Goal: Task Accomplishment & Management: Manage account settings

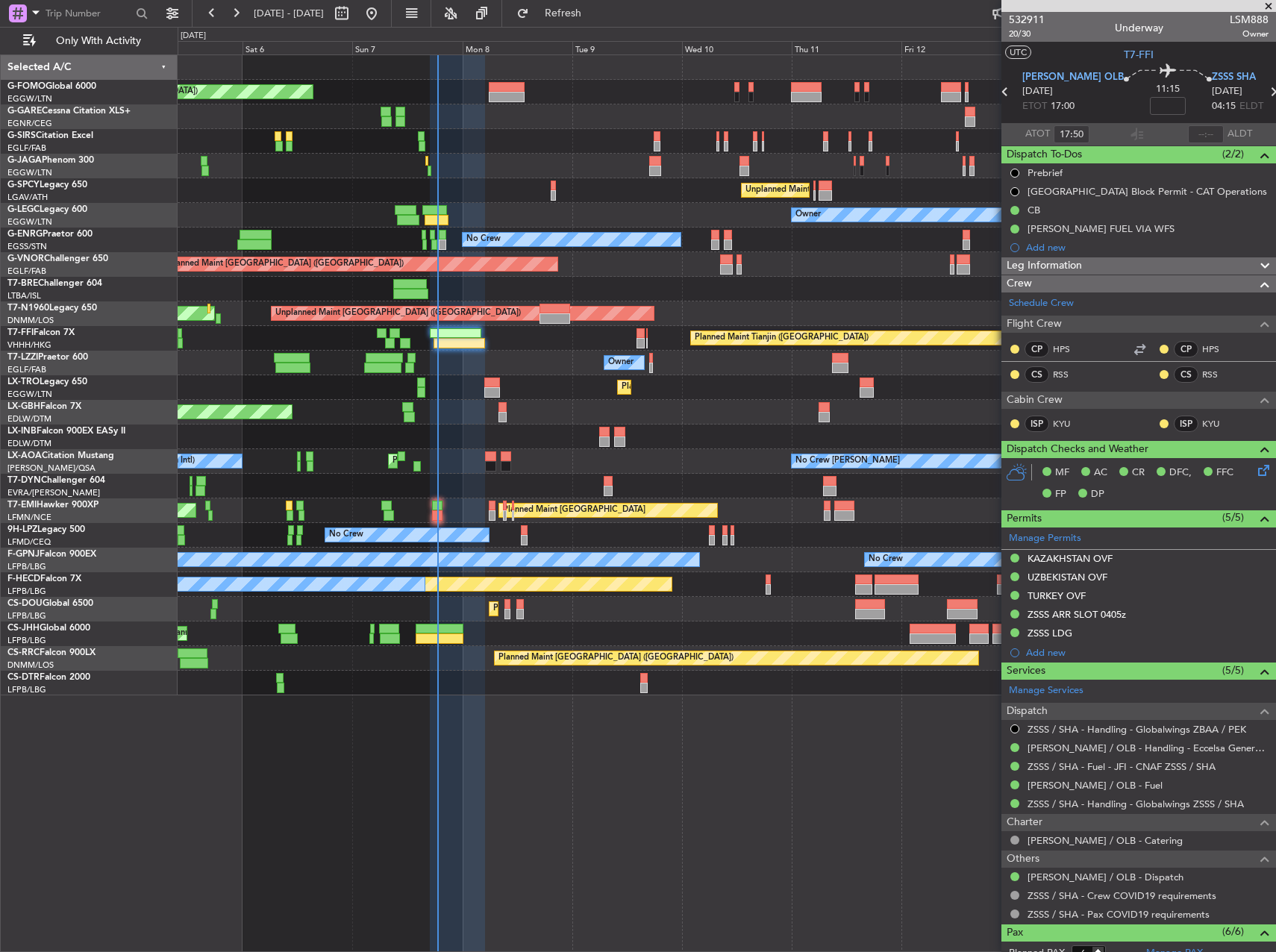
click at [651, 257] on div "Planned Maint [GEOGRAPHIC_DATA] ([GEOGRAPHIC_DATA])" at bounding box center [726, 264] width 1098 height 25
click at [750, 393] on div "Planned Maint Dusseldorf" at bounding box center [726, 387] width 1098 height 25
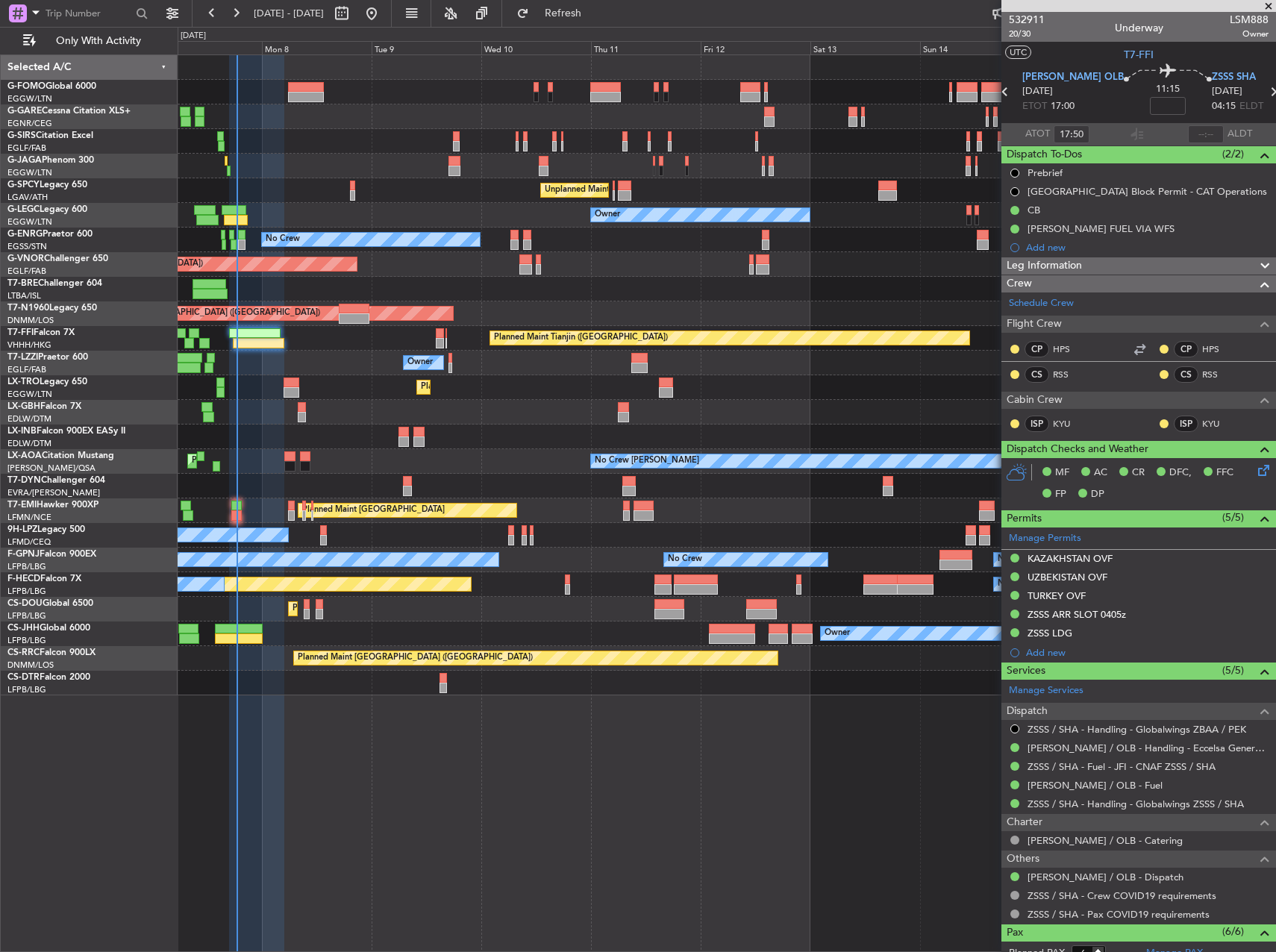
click at [655, 479] on div "Planned Maint [GEOGRAPHIC_DATA] ([GEOGRAPHIC_DATA]) Unplanned Maint [GEOGRAPHIC…" at bounding box center [726, 375] width 1098 height 641
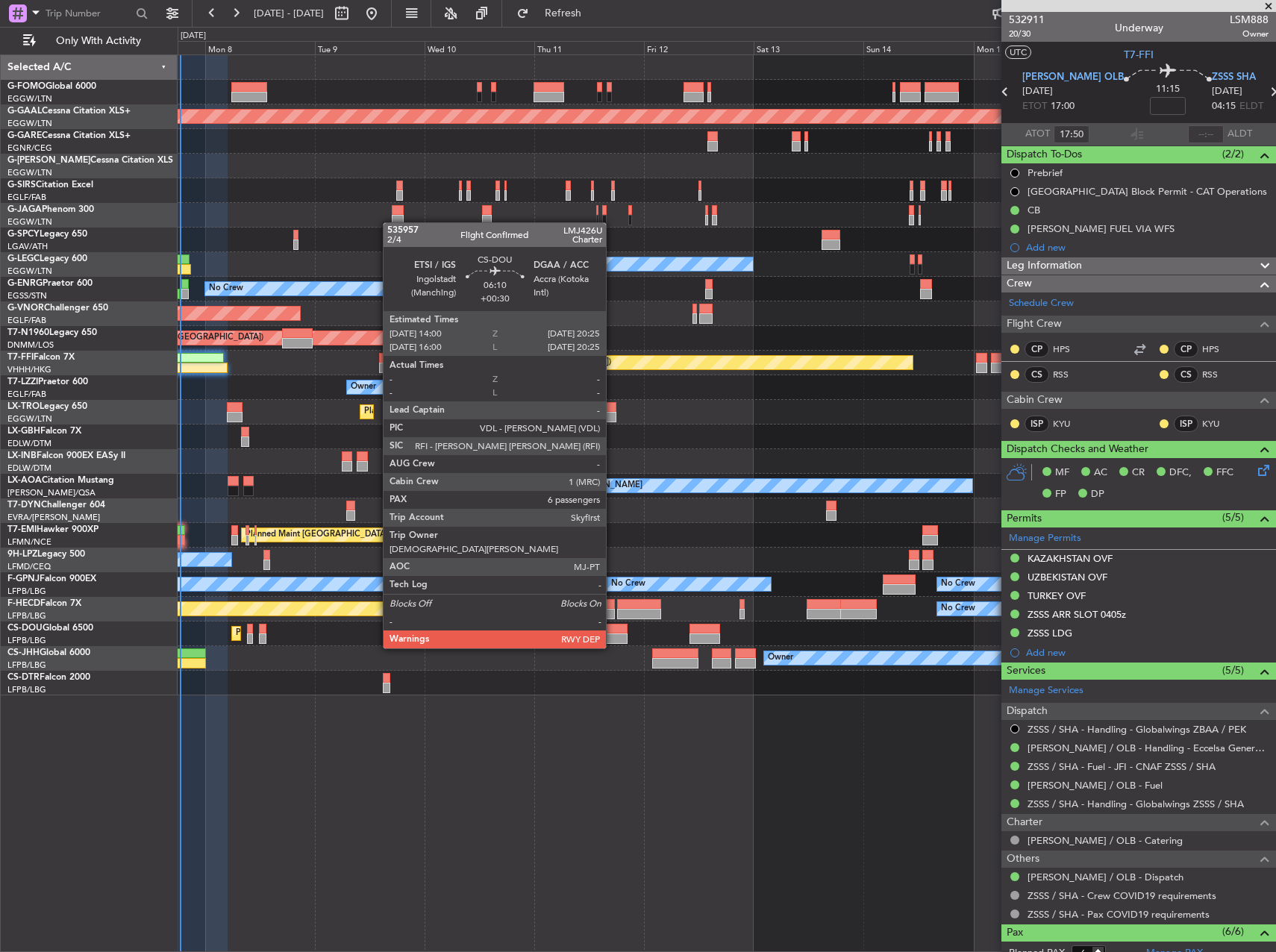
click at [613, 633] on div at bounding box center [612, 638] width 29 height 10
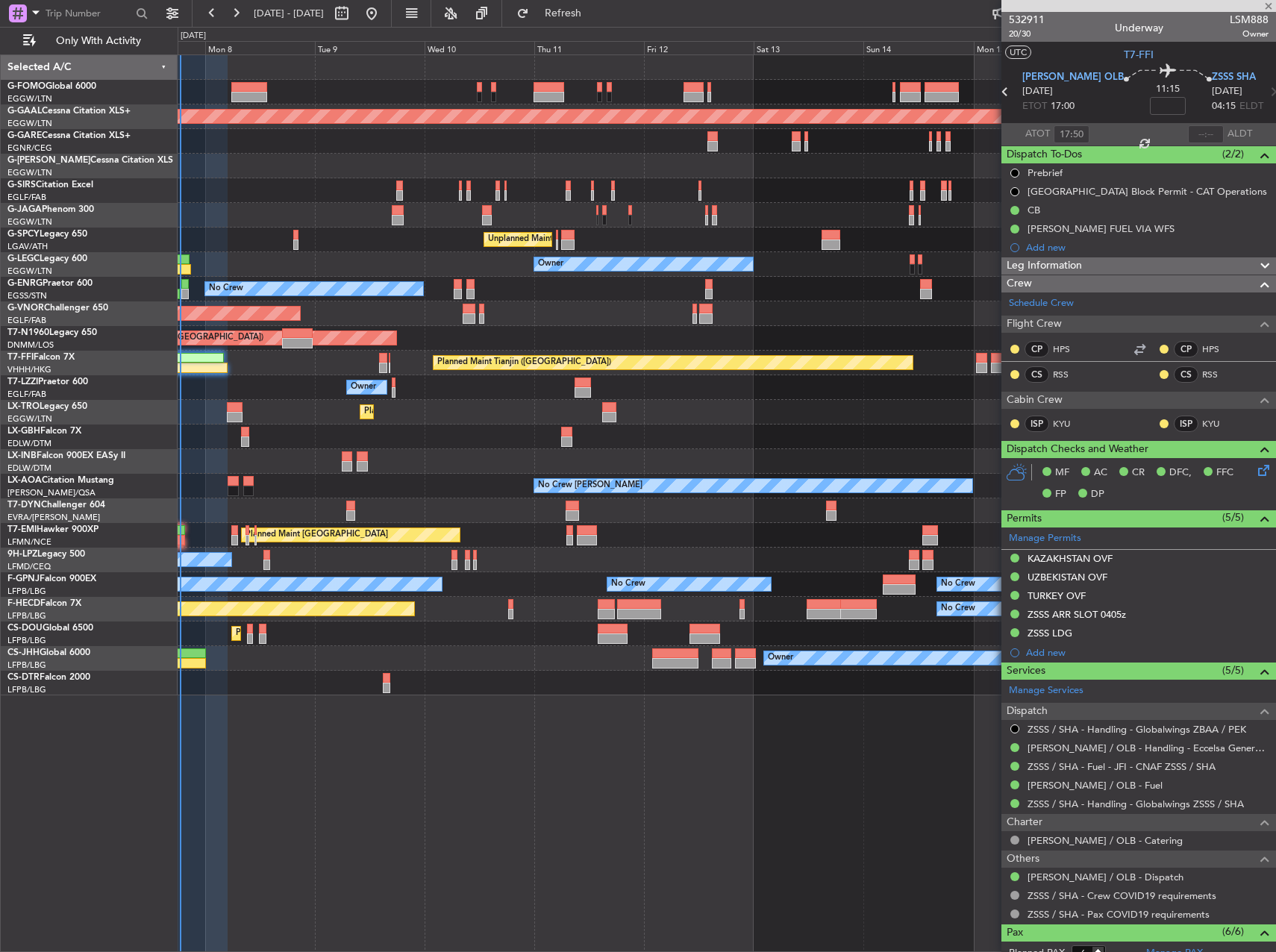
type input "+00:30"
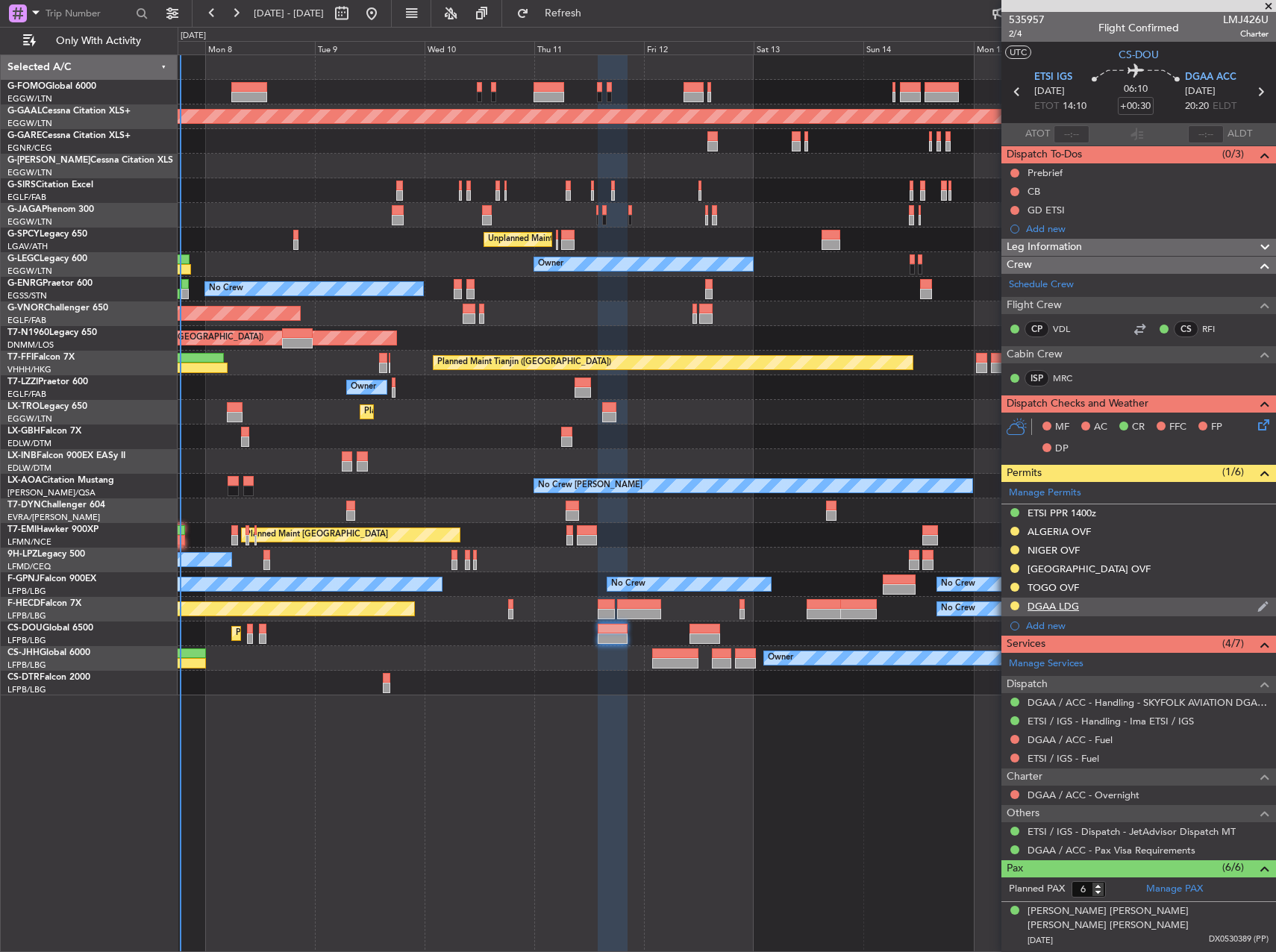
click at [1054, 608] on div "DGAA LDG" at bounding box center [1053, 606] width 52 height 13
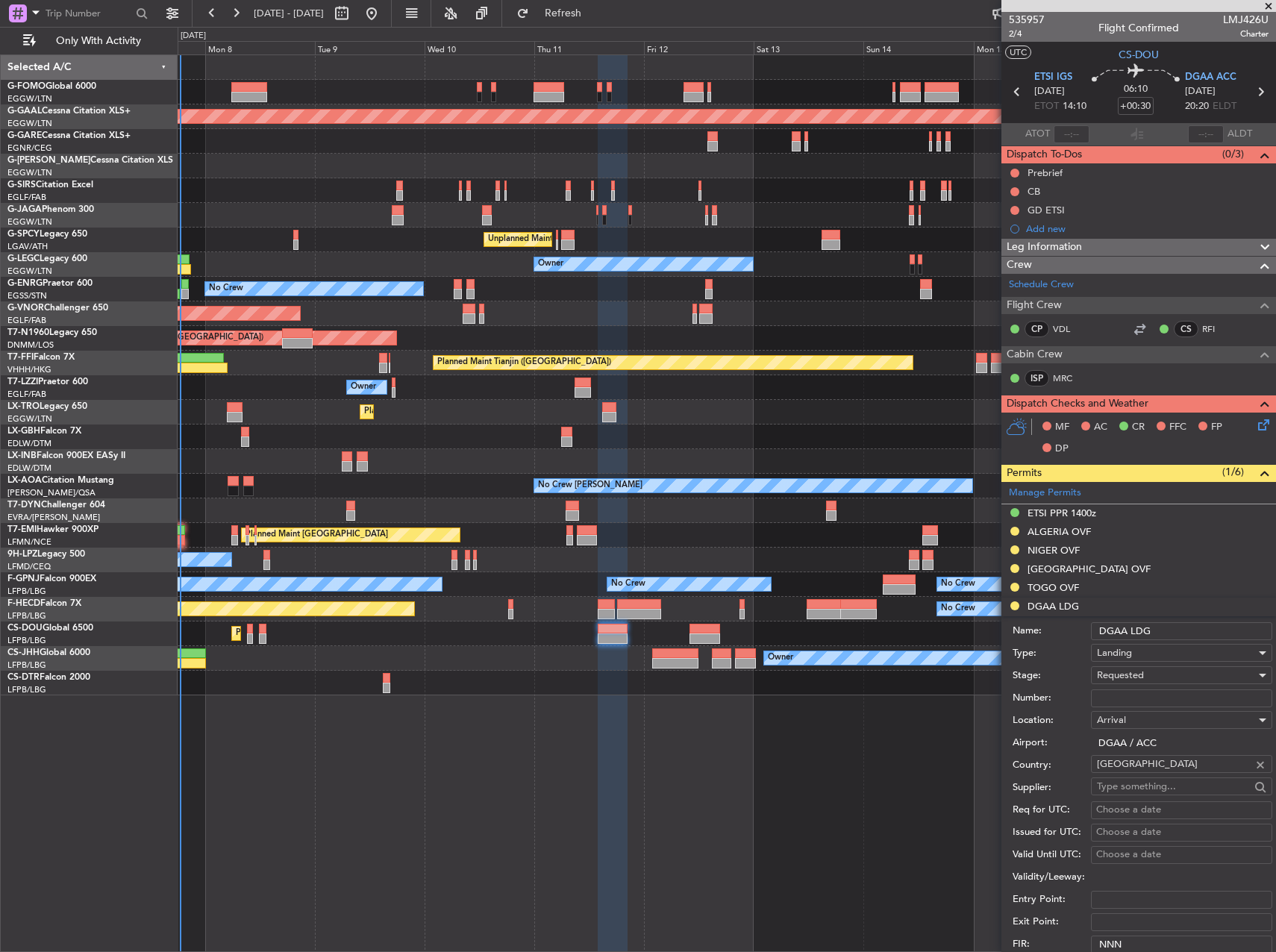
click at [1162, 706] on input "Number:" at bounding box center [1182, 699] width 182 height 18
paste input "GAF/QBEF/25/2605"
type input "GAF/QBEF/25/2605"
click at [1152, 670] on div "Requested" at bounding box center [1176, 676] width 159 height 22
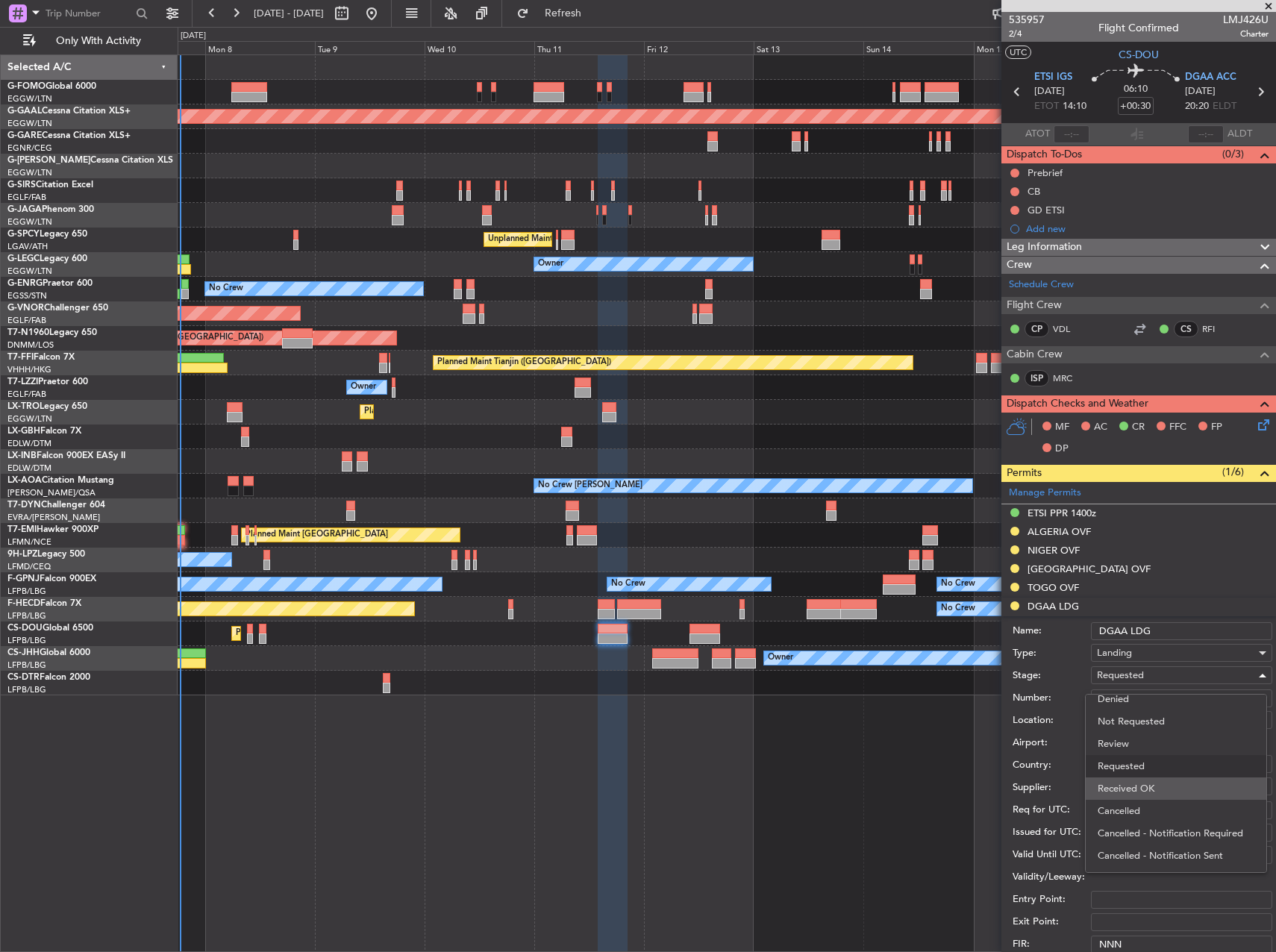
click at [1148, 794] on span "Received OK" at bounding box center [1176, 789] width 157 height 22
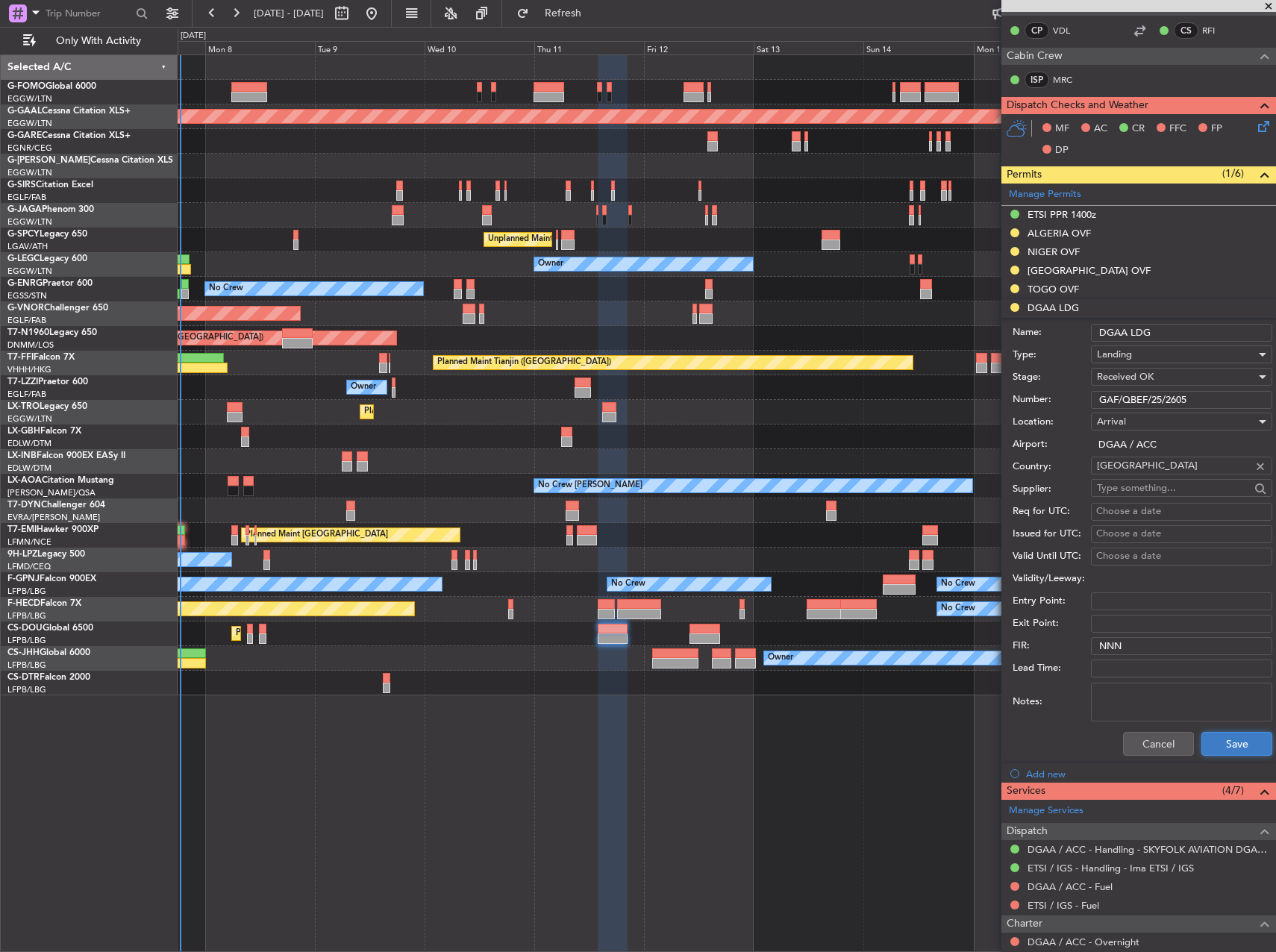
click at [1218, 736] on button "Save" at bounding box center [1236, 744] width 71 height 24
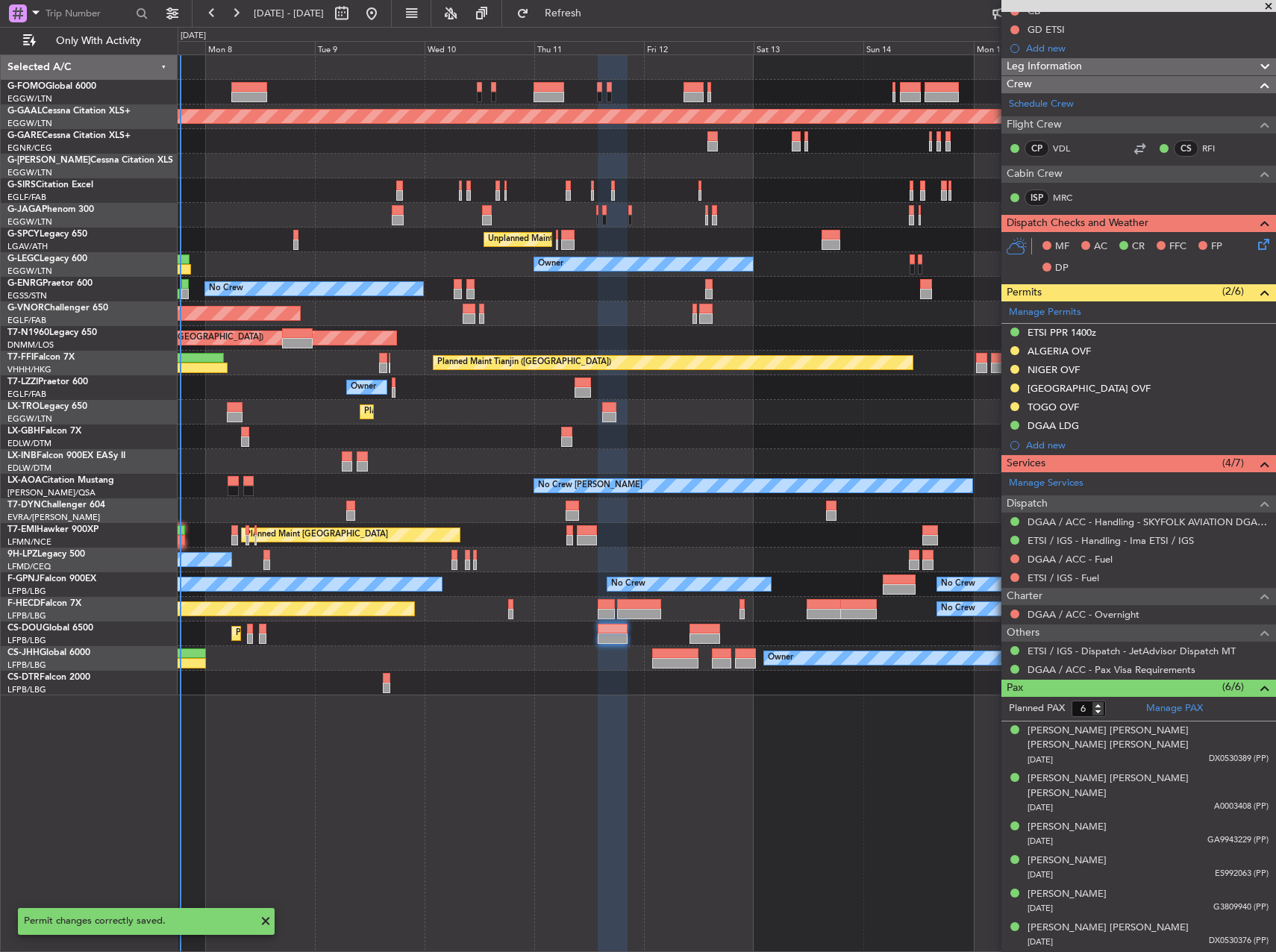
scroll to position [151, 0]
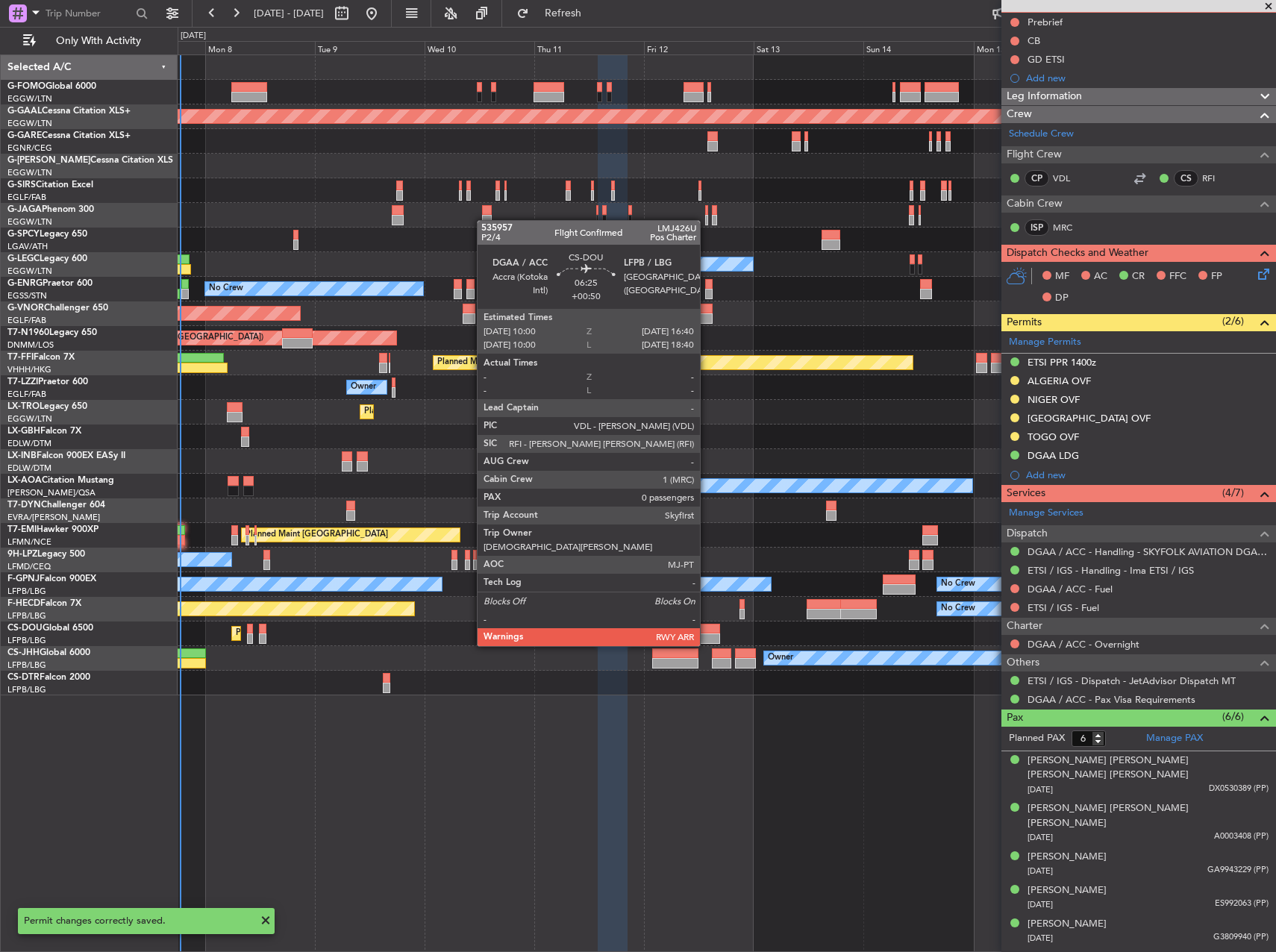
click at [706, 632] on div at bounding box center [705, 629] width 30 height 10
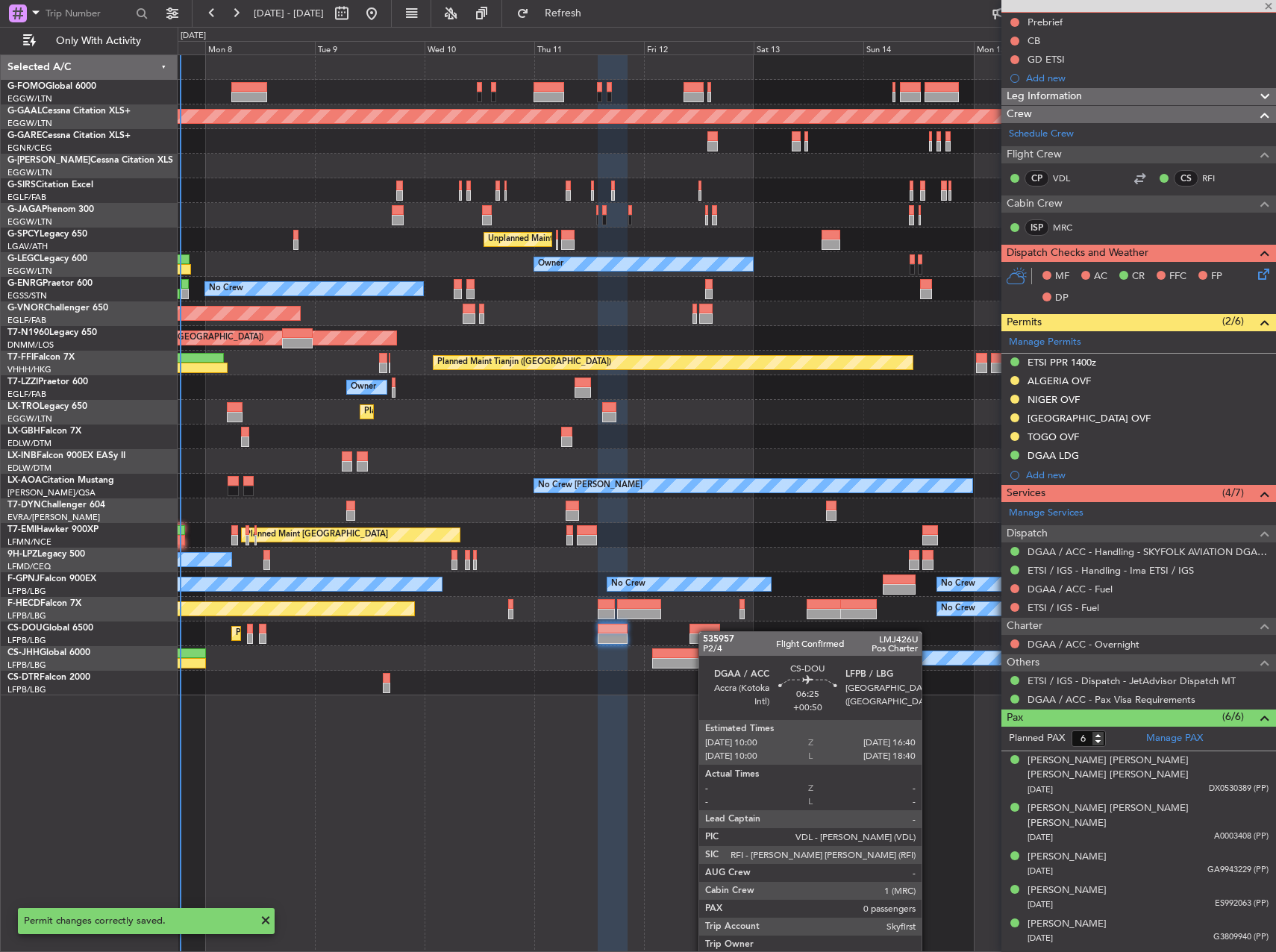
type input "+00:50"
type input "0"
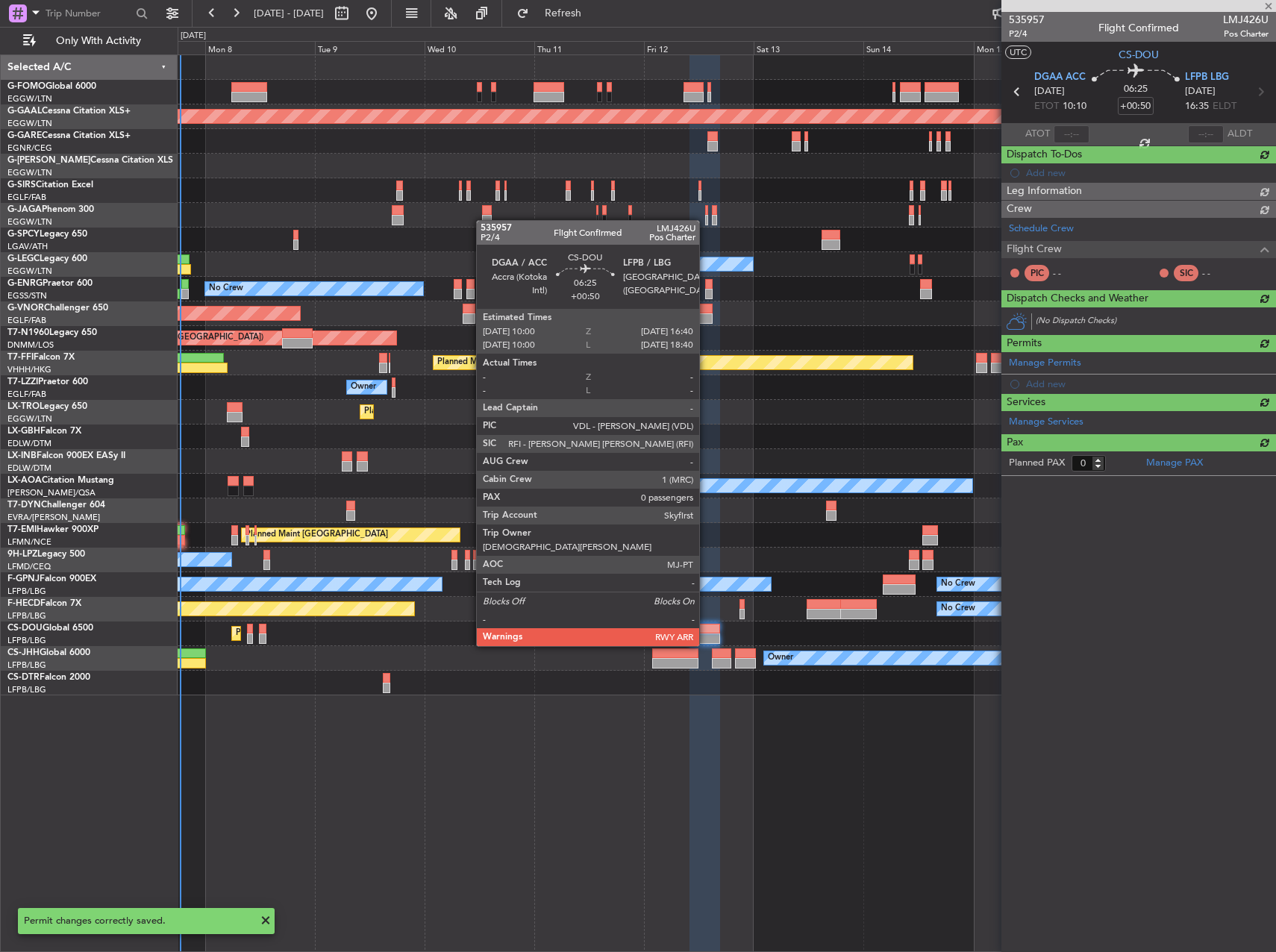
scroll to position [0, 0]
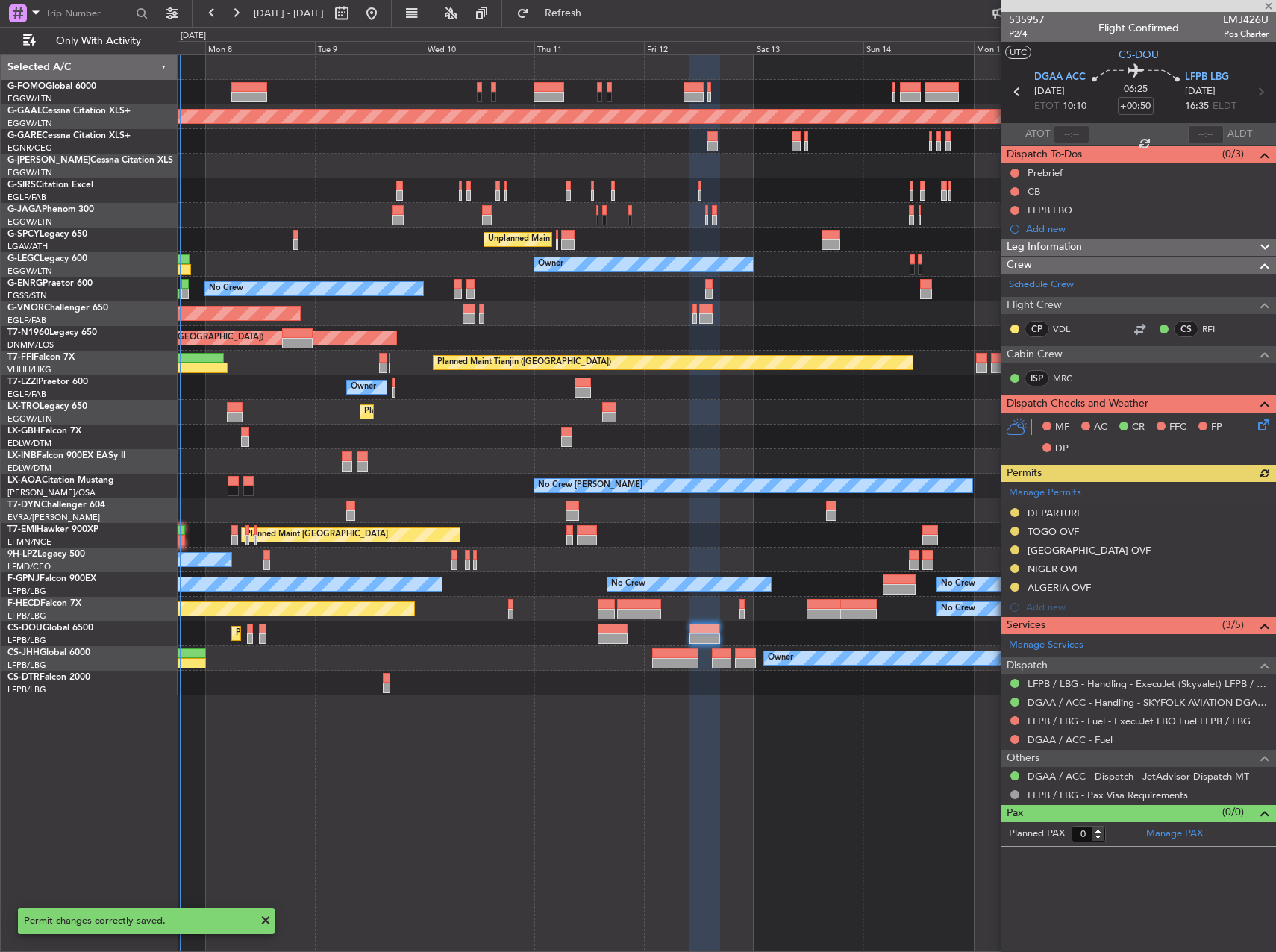
click at [1046, 514] on div "Manage Permits DEPARTURE [GEOGRAPHIC_DATA] OVF [GEOGRAPHIC_DATA] OVF [GEOGRAPHI…" at bounding box center [1138, 550] width 275 height 135
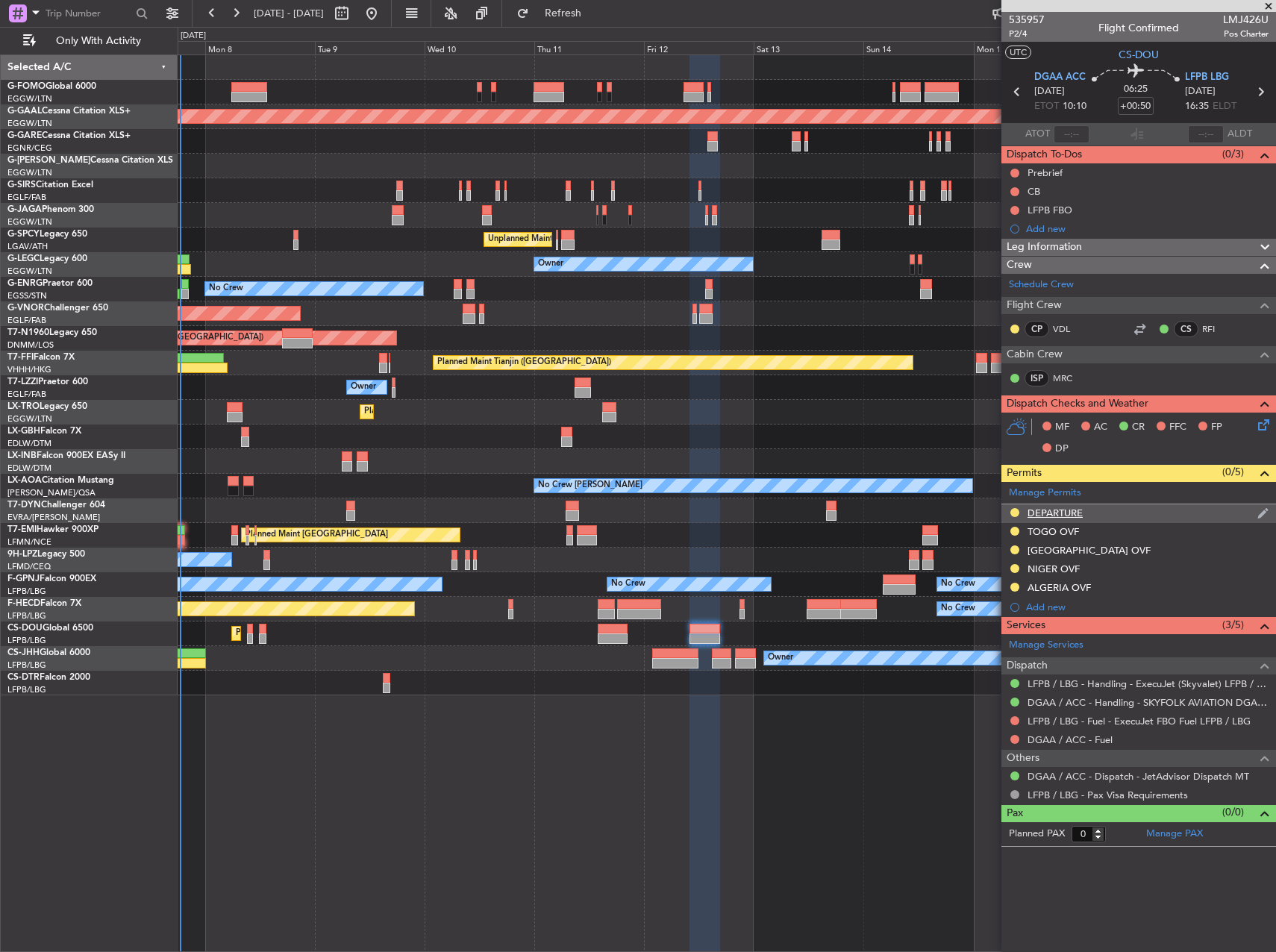
click at [1059, 512] on div "DEPARTURE" at bounding box center [1055, 513] width 55 height 13
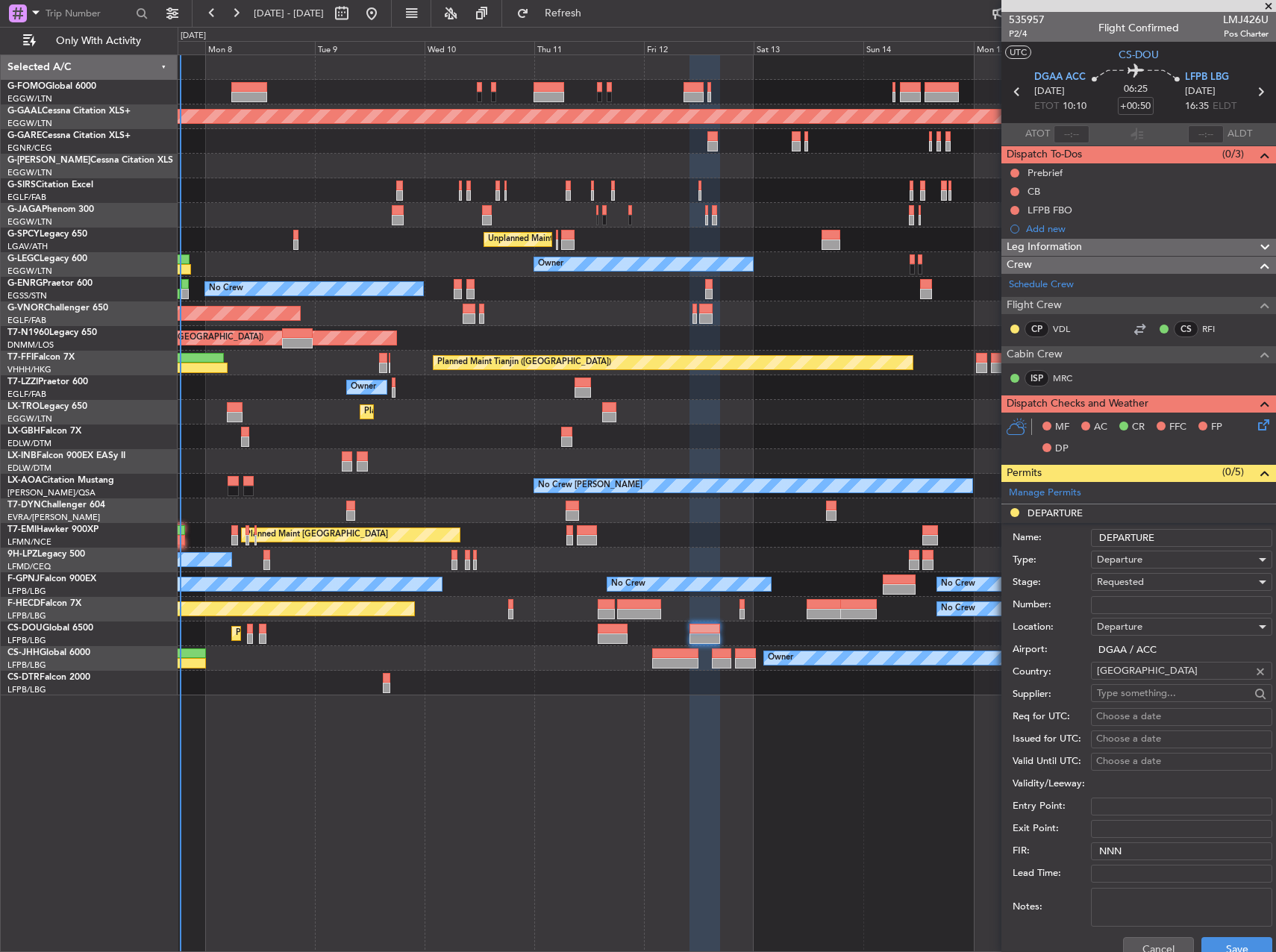
click at [1145, 600] on input "Number:" at bounding box center [1182, 605] width 182 height 18
paste input "GAF/QBEF/25/2605"
type input "GAF/QBEF/25/2605"
click at [1226, 946] on button "Save" at bounding box center [1236, 950] width 71 height 24
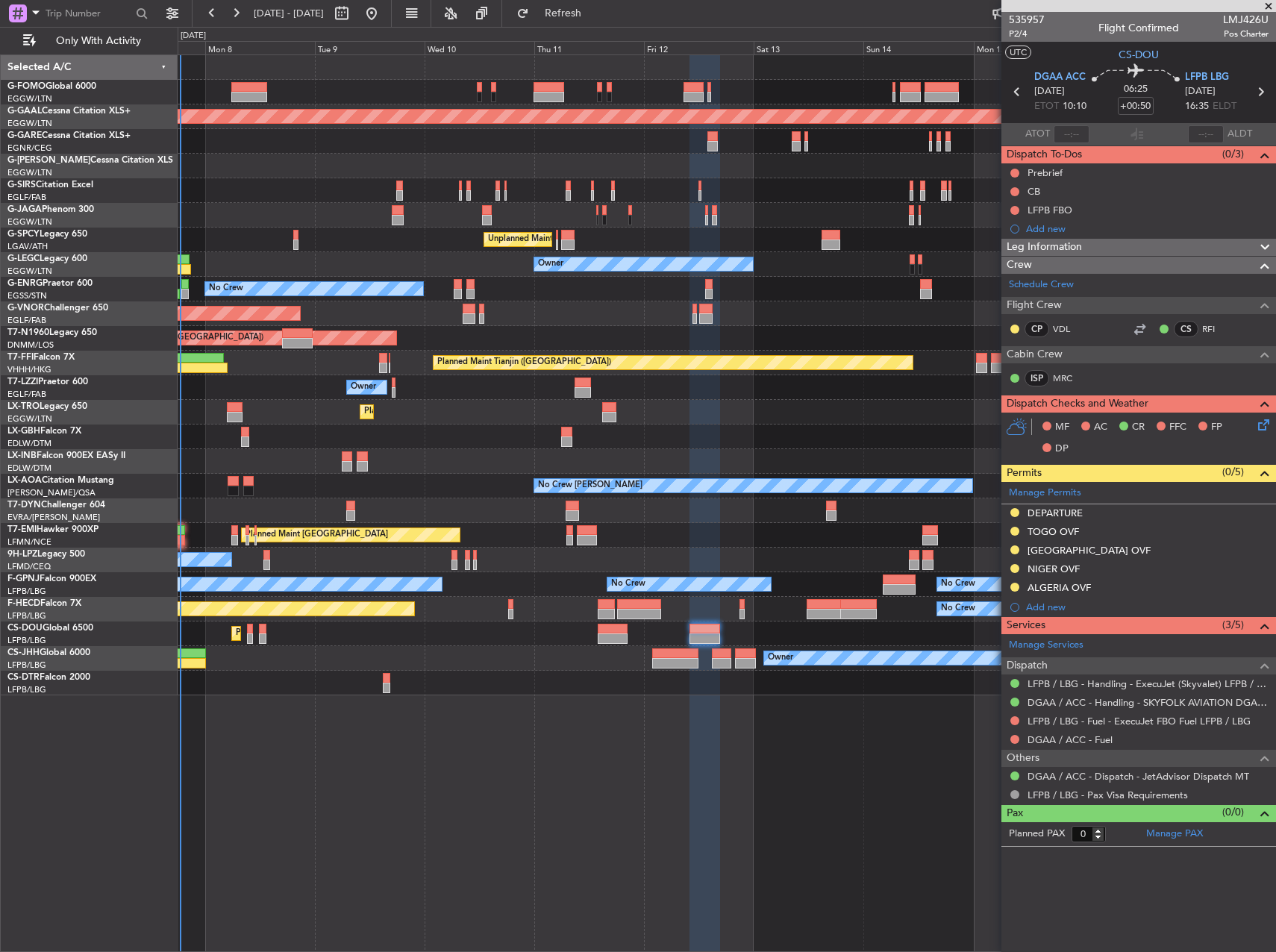
click at [1054, 508] on div "DEPARTURE" at bounding box center [1055, 513] width 55 height 13
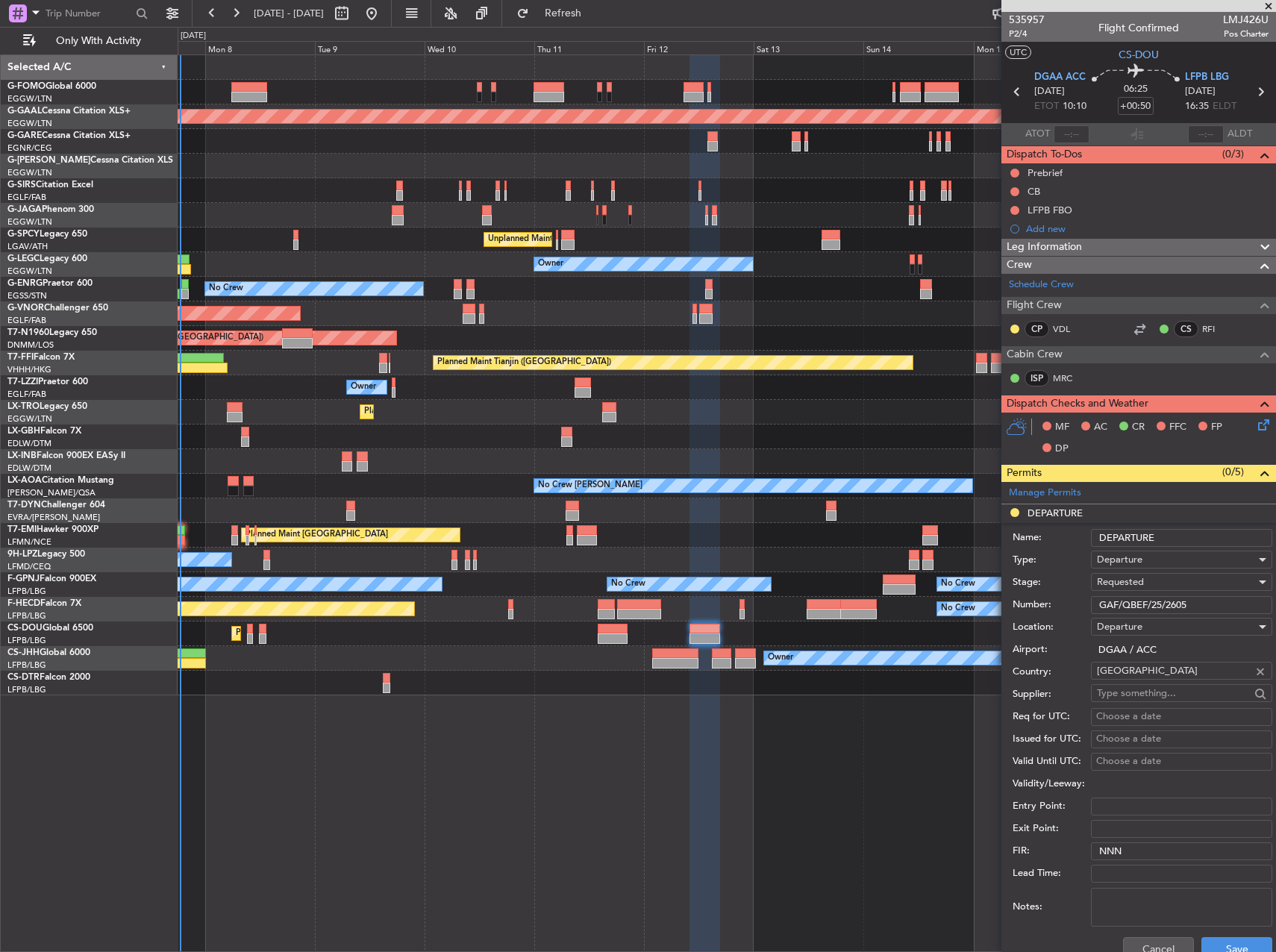
click at [1156, 578] on div "Requested" at bounding box center [1176, 582] width 159 height 22
click at [1157, 690] on span "Received OK" at bounding box center [1176, 695] width 157 height 22
click at [1237, 947] on button "Save" at bounding box center [1236, 950] width 71 height 24
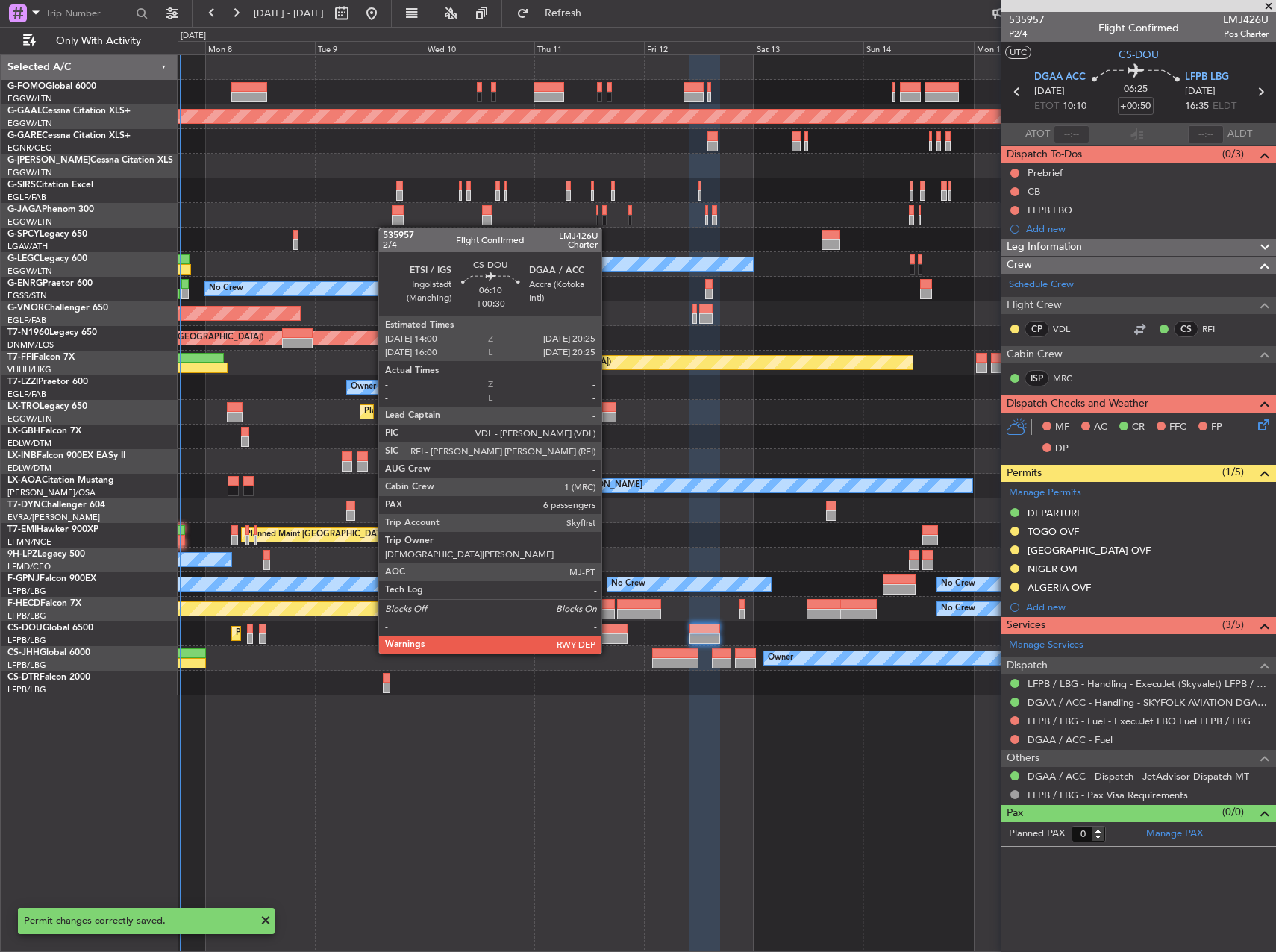
click at [608, 639] on div at bounding box center [612, 638] width 29 height 10
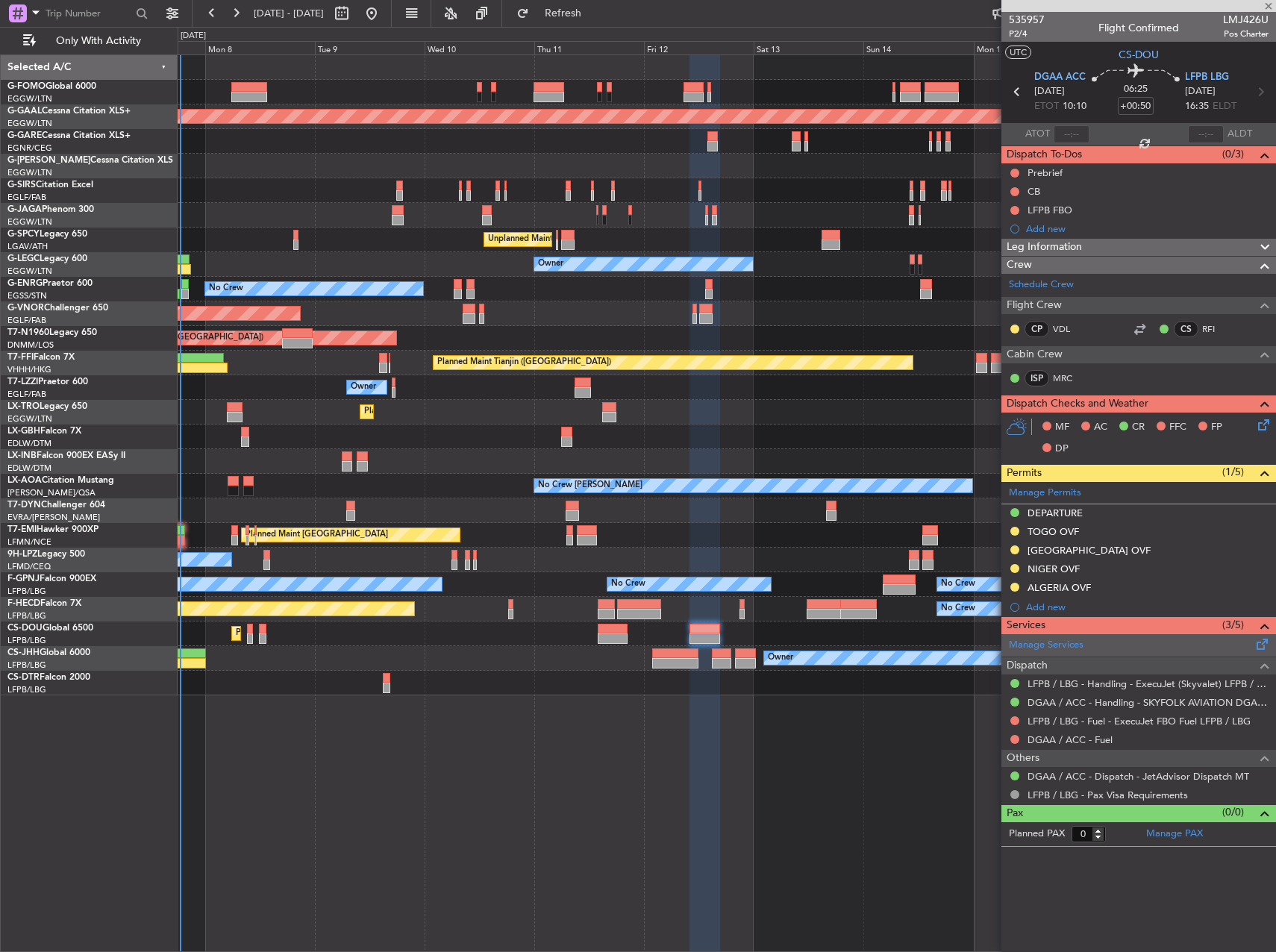
type input "+00:30"
type input "6"
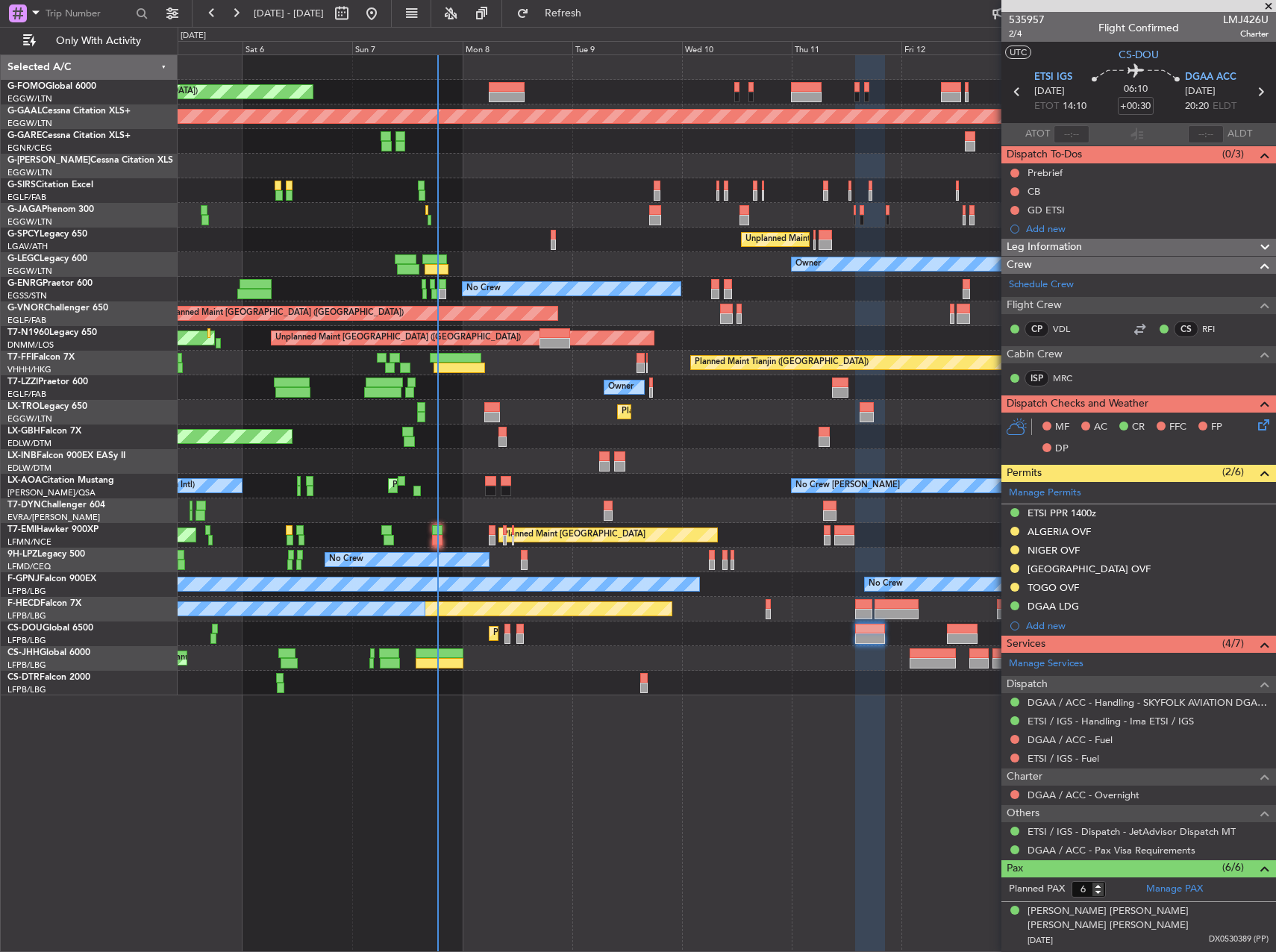
click at [746, 441] on div "Planned Maint [GEOGRAPHIC_DATA] ([GEOGRAPHIC_DATA]) Planned [GEOGRAPHIC_DATA] O…" at bounding box center [726, 375] width 1098 height 641
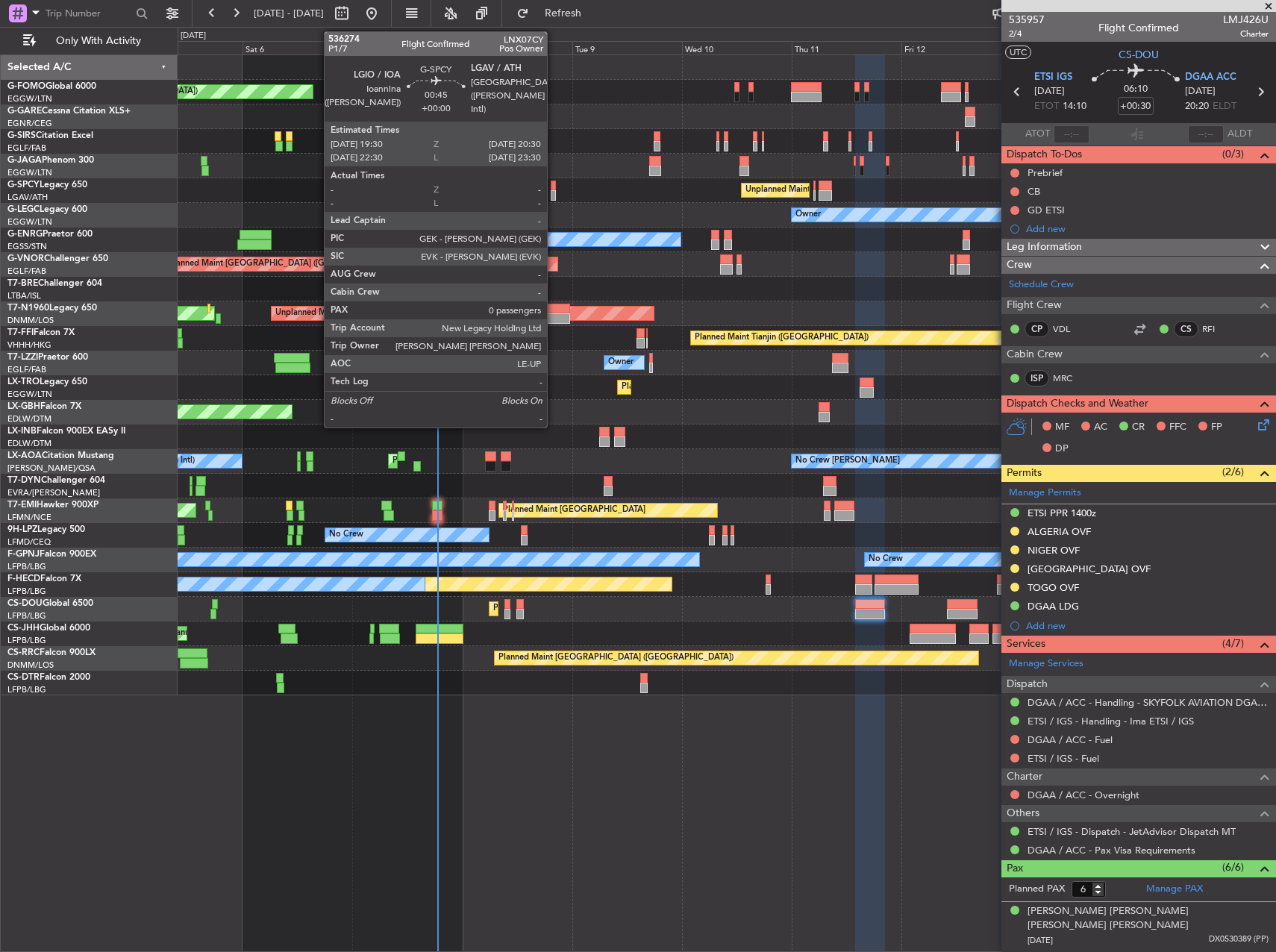
click at [554, 194] on div at bounding box center [553, 195] width 6 height 10
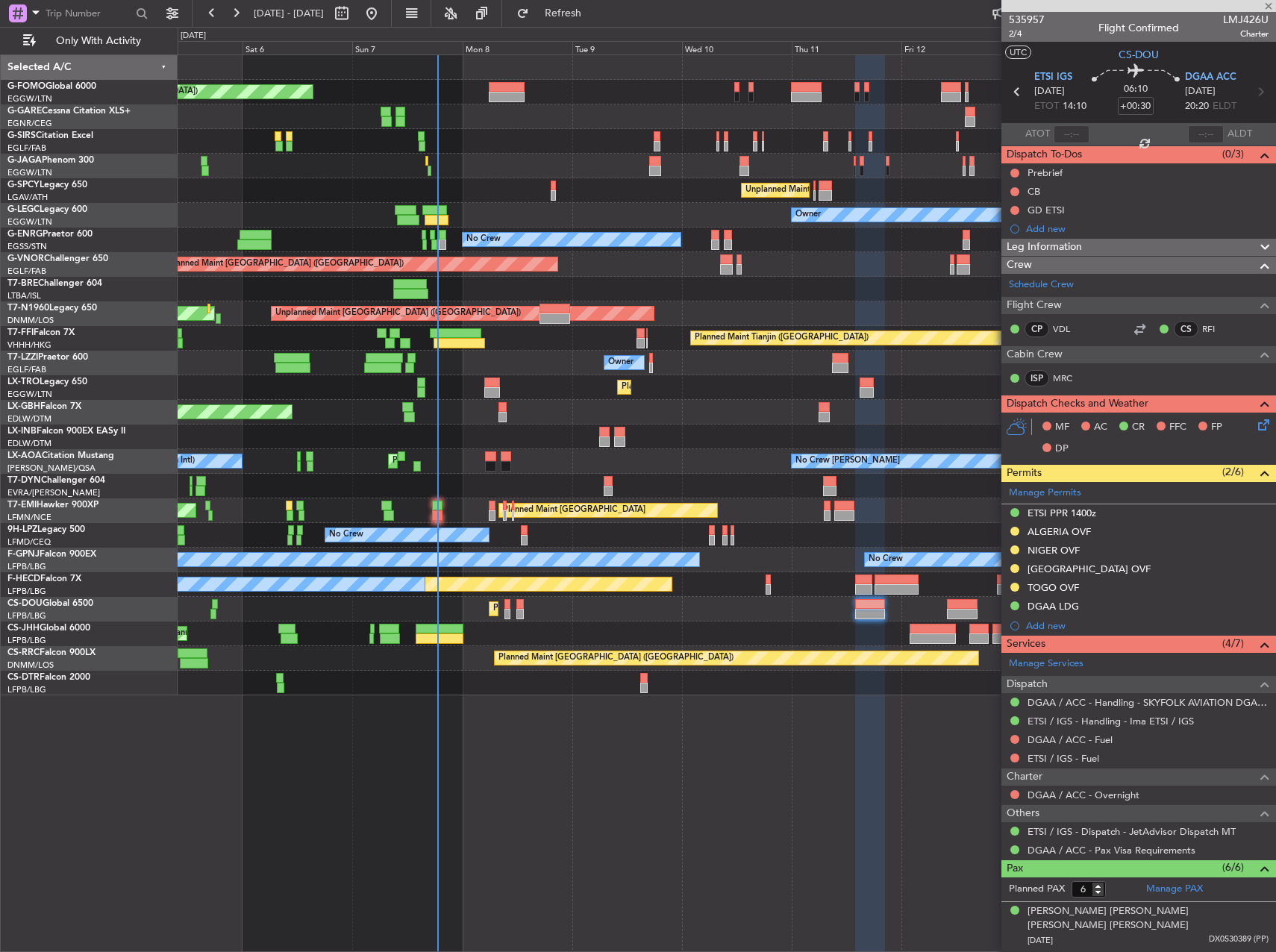
type input "0"
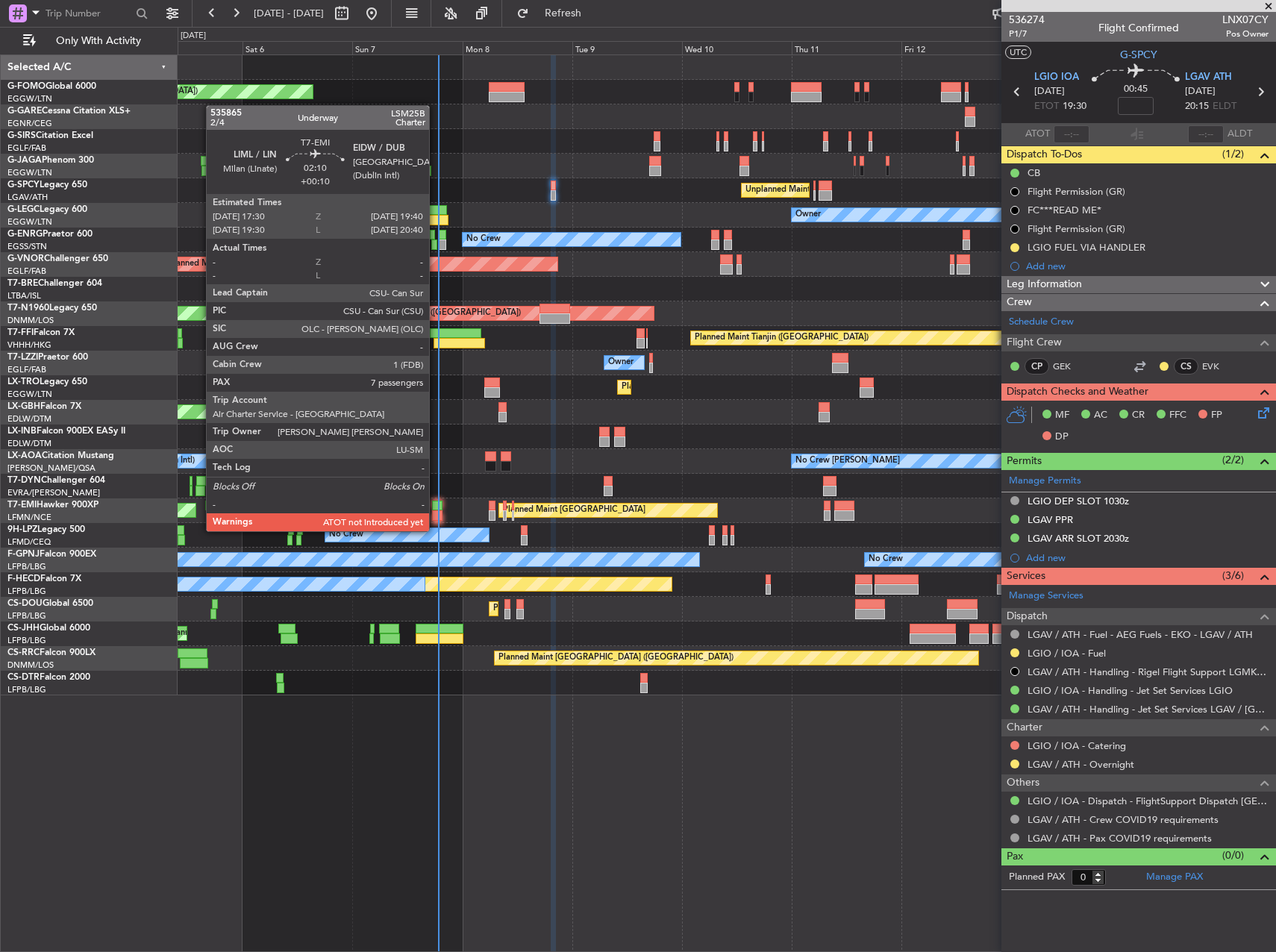
click at [433, 515] on div at bounding box center [436, 515] width 10 height 10
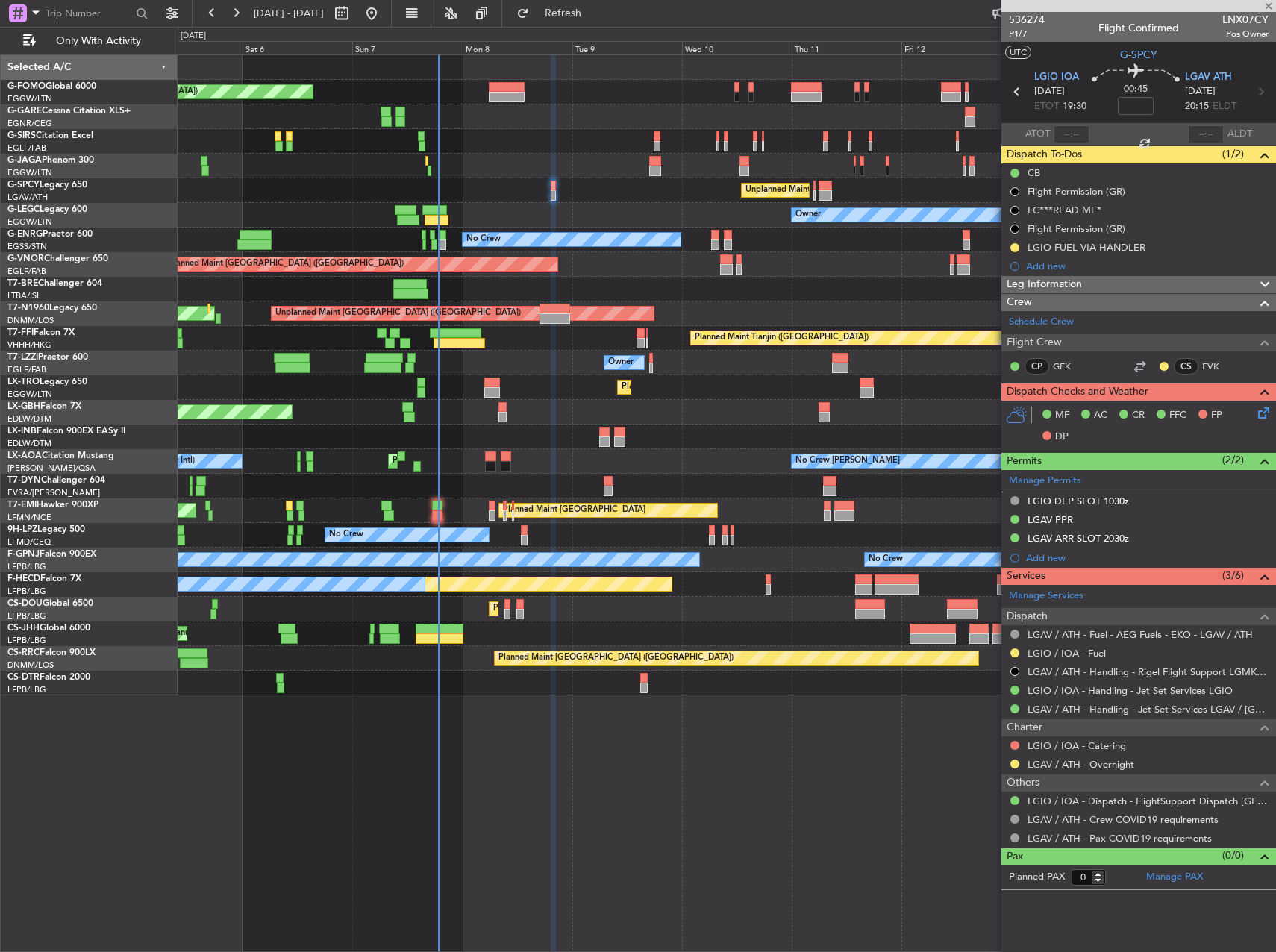
type input "+00:10"
type input "7"
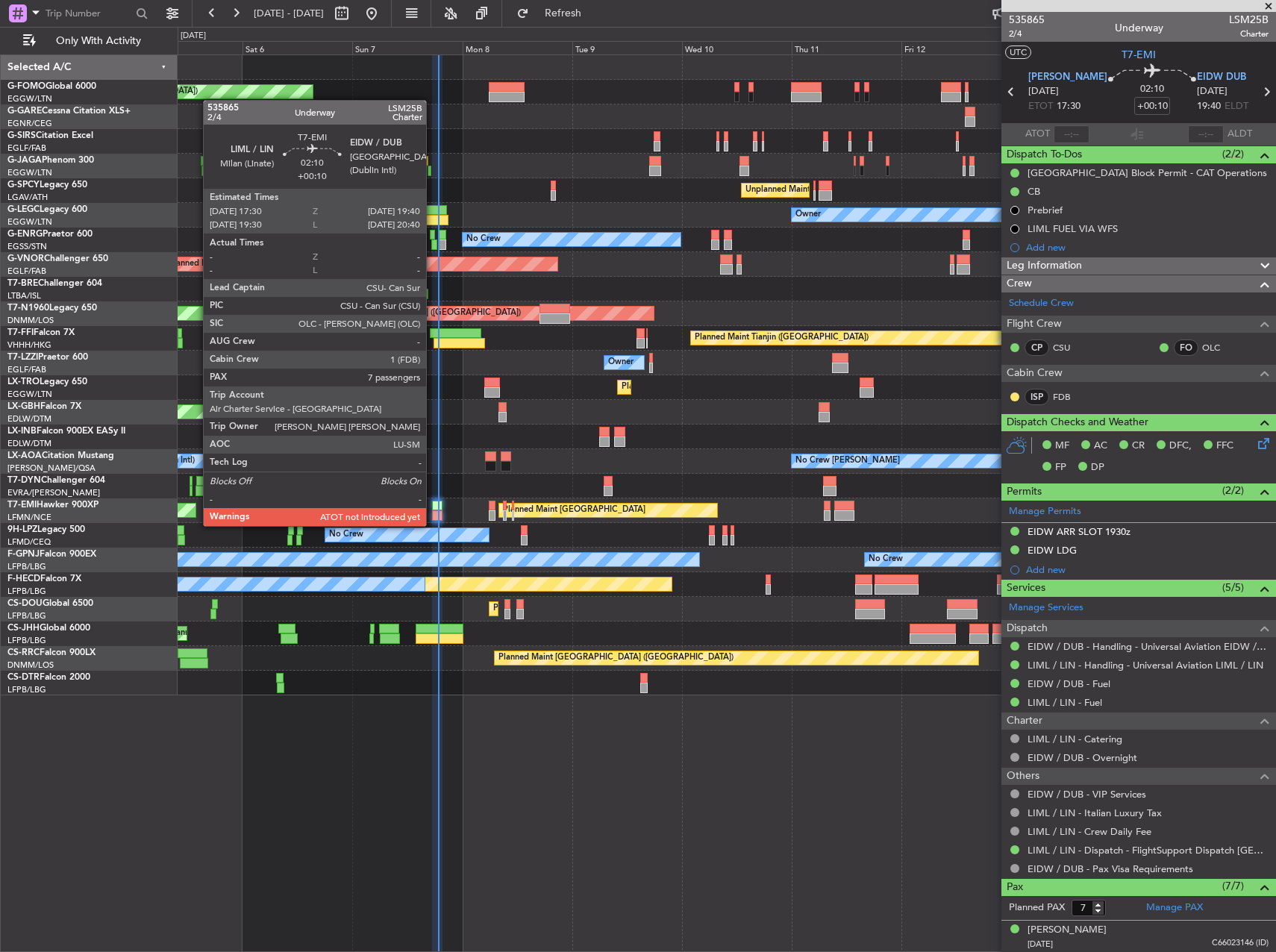
click at [433, 511] on div at bounding box center [436, 515] width 10 height 10
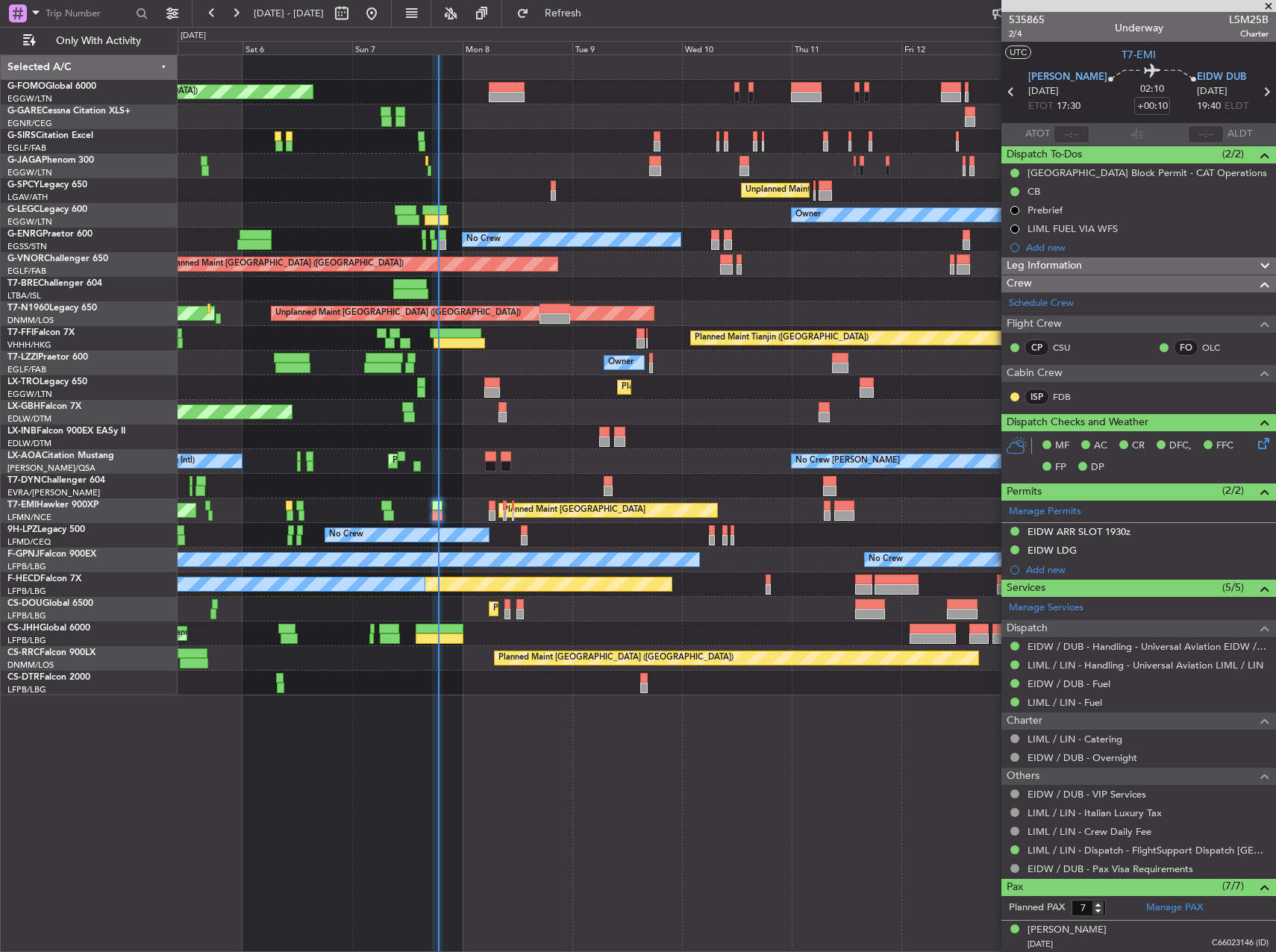
drag, startPoint x: 612, startPoint y: 20, endPoint x: 683, endPoint y: 89, distance: 99.0
click at [599, 20] on button "Refresh" at bounding box center [554, 14] width 89 height 24
type input "17:32"
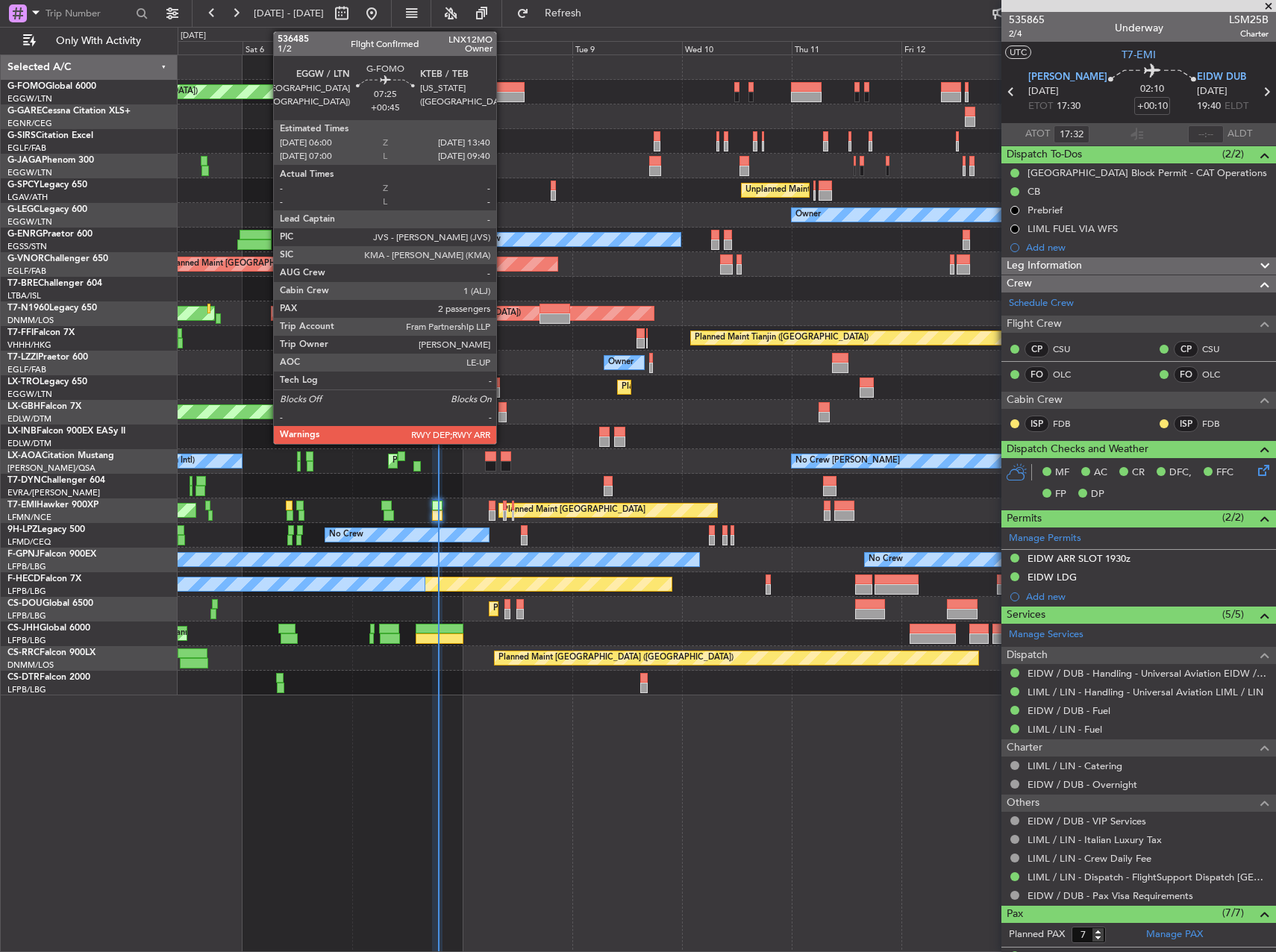
click at [503, 88] on div at bounding box center [507, 87] width 36 height 10
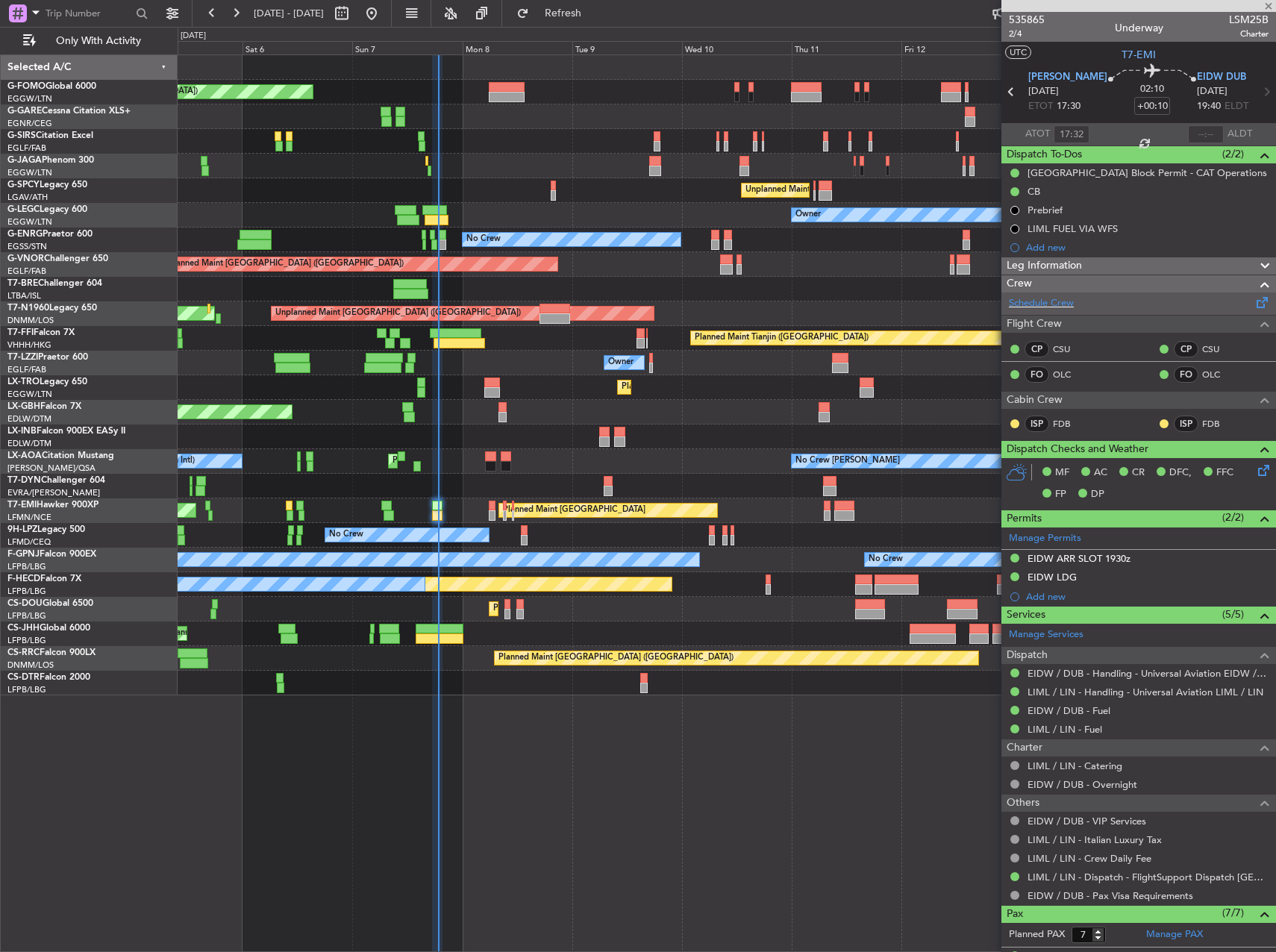
type input "+00:45"
type input "2"
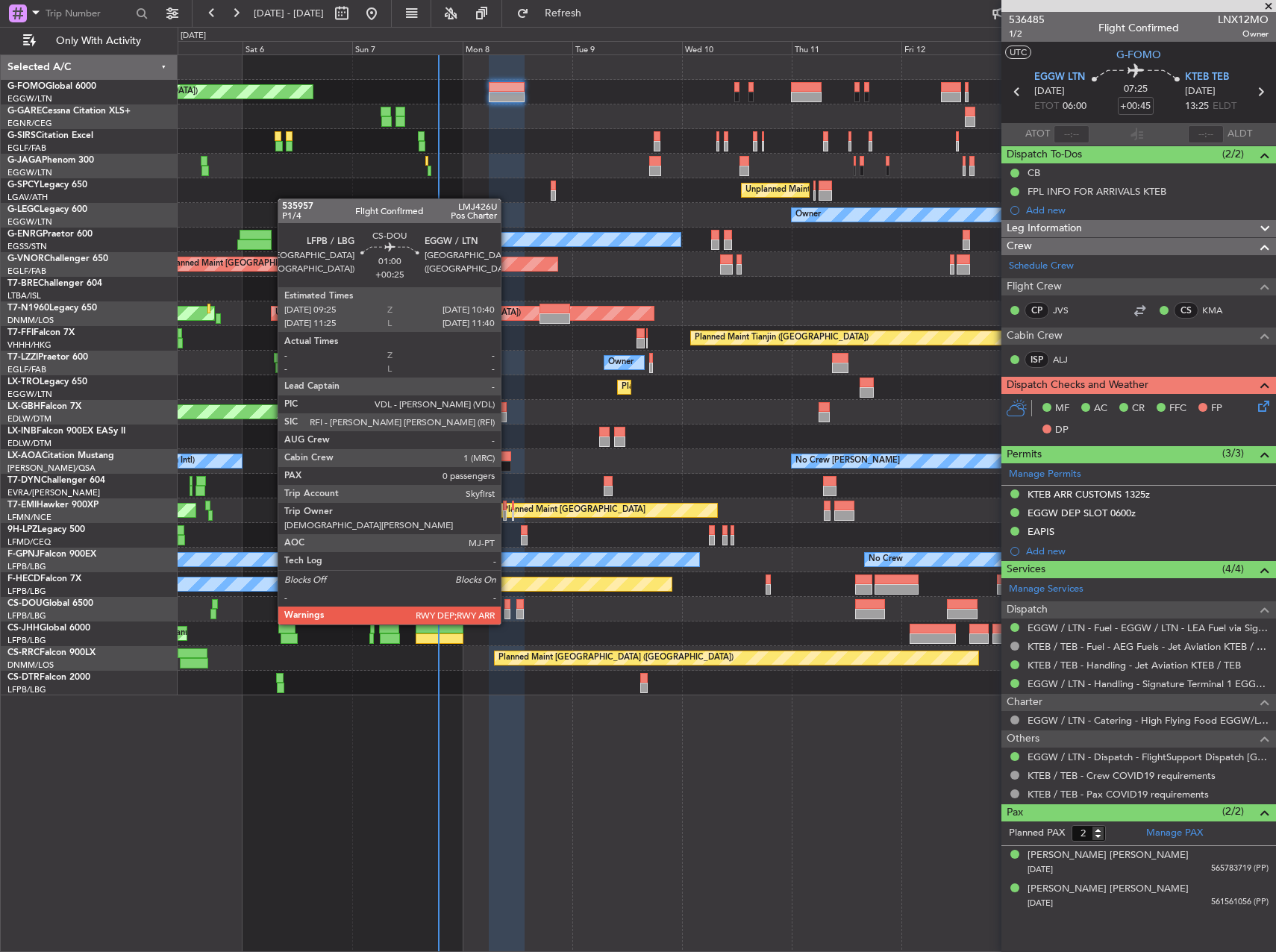
click at [507, 609] on div at bounding box center [507, 613] width 6 height 10
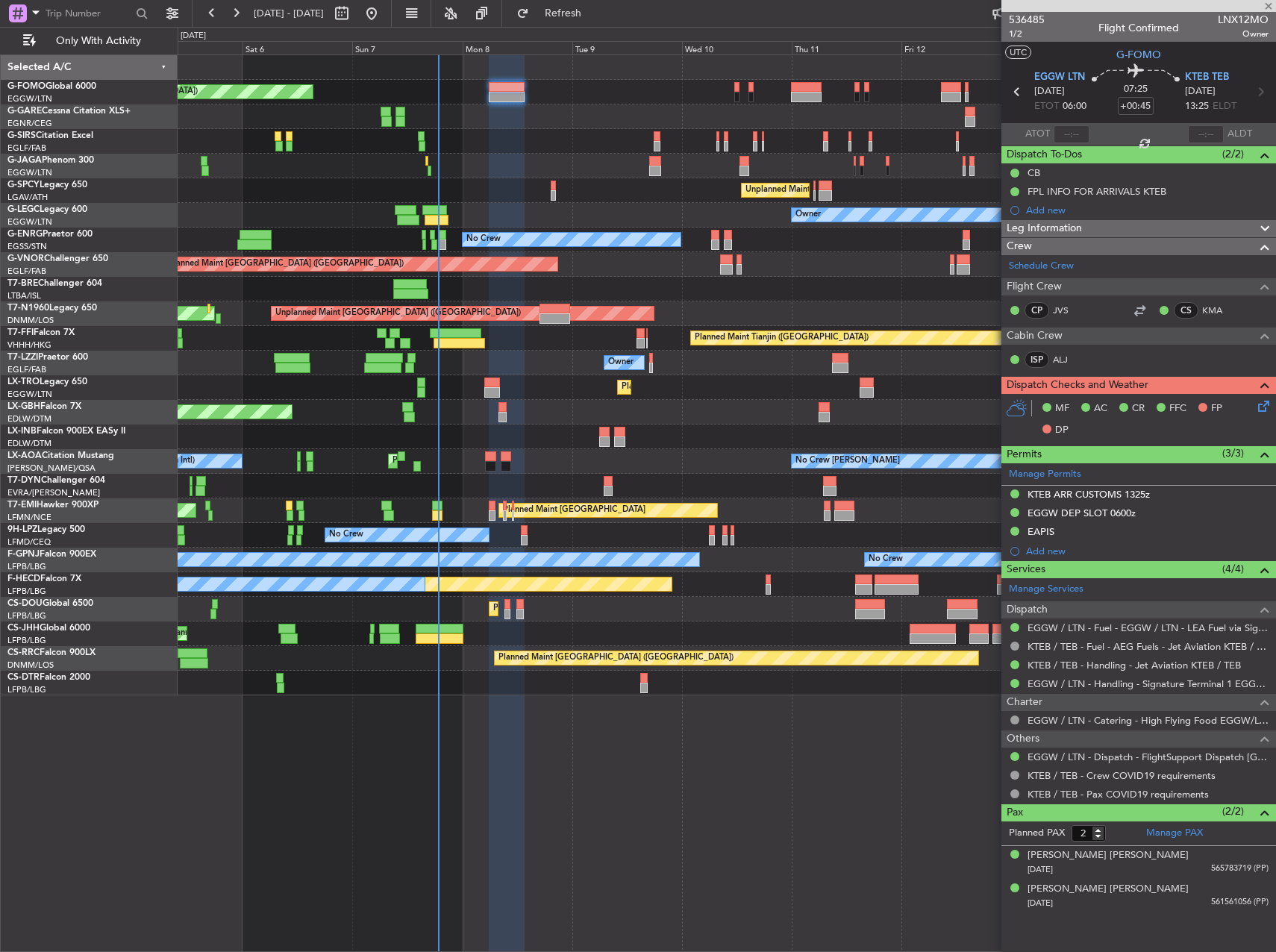
type input "+00:25"
type input "0"
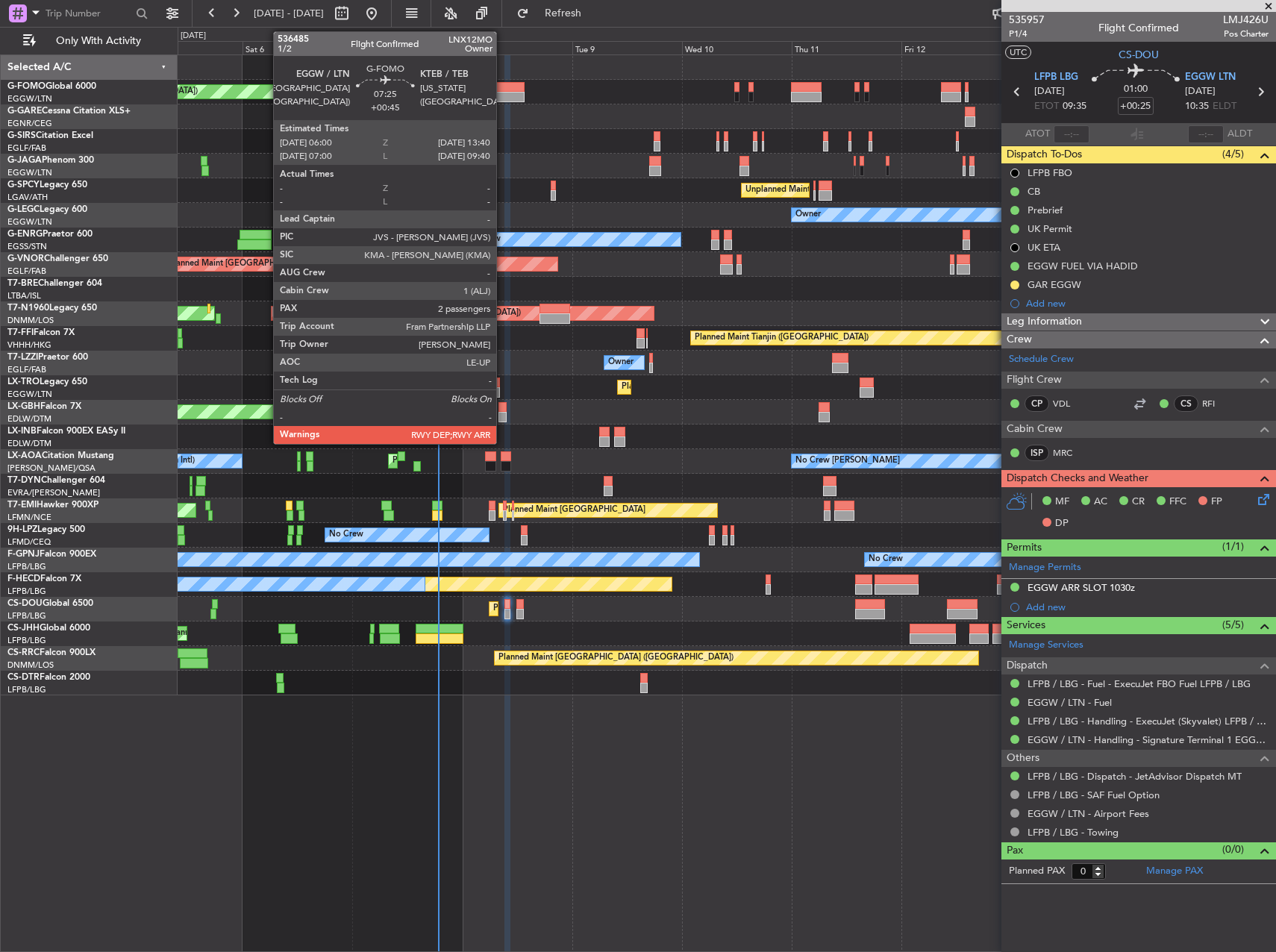
click at [502, 92] on div at bounding box center [507, 96] width 36 height 10
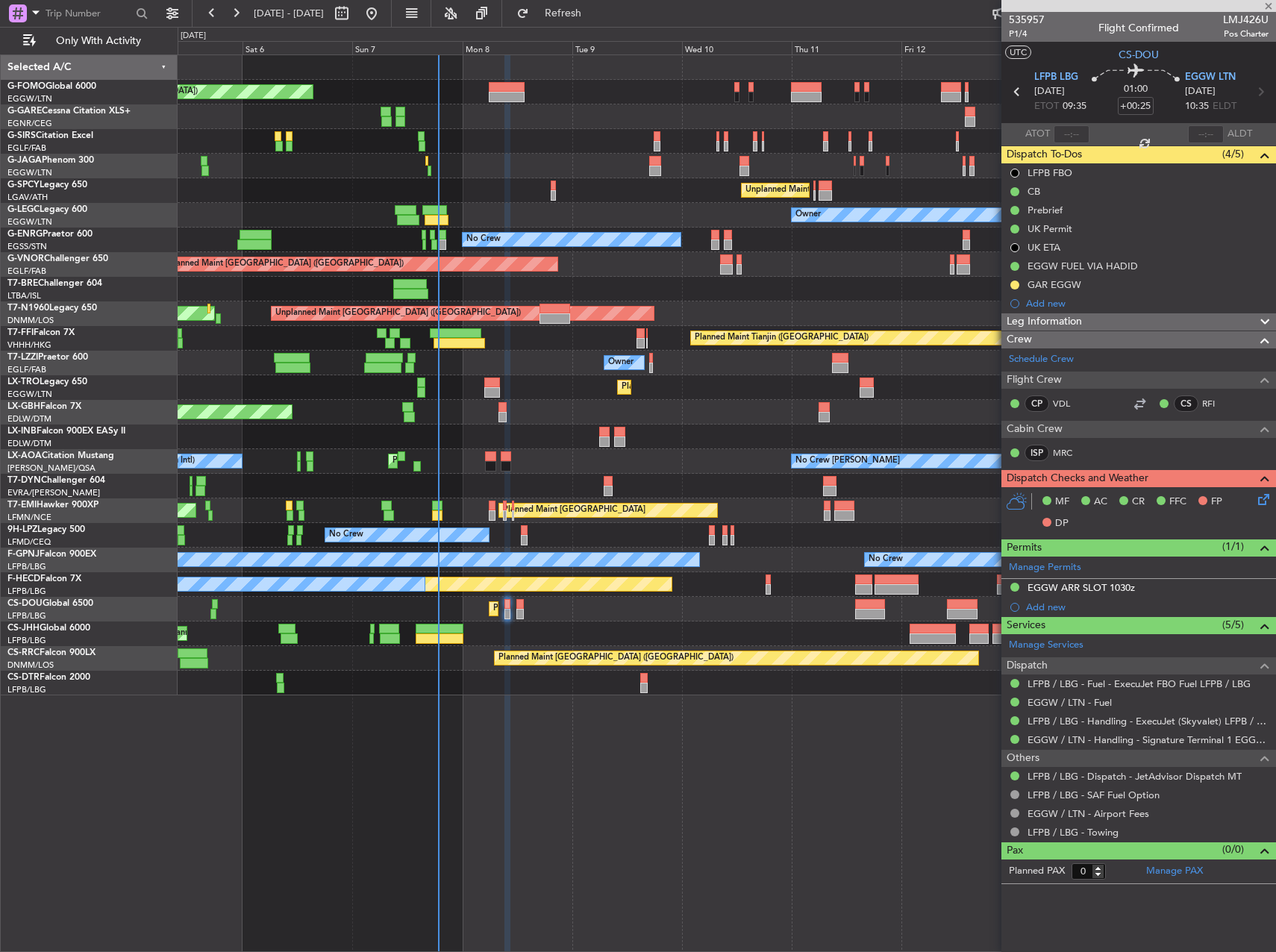
type input "+00:45"
type input "2"
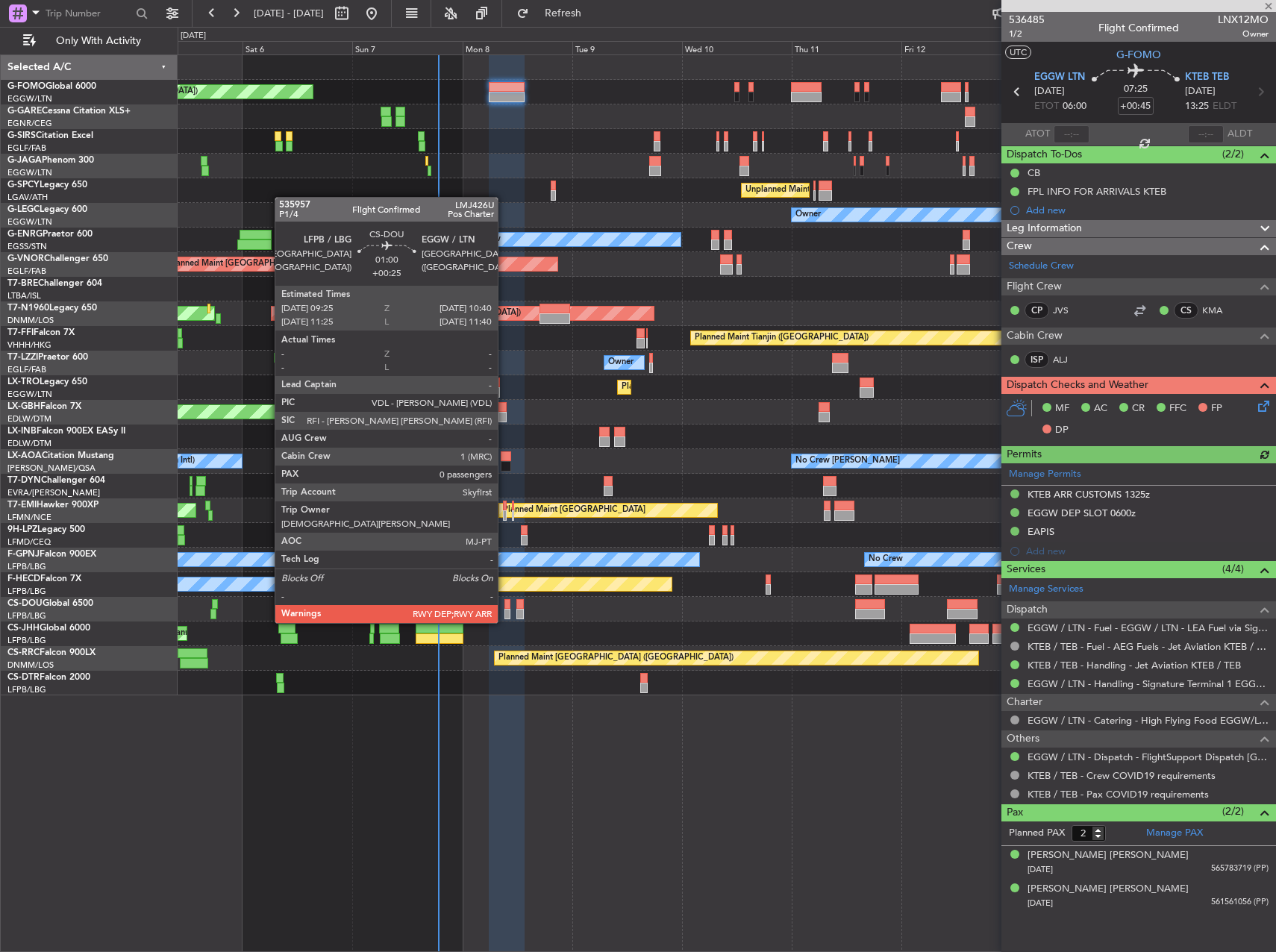
click at [504, 608] on div at bounding box center [507, 604] width 6 height 10
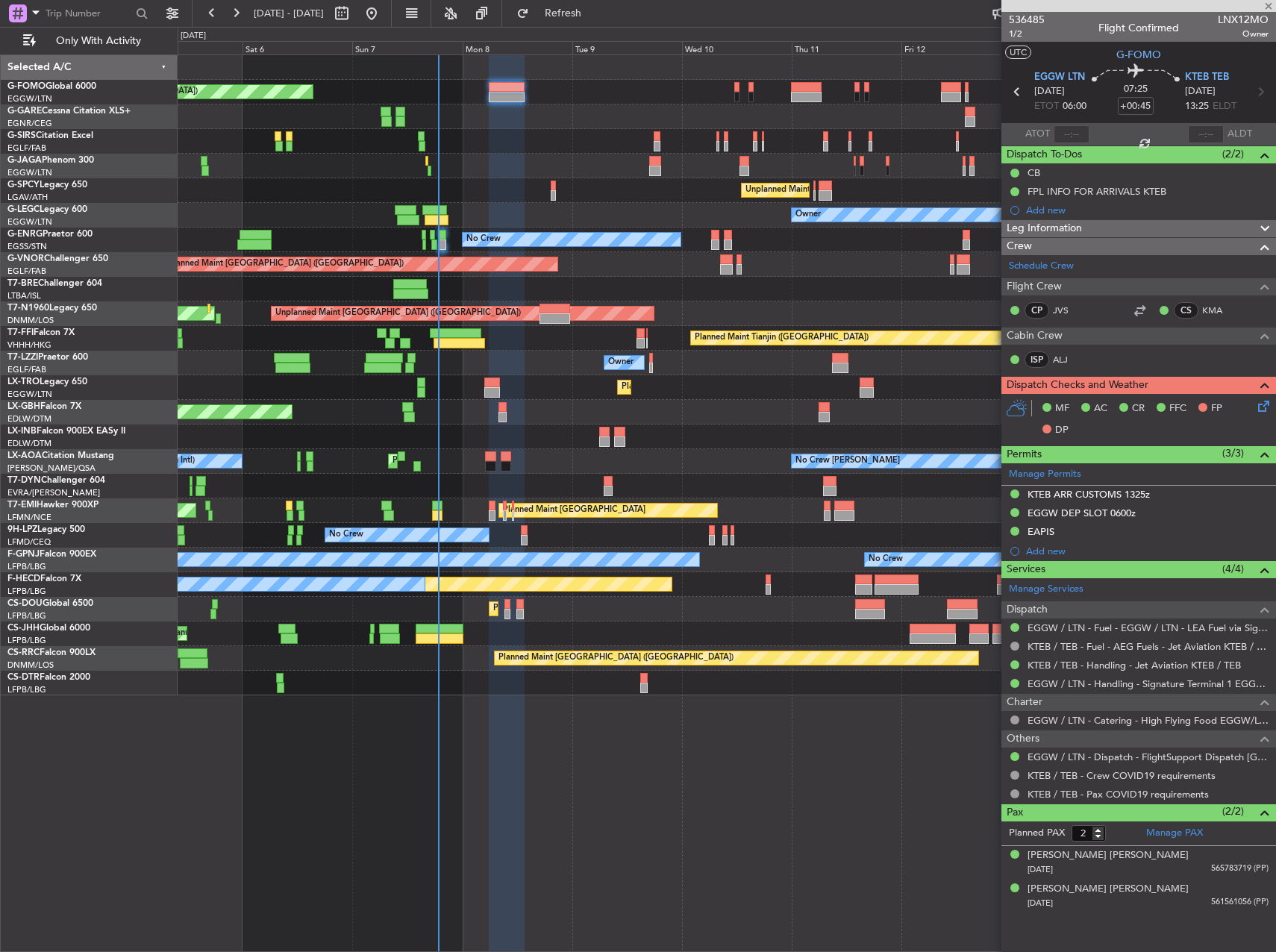
type input "+00:25"
type input "0"
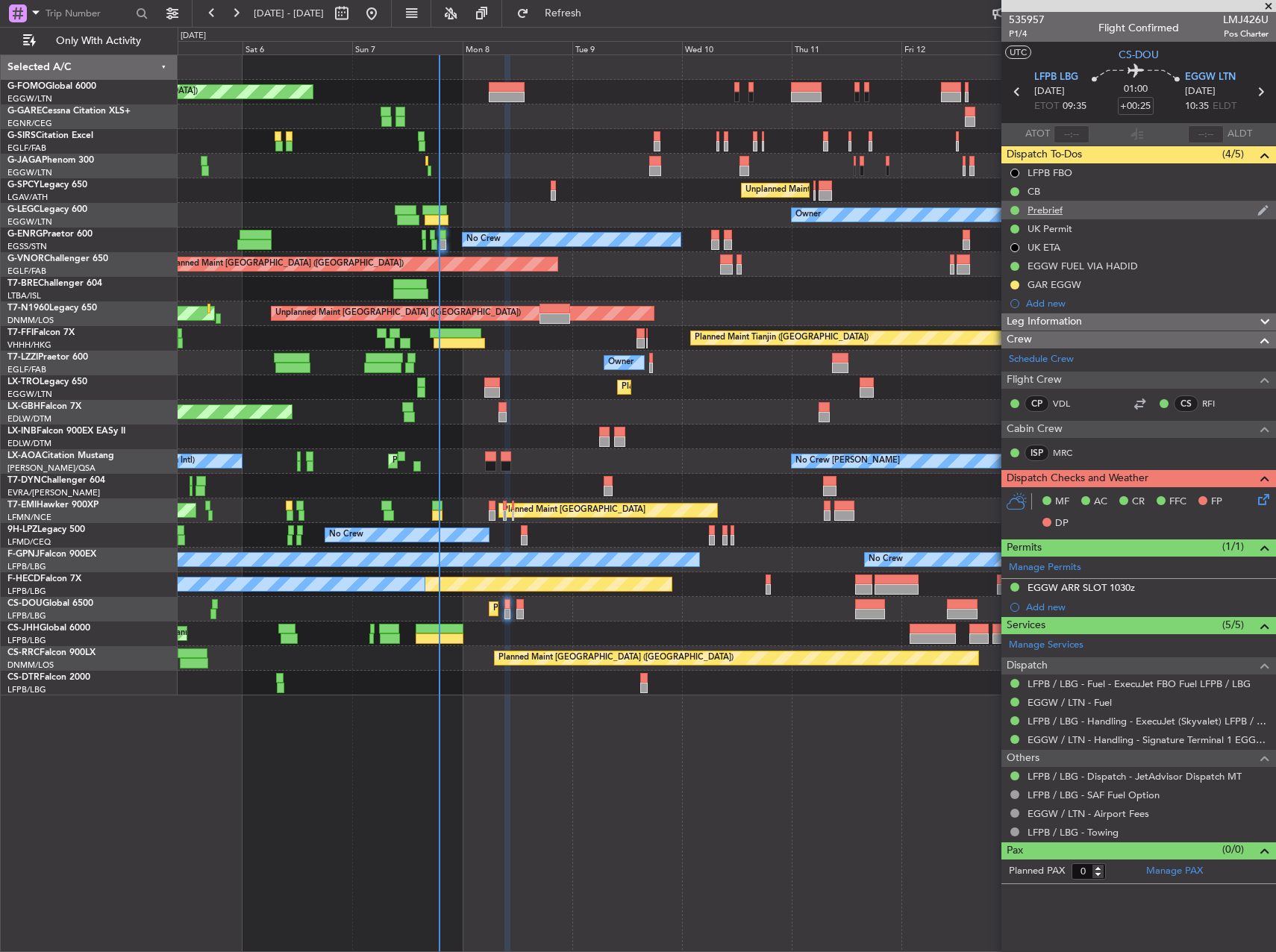
click at [1056, 208] on div "Prebrief" at bounding box center [1045, 210] width 35 height 13
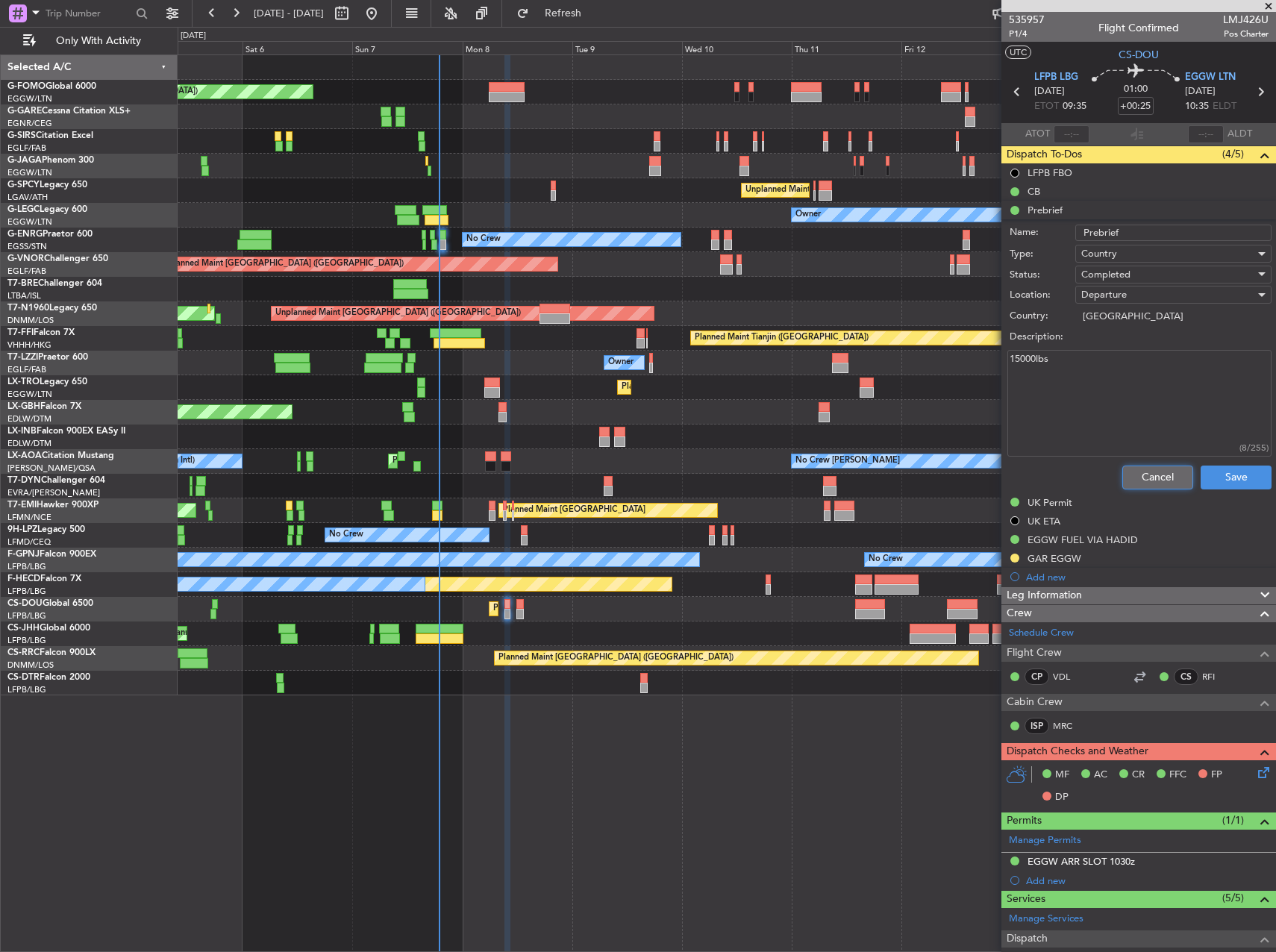
click at [1158, 470] on button "Cancel" at bounding box center [1157, 478] width 71 height 24
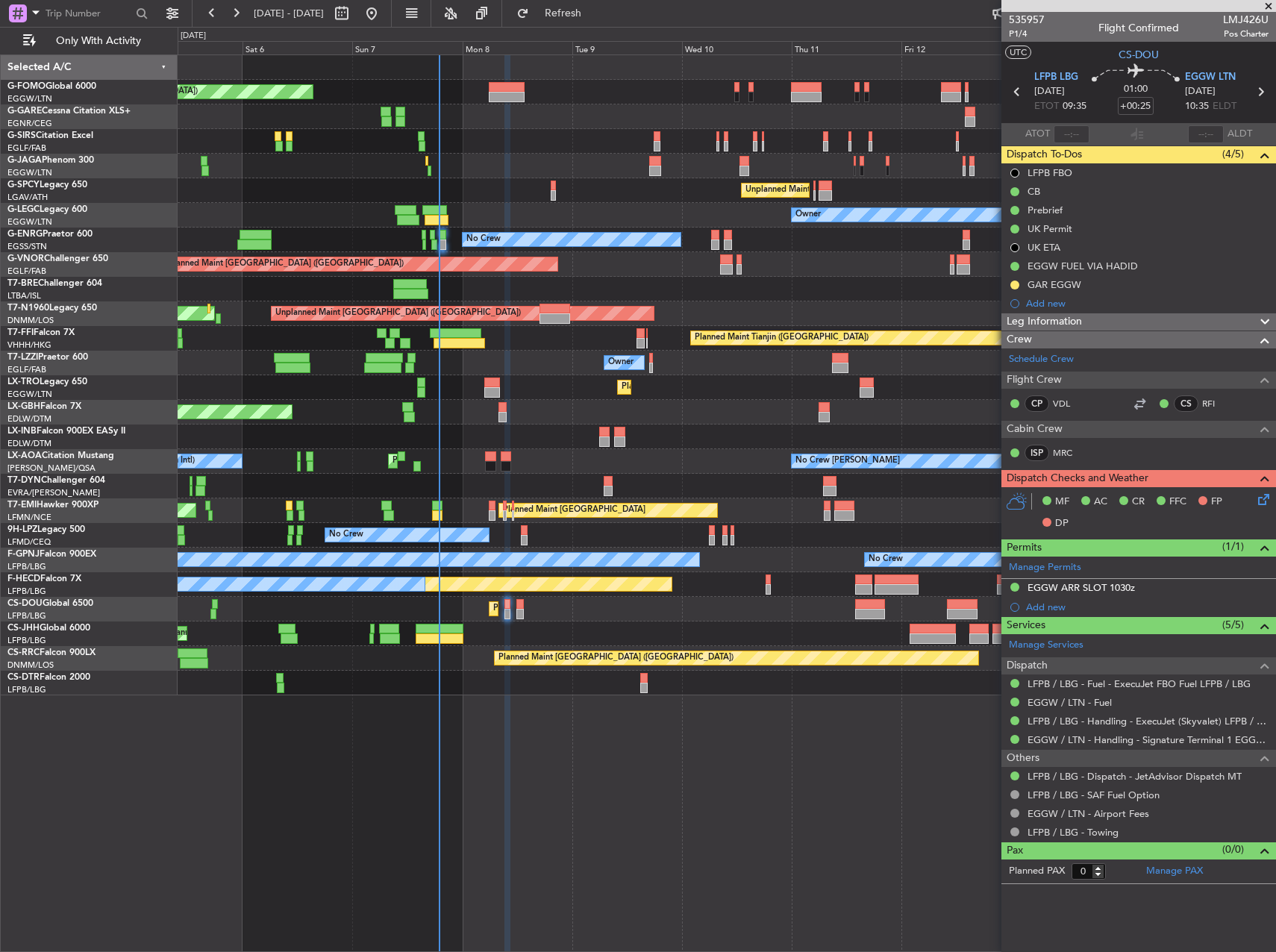
click at [1262, 500] on icon at bounding box center [1261, 496] width 12 height 12
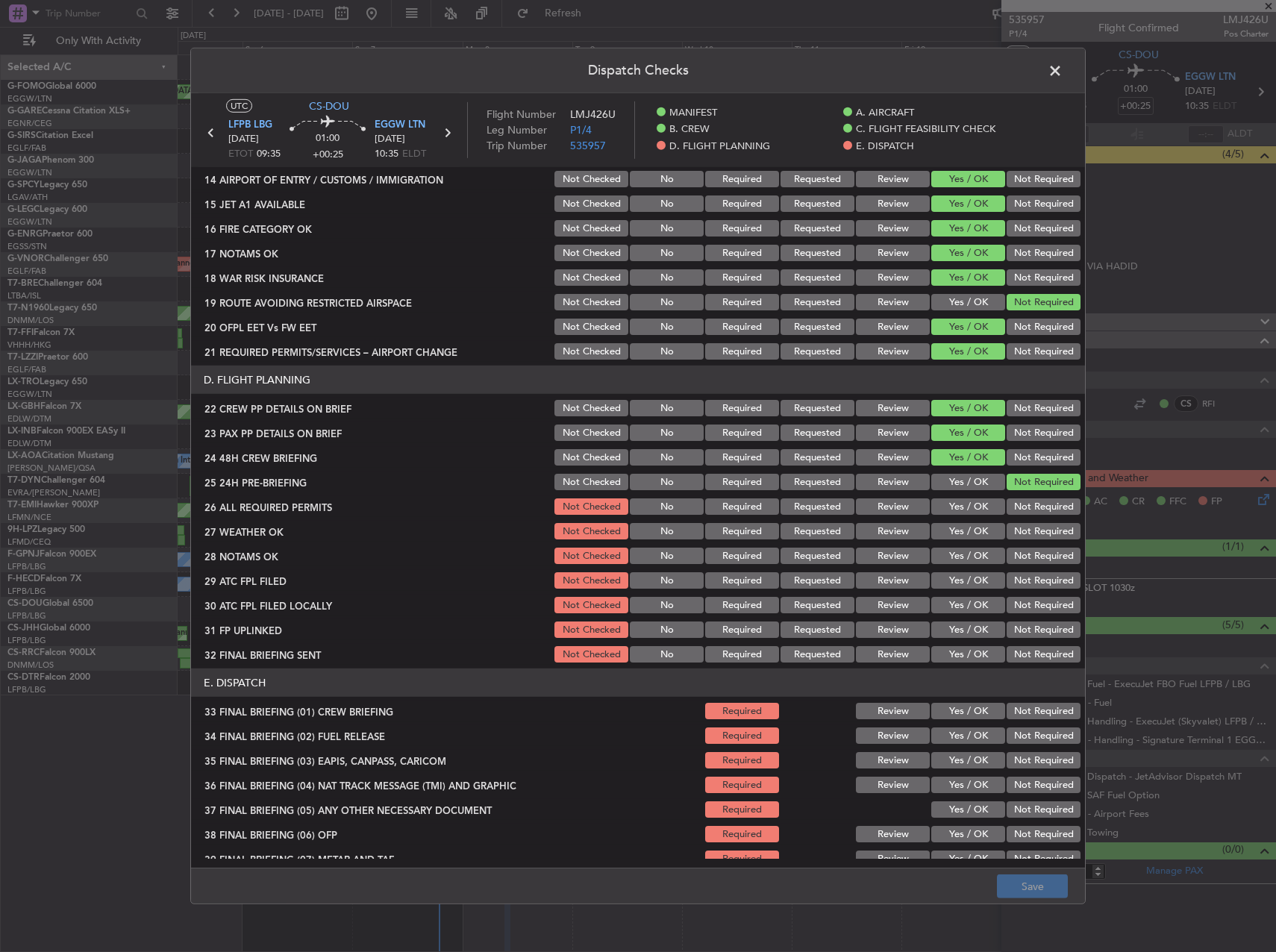
scroll to position [658, 0]
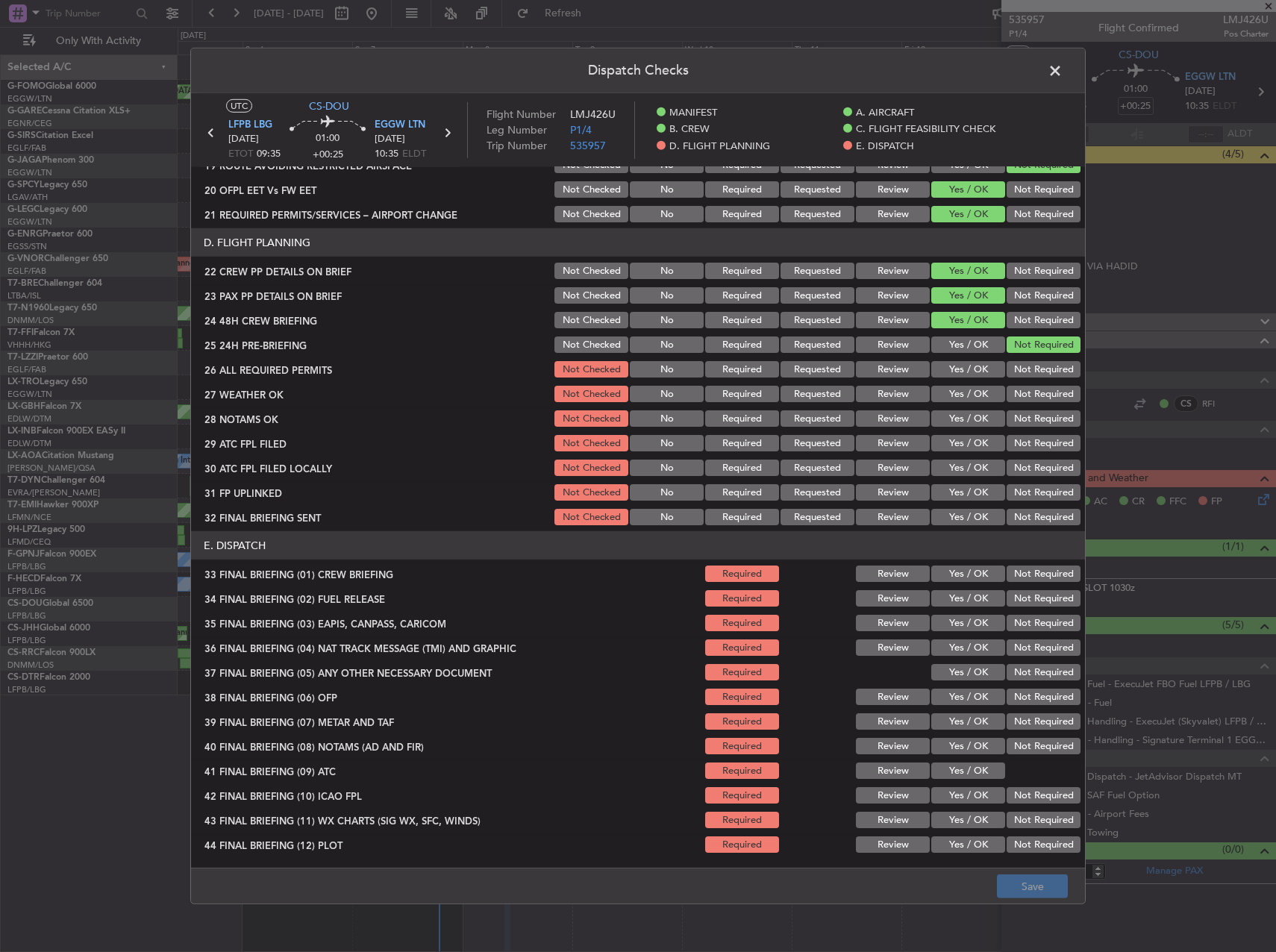
click at [965, 366] on button "Yes / OK" at bounding box center [968, 369] width 74 height 17
click at [967, 386] on button "Yes / OK" at bounding box center [968, 394] width 74 height 17
click at [966, 419] on button "Yes / OK" at bounding box center [968, 418] width 74 height 17
click at [970, 445] on button "Yes / OK" at bounding box center [968, 443] width 74 height 17
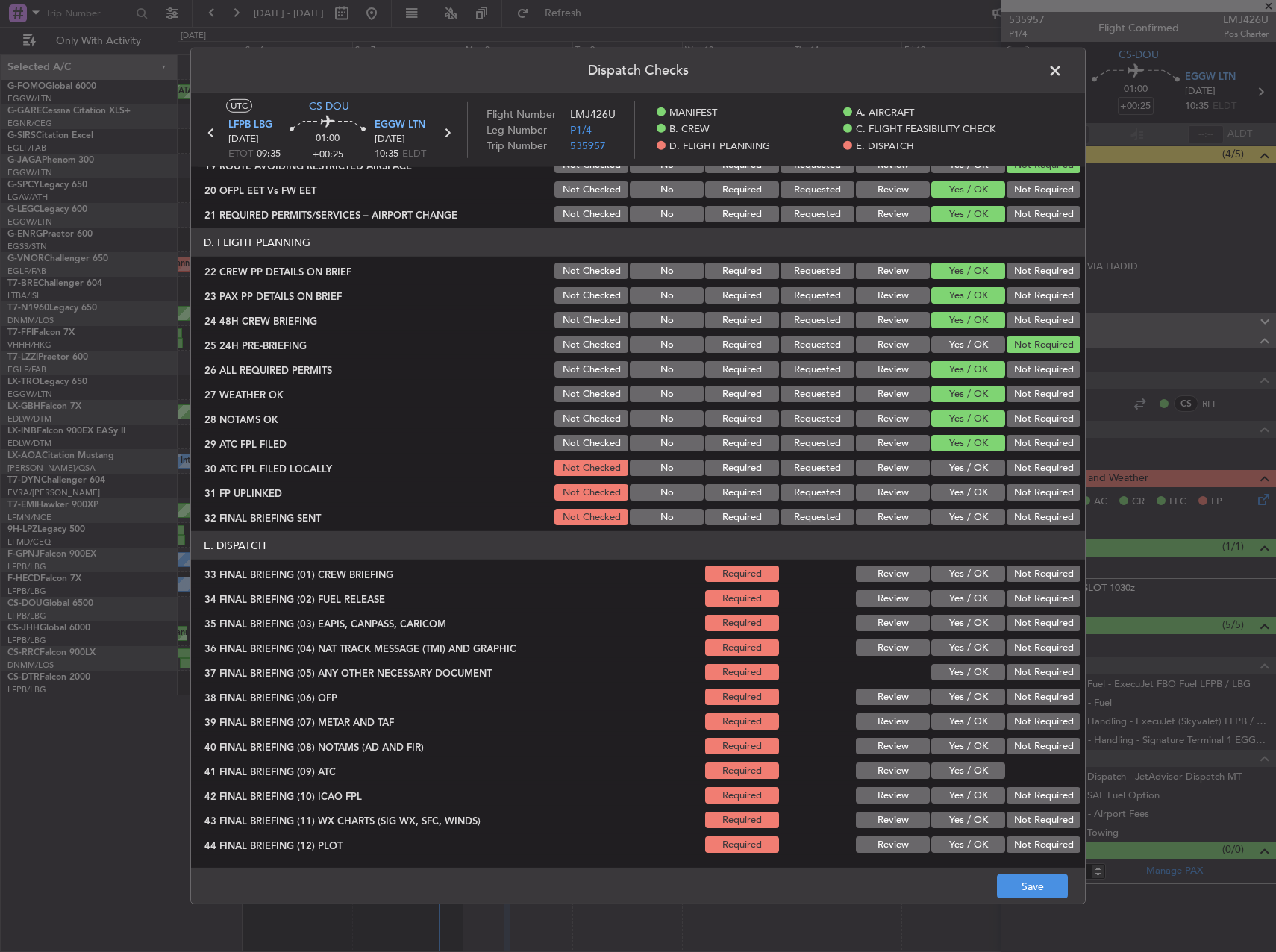
click at [1007, 469] on button "Not Required" at bounding box center [1043, 468] width 74 height 17
click at [961, 489] on button "Yes / OK" at bounding box center [968, 492] width 74 height 17
click at [1015, 516] on button "Not Required" at bounding box center [1043, 517] width 74 height 17
click at [966, 585] on div "Yes / OK" at bounding box center [966, 574] width 76 height 21
click at [963, 574] on button "Yes / OK" at bounding box center [968, 574] width 74 height 17
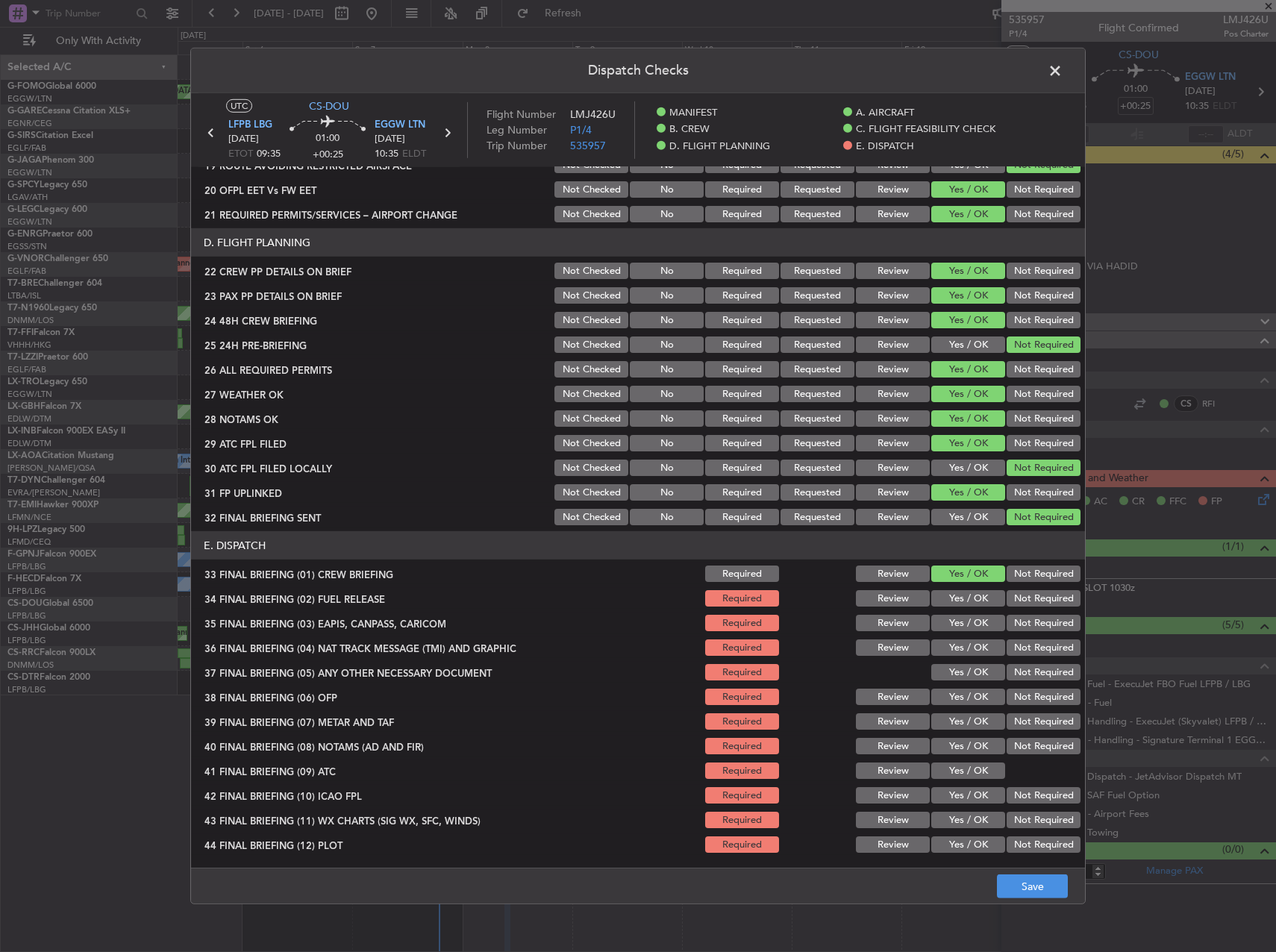
click at [959, 594] on button "Yes / OK" at bounding box center [968, 598] width 74 height 17
click at [1031, 642] on button "Not Required" at bounding box center [1043, 648] width 74 height 17
click at [1024, 621] on button "Not Required" at bounding box center [1043, 623] width 74 height 17
click at [1007, 673] on button "Not Required" at bounding box center [1043, 672] width 74 height 17
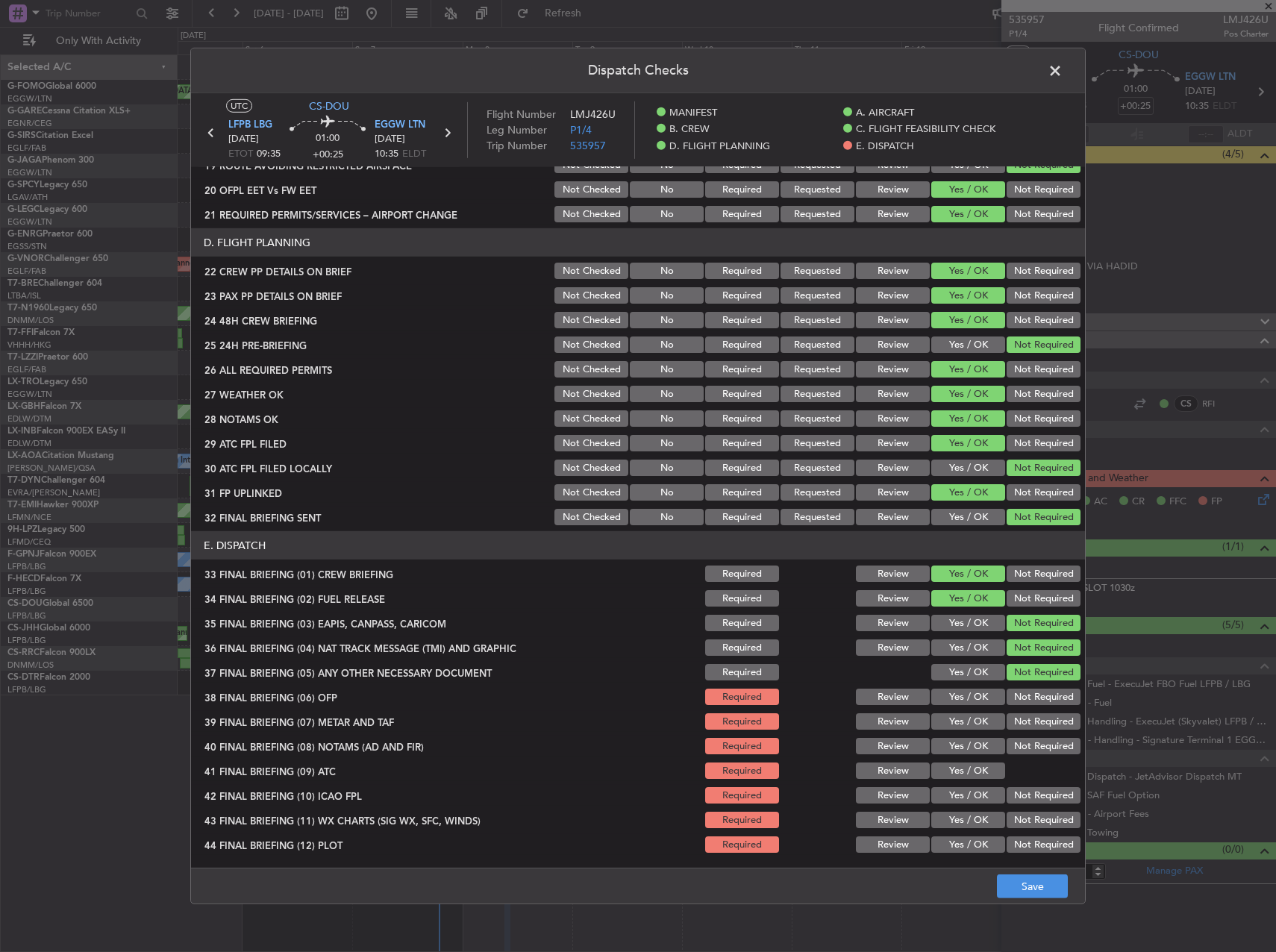
click at [961, 692] on button "Yes / OK" at bounding box center [968, 697] width 74 height 17
click at [965, 723] on button "Yes / OK" at bounding box center [968, 722] width 74 height 17
click at [978, 746] on button "Yes / OK" at bounding box center [968, 746] width 74 height 17
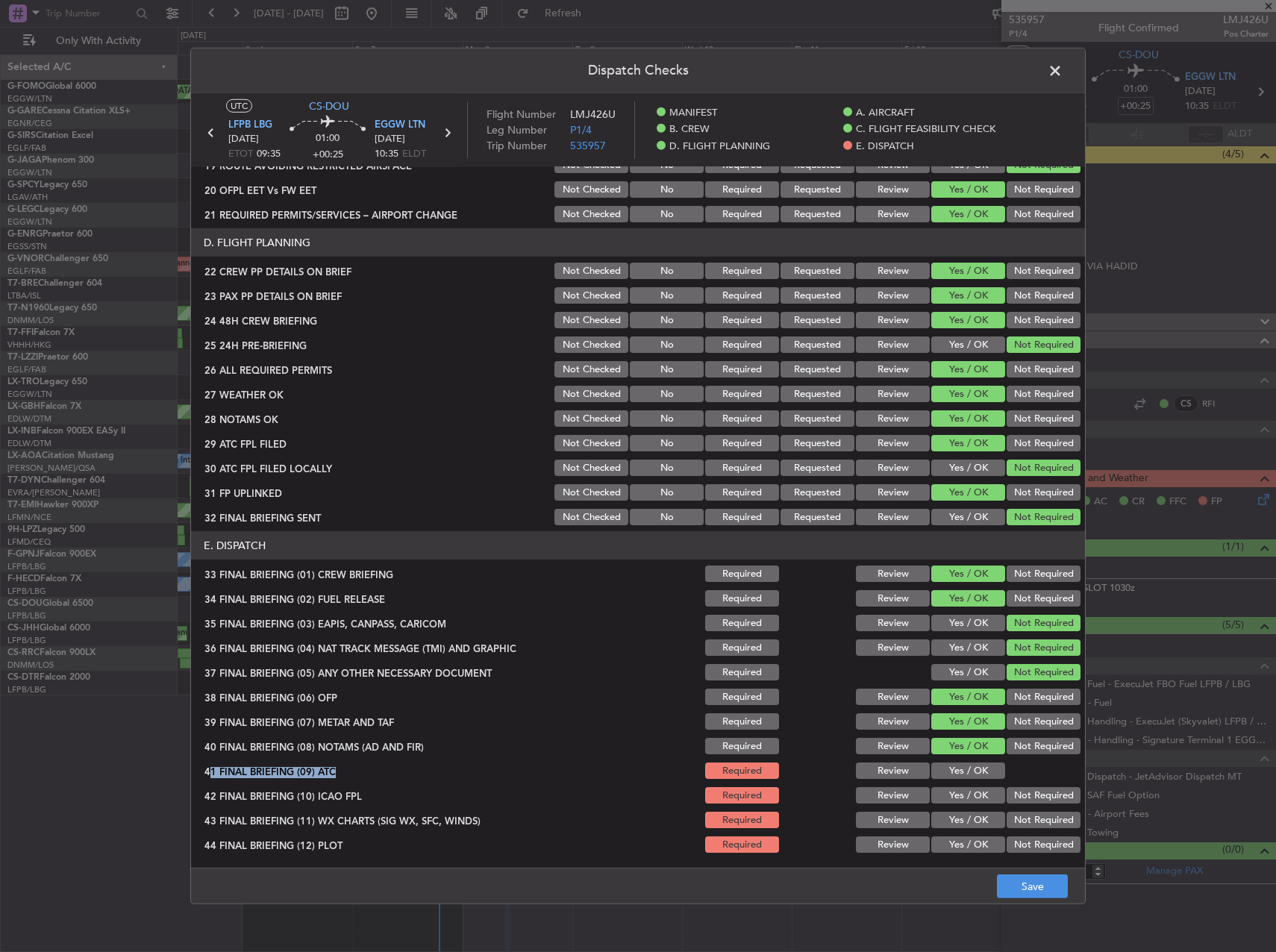
click at [977, 758] on section "E. DISPATCH 33 FINAL BRIEFING (01) CREW BRIEFING Required Review Yes / OK Not R…" at bounding box center [638, 693] width 894 height 324
drag, startPoint x: 977, startPoint y: 758, endPoint x: 980, endPoint y: 770, distance: 12.4
click at [979, 770] on button "Yes / OK" at bounding box center [968, 770] width 74 height 17
drag, startPoint x: 1006, startPoint y: 788, endPoint x: 997, endPoint y: 803, distance: 17.5
click at [1007, 789] on button "Not Required" at bounding box center [1043, 795] width 74 height 17
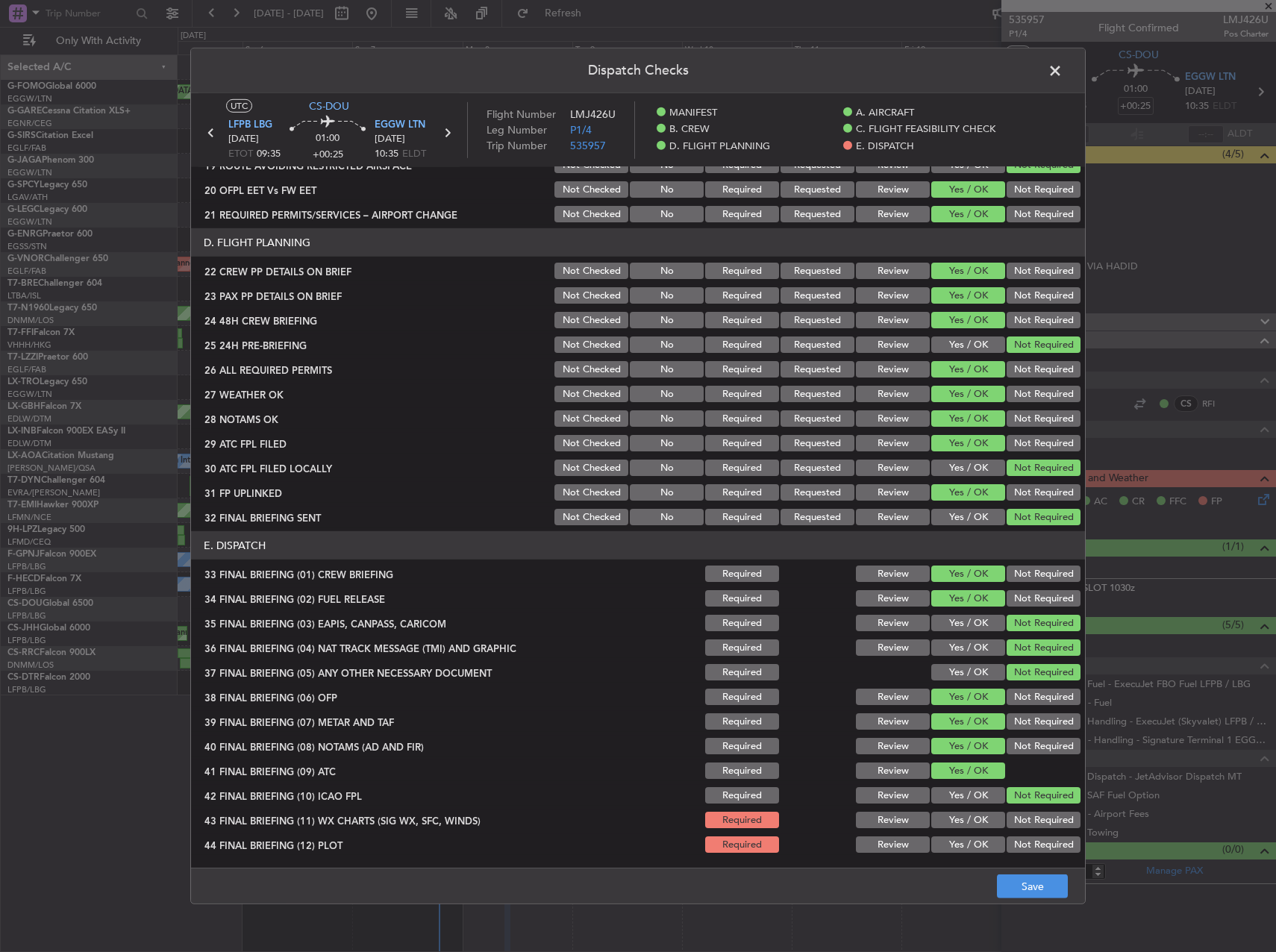
drag, startPoint x: 965, startPoint y: 809, endPoint x: 965, endPoint y: 821, distance: 12.0
click at [965, 812] on div "Yes / OK" at bounding box center [966, 820] width 76 height 21
drag, startPoint x: 965, startPoint y: 821, endPoint x: 968, endPoint y: 839, distance: 18.2
click at [965, 821] on button "Yes / OK" at bounding box center [968, 820] width 74 height 17
click at [969, 844] on button "Yes / OK" at bounding box center [968, 844] width 74 height 17
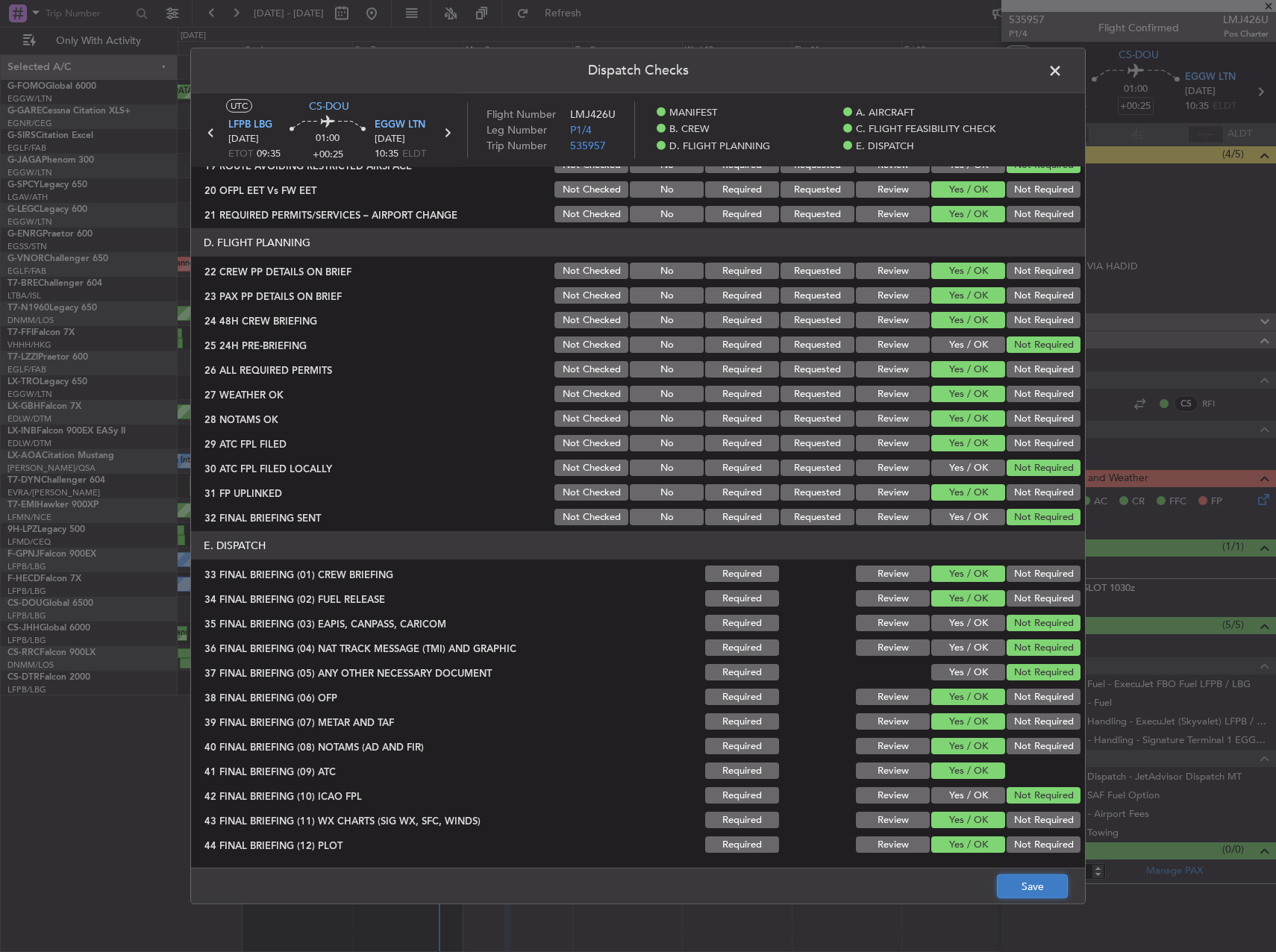
click at [1022, 877] on button "Save" at bounding box center [1032, 887] width 71 height 24
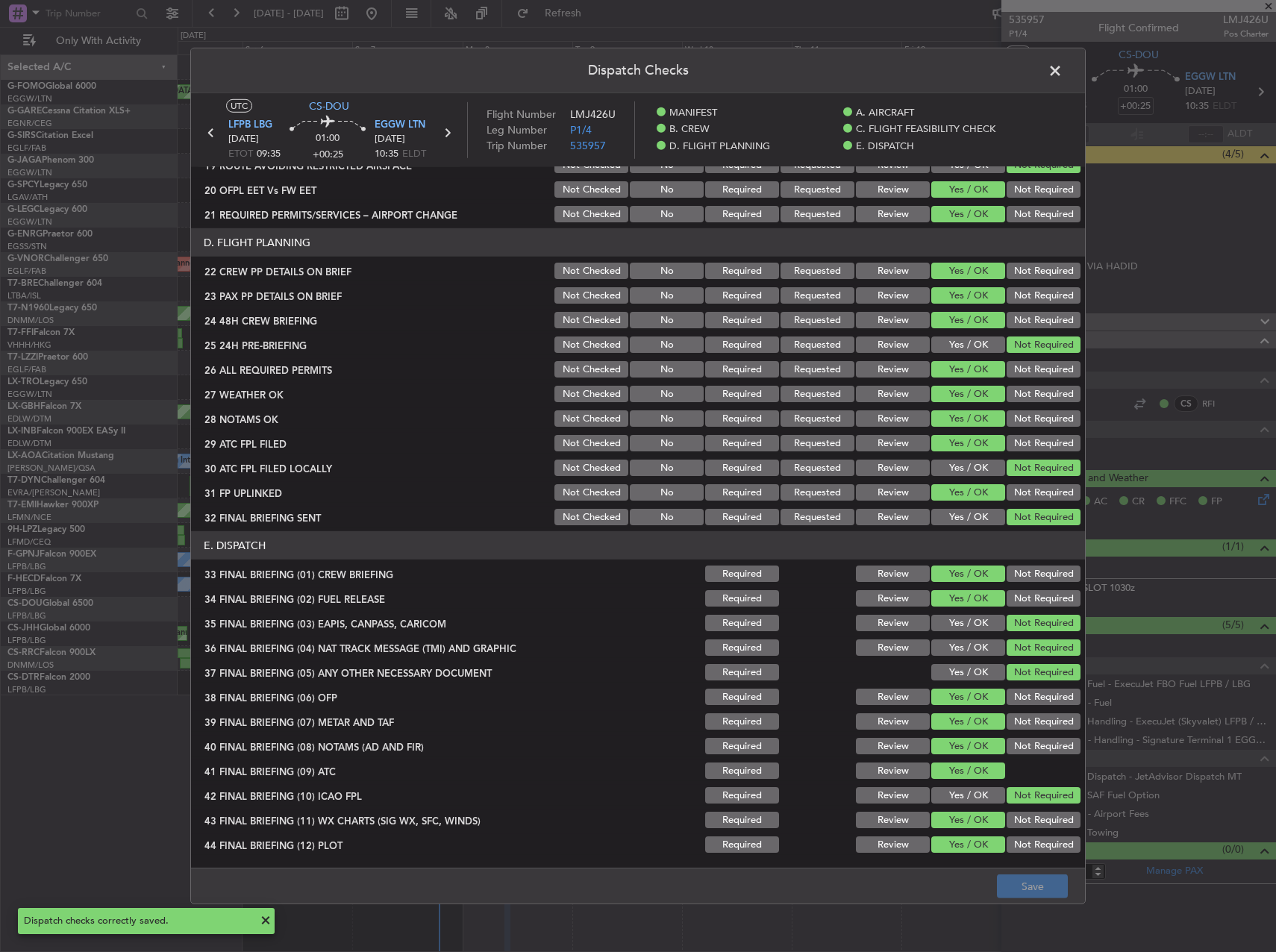
click at [1063, 72] on span at bounding box center [1063, 74] width 0 height 29
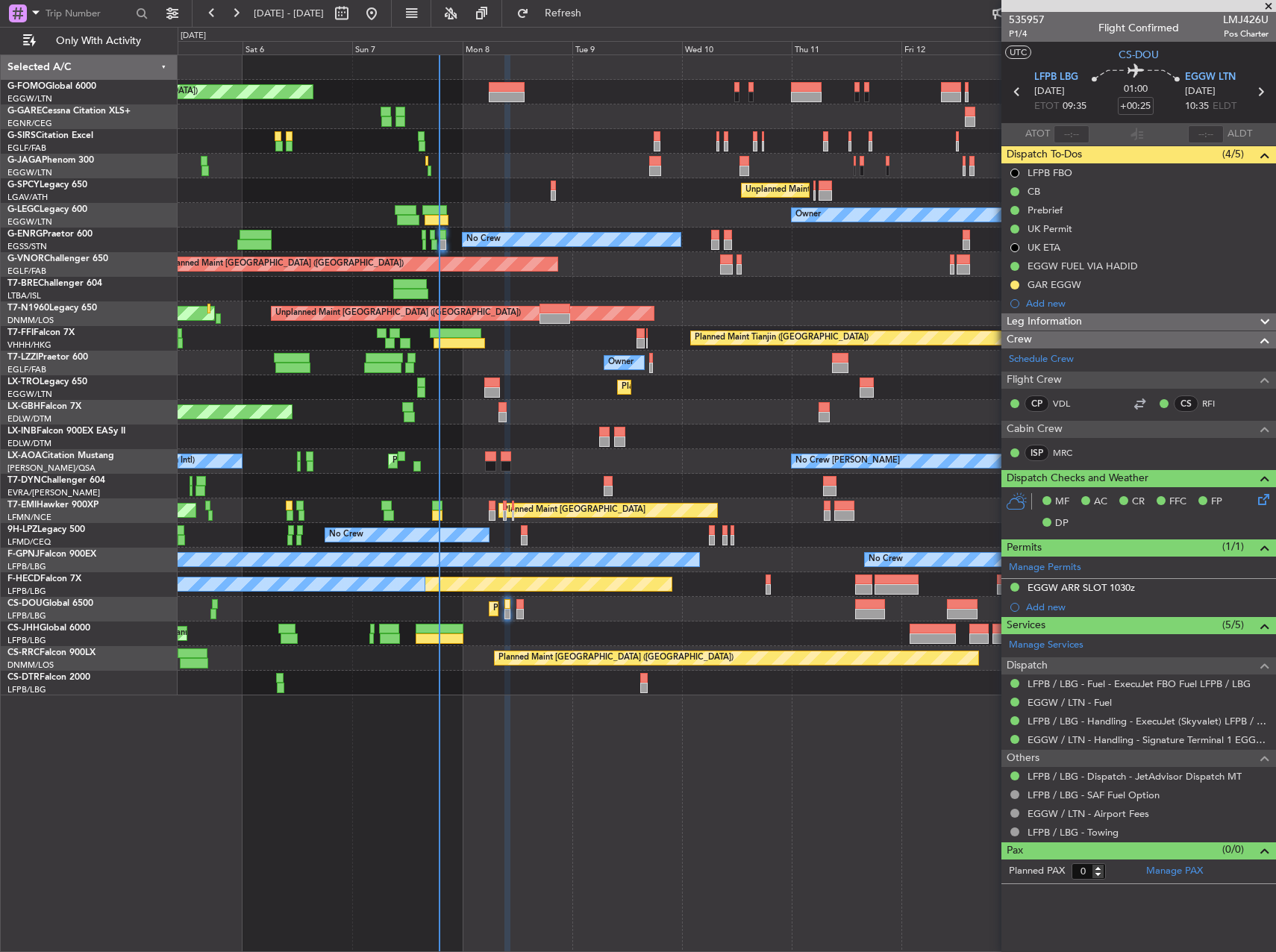
click at [1086, 320] on div "Leg Information" at bounding box center [1138, 322] width 275 height 18
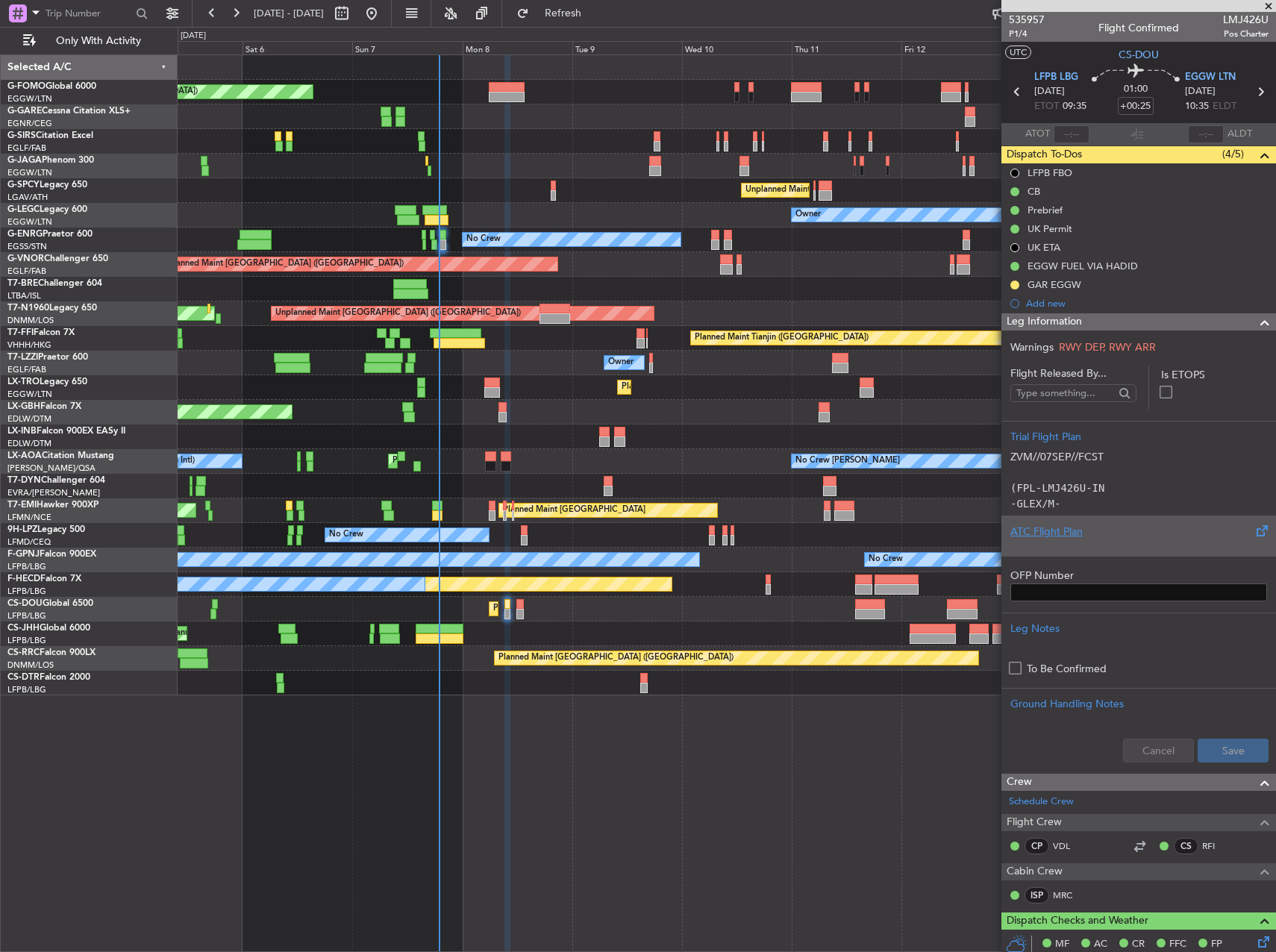
click at [1151, 553] on div "ATC Flight Plan" at bounding box center [1138, 535] width 275 height 41
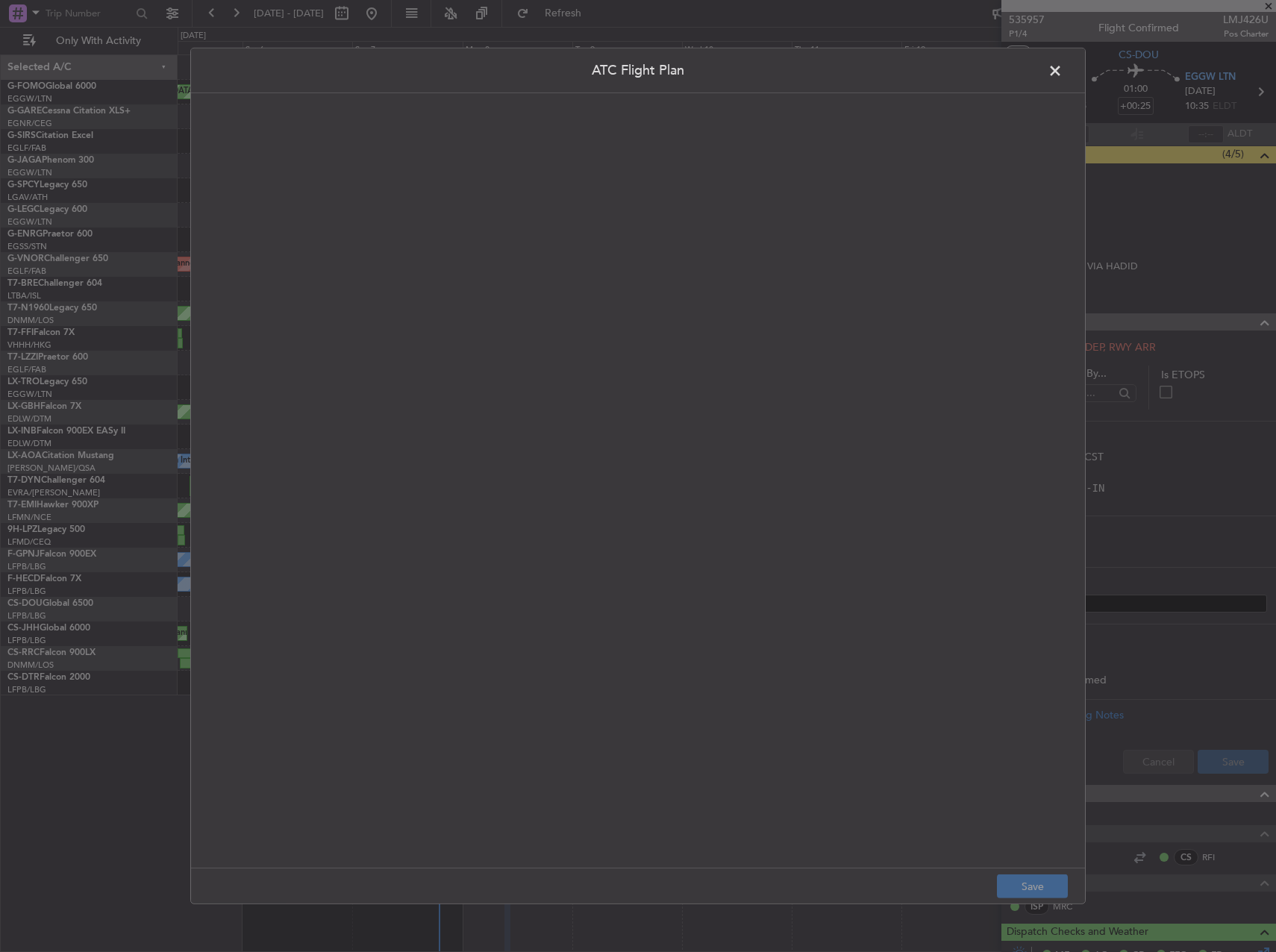
click at [748, 315] on quill-editor at bounding box center [638, 465] width 864 height 714
click at [748, 315] on div at bounding box center [637, 497] width 863 height 712
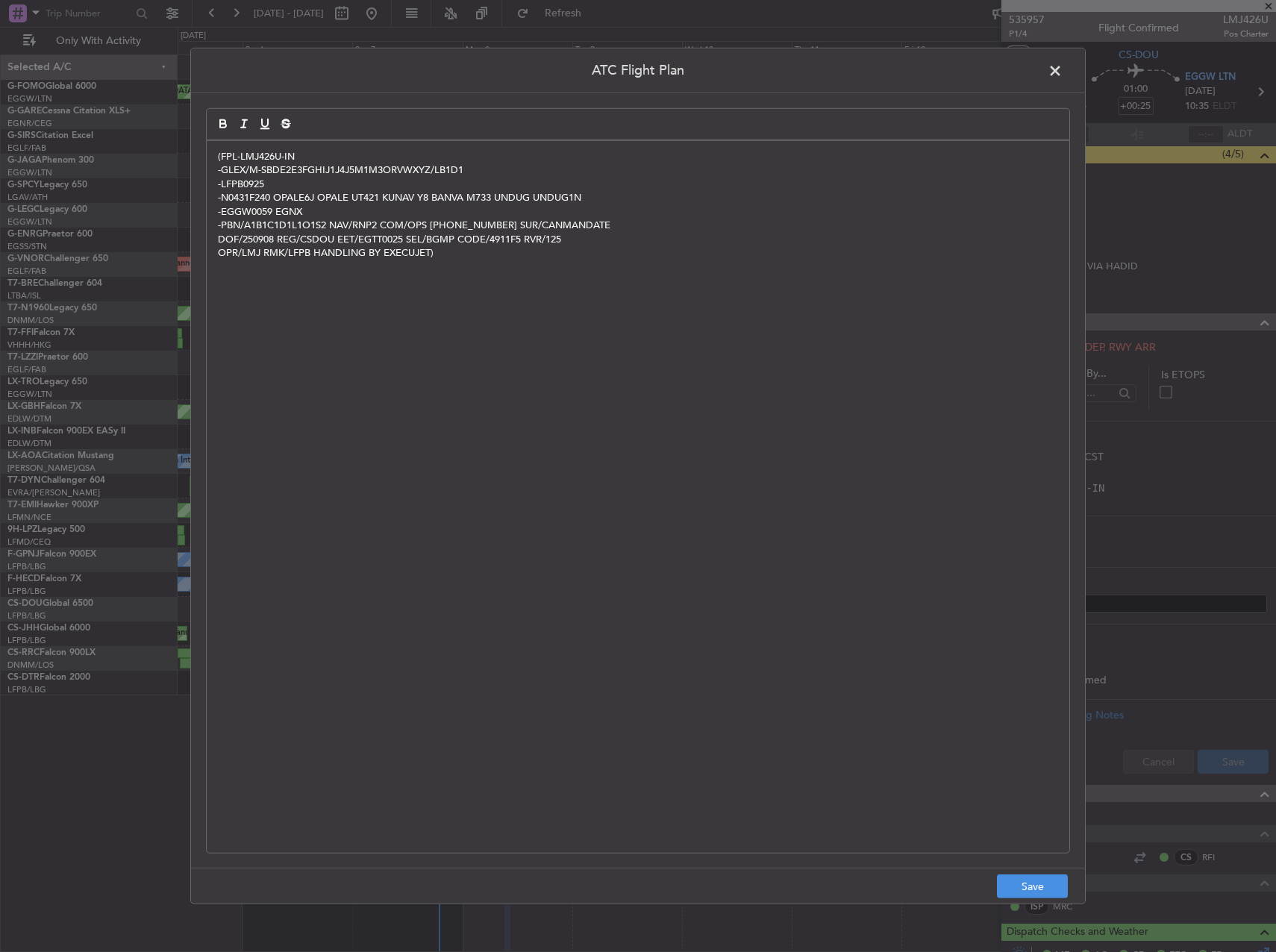
scroll to position [0, 0]
click at [1055, 883] on button "Save" at bounding box center [1032, 887] width 71 height 24
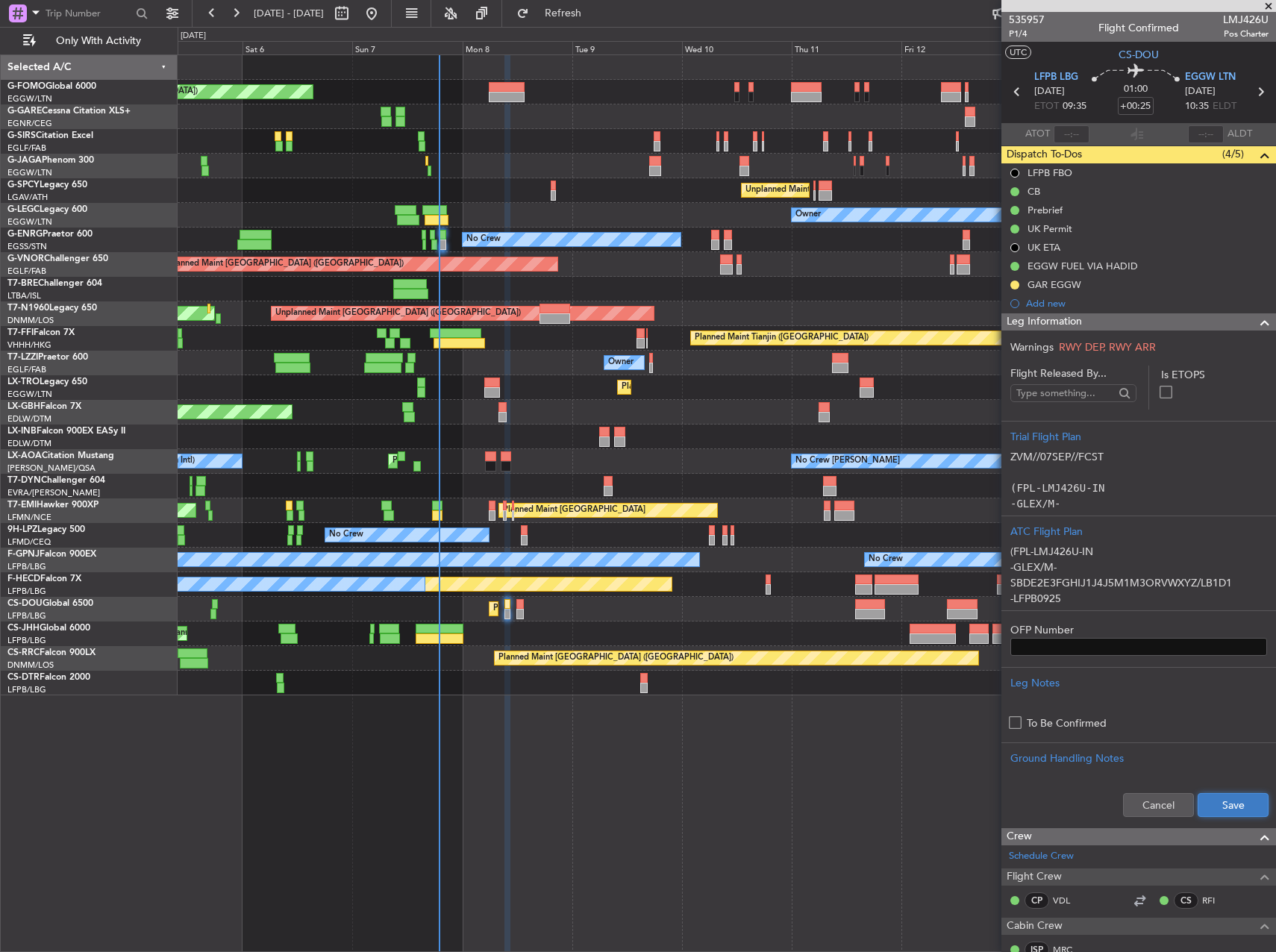
click at [1239, 807] on button "Save" at bounding box center [1233, 805] width 71 height 24
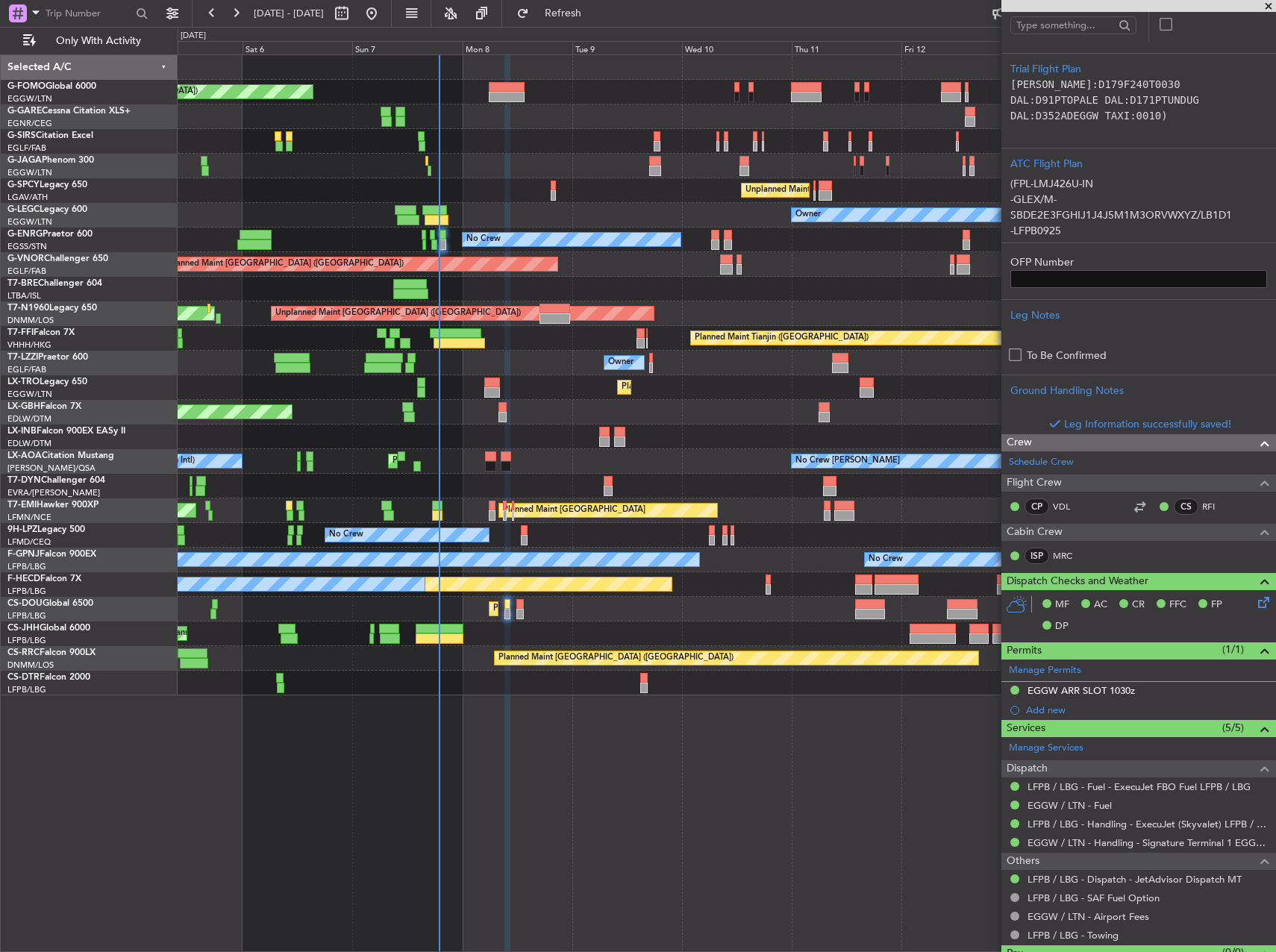
scroll to position [373, 0]
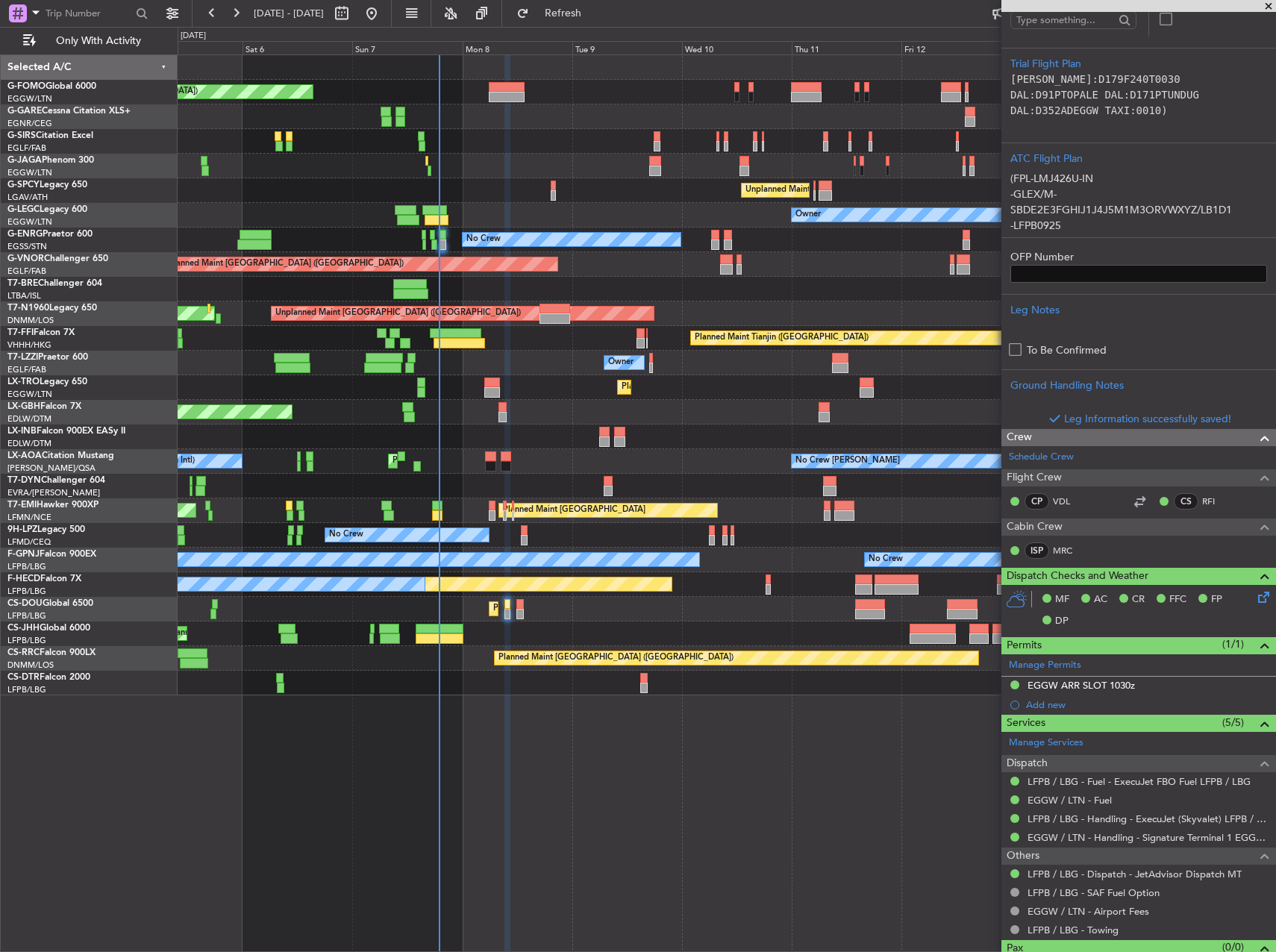
click at [1255, 589] on icon at bounding box center [1261, 594] width 12 height 12
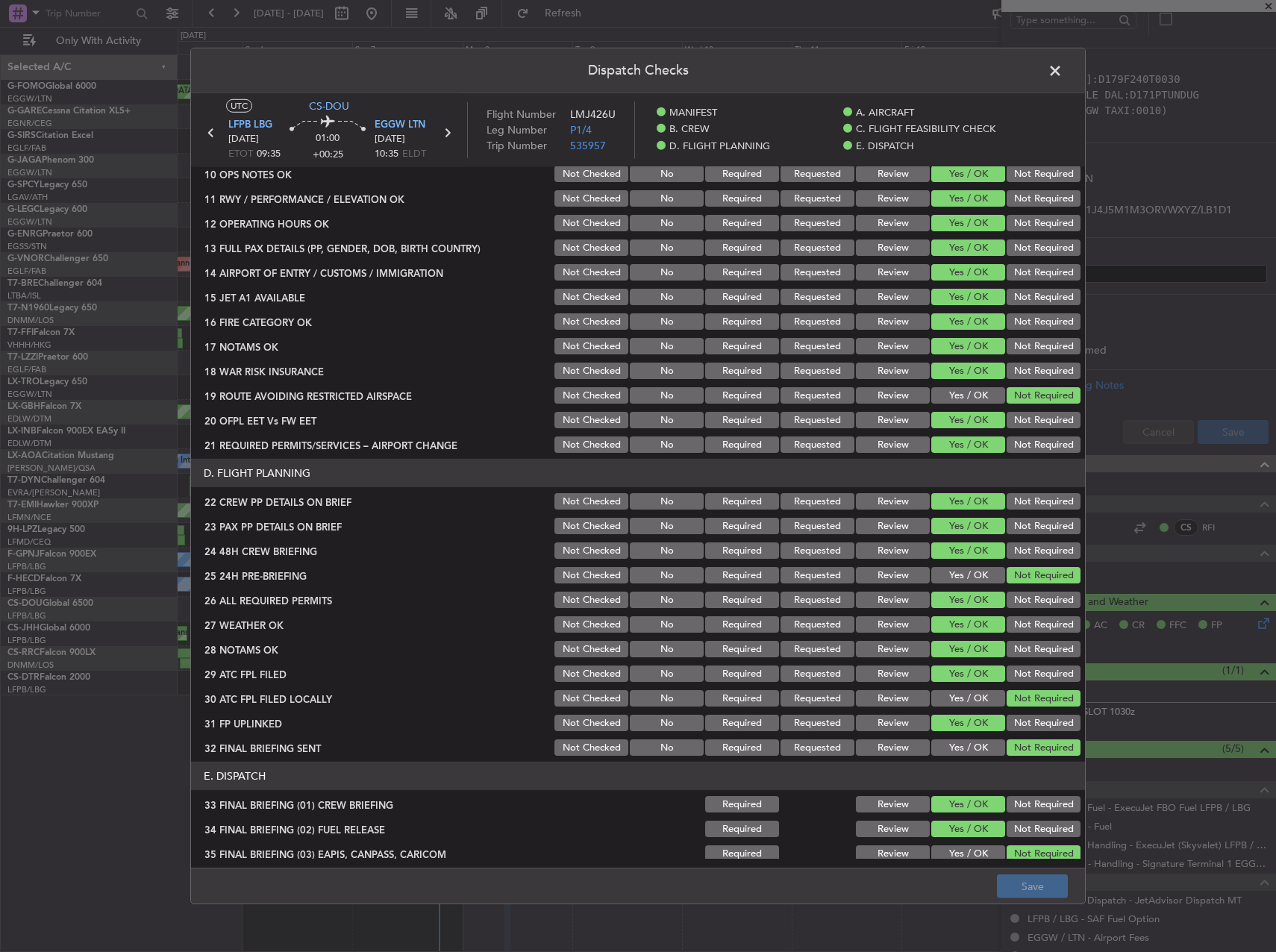
scroll to position [523, 0]
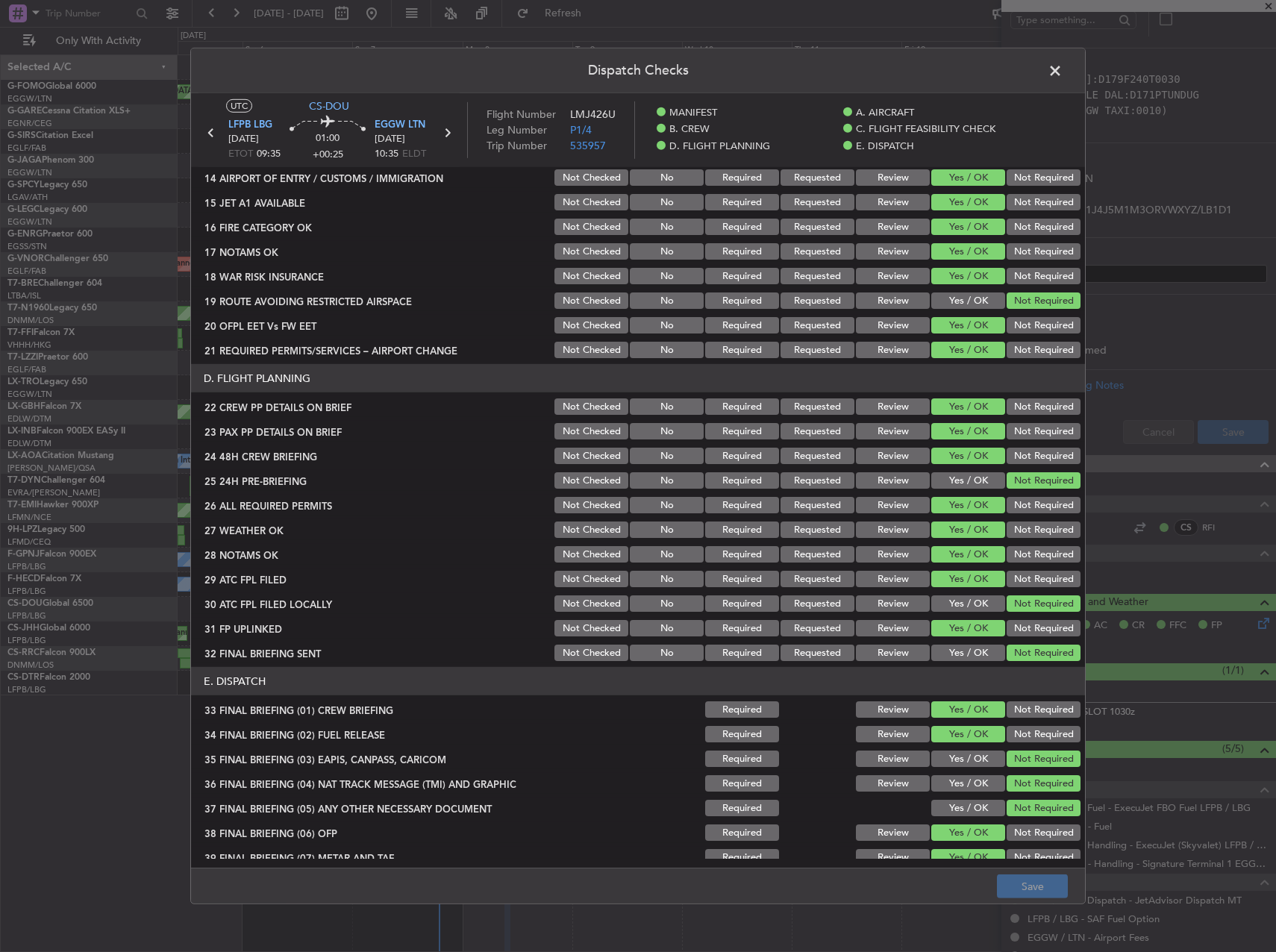
click at [905, 532] on button "Review" at bounding box center [892, 530] width 74 height 17
click at [1023, 890] on button "Save" at bounding box center [1032, 887] width 71 height 24
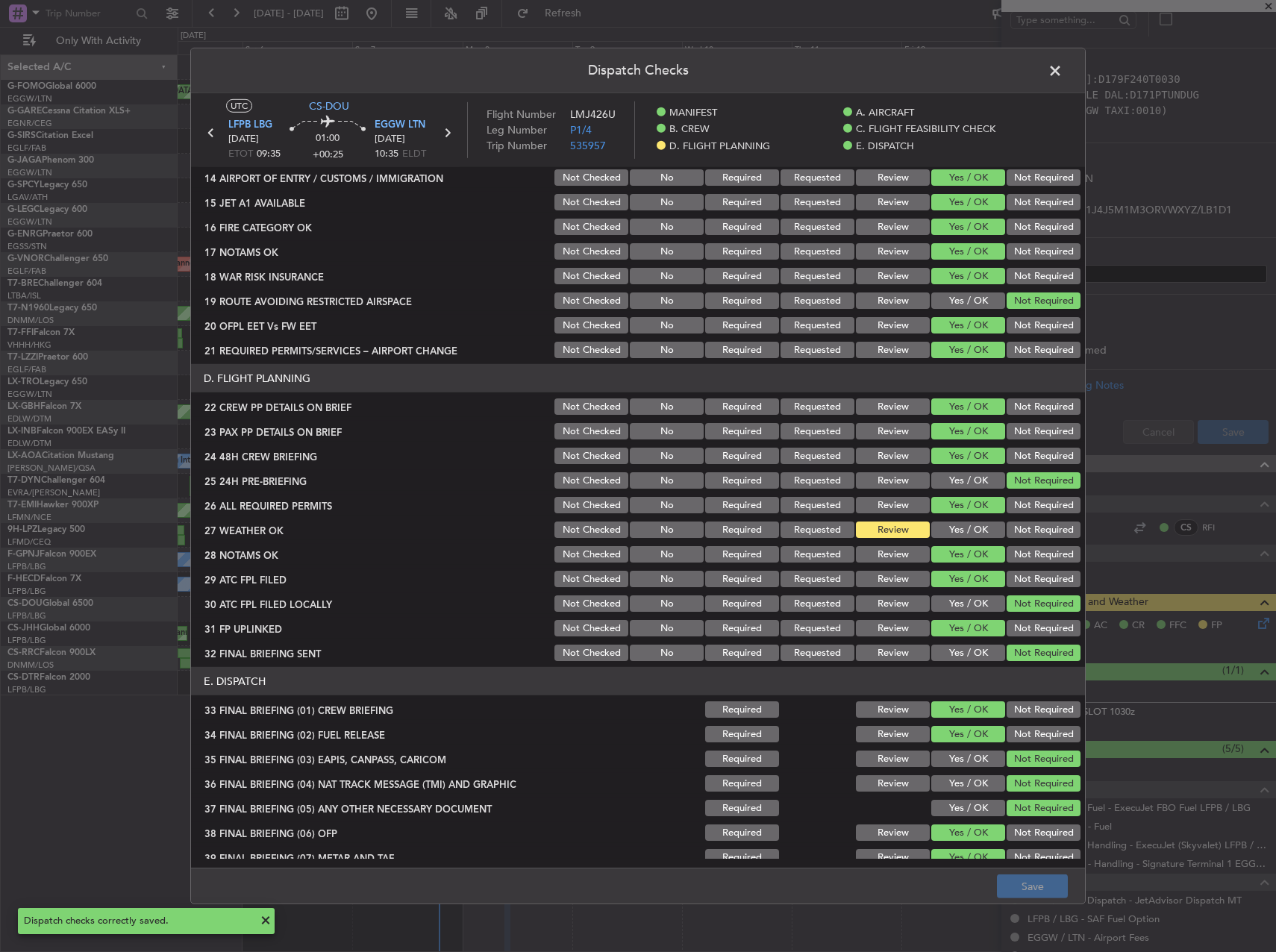
click at [1063, 65] on span at bounding box center [1063, 74] width 0 height 29
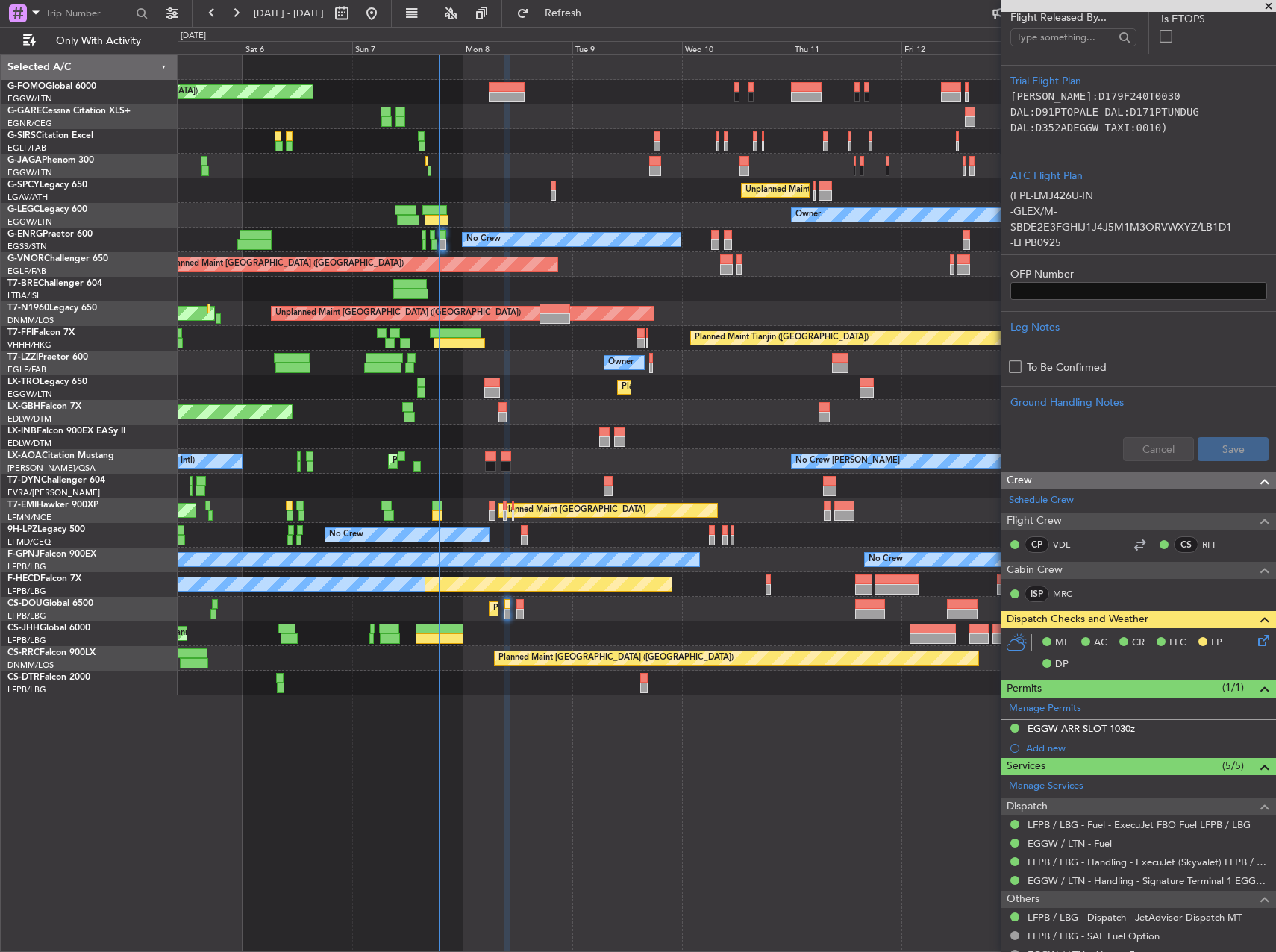
scroll to position [429, 0]
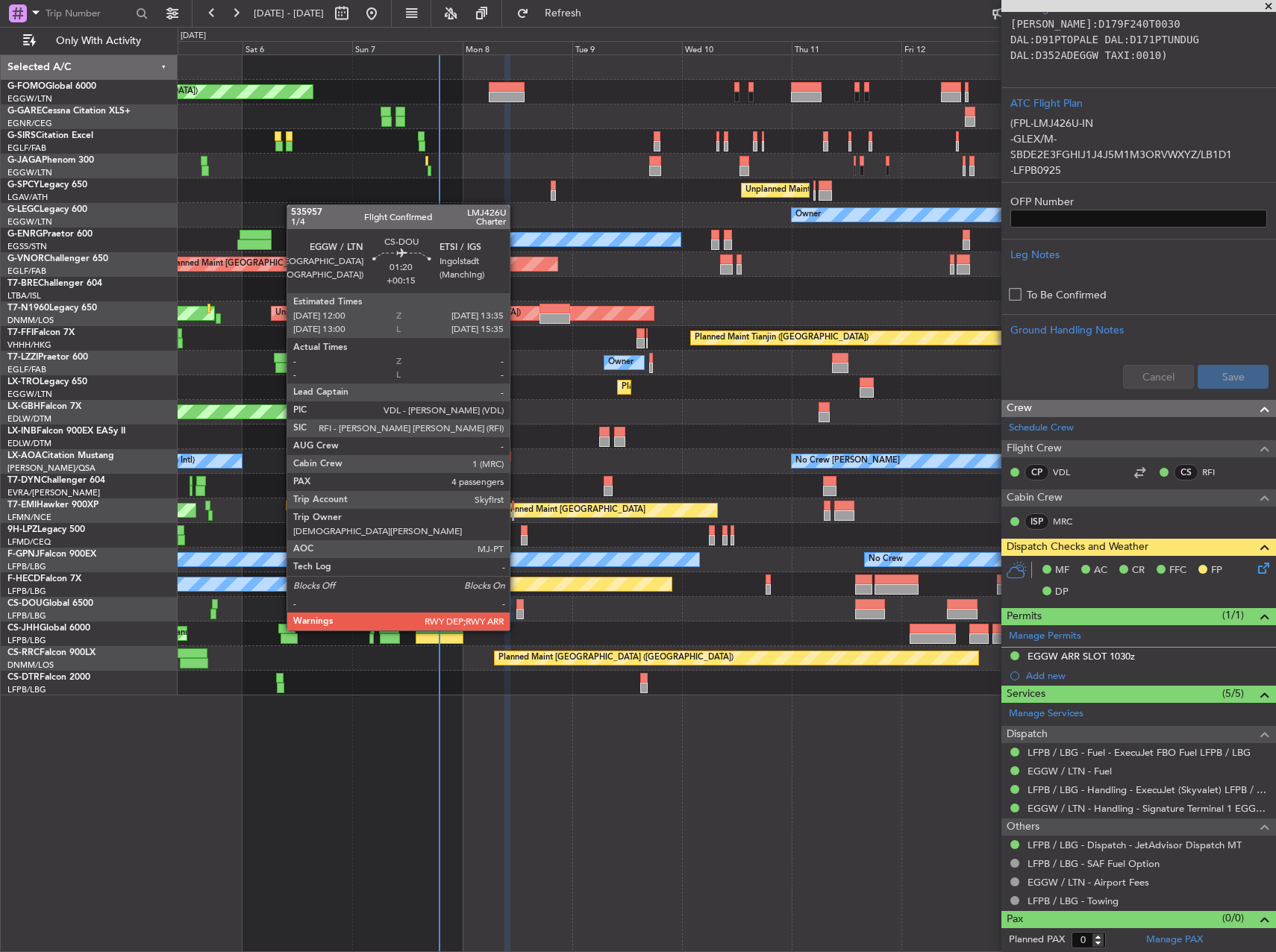
click at [516, 616] on div at bounding box center [519, 613] width 7 height 10
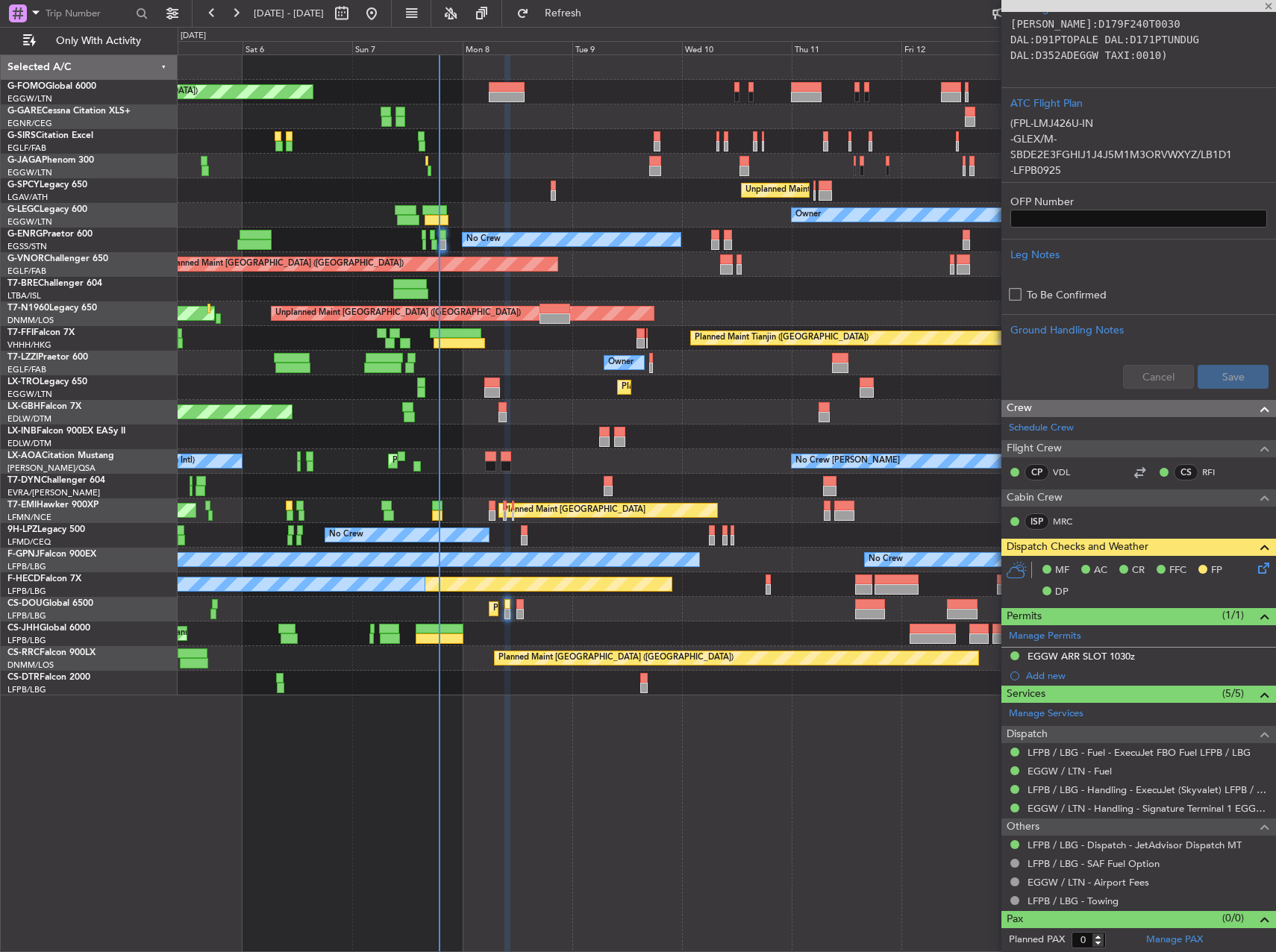
type input "+00:15"
type input "4"
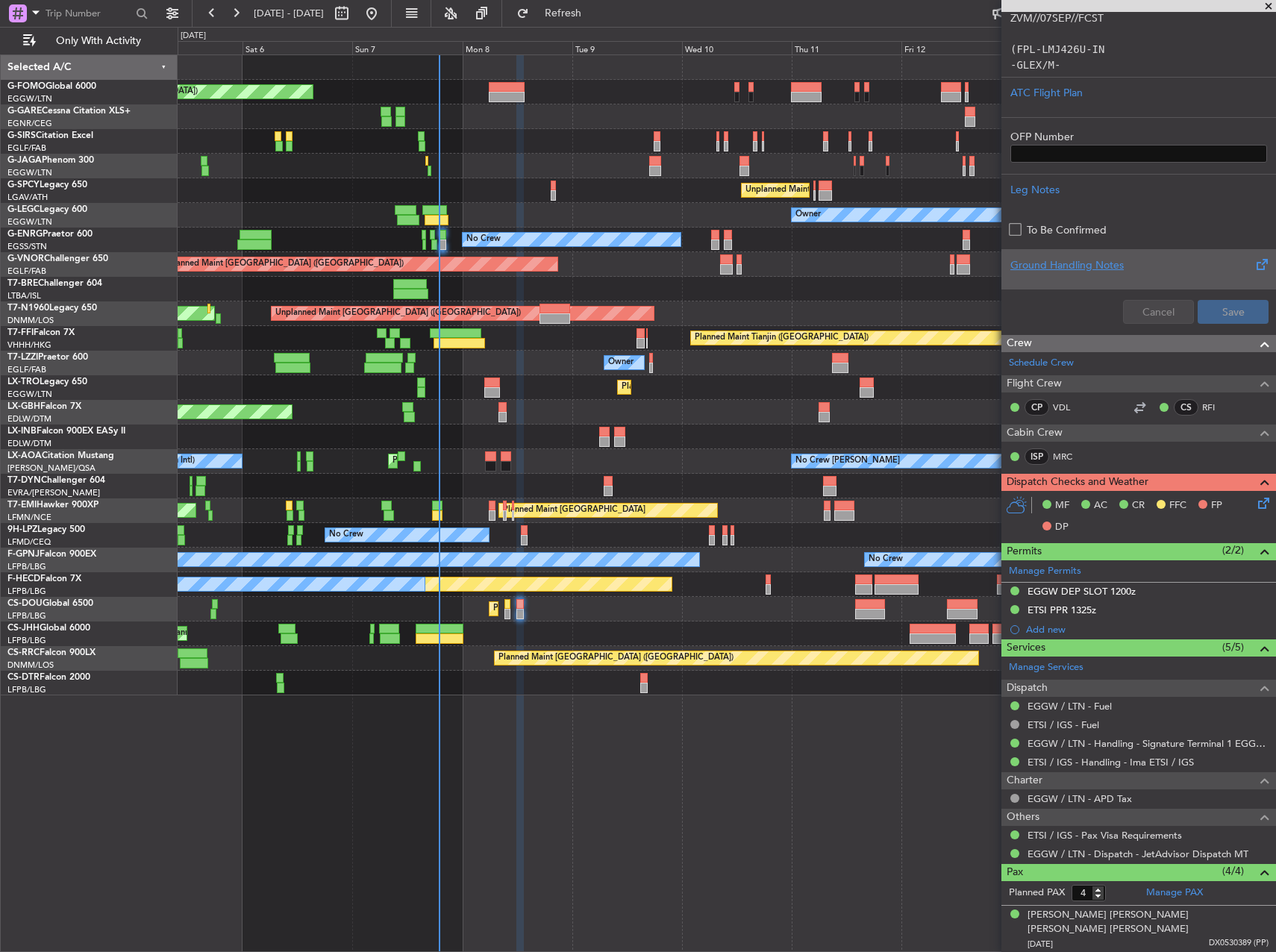
scroll to position [507, 0]
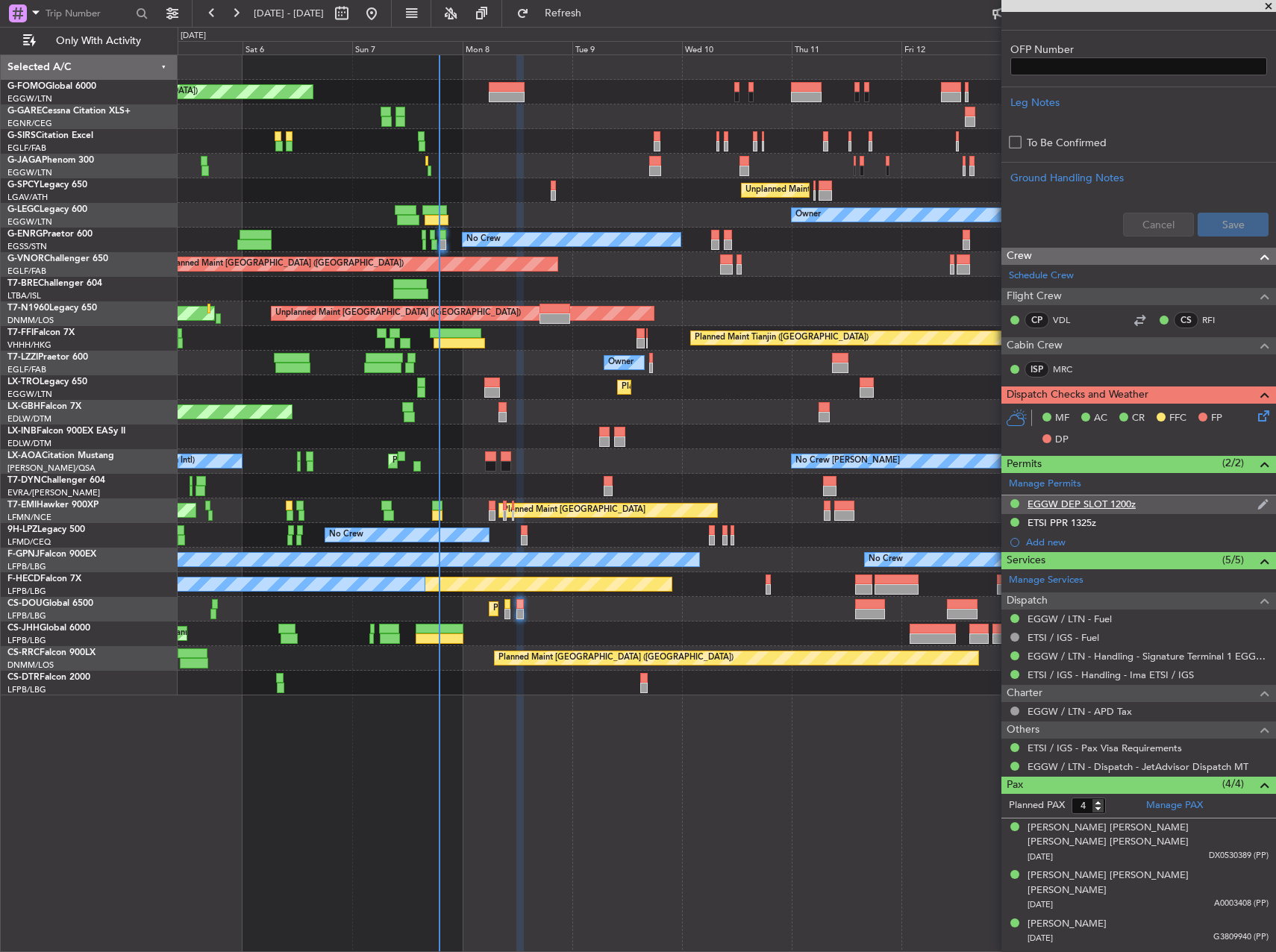
click at [1144, 504] on div "EGGW DEP SLOT 1200z" at bounding box center [1138, 504] width 275 height 18
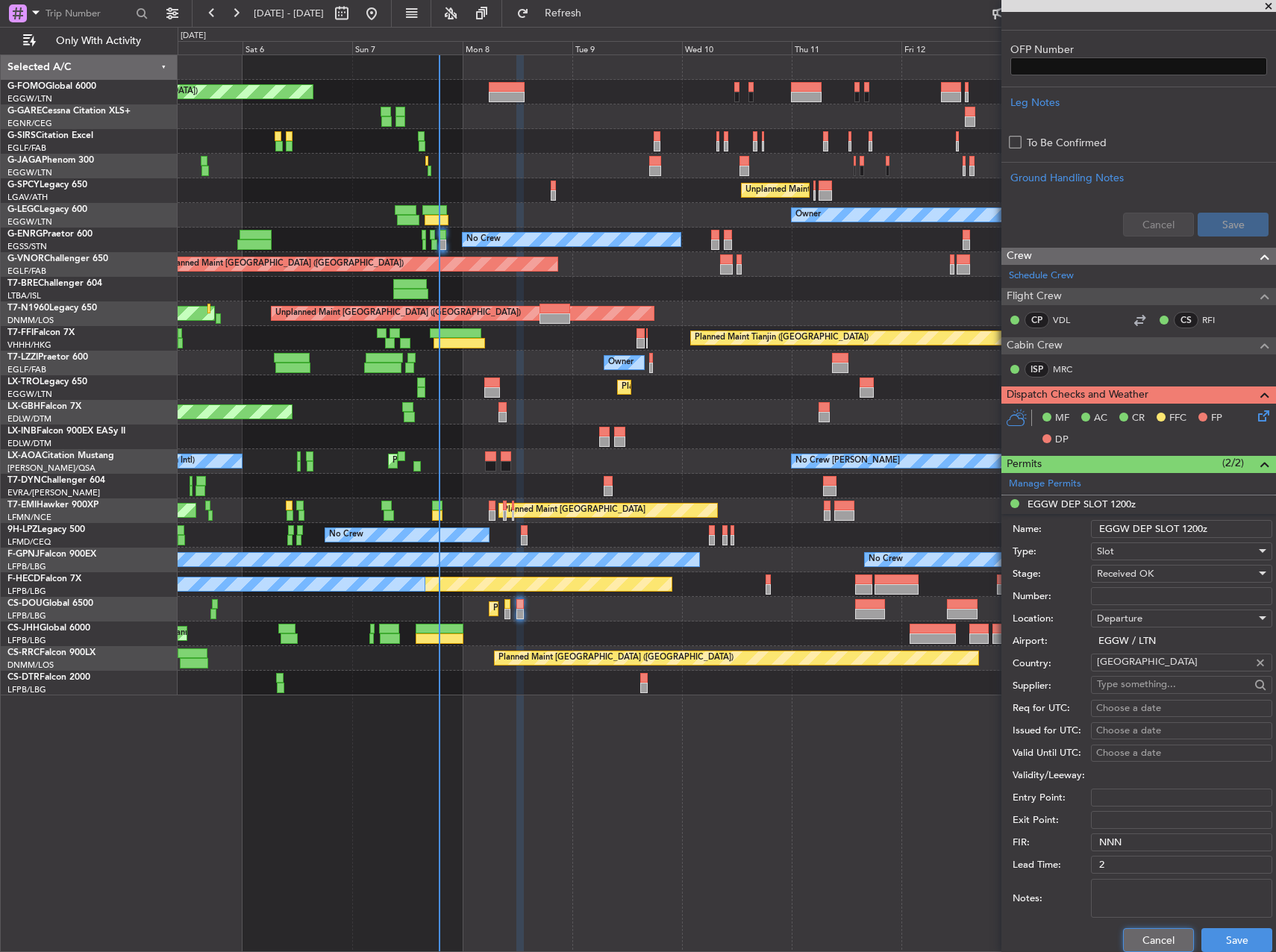
click at [1164, 938] on button "Cancel" at bounding box center [1158, 940] width 71 height 24
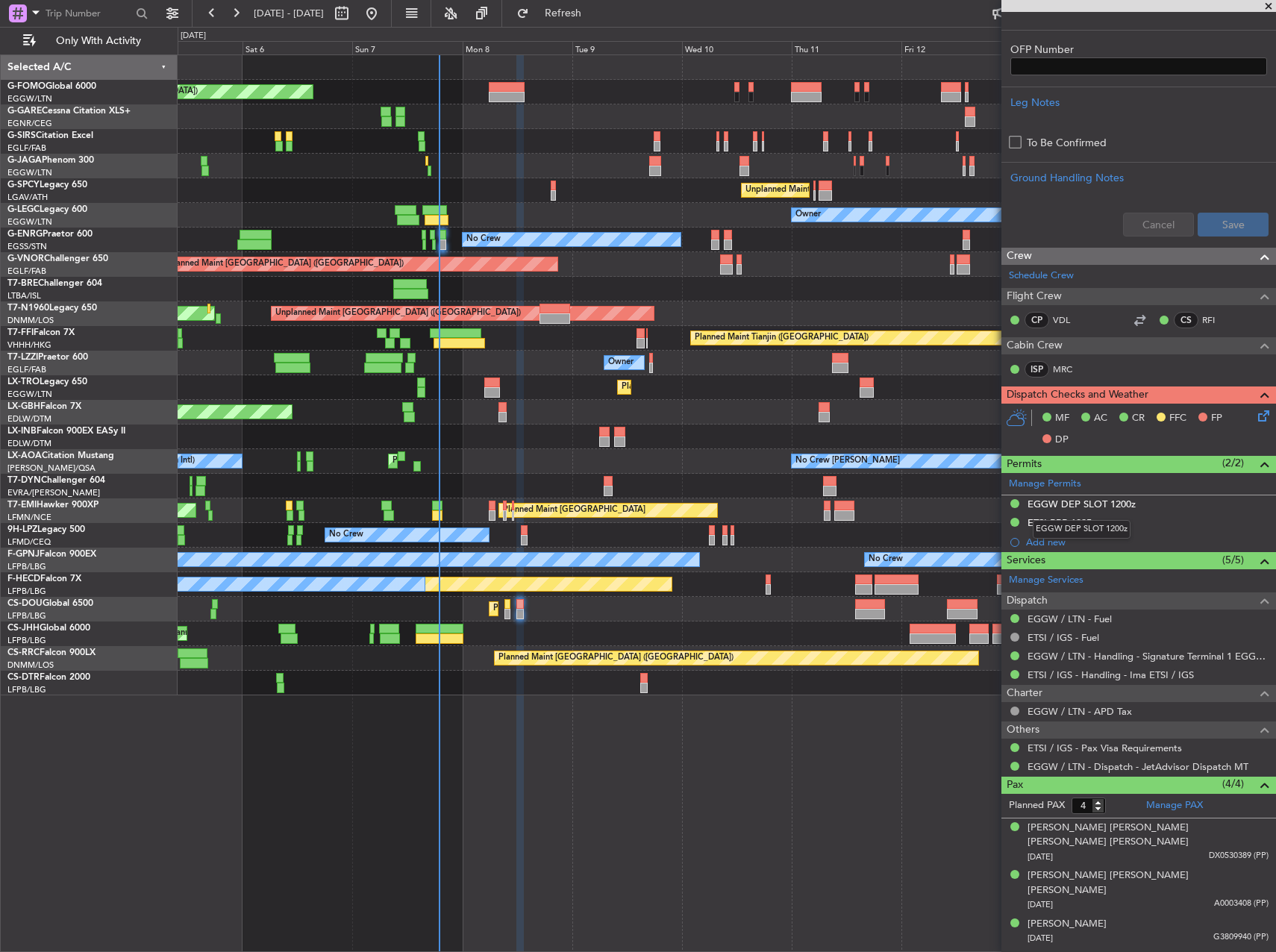
click at [1056, 525] on div "EGGW DEP SLOT 1200z" at bounding box center [1082, 529] width 98 height 18
click at [1082, 522] on div "ETSI PPR 1325z" at bounding box center [1062, 523] width 68 height 13
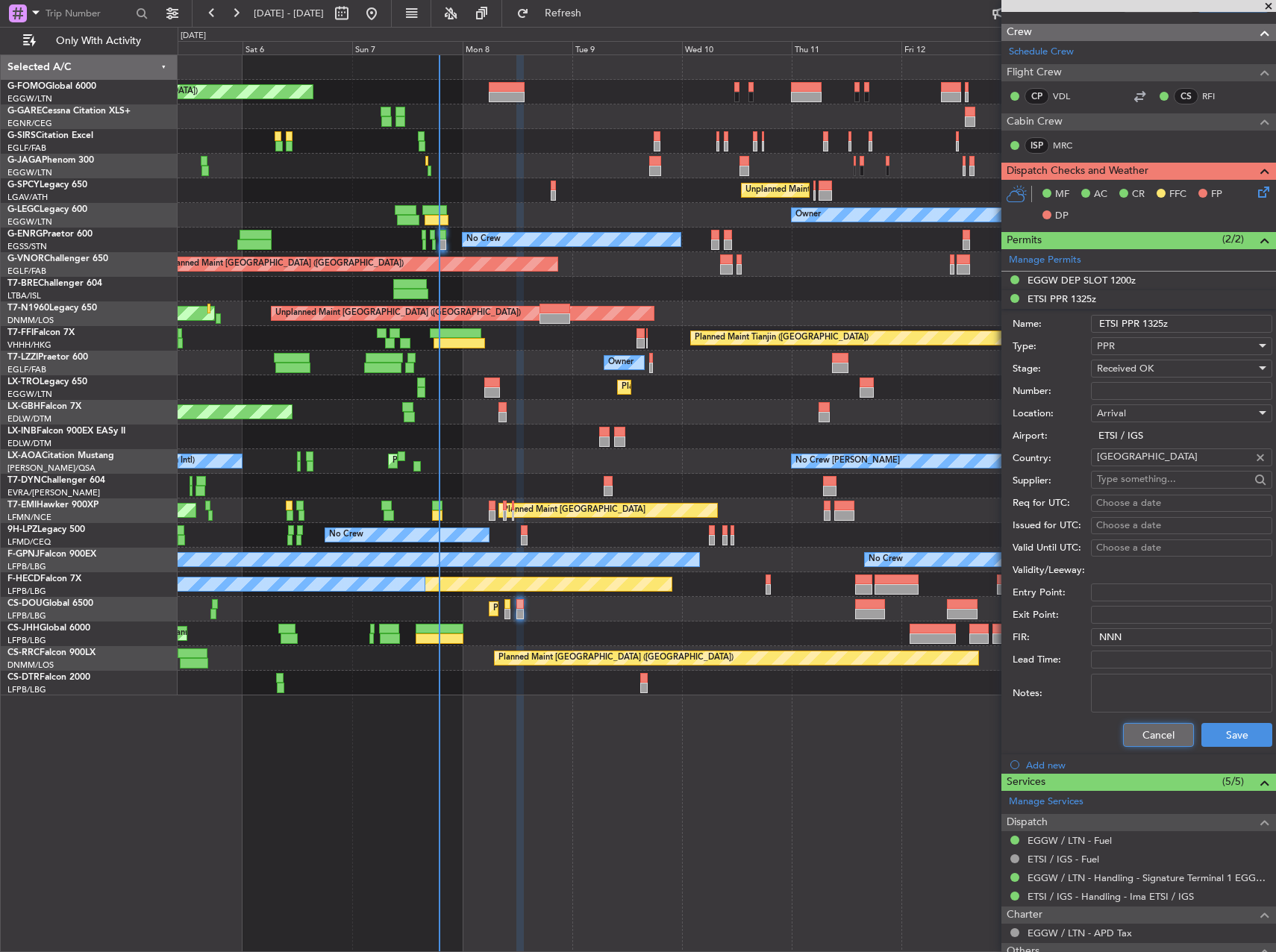
click at [1140, 731] on button "Cancel" at bounding box center [1158, 735] width 71 height 24
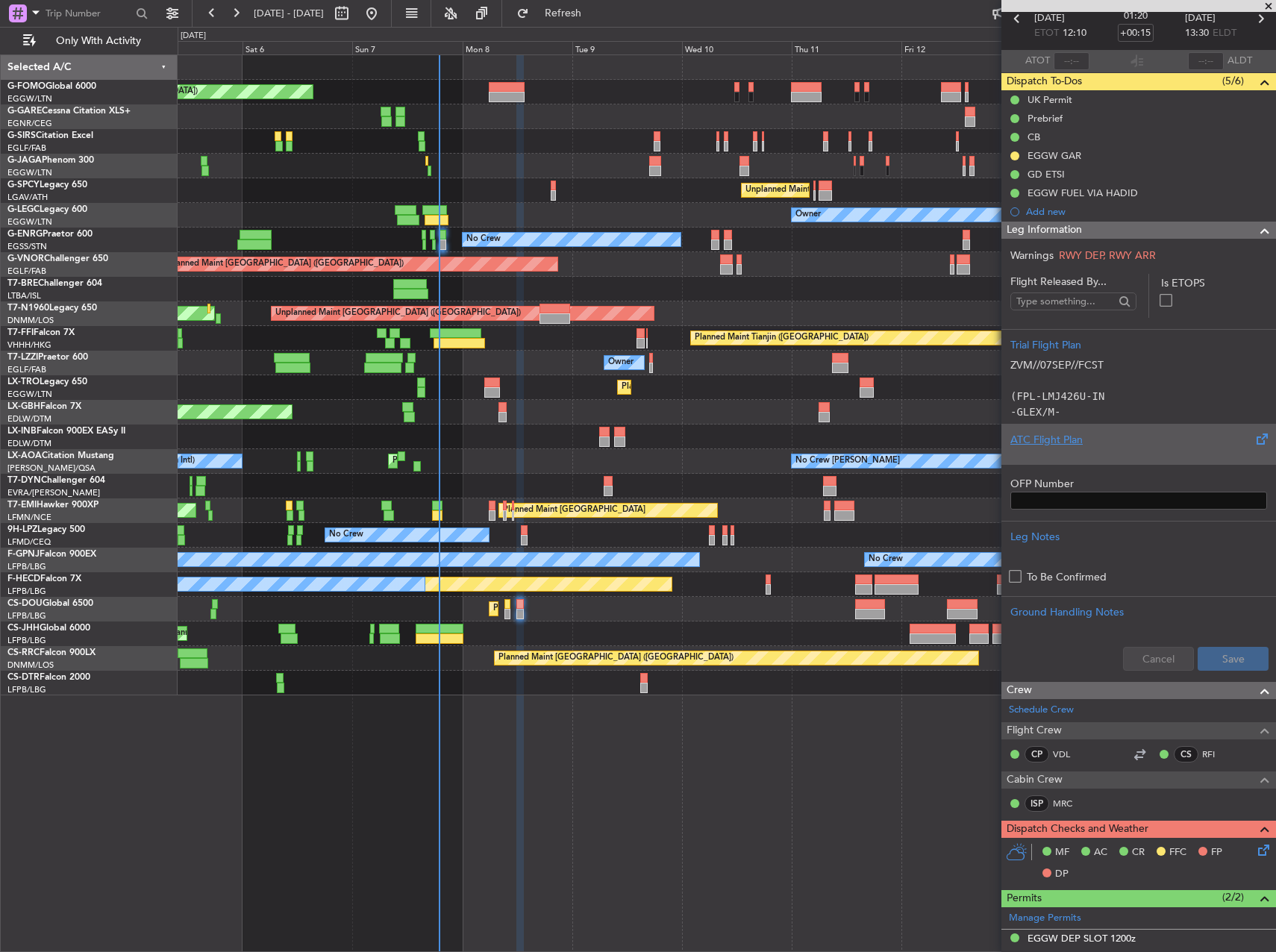
scroll to position [0, 0]
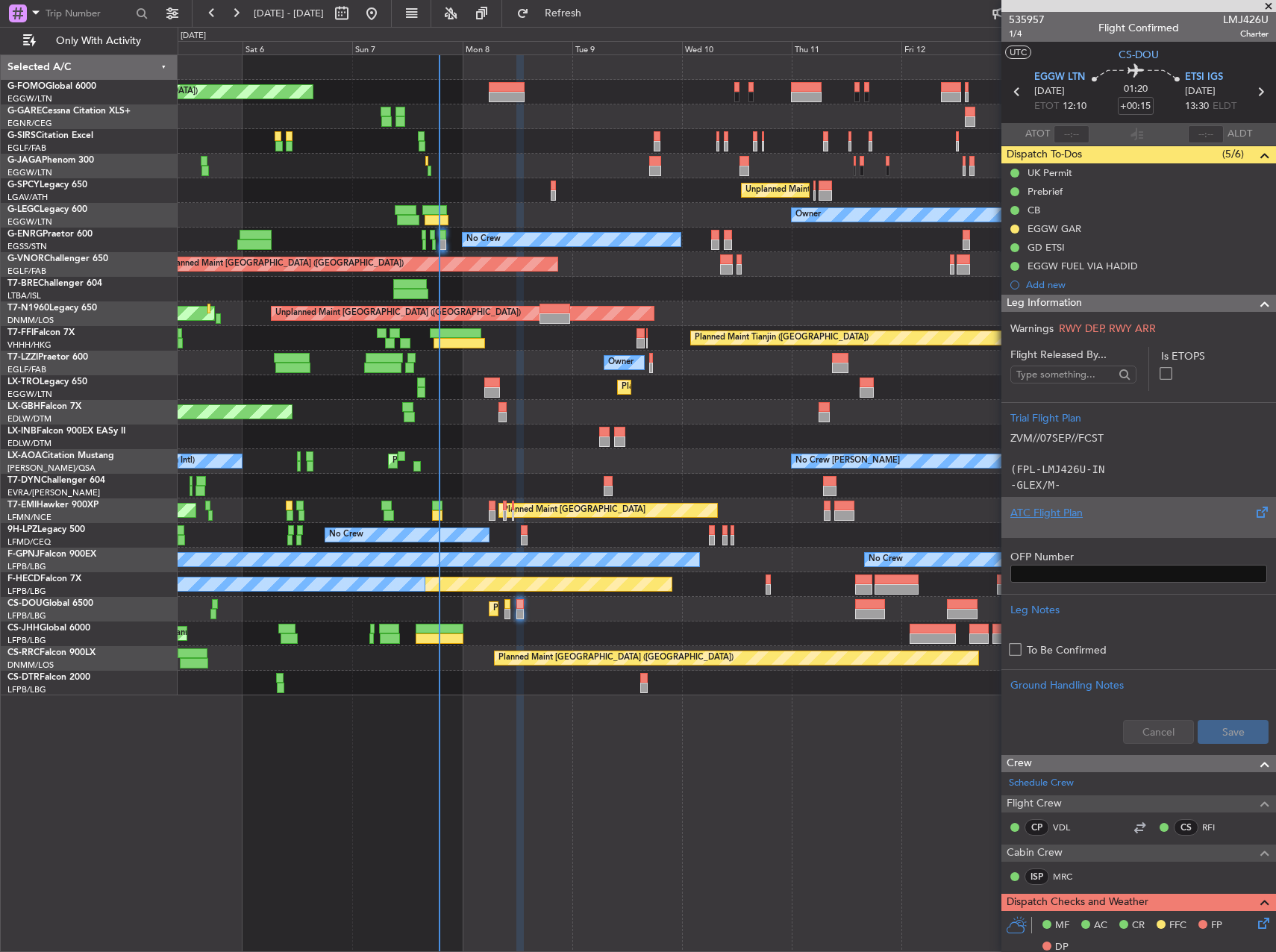
click at [1172, 523] on div at bounding box center [1138, 525] width 256 height 9
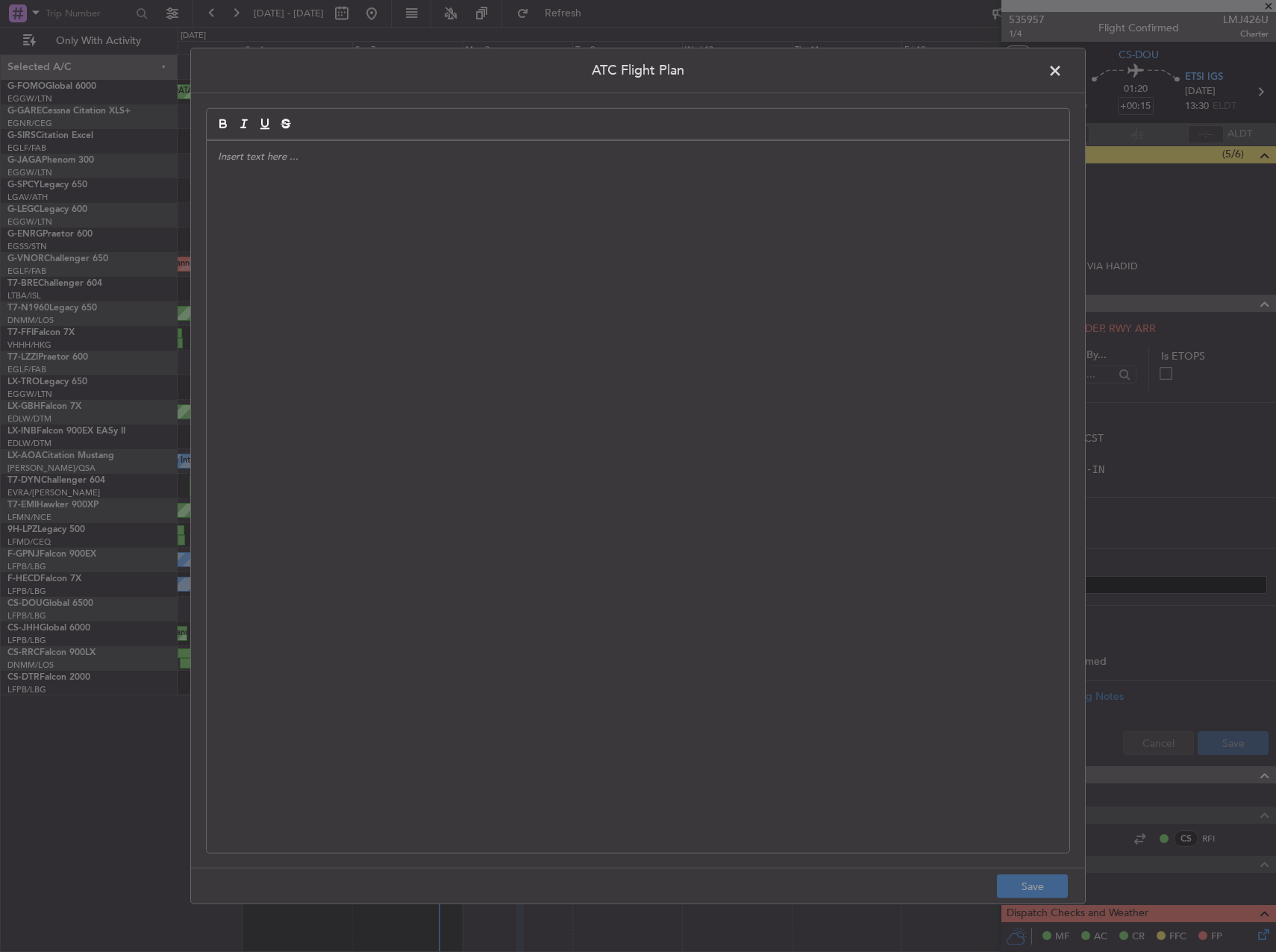
click at [824, 502] on div at bounding box center [637, 497] width 863 height 712
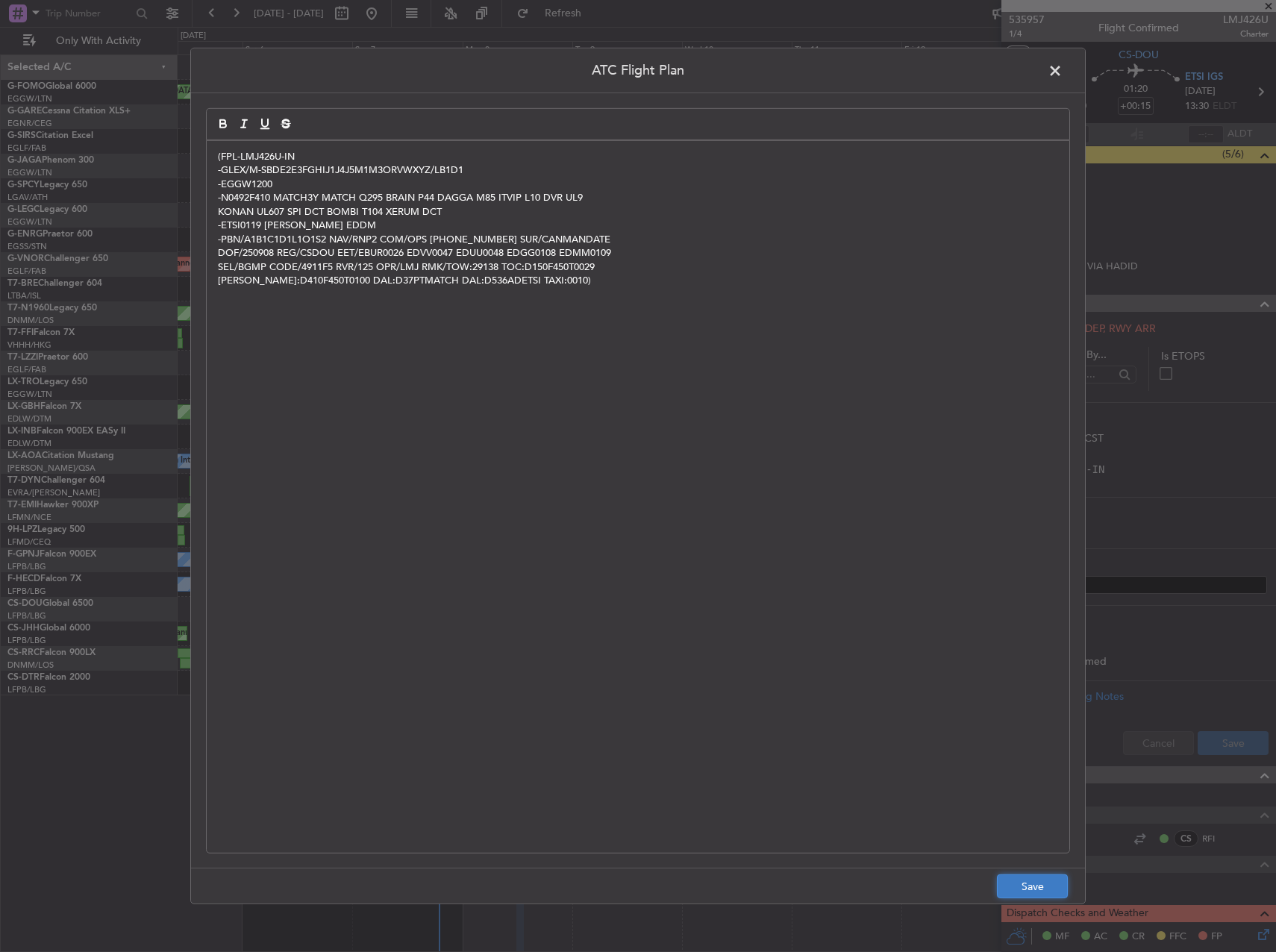
click at [1026, 891] on button "Save" at bounding box center [1032, 887] width 71 height 24
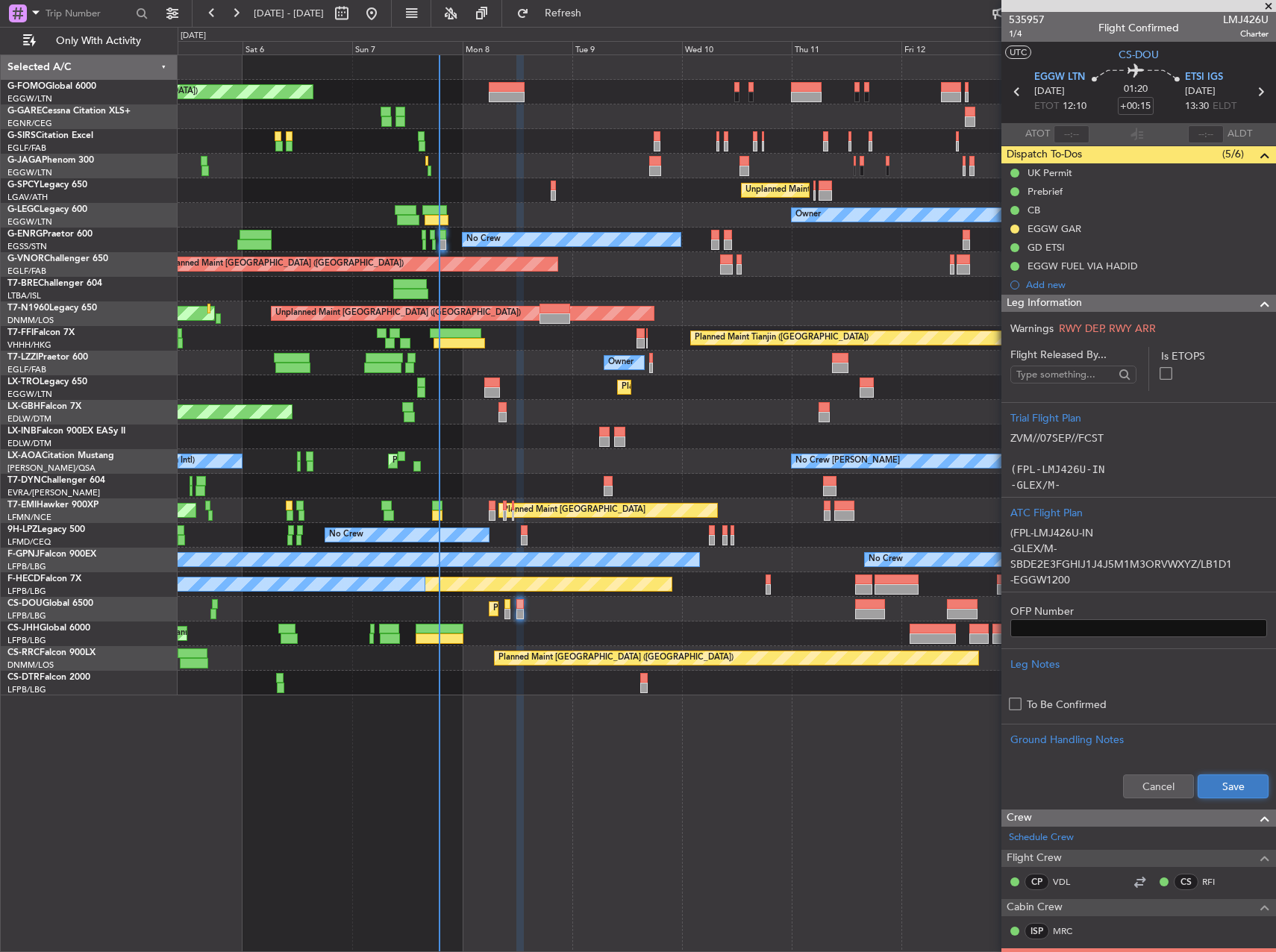
click at [1223, 787] on button "Save" at bounding box center [1233, 786] width 71 height 24
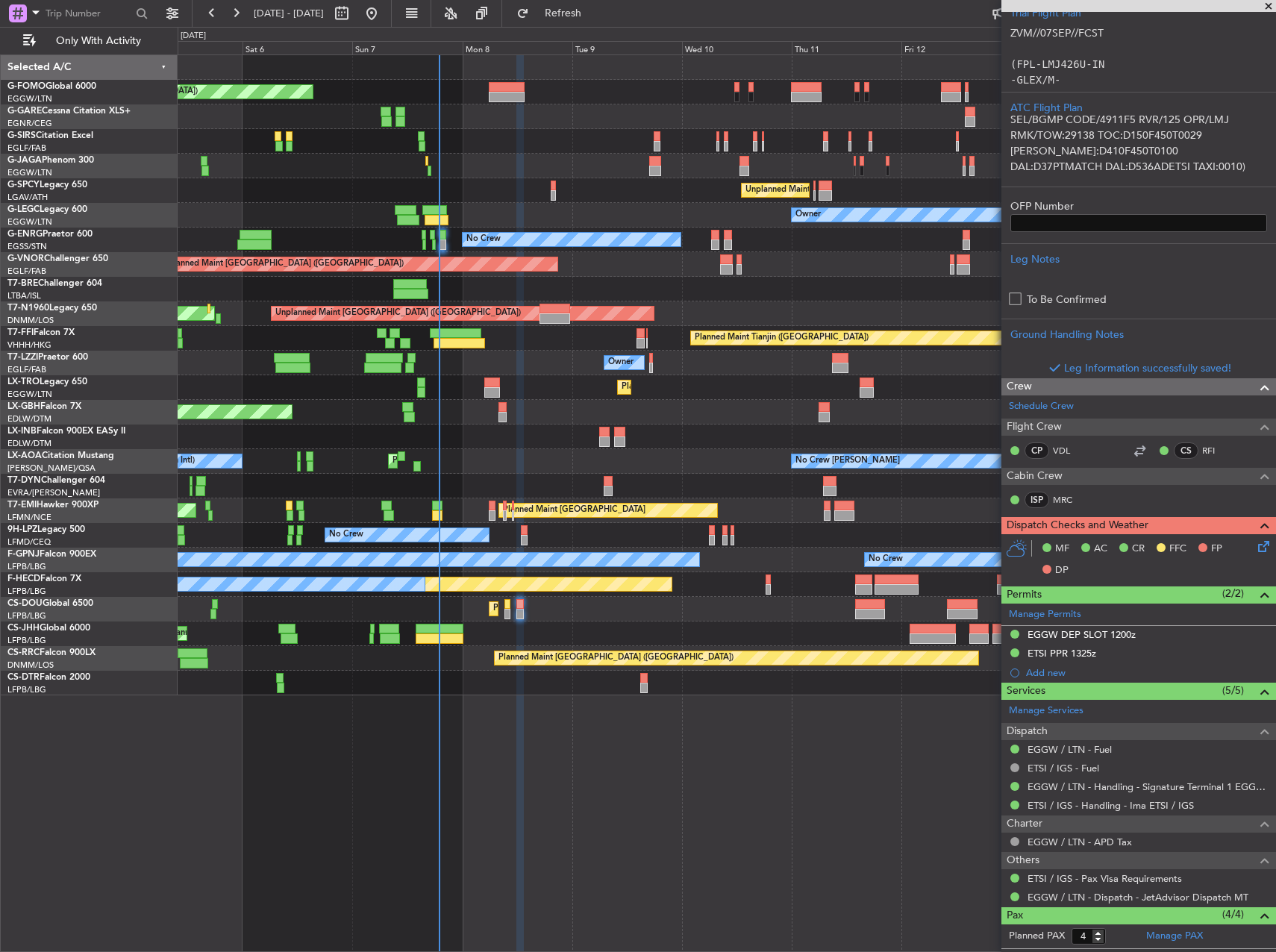
scroll to position [536, 0]
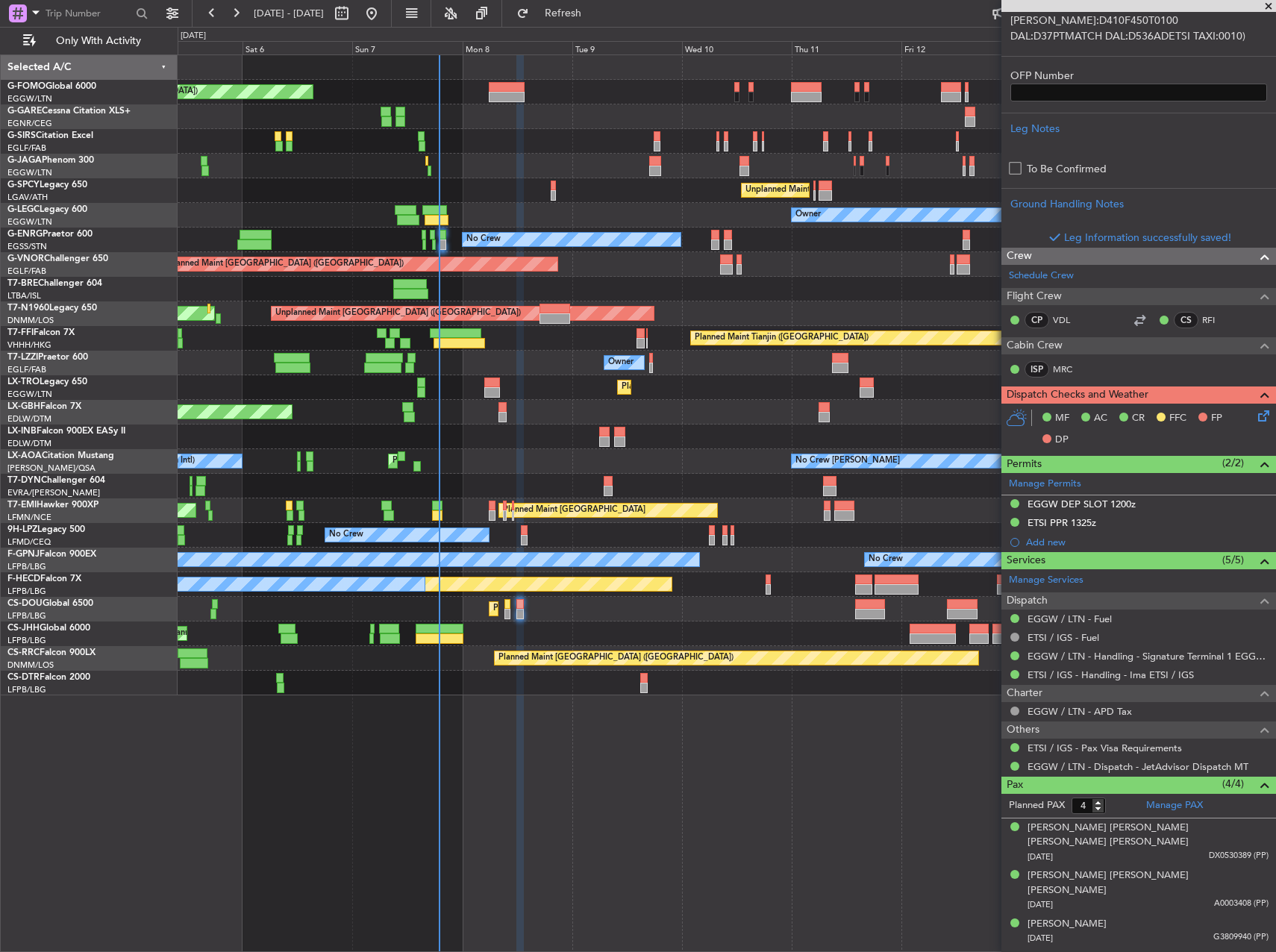
click at [1255, 416] on icon at bounding box center [1261, 413] width 12 height 12
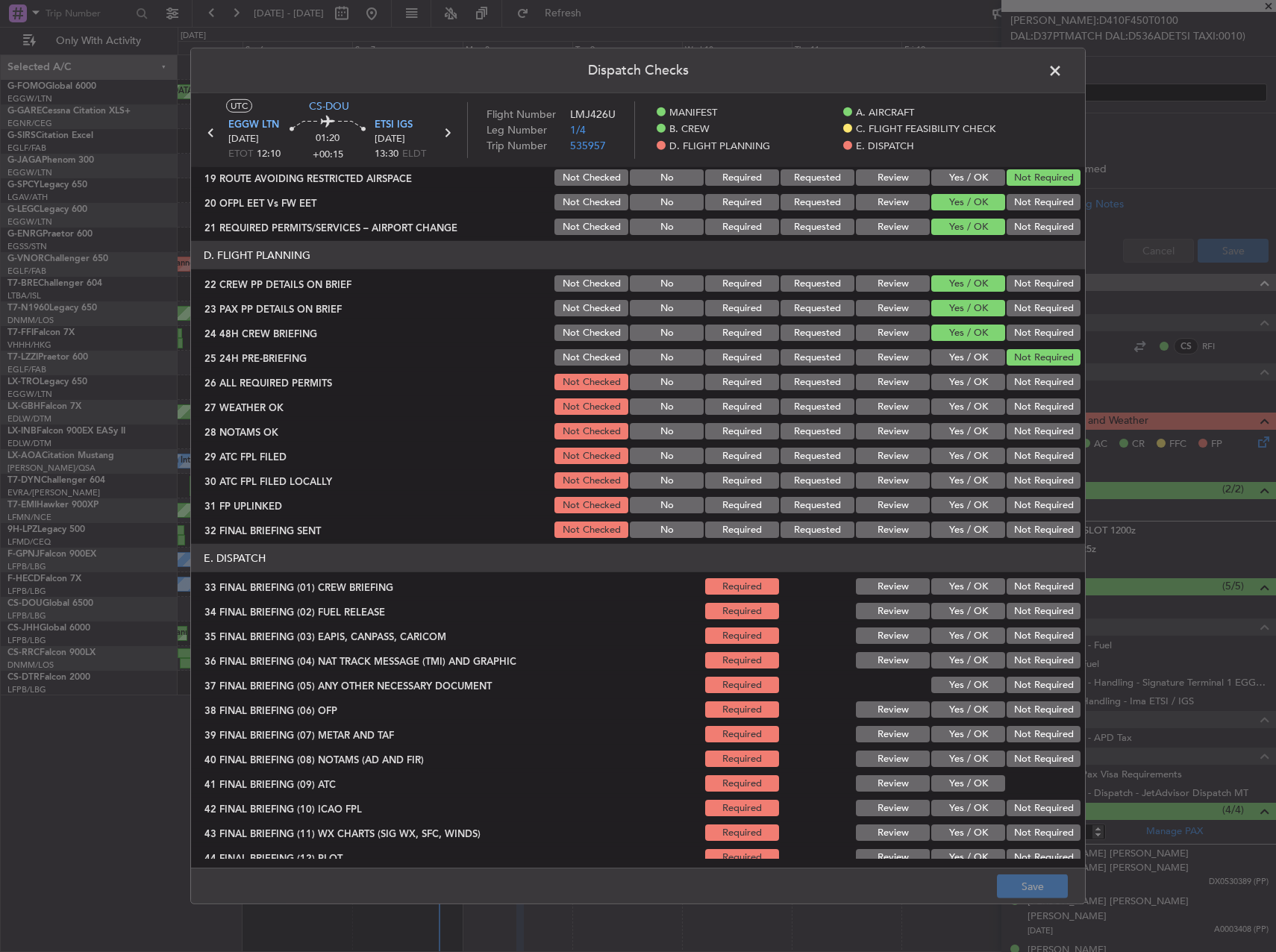
scroll to position [658, 0]
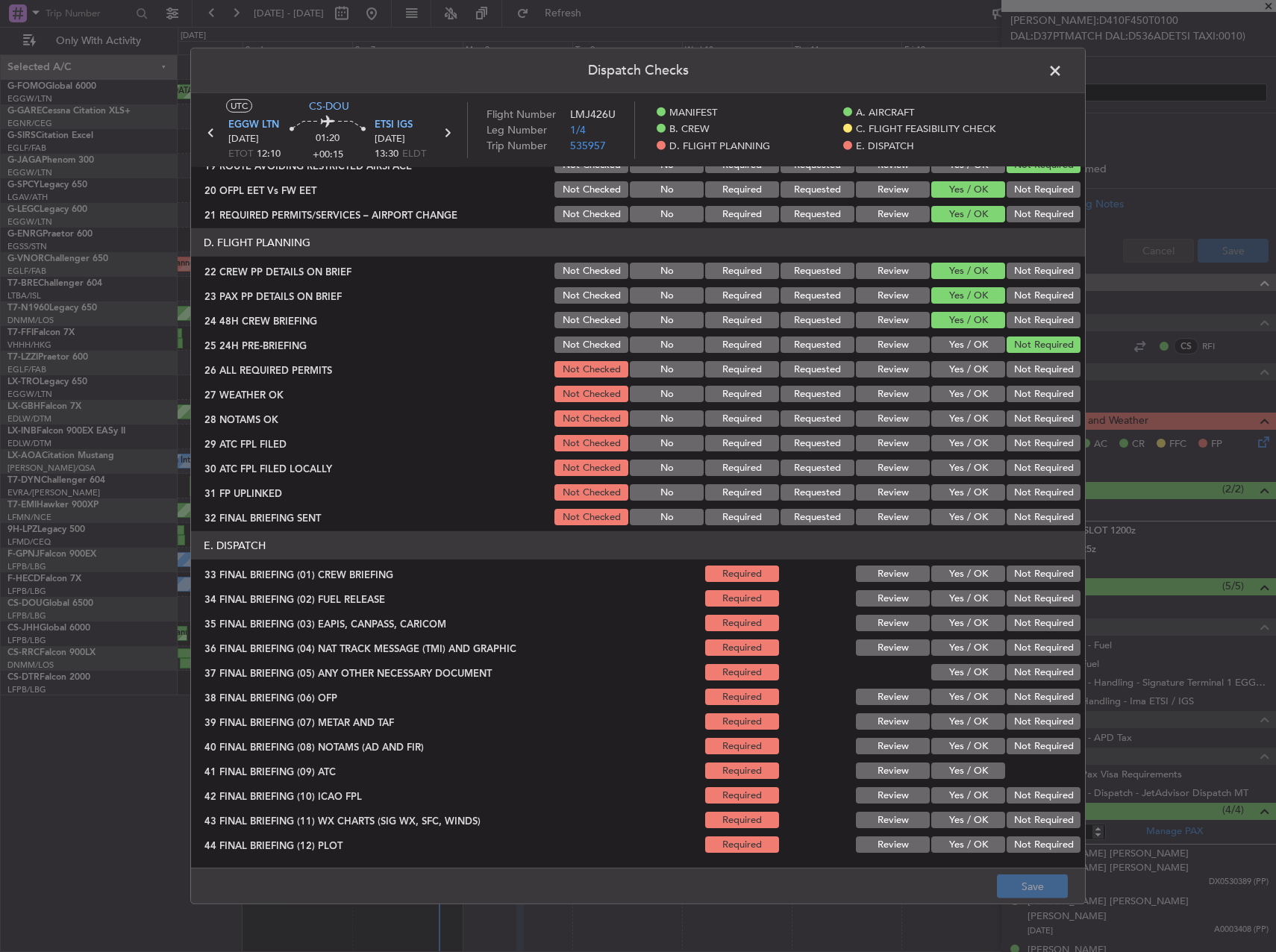
click at [961, 370] on button "Yes / OK" at bounding box center [968, 369] width 74 height 17
click at [966, 394] on button "Yes / OK" at bounding box center [968, 394] width 74 height 17
click at [968, 425] on button "Yes / OK" at bounding box center [968, 418] width 74 height 17
click at [971, 441] on button "Yes / OK" at bounding box center [968, 443] width 74 height 17
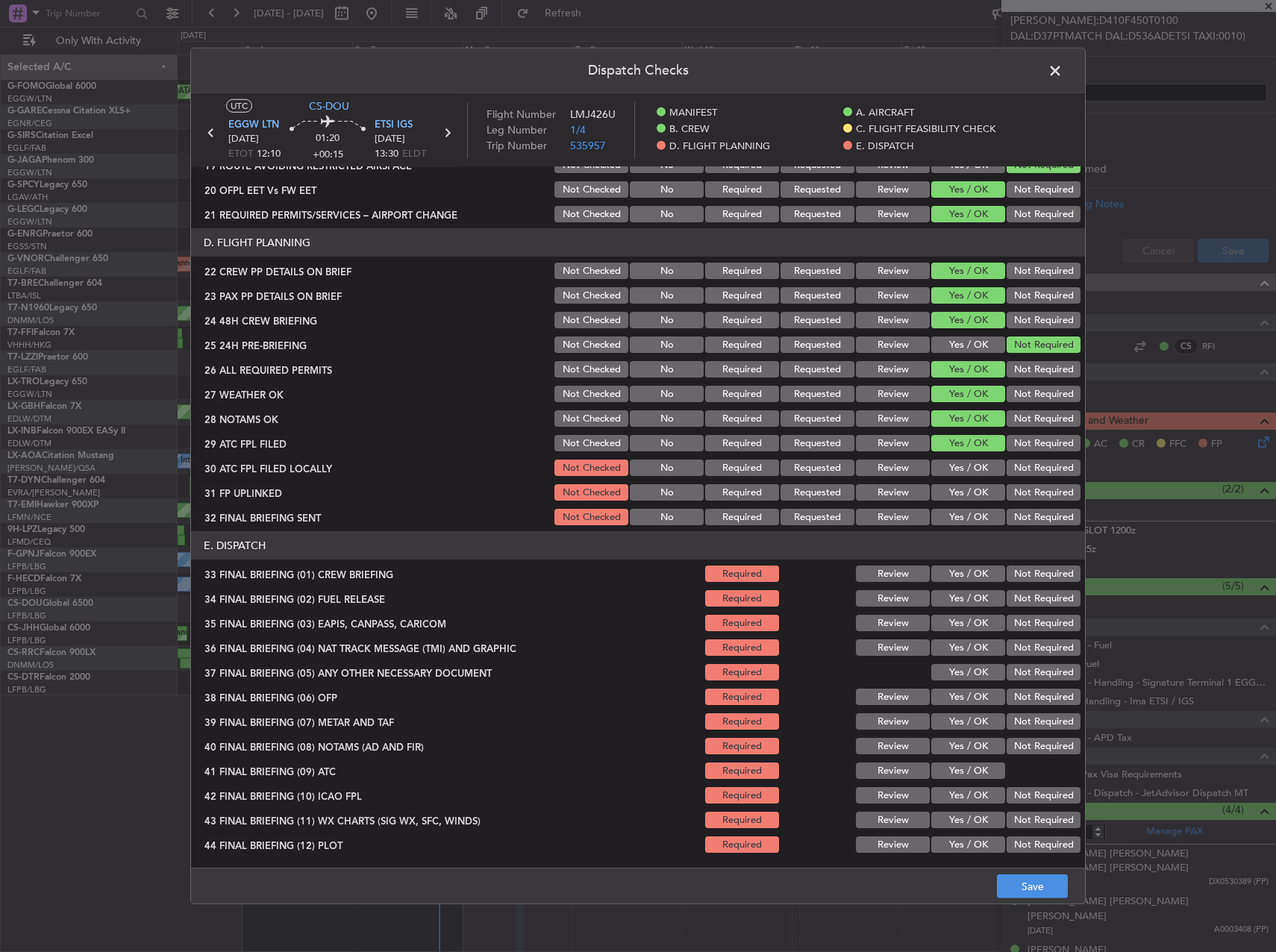
click at [972, 465] on button "Yes / OK" at bounding box center [968, 468] width 74 height 17
click at [1009, 466] on button "Not Required" at bounding box center [1043, 468] width 74 height 17
click at [1007, 485] on button "Not Required" at bounding box center [1043, 492] width 74 height 17
click at [987, 489] on button "Yes / OK" at bounding box center [968, 492] width 74 height 17
click at [1015, 519] on button "Not Required" at bounding box center [1043, 517] width 74 height 17
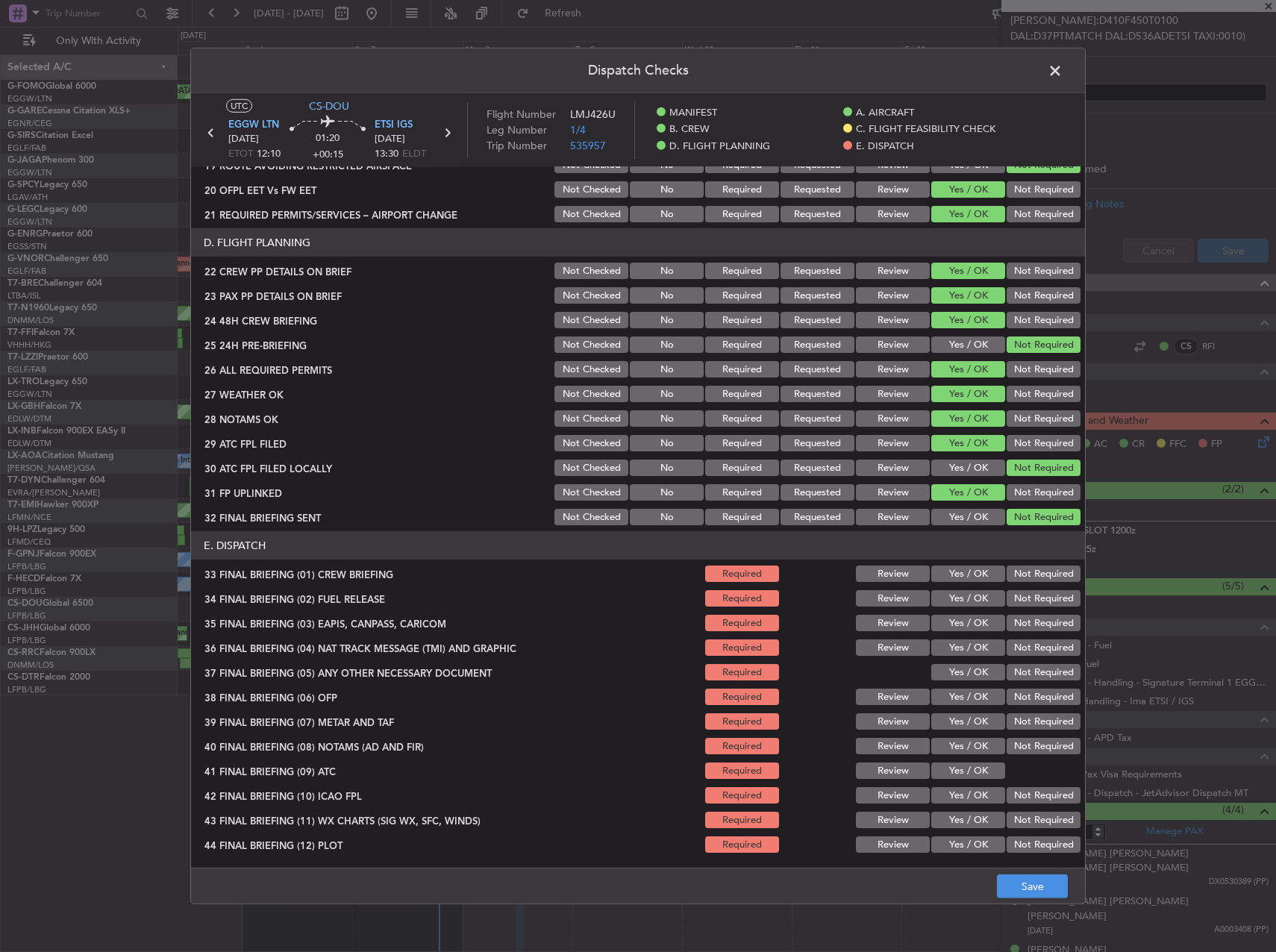
click at [880, 392] on button "Review" at bounding box center [892, 394] width 74 height 17
drag, startPoint x: 931, startPoint y: 561, endPoint x: 941, endPoint y: 569, distance: 12.8
click at [932, 561] on section "E. DISPATCH 33 FINAL BRIEFING (01) CREW BRIEFING Required Review Yes / OK Not R…" at bounding box center [638, 693] width 894 height 324
click at [941, 570] on button "Yes / OK" at bounding box center [968, 574] width 74 height 17
click at [948, 592] on button "Yes / OK" at bounding box center [968, 598] width 74 height 17
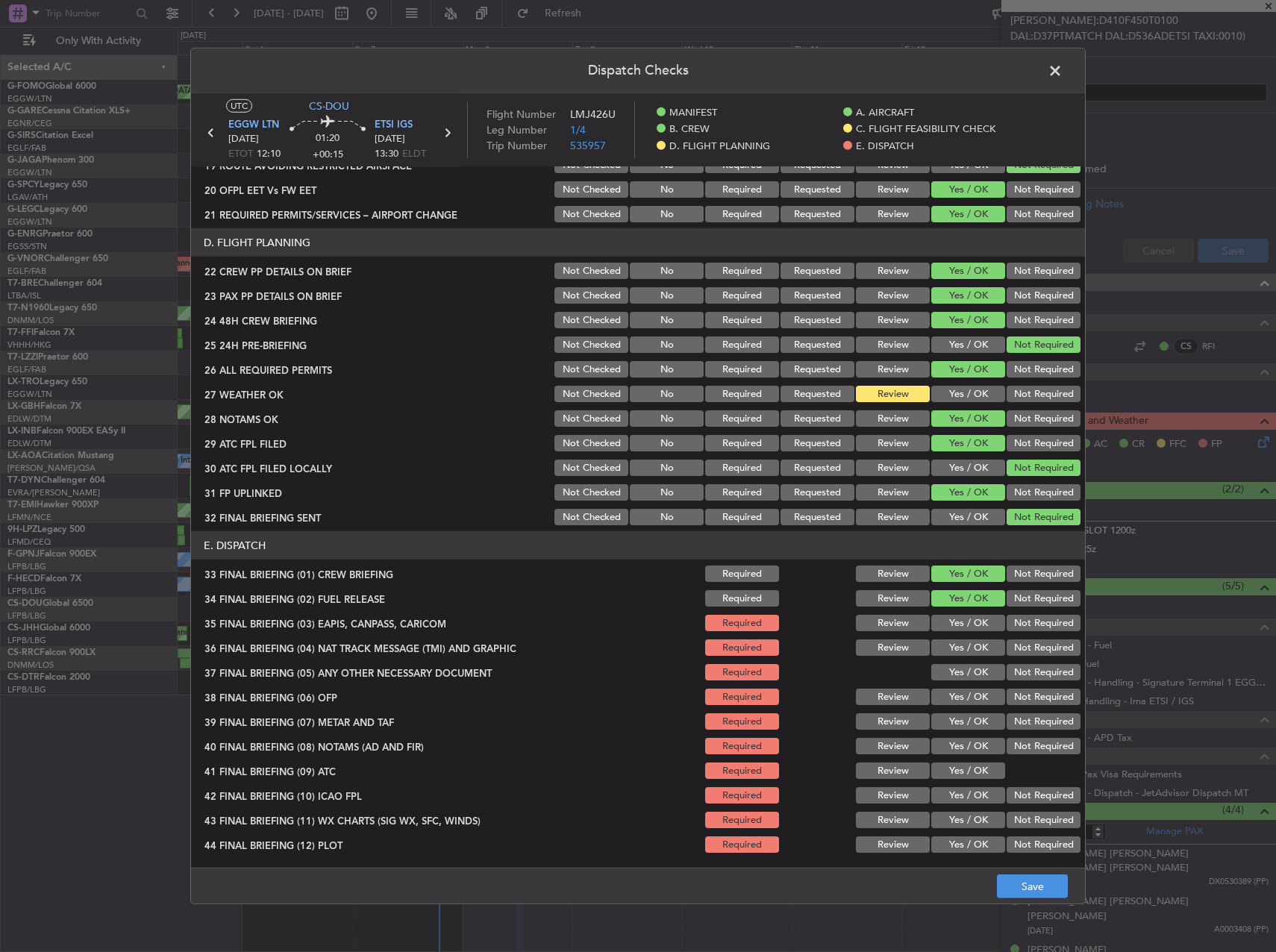
click at [1009, 629] on button "Not Required" at bounding box center [1043, 623] width 74 height 17
click at [1024, 657] on div "Not Required" at bounding box center [1042, 648] width 76 height 21
click at [1022, 655] on button "Not Required" at bounding box center [1043, 648] width 74 height 17
click at [1019, 667] on button "Not Required" at bounding box center [1043, 672] width 74 height 17
click at [980, 695] on button "Yes / OK" at bounding box center [968, 697] width 74 height 17
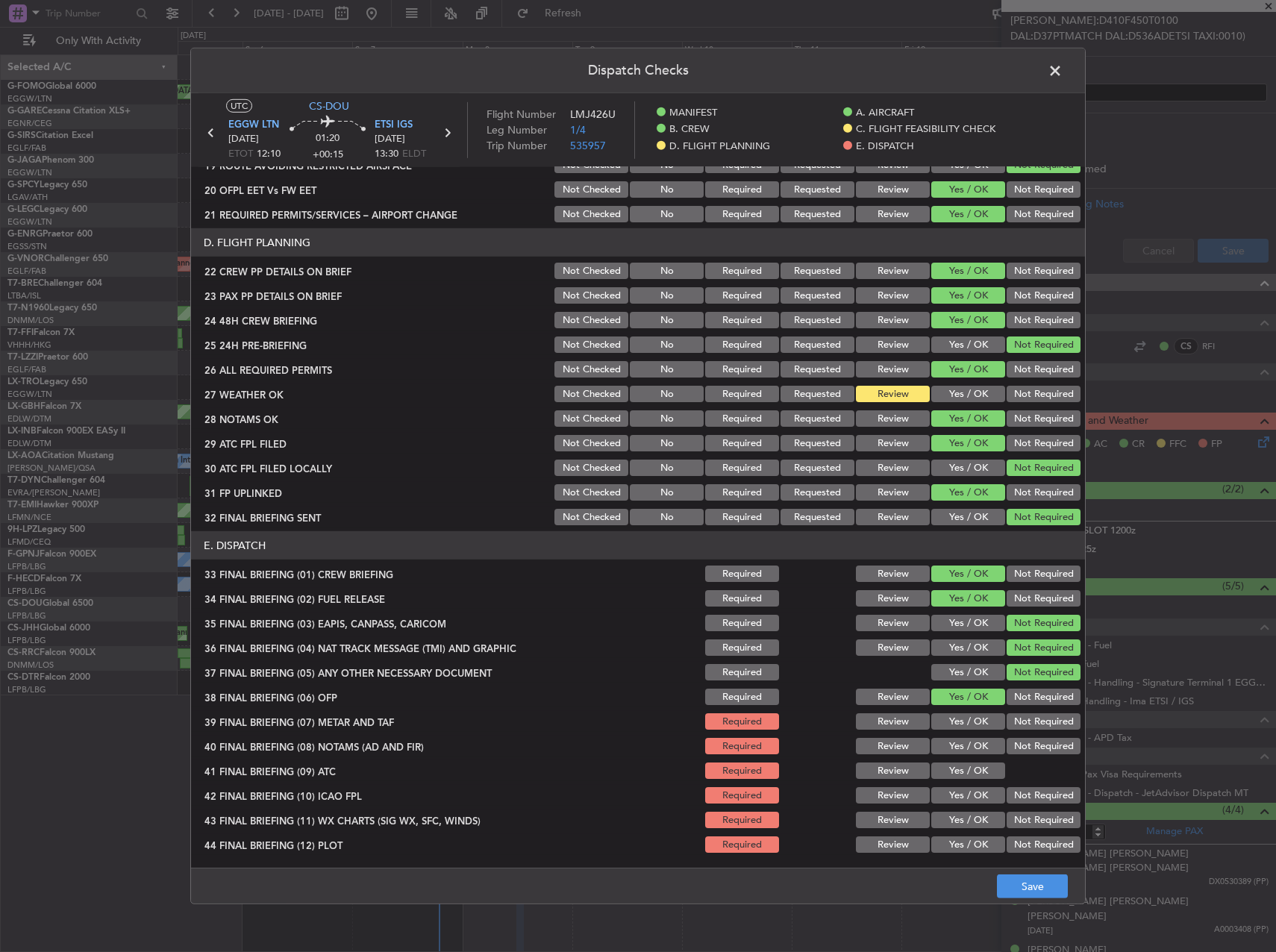
click at [974, 708] on section "E. DISPATCH 33 FINAL BRIEFING (01) CREW BRIEFING Required Review Yes / OK Not R…" at bounding box center [638, 693] width 894 height 324
click at [973, 715] on button "Yes / OK" at bounding box center [968, 722] width 74 height 17
click at [972, 740] on button "Yes / OK" at bounding box center [968, 746] width 74 height 17
click at [974, 762] on div "Yes / OK" at bounding box center [966, 771] width 76 height 21
click at [974, 770] on button "Yes / OK" at bounding box center [968, 770] width 74 height 17
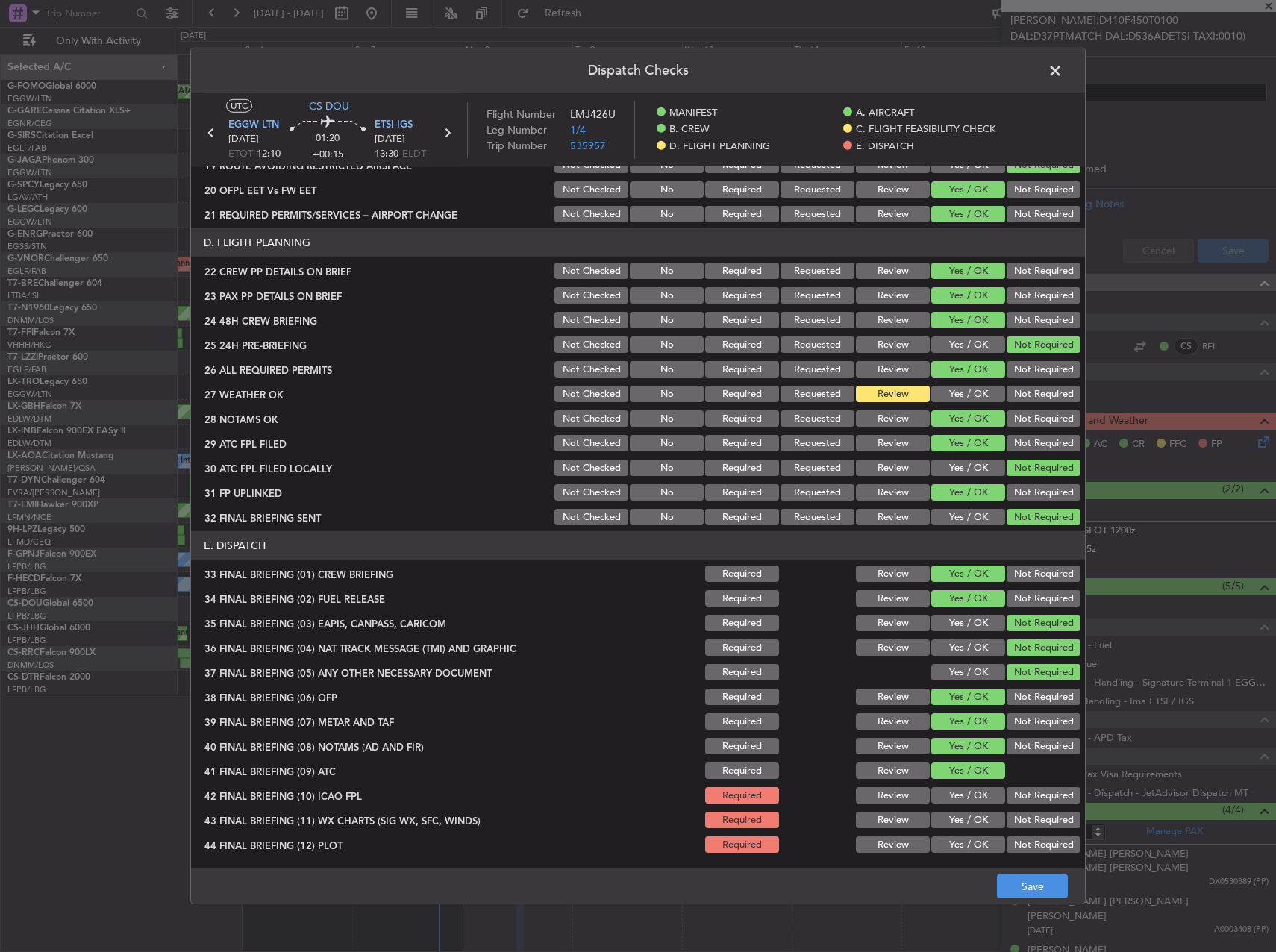
click at [1007, 787] on button "Not Required" at bounding box center [1043, 795] width 74 height 17
click at [969, 818] on button "Yes / OK" at bounding box center [968, 820] width 74 height 17
click at [973, 842] on button "Yes / OK" at bounding box center [968, 844] width 74 height 17
click at [1016, 869] on footer "Save" at bounding box center [638, 885] width 894 height 36
click at [1024, 883] on button "Save" at bounding box center [1032, 887] width 71 height 24
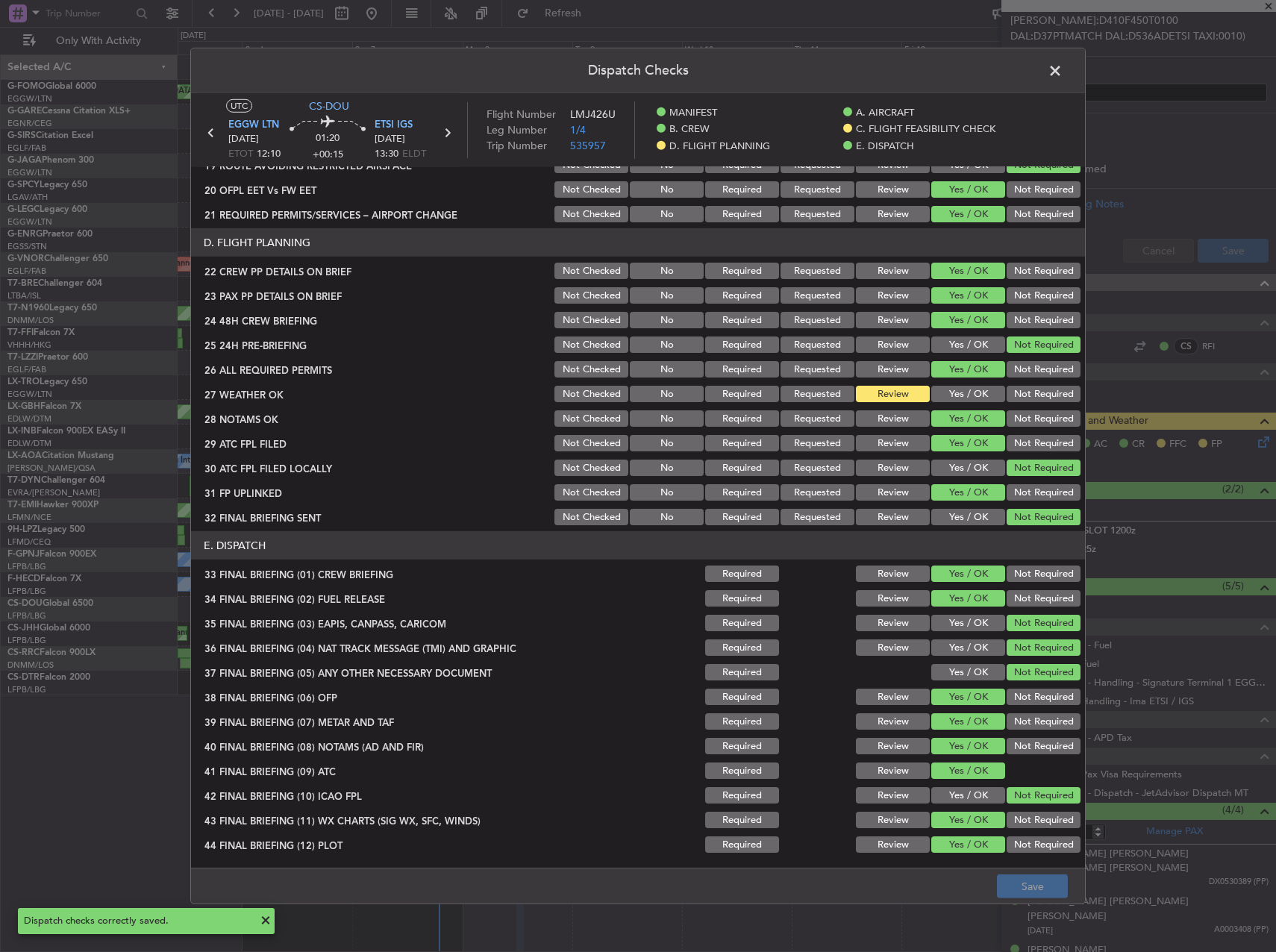
click at [1063, 65] on span at bounding box center [1063, 74] width 0 height 29
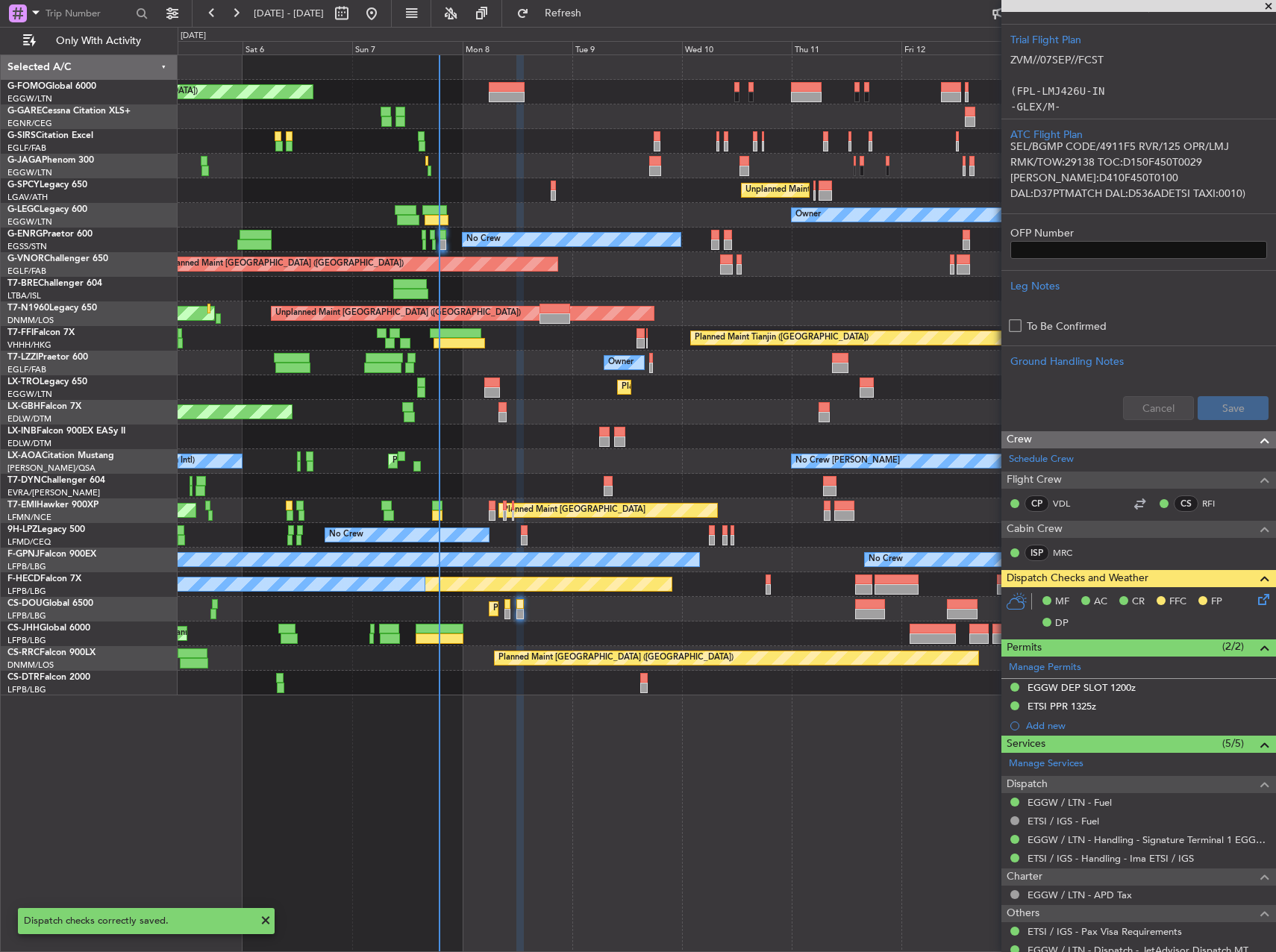
scroll to position [237, 0]
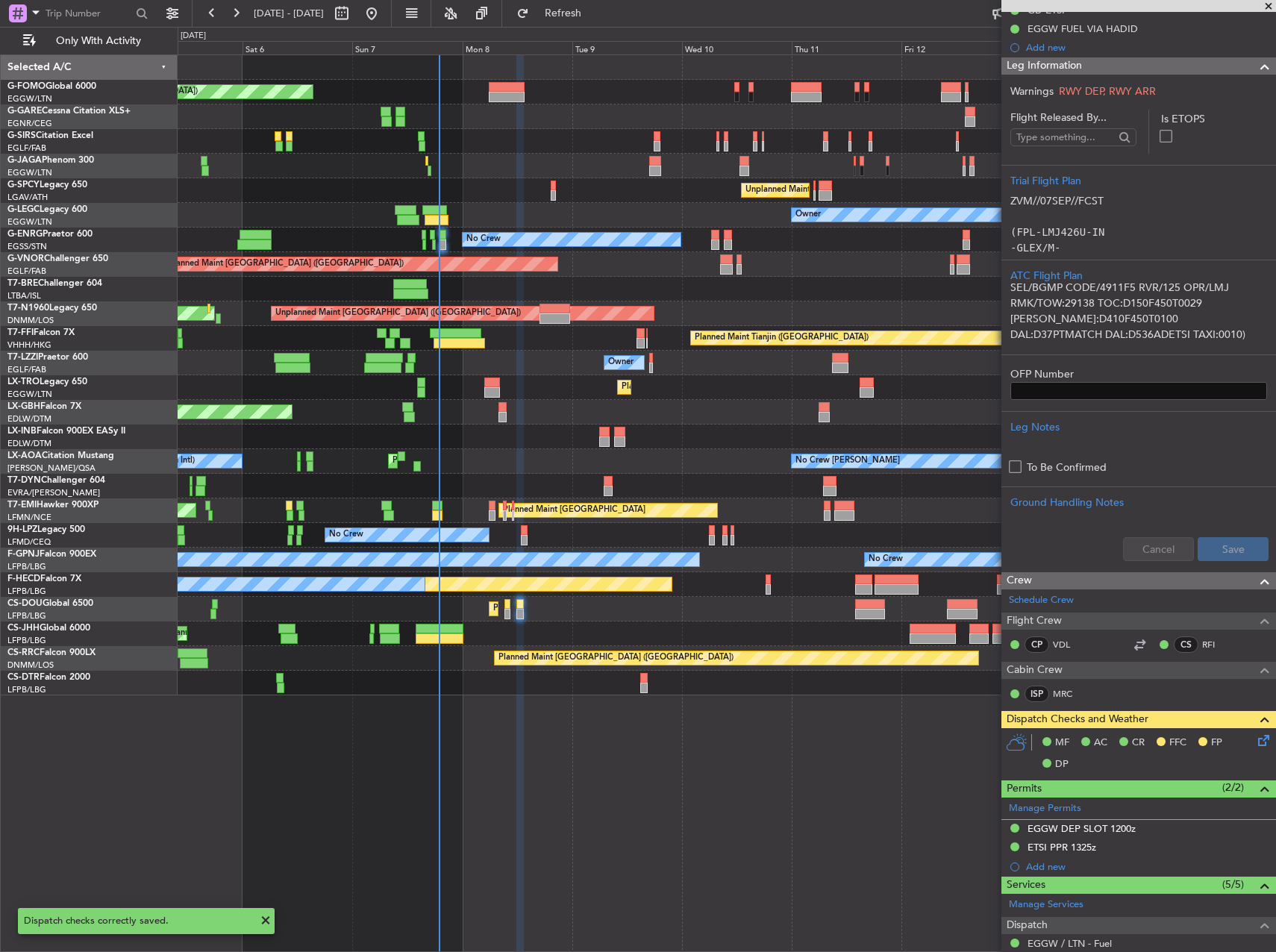
click at [1255, 738] on icon at bounding box center [1261, 738] width 12 height 12
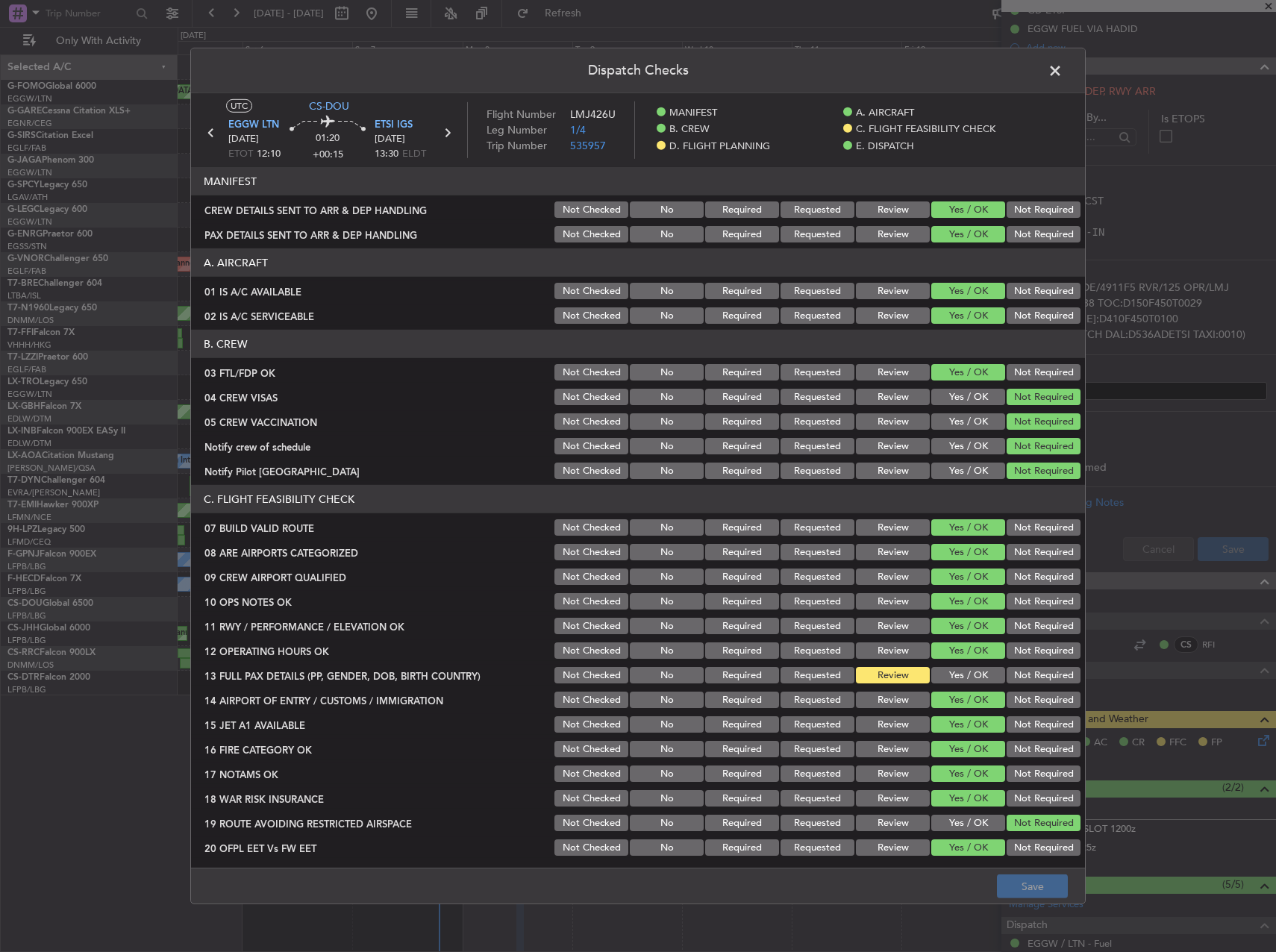
scroll to position [299, 0]
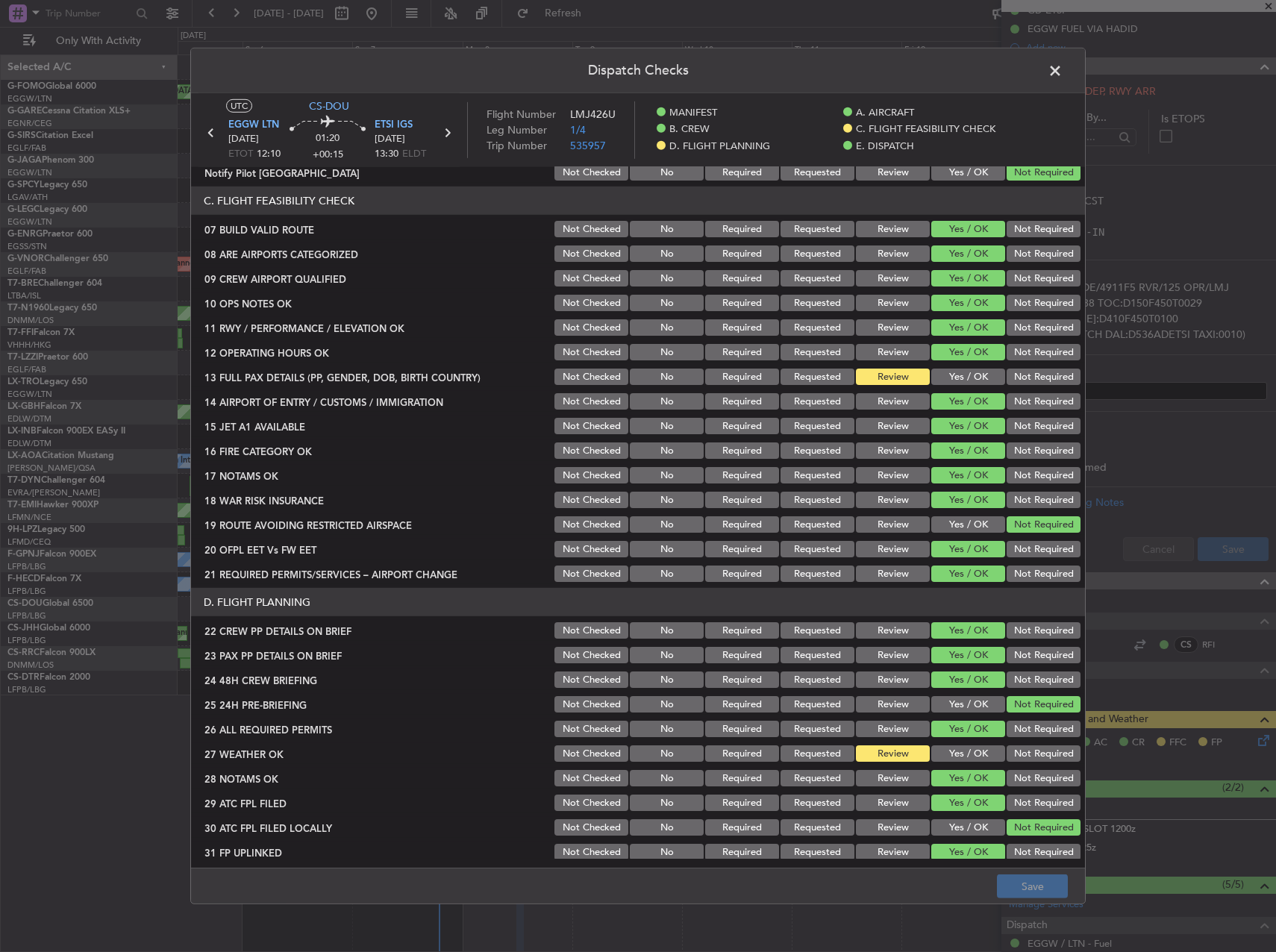
click at [950, 380] on button "Yes / OK" at bounding box center [968, 377] width 74 height 17
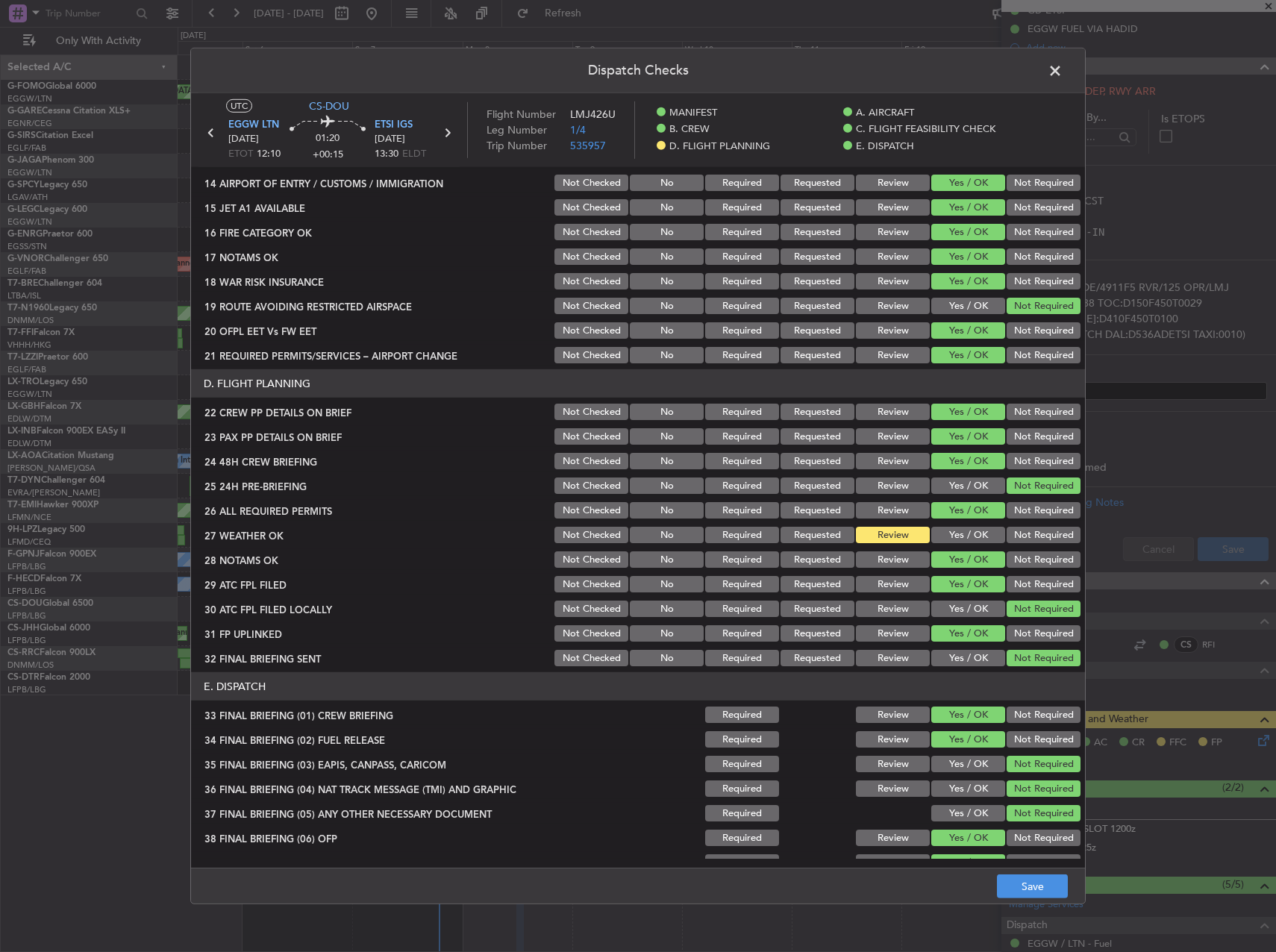
scroll to position [523, 0]
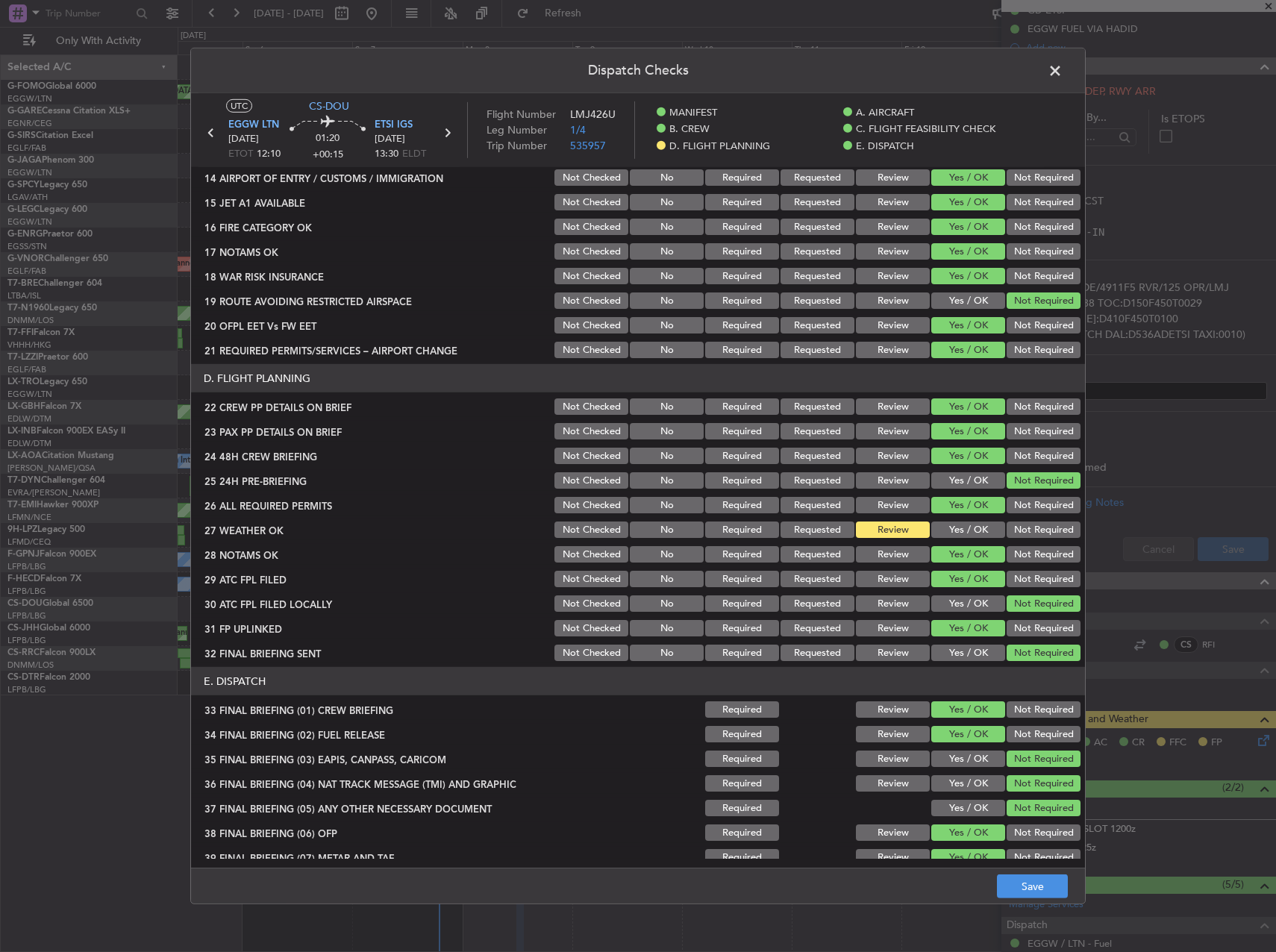
click at [966, 541] on section "D. FLIGHT PLANNING 22 CREW PP DETAILS ON BRIEF Not Checked No Required Requeste…" at bounding box center [638, 514] width 894 height 300
click at [963, 522] on button "Yes / OK" at bounding box center [968, 530] width 74 height 17
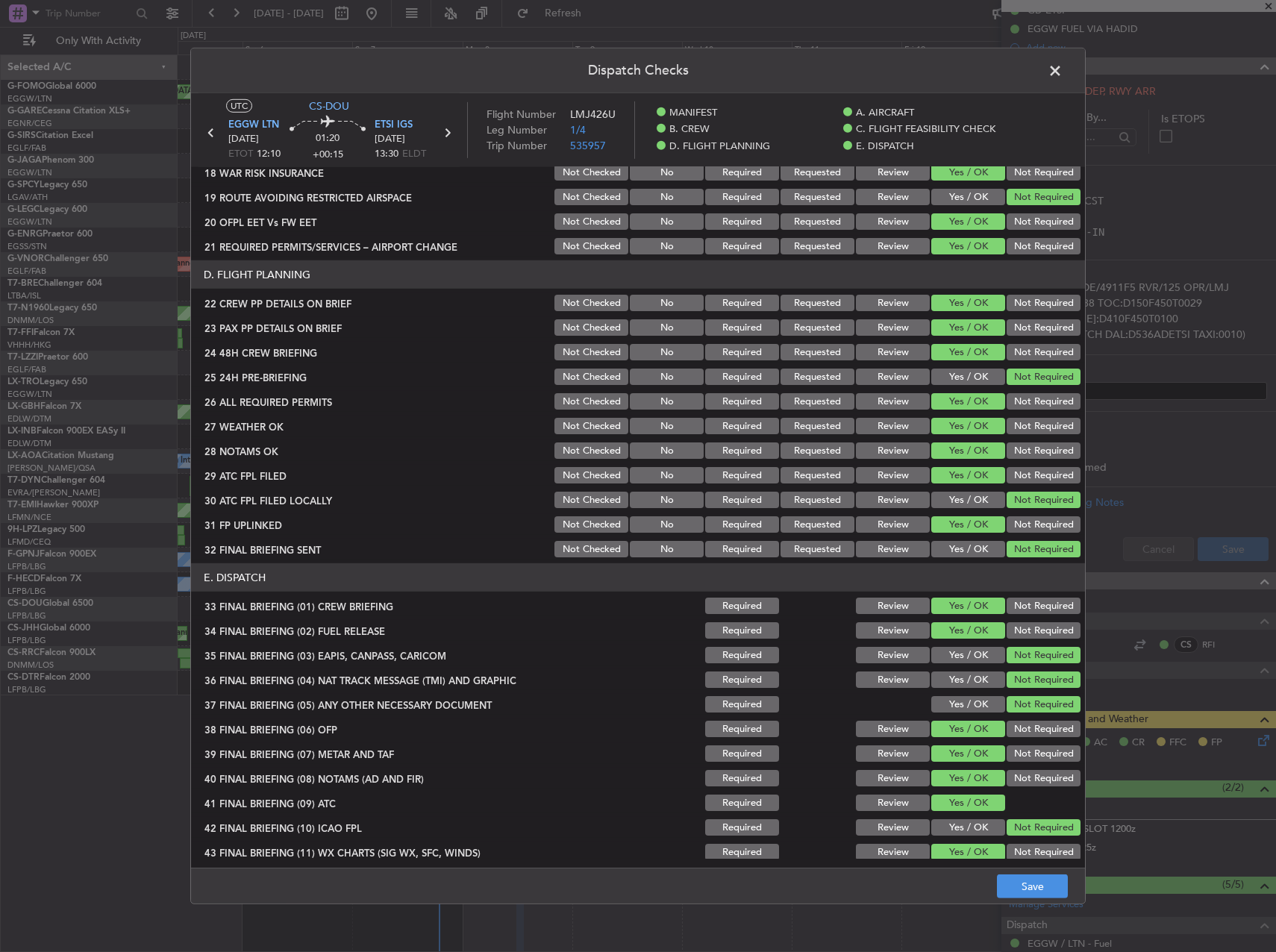
scroll to position [658, 0]
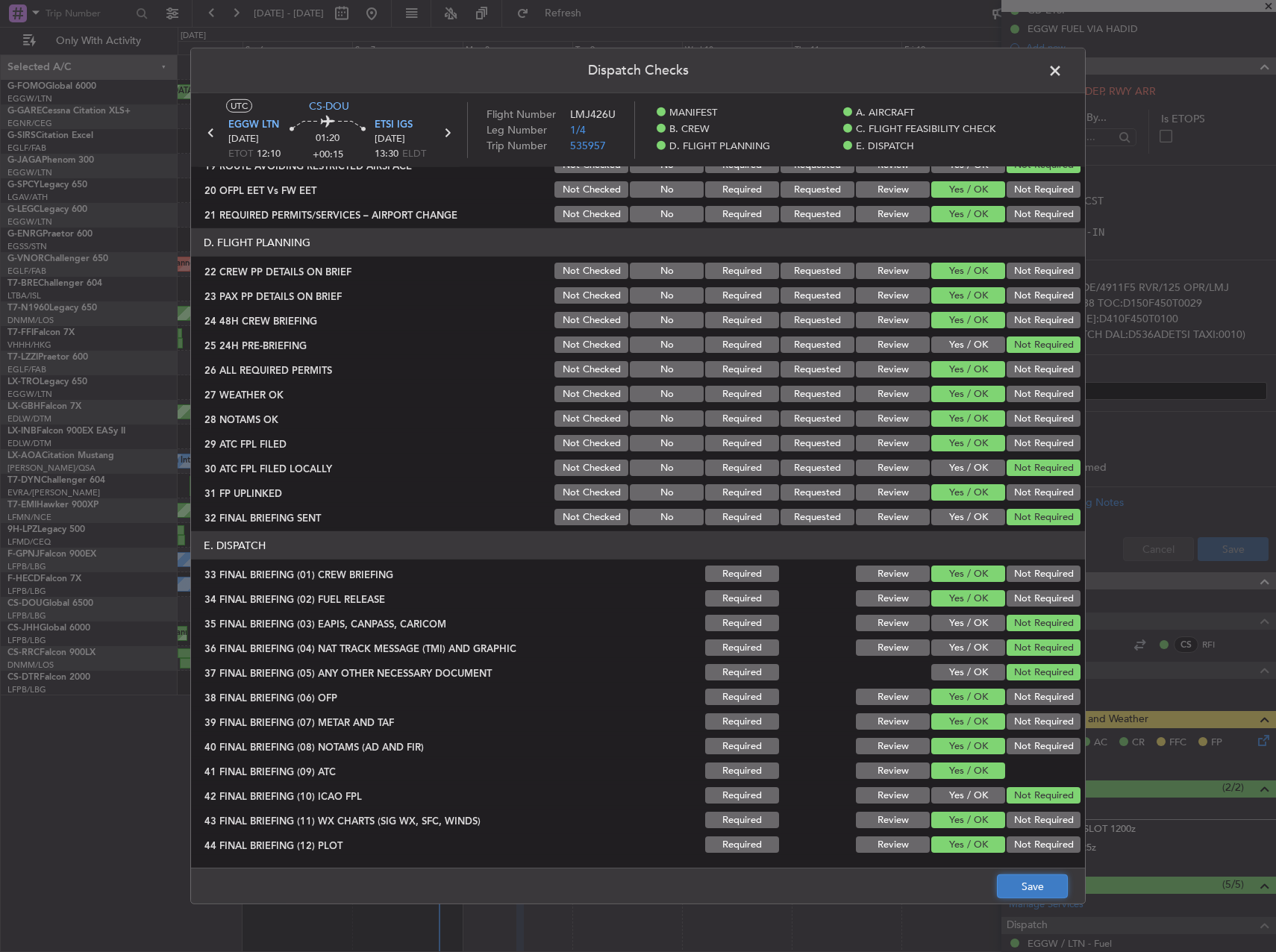
click at [1039, 883] on button "Save" at bounding box center [1032, 887] width 71 height 24
click at [1063, 65] on span at bounding box center [1063, 74] width 0 height 29
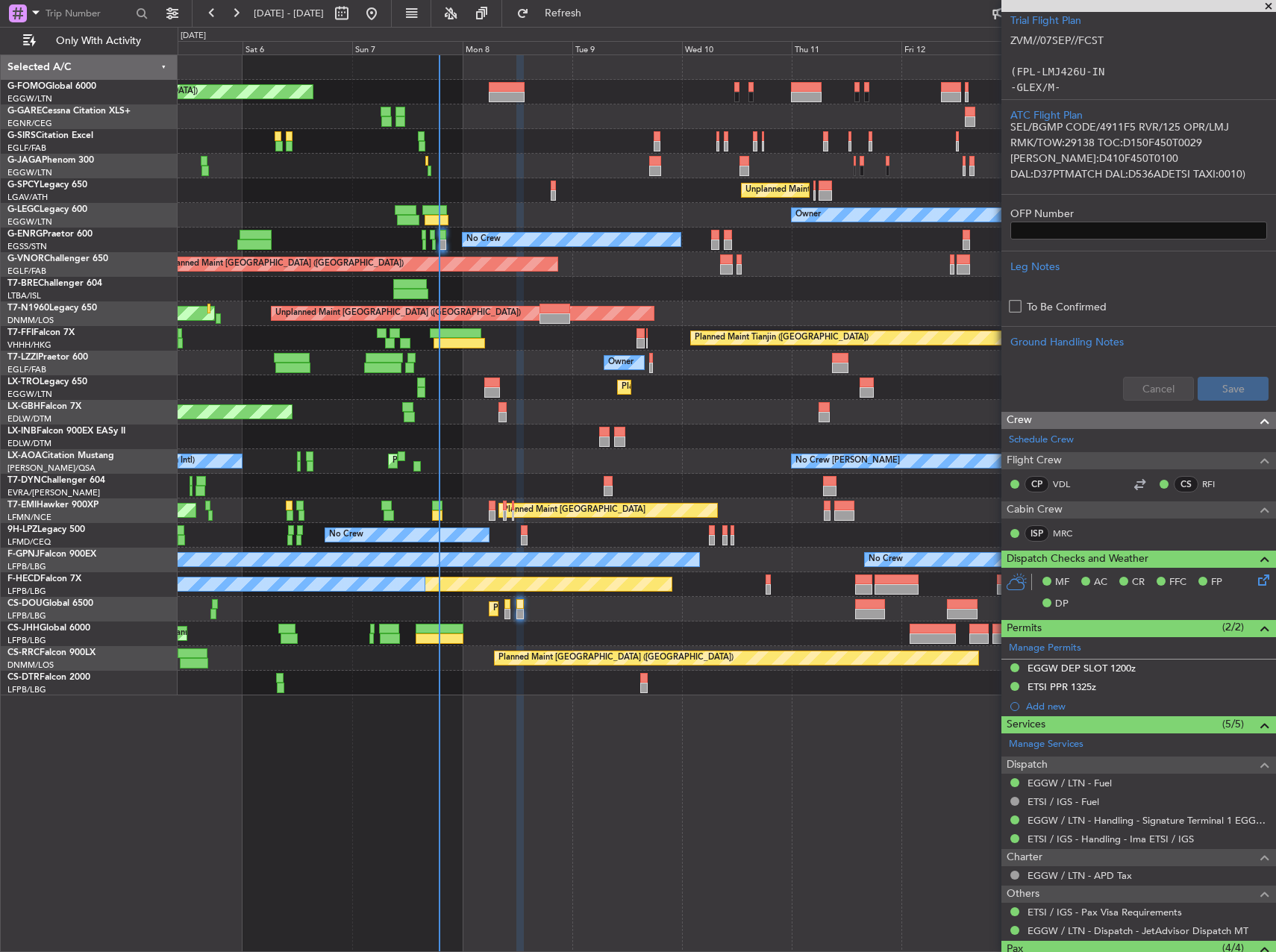
scroll to position [562, 0]
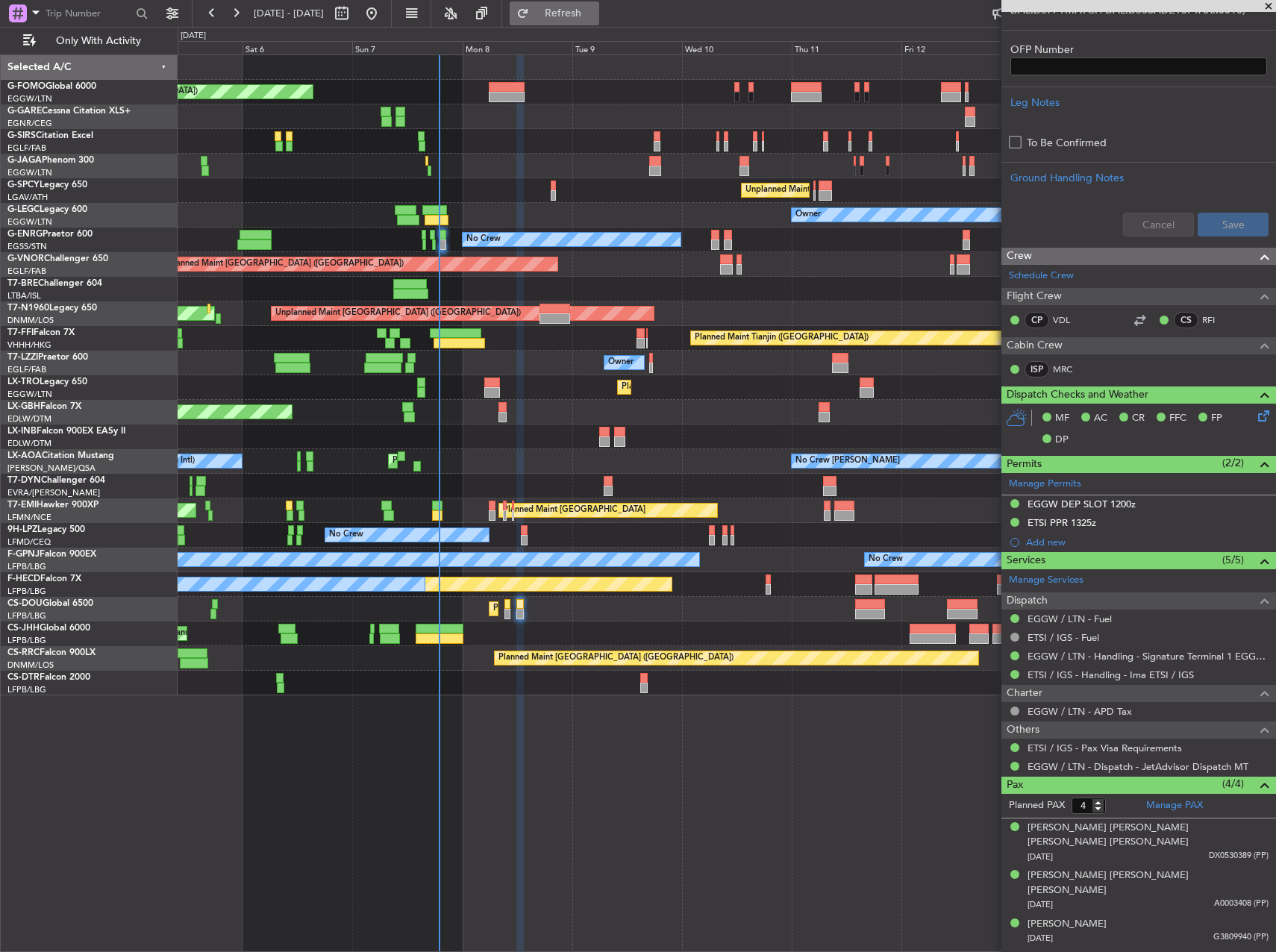
click at [595, 13] on span "Refresh" at bounding box center [563, 13] width 63 height 10
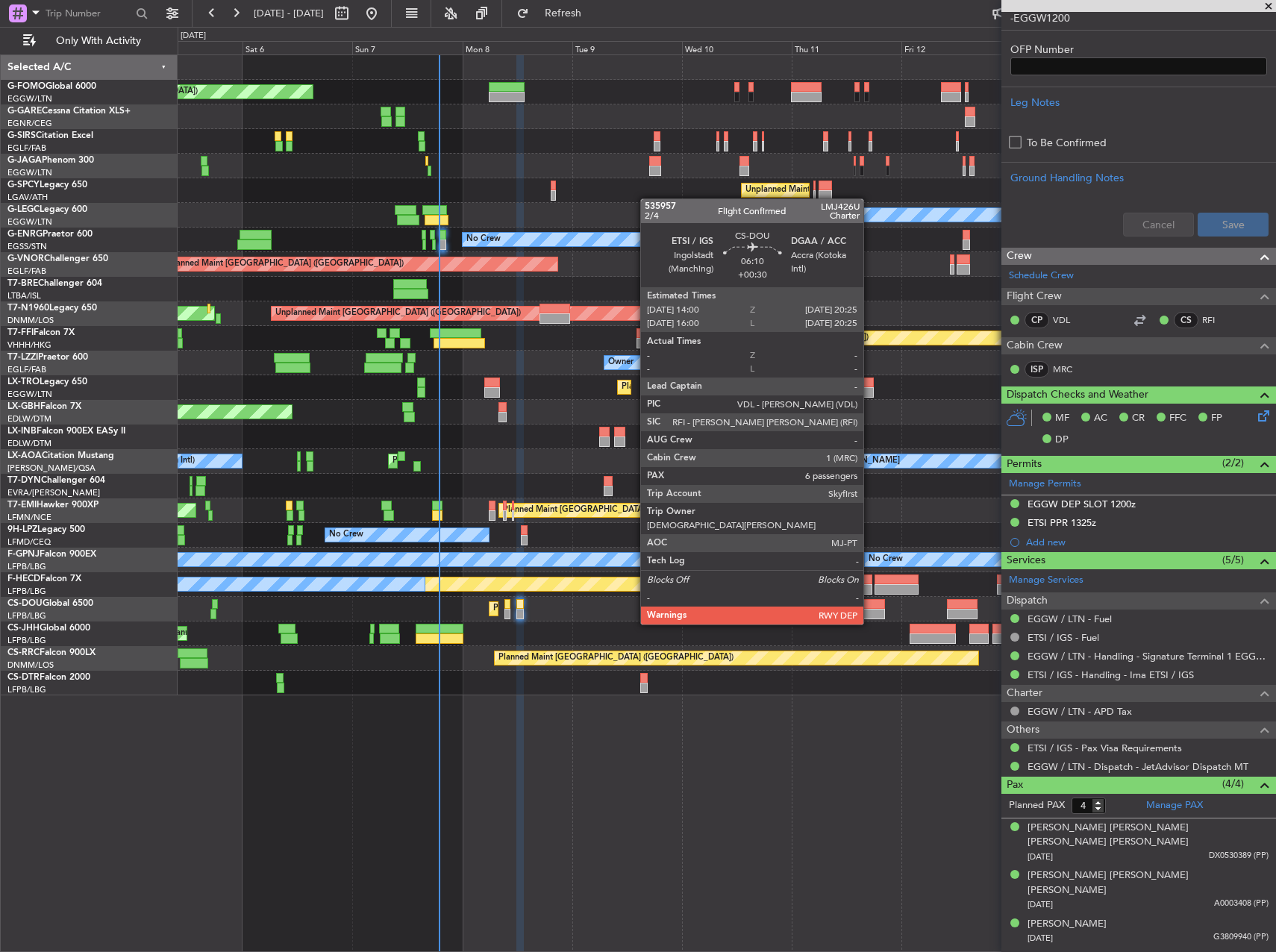
click at [870, 609] on div at bounding box center [870, 613] width 29 height 10
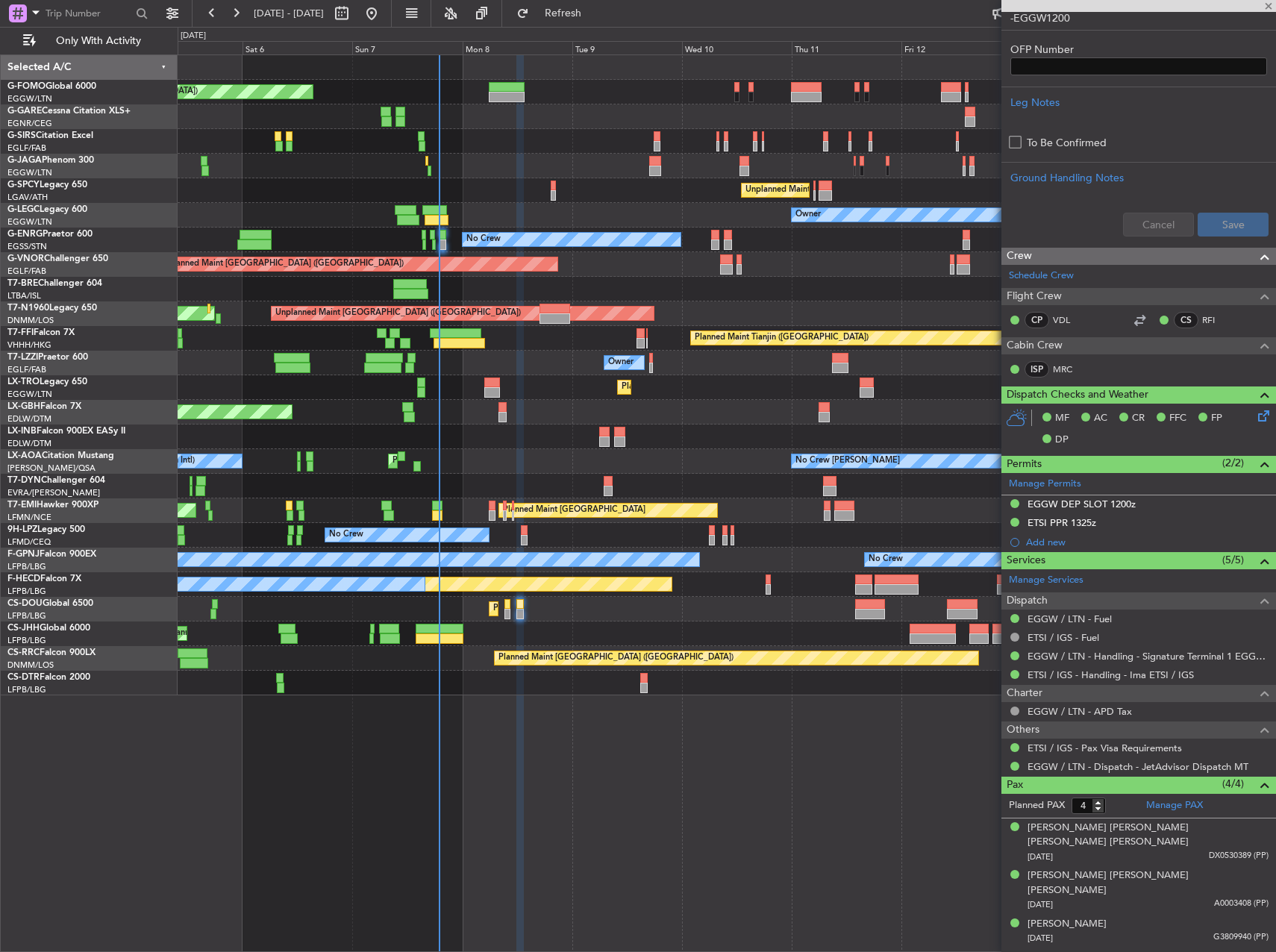
type input "+00:30"
type input "6"
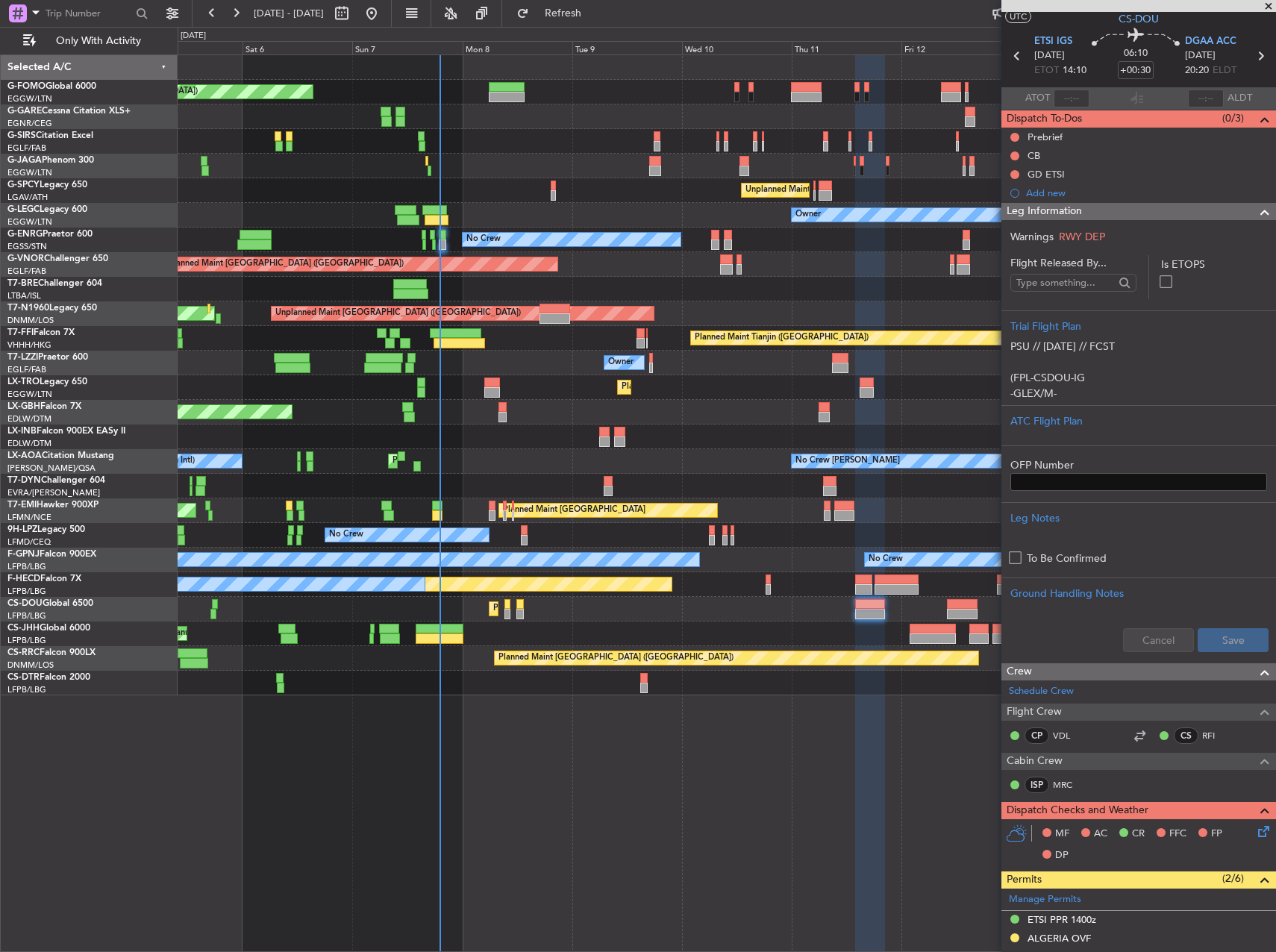
scroll to position [0, 0]
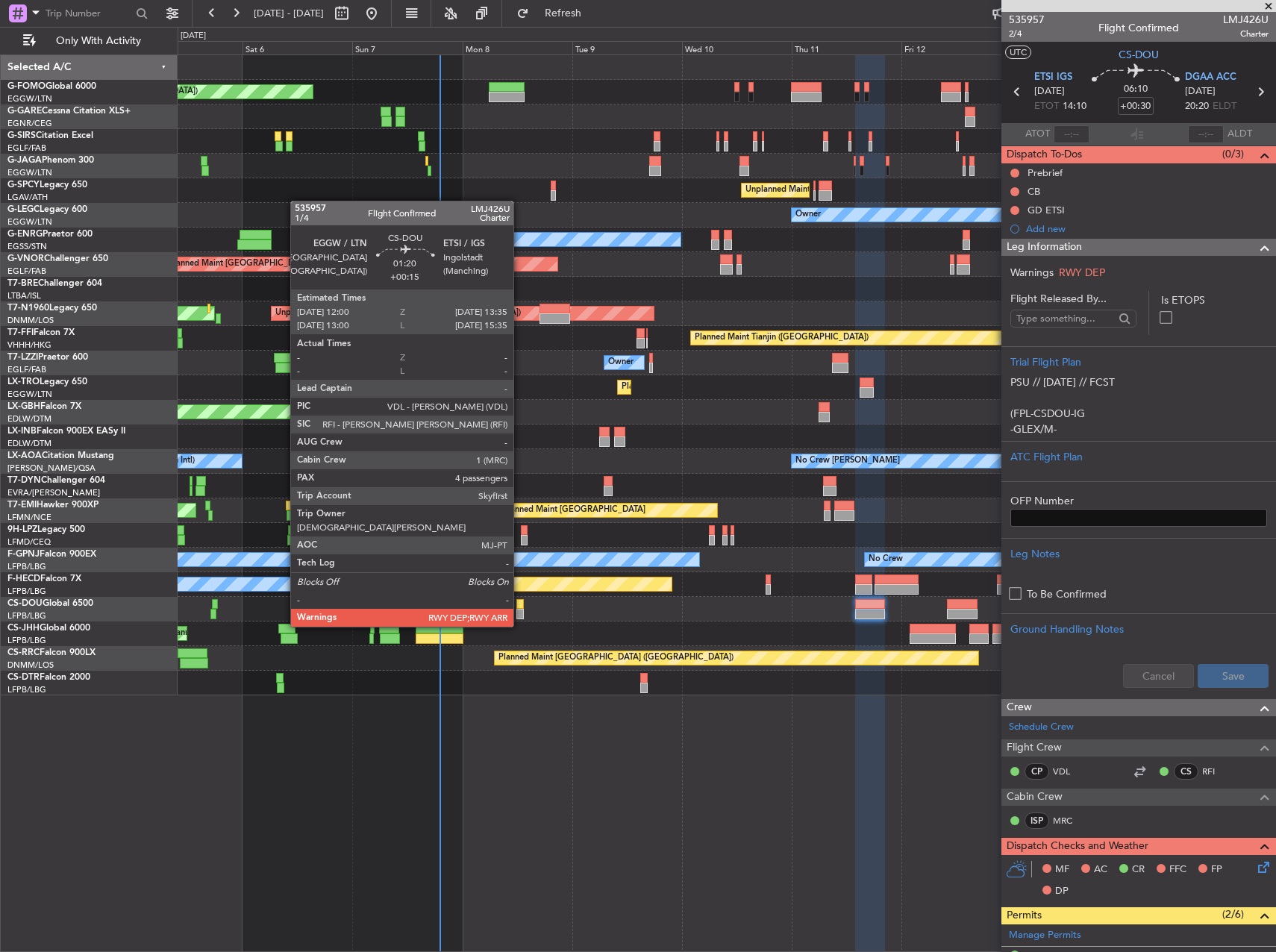
click at [520, 612] on div at bounding box center [519, 613] width 7 height 10
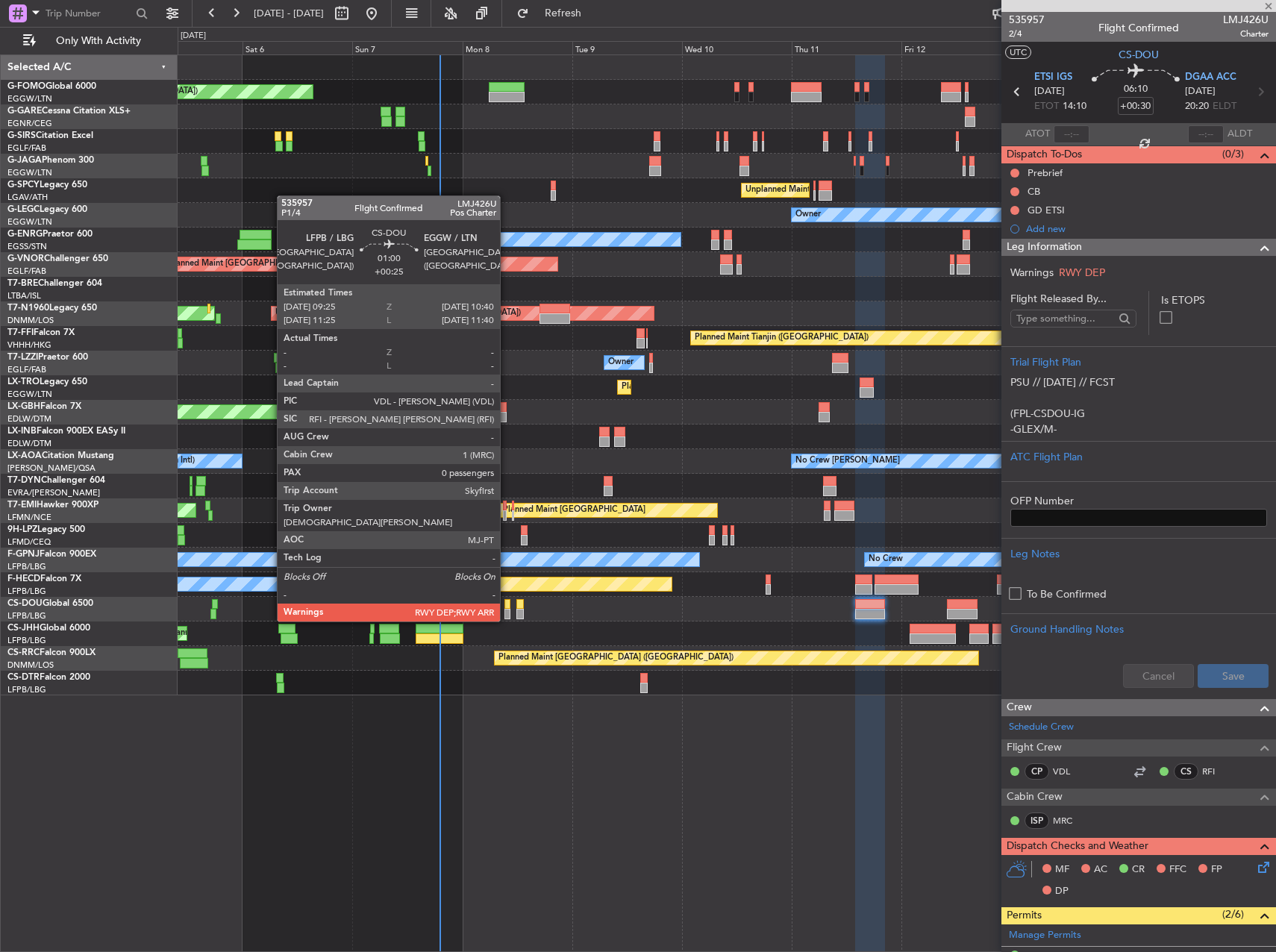
type input "+00:15"
type input "4"
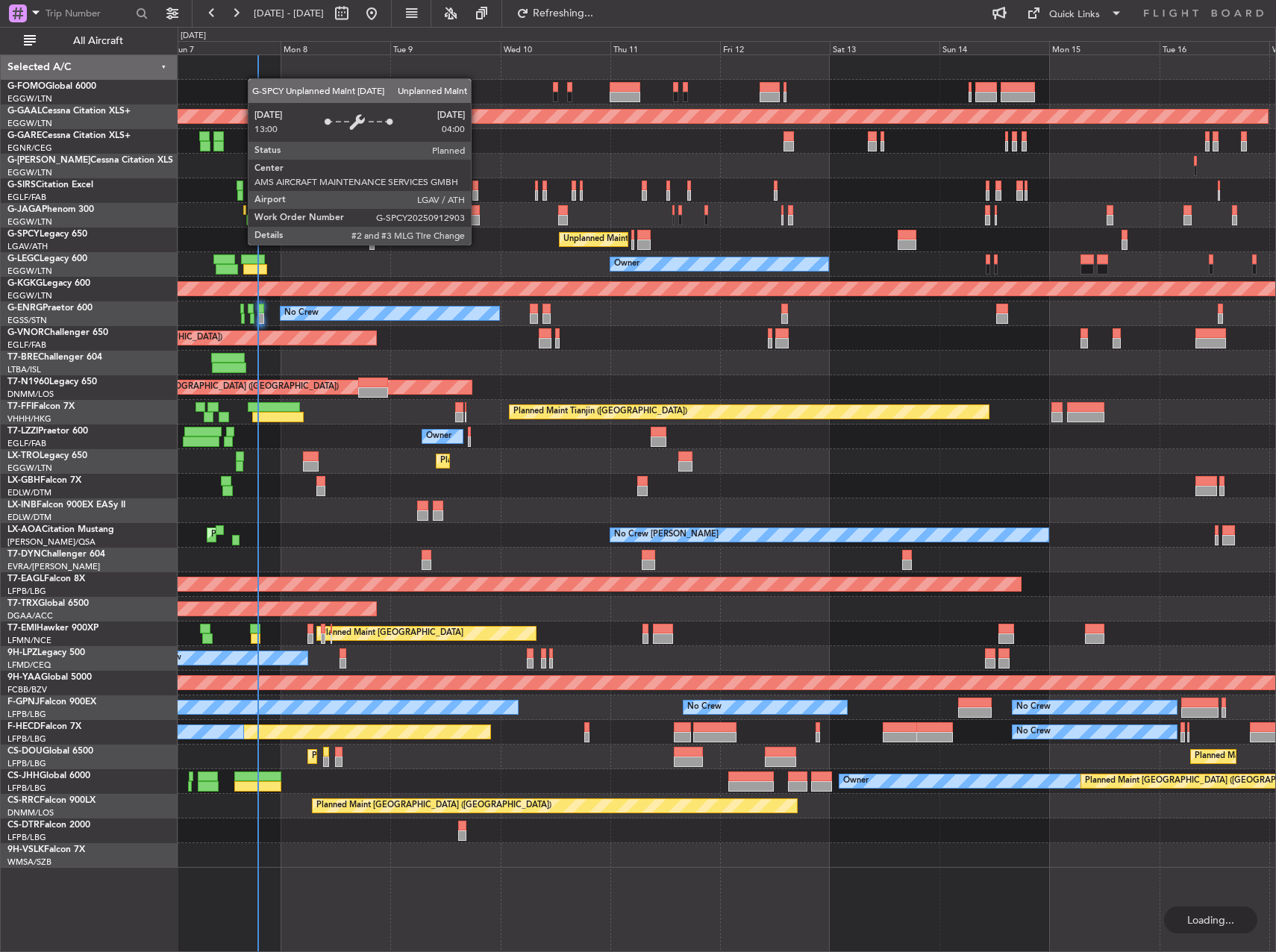
click at [582, 232] on div "Unplanned Maint [GEOGRAPHIC_DATA] ([PERSON_NAME] Intl)" at bounding box center [593, 239] width 68 height 15
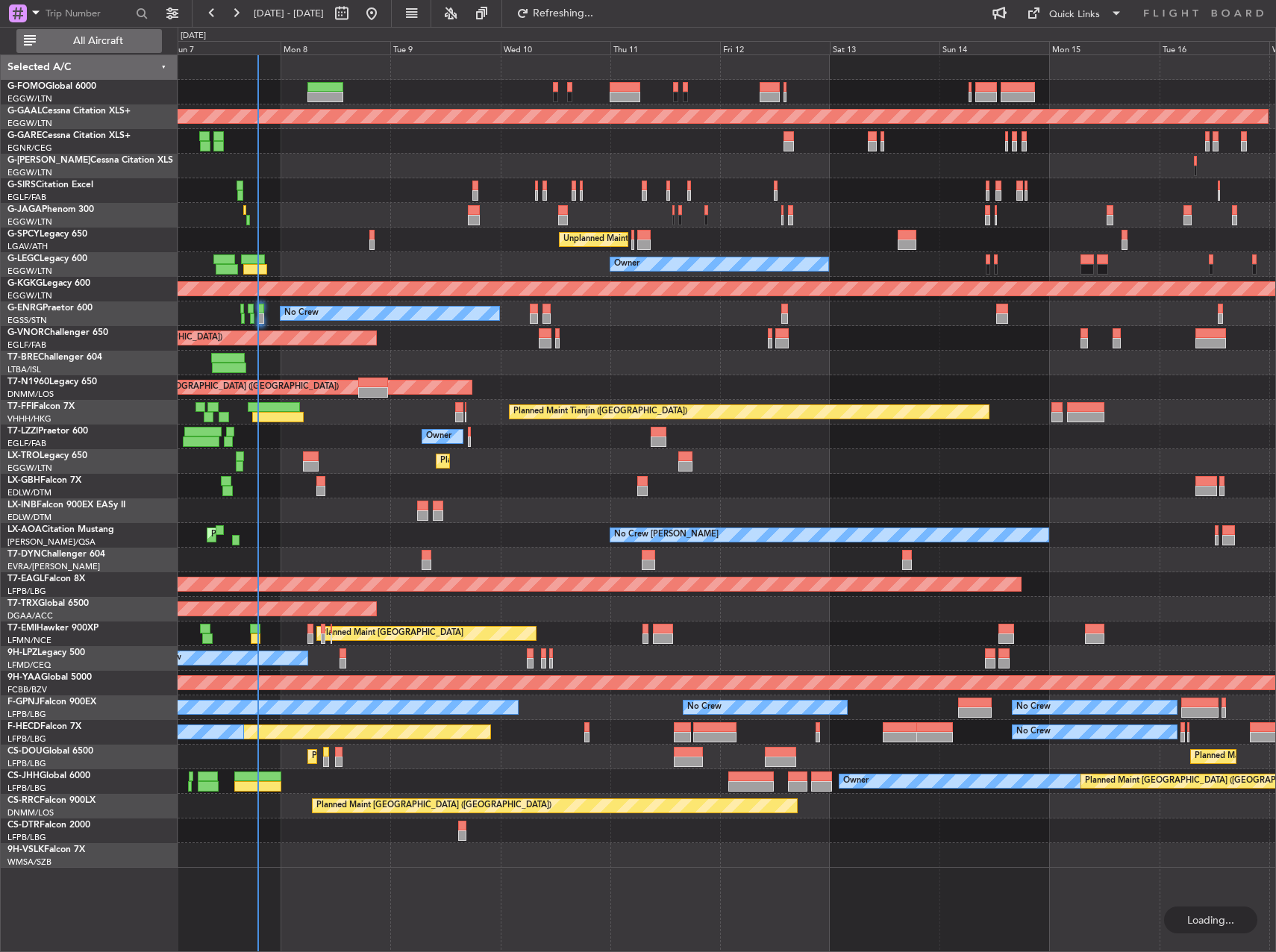
click at [119, 39] on span "All Aircraft" at bounding box center [98, 41] width 119 height 10
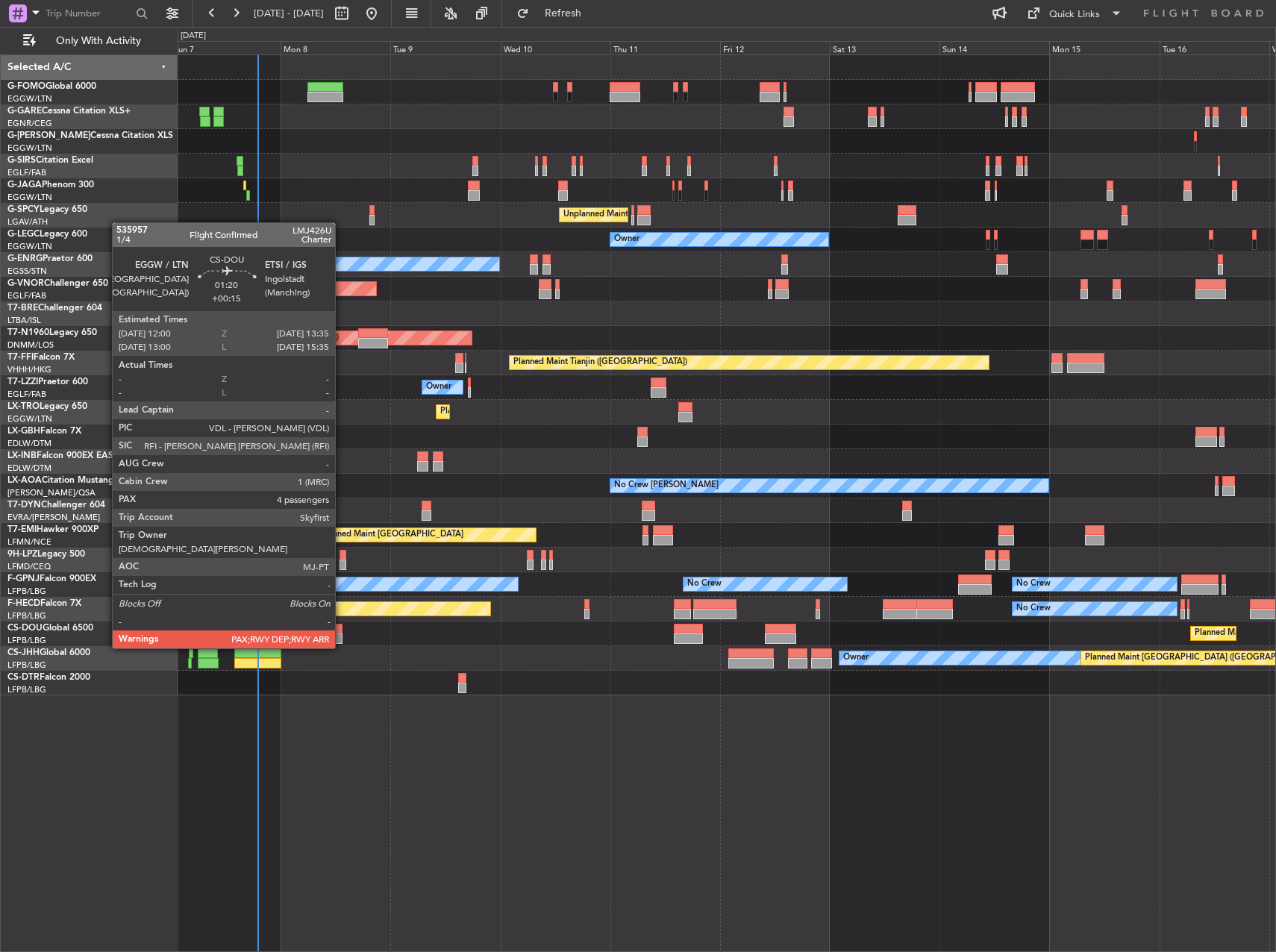
click at [342, 633] on div at bounding box center [339, 638] width 7 height 10
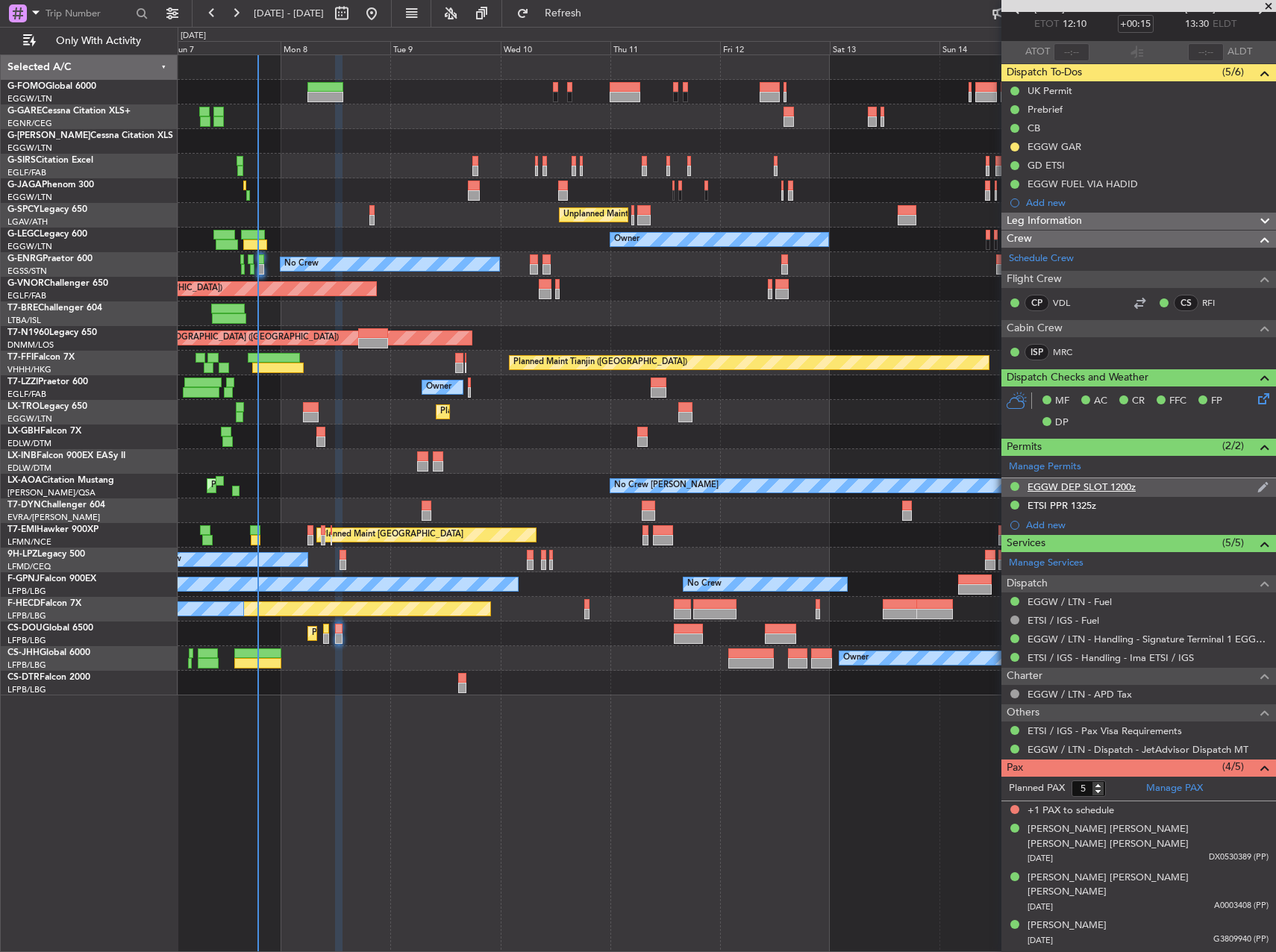
scroll to position [84, 0]
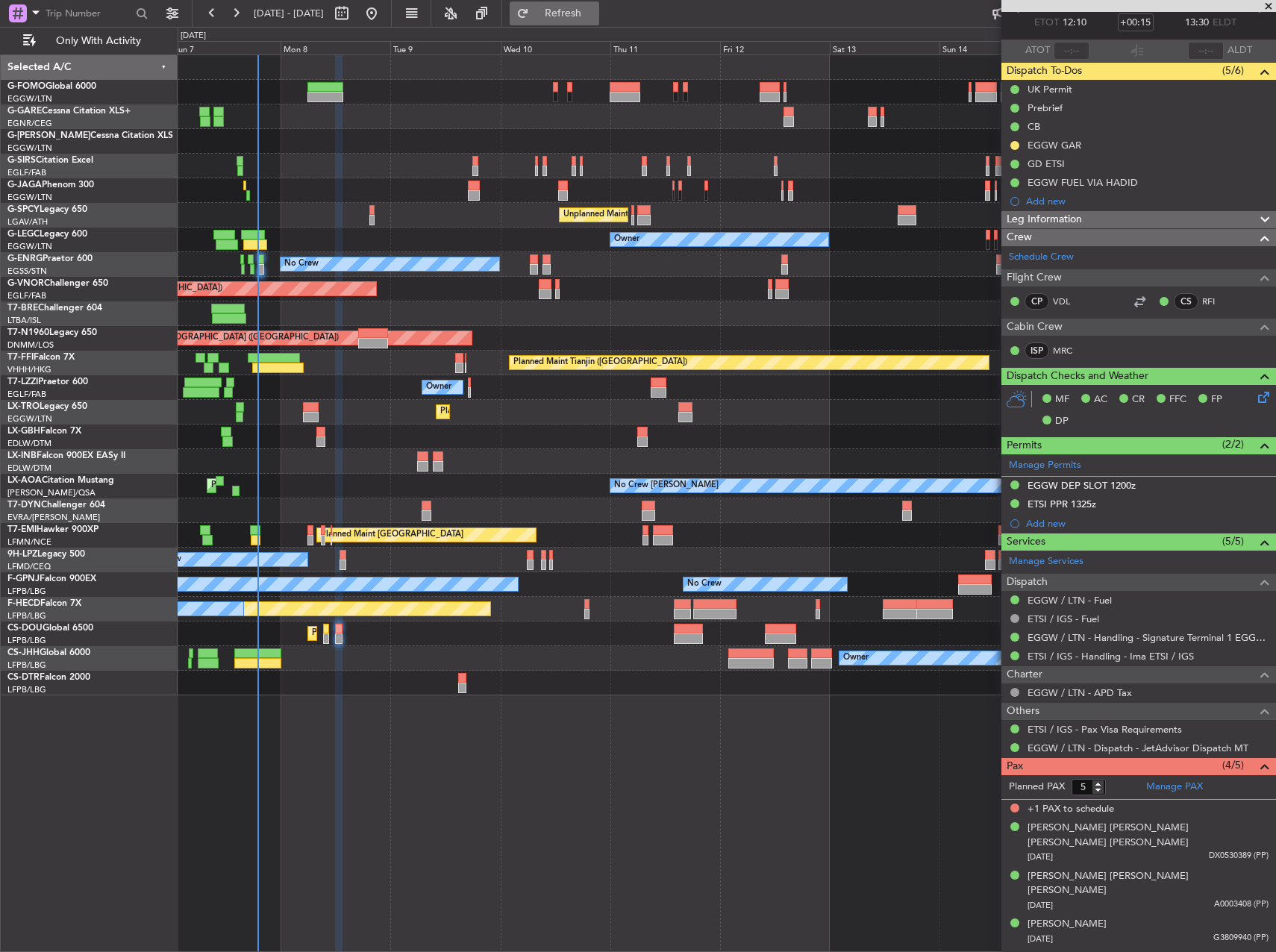
click at [595, 17] on span "Refresh" at bounding box center [563, 13] width 63 height 10
click at [468, 680] on div at bounding box center [726, 683] width 1098 height 25
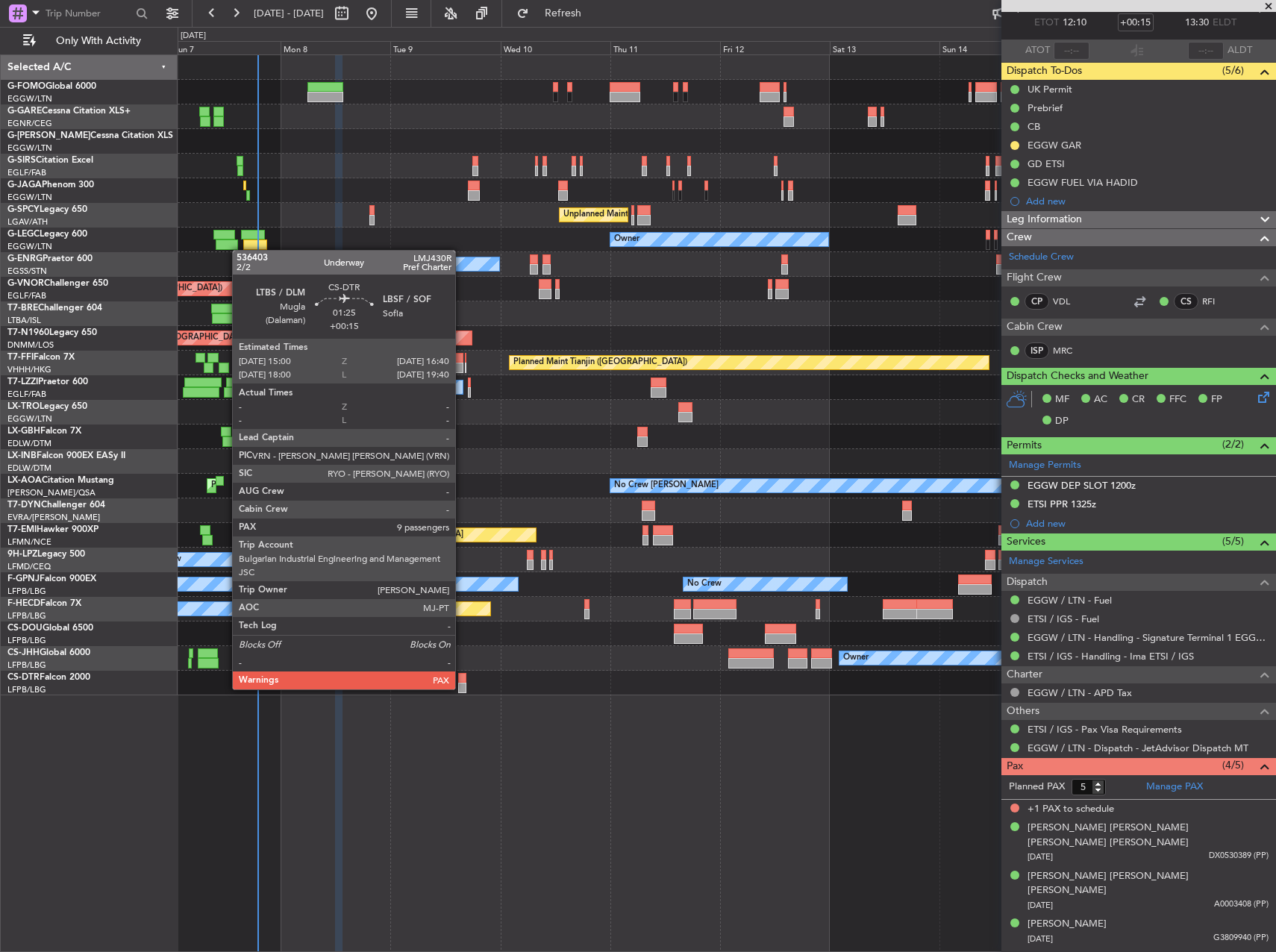
click at [462, 688] on div at bounding box center [462, 688] width 8 height 10
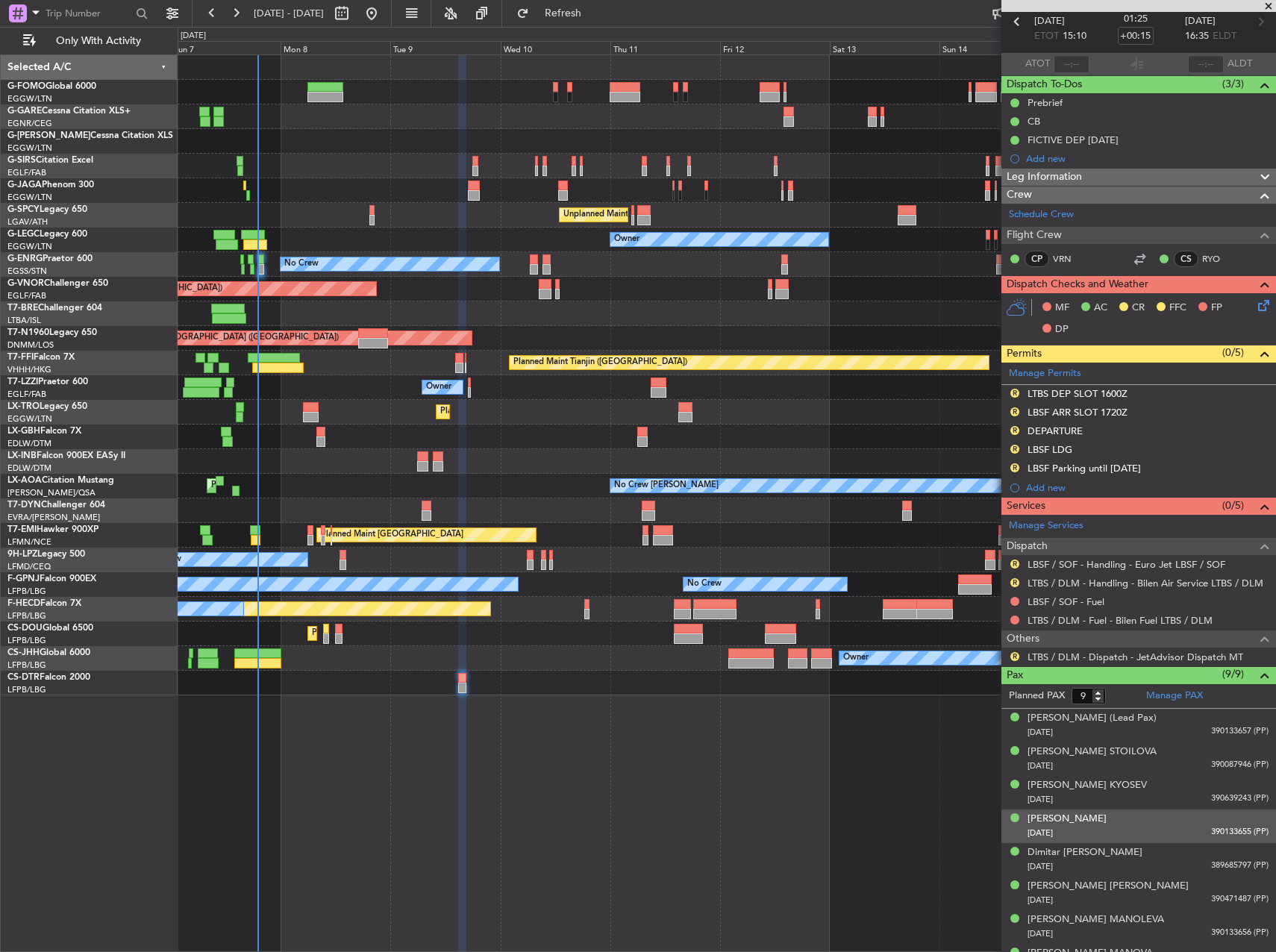
scroll to position [128, 0]
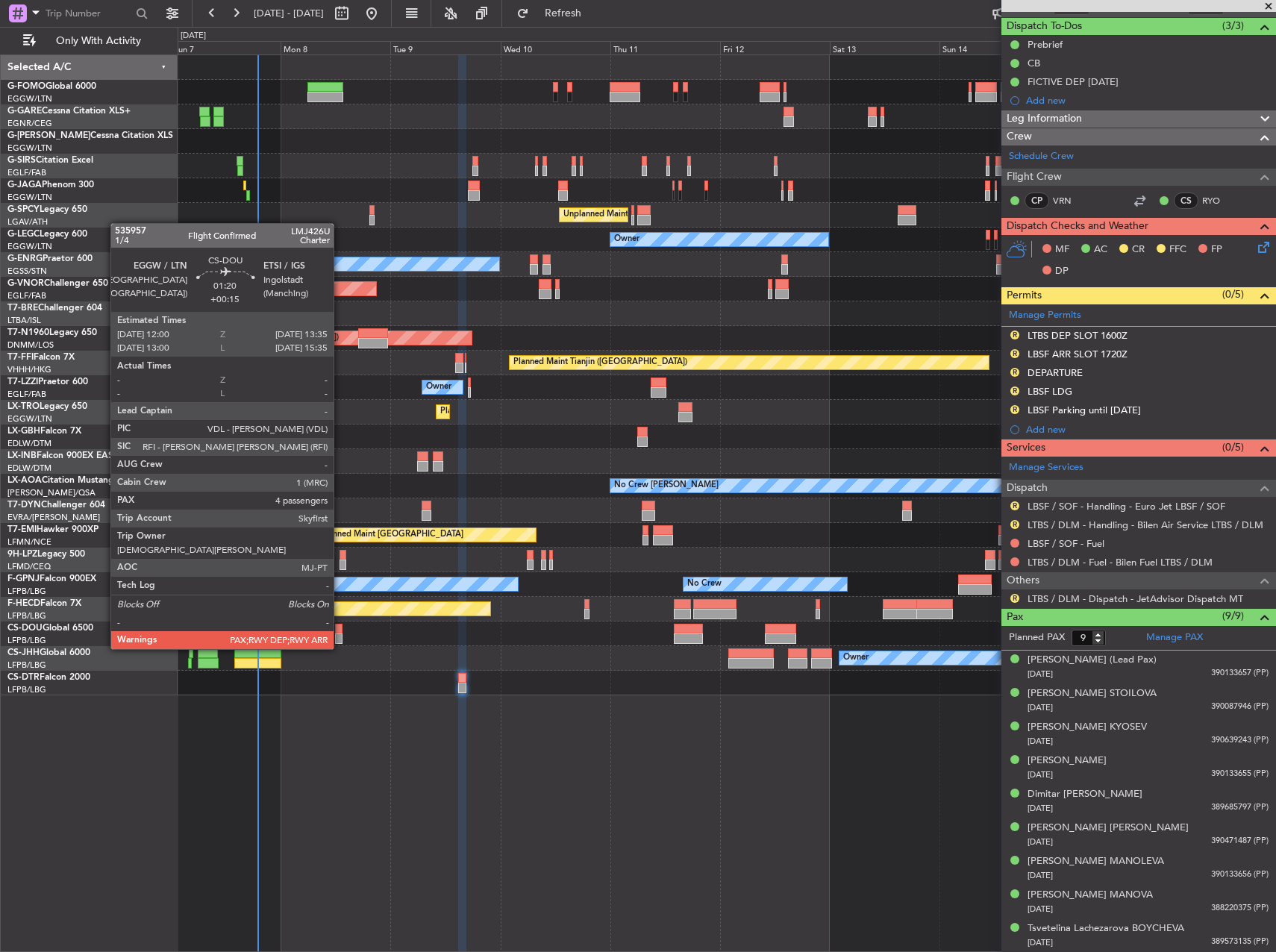
click at [340, 634] on div at bounding box center [339, 638] width 7 height 10
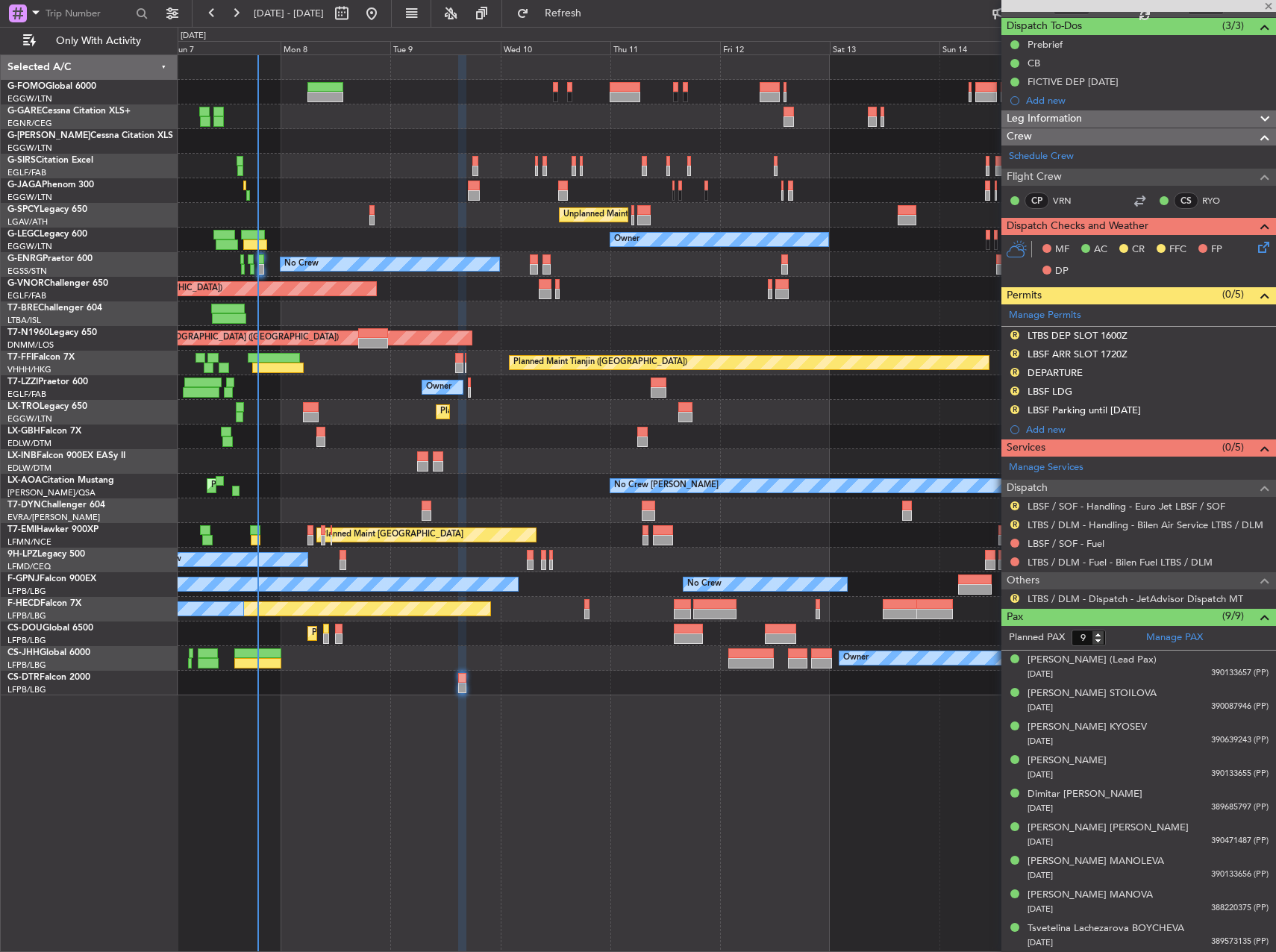
type input "5"
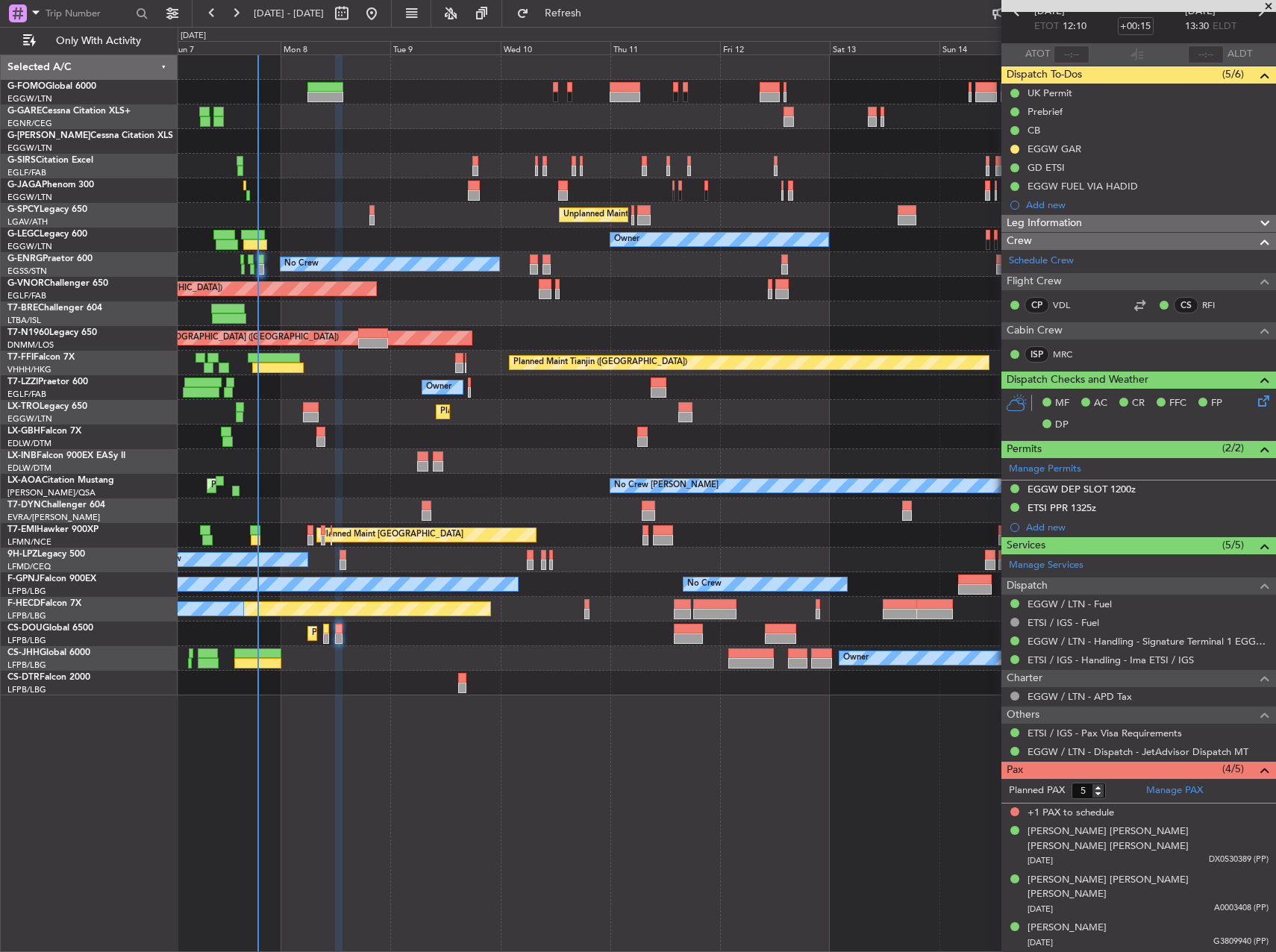
scroll to position [84, 0]
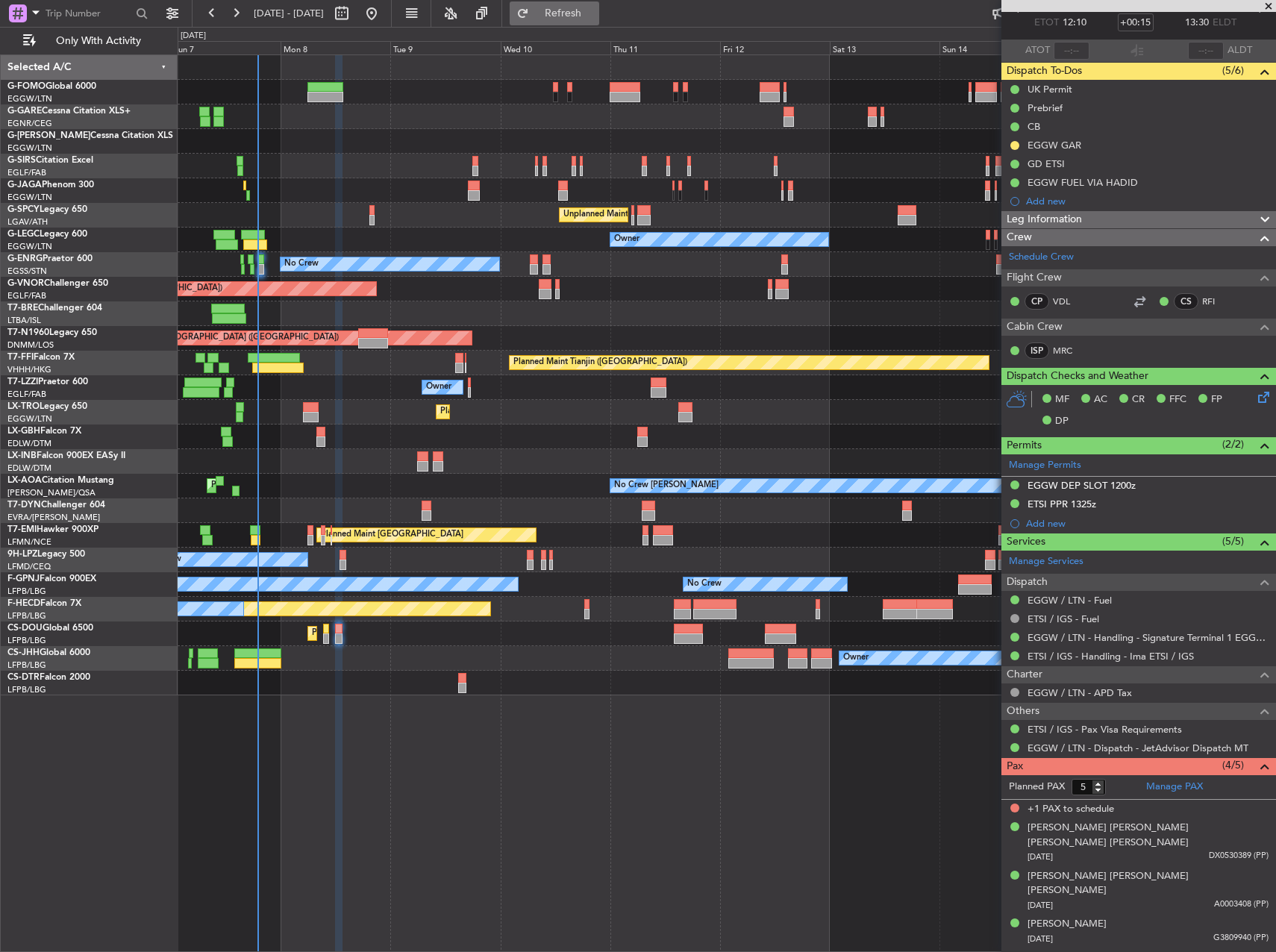
click at [595, 16] on span "Refresh" at bounding box center [563, 13] width 63 height 10
click at [593, 844] on div "Planned Maint London (Luton) Owner Planned Maint London (Farnborough) Unplanned…" at bounding box center [726, 503] width 1098 height 898
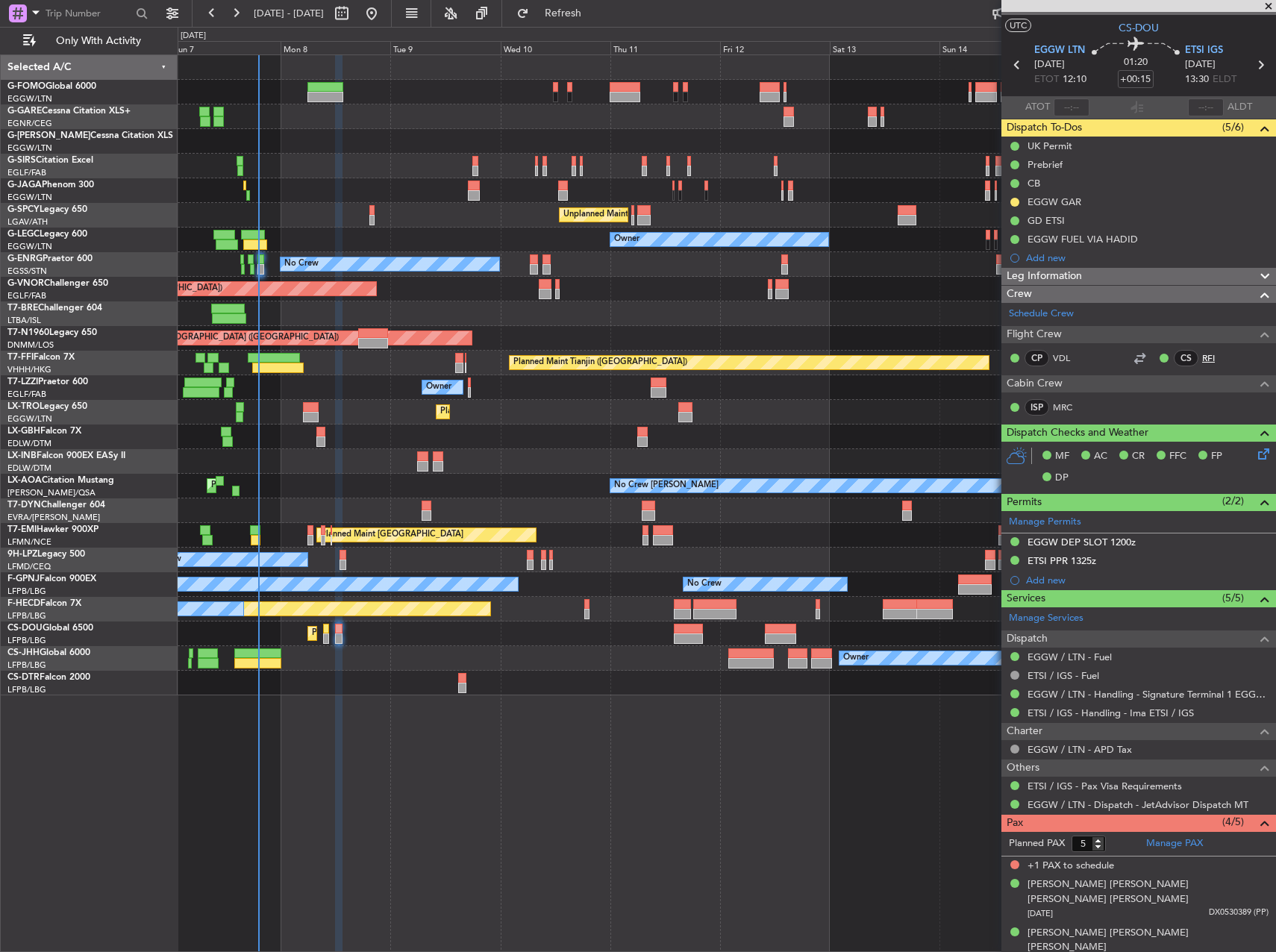
scroll to position [0, 0]
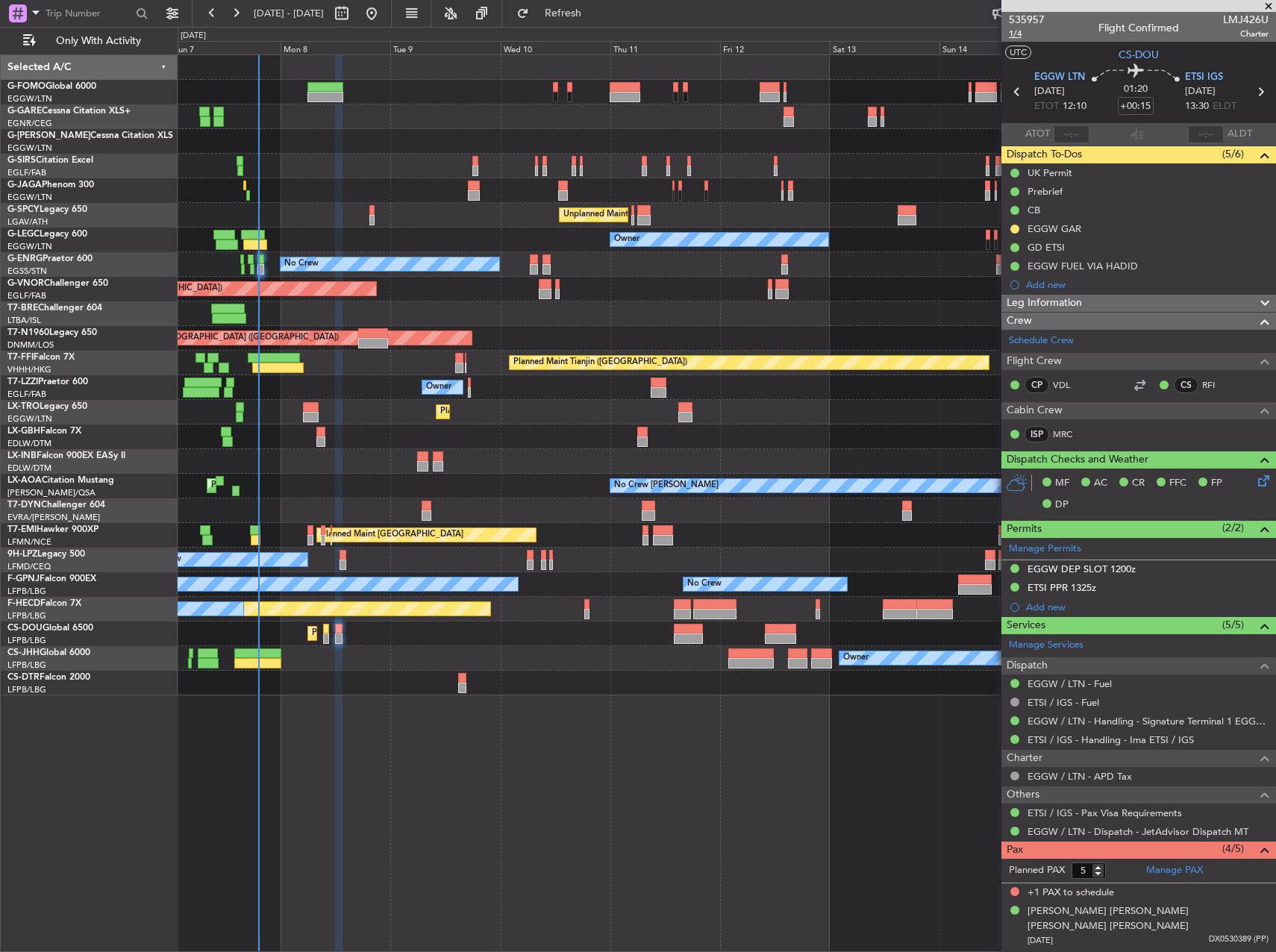
click at [1031, 35] on span "1/4" at bounding box center [1027, 34] width 36 height 13
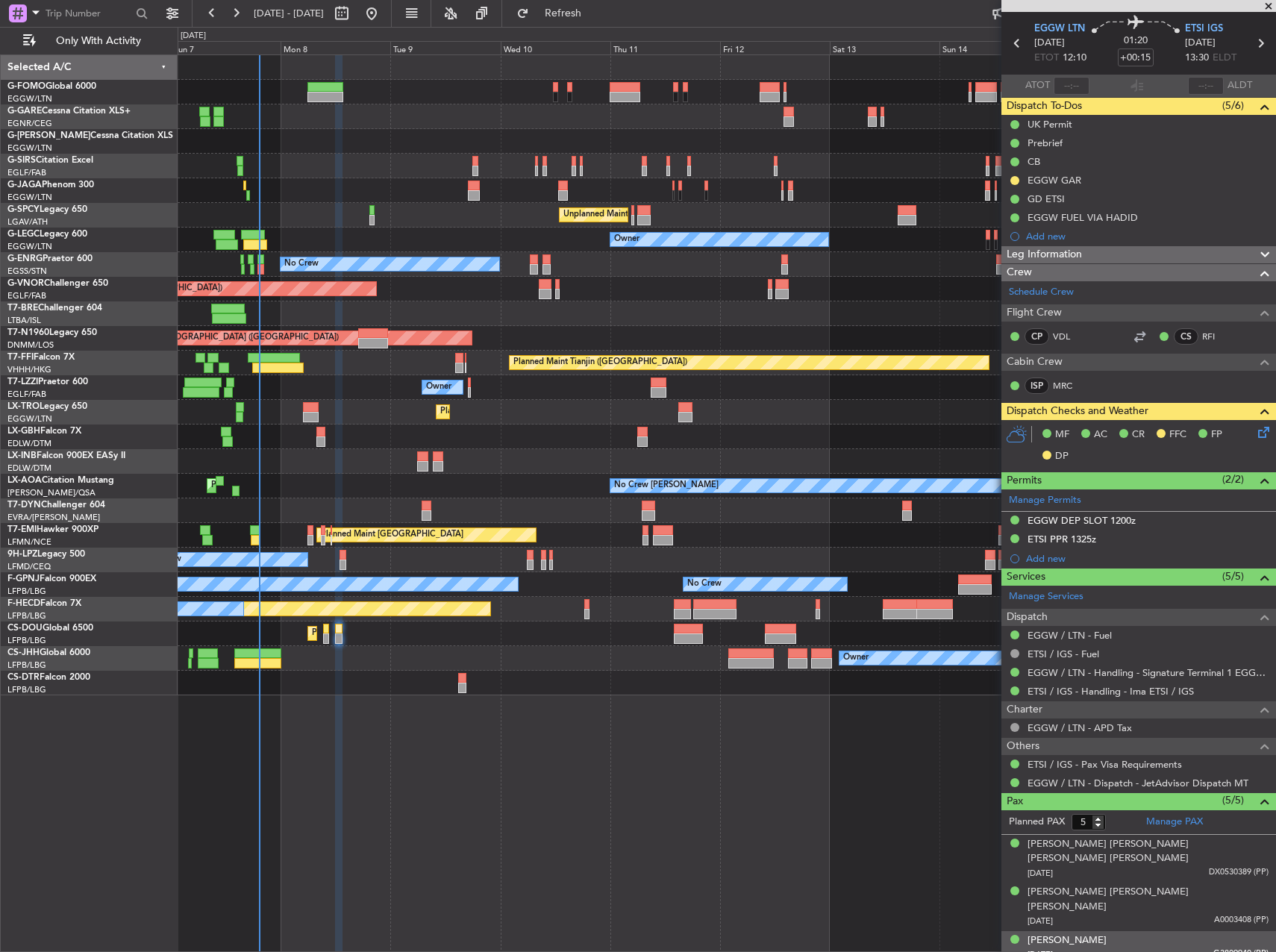
scroll to position [99, 0]
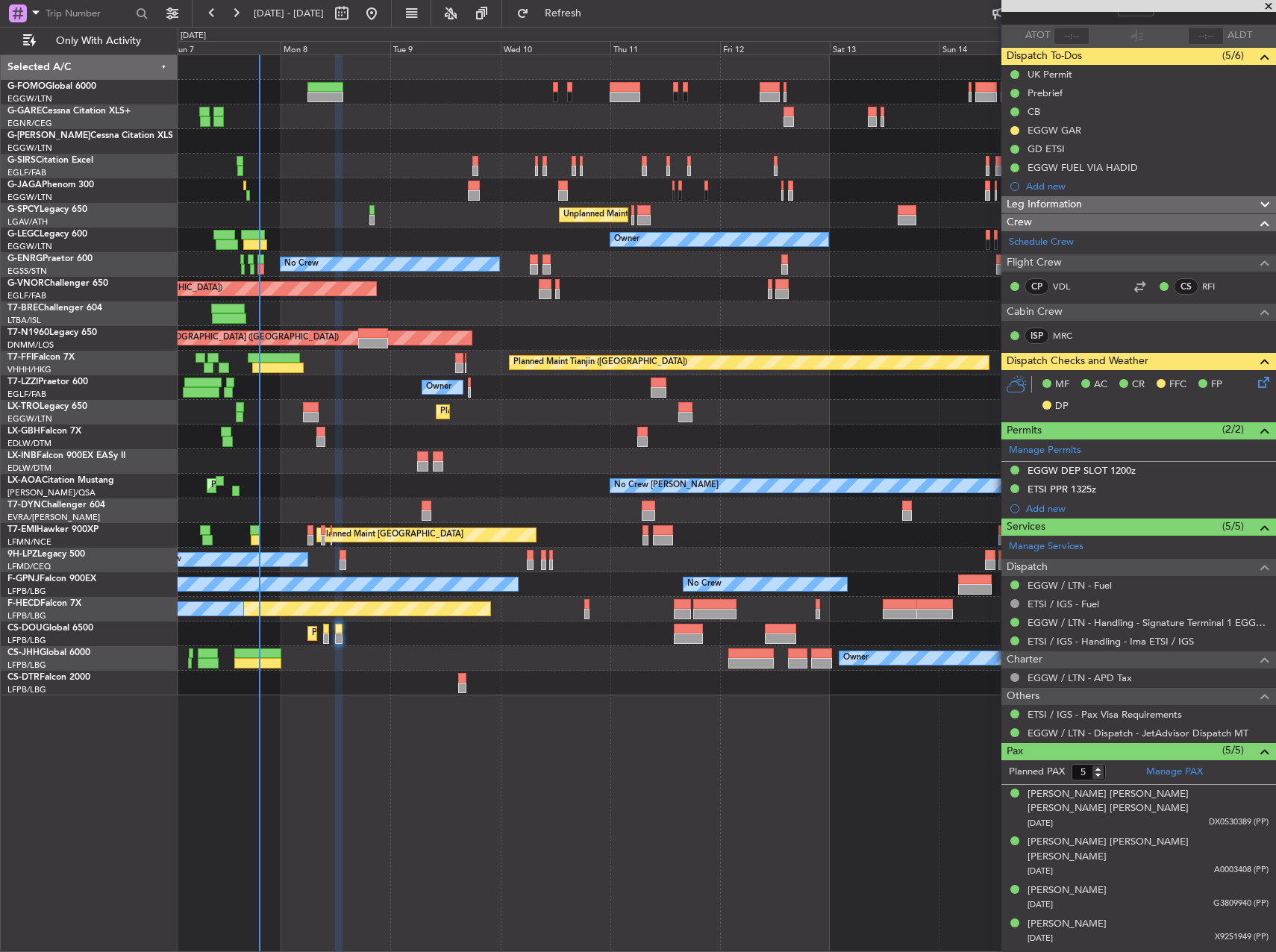
click at [847, 847] on div "Planned Maint London (Luton) Owner Planned Maint London (Farnborough) Unplanned…" at bounding box center [726, 503] width 1098 height 898
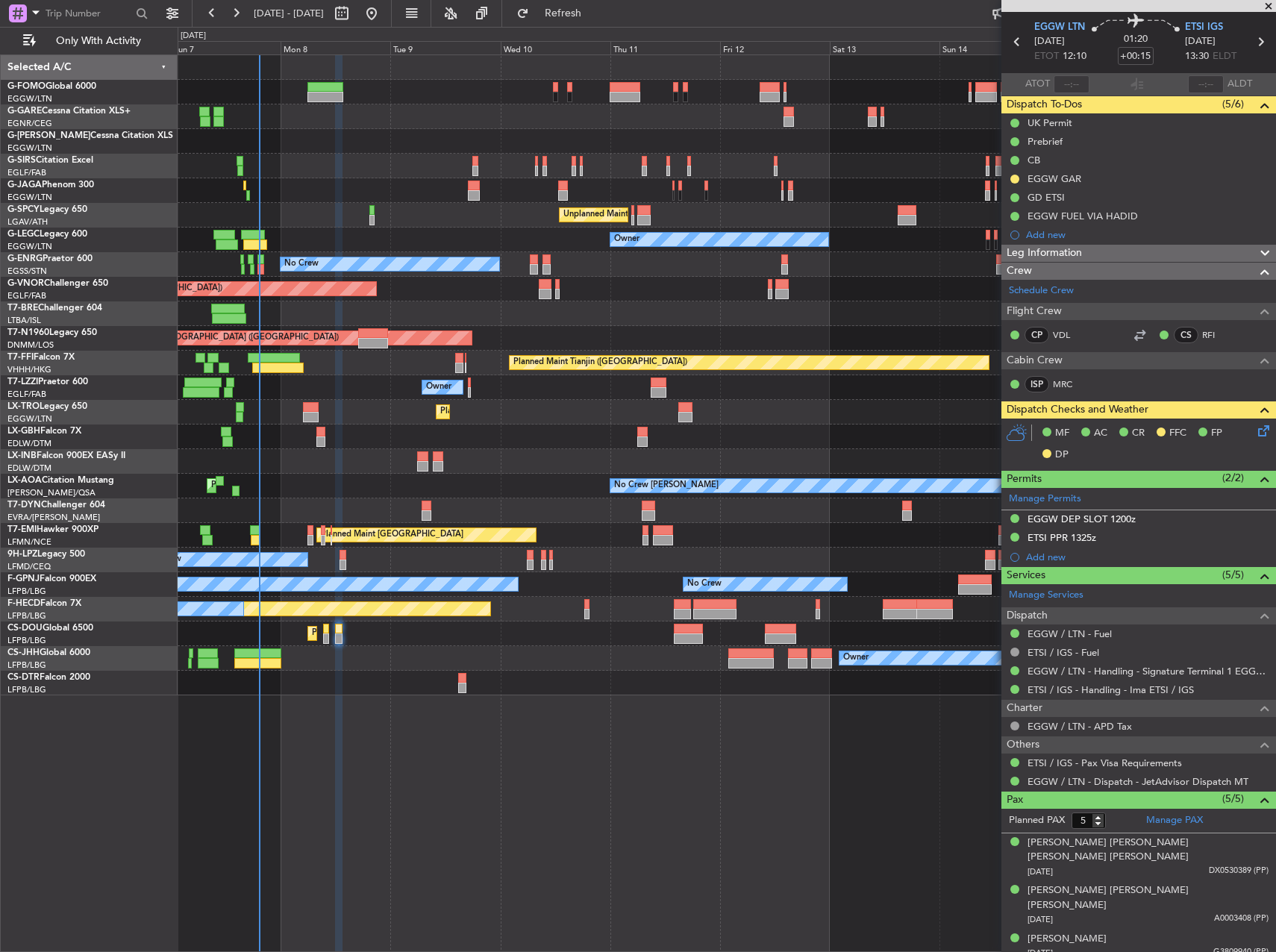
scroll to position [0, 0]
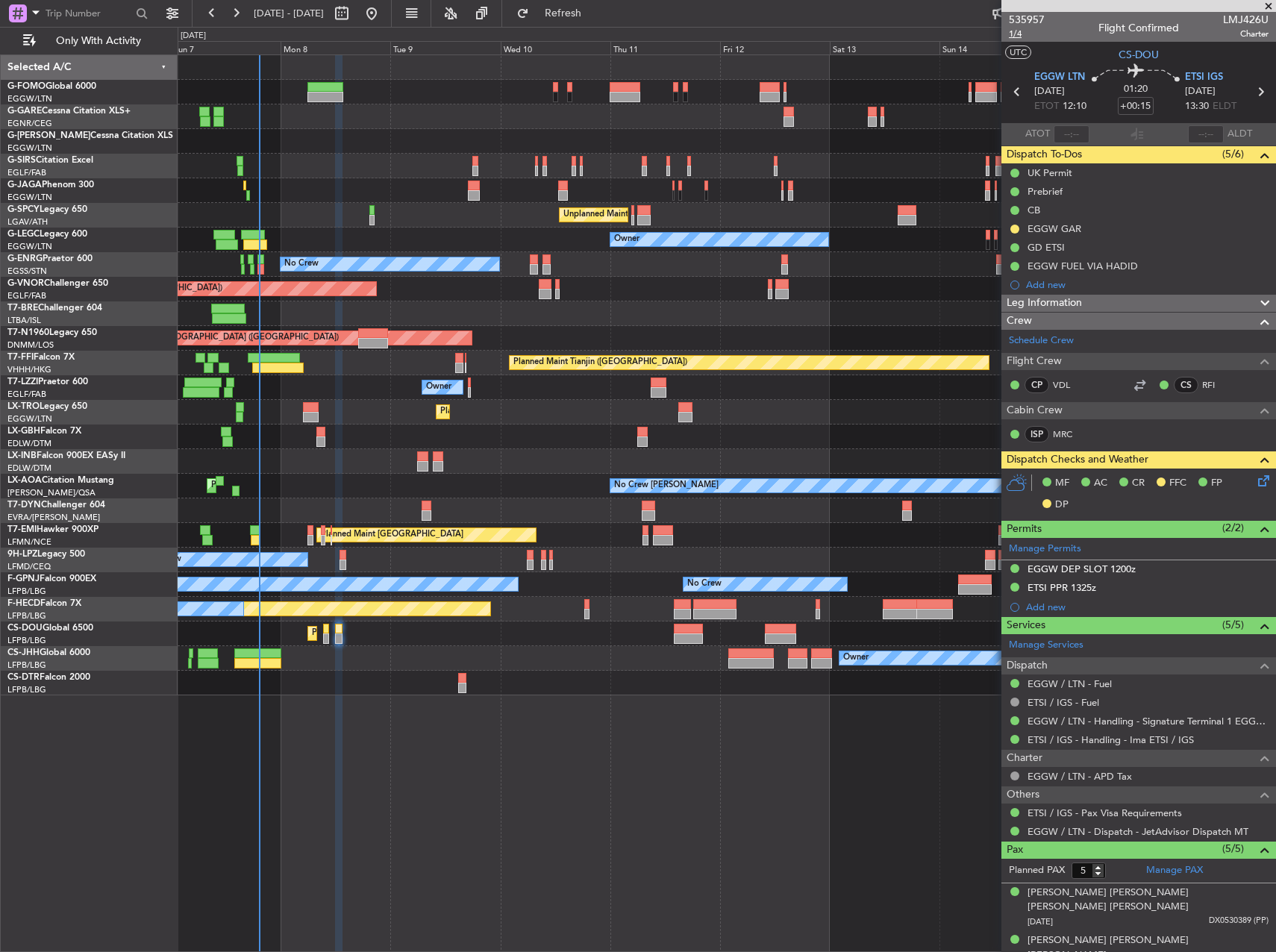
click at [1016, 37] on span "1/4" at bounding box center [1027, 34] width 36 height 13
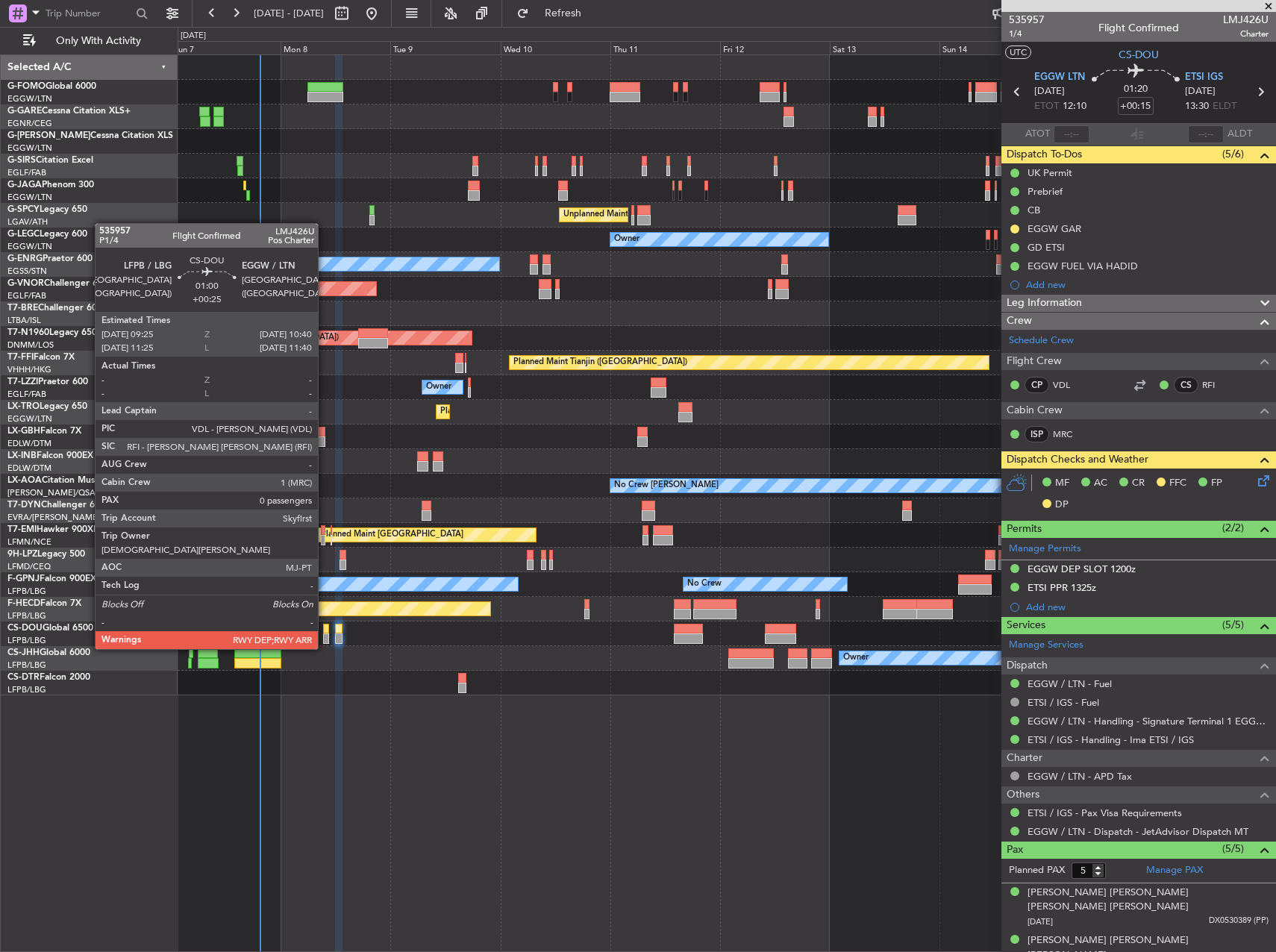
click at [325, 634] on div at bounding box center [326, 638] width 6 height 10
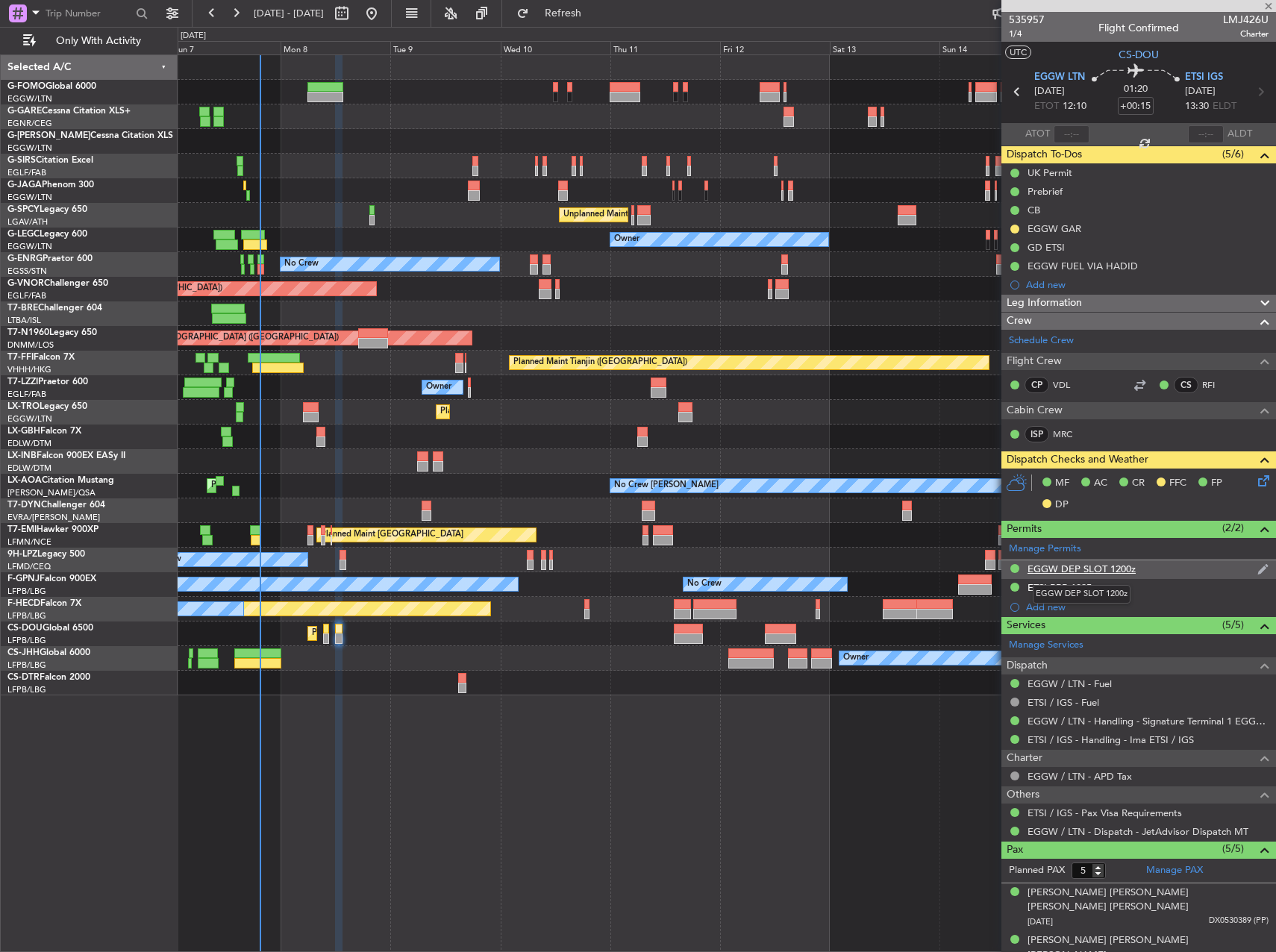
type input "+00:25"
type input "0"
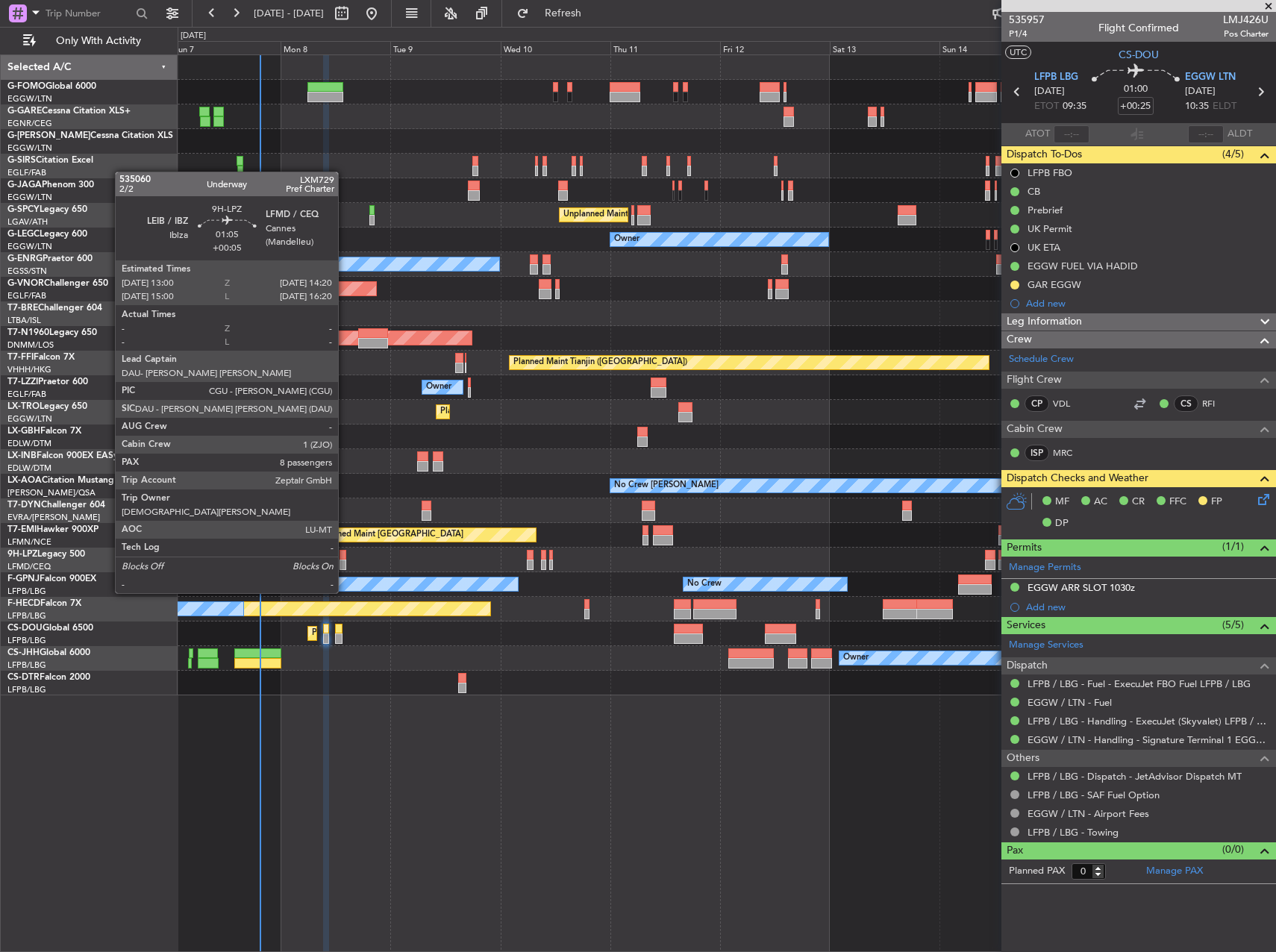
click at [345, 564] on div at bounding box center [342, 565] width 6 height 10
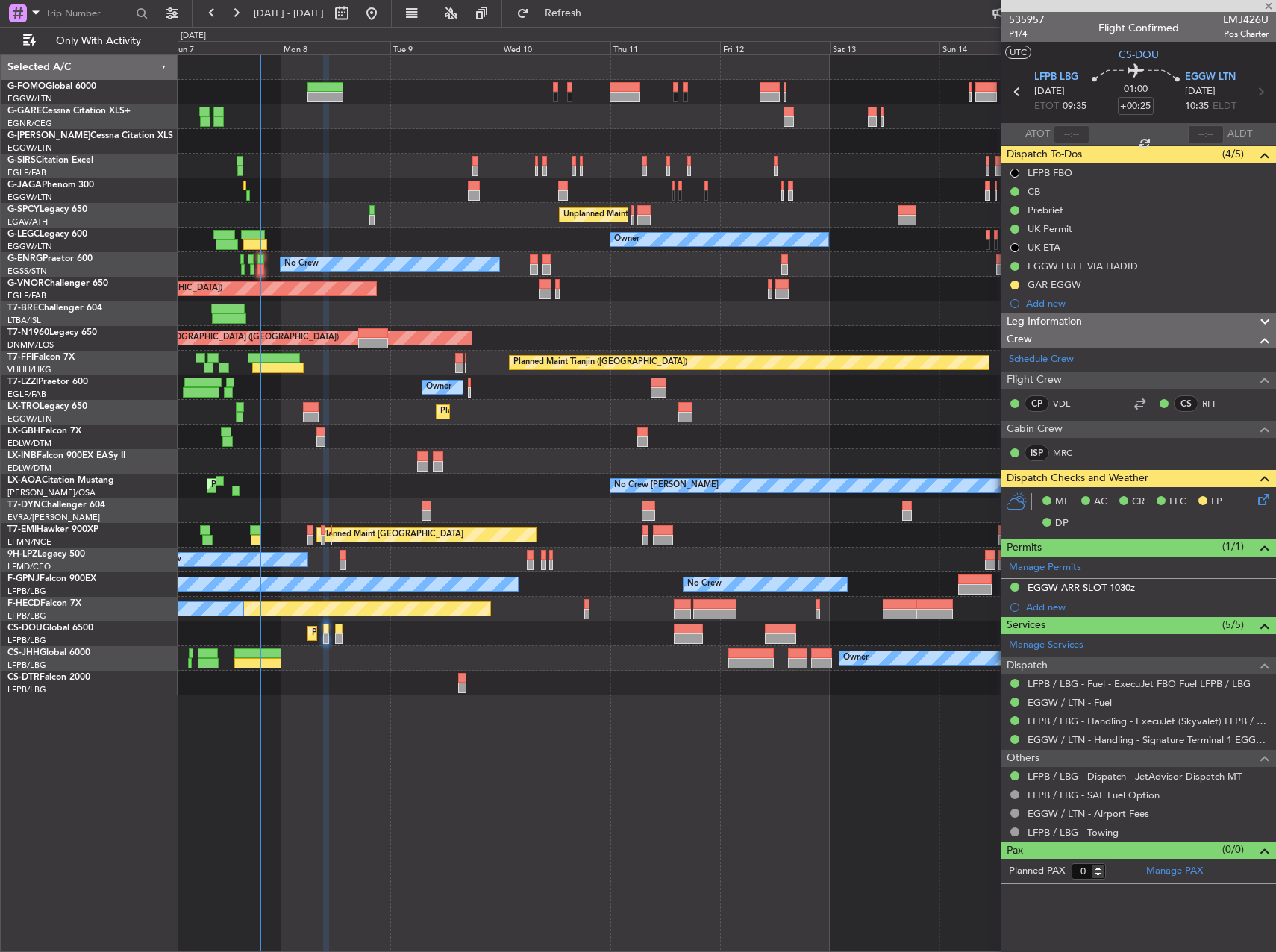
type input "+00:05"
type input "8"
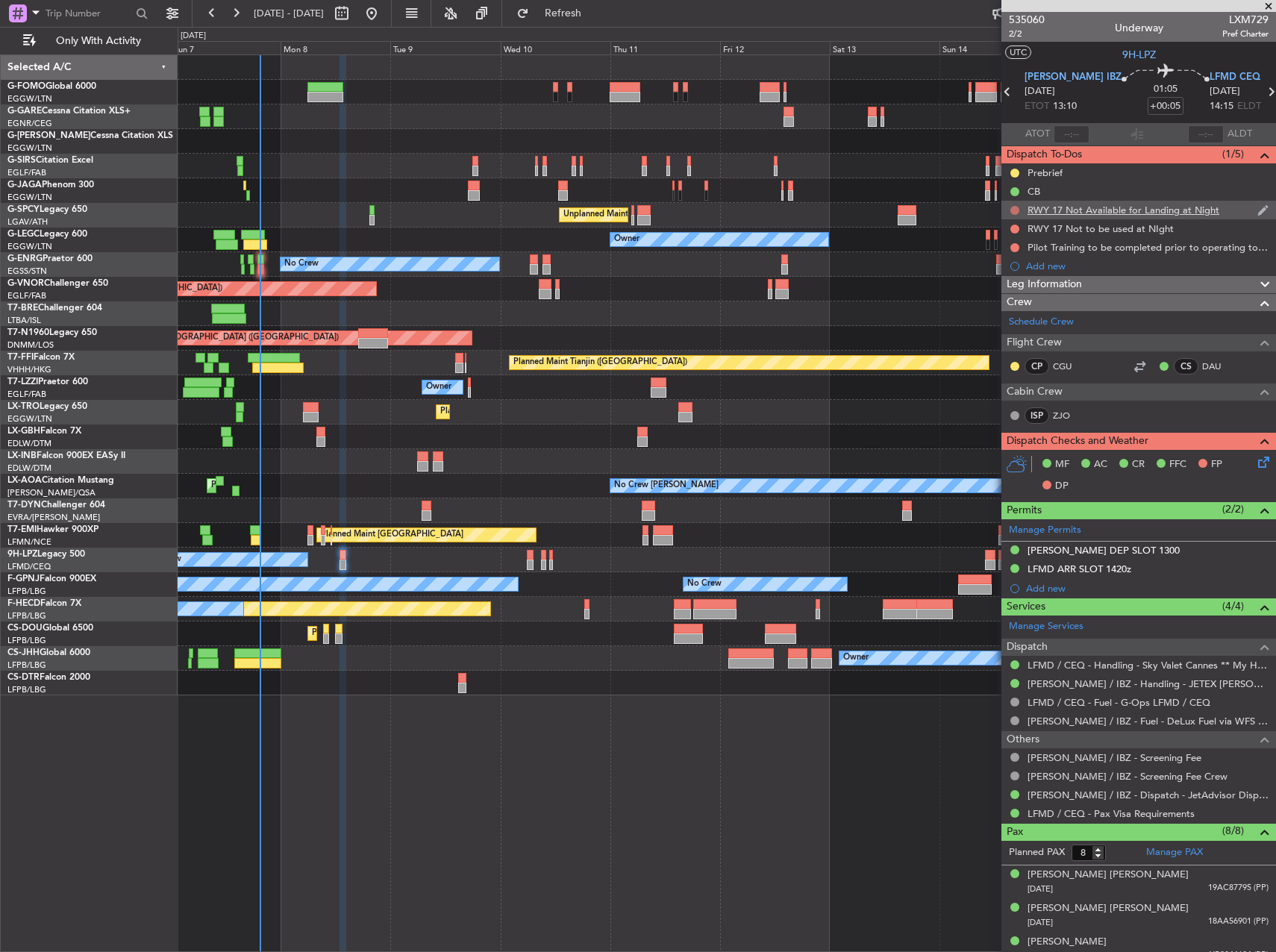
click at [1016, 210] on button at bounding box center [1014, 210] width 9 height 9
click at [1018, 298] on span "Cancelled" at bounding box center [1018, 298] width 42 height 15
click at [1014, 226] on button at bounding box center [1014, 229] width 9 height 9
click at [1008, 320] on span "Cancelled" at bounding box center [1018, 317] width 42 height 15
click at [1016, 248] on button at bounding box center [1014, 247] width 9 height 9
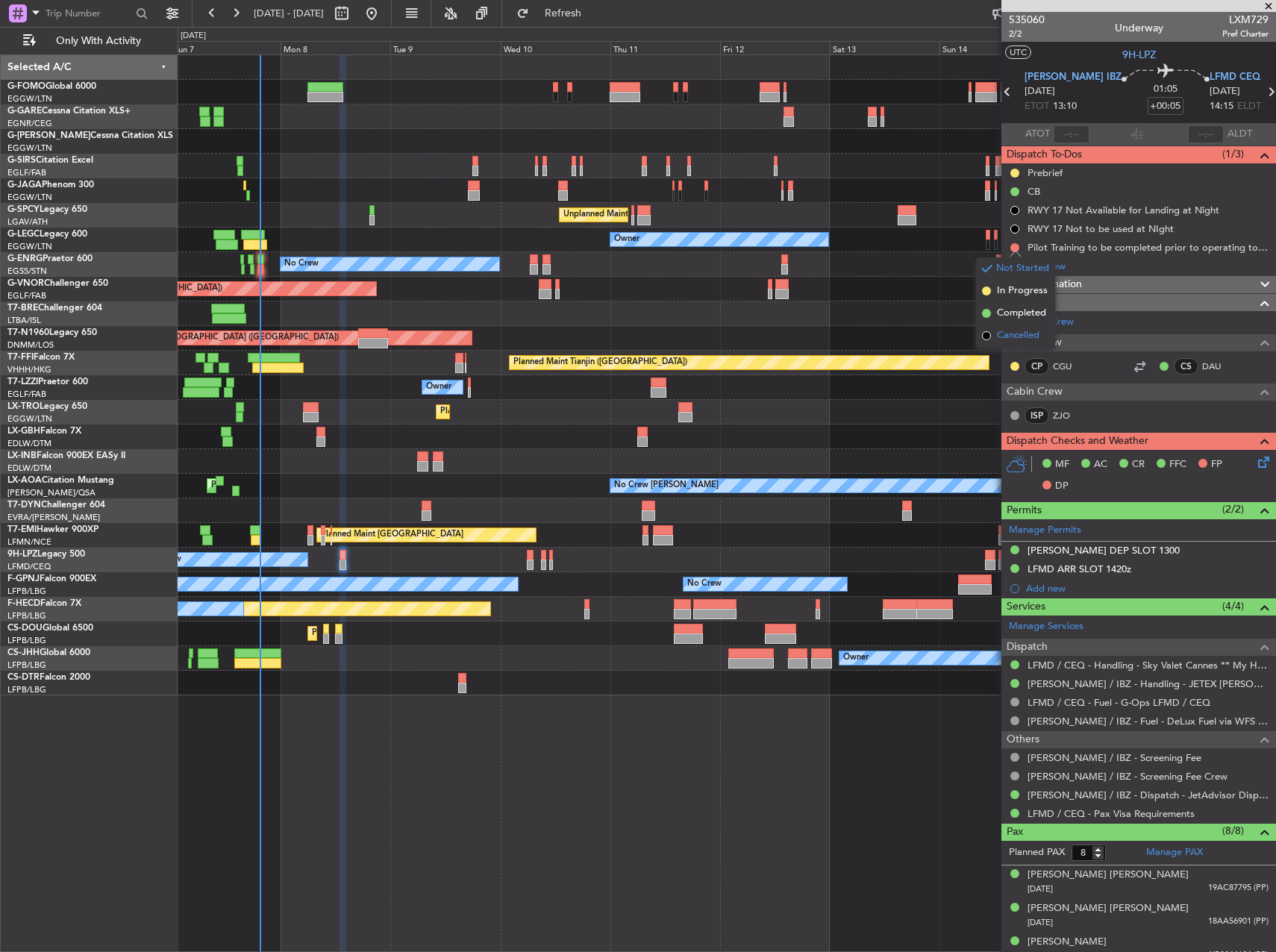
click at [1008, 337] on span "Cancelled" at bounding box center [1018, 335] width 42 height 15
click at [1015, 173] on button at bounding box center [1014, 173] width 9 height 9
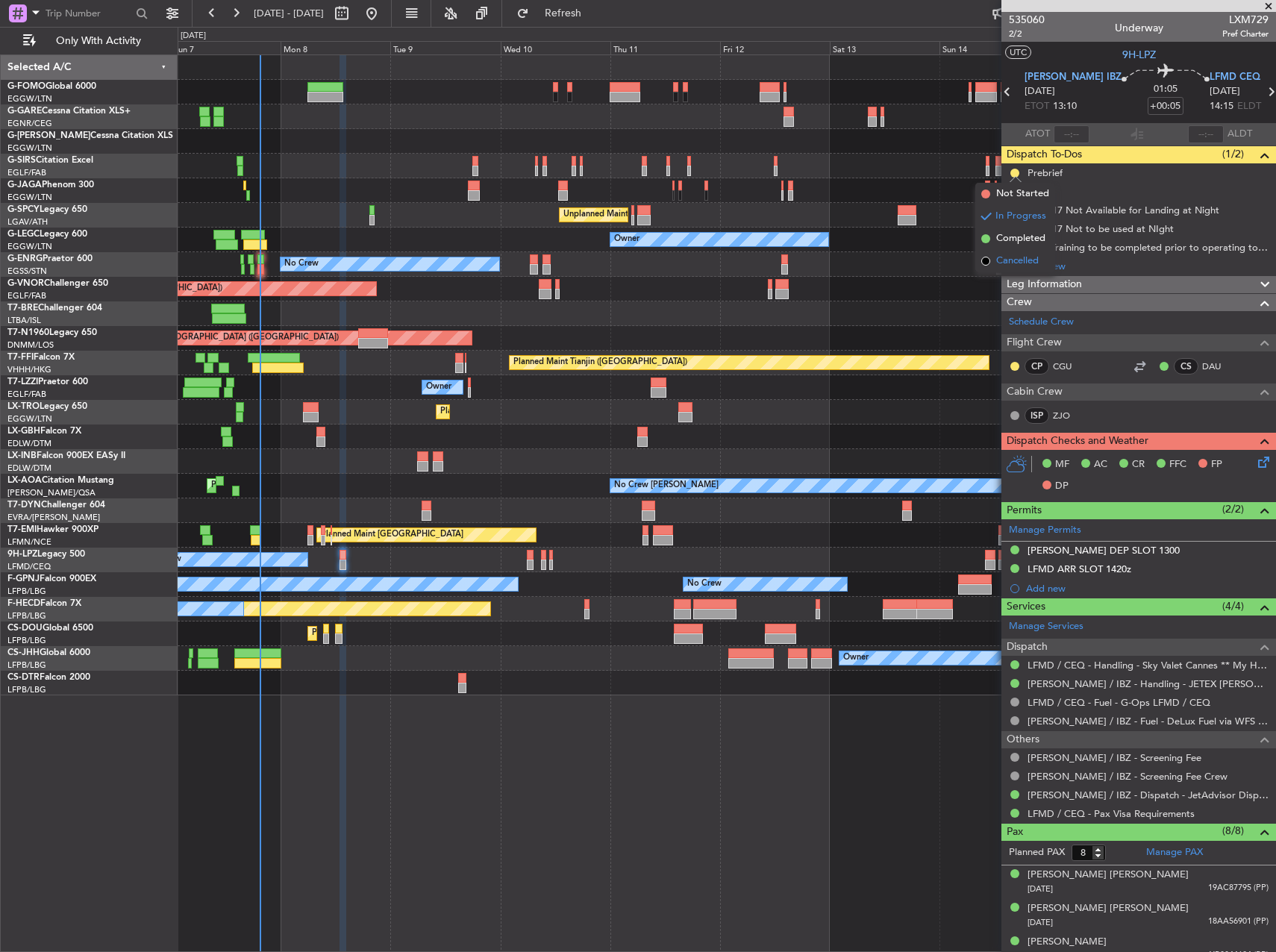
click at [1015, 263] on span "Cancelled" at bounding box center [1017, 261] width 42 height 15
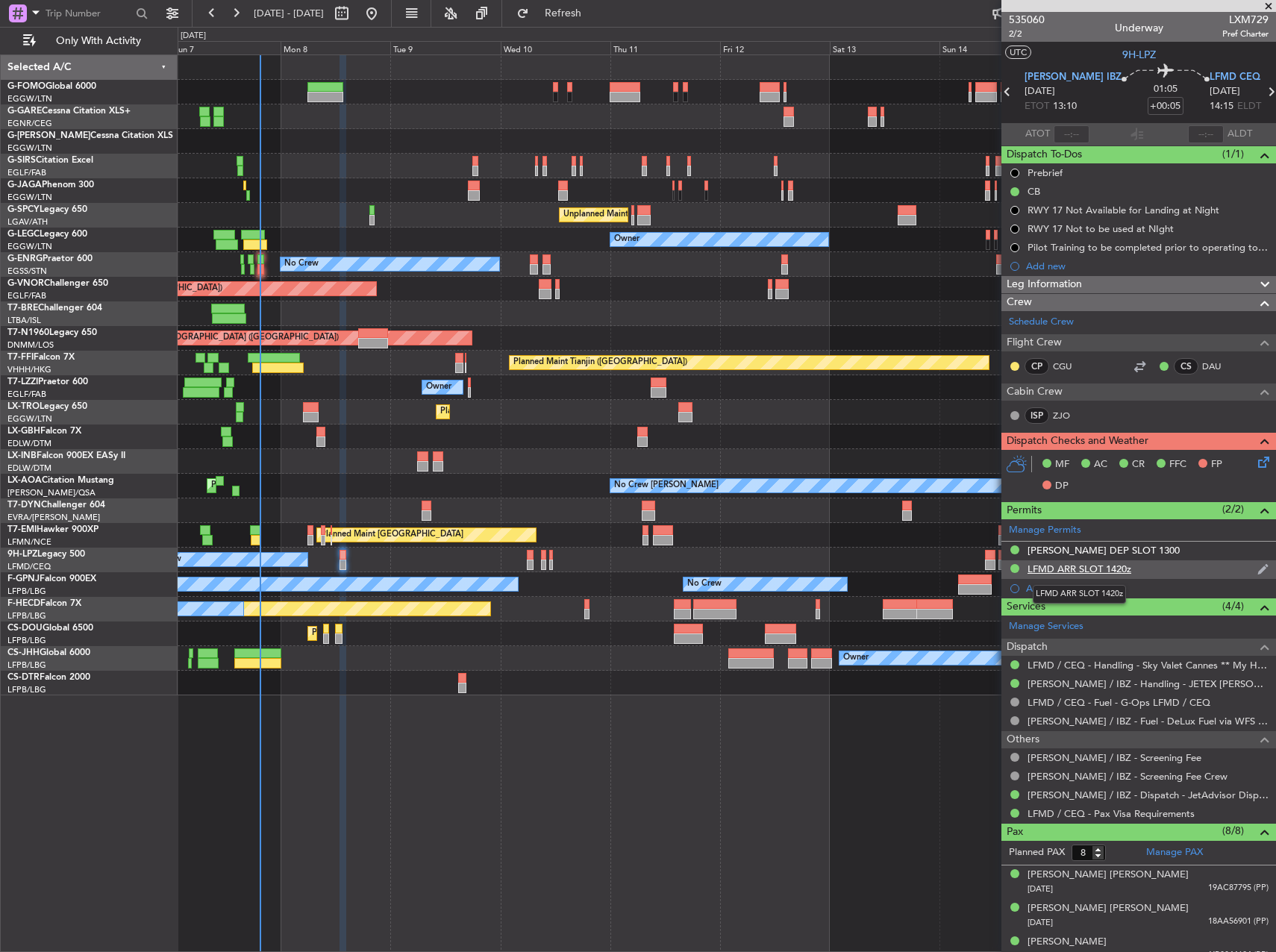
click at [1088, 565] on div "LFMD ARR SLOT 1420z" at bounding box center [1079, 569] width 104 height 13
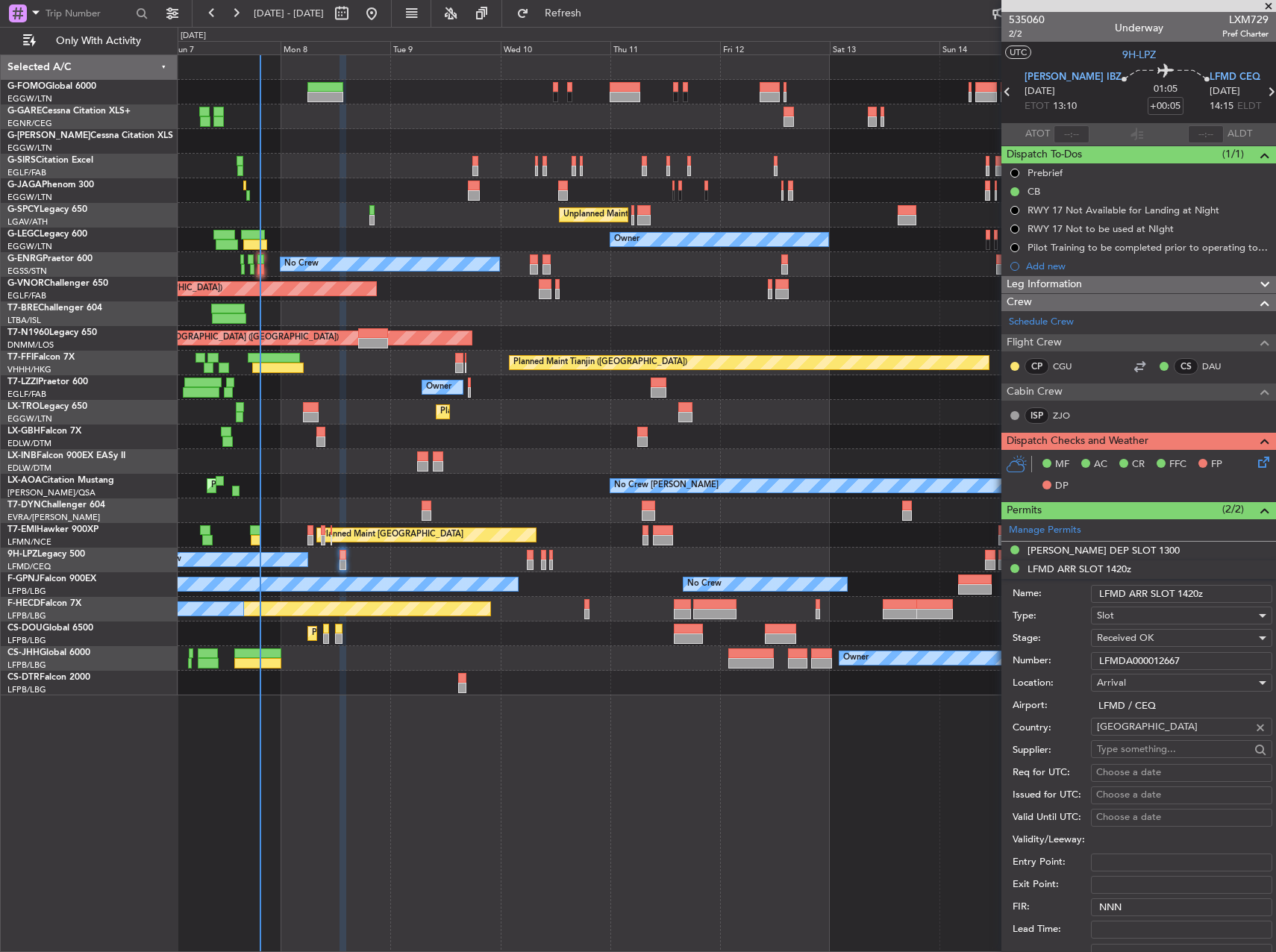
click at [1141, 657] on input "LFMDA000012667" at bounding box center [1182, 661] width 182 height 18
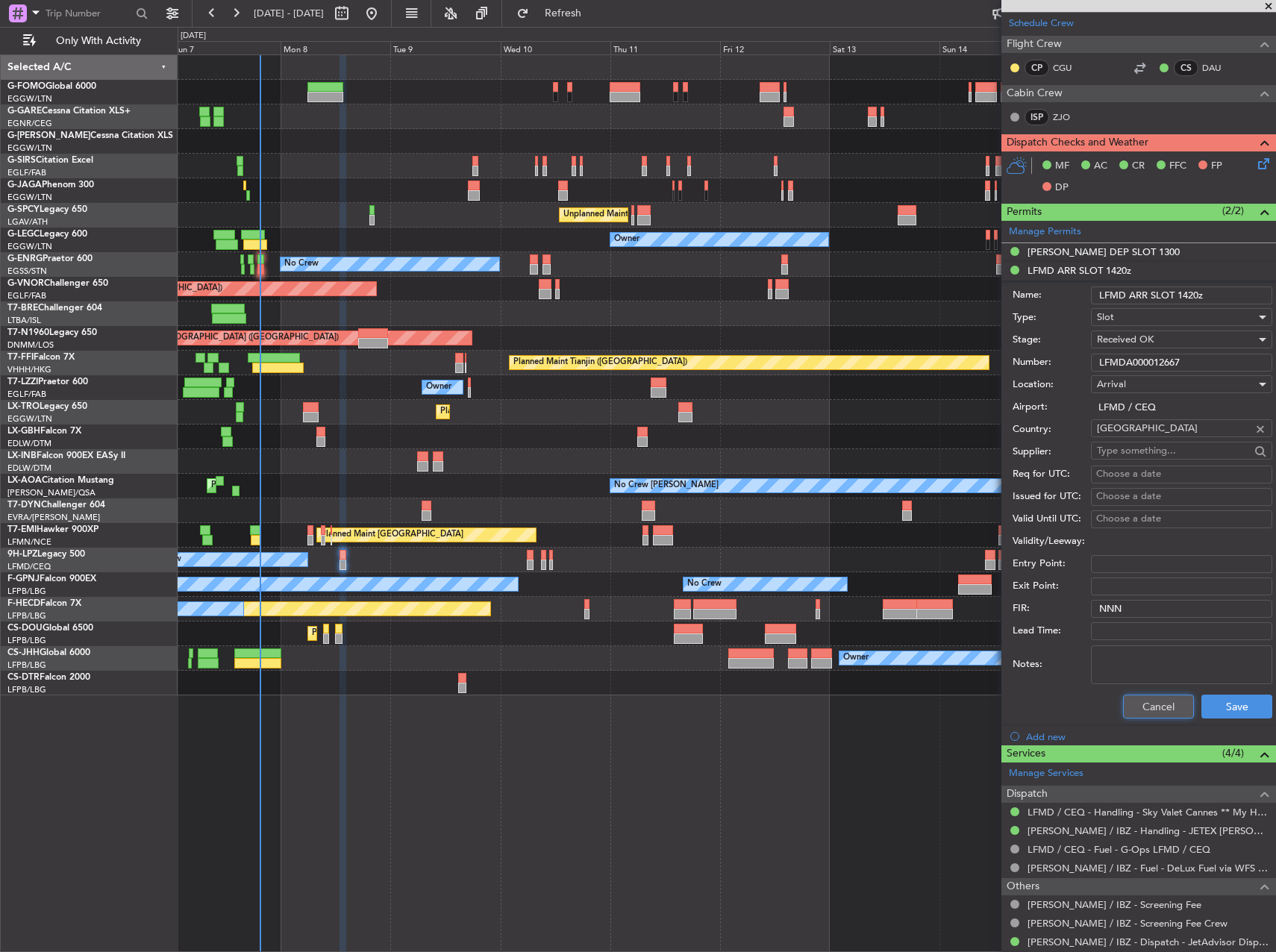
drag, startPoint x: 1144, startPoint y: 711, endPoint x: 1144, endPoint y: 698, distance: 13.0
click at [1144, 711] on button "Cancel" at bounding box center [1158, 707] width 71 height 24
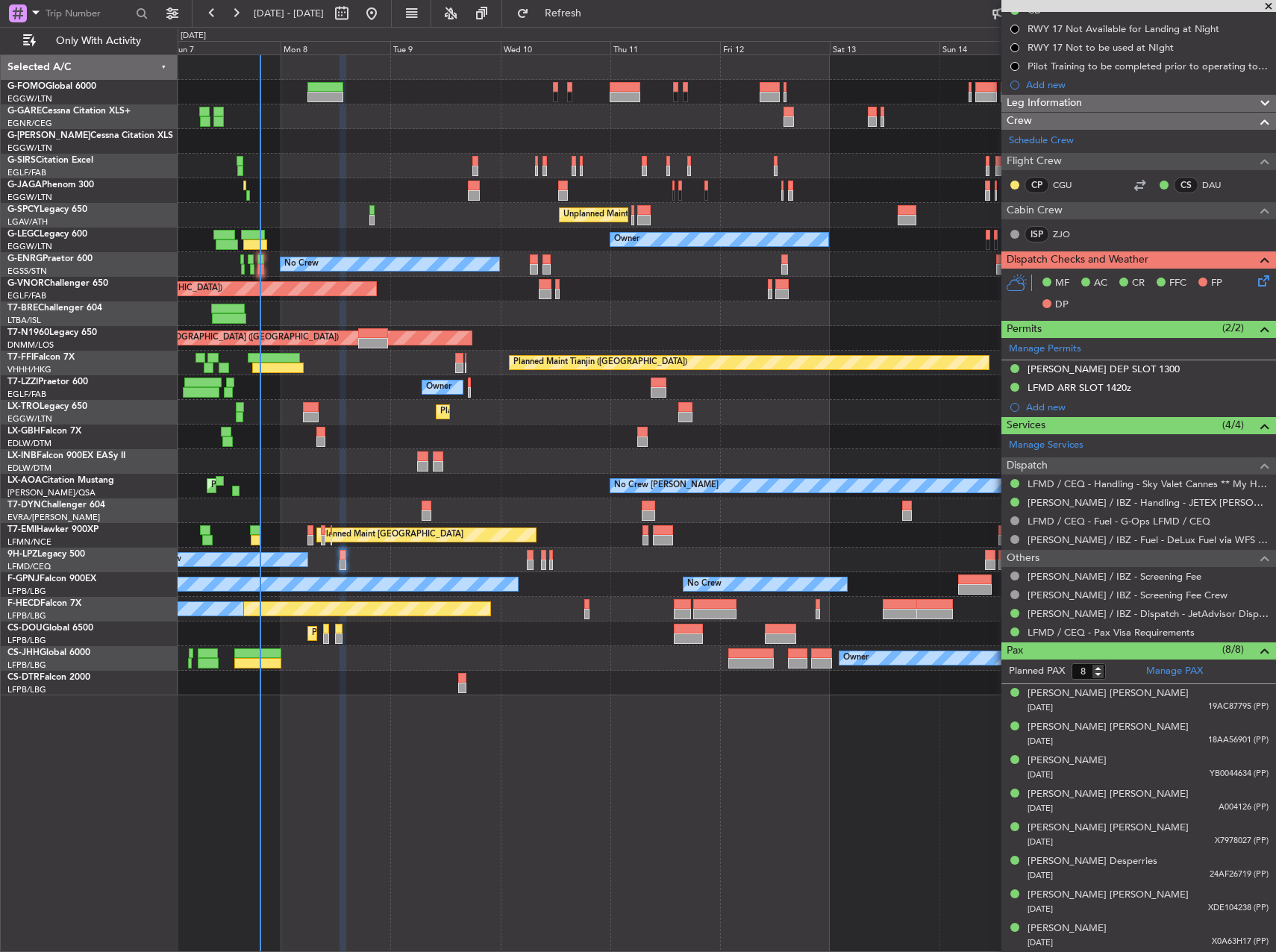
click at [1255, 281] on icon at bounding box center [1261, 278] width 12 height 12
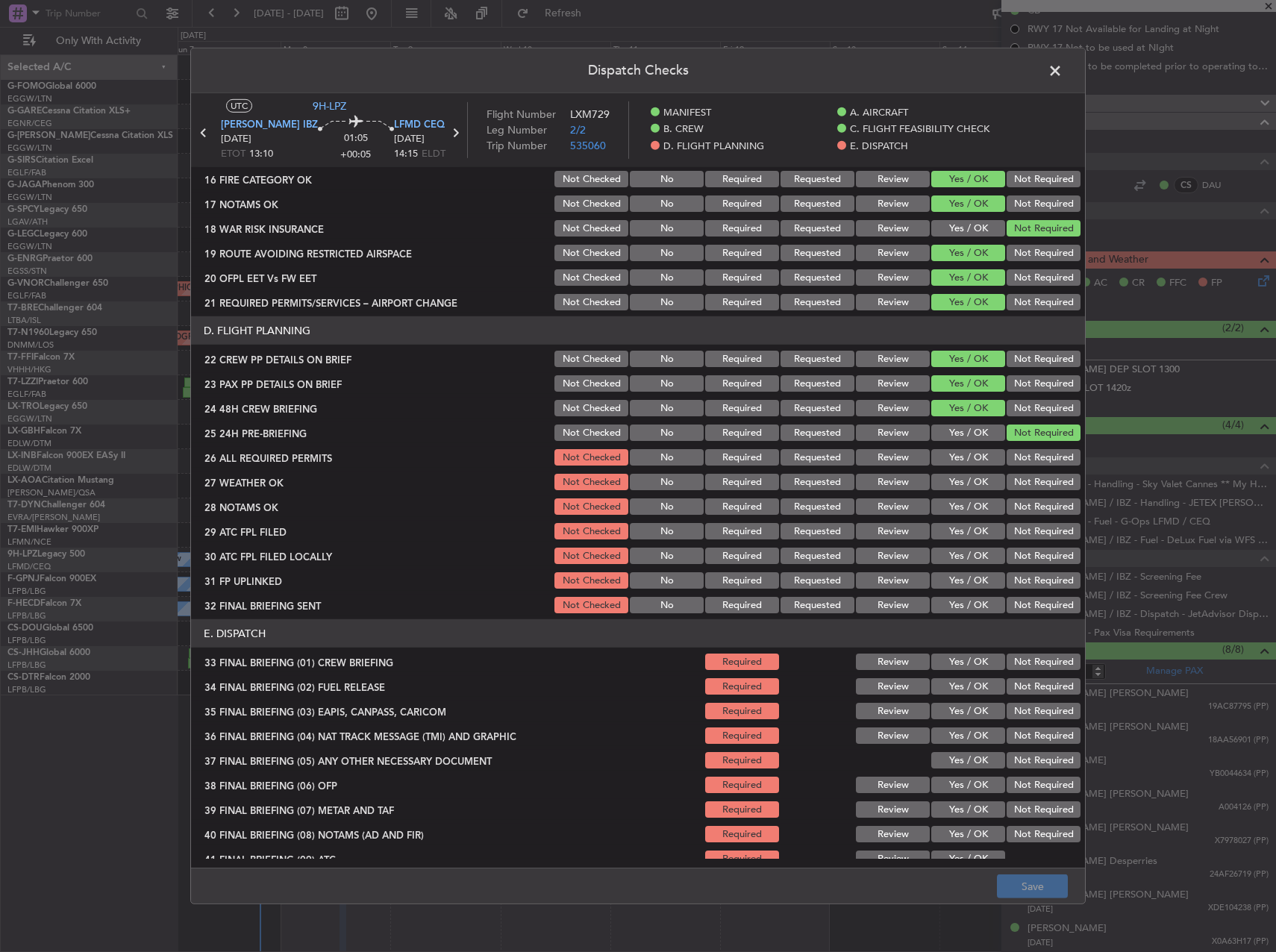
scroll to position [633, 0]
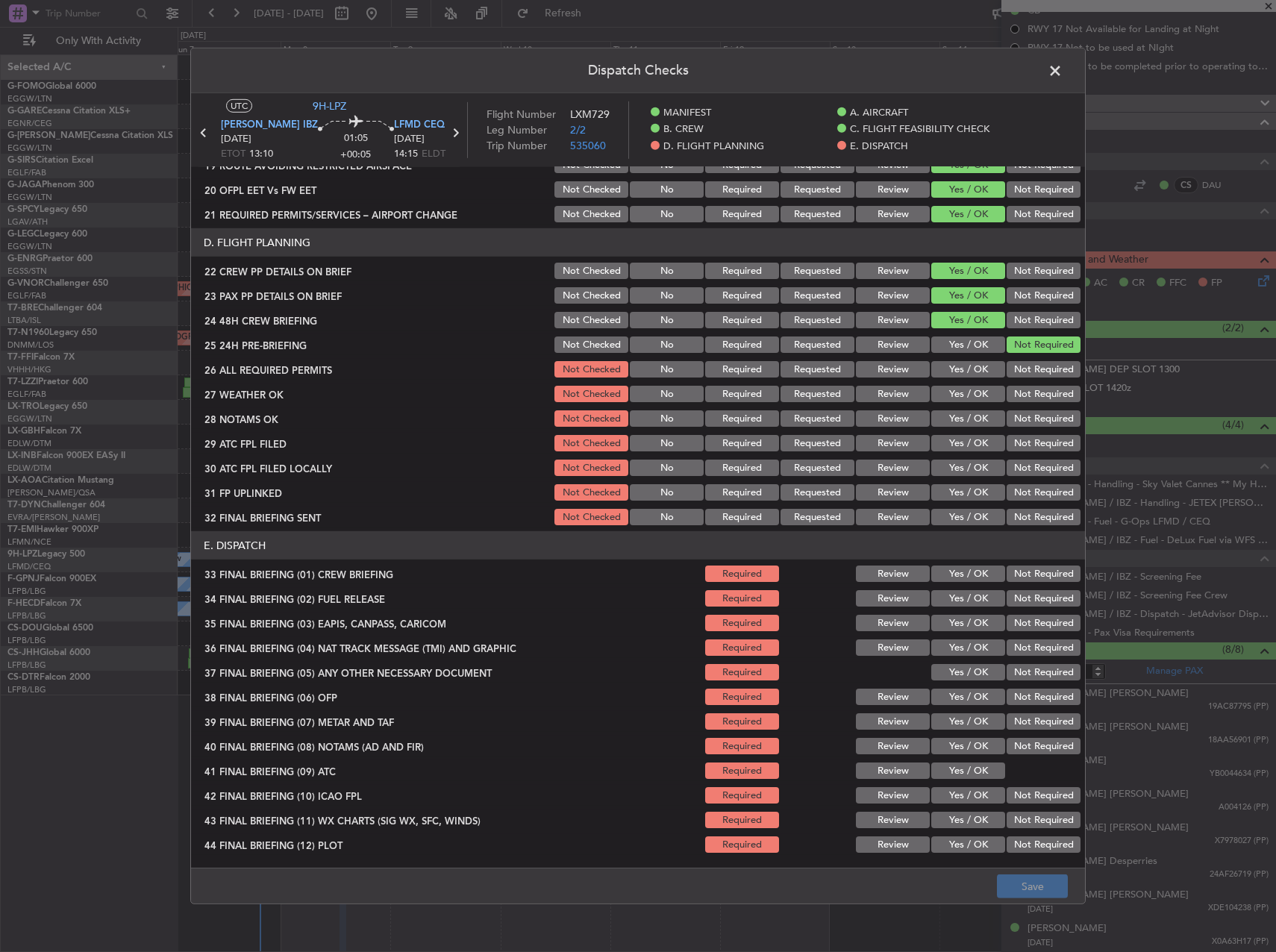
click at [962, 372] on button "Yes / OK" at bounding box center [968, 369] width 74 height 17
drag, startPoint x: 961, startPoint y: 385, endPoint x: 958, endPoint y: 393, distance: 8.5
click at [958, 390] on div "Yes / OK" at bounding box center [966, 394] width 76 height 21
click at [957, 403] on div "Yes / OK" at bounding box center [966, 394] width 76 height 21
click at [957, 416] on button "Yes / OK" at bounding box center [968, 418] width 74 height 17
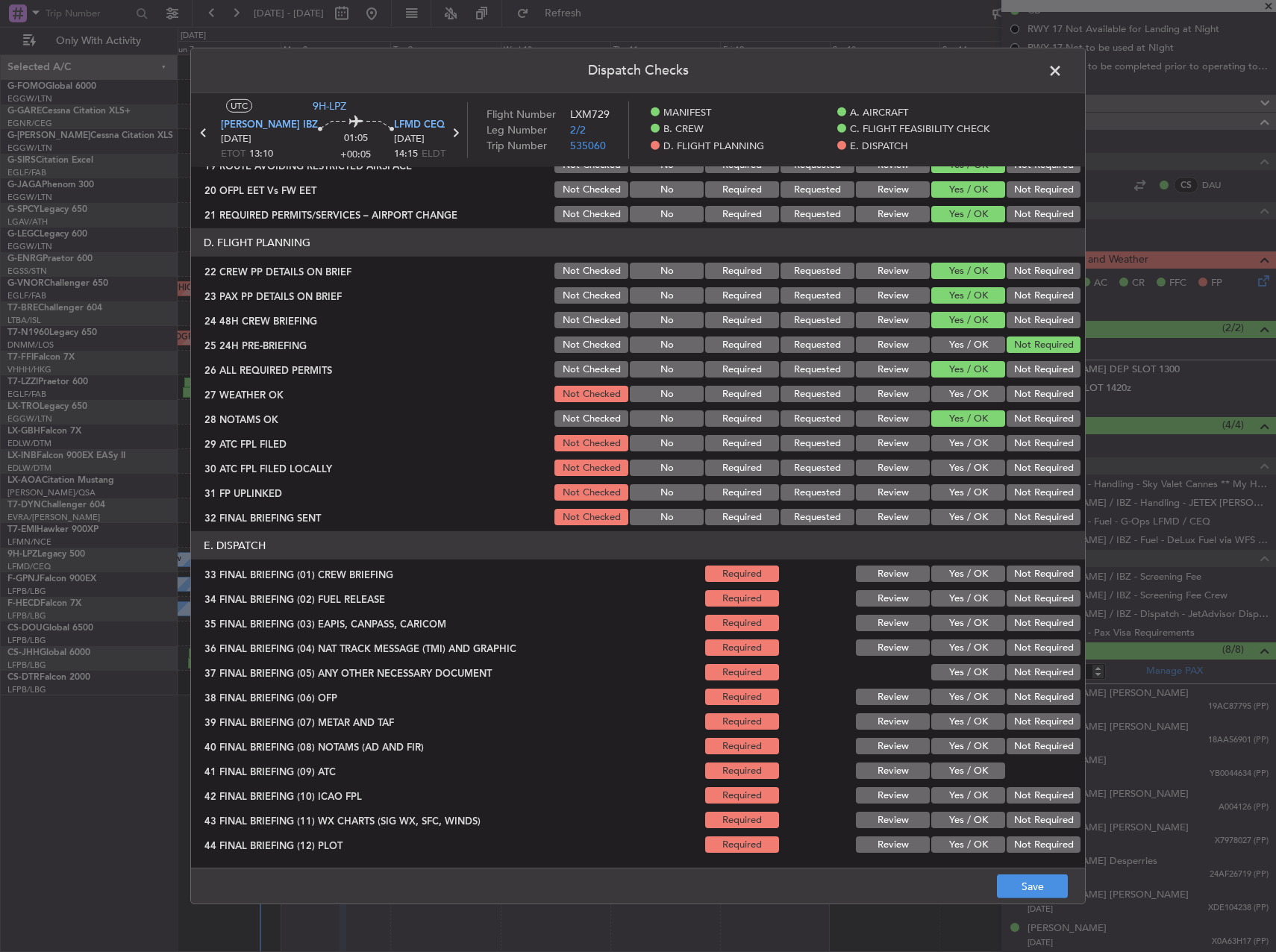
click at [957, 390] on button "Yes / OK" at bounding box center [968, 394] width 74 height 17
drag, startPoint x: 955, startPoint y: 449, endPoint x: 991, endPoint y: 450, distance: 36.0
click at [956, 449] on button "Yes / OK" at bounding box center [968, 443] width 74 height 17
click at [970, 469] on button "Yes / OK" at bounding box center [968, 468] width 74 height 17
click at [887, 388] on button "Review" at bounding box center [892, 394] width 74 height 17
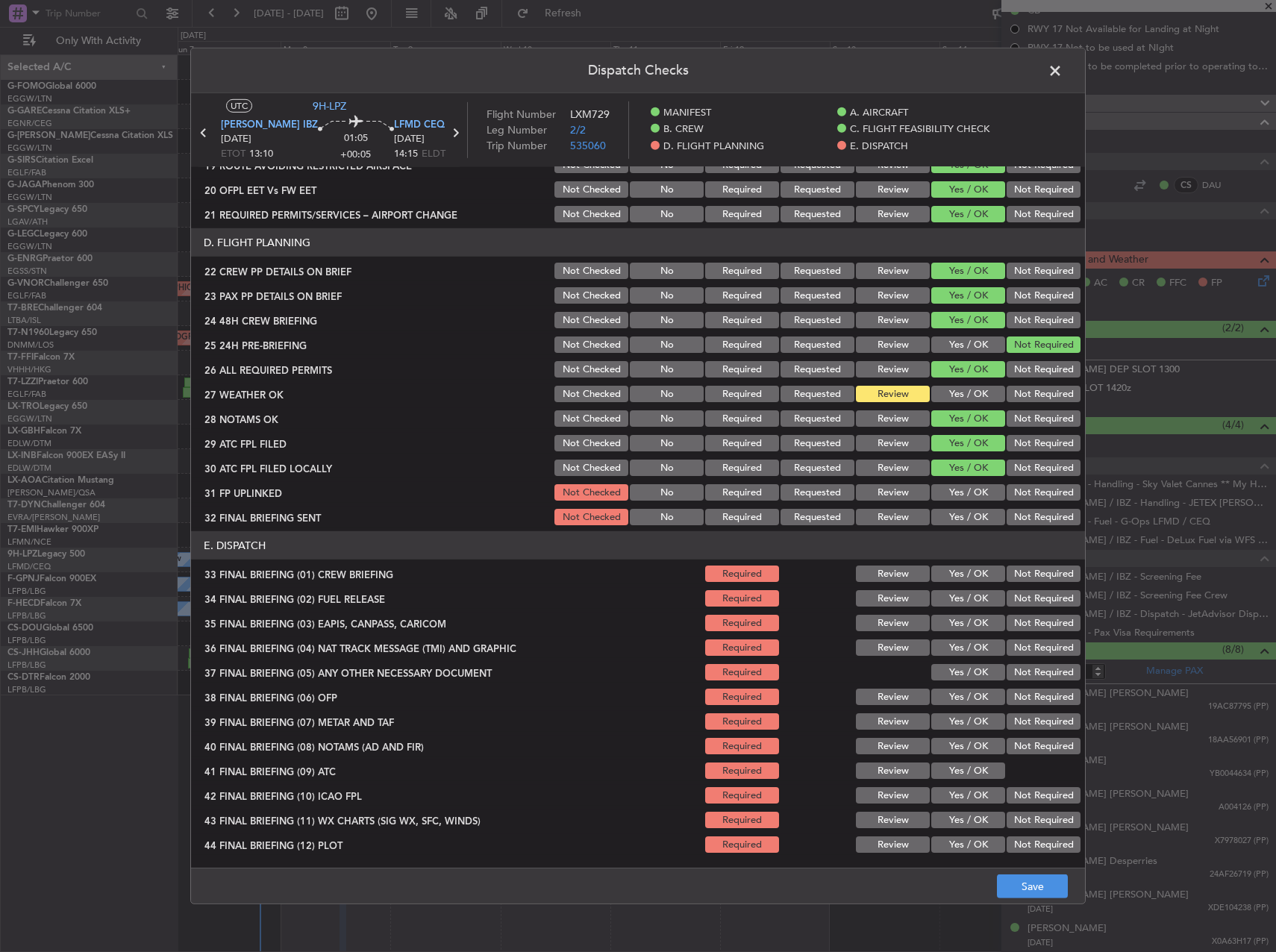
click at [962, 500] on button "Yes / OK" at bounding box center [968, 492] width 74 height 17
click at [1015, 508] on div "Not Required" at bounding box center [1042, 517] width 76 height 21
click at [1012, 525] on button "Not Required" at bounding box center [1043, 517] width 74 height 17
click at [1018, 455] on section "D. FLIGHT PLANNING 22 CREW PP DETAILS ON BRIEF Not Checked No Required Requeste…" at bounding box center [638, 378] width 894 height 300
click at [1016, 450] on button "Not Required" at bounding box center [1043, 443] width 74 height 17
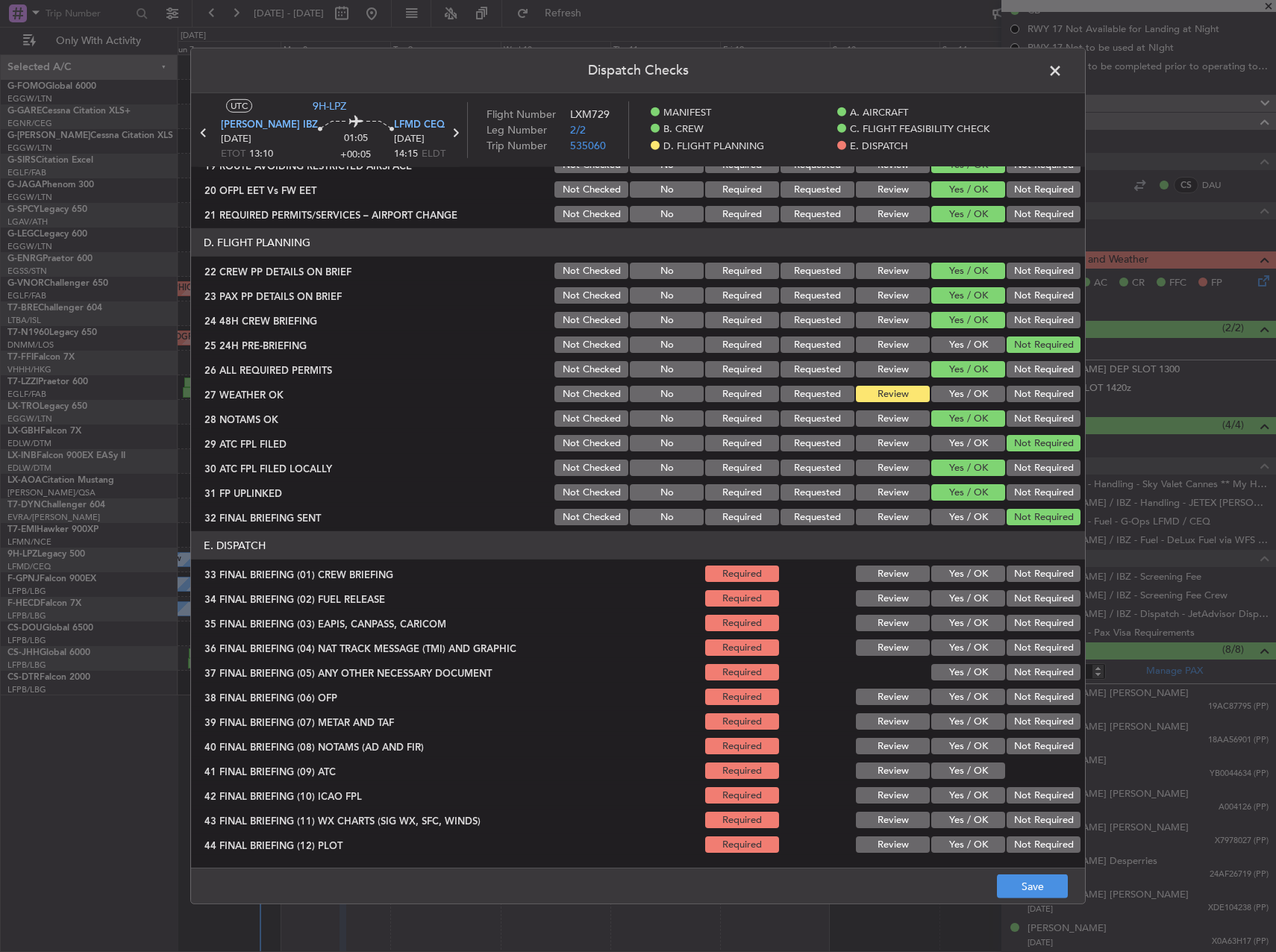
click at [1021, 464] on button "Not Required" at bounding box center [1043, 468] width 74 height 17
click at [965, 435] on button "Yes / OK" at bounding box center [968, 443] width 74 height 17
click at [955, 569] on button "Yes / OK" at bounding box center [968, 574] width 74 height 17
click at [959, 589] on div "Yes / OK" at bounding box center [966, 598] width 76 height 21
click at [962, 594] on button "Yes / OK" at bounding box center [968, 598] width 74 height 17
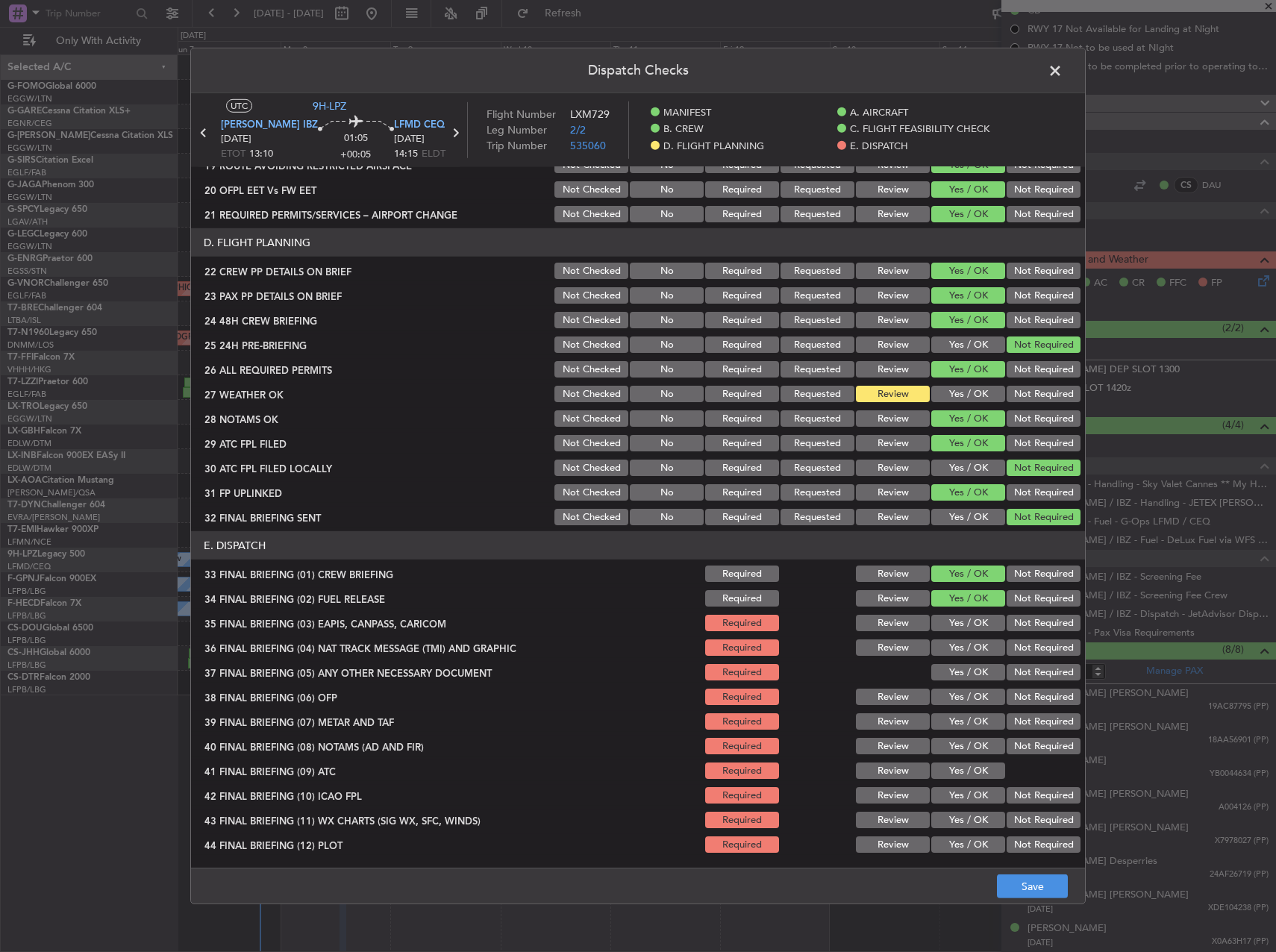
click at [1016, 629] on button "Not Required" at bounding box center [1043, 623] width 74 height 17
click at [1018, 645] on button "Not Required" at bounding box center [1043, 648] width 74 height 17
click at [1018, 676] on button "Not Required" at bounding box center [1043, 672] width 74 height 17
drag, startPoint x: 975, startPoint y: 699, endPoint x: 967, endPoint y: 711, distance: 14.4
click at [974, 699] on button "Yes / OK" at bounding box center [968, 697] width 74 height 17
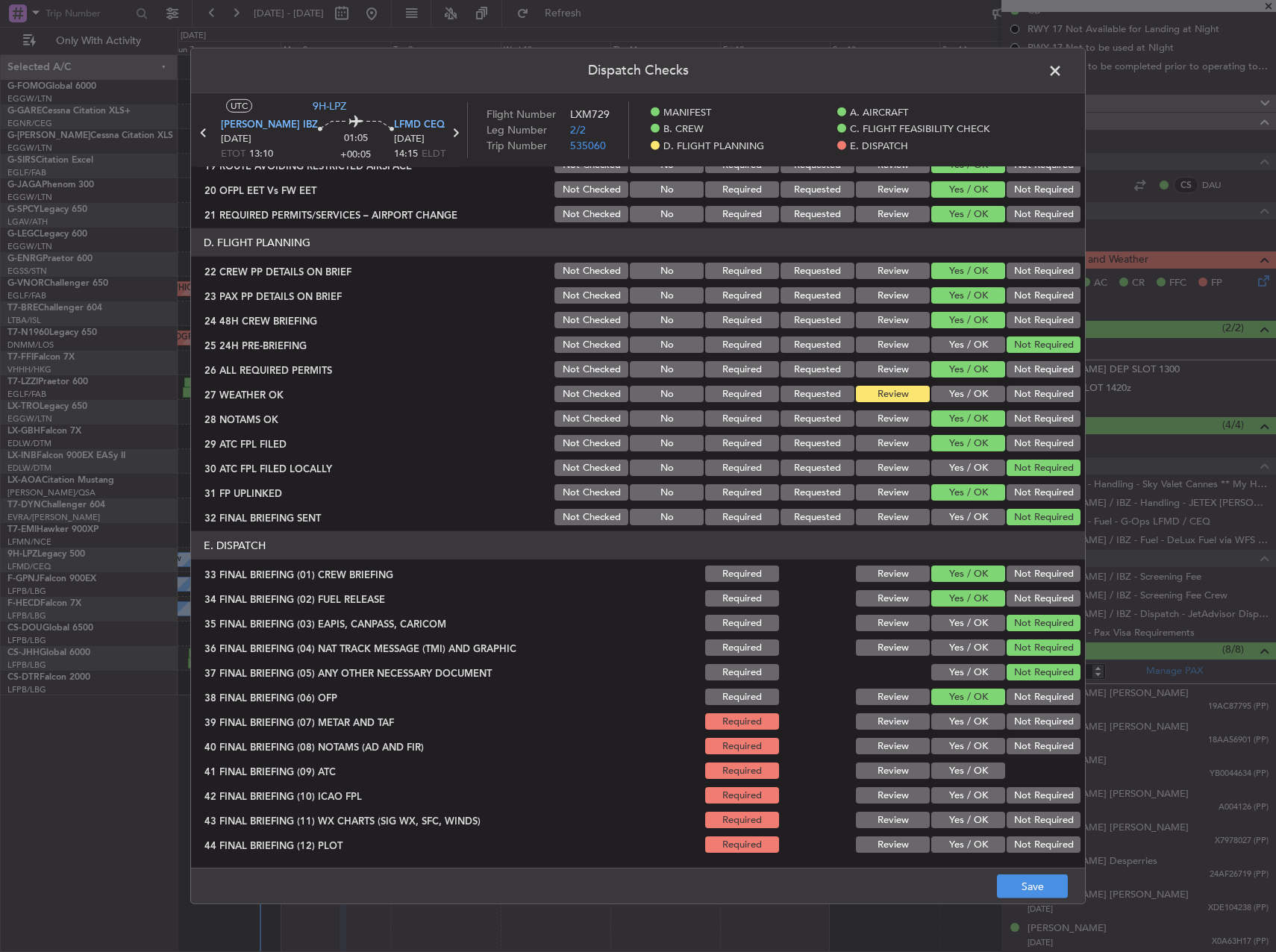
drag, startPoint x: 961, startPoint y: 719, endPoint x: 958, endPoint y: 735, distance: 16.3
click at [961, 720] on button "Yes / OK" at bounding box center [968, 722] width 74 height 17
click at [956, 746] on button "Yes / OK" at bounding box center [968, 746] width 74 height 17
click at [973, 773] on button "Yes / OK" at bounding box center [968, 770] width 74 height 17
click at [1007, 795] on button "Not Required" at bounding box center [1043, 795] width 74 height 17
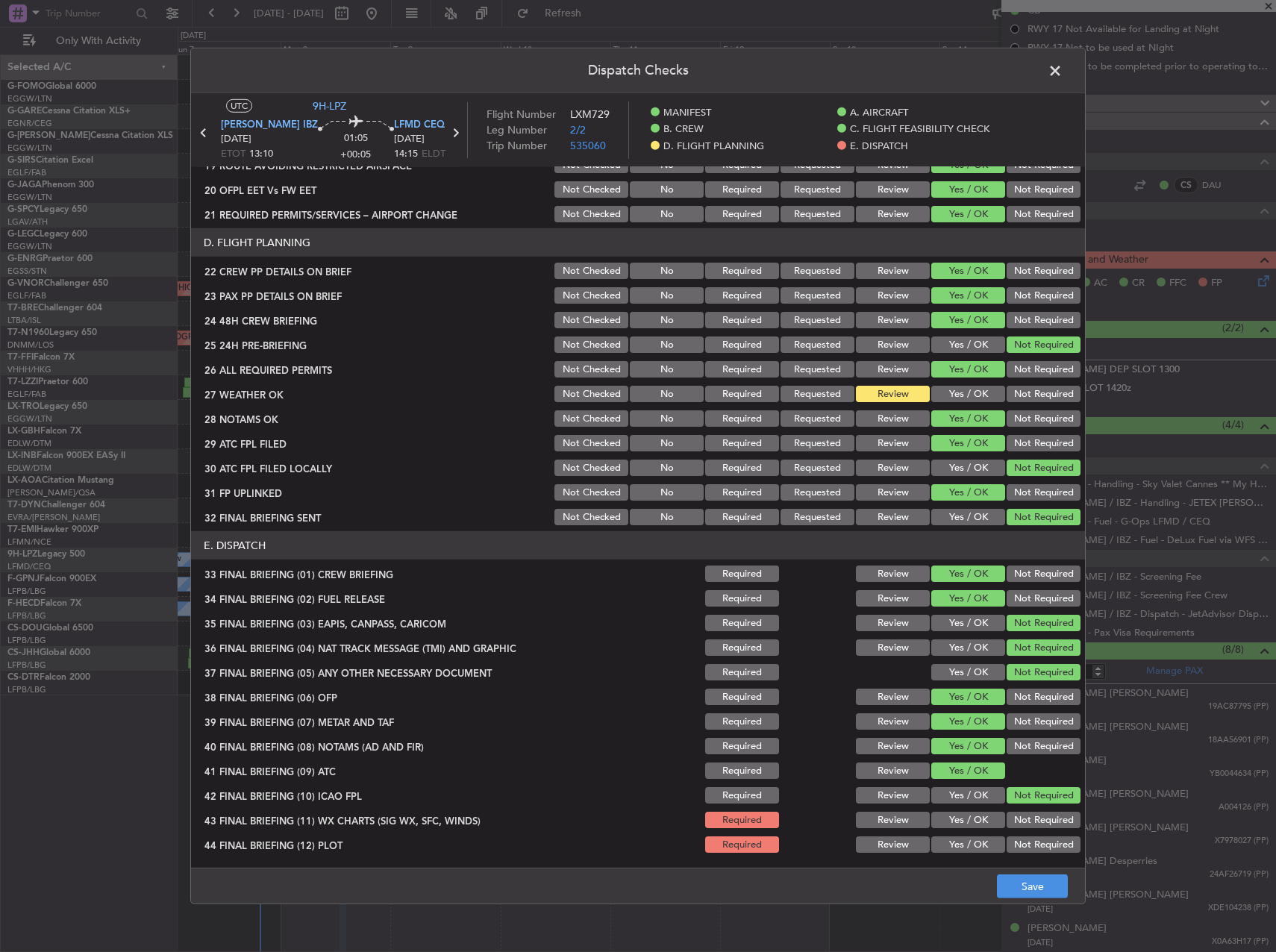
click at [964, 828] on button "Yes / OK" at bounding box center [968, 820] width 74 height 17
click at [964, 844] on button "Yes / OK" at bounding box center [968, 844] width 74 height 17
click at [1024, 883] on button "Save" at bounding box center [1032, 887] width 71 height 24
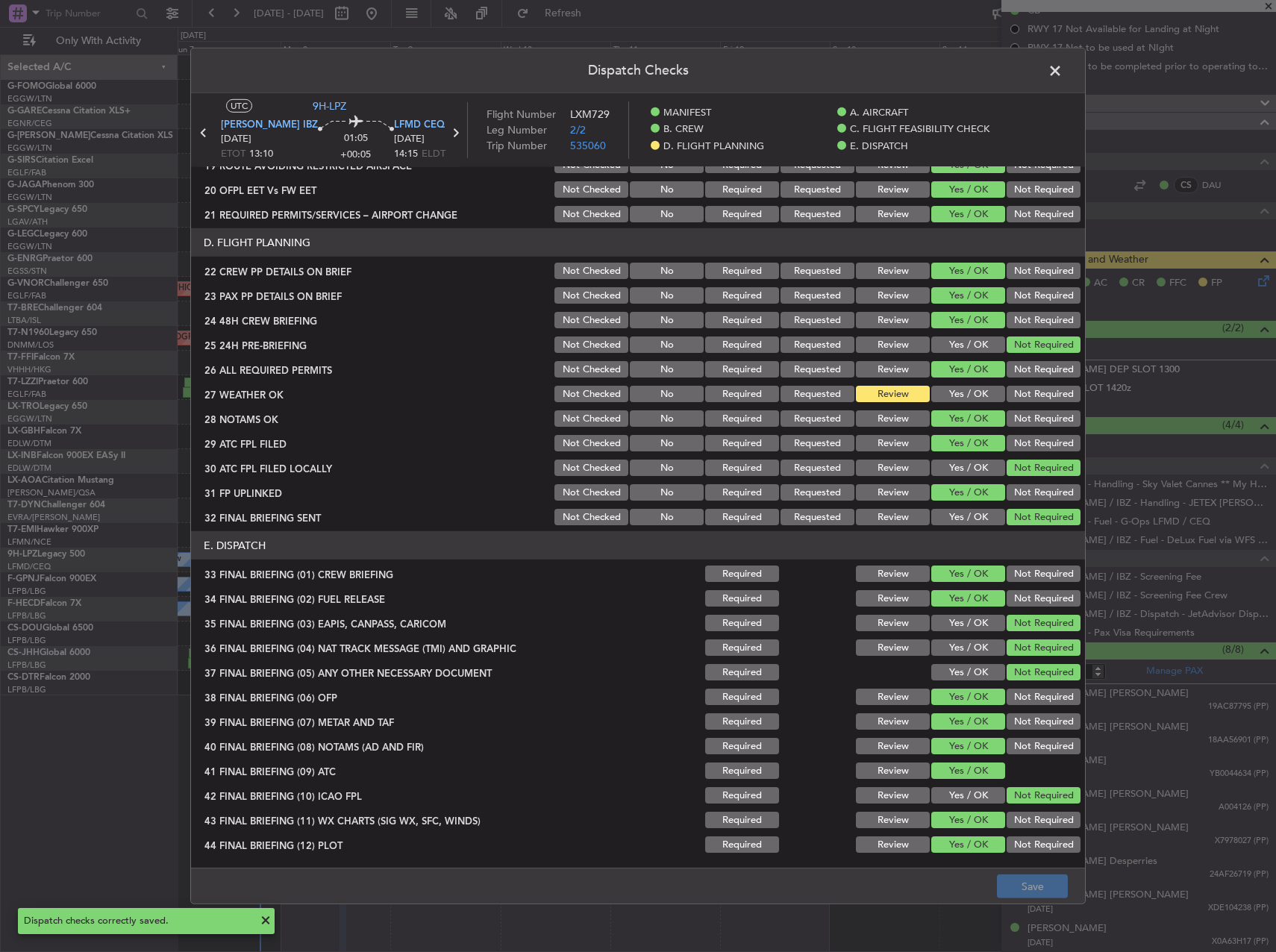
click at [1063, 63] on span at bounding box center [1063, 74] width 0 height 29
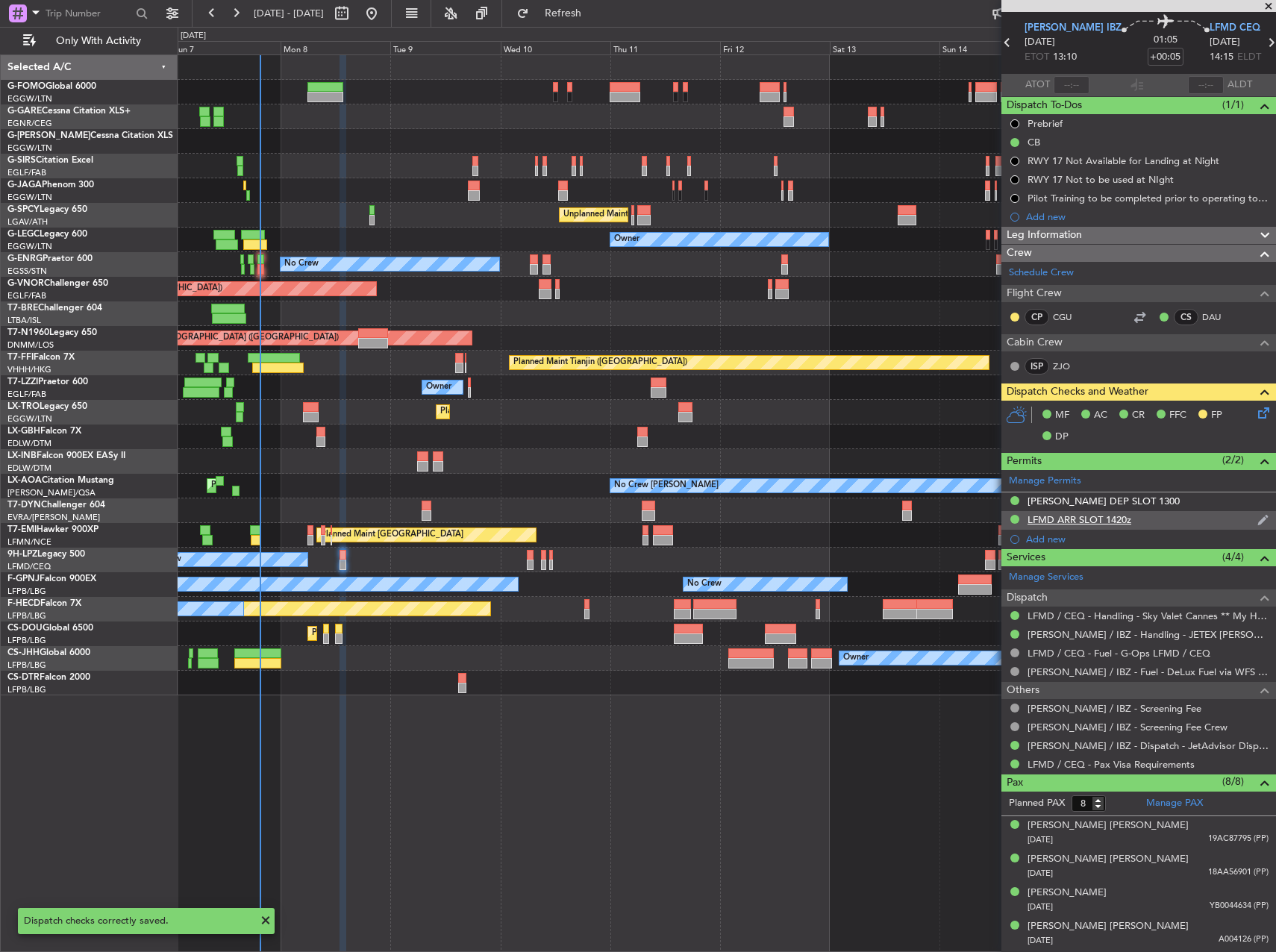
scroll to position [0, 0]
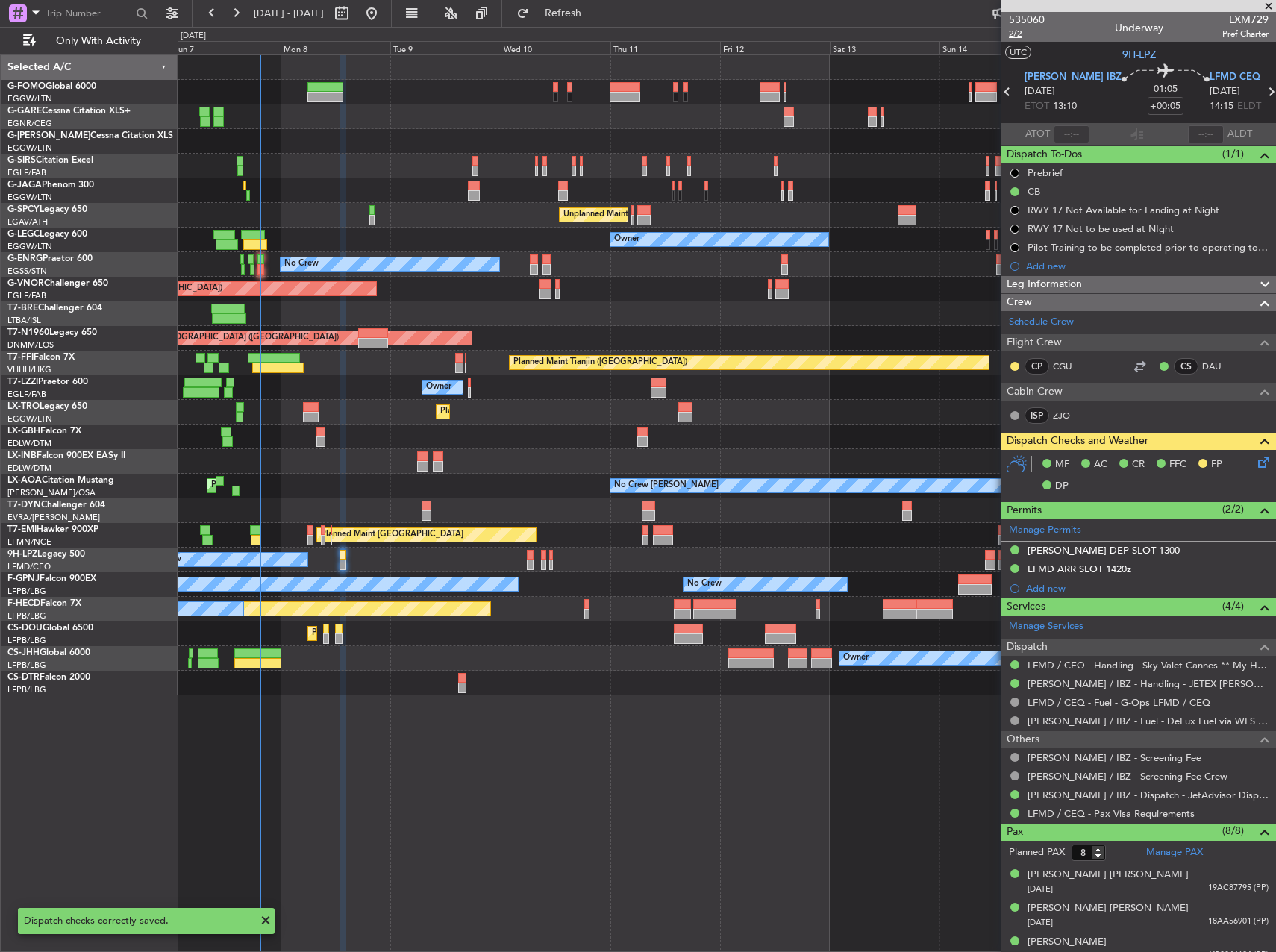
click at [1016, 31] on span "2/2" at bounding box center [1027, 34] width 36 height 13
click at [1017, 36] on span "2/2" at bounding box center [1027, 34] width 36 height 13
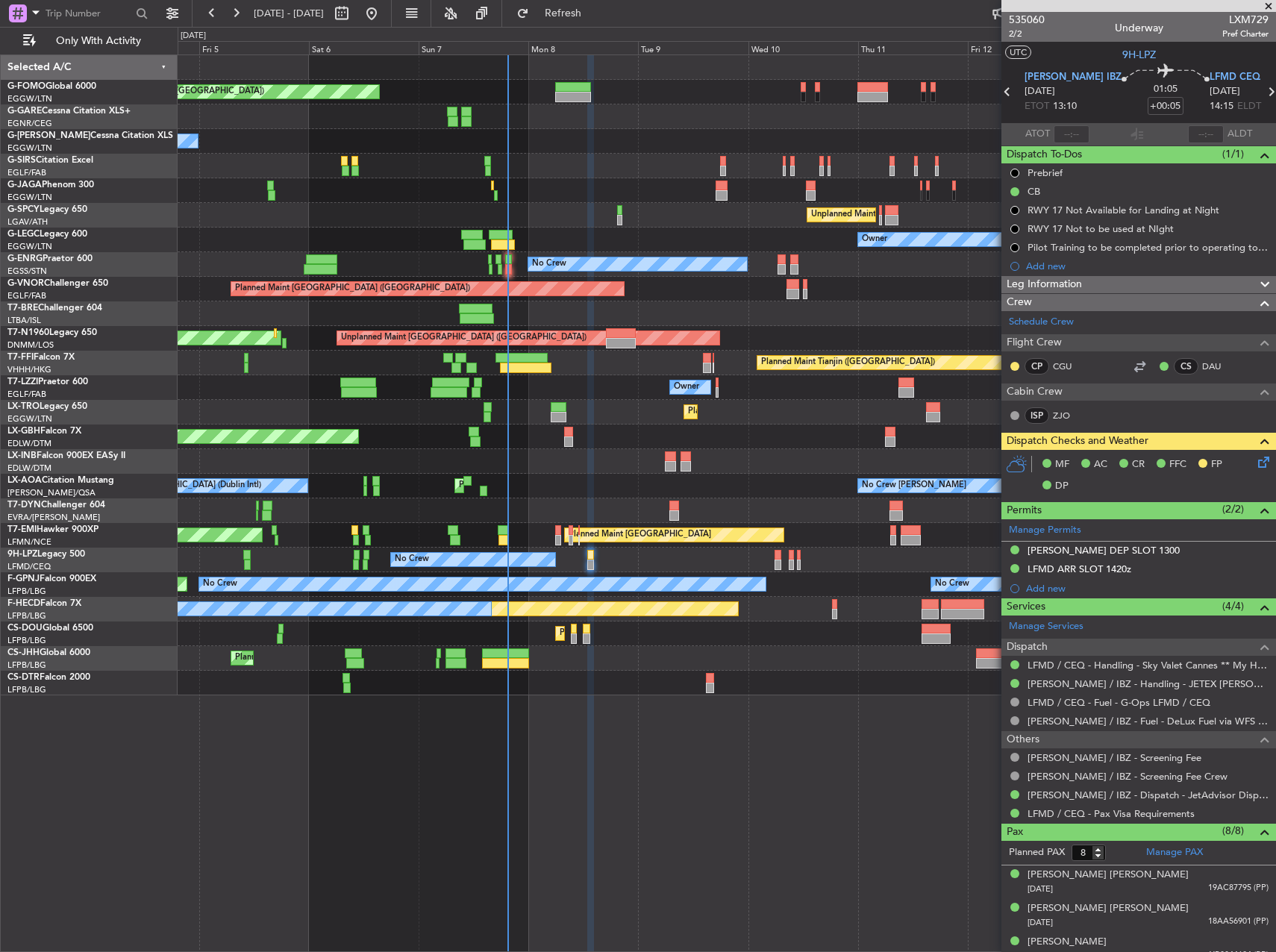
click at [765, 775] on div "Planned Maint London (Luton) Owner Planned Maint London (Farnborough) Unplanned…" at bounding box center [726, 503] width 1098 height 898
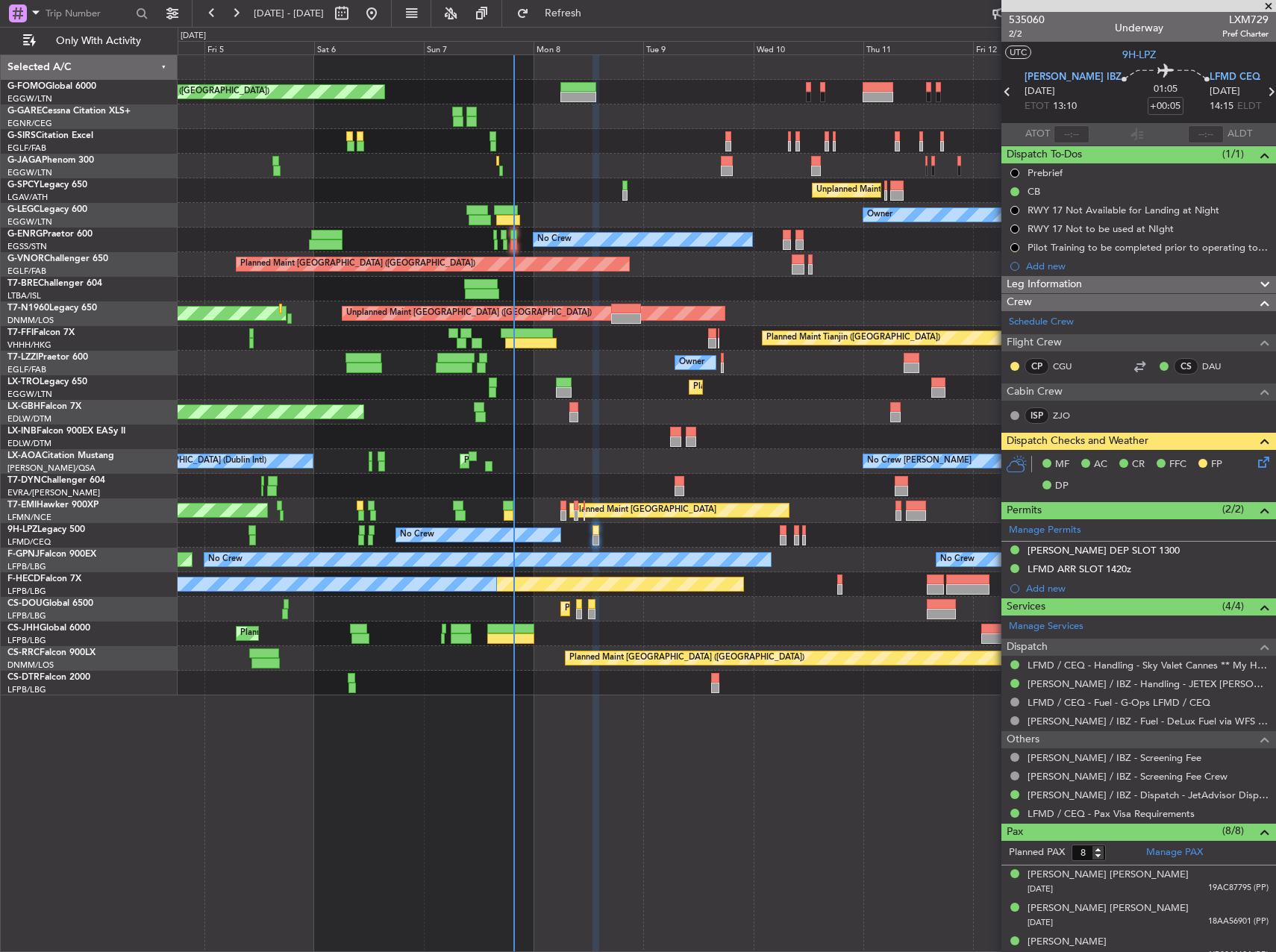
click at [1039, 283] on span "Leg Information" at bounding box center [1044, 285] width 76 height 18
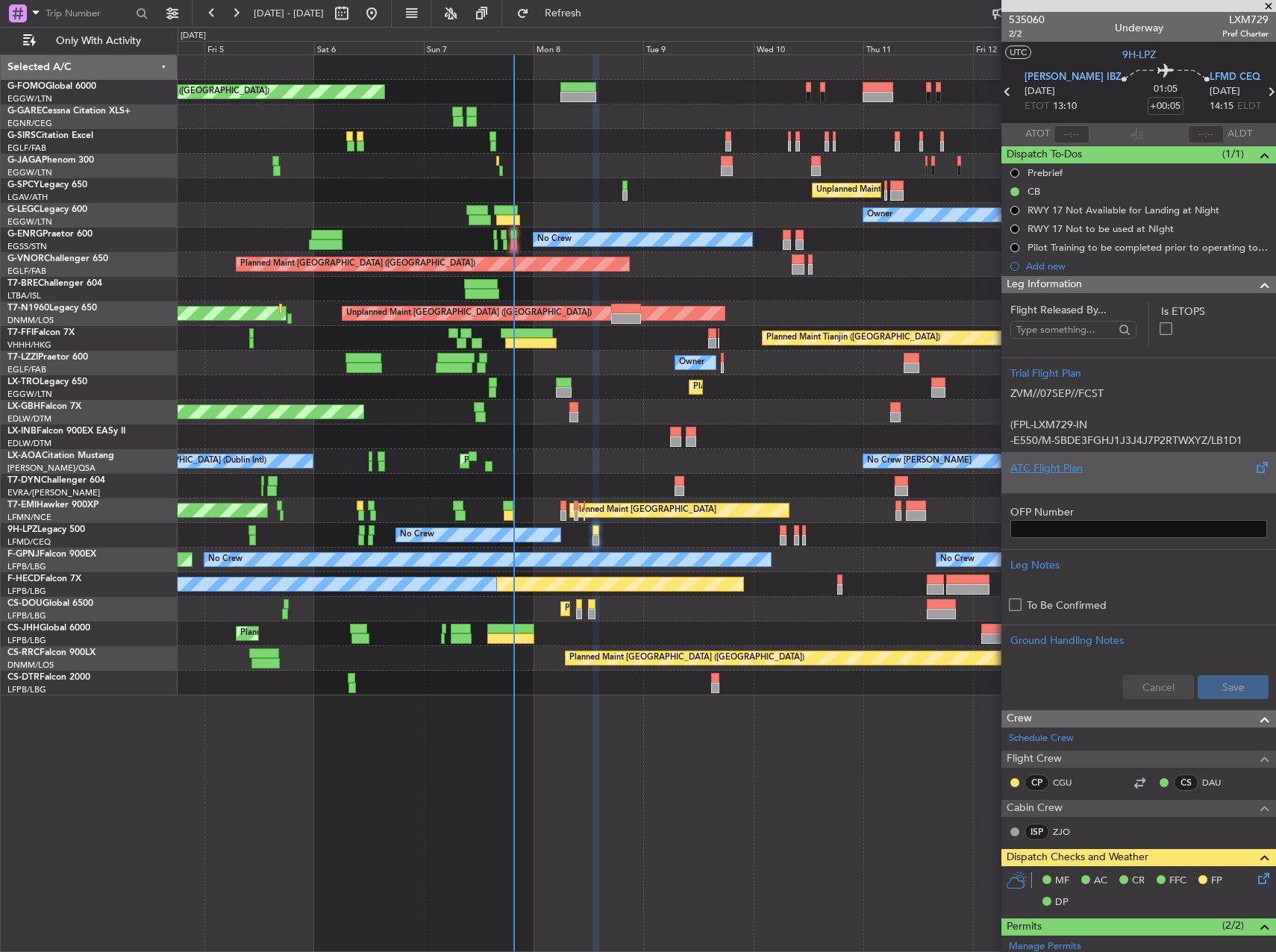
click at [1156, 487] on div "ATC Flight Plan" at bounding box center [1138, 472] width 275 height 41
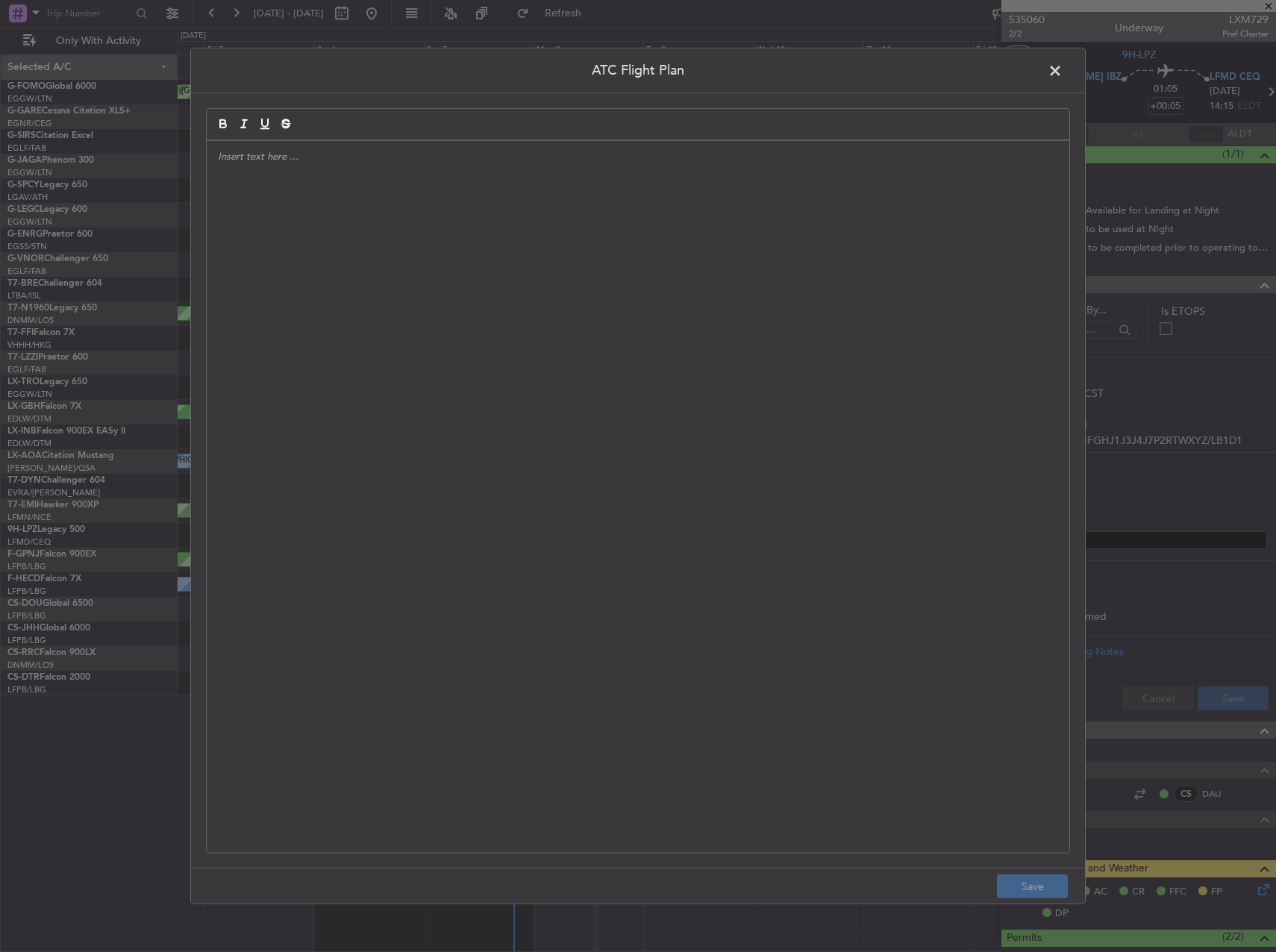
click at [655, 376] on div at bounding box center [637, 497] width 863 height 712
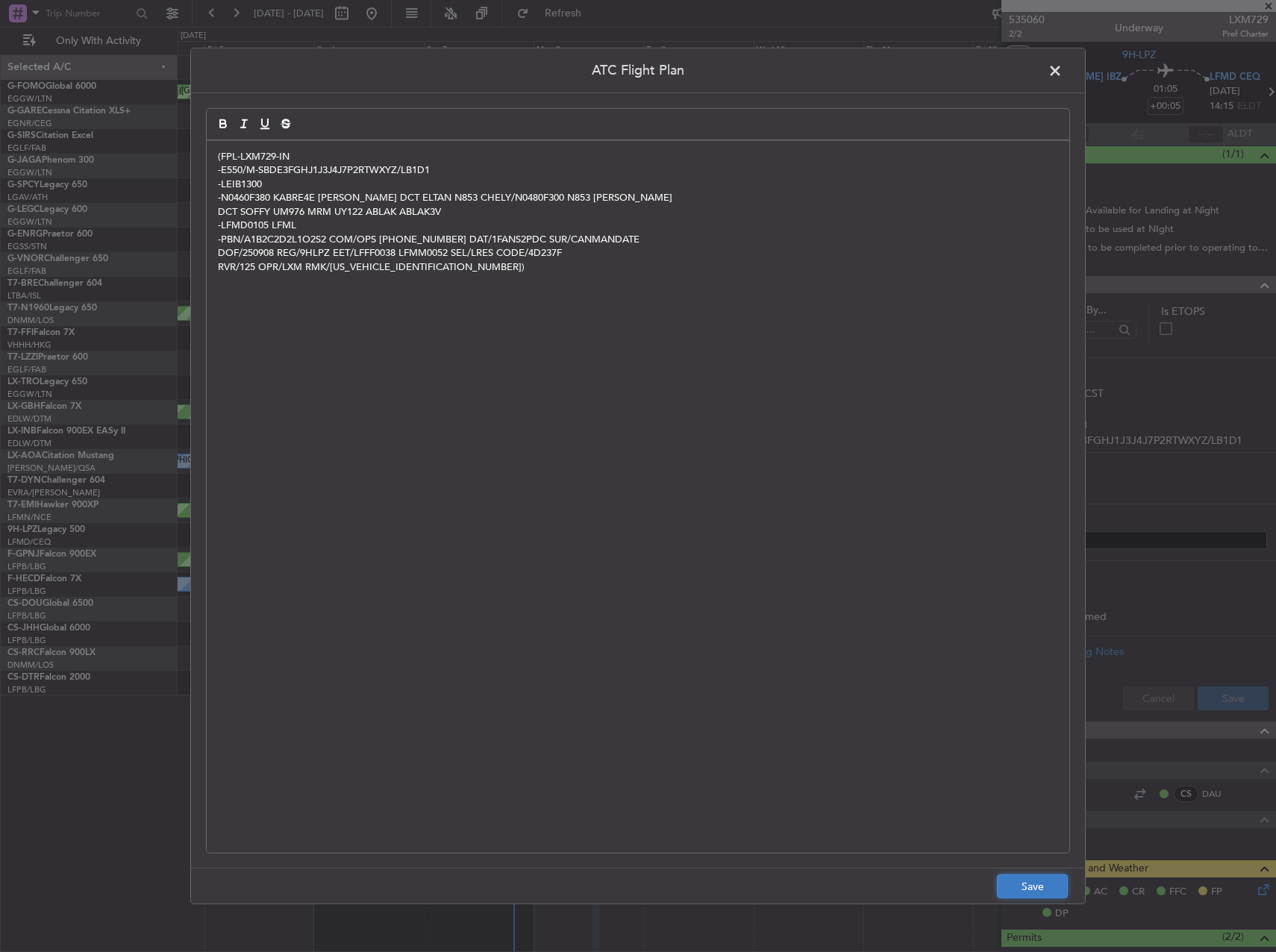
click at [1029, 877] on button "Save" at bounding box center [1032, 887] width 71 height 24
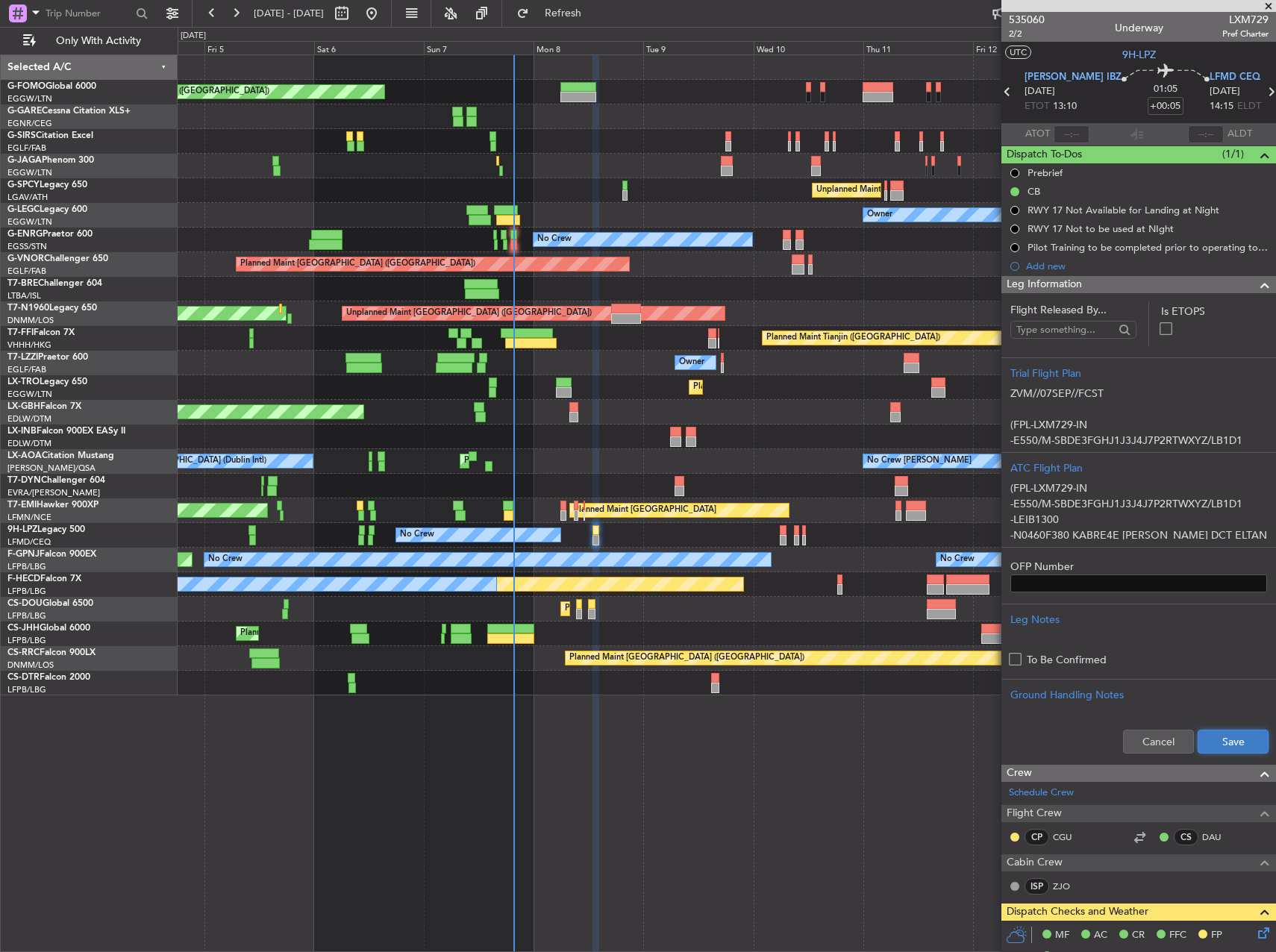
click at [1224, 732] on button "Save" at bounding box center [1233, 742] width 71 height 24
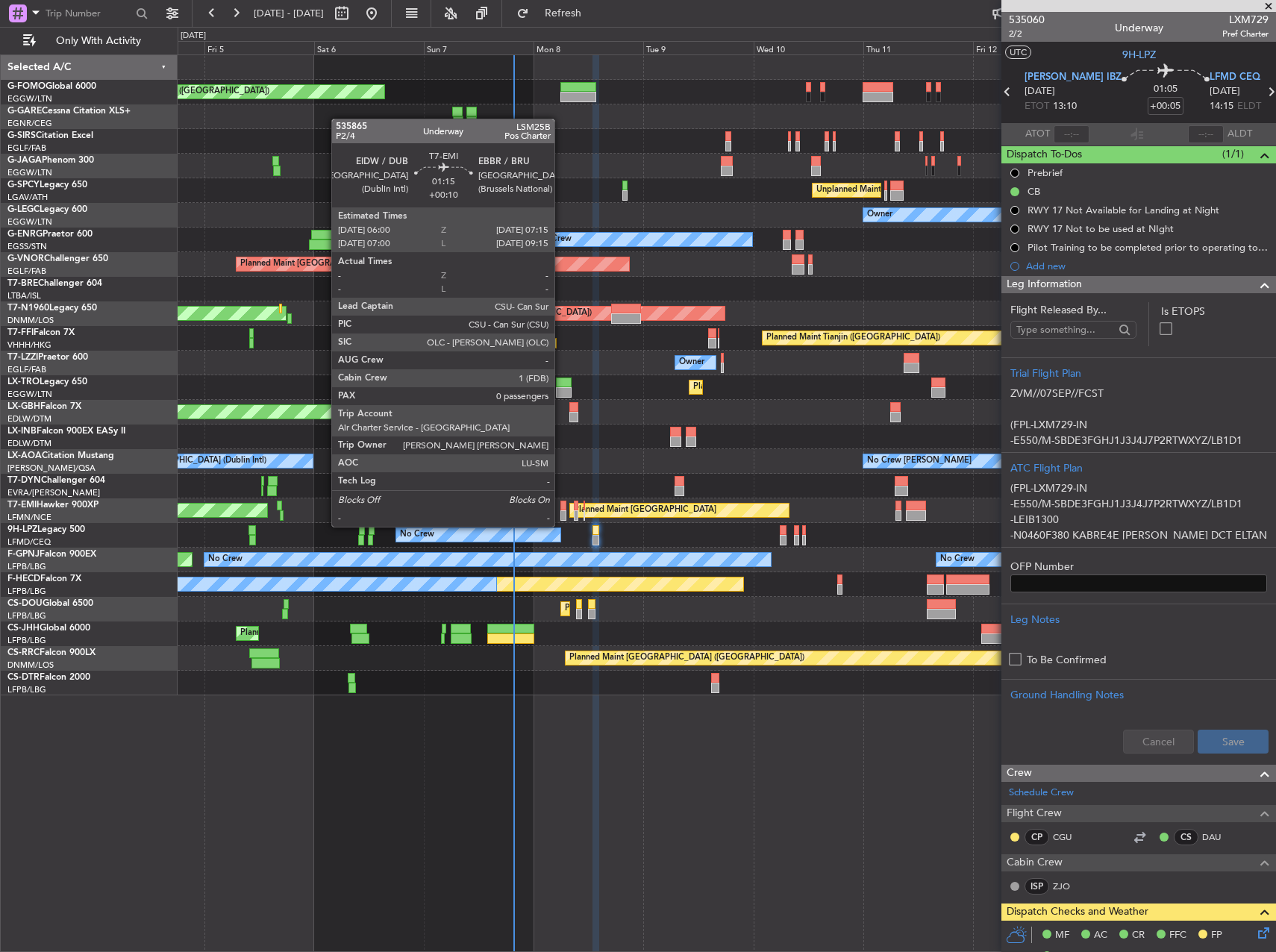
click at [561, 514] on div at bounding box center [563, 515] width 6 height 10
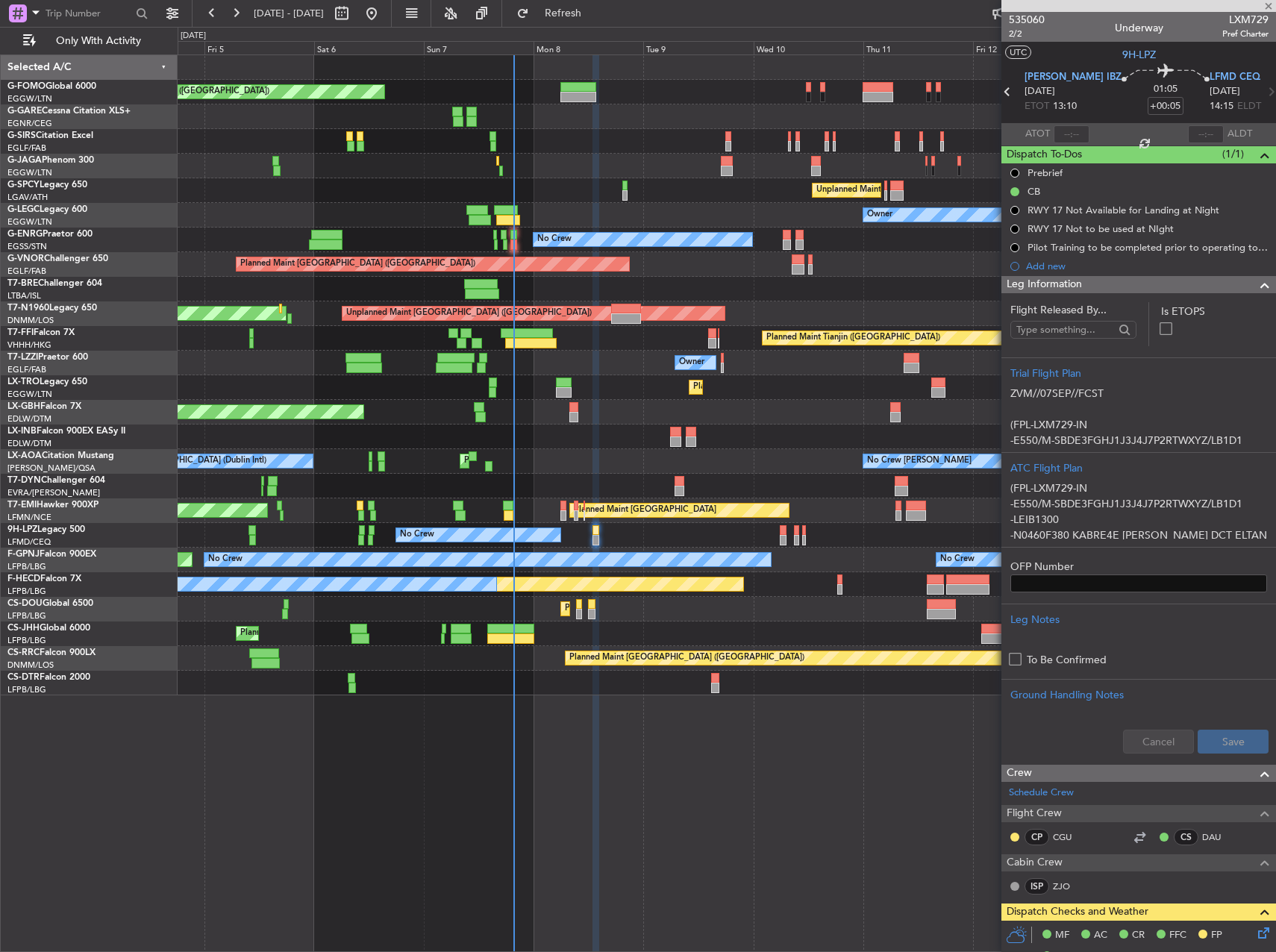
type input "+00:10"
type input "0"
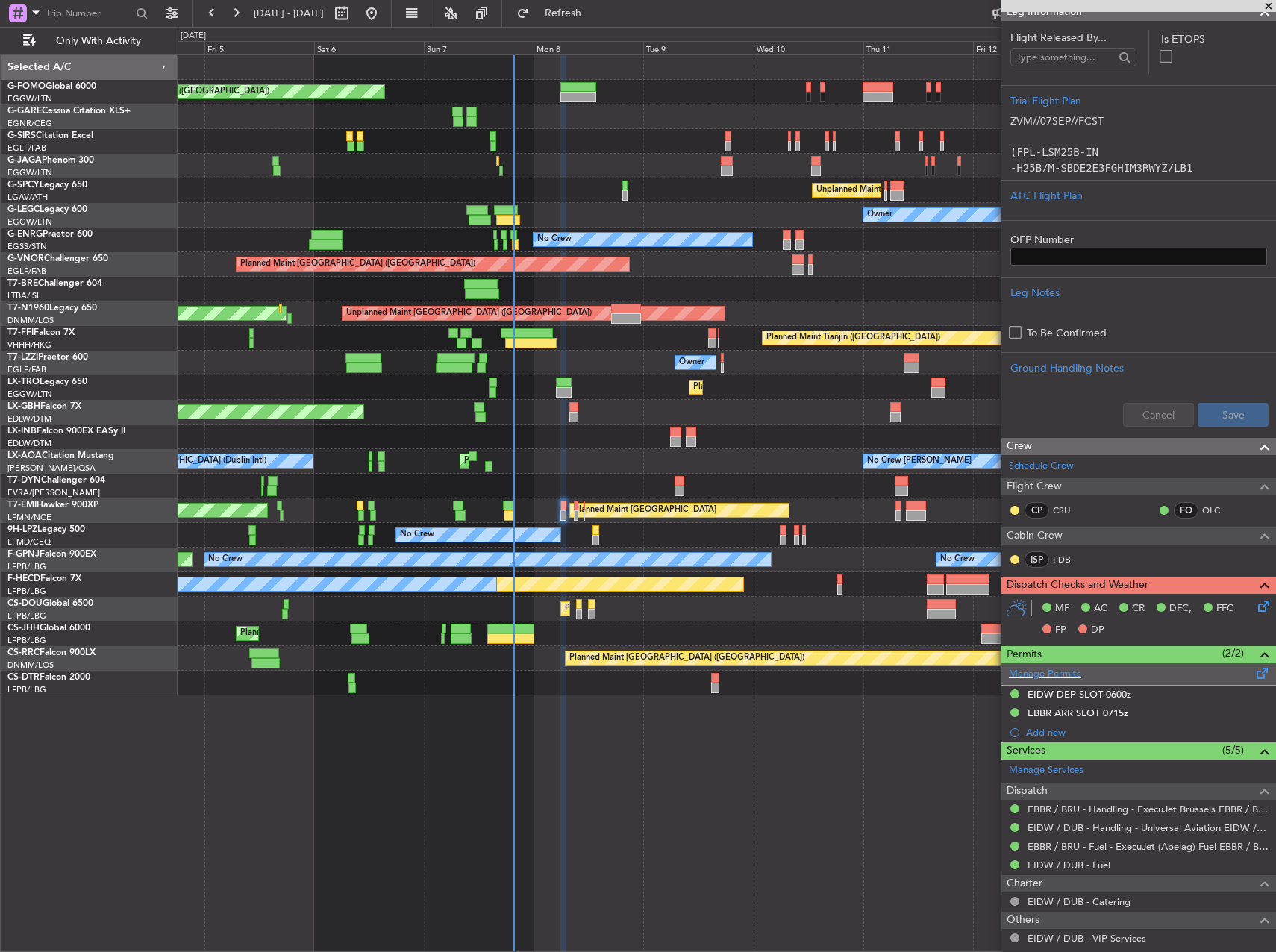
scroll to position [224, 0]
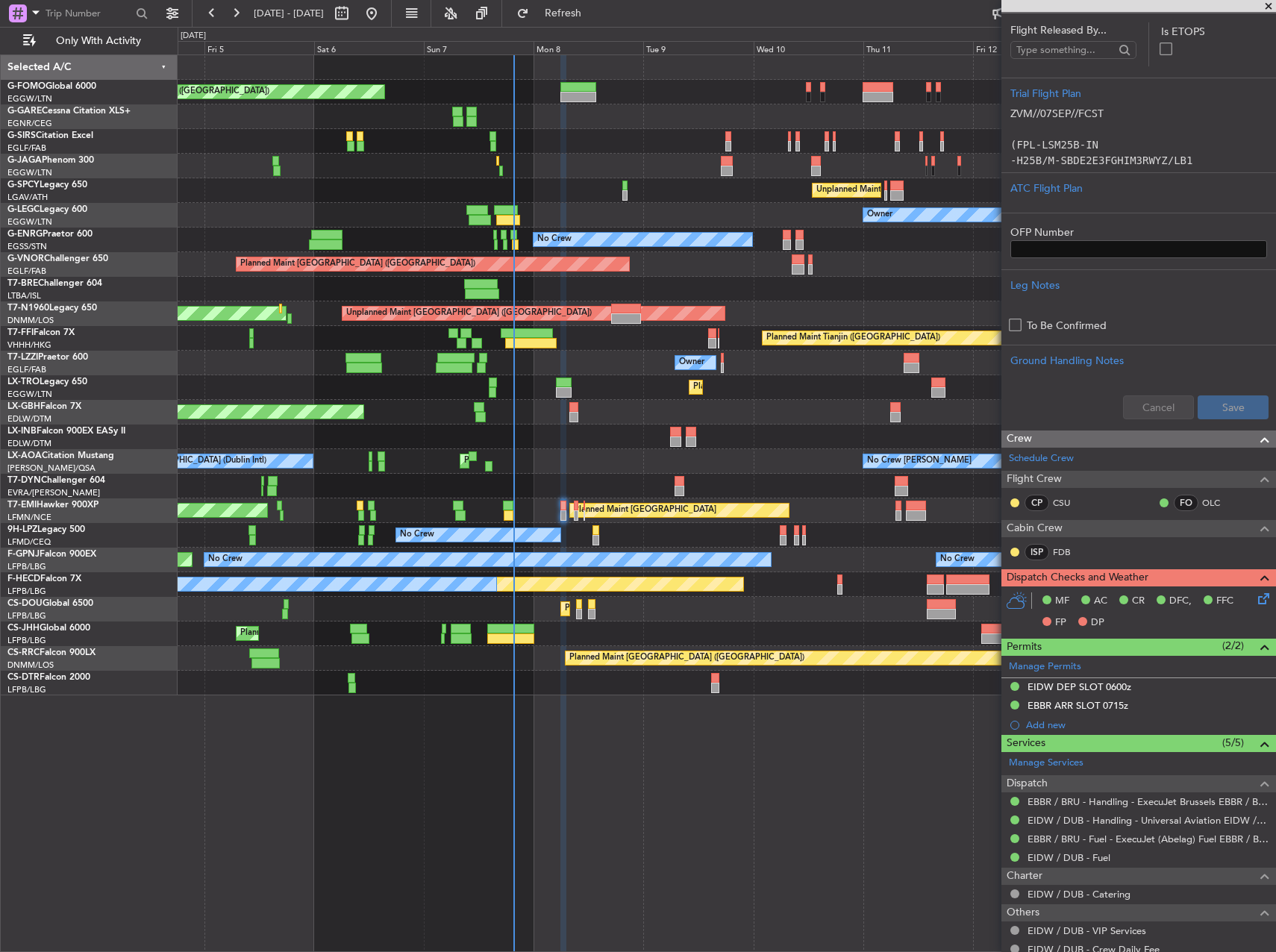
click at [1104, 697] on mat-tooltip-component "EIDW DEP SLOT 0600z" at bounding box center [1078, 712] width 113 height 40
click at [1098, 687] on div "EIDW DEP SLOT 0600z" at bounding box center [1079, 687] width 104 height 13
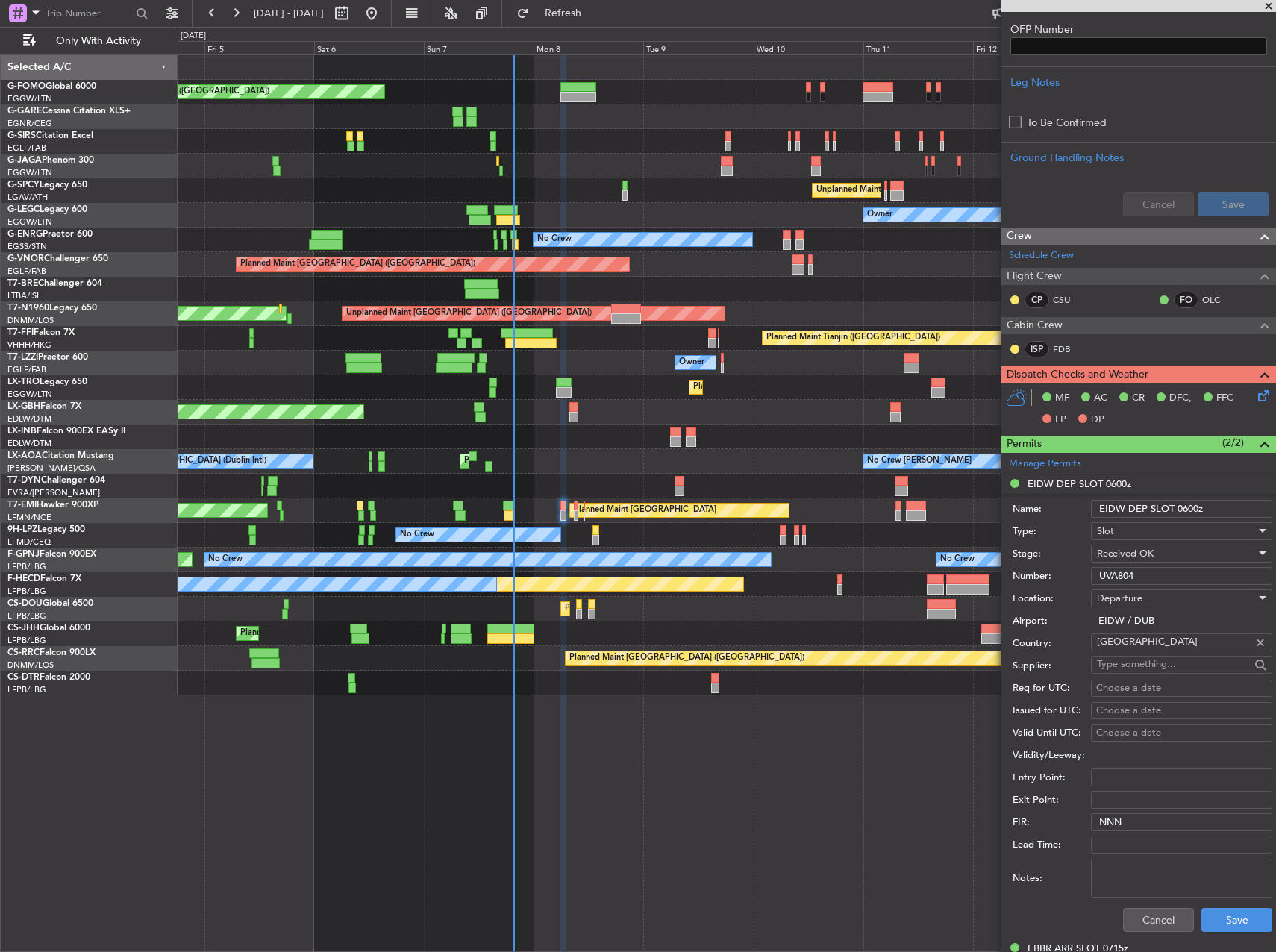
scroll to position [448, 0]
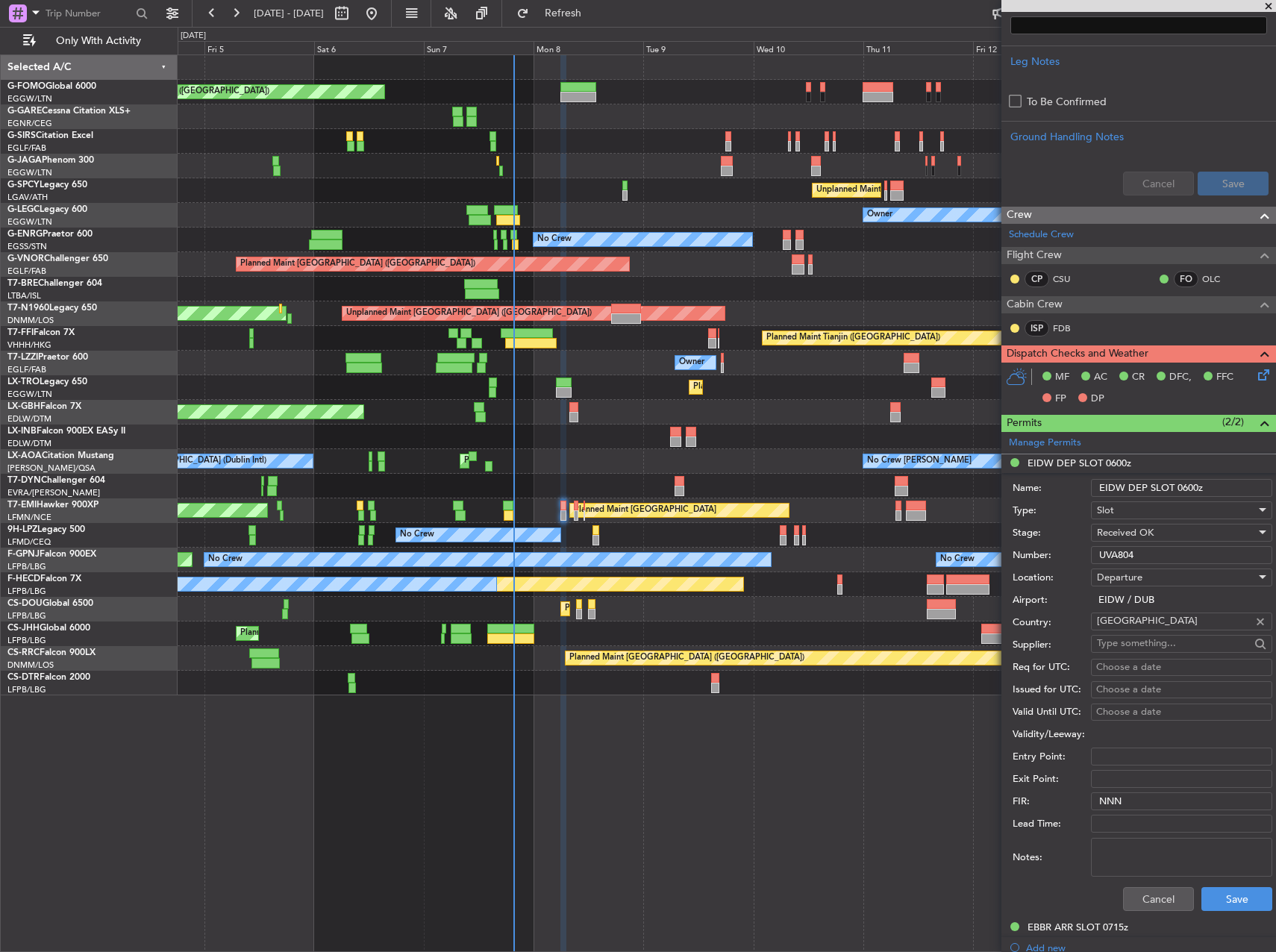
click at [1132, 556] on input "UVA804" at bounding box center [1182, 555] width 182 height 18
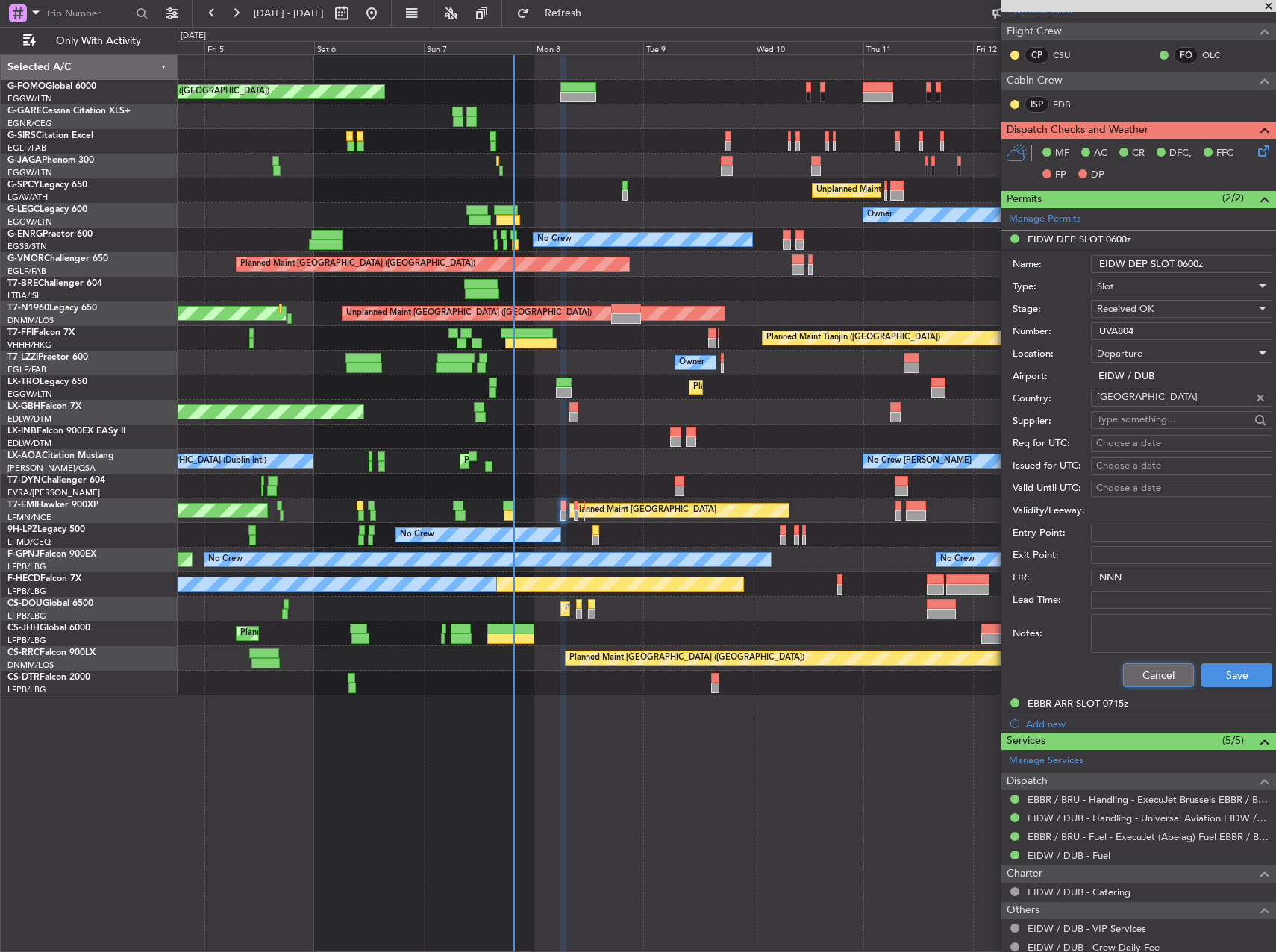
click at [1169, 669] on button "Cancel" at bounding box center [1158, 676] width 71 height 24
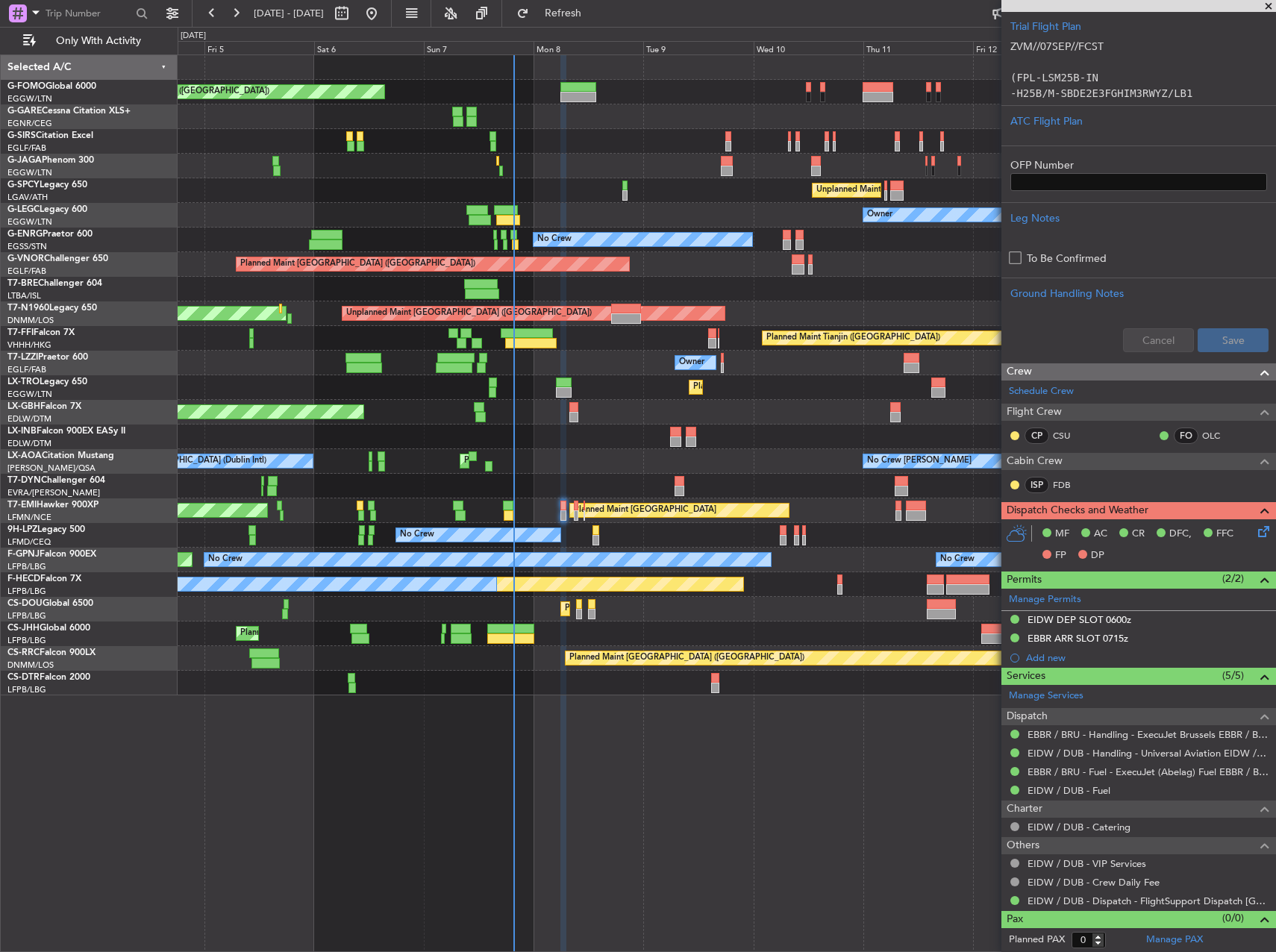
click at [1098, 644] on mat-tooltip-component "EIDW DEP SLOT 0600z" at bounding box center [1078, 645] width 113 height 40
click at [1114, 633] on div "EBBR ARR SLOT 0715z" at bounding box center [1078, 638] width 100 height 13
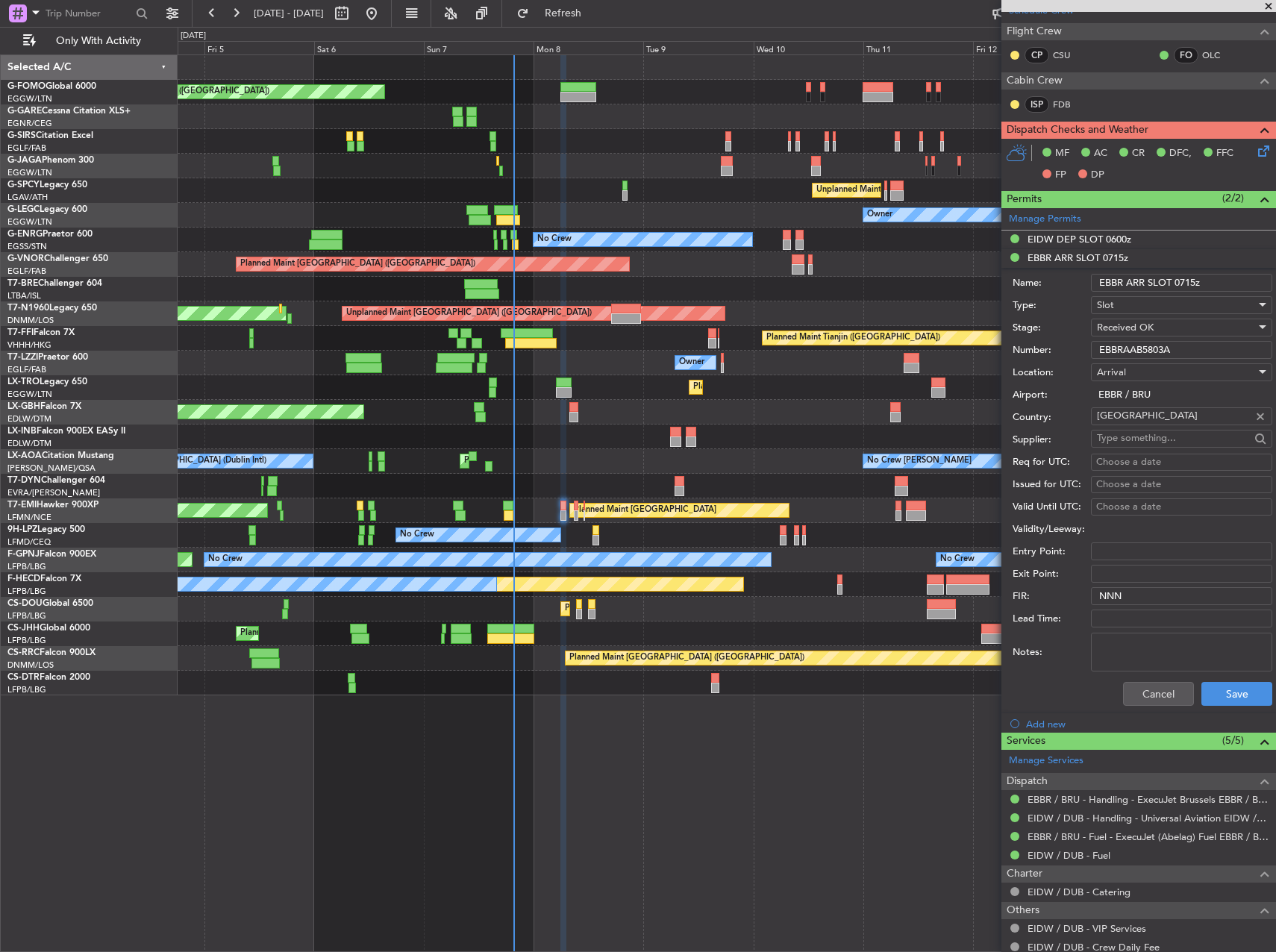
click at [1133, 354] on input "EBBRAAB5803A" at bounding box center [1182, 350] width 182 height 18
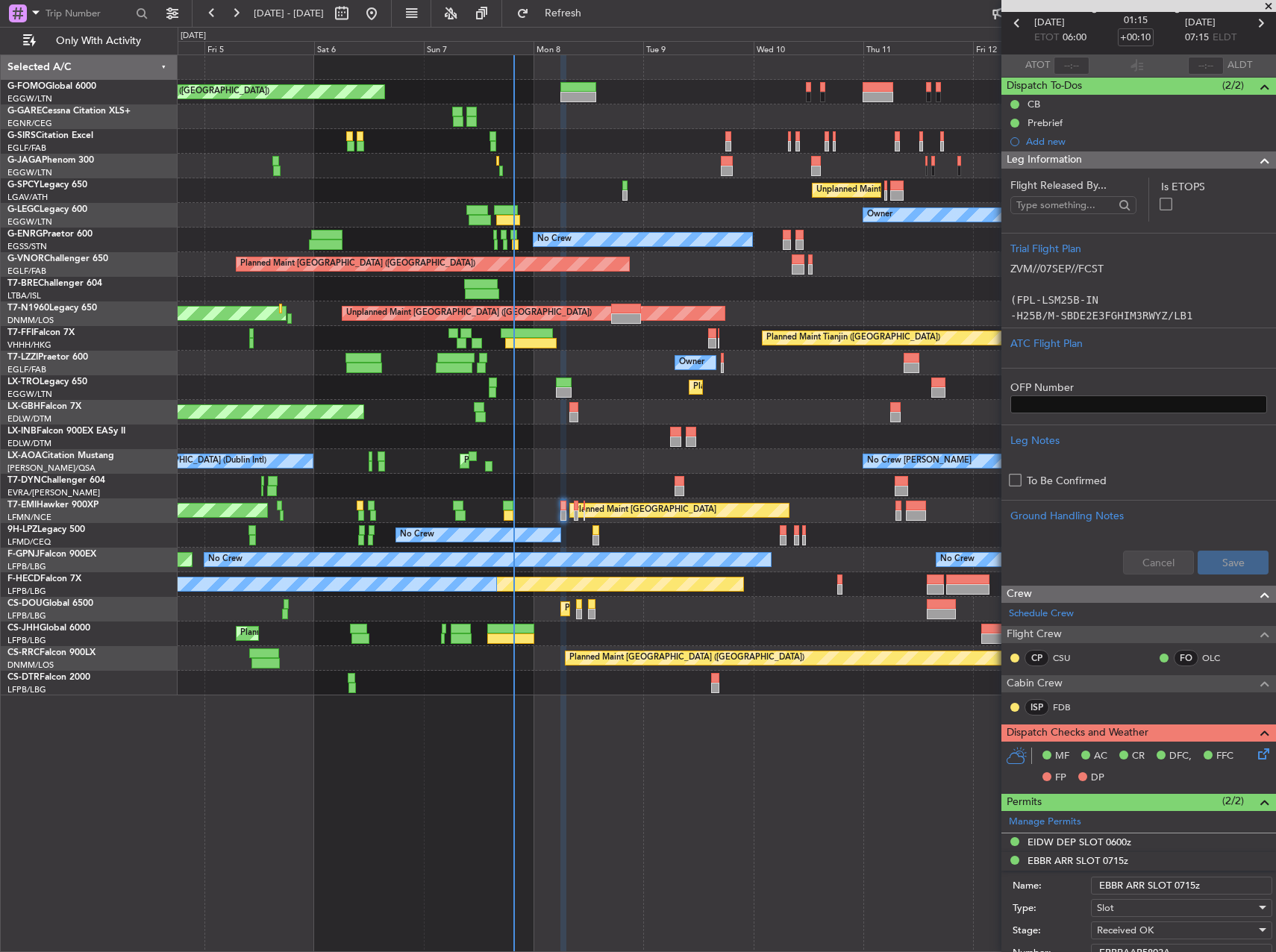
scroll to position [0, 0]
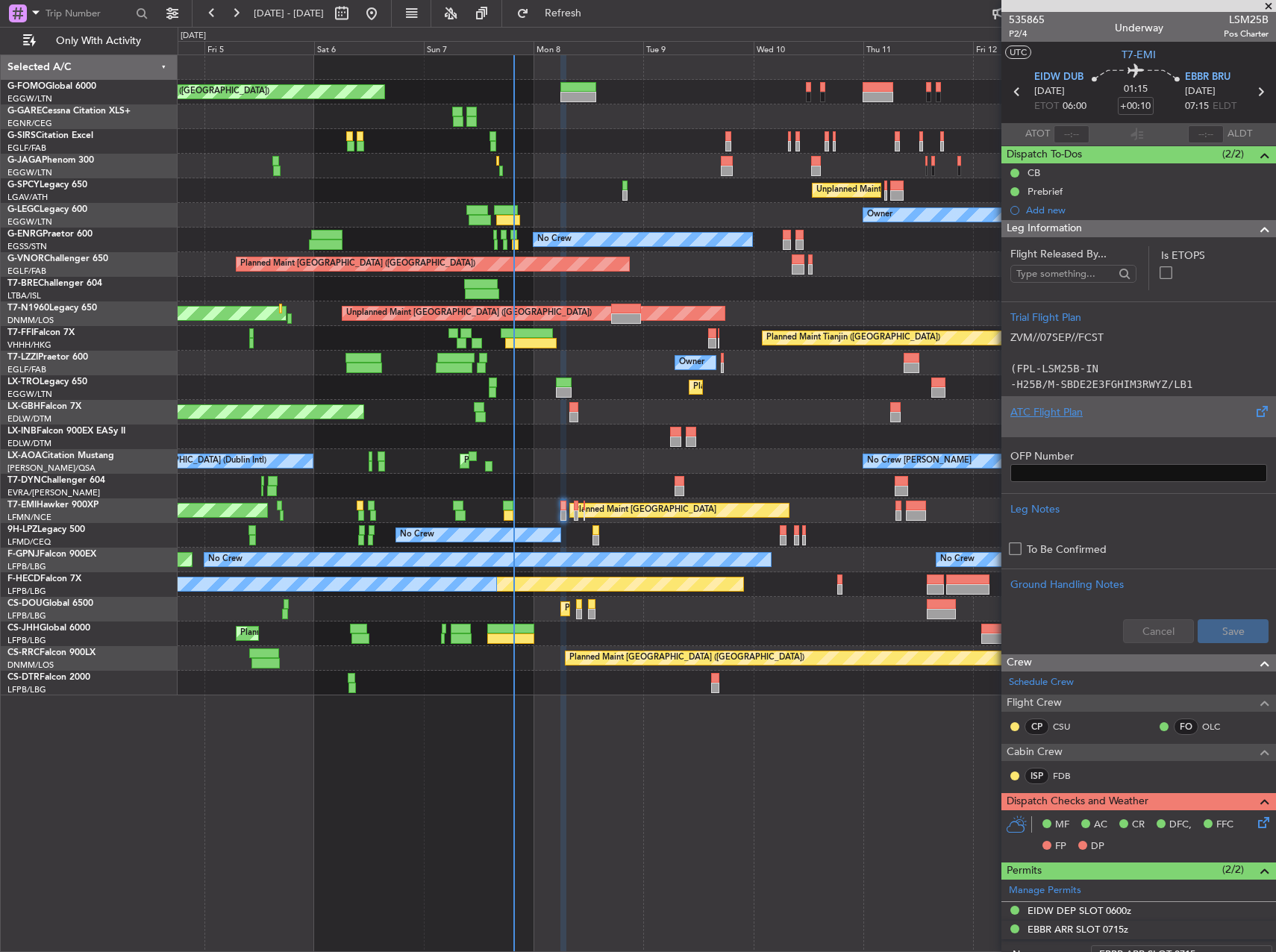
click at [1103, 415] on div "ATC Flight Plan" at bounding box center [1138, 413] width 256 height 16
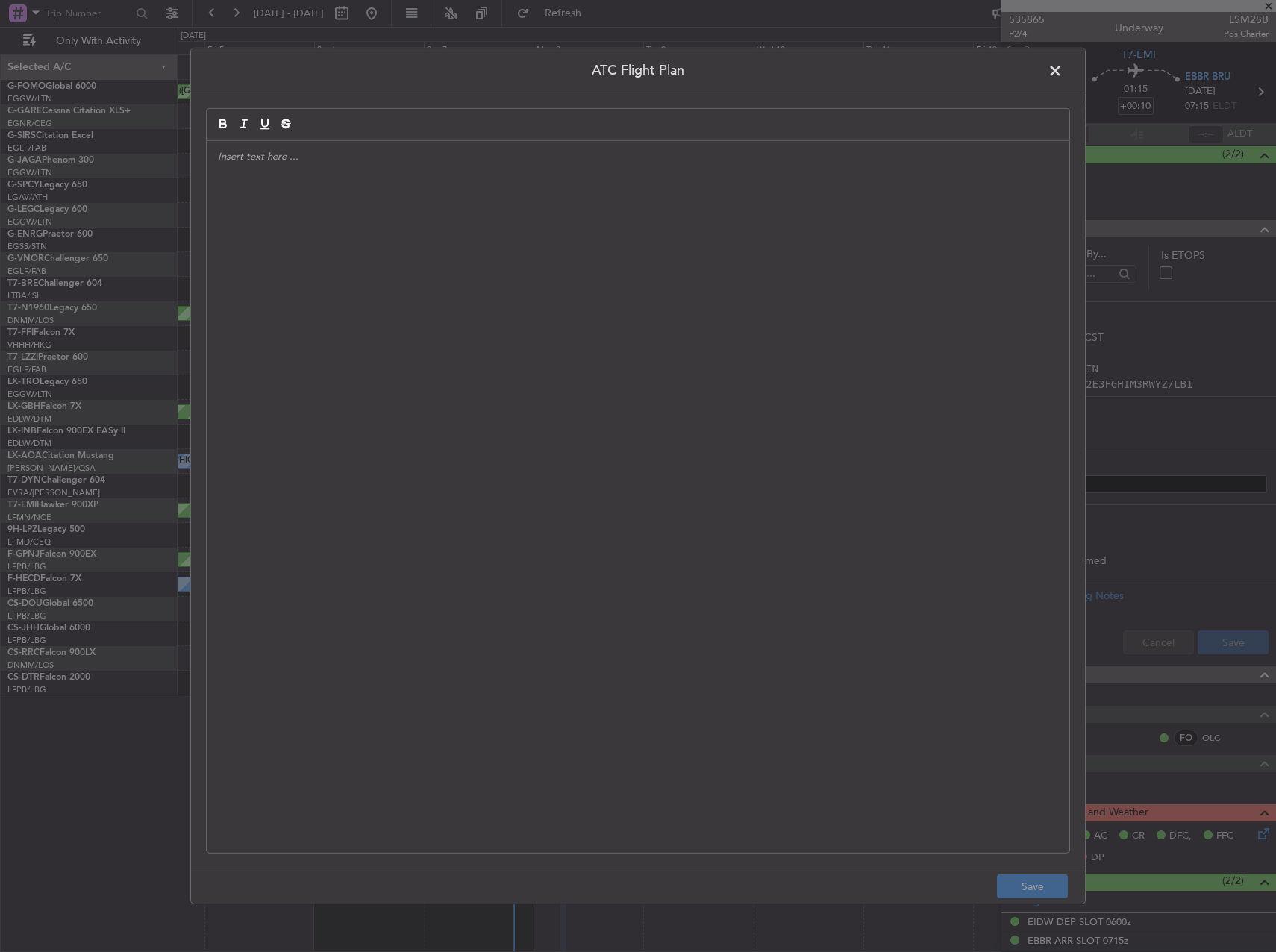
click at [842, 392] on div at bounding box center [637, 497] width 863 height 712
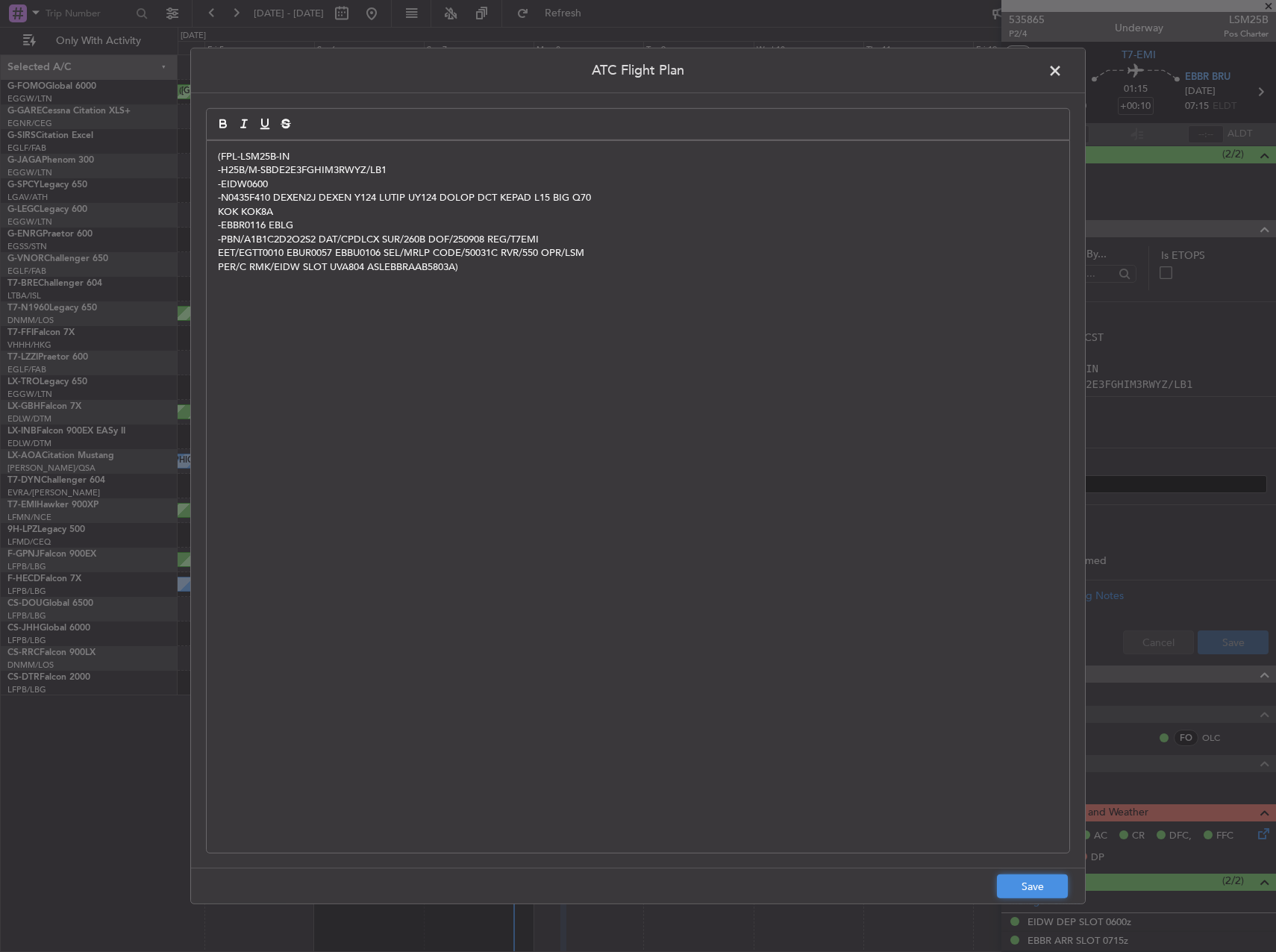
drag, startPoint x: 1027, startPoint y: 880, endPoint x: 1034, endPoint y: 883, distance: 7.6
click at [1029, 881] on button "Save" at bounding box center [1032, 887] width 71 height 24
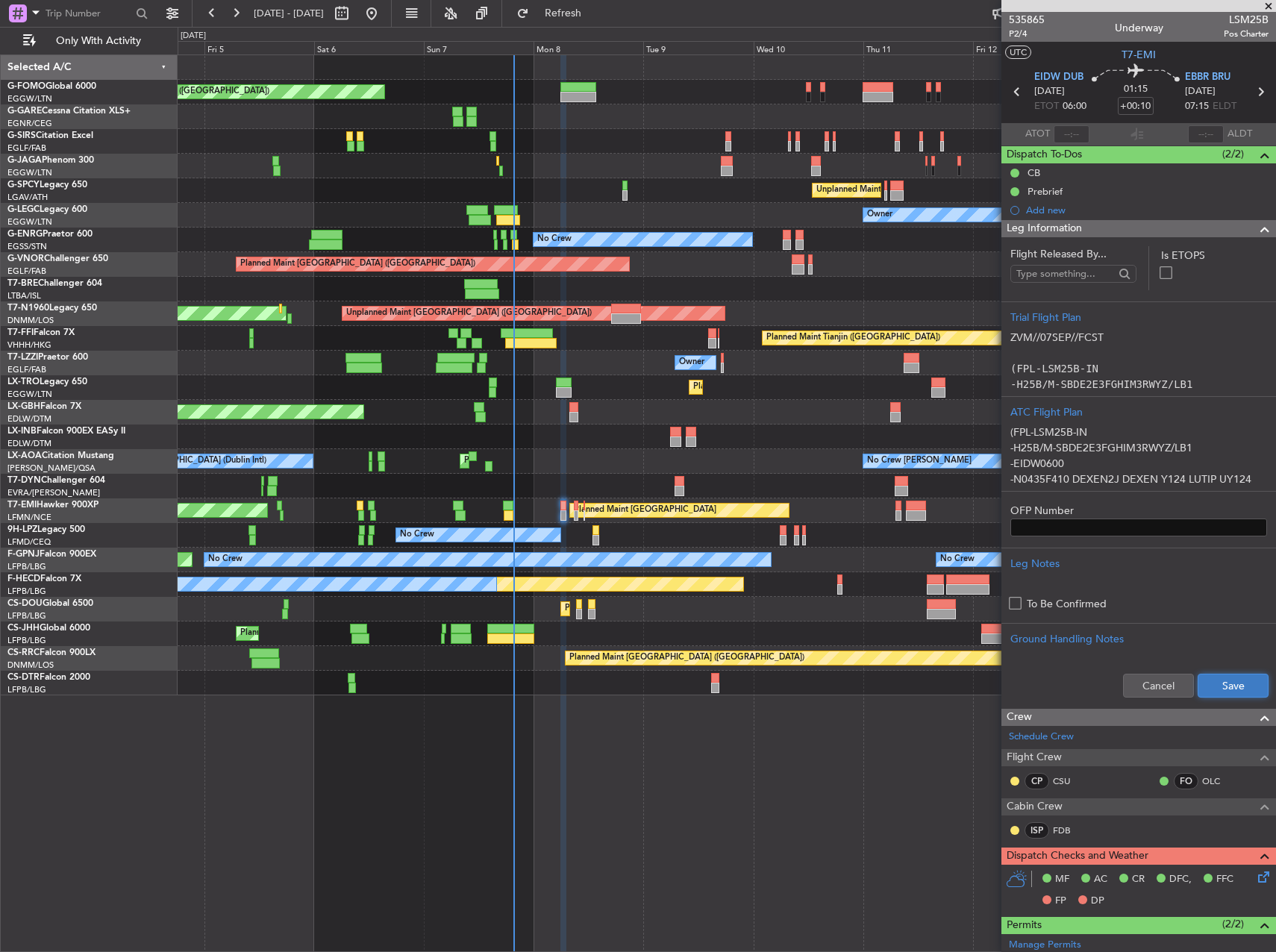
click at [1222, 677] on button "Save" at bounding box center [1233, 686] width 71 height 24
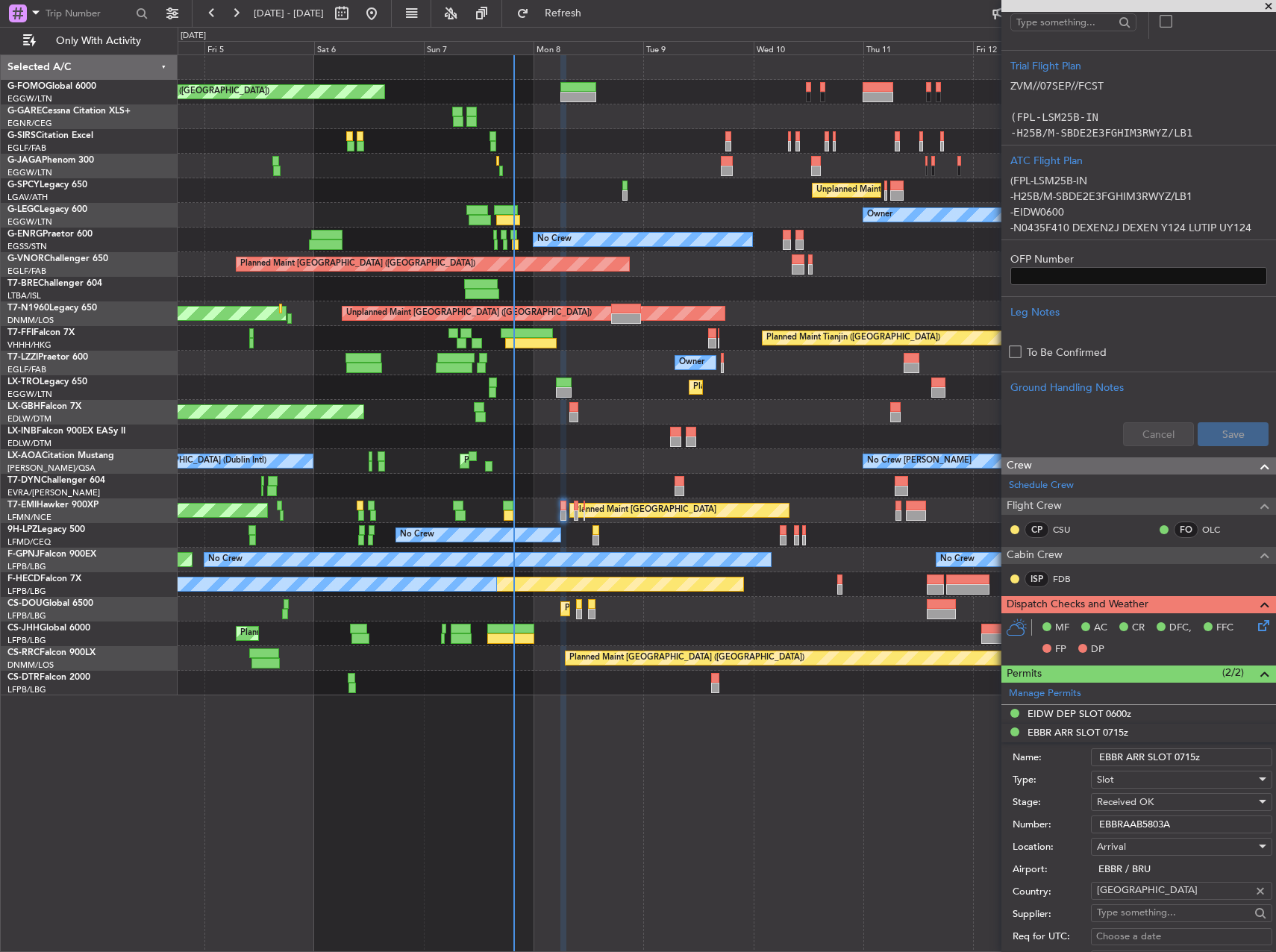
scroll to position [299, 0]
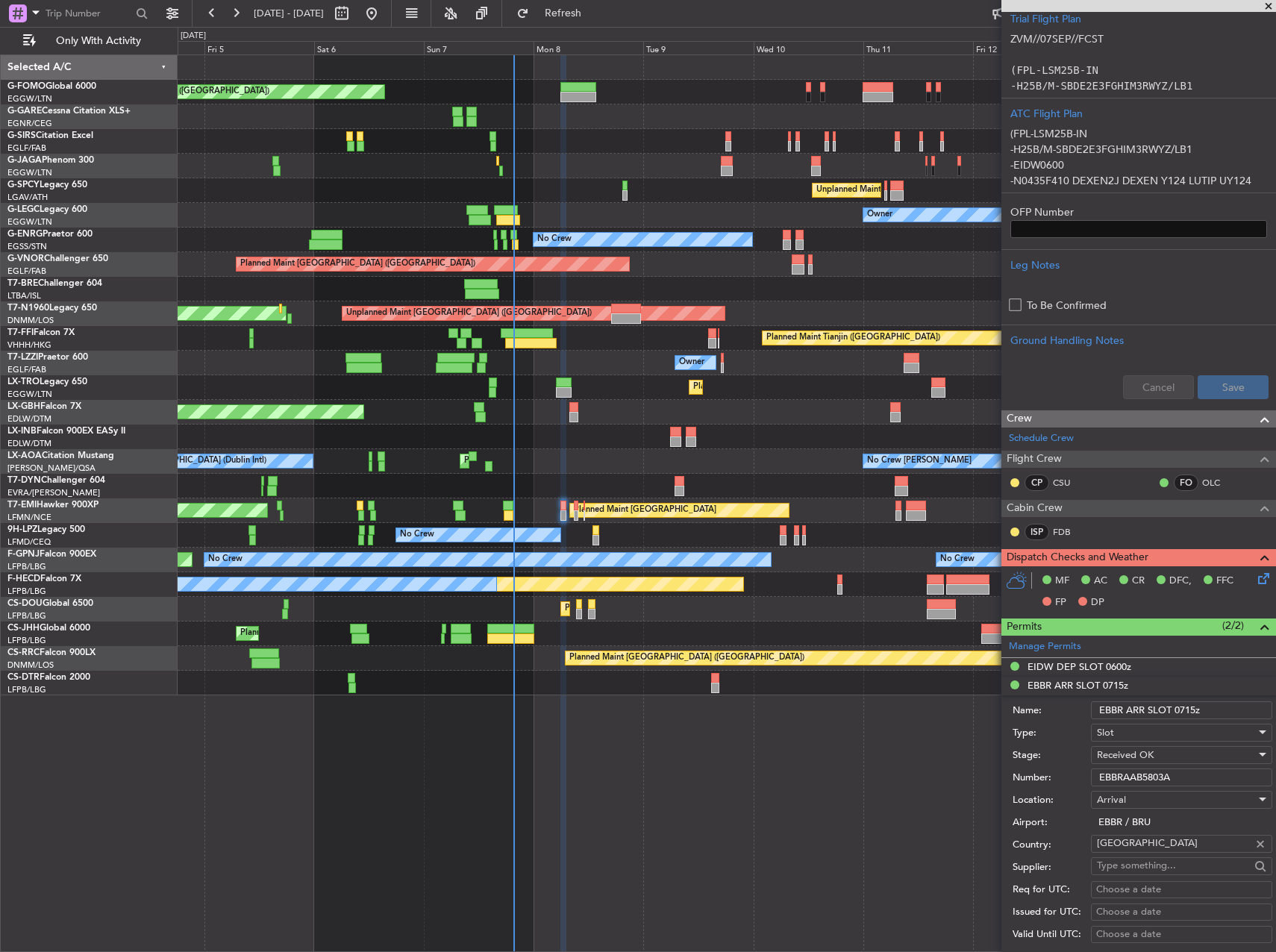
click at [1222, 630] on span "(2/2)" at bounding box center [1232, 626] width 22 height 16
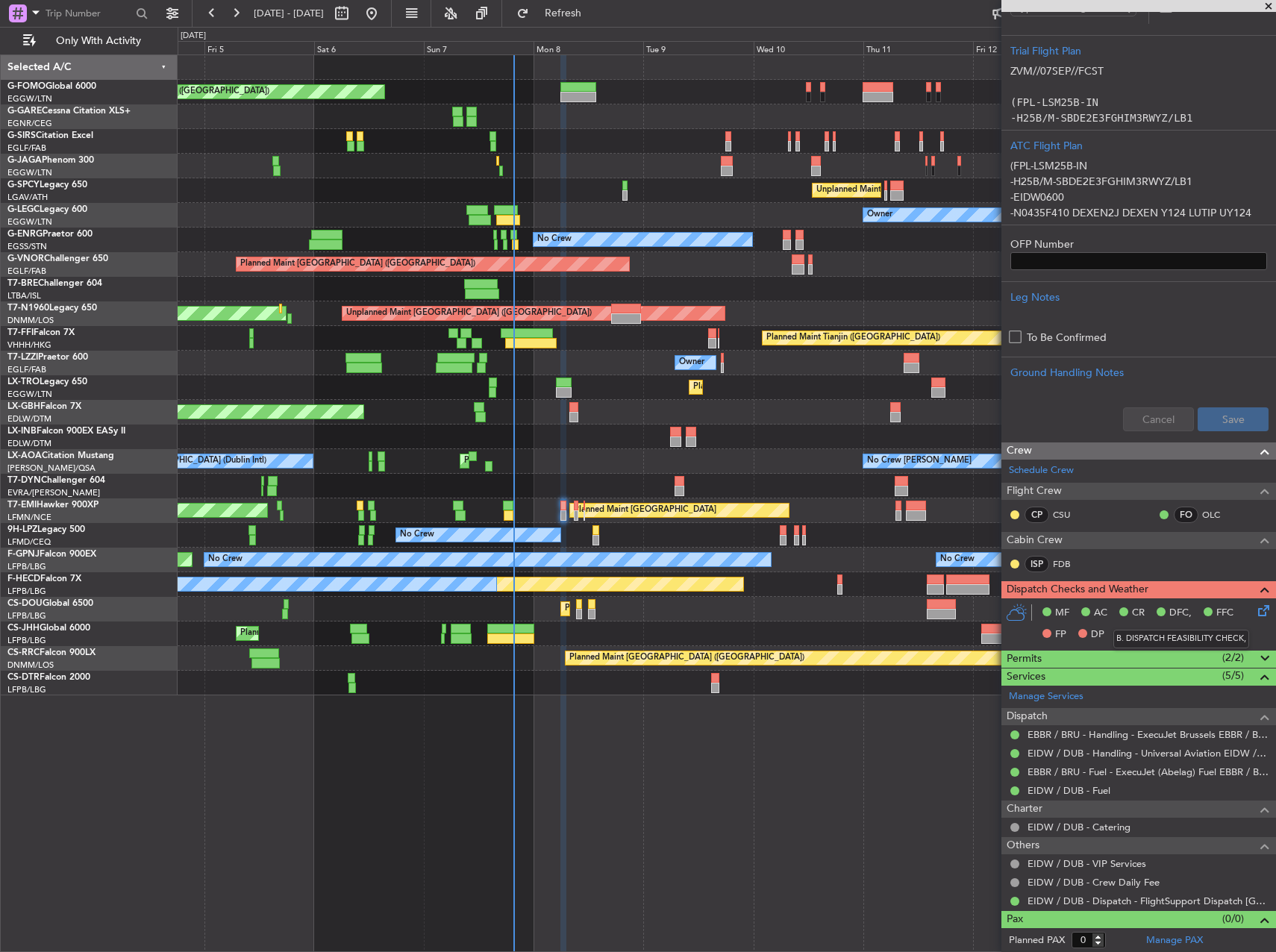
drag, startPoint x: 1158, startPoint y: 655, endPoint x: 1170, endPoint y: 648, distance: 13.9
click at [1158, 656] on mat-tooltip-component "B. DISPATCH FEASIBILITY CHECK," at bounding box center [1181, 640] width 157 height 40
click at [1211, 656] on mat-tooltip-component "C. FLIGHT FEASIBILITY CHECK" at bounding box center [1192, 640] width 145 height 40
click at [1250, 656] on mat-tooltip-component "C. FLIGHT FEASIBILITY CHECK" at bounding box center [1192, 640] width 145 height 40
click at [1256, 656] on span at bounding box center [1265, 659] width 18 height 18
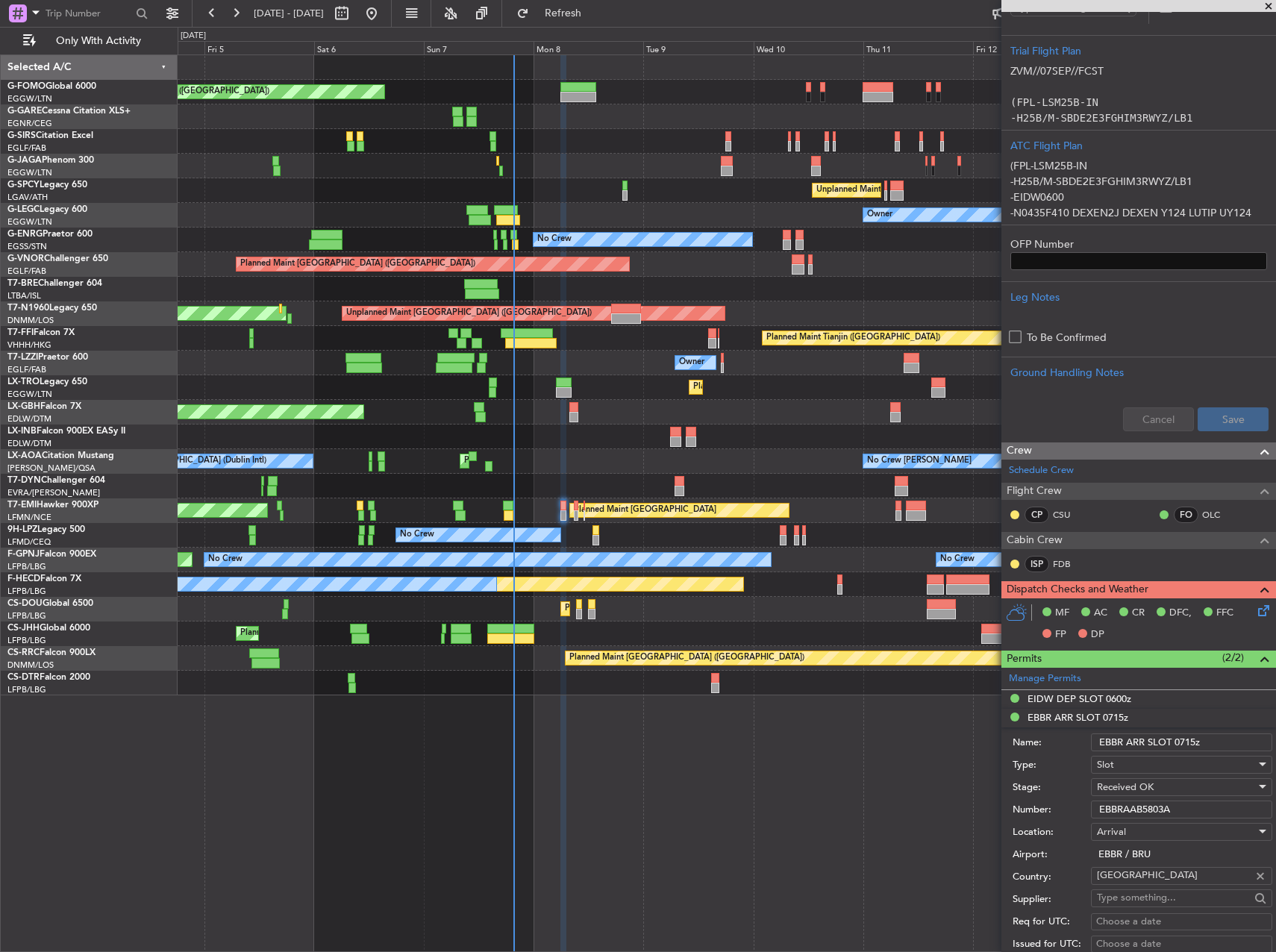
scroll to position [299, 0]
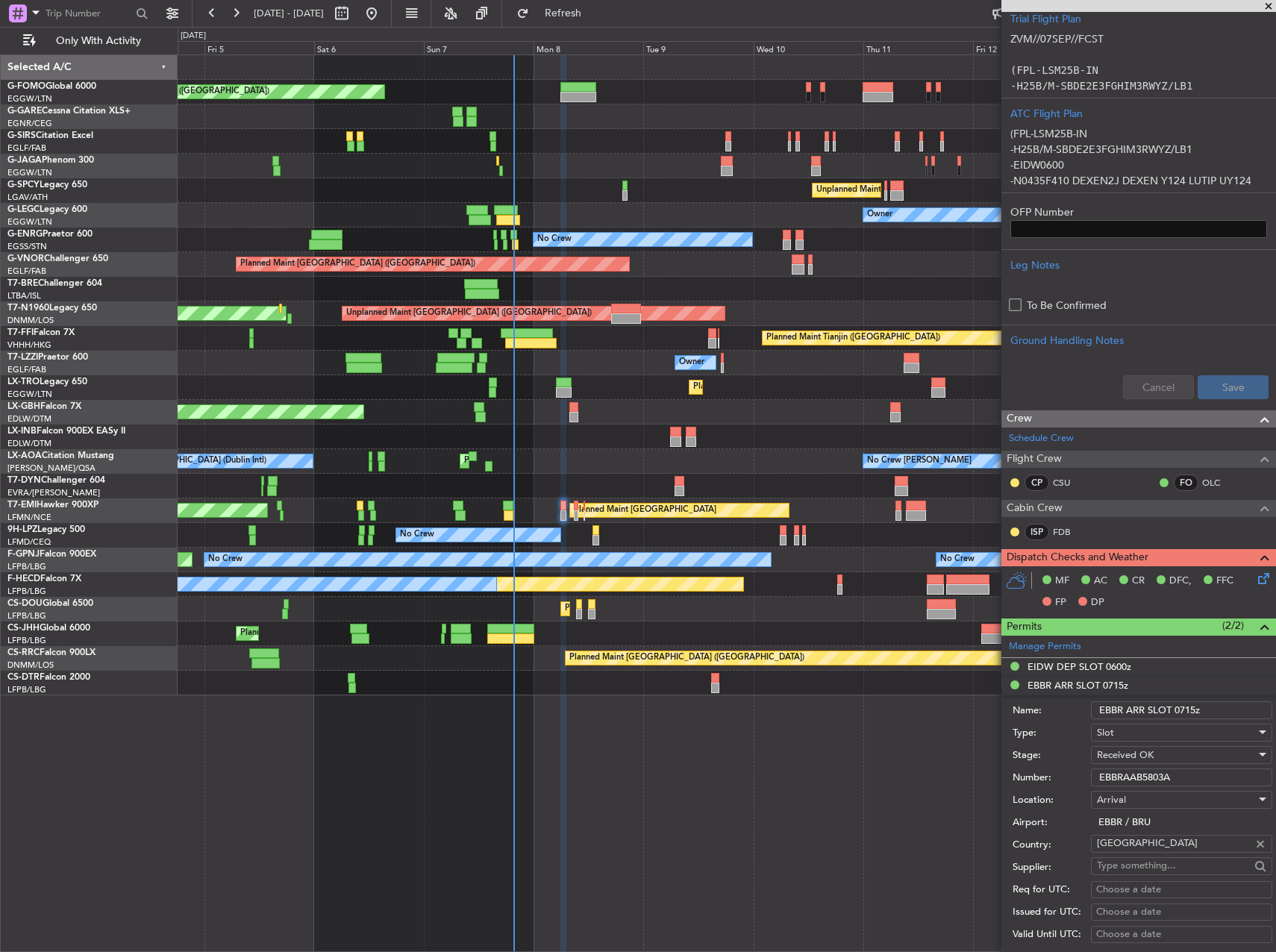
click at [1255, 575] on icon at bounding box center [1261, 576] width 12 height 12
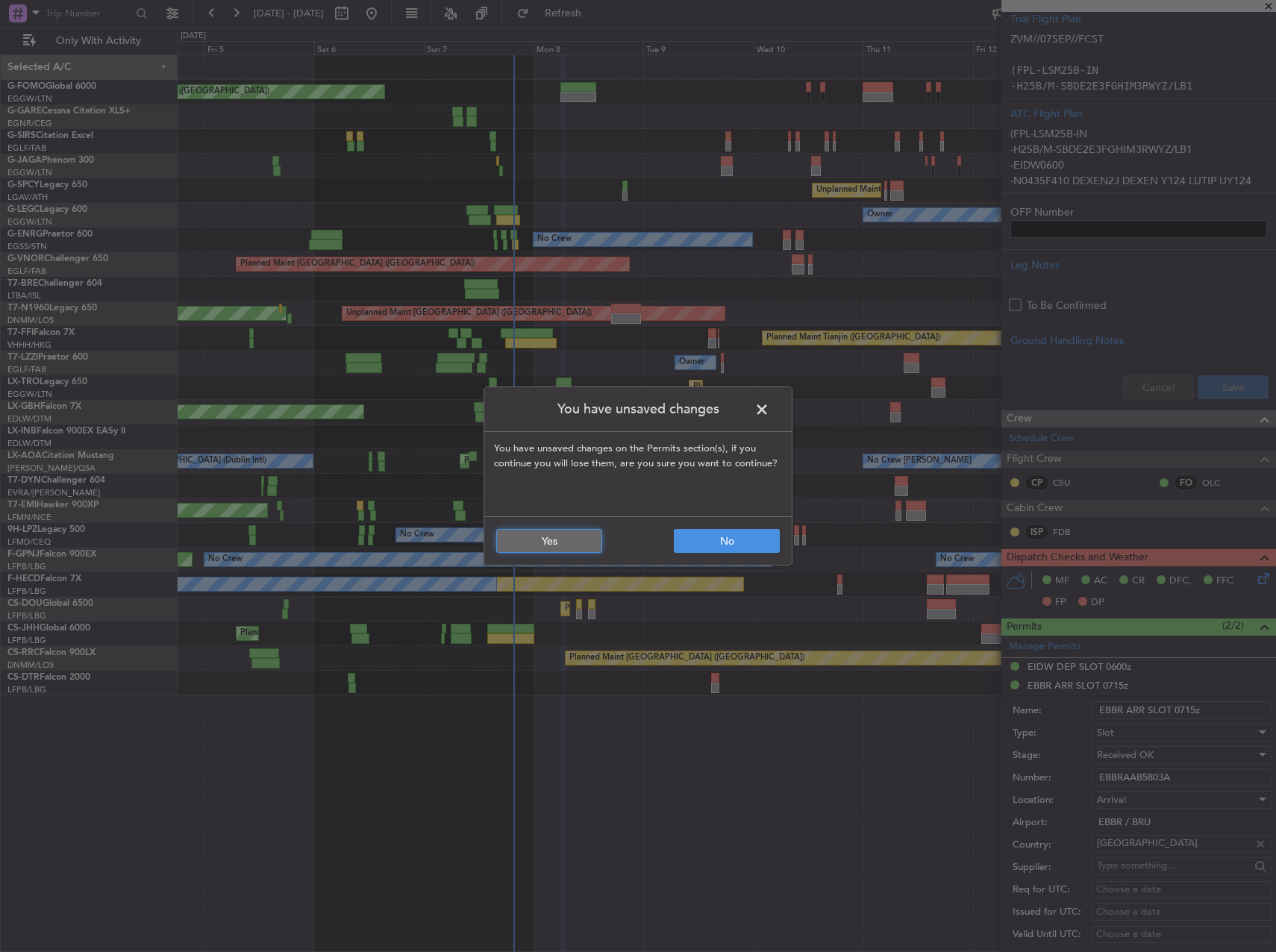
click at [561, 535] on button "Yes" at bounding box center [549, 541] width 106 height 24
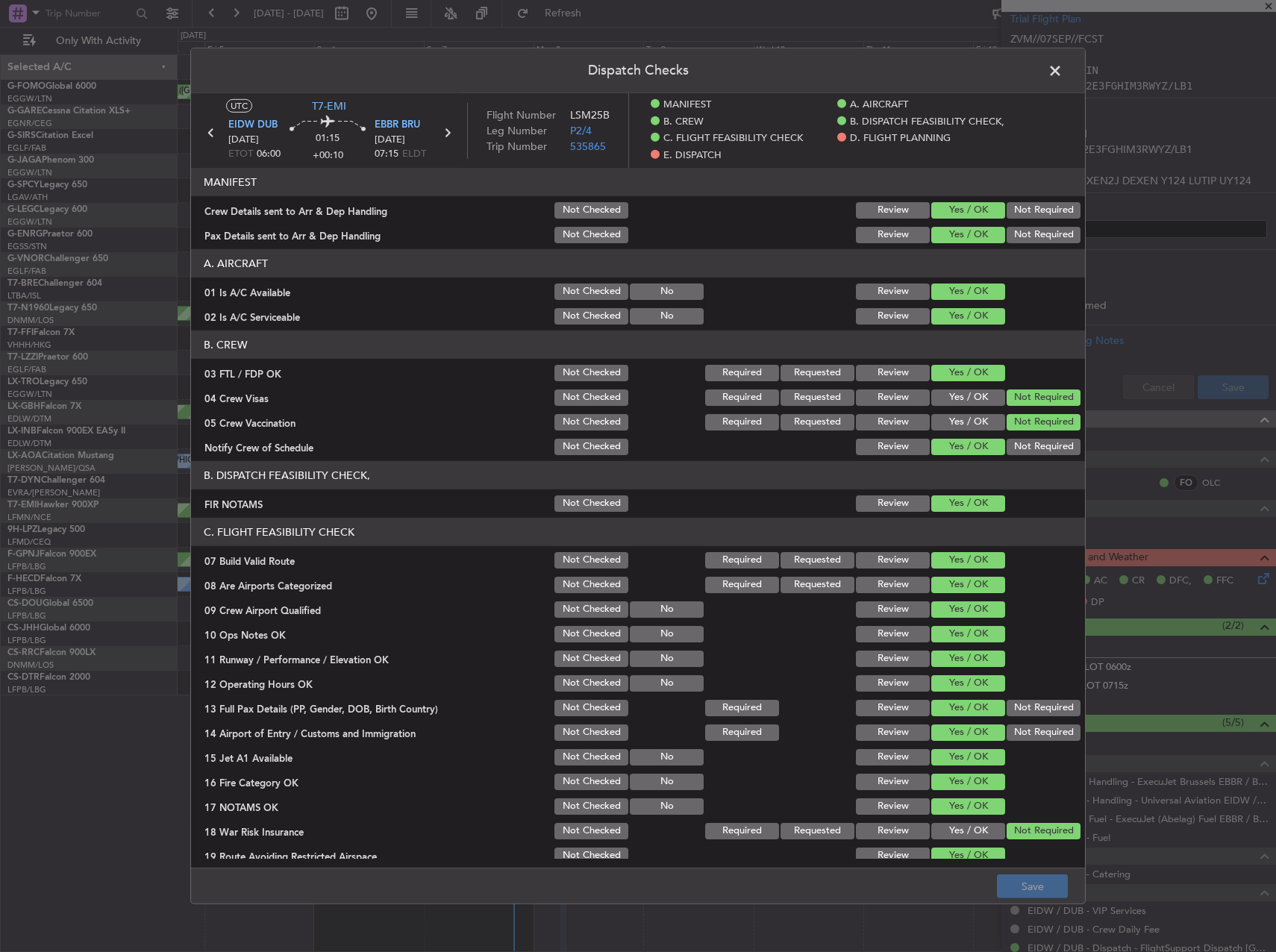
click at [1063, 71] on span at bounding box center [1063, 74] width 0 height 29
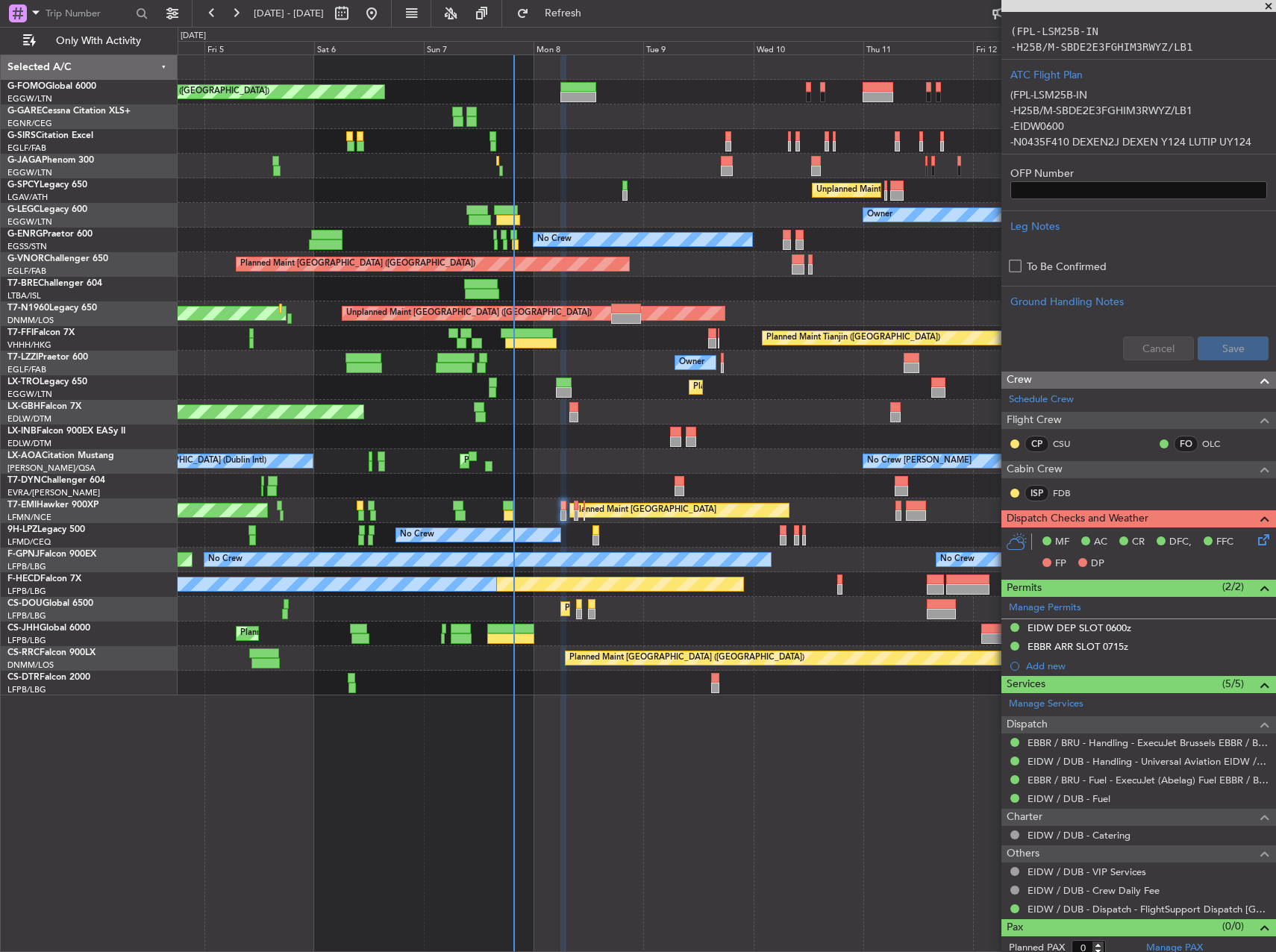
scroll to position [346, 0]
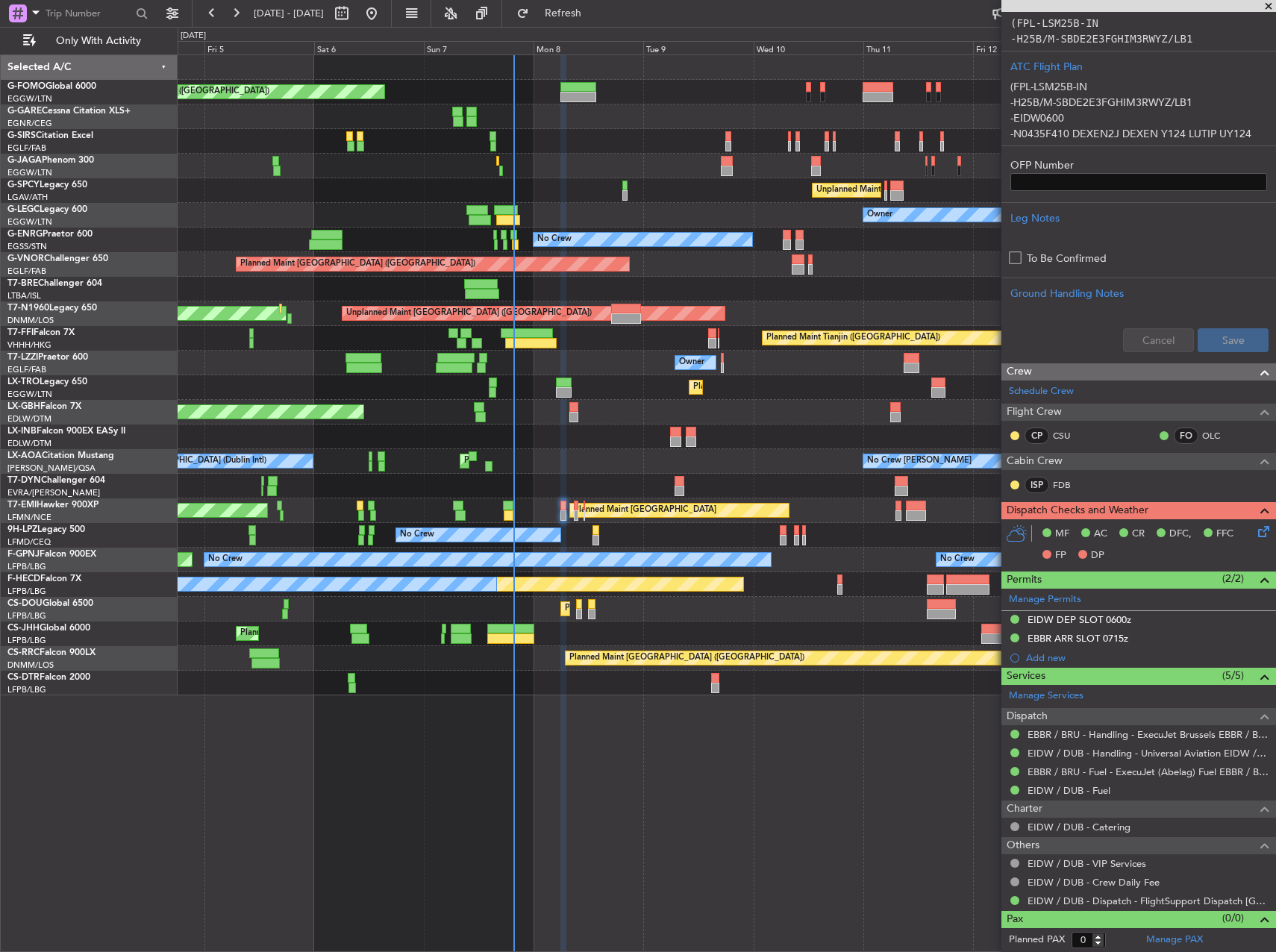
click at [1255, 530] on icon at bounding box center [1261, 529] width 12 height 12
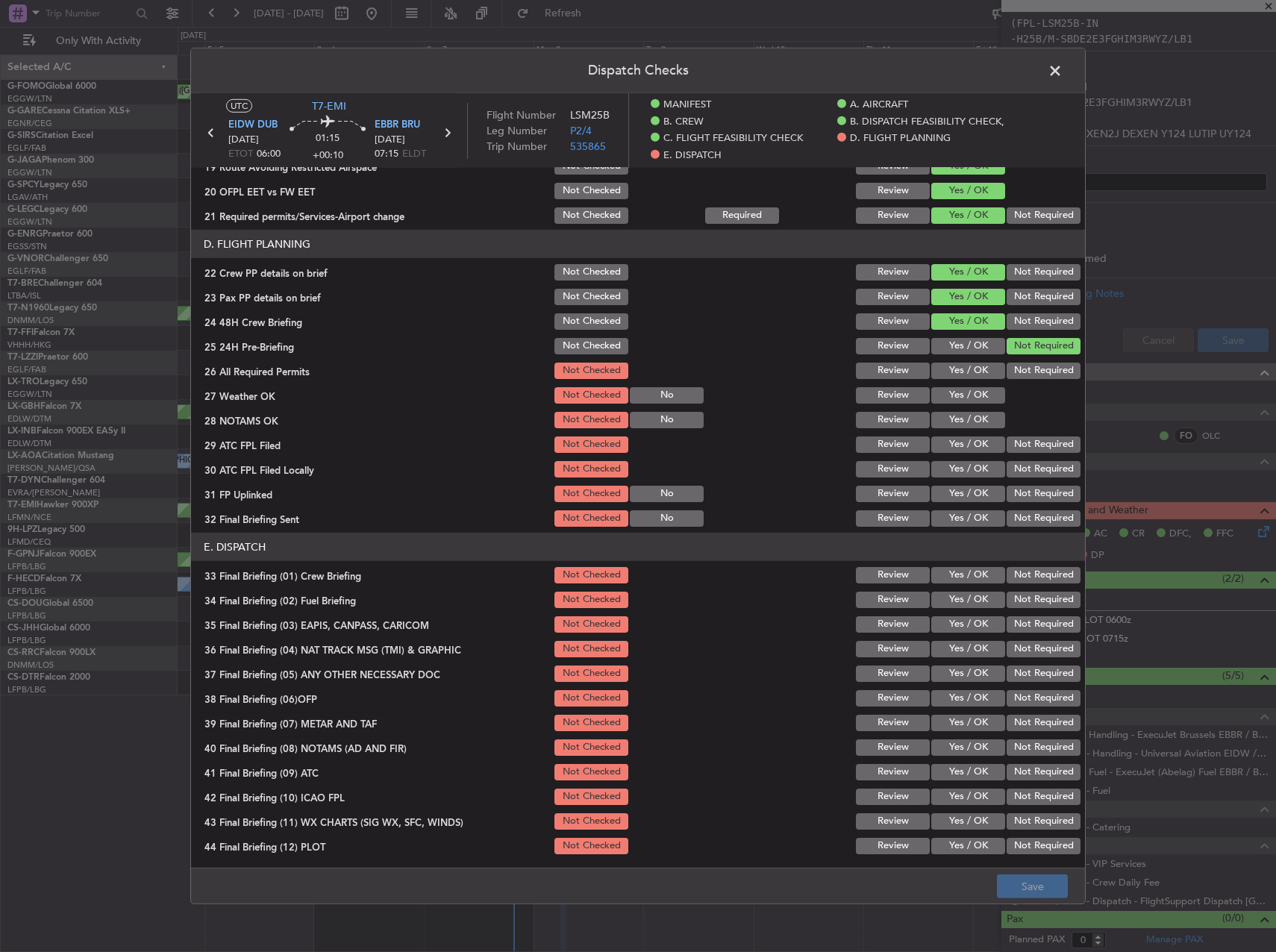
scroll to position [691, 0]
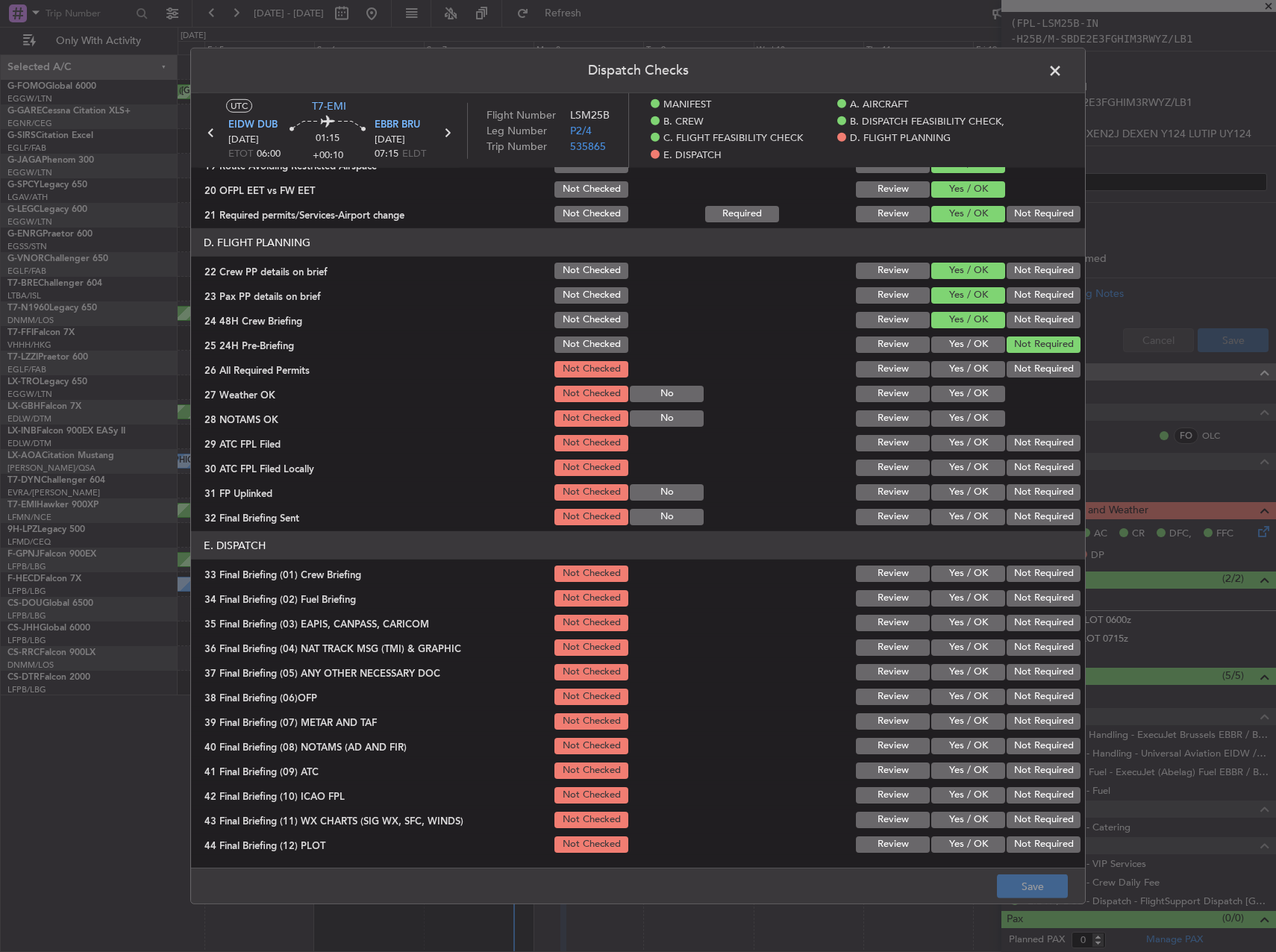
click at [938, 375] on button "Yes / OK" at bounding box center [968, 369] width 74 height 17
click at [941, 392] on button "Yes / OK" at bounding box center [968, 394] width 74 height 17
click at [945, 419] on button "Yes / OK" at bounding box center [968, 418] width 74 height 17
click at [947, 437] on section "D. FLIGHT PLANNING 22 Crew PP details on brief Not Checked Review Yes / OK Not …" at bounding box center [638, 378] width 894 height 300
click at [947, 438] on button "Yes / OK" at bounding box center [968, 443] width 74 height 17
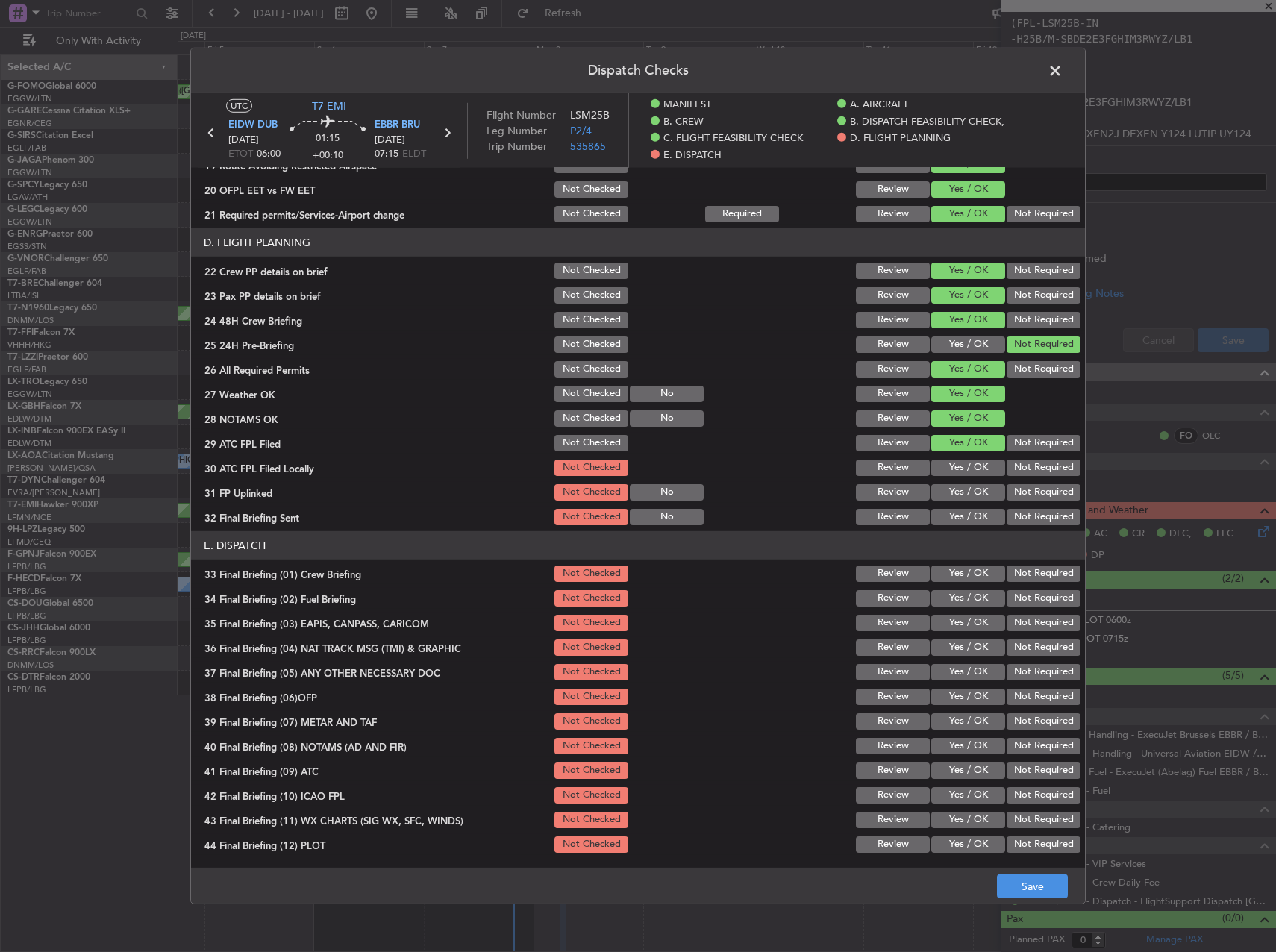
click at [1007, 468] on button "Not Required" at bounding box center [1043, 468] width 74 height 17
drag, startPoint x: 969, startPoint y: 487, endPoint x: 977, endPoint y: 494, distance: 10.6
click at [968, 487] on button "Yes / OK" at bounding box center [968, 492] width 74 height 17
click at [1017, 512] on button "Not Required" at bounding box center [1043, 517] width 74 height 17
click at [979, 571] on button "Yes / OK" at bounding box center [968, 574] width 74 height 17
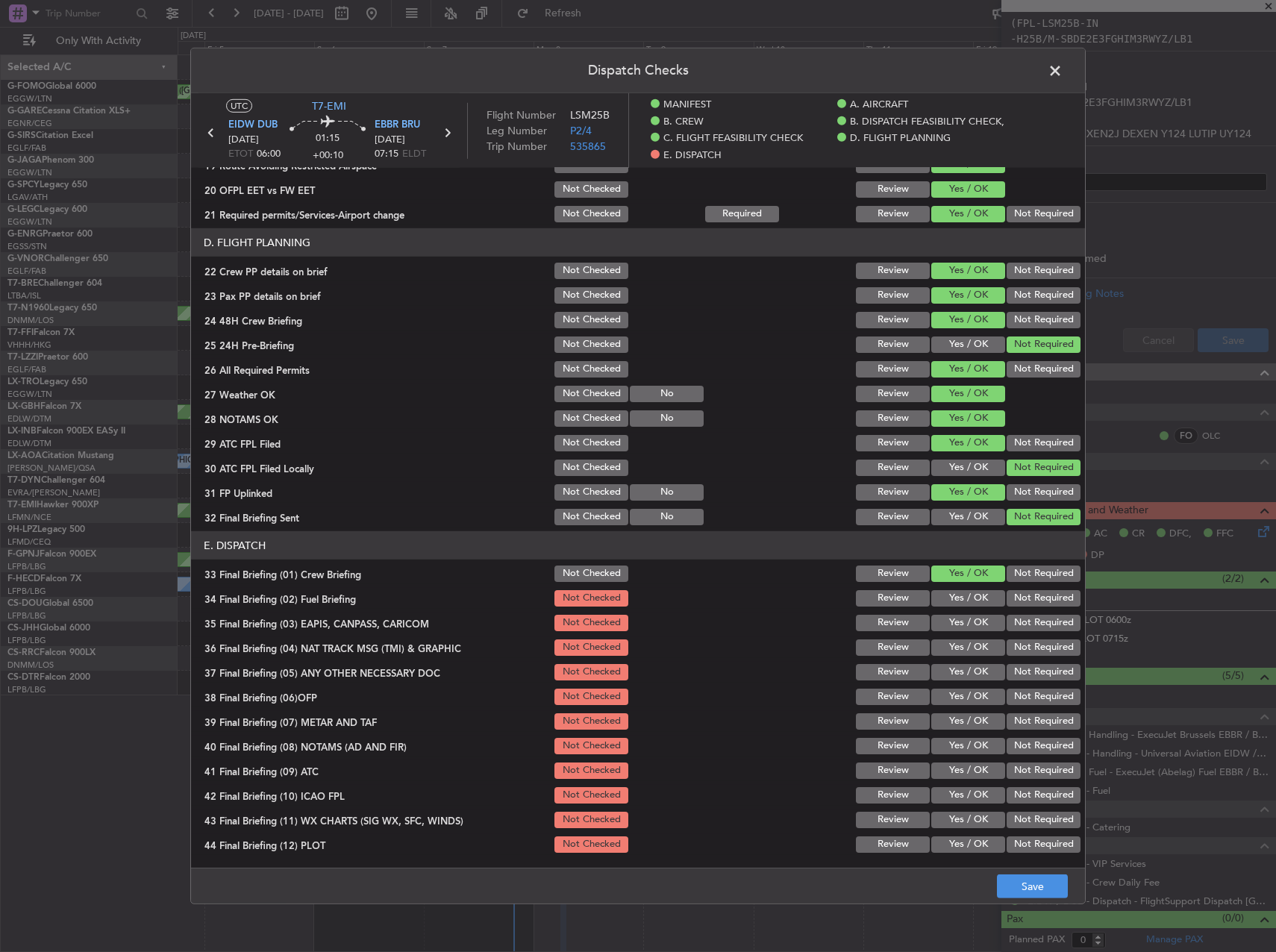
click at [975, 596] on button "Yes / OK" at bounding box center [968, 598] width 74 height 17
drag, startPoint x: 1012, startPoint y: 622, endPoint x: 1020, endPoint y: 641, distance: 20.6
click at [1012, 623] on button "Not Required" at bounding box center [1043, 623] width 74 height 17
click at [1021, 644] on button "Not Required" at bounding box center [1043, 648] width 74 height 17
click at [1022, 667] on button "Not Required" at bounding box center [1043, 672] width 74 height 17
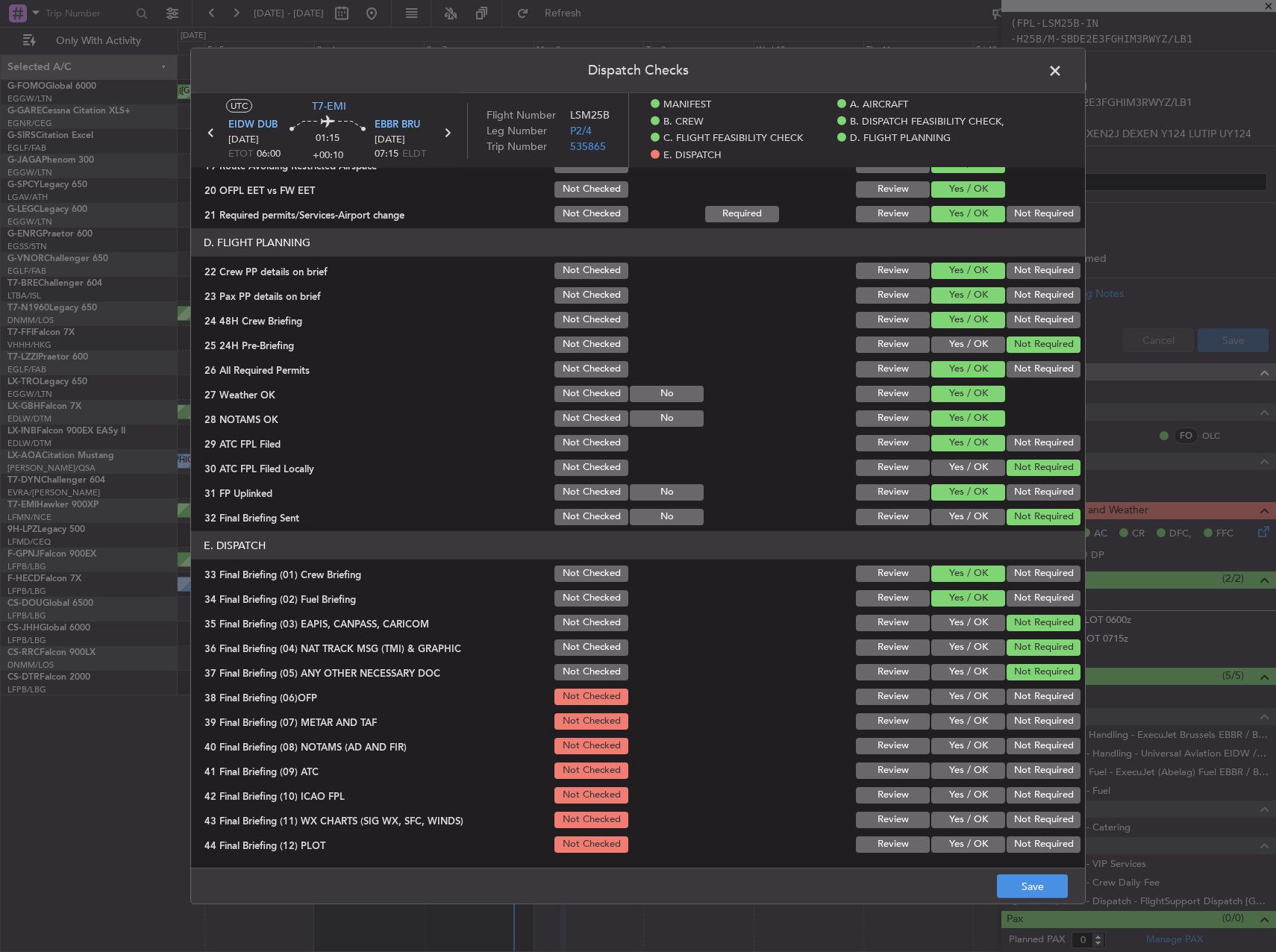
click at [967, 693] on button "Yes / OK" at bounding box center [968, 697] width 74 height 17
click at [961, 718] on button "Yes / OK" at bounding box center [968, 722] width 74 height 17
click at [964, 740] on button "Yes / OK" at bounding box center [968, 746] width 74 height 17
click at [963, 770] on button "Yes / OK" at bounding box center [968, 770] width 74 height 17
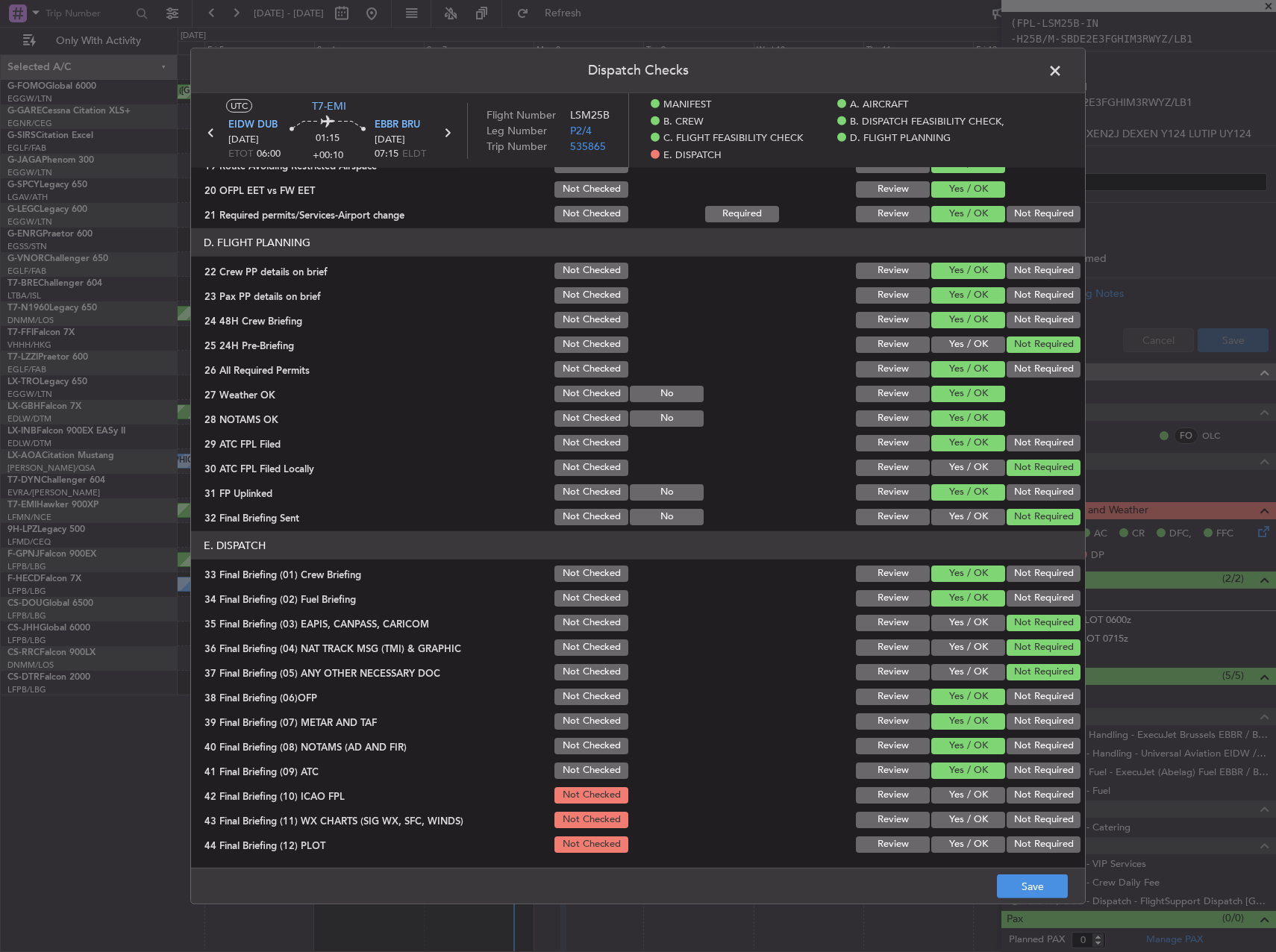
click at [1039, 793] on button "Not Required" at bounding box center [1043, 795] width 74 height 17
click at [974, 809] on section "E. DISPATCH 33 Final Briefing (01) Crew Briefing Not Checked Review Yes / OK No…" at bounding box center [638, 693] width 894 height 324
drag, startPoint x: 968, startPoint y: 821, endPoint x: 967, endPoint y: 845, distance: 24.0
click at [968, 821] on button "Yes / OK" at bounding box center [968, 820] width 74 height 17
click at [967, 849] on button "Yes / OK" at bounding box center [968, 844] width 74 height 17
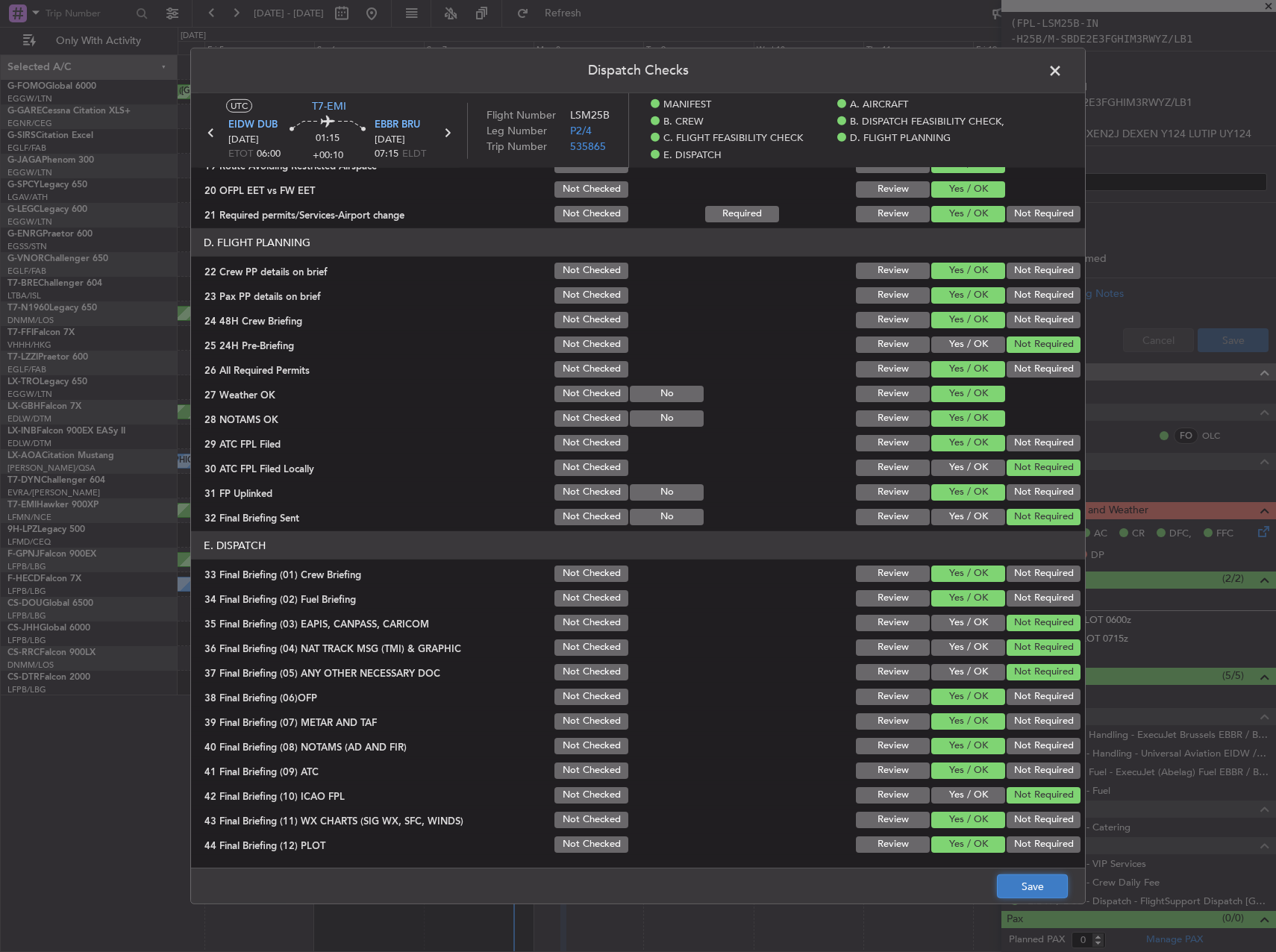
click at [1011, 877] on button "Save" at bounding box center [1032, 887] width 71 height 24
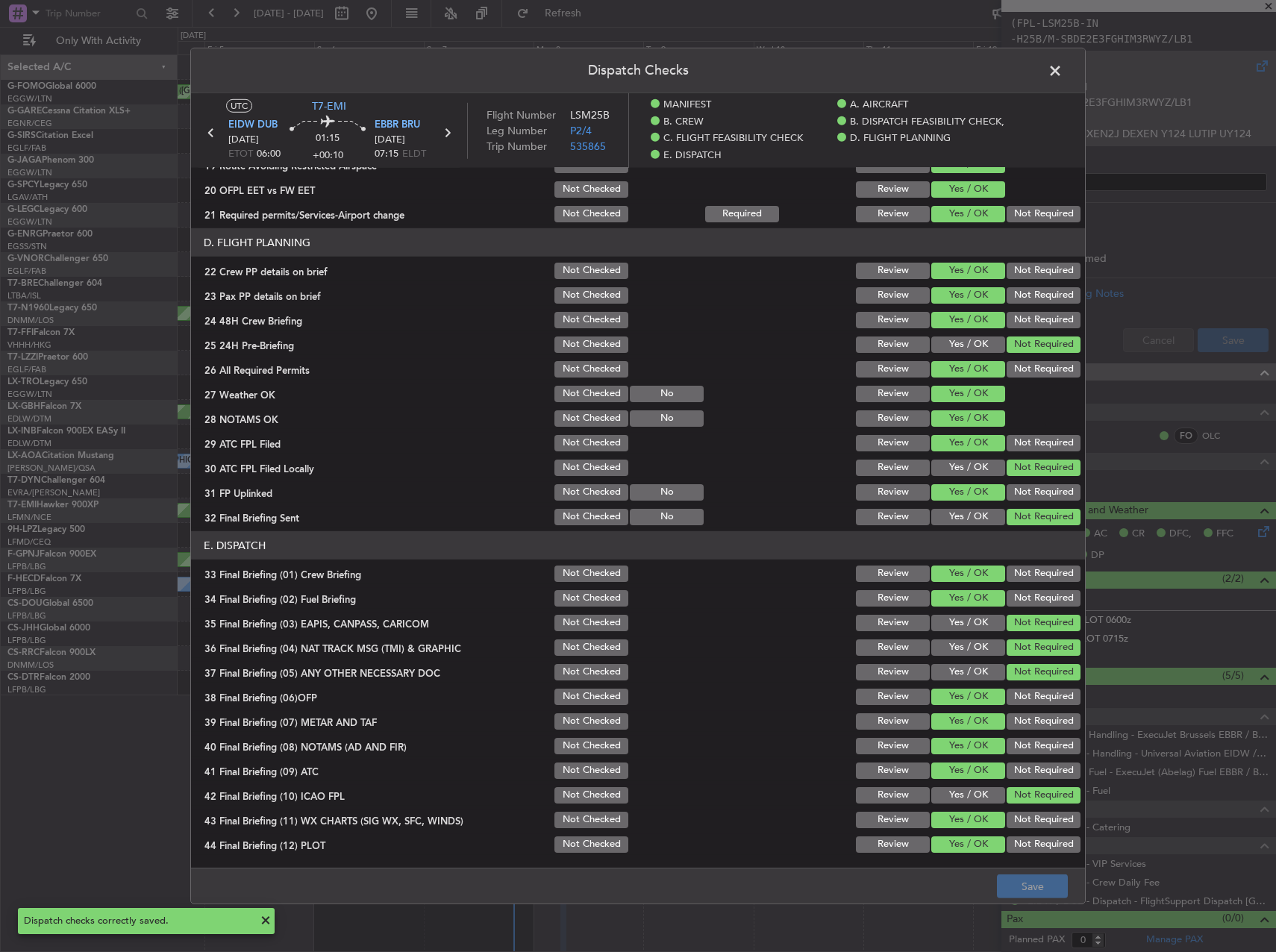
drag, startPoint x: 1053, startPoint y: 69, endPoint x: 1047, endPoint y: 133, distance: 64.3
click at [1063, 69] on span at bounding box center [1063, 74] width 0 height 29
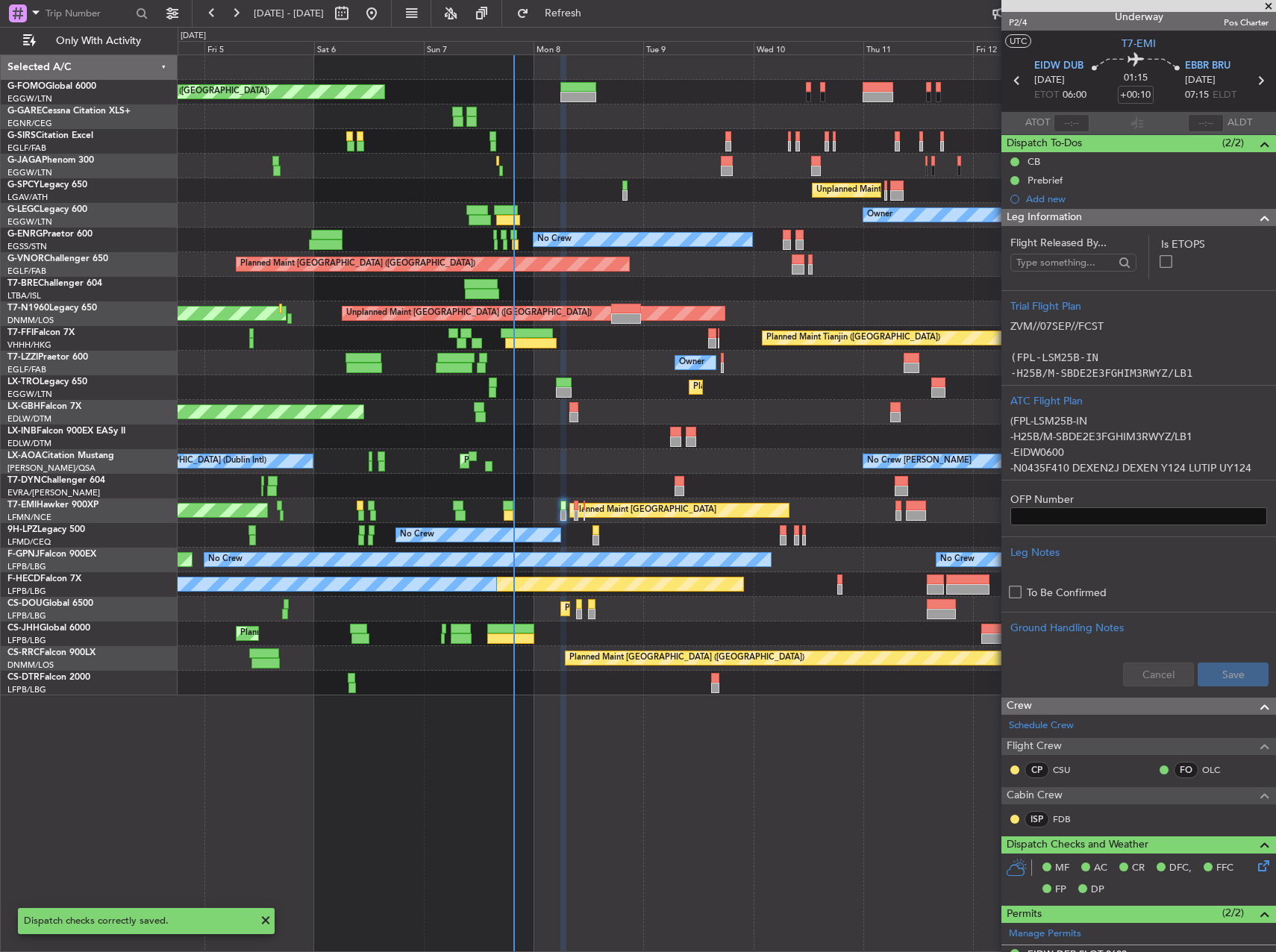
scroll to position [0, 0]
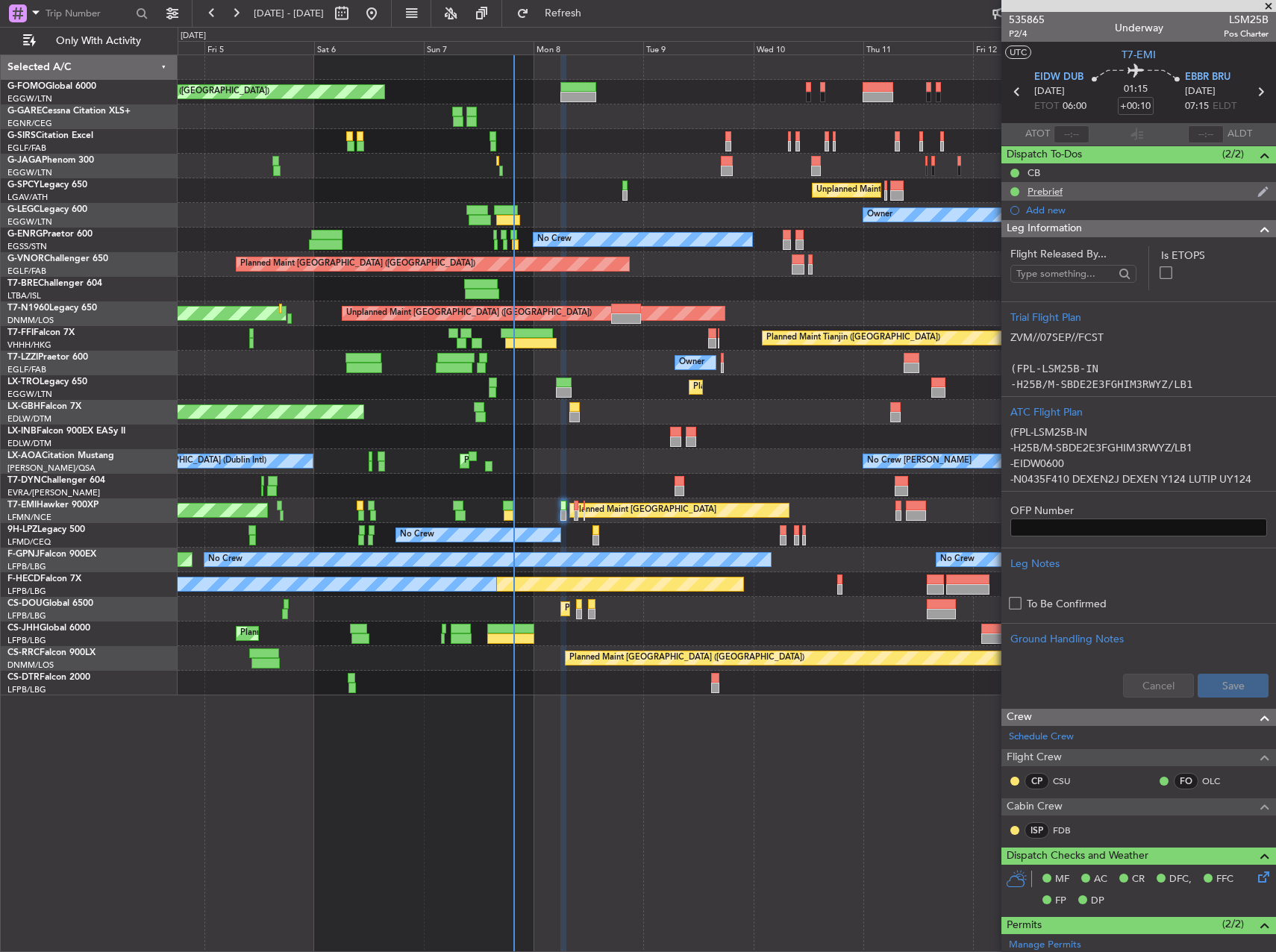
click at [1088, 193] on div "Prebrief" at bounding box center [1138, 191] width 275 height 18
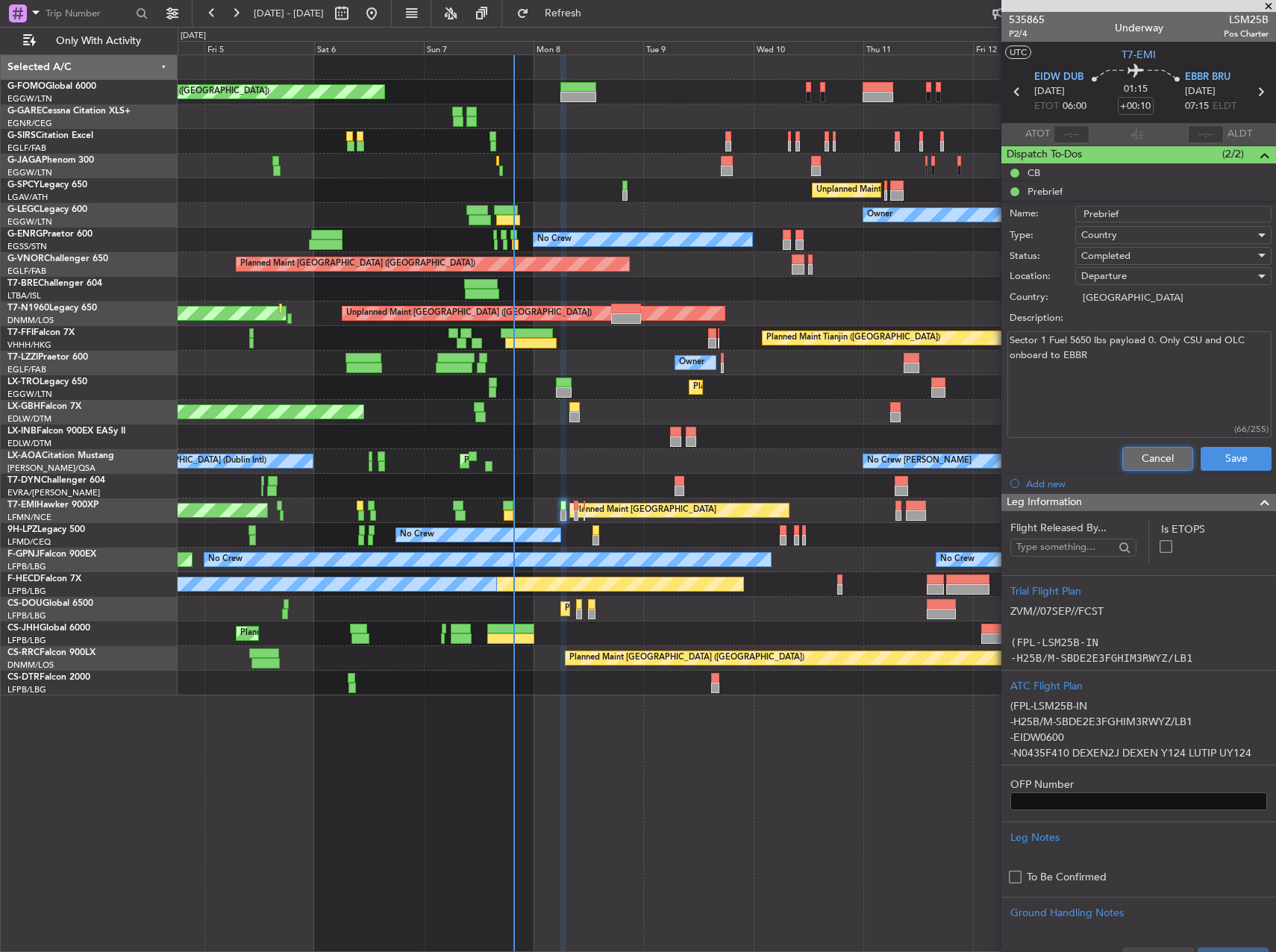
click at [1158, 456] on button "Cancel" at bounding box center [1157, 459] width 71 height 24
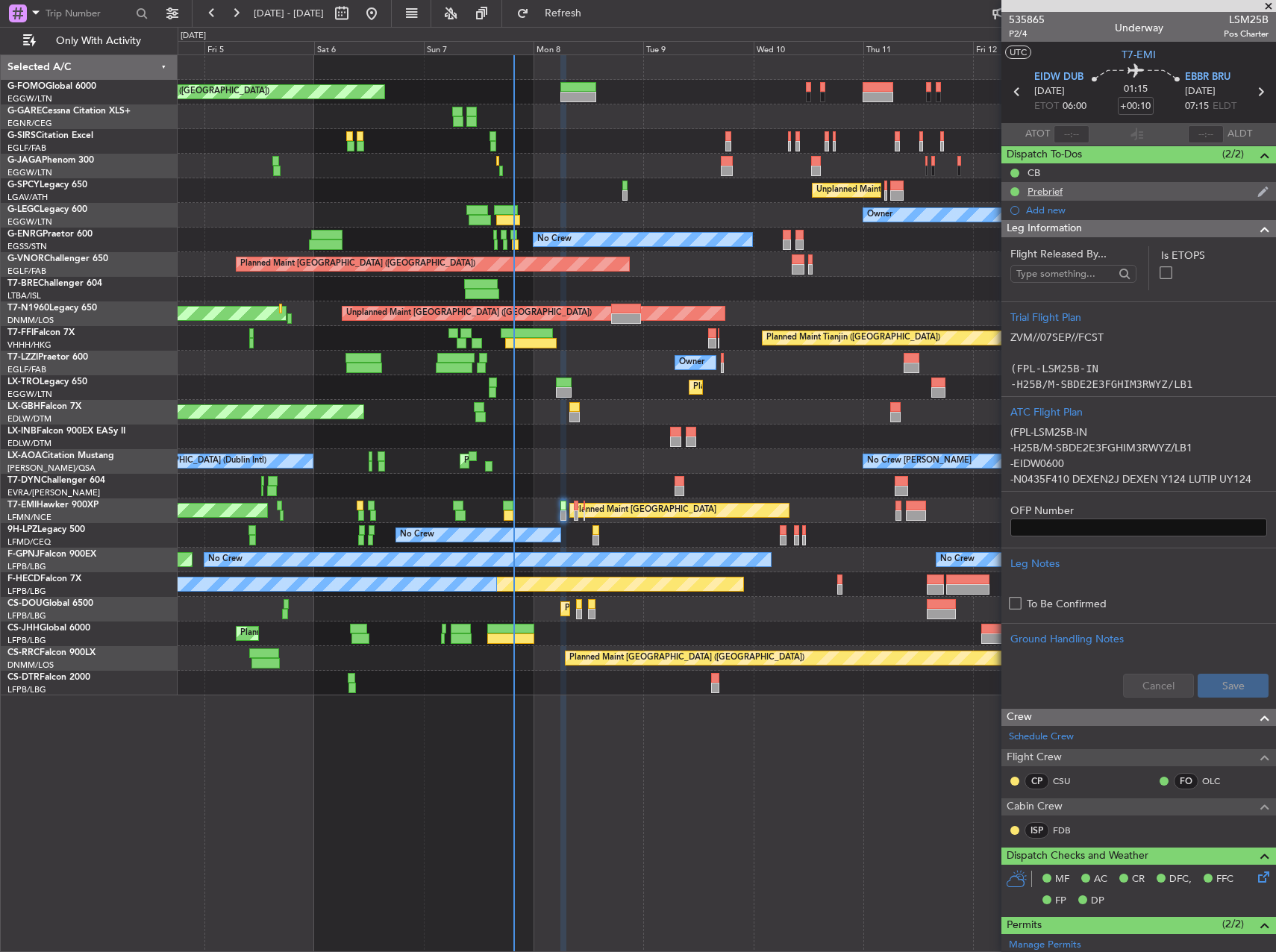
click at [1059, 190] on div "Prebrief" at bounding box center [1045, 191] width 35 height 13
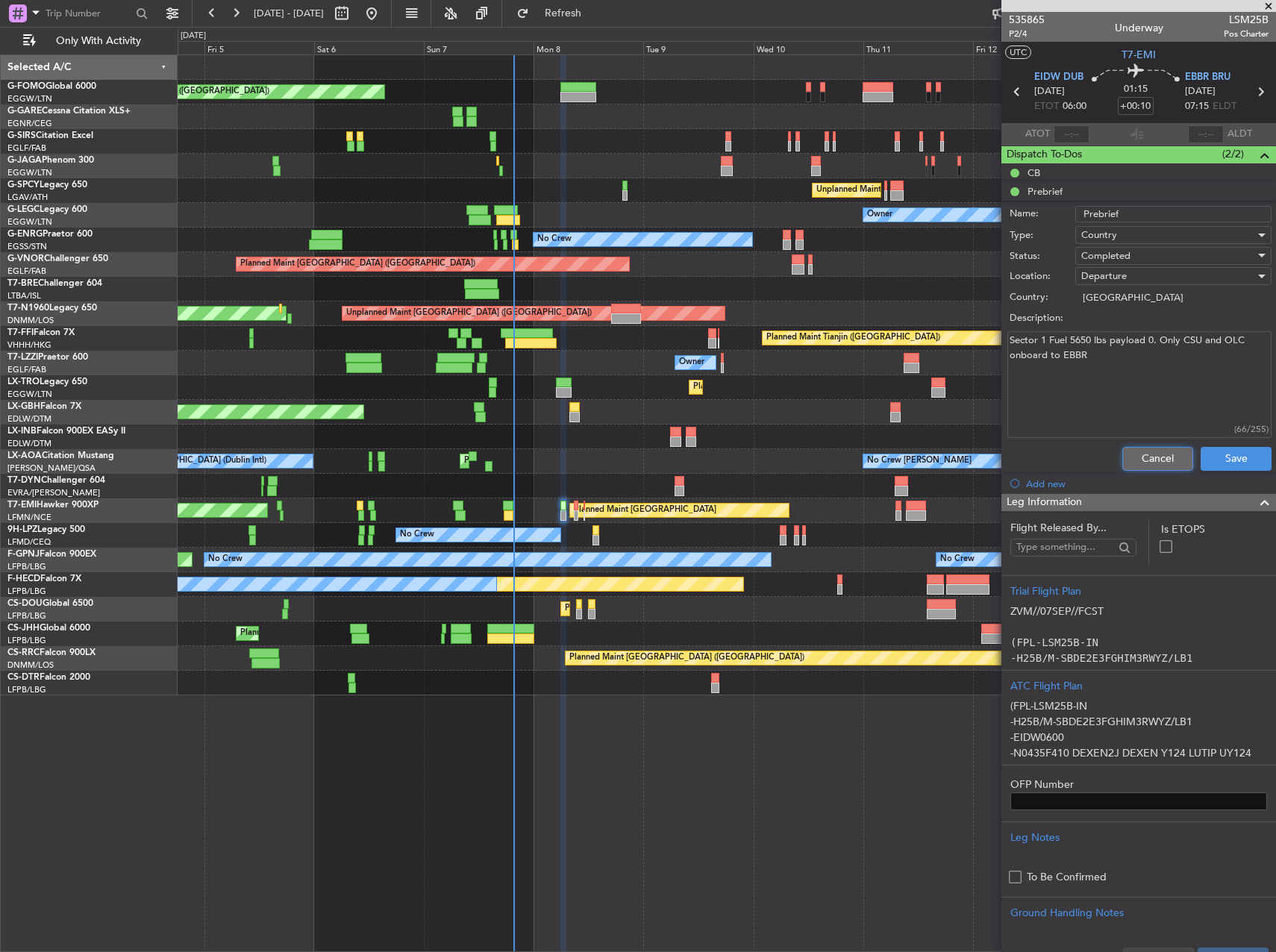
click at [1161, 468] on button "Cancel" at bounding box center [1157, 459] width 71 height 24
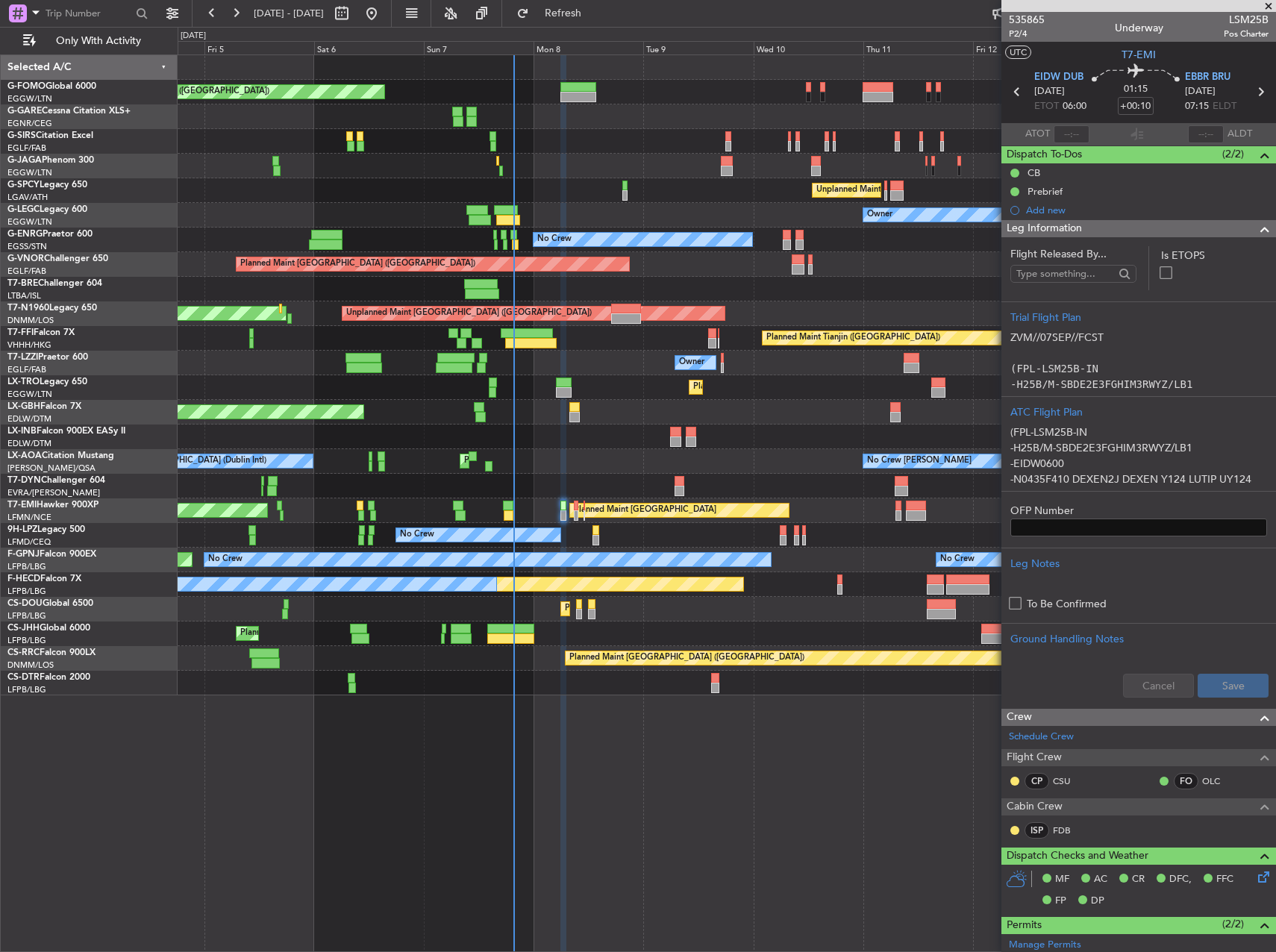
click at [1067, 837] on mat-tooltip-component "[PERSON_NAME] [PERSON_NAME] (FDB)" at bounding box center [1075, 856] width 187 height 40
click at [1064, 830] on link "FDB" at bounding box center [1070, 830] width 33 height 14
click at [1057, 835] on link "FDB" at bounding box center [1070, 830] width 33 height 14
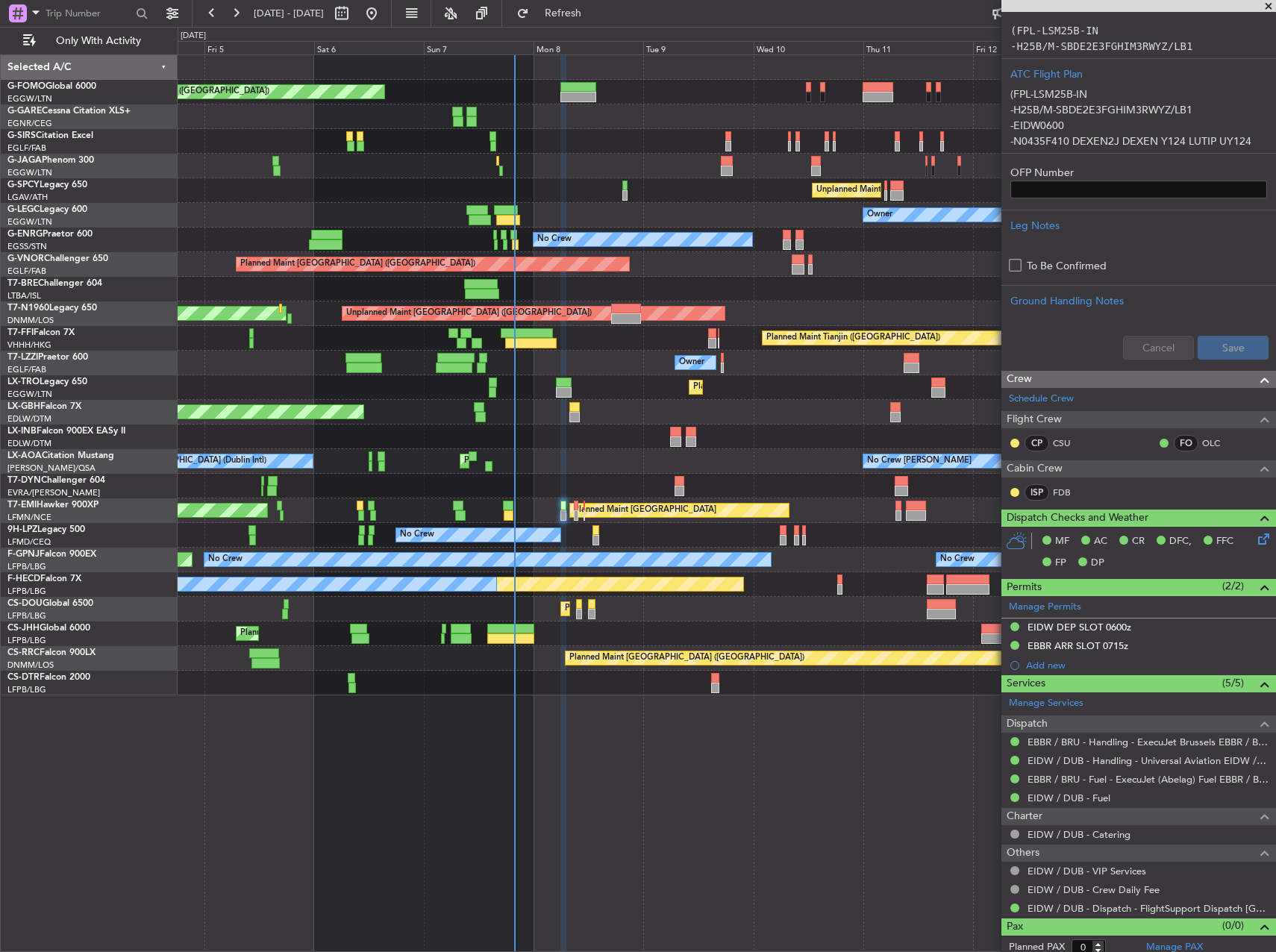
scroll to position [346, 0]
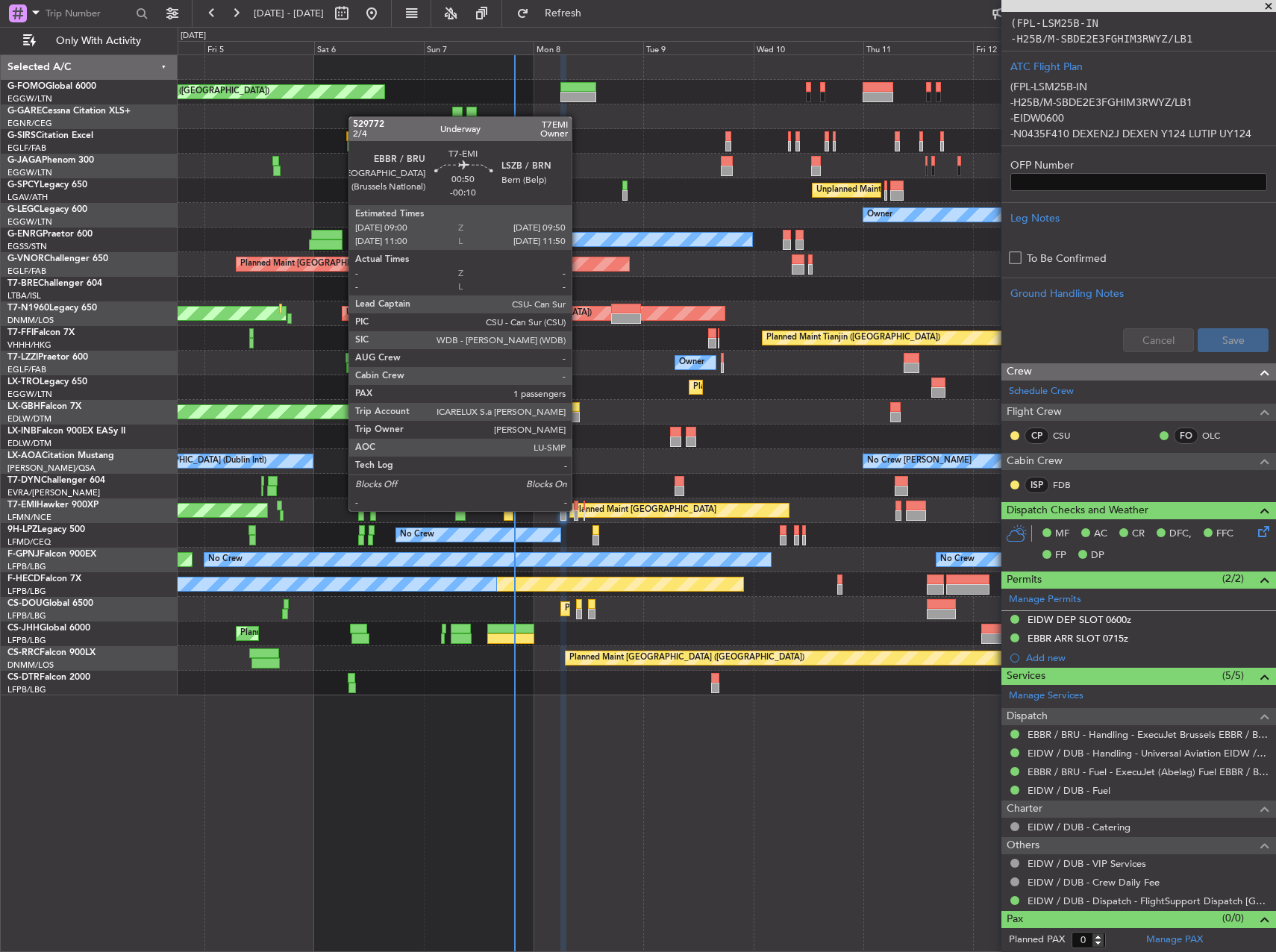
click at [578, 511] on div at bounding box center [576, 515] width 5 height 10
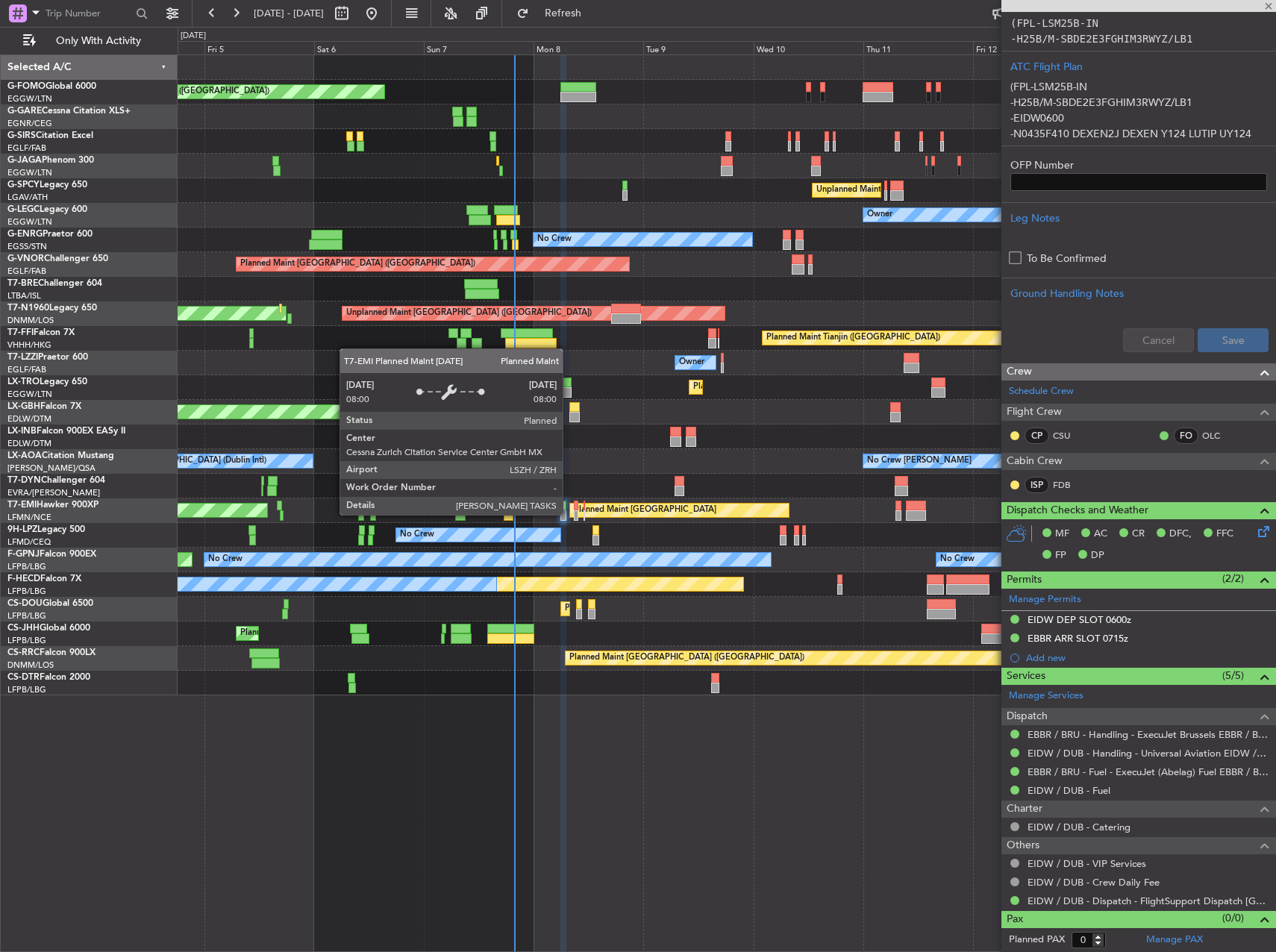
type input "-00:10"
type input "1"
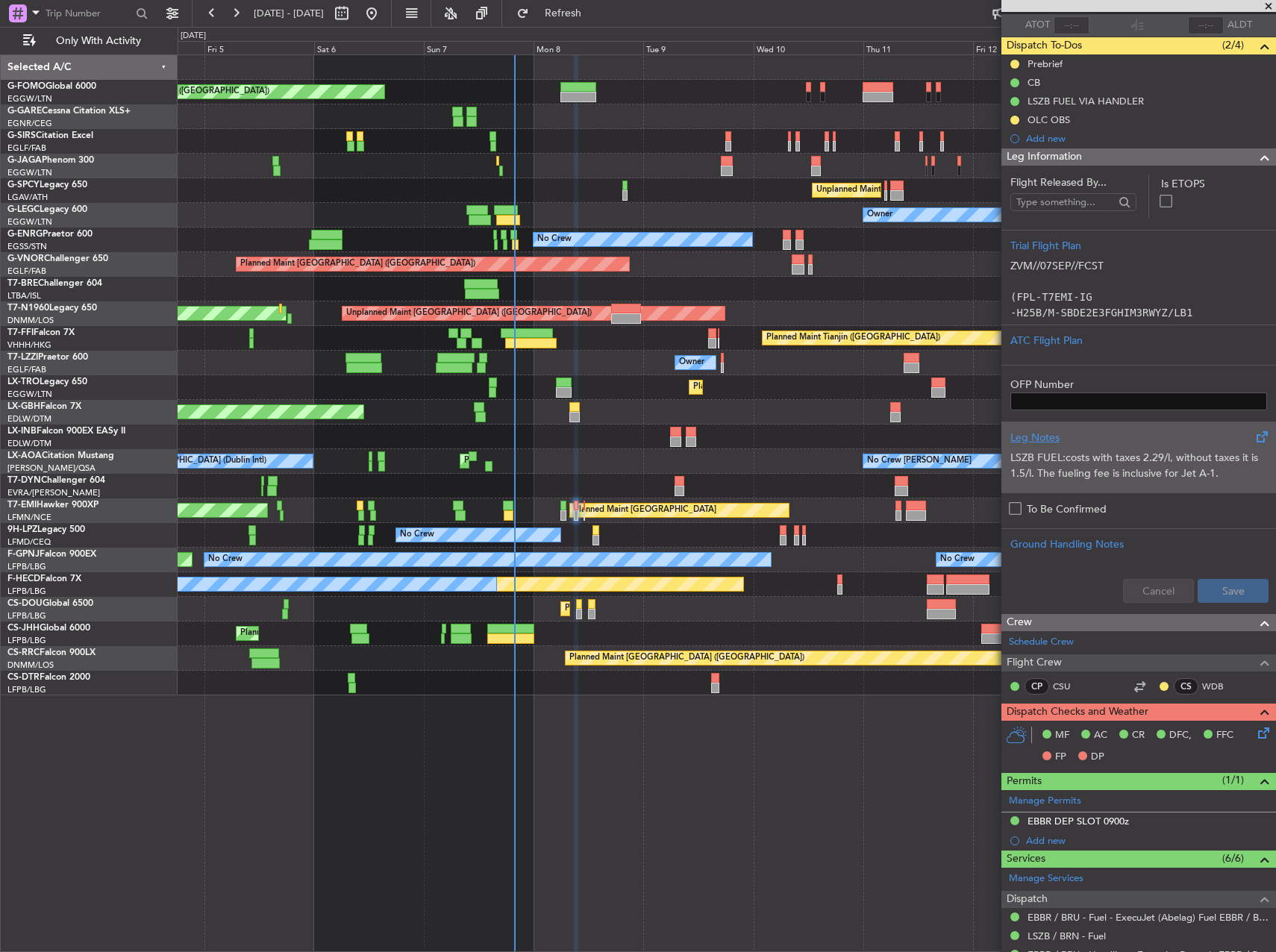
scroll to position [0, 0]
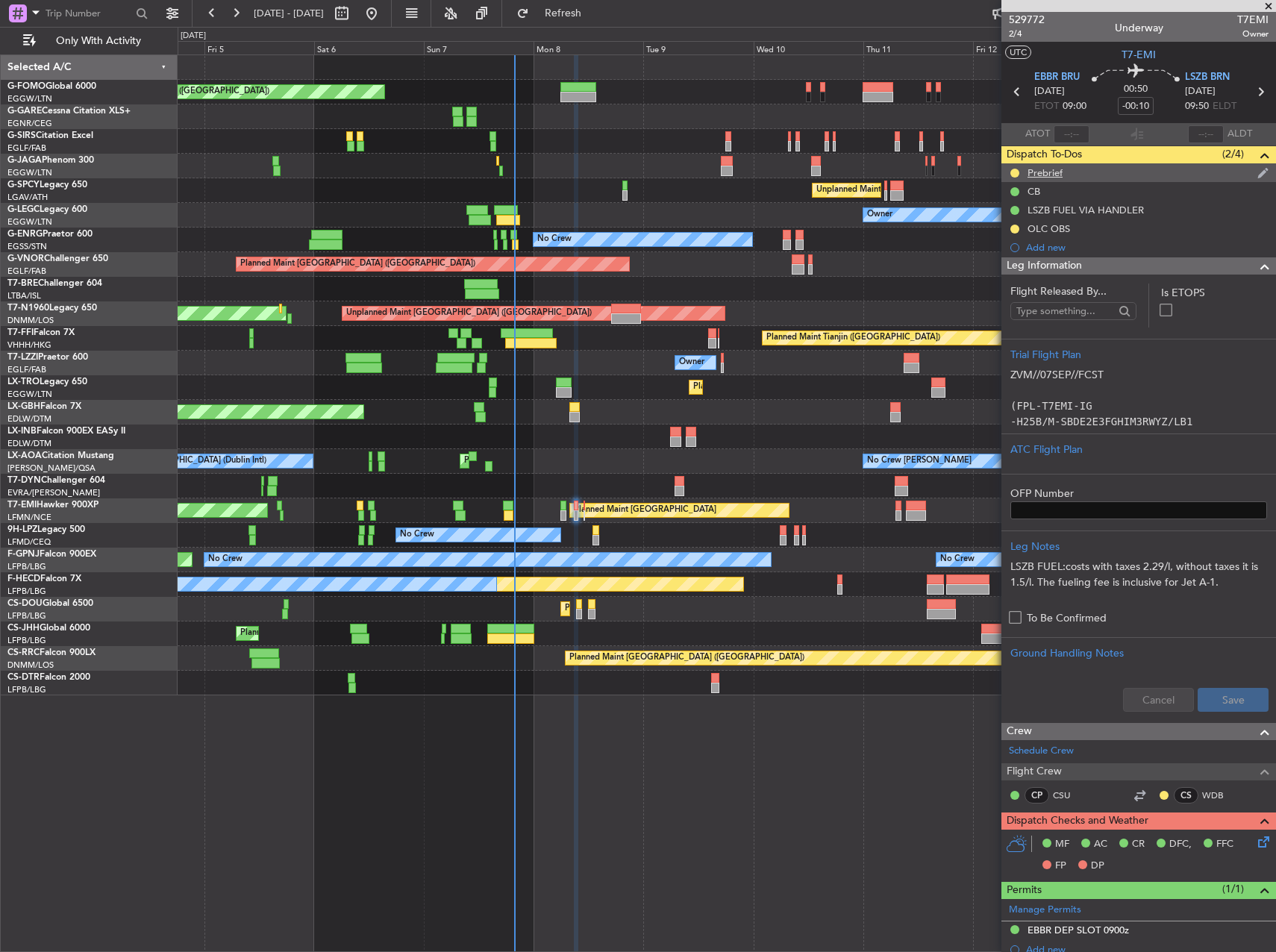
click at [1029, 180] on div "Prebrief" at bounding box center [1138, 172] width 275 height 18
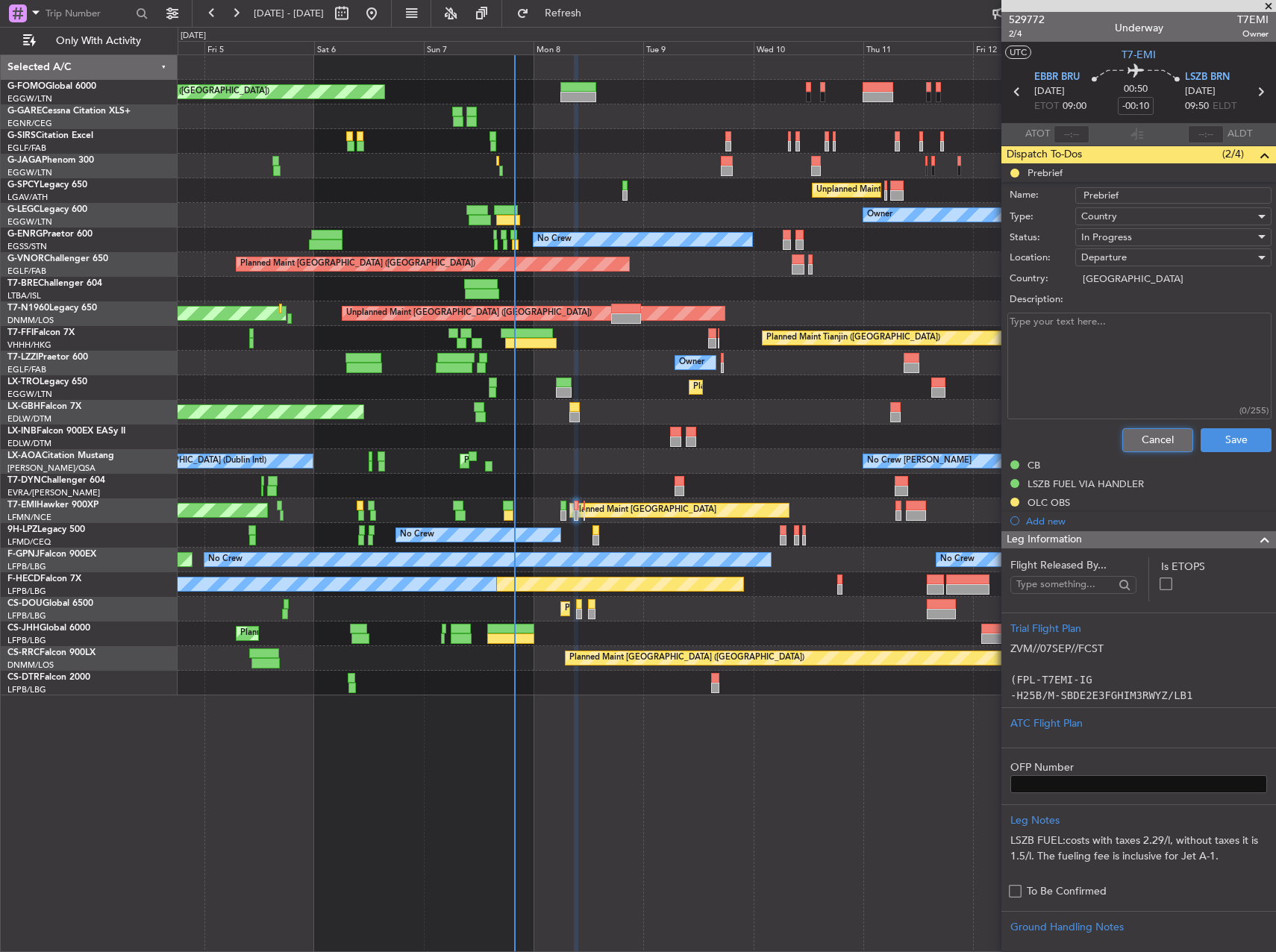
click at [1149, 441] on button "Cancel" at bounding box center [1157, 441] width 71 height 24
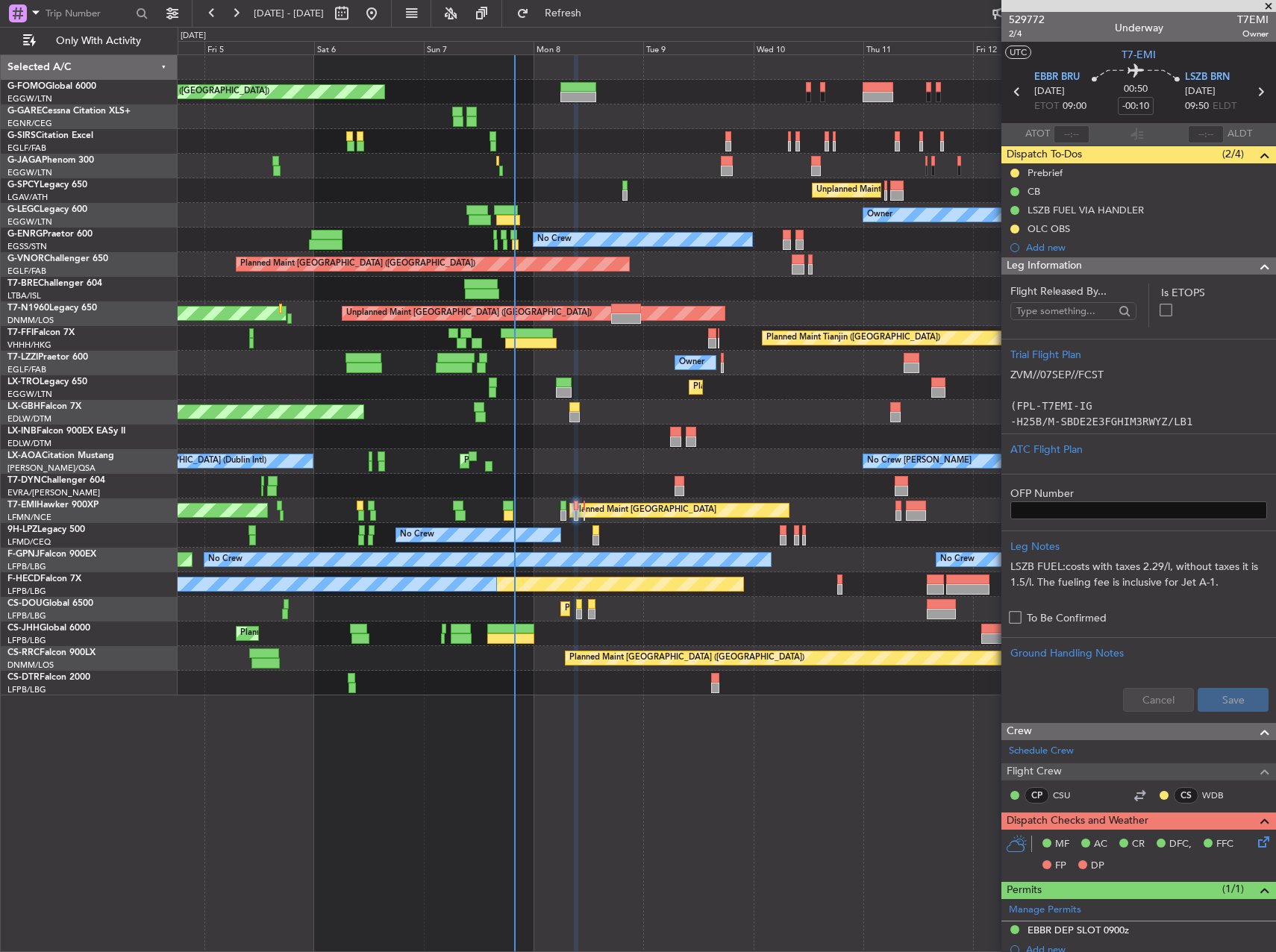
click at [1033, 230] on div "OLC OBS" at bounding box center [1048, 229] width 42 height 13
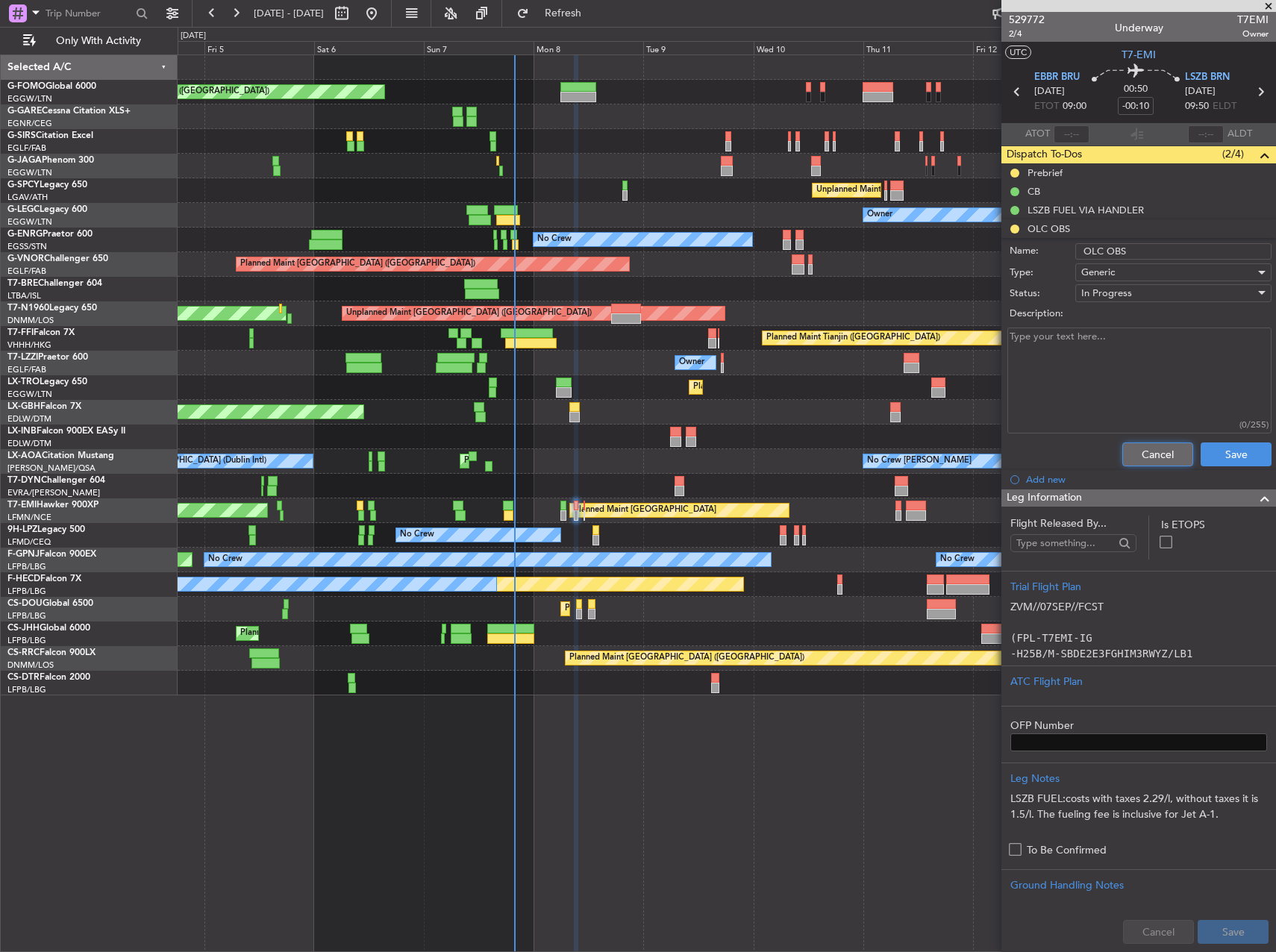
click at [1122, 455] on button "Cancel" at bounding box center [1157, 455] width 71 height 24
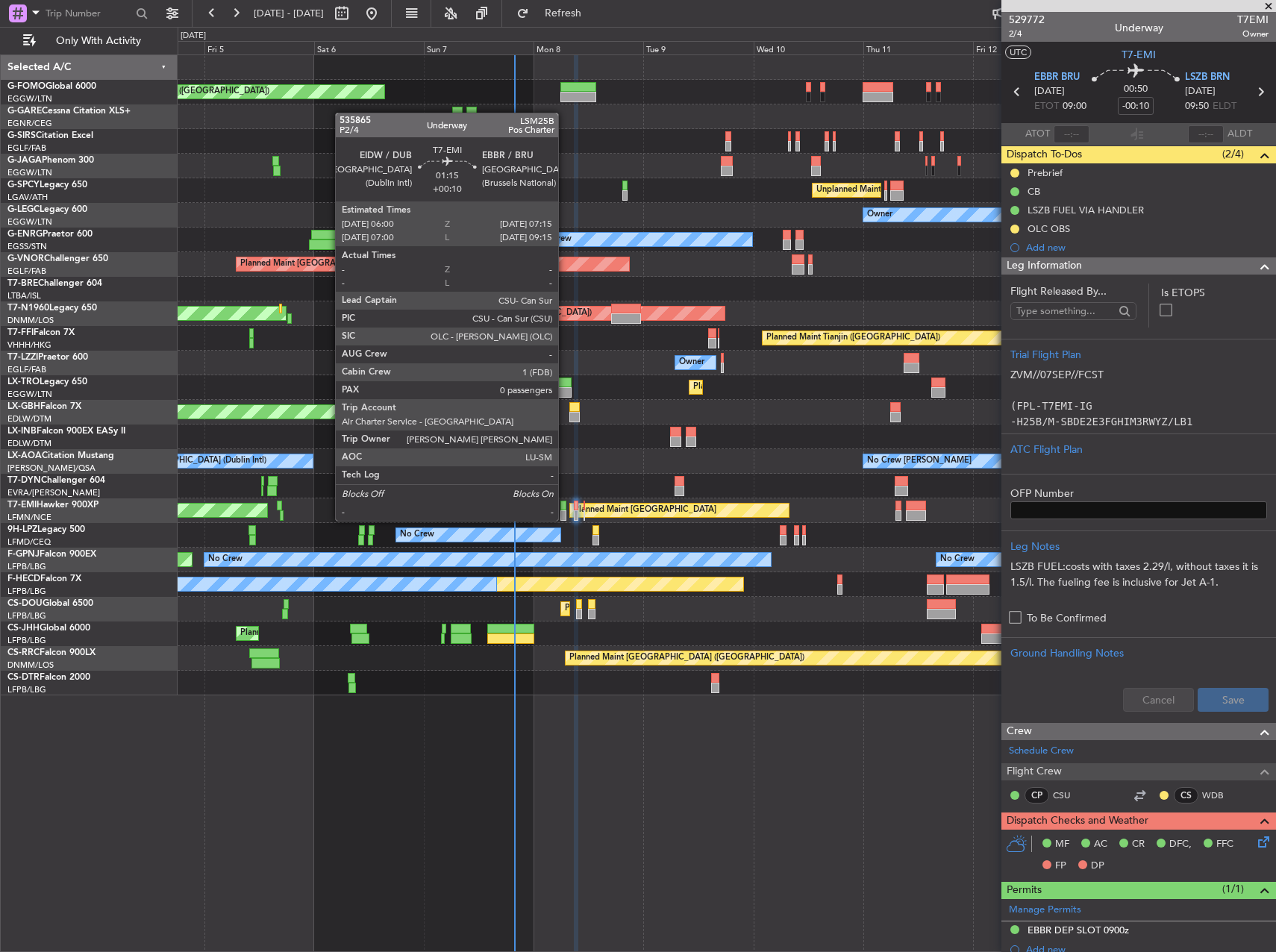
click at [565, 507] on div at bounding box center [563, 506] width 6 height 10
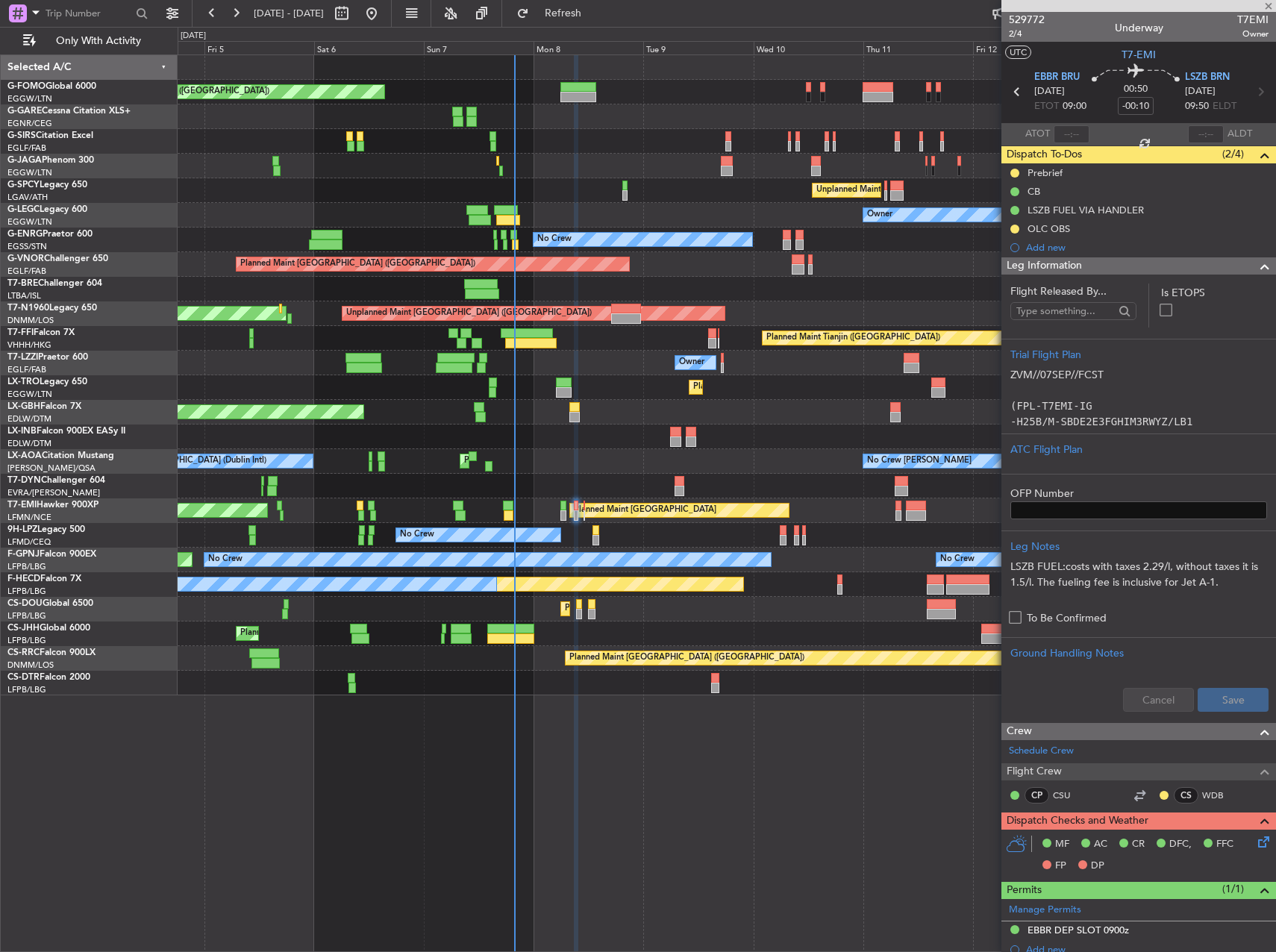
type input "+00:10"
type input "0"
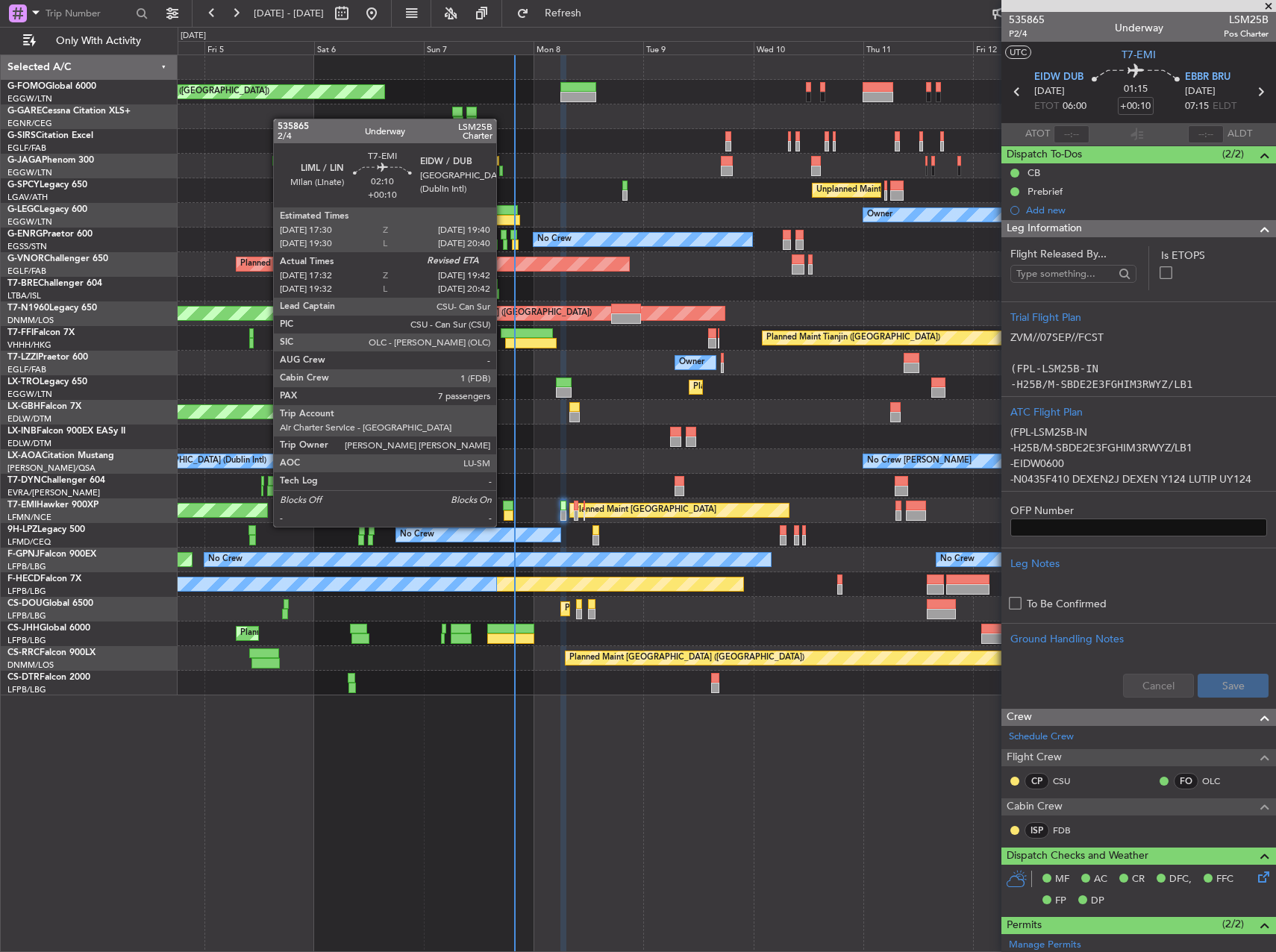
click at [502, 511] on div "Planned Maint Zurich Planned Maint Zurich" at bounding box center [726, 511] width 1098 height 25
click at [504, 512] on div at bounding box center [508, 515] width 10 height 10
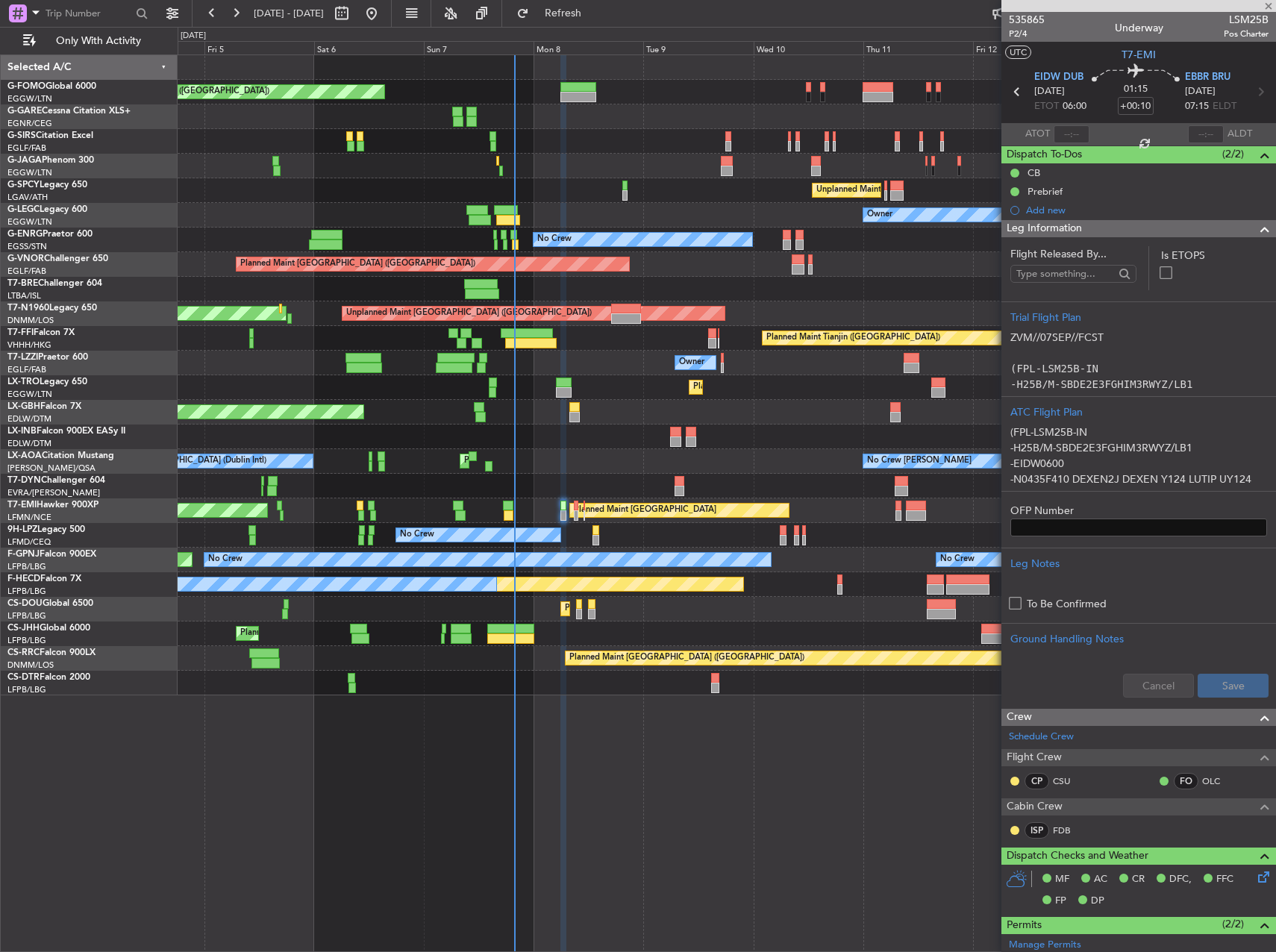
type input "17:32"
type input "7"
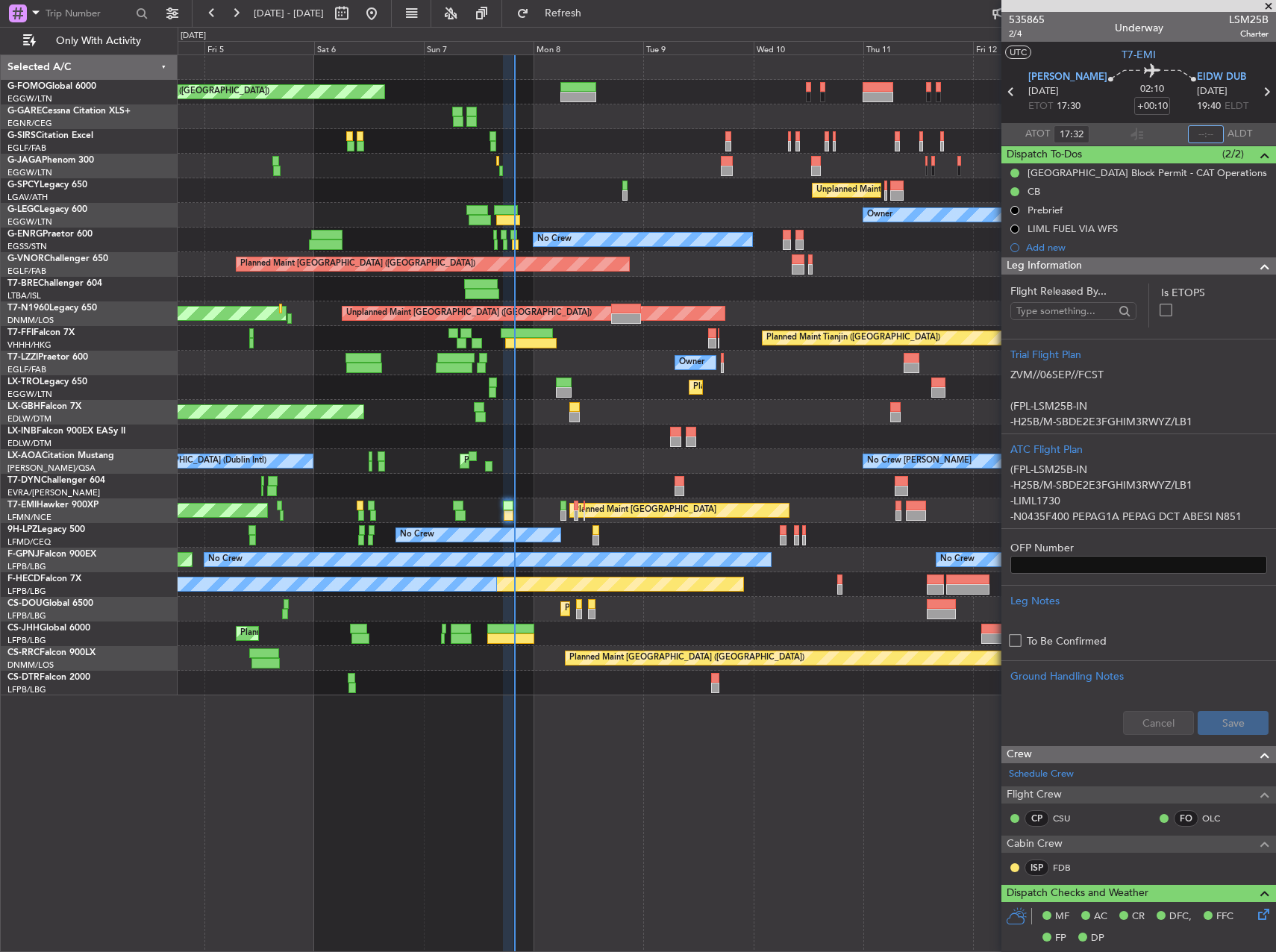
click at [1210, 136] on input "text" at bounding box center [1205, 134] width 36 height 18
click at [871, 290] on div at bounding box center [726, 289] width 1098 height 25
type input "19:32"
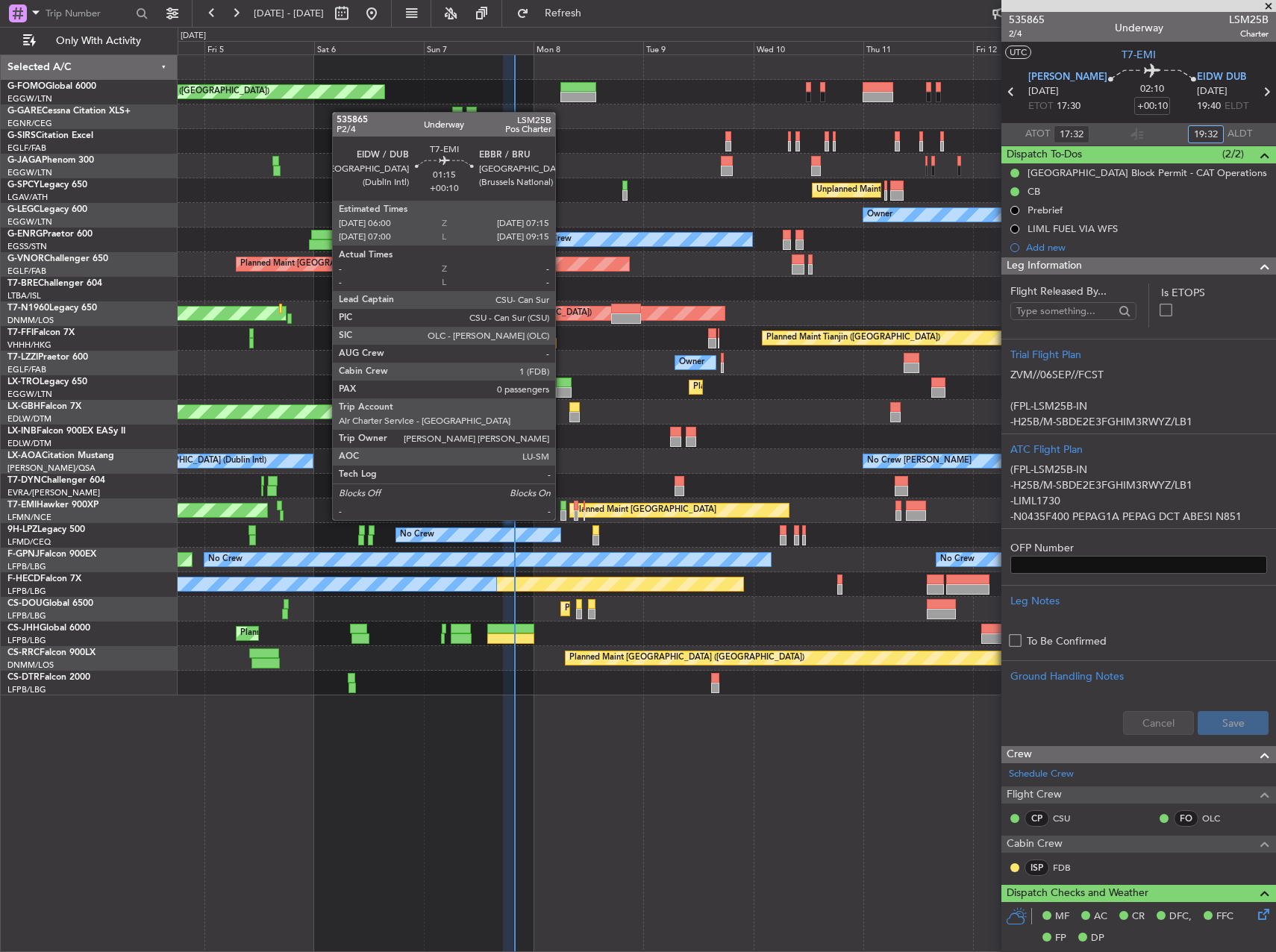
click at [562, 507] on div at bounding box center [563, 506] width 6 height 10
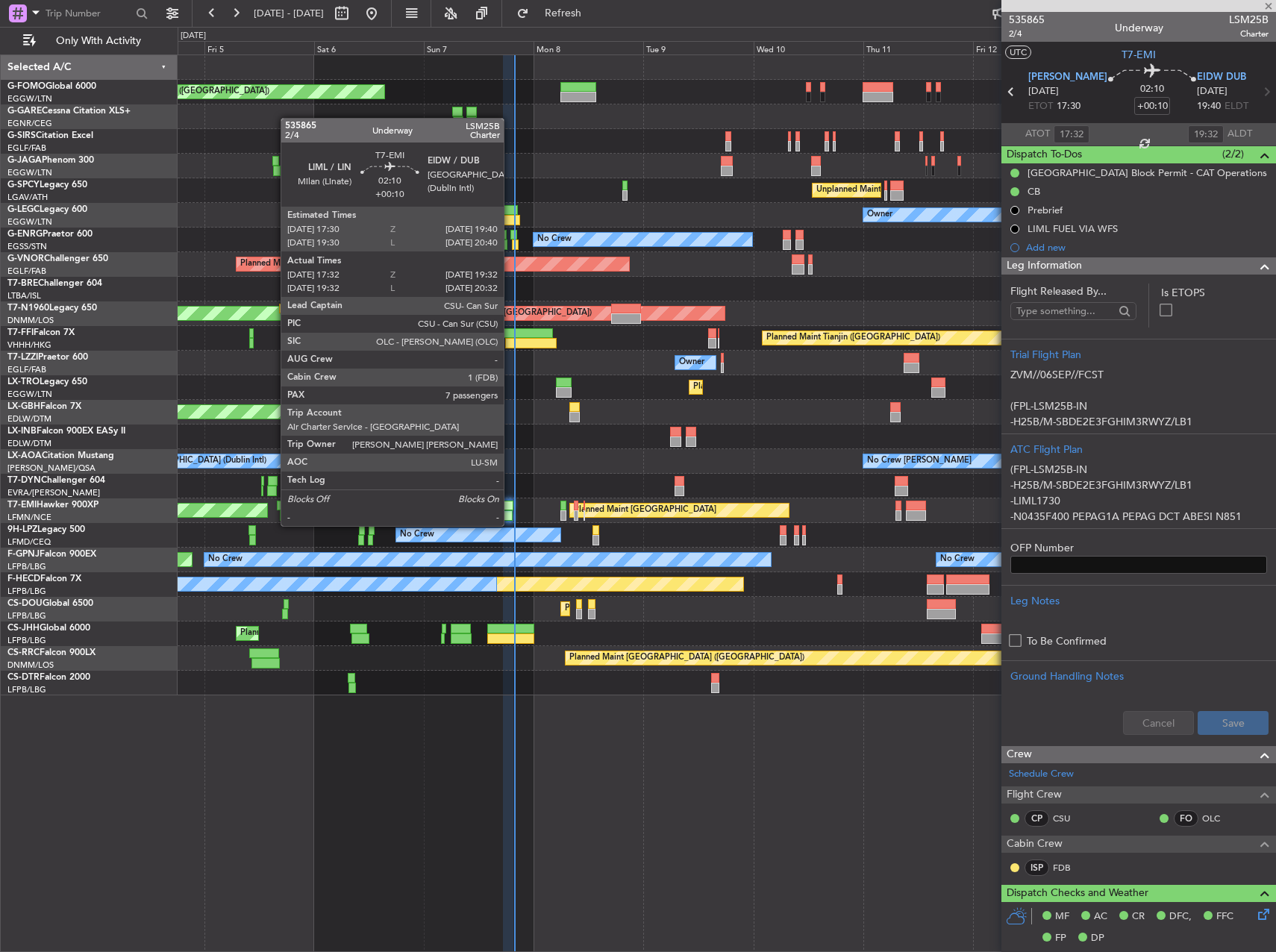
type input "0"
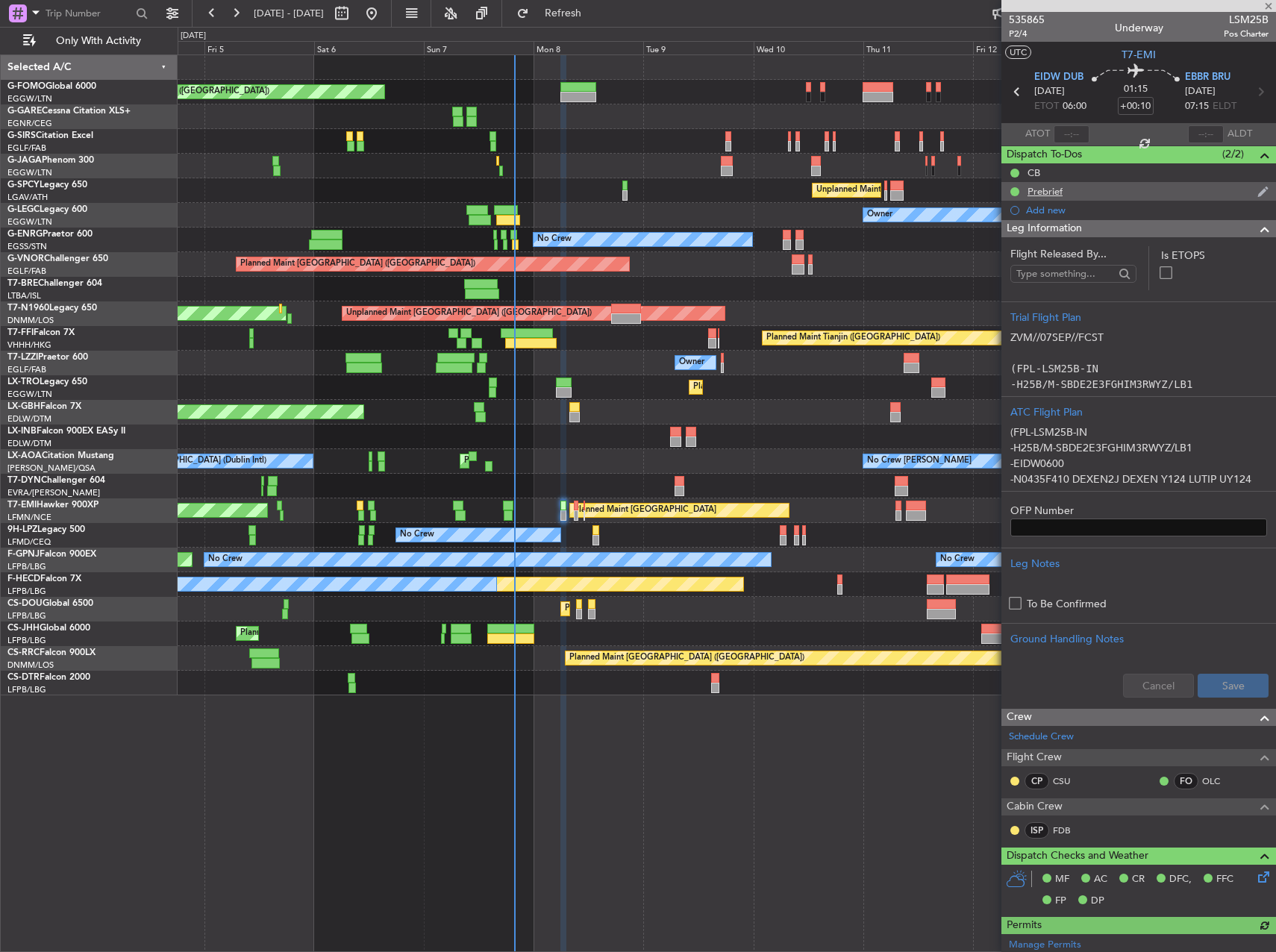
click at [1056, 192] on div "Prebrief" at bounding box center [1045, 191] width 35 height 13
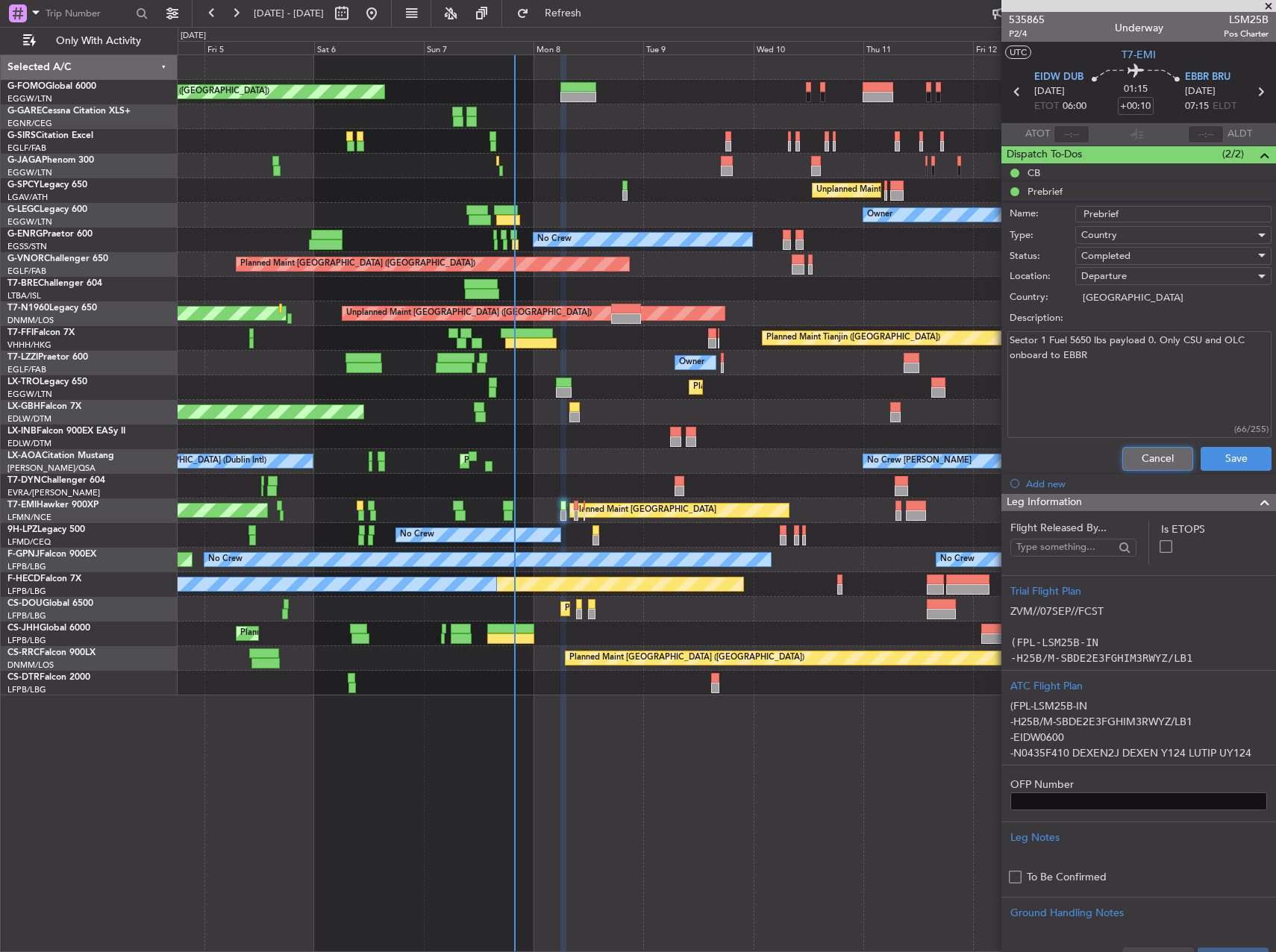
click at [1135, 456] on button "Cancel" at bounding box center [1157, 459] width 71 height 24
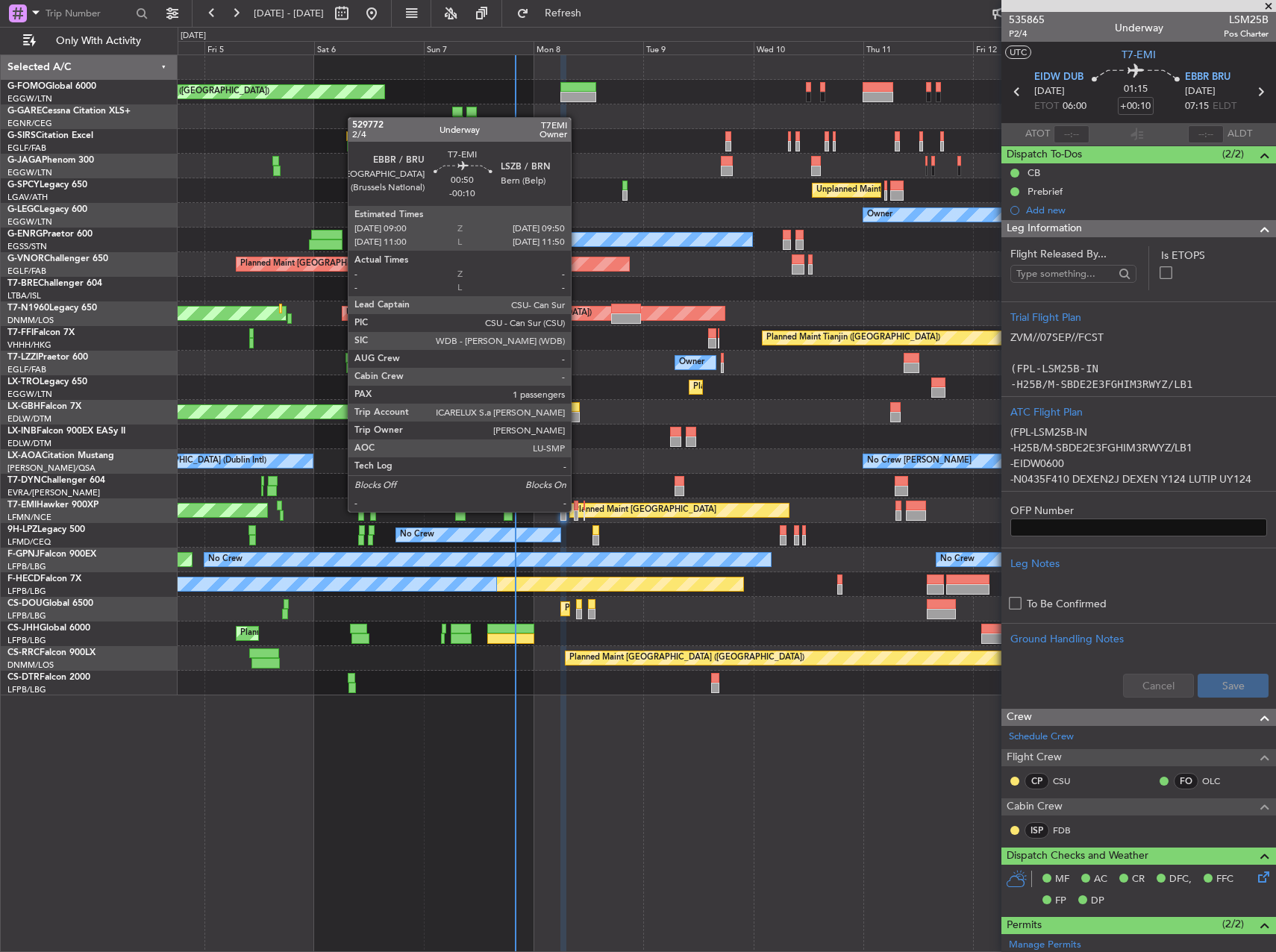
click at [577, 512] on div at bounding box center [576, 515] width 5 height 10
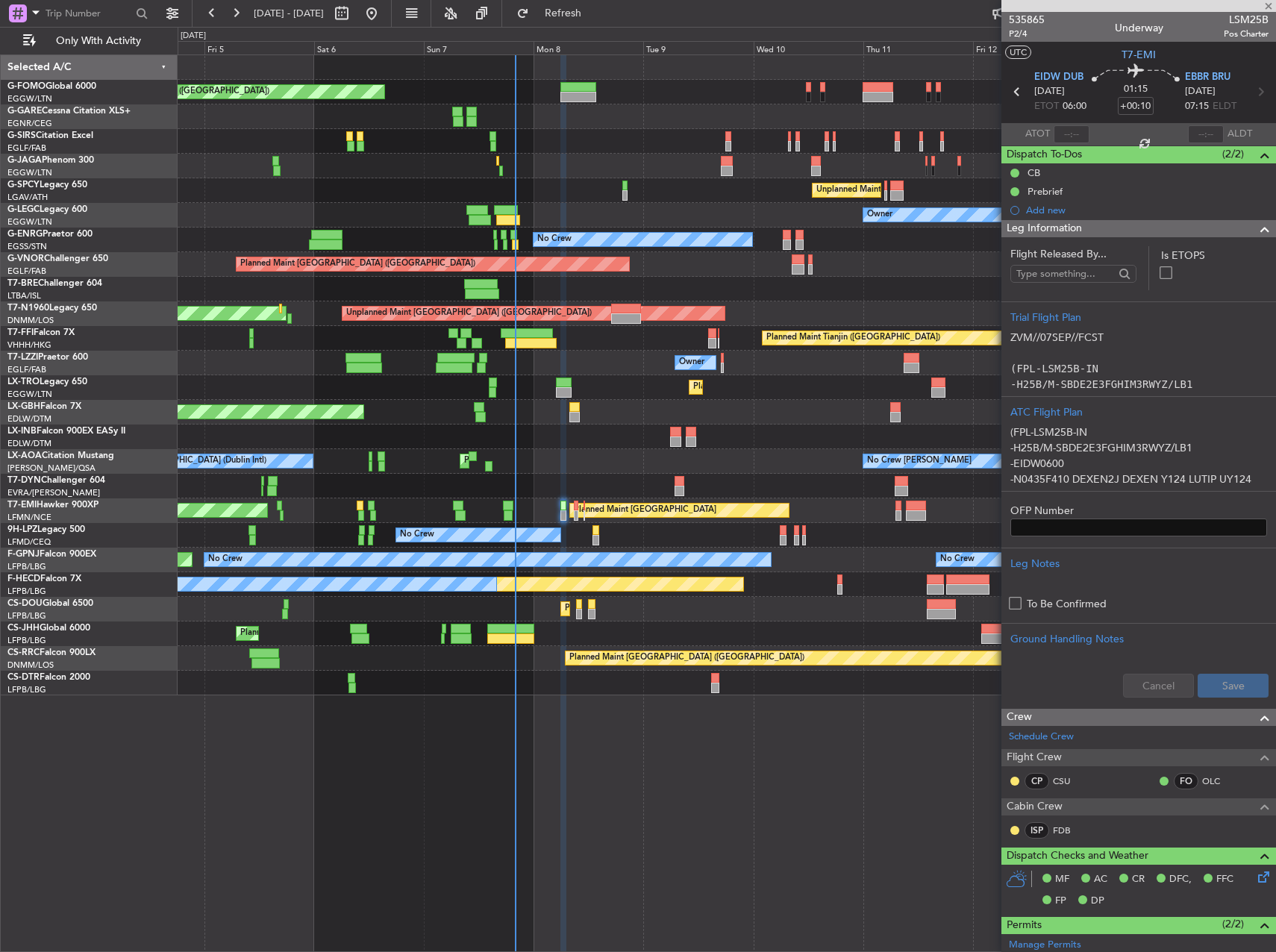
type input "-00:10"
type input "1"
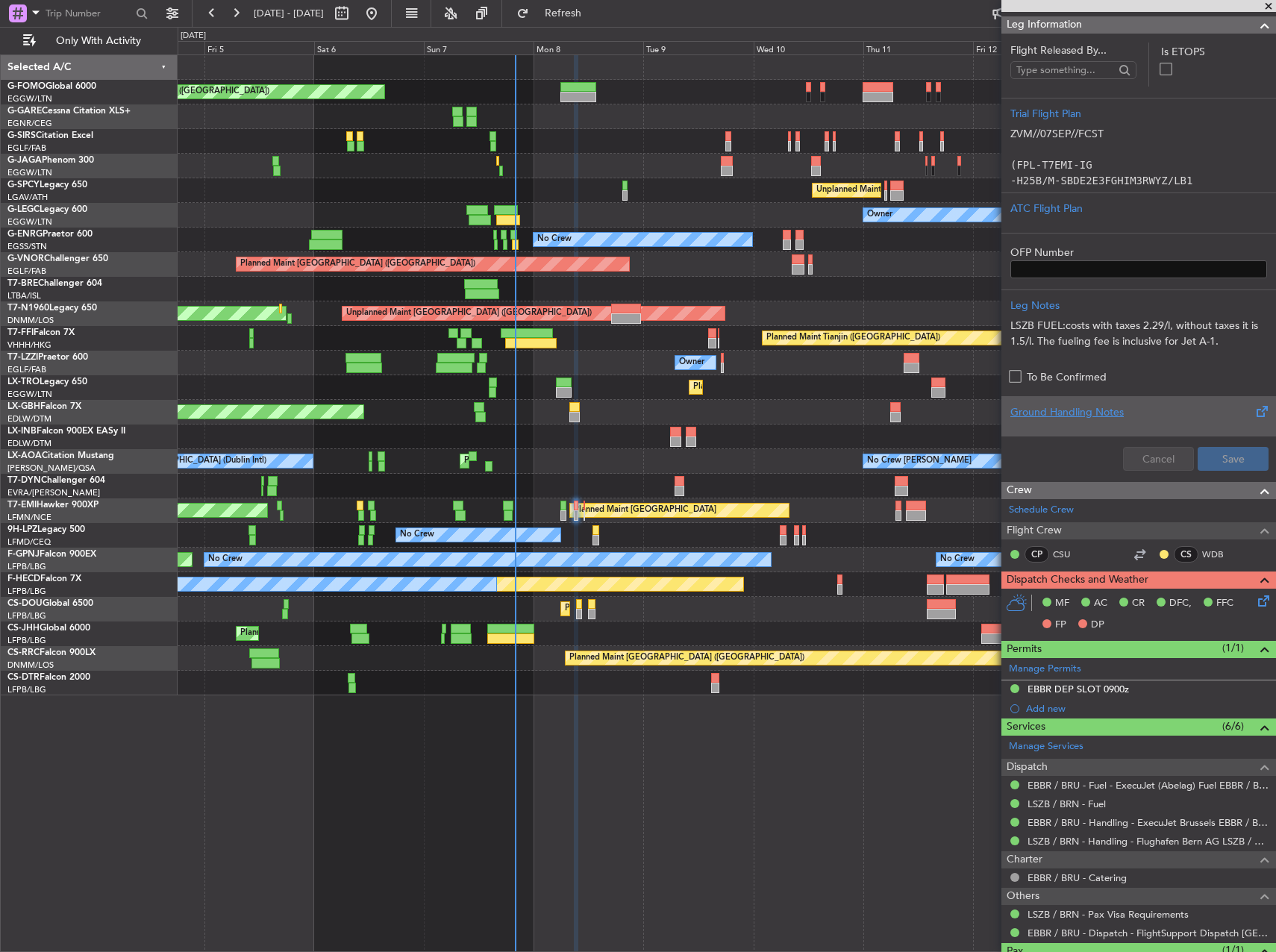
scroll to position [307, 0]
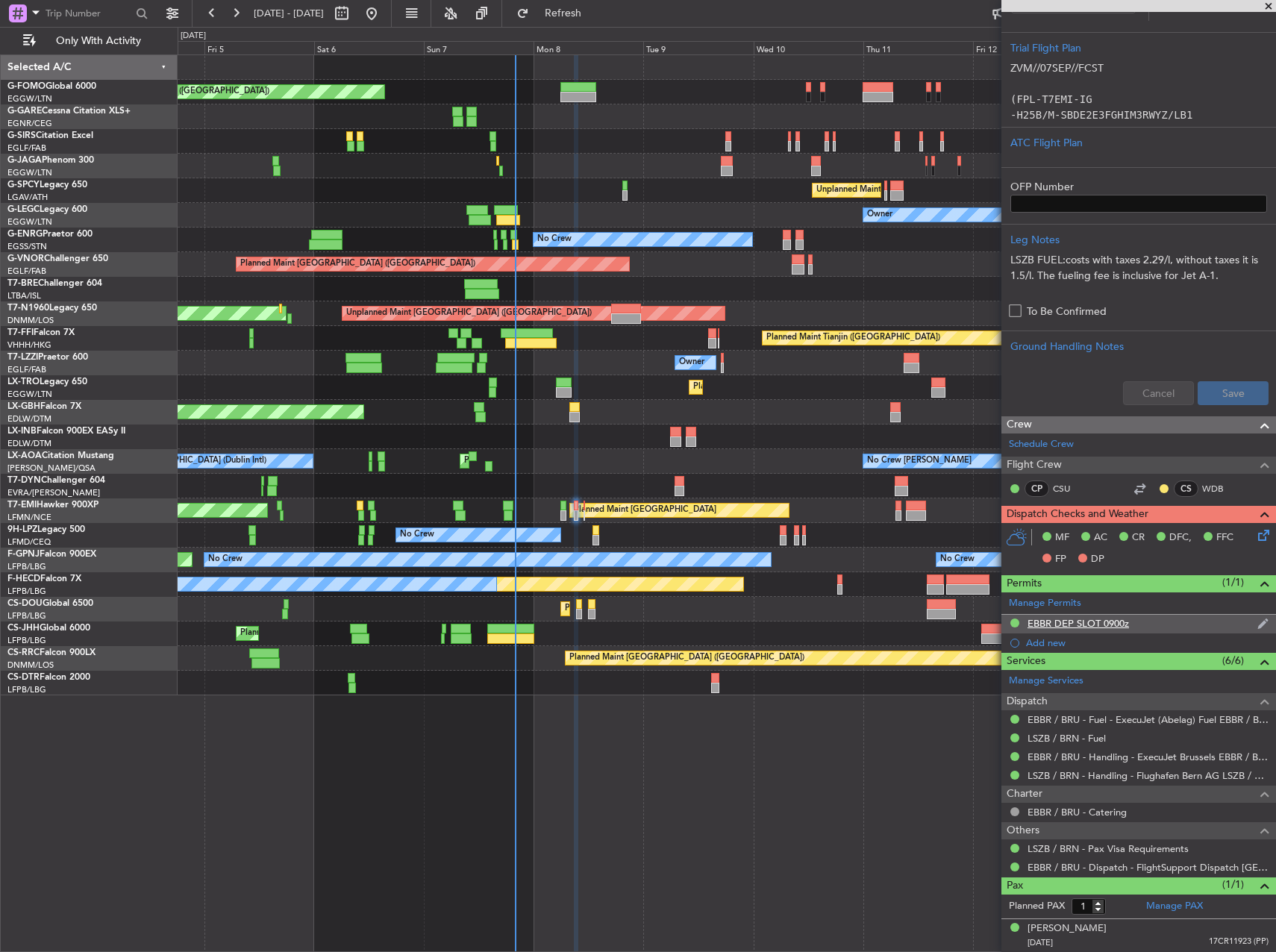
click at [1063, 629] on div "EBBR DEP SLOT 0900z" at bounding box center [1078, 624] width 101 height 13
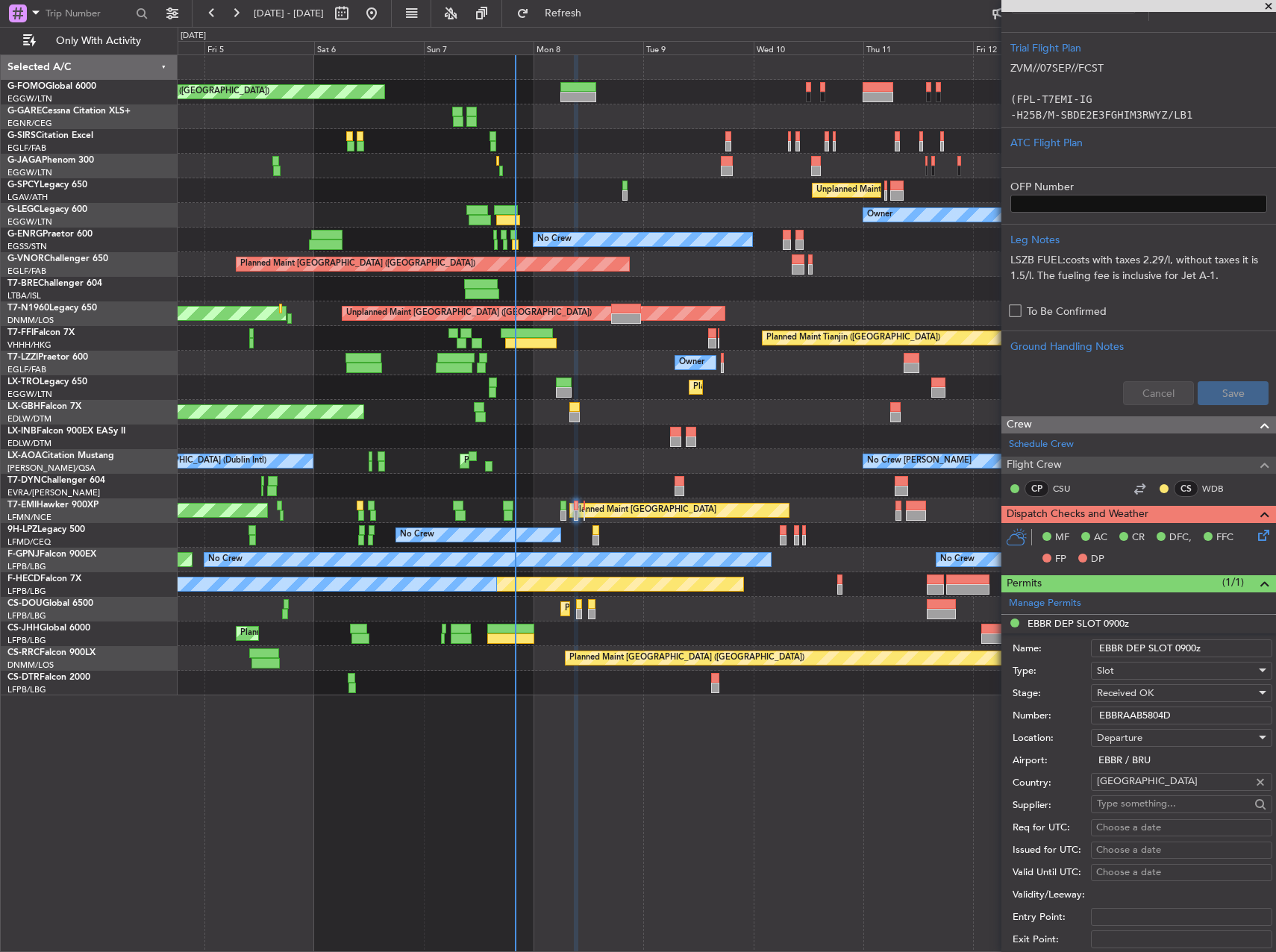
click at [1119, 715] on input "EBBRAAB5804D" at bounding box center [1182, 715] width 182 height 18
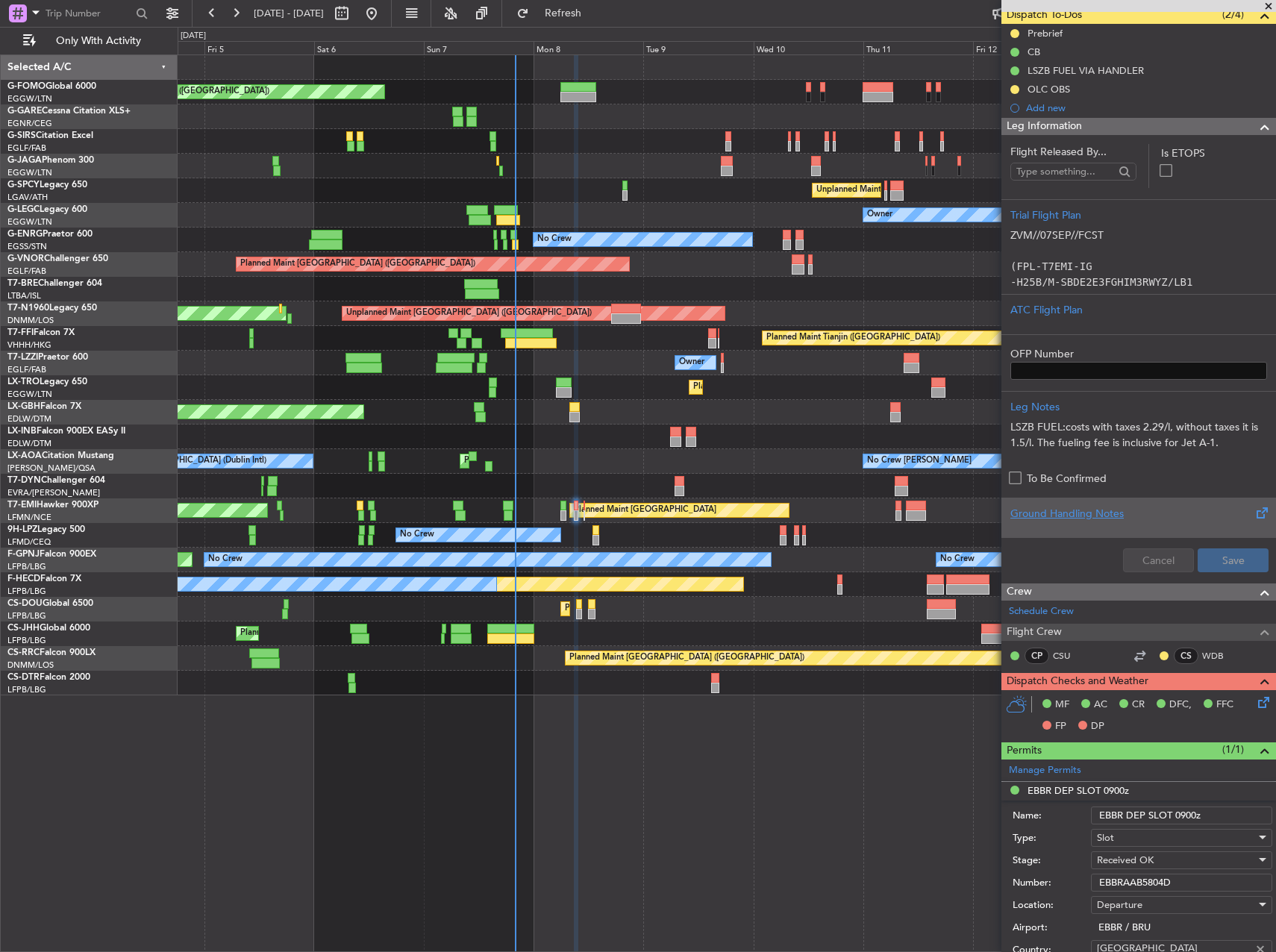
scroll to position [8, 0]
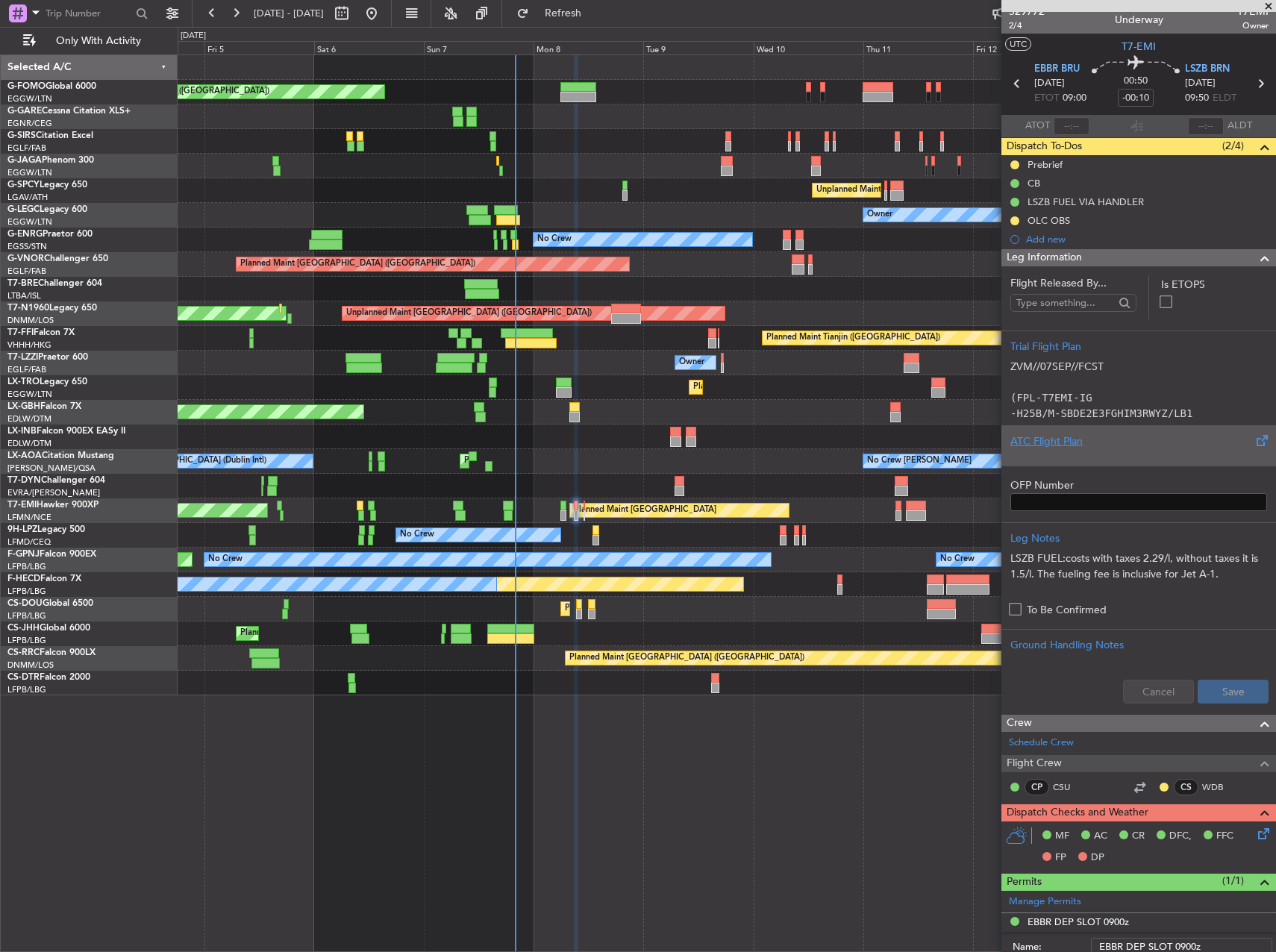
click at [1155, 455] on div at bounding box center [1138, 453] width 256 height 9
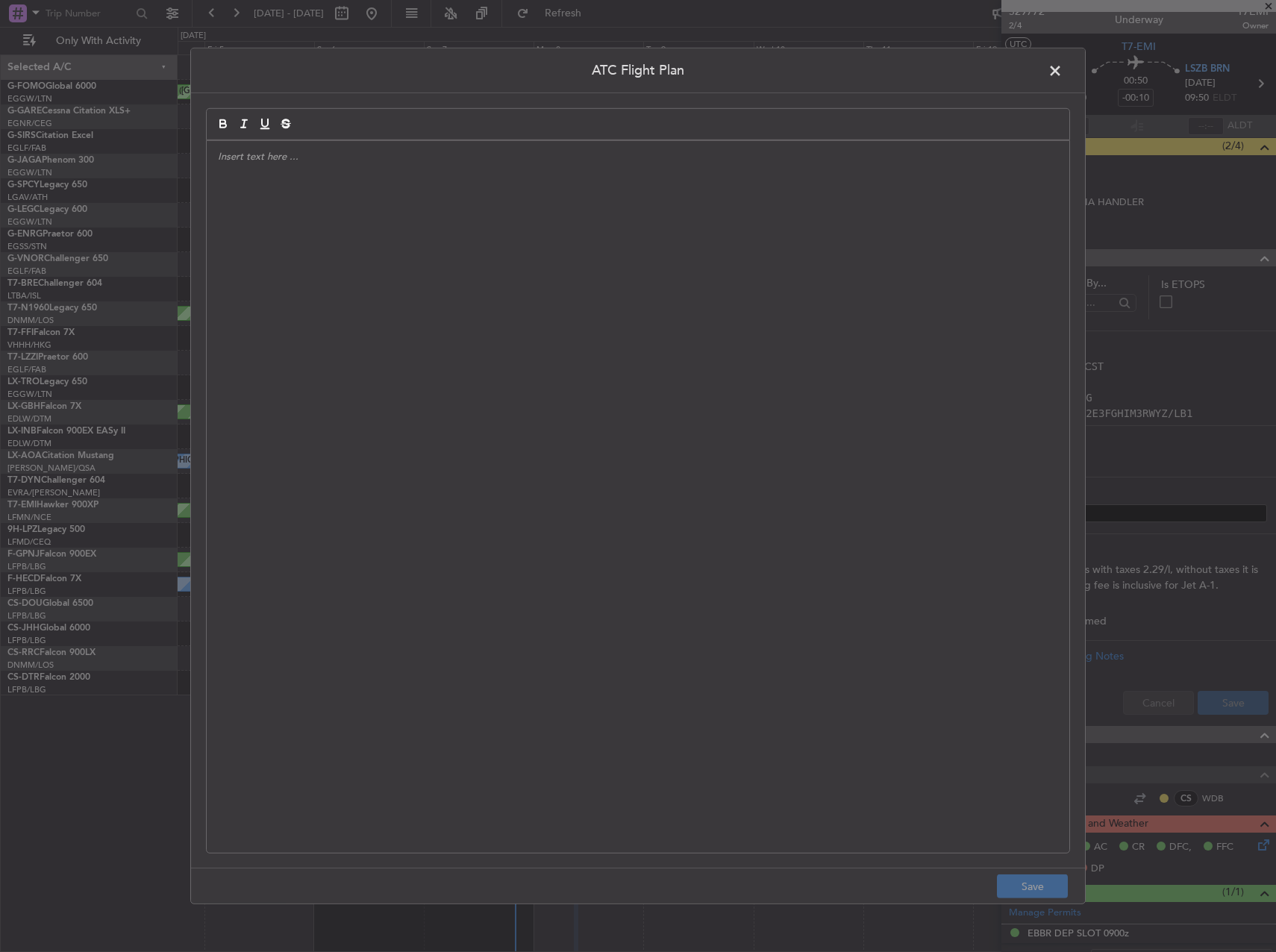
click at [645, 333] on div at bounding box center [637, 497] width 863 height 712
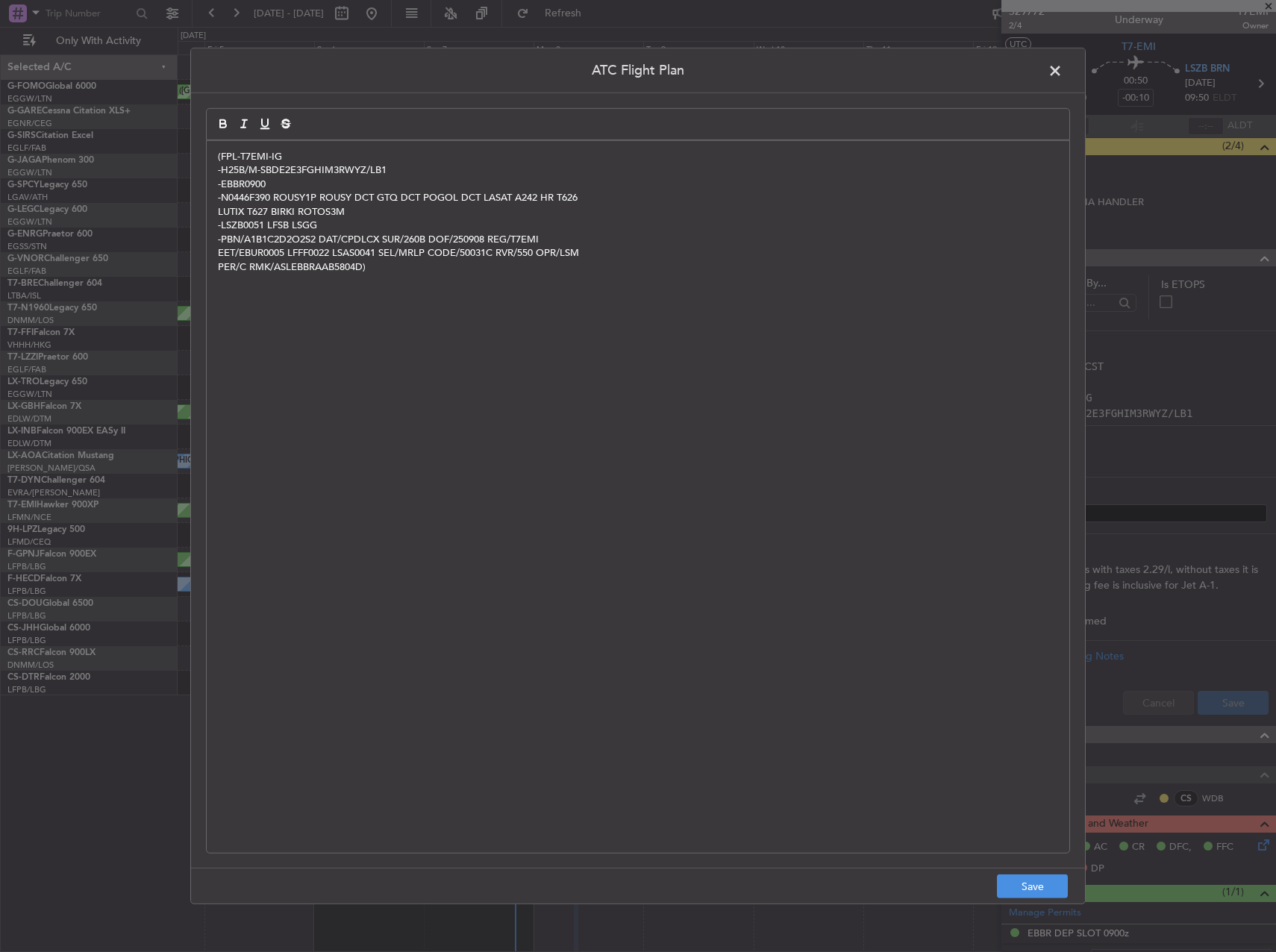
scroll to position [0, 0]
drag, startPoint x: 1041, startPoint y: 895, endPoint x: 1131, endPoint y: 784, distance: 142.9
click at [1042, 893] on button "Save" at bounding box center [1032, 887] width 71 height 24
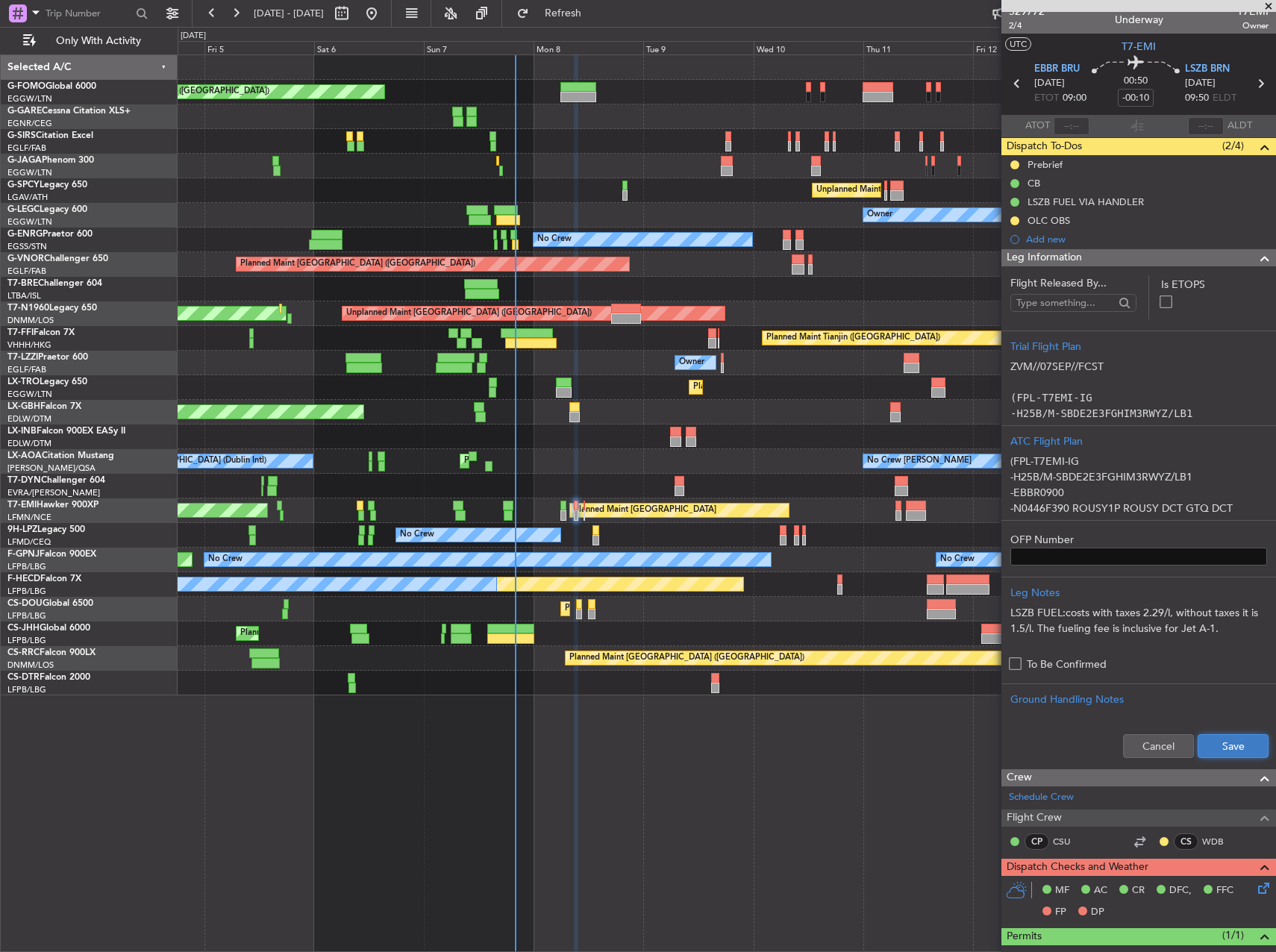
click at [1233, 735] on button "Save" at bounding box center [1233, 746] width 71 height 24
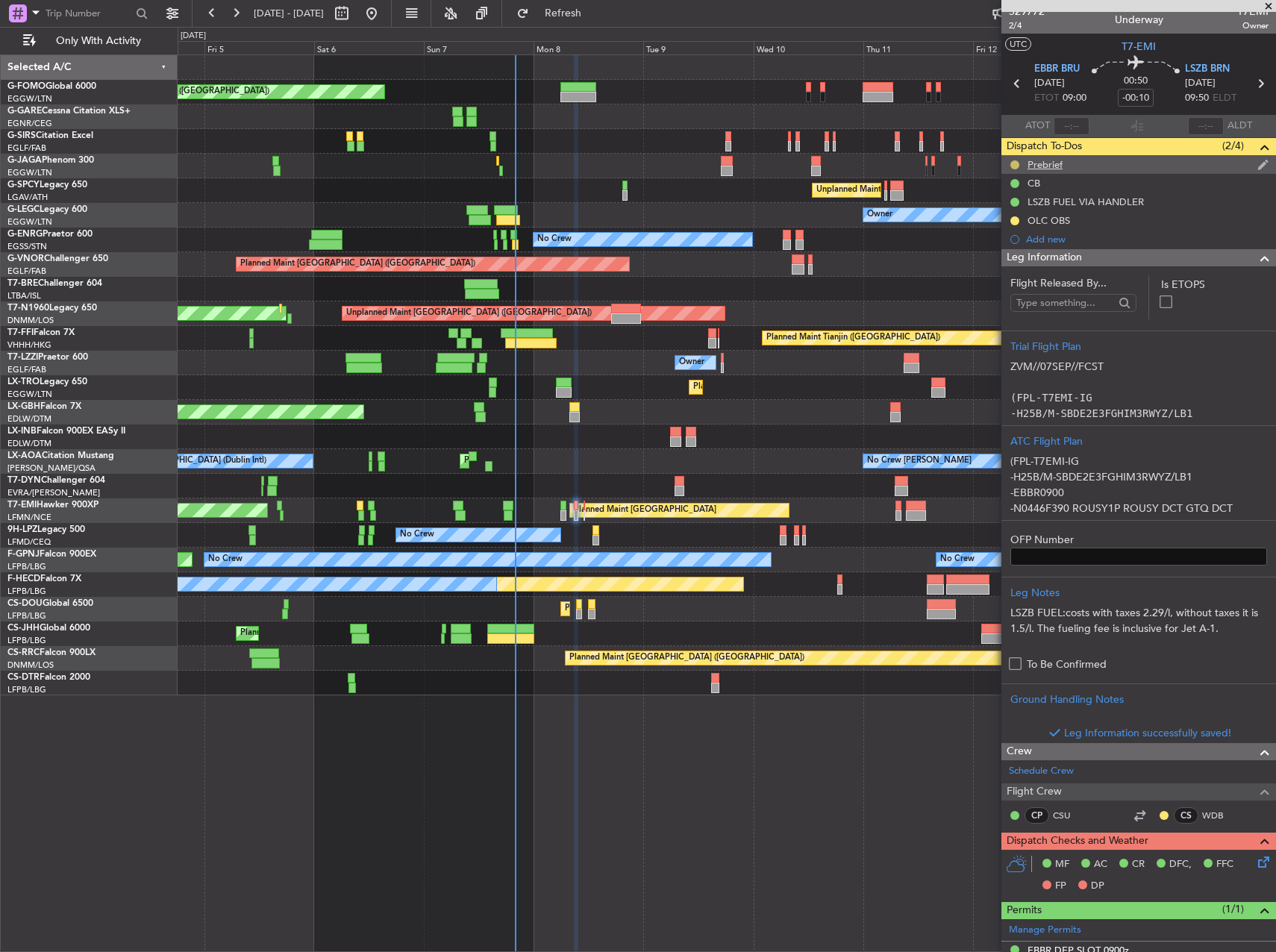
click at [1011, 166] on button at bounding box center [1014, 164] width 9 height 9
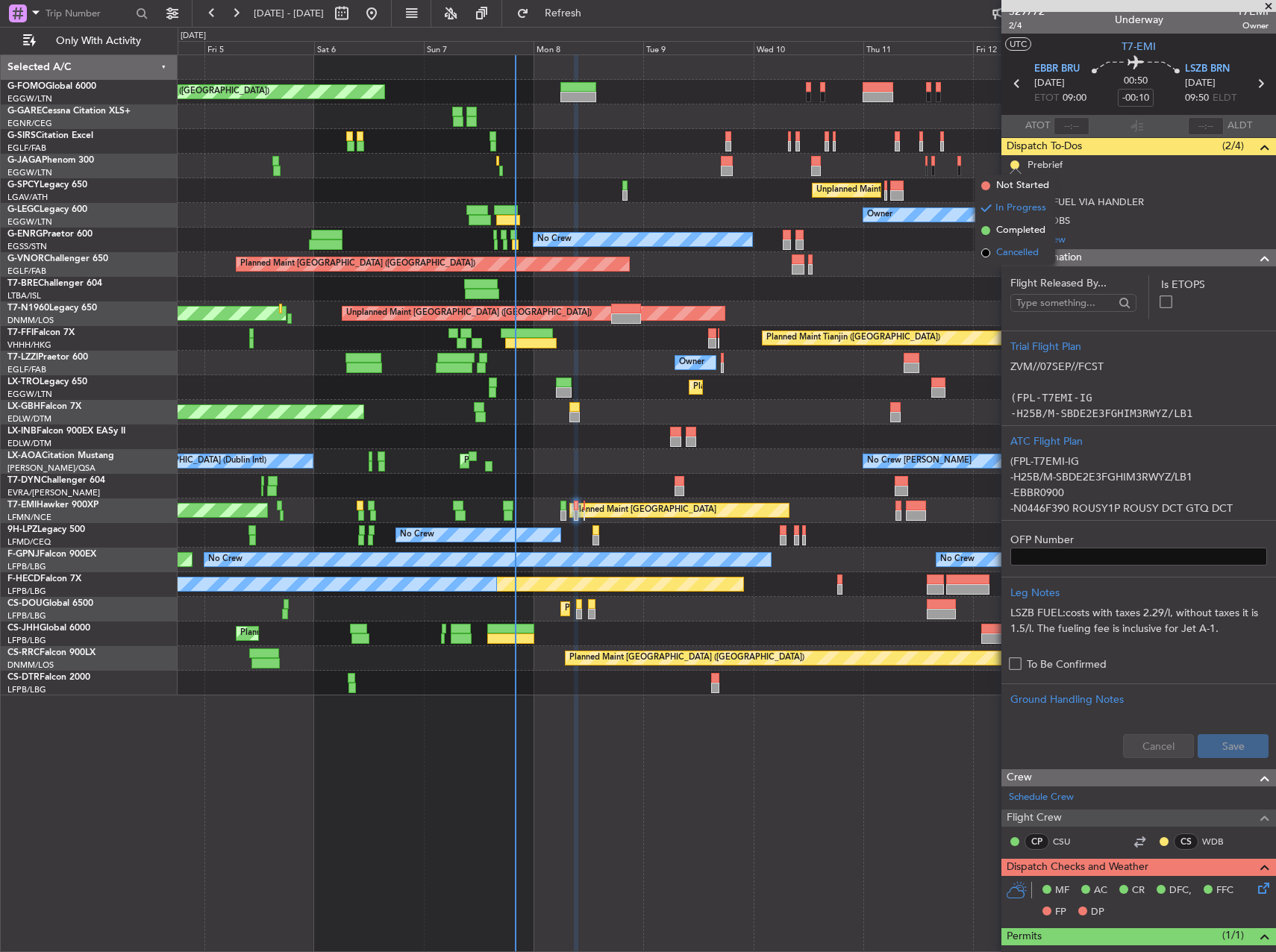
click at [1020, 255] on span "Cancelled" at bounding box center [1017, 253] width 42 height 15
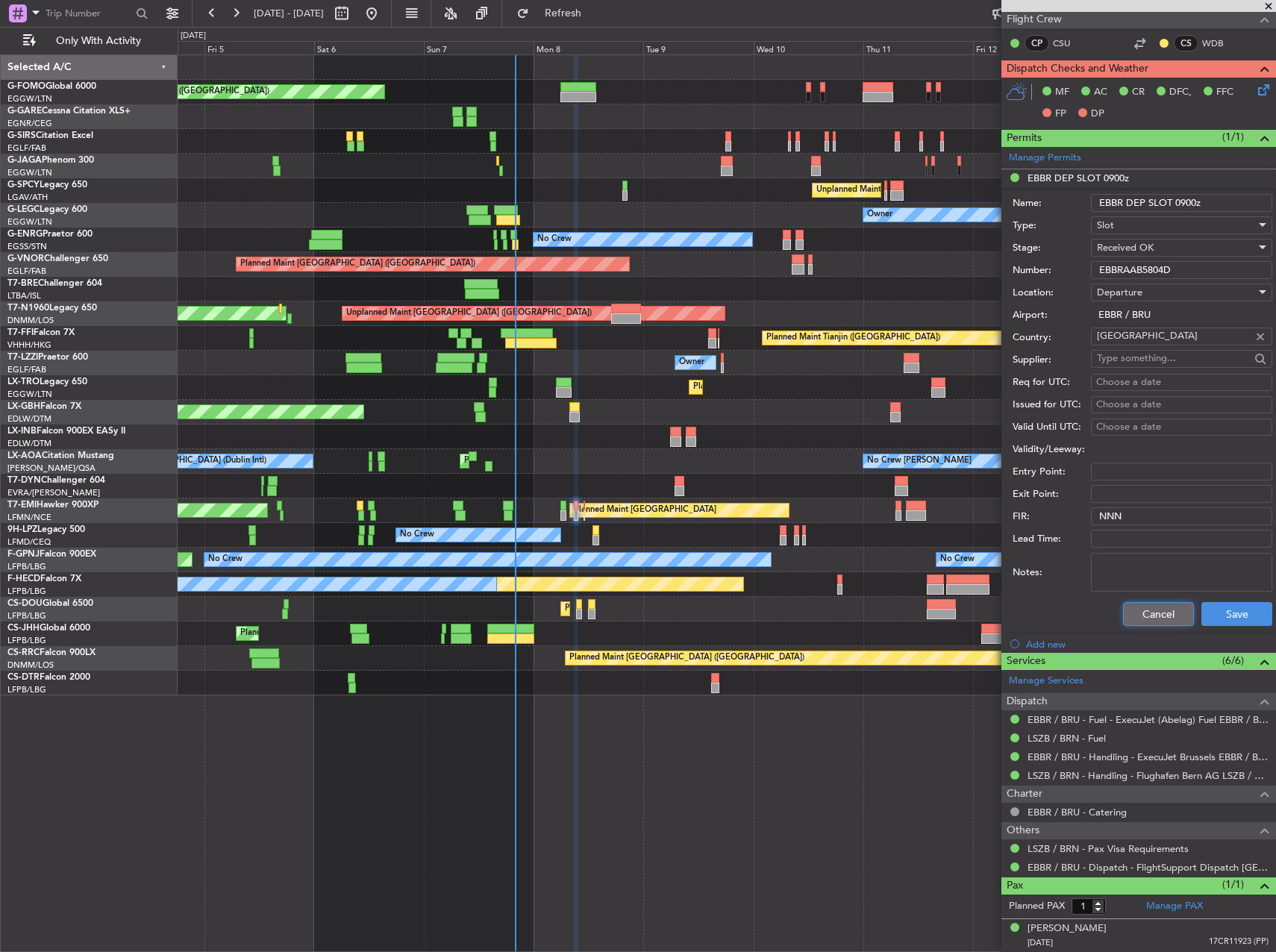
click at [1153, 614] on button "Cancel" at bounding box center [1158, 614] width 71 height 24
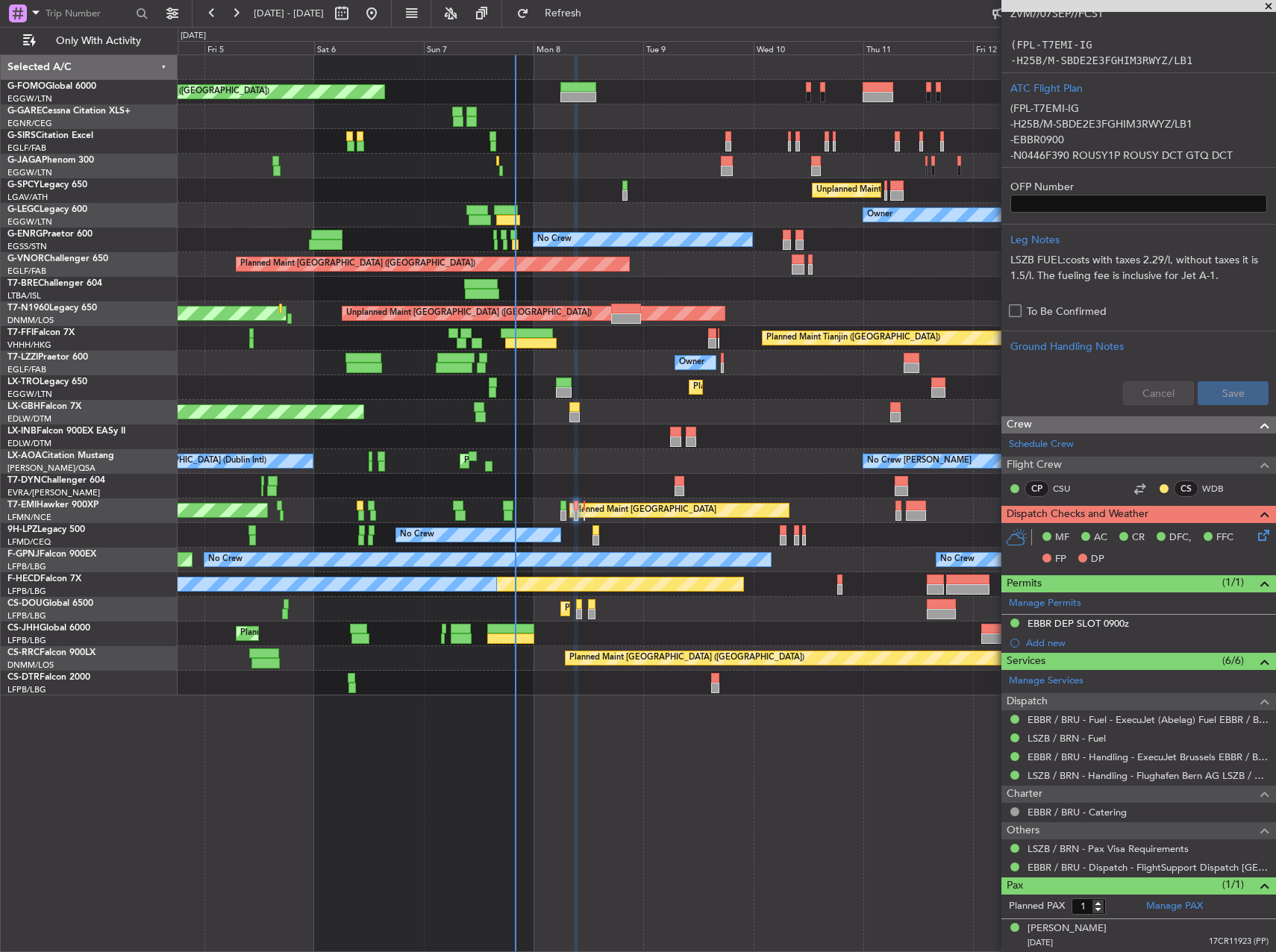
click at [1255, 530] on icon at bounding box center [1261, 532] width 12 height 12
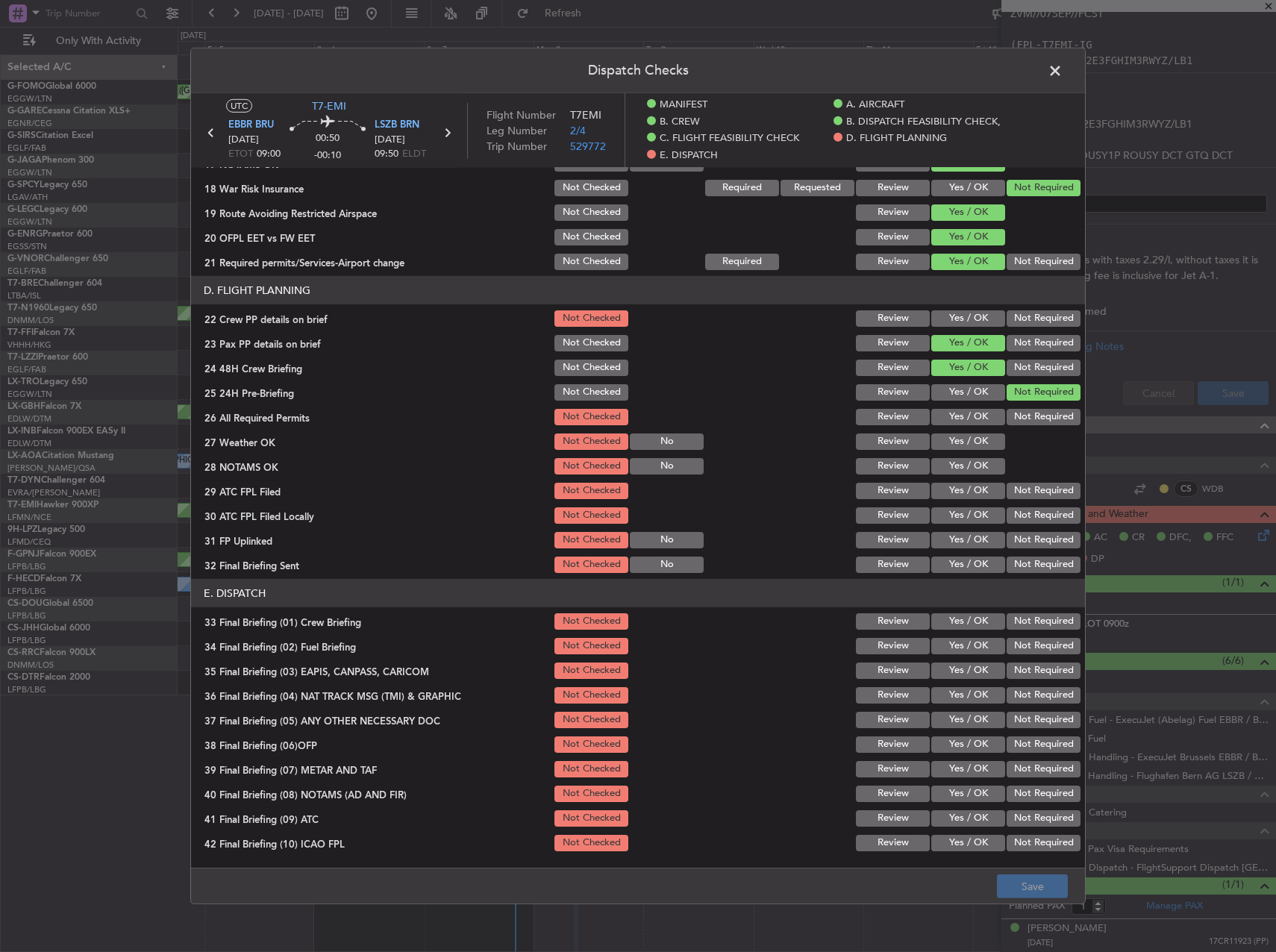
scroll to position [691, 0]
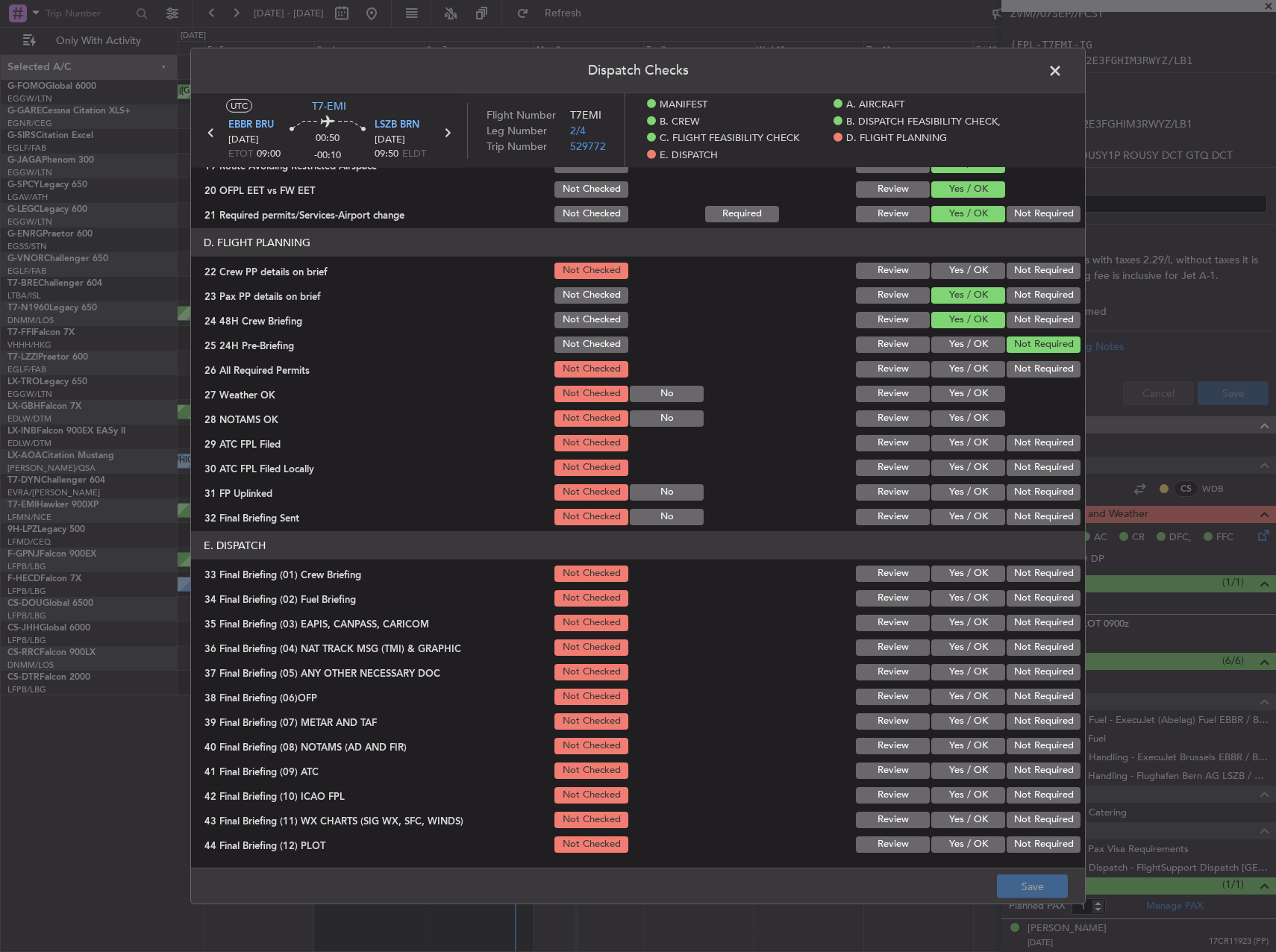
drag, startPoint x: 957, startPoint y: 266, endPoint x: 955, endPoint y: 293, distance: 27.1
click at [957, 266] on button "Yes / OK" at bounding box center [968, 271] width 74 height 17
click at [960, 361] on button "Yes / OK" at bounding box center [968, 369] width 74 height 17
click at [962, 400] on button "Yes / OK" at bounding box center [968, 394] width 74 height 17
drag, startPoint x: 961, startPoint y: 422, endPoint x: 961, endPoint y: 441, distance: 19.0
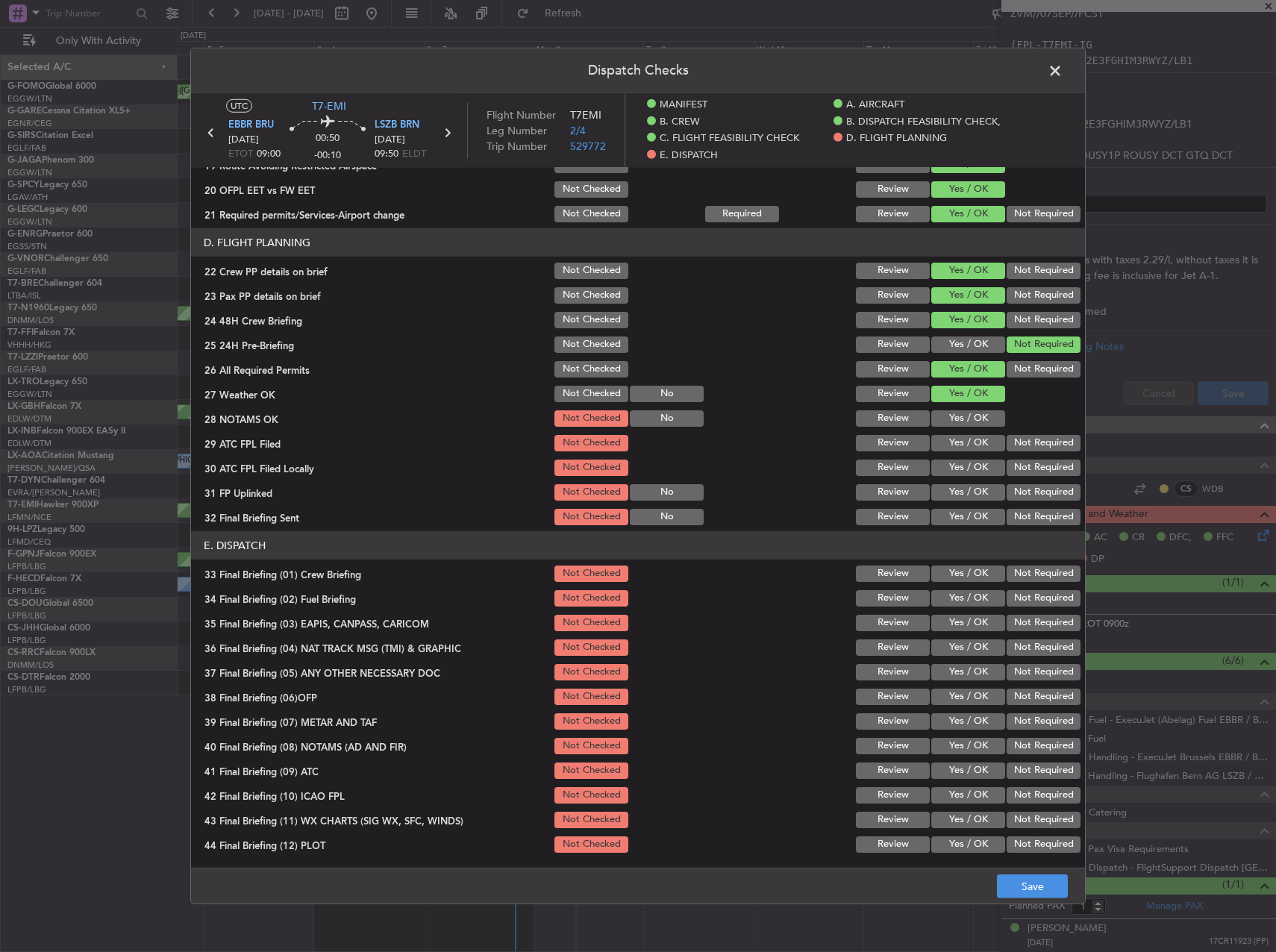
click at [961, 423] on button "Yes / OK" at bounding box center [968, 418] width 74 height 17
click at [962, 444] on button "Yes / OK" at bounding box center [968, 443] width 74 height 17
click at [1031, 473] on button "Not Required" at bounding box center [1043, 468] width 74 height 17
click at [980, 488] on button "Yes / OK" at bounding box center [968, 492] width 74 height 17
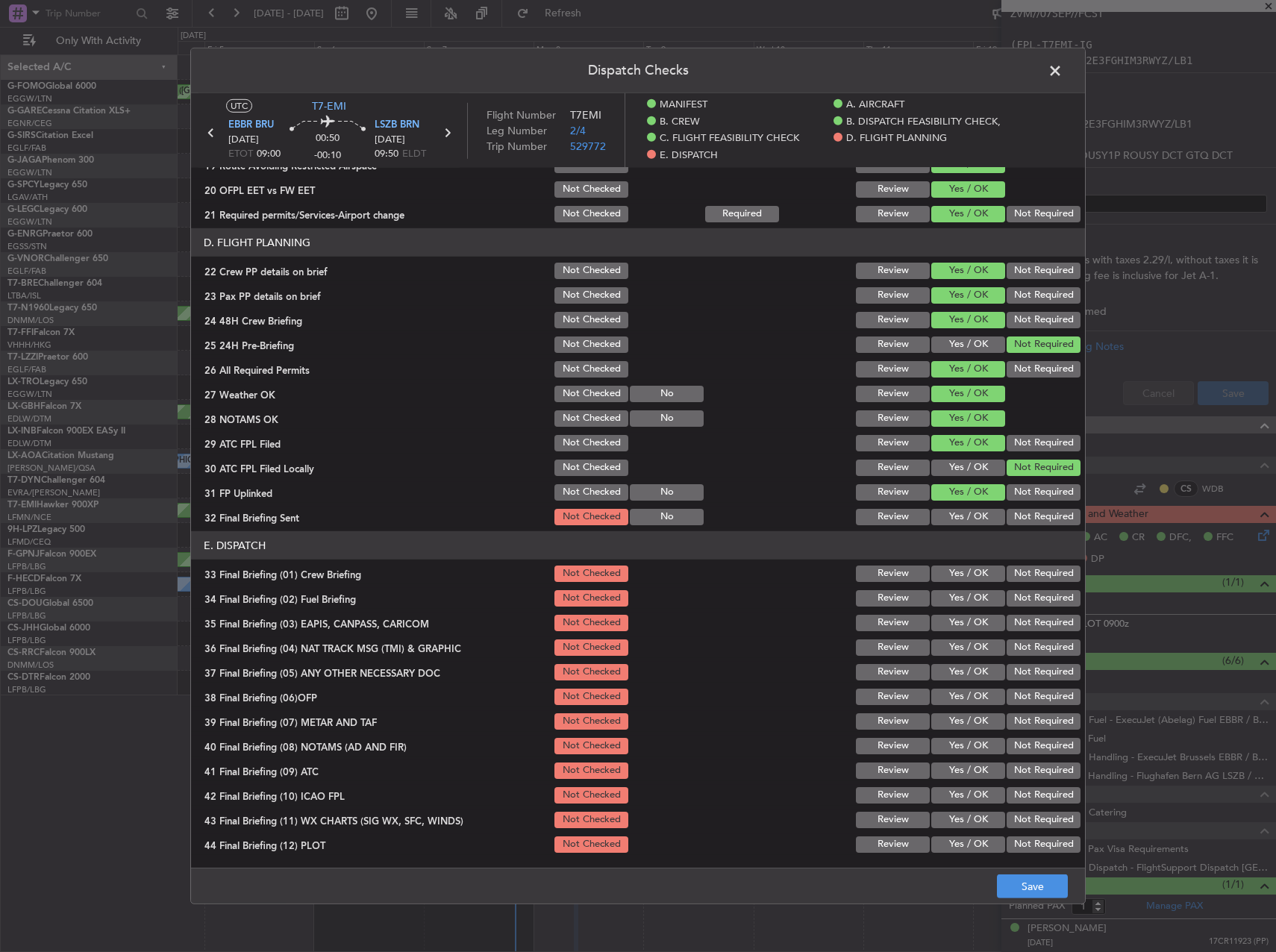
click at [1013, 515] on button "Not Required" at bounding box center [1043, 517] width 74 height 17
click at [978, 570] on button "Yes / OK" at bounding box center [968, 574] width 74 height 17
drag, startPoint x: 982, startPoint y: 601, endPoint x: 1012, endPoint y: 616, distance: 33.5
click at [983, 602] on button "Yes / OK" at bounding box center [968, 598] width 74 height 17
click at [1016, 621] on button "Not Required" at bounding box center [1043, 623] width 74 height 17
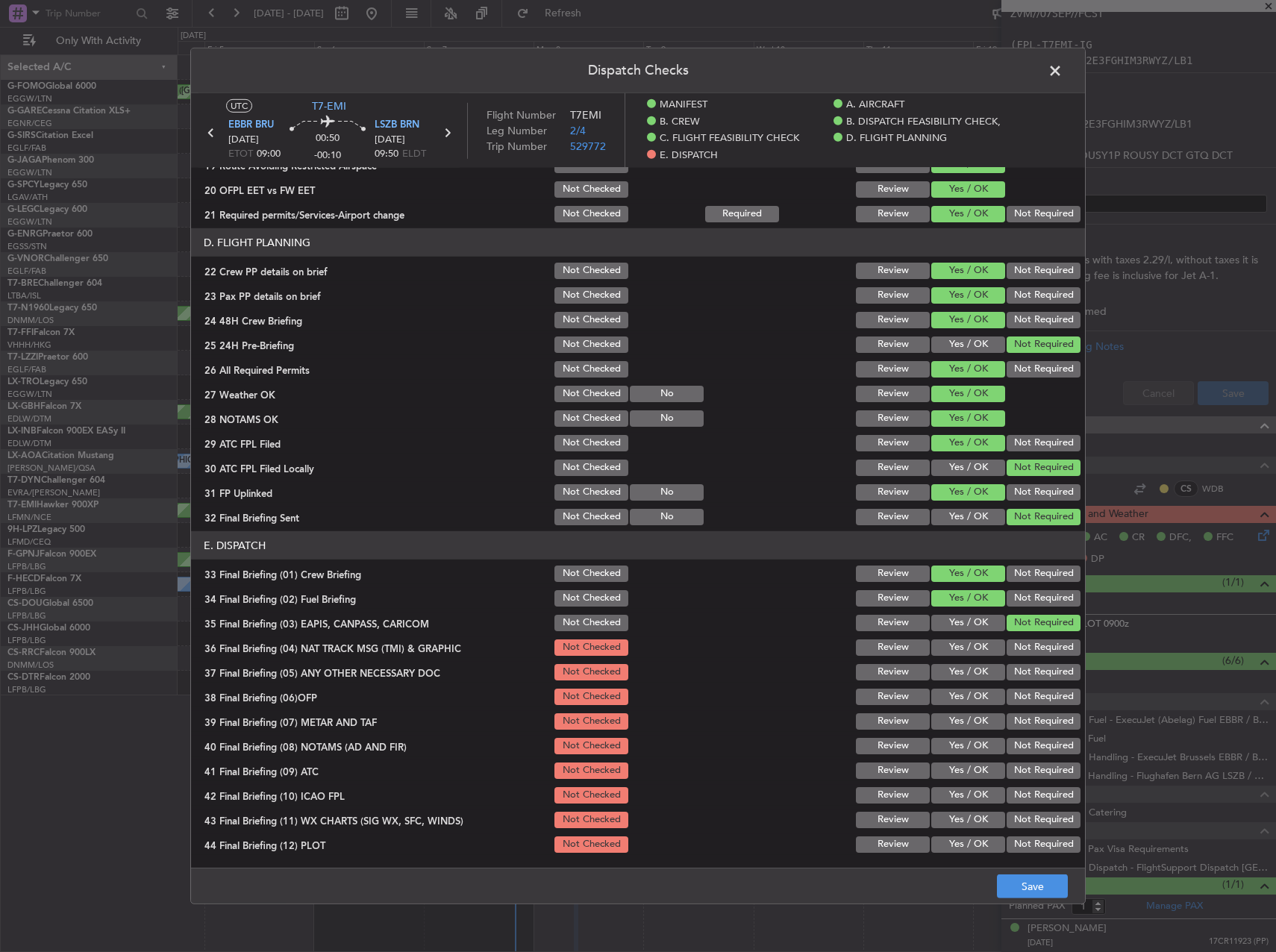
drag, startPoint x: 1020, startPoint y: 639, endPoint x: 1021, endPoint y: 647, distance: 8.1
click at [1020, 641] on button "Not Required" at bounding box center [1043, 648] width 74 height 17
click at [1029, 678] on button "Not Required" at bounding box center [1043, 672] width 74 height 17
click at [988, 691] on button "Yes / OK" at bounding box center [968, 697] width 74 height 17
click at [979, 714] on button "Yes / OK" at bounding box center [968, 722] width 74 height 17
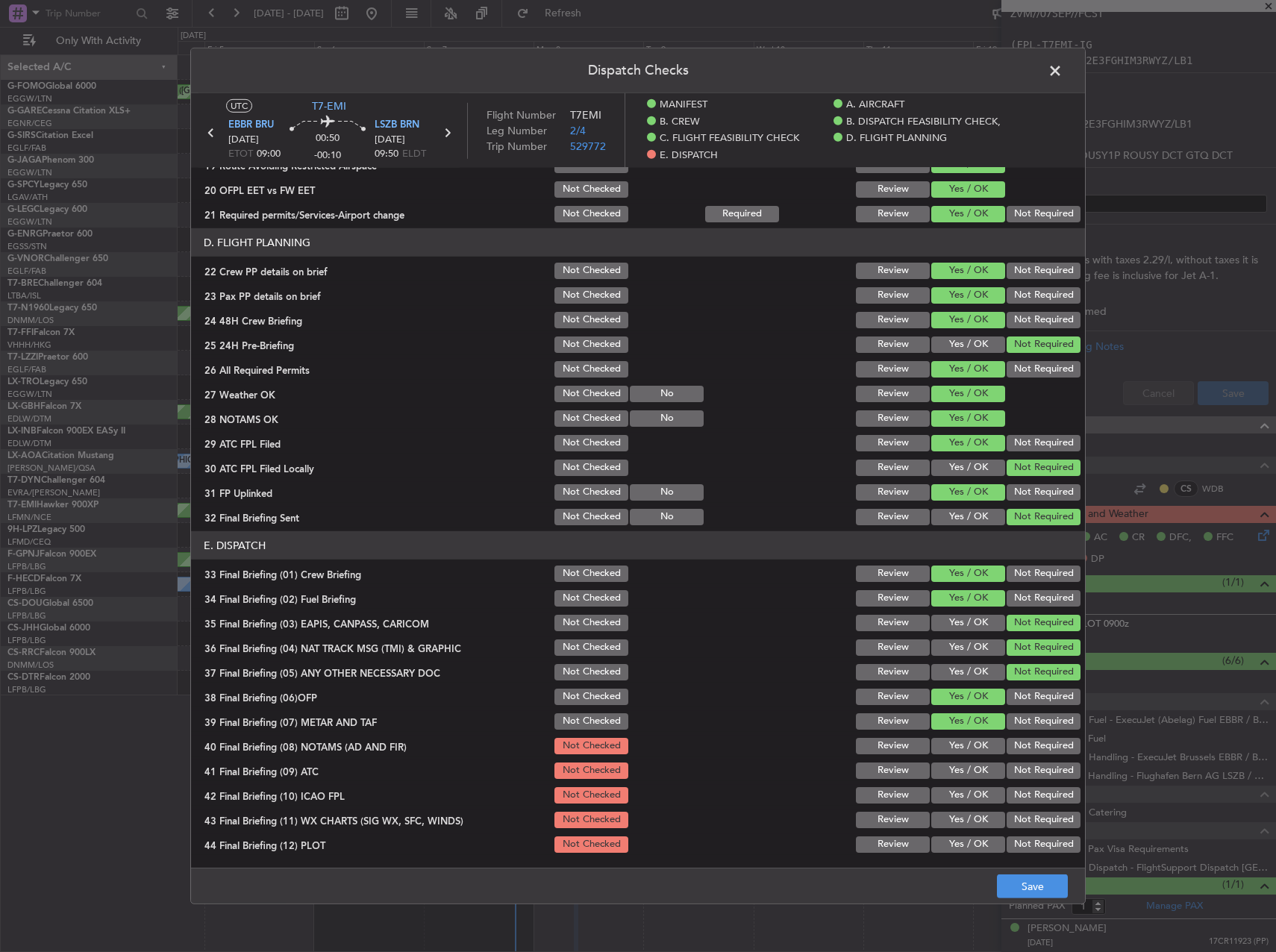
click at [983, 738] on div "Yes / OK" at bounding box center [966, 746] width 76 height 21
click at [980, 747] on button "Yes / OK" at bounding box center [968, 746] width 74 height 17
click at [975, 772] on button "Yes / OK" at bounding box center [968, 770] width 74 height 17
click at [1007, 797] on button "Not Required" at bounding box center [1043, 795] width 74 height 17
click at [957, 818] on button "Yes / OK" at bounding box center [968, 820] width 74 height 17
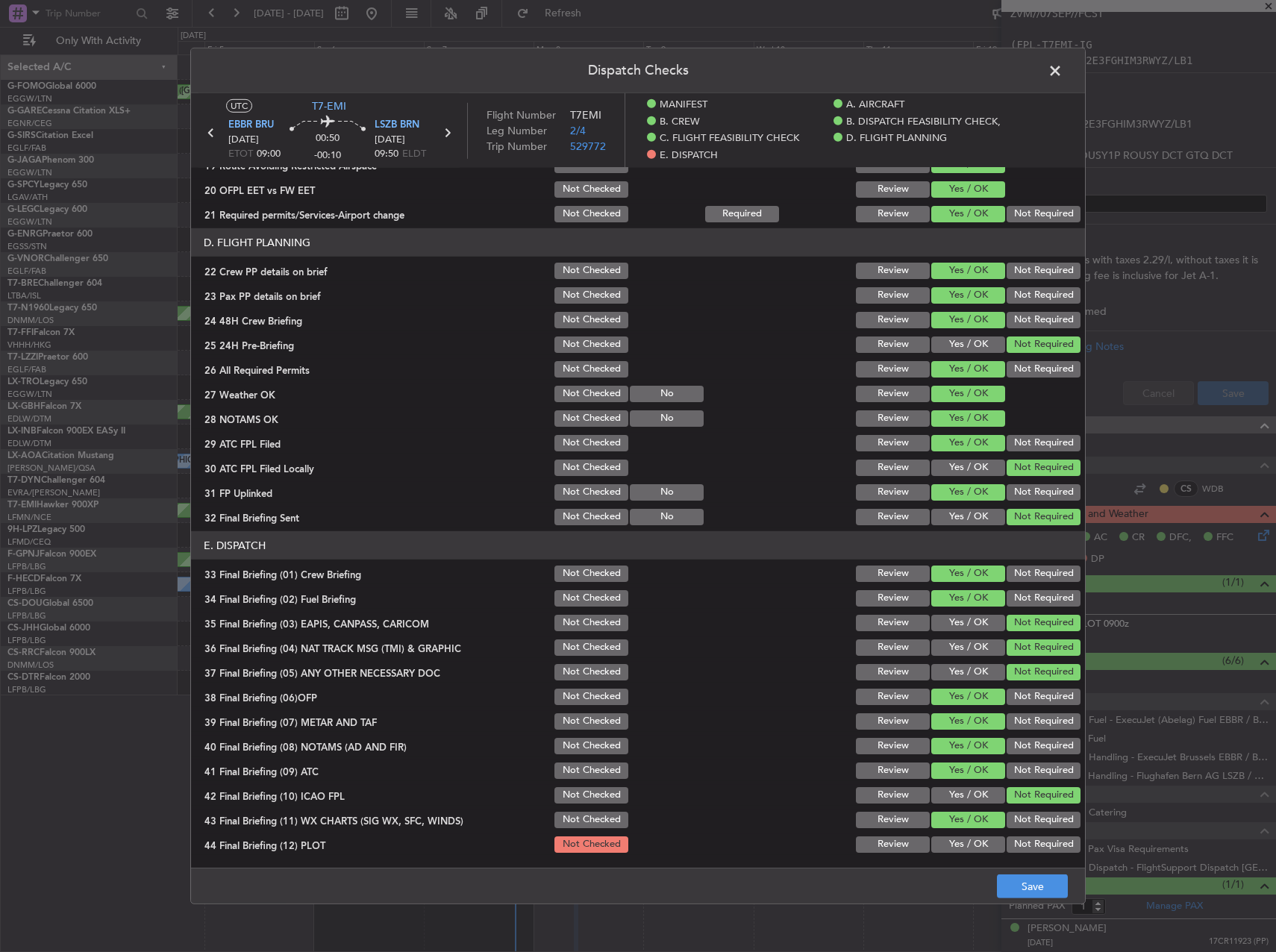
click at [967, 839] on button "Yes / OK" at bounding box center [968, 844] width 74 height 17
click at [1021, 880] on button "Save" at bounding box center [1032, 887] width 71 height 24
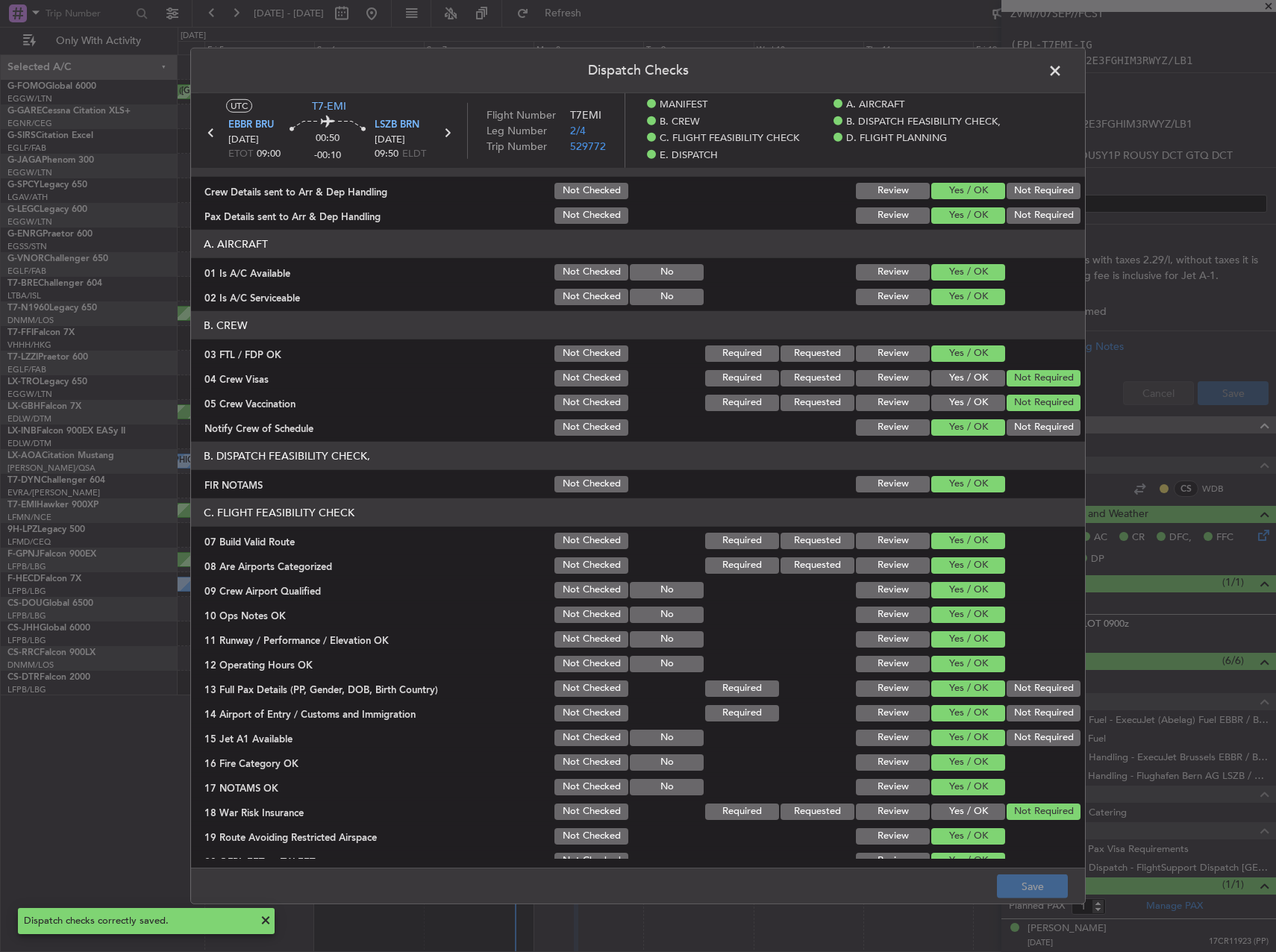
scroll to position [0, 0]
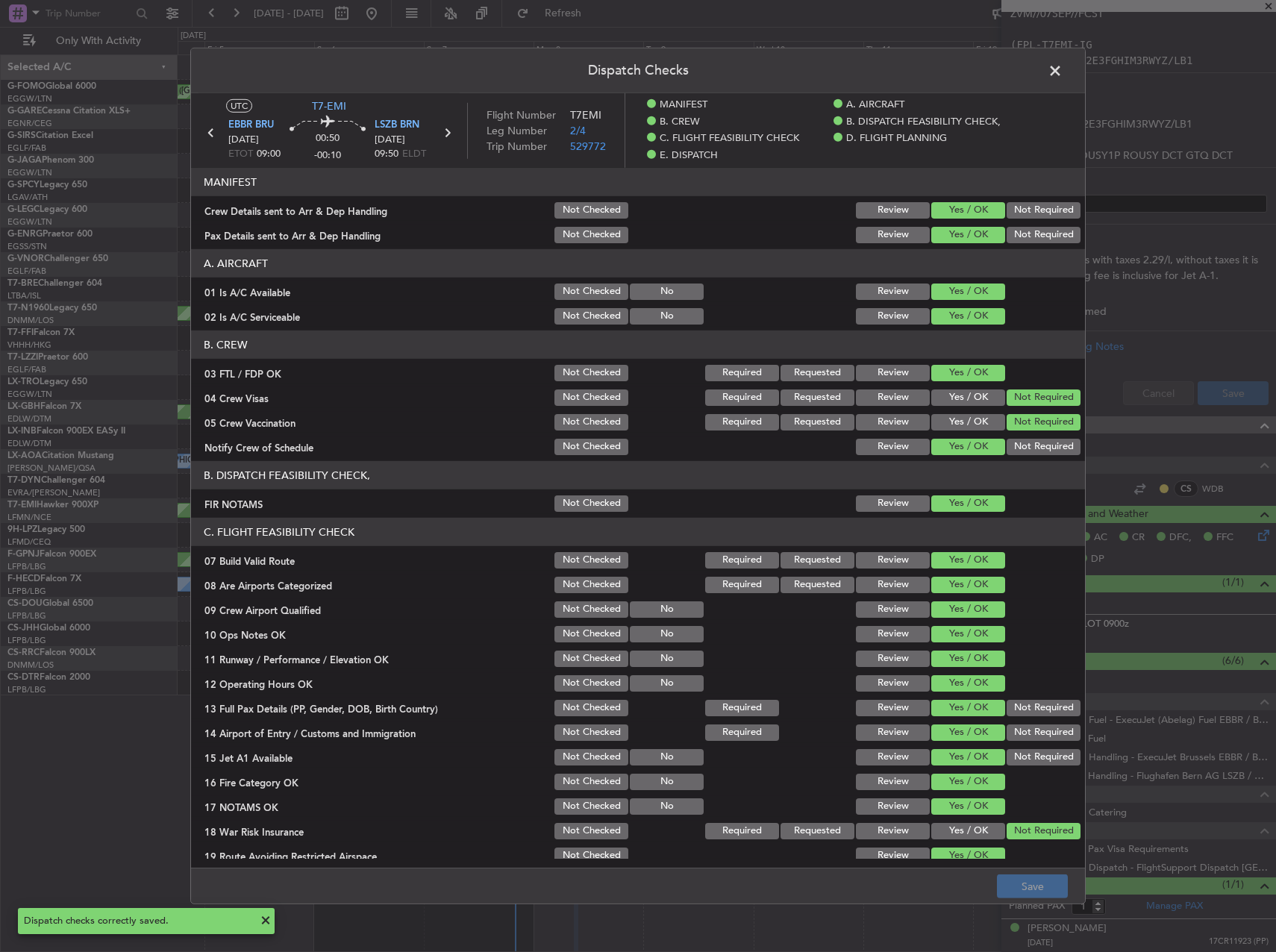
click at [1063, 69] on span at bounding box center [1063, 74] width 0 height 29
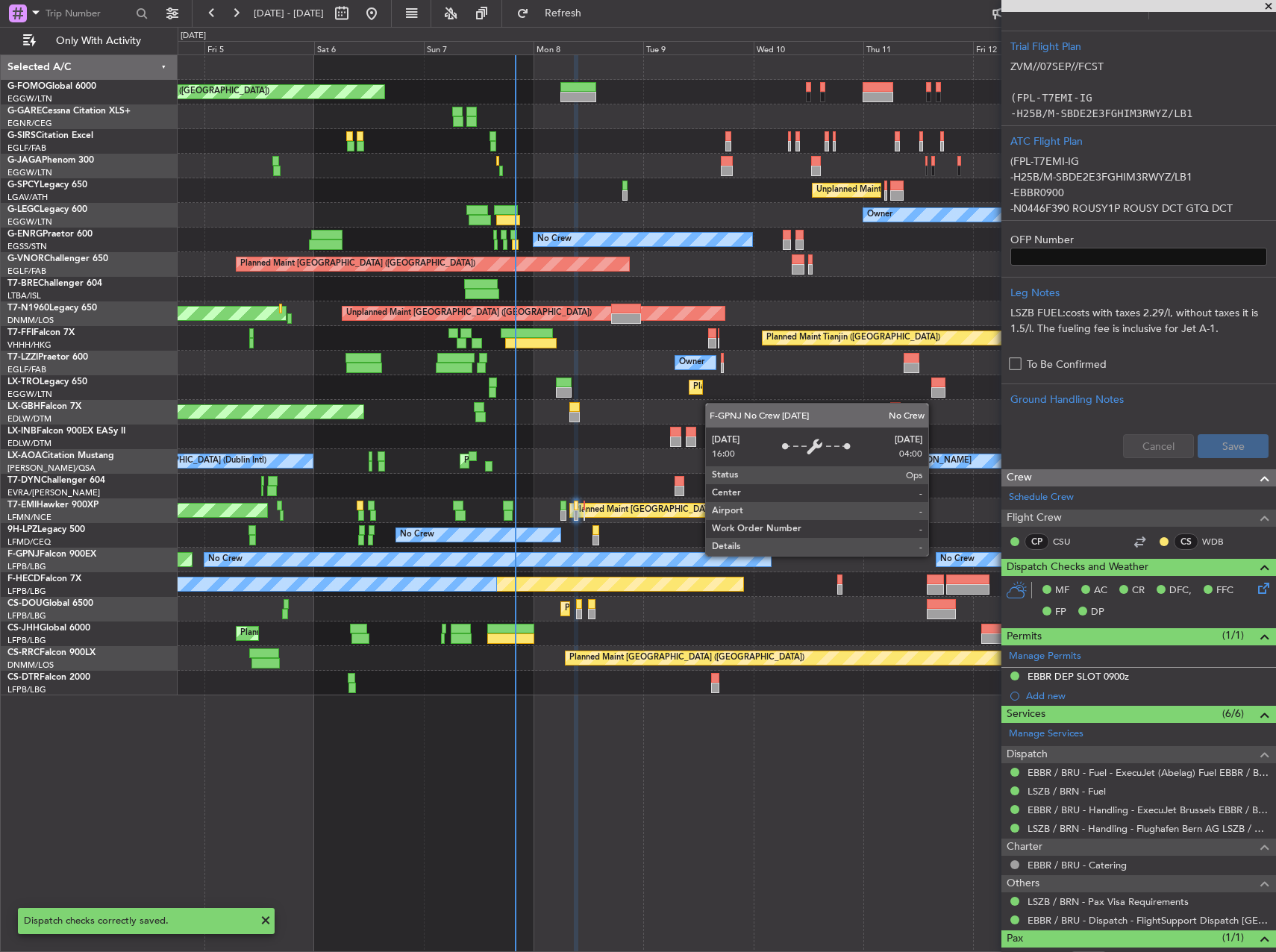
scroll to position [287, 0]
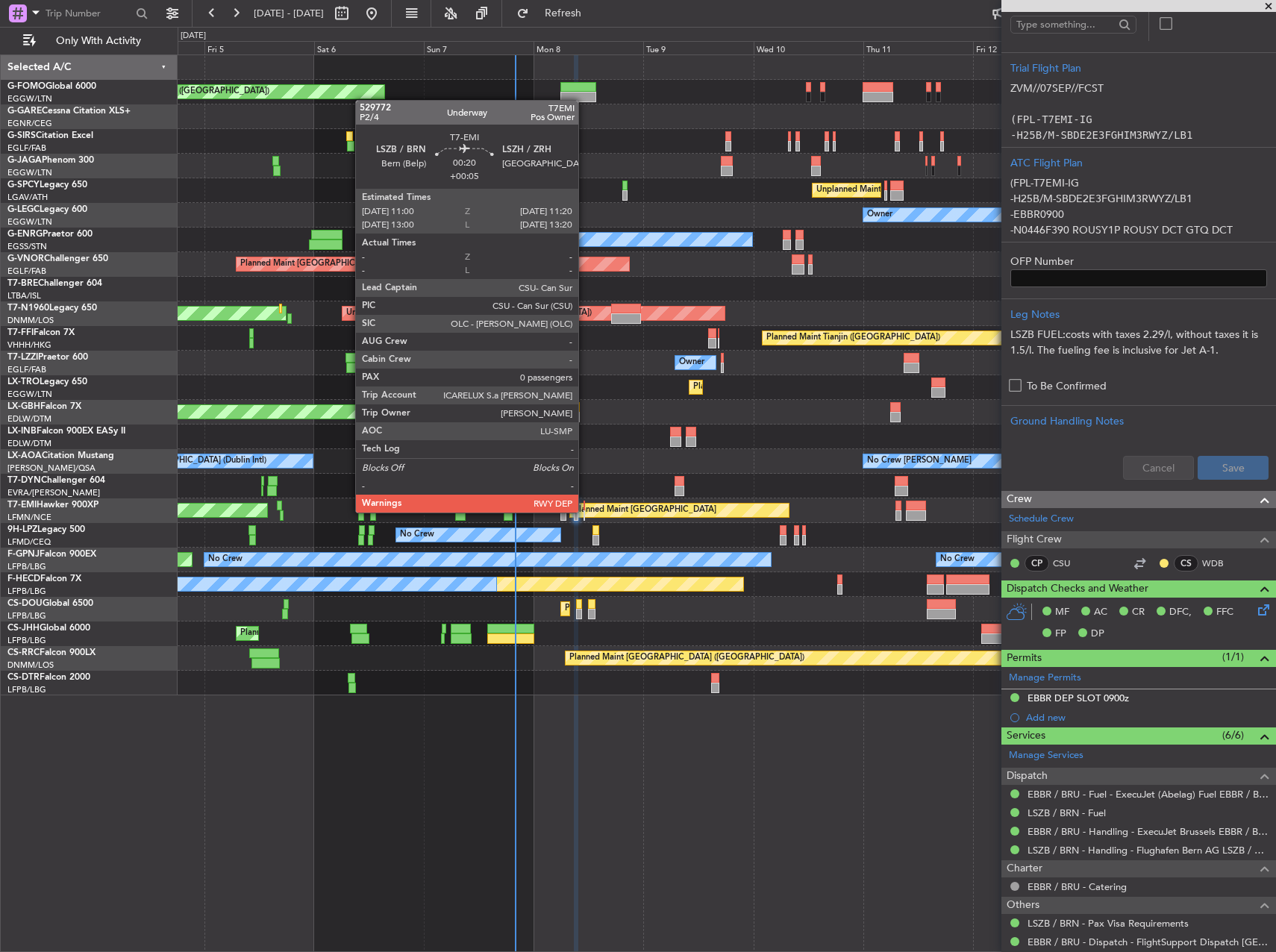
click at [585, 511] on div at bounding box center [585, 515] width 2 height 10
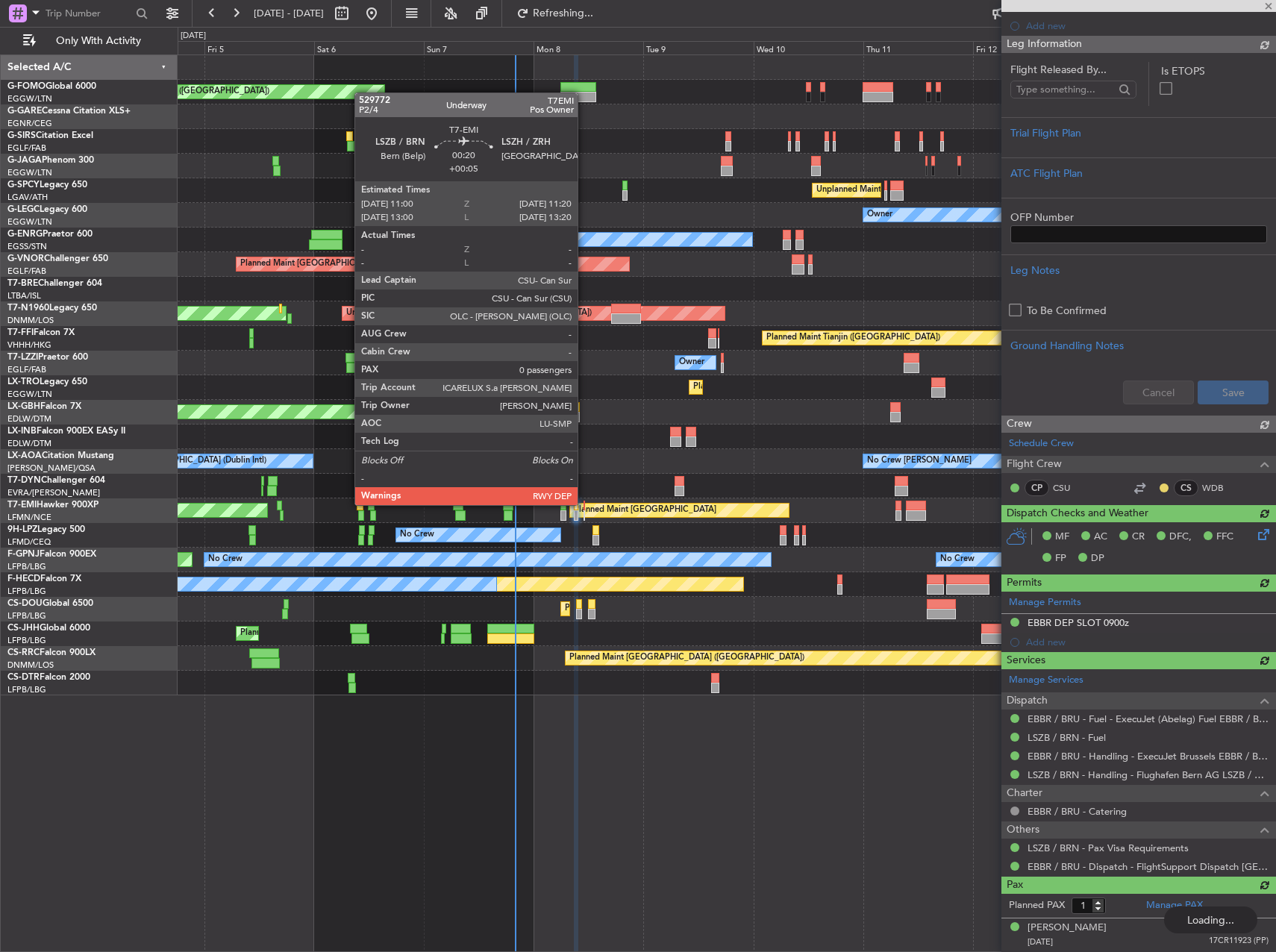
scroll to position [221, 0]
type input "+00:05"
type input "0"
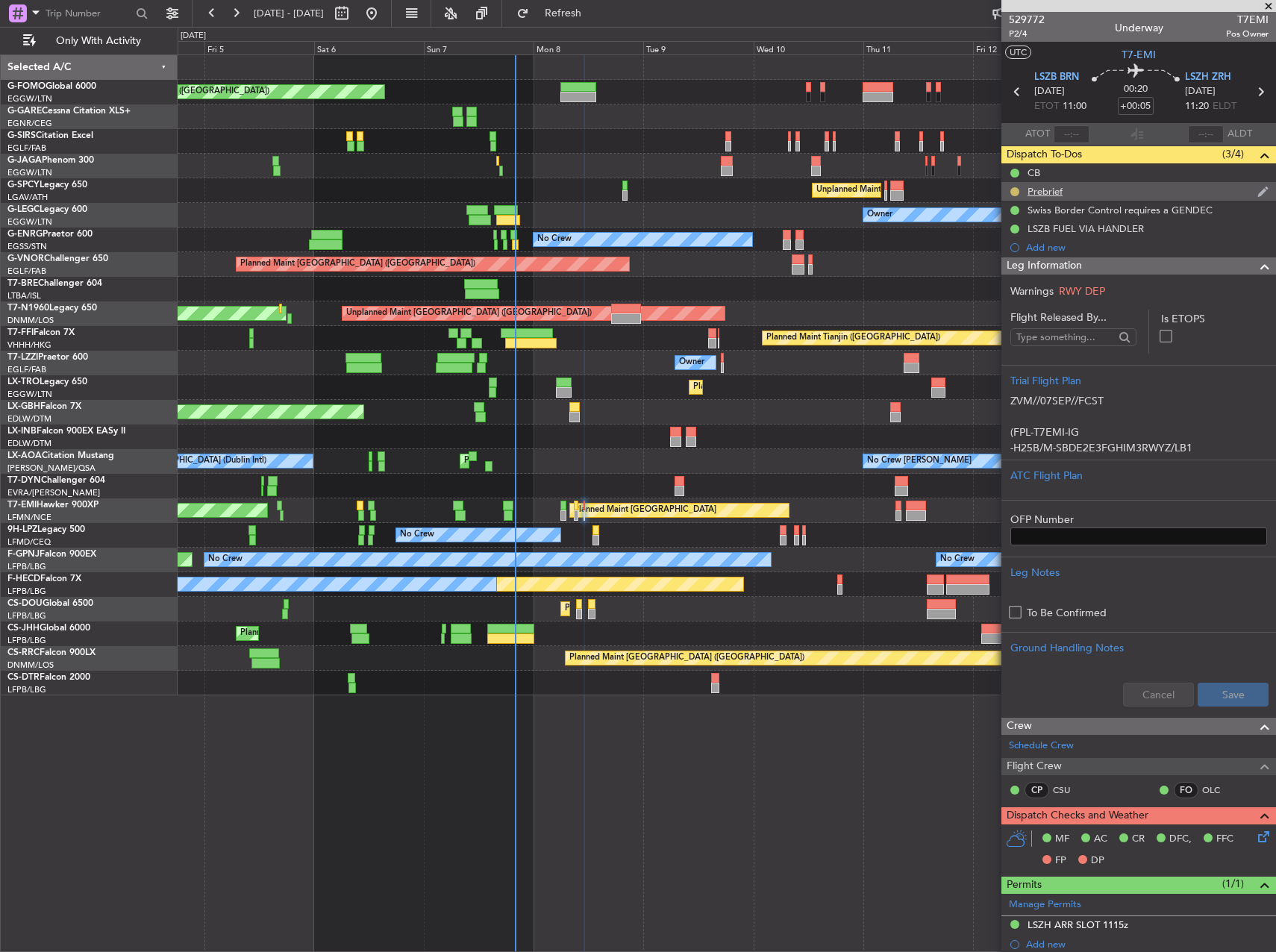
click at [1013, 190] on button at bounding box center [1014, 191] width 9 height 9
click at [1013, 277] on span "Cancelled" at bounding box center [1017, 280] width 42 height 15
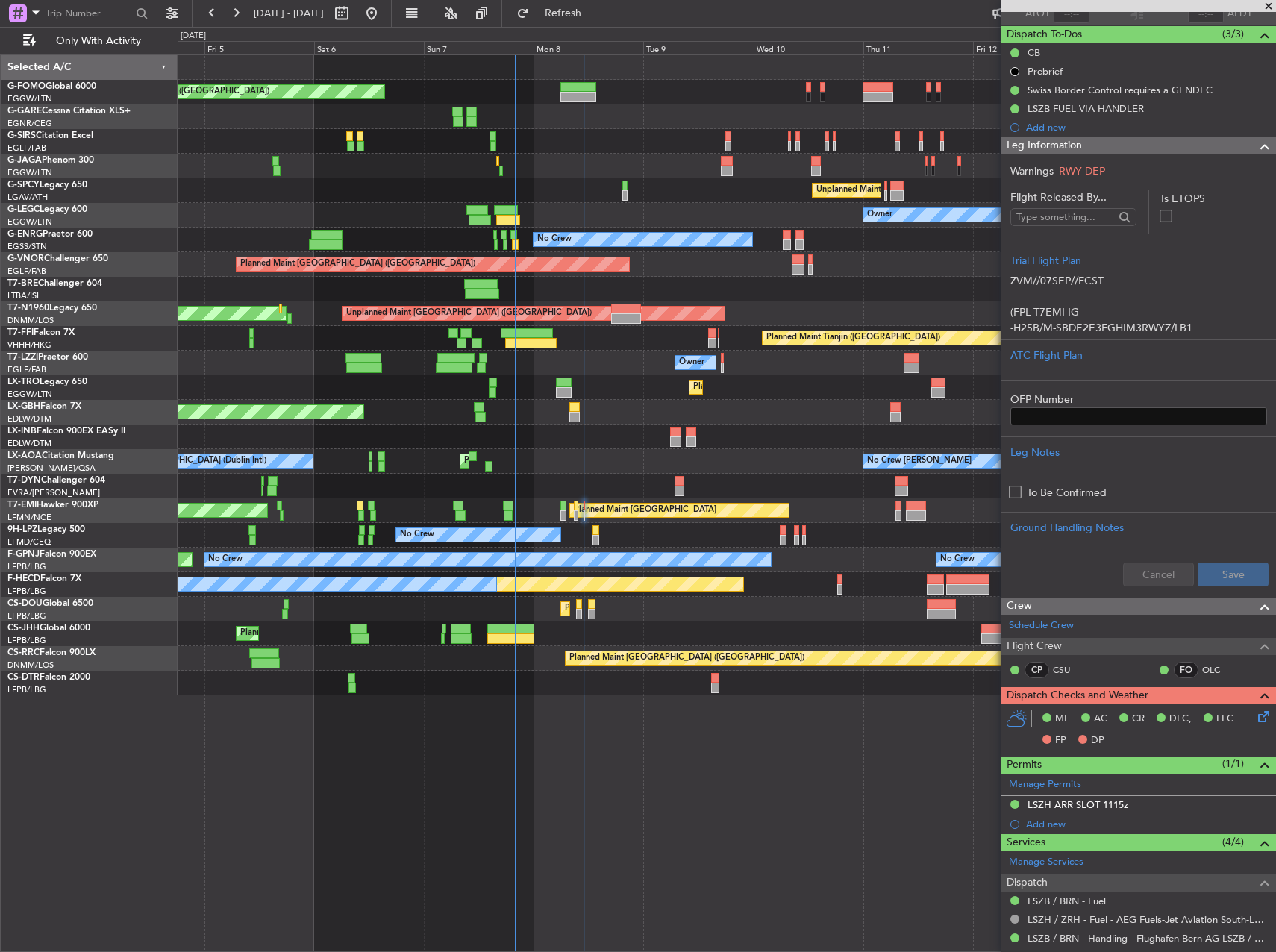
scroll to position [224, 0]
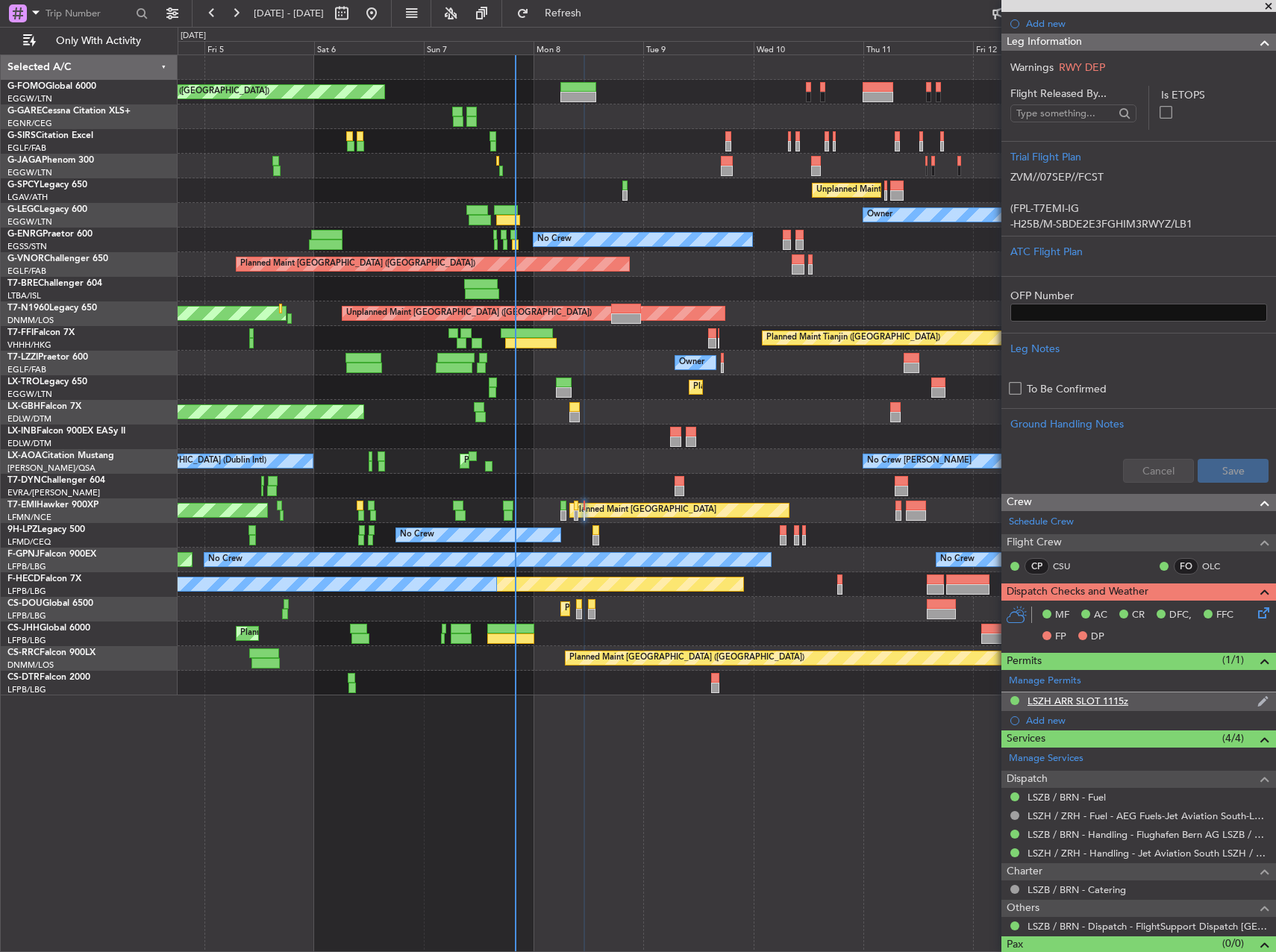
click at [1079, 703] on div "LSZH ARR SLOT 1115z" at bounding box center [1078, 701] width 100 height 13
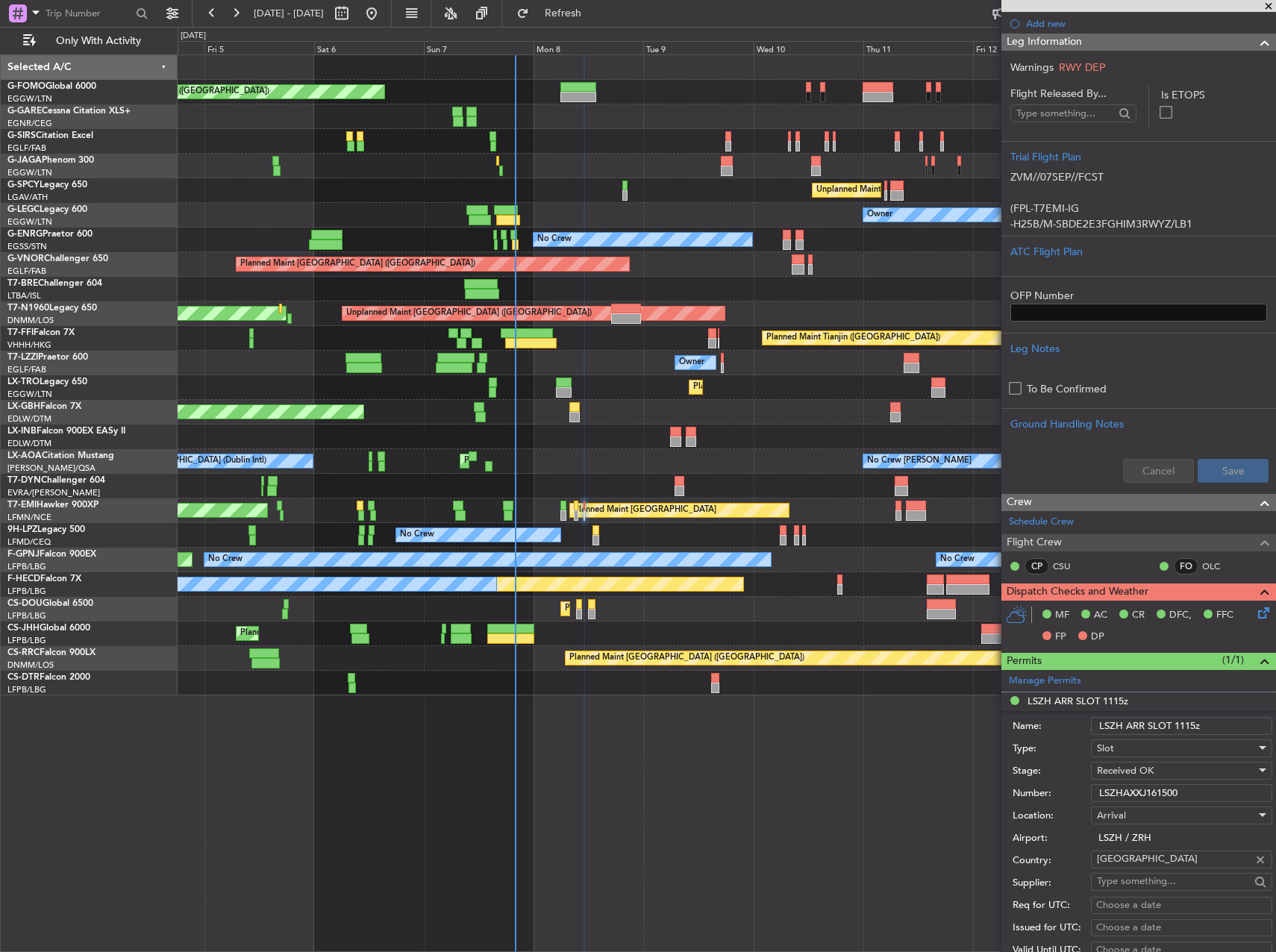
click at [1138, 794] on input "LSZHAXXJ161500" at bounding box center [1182, 793] width 182 height 18
click at [1135, 254] on div "ATC Flight Plan" at bounding box center [1138, 252] width 256 height 16
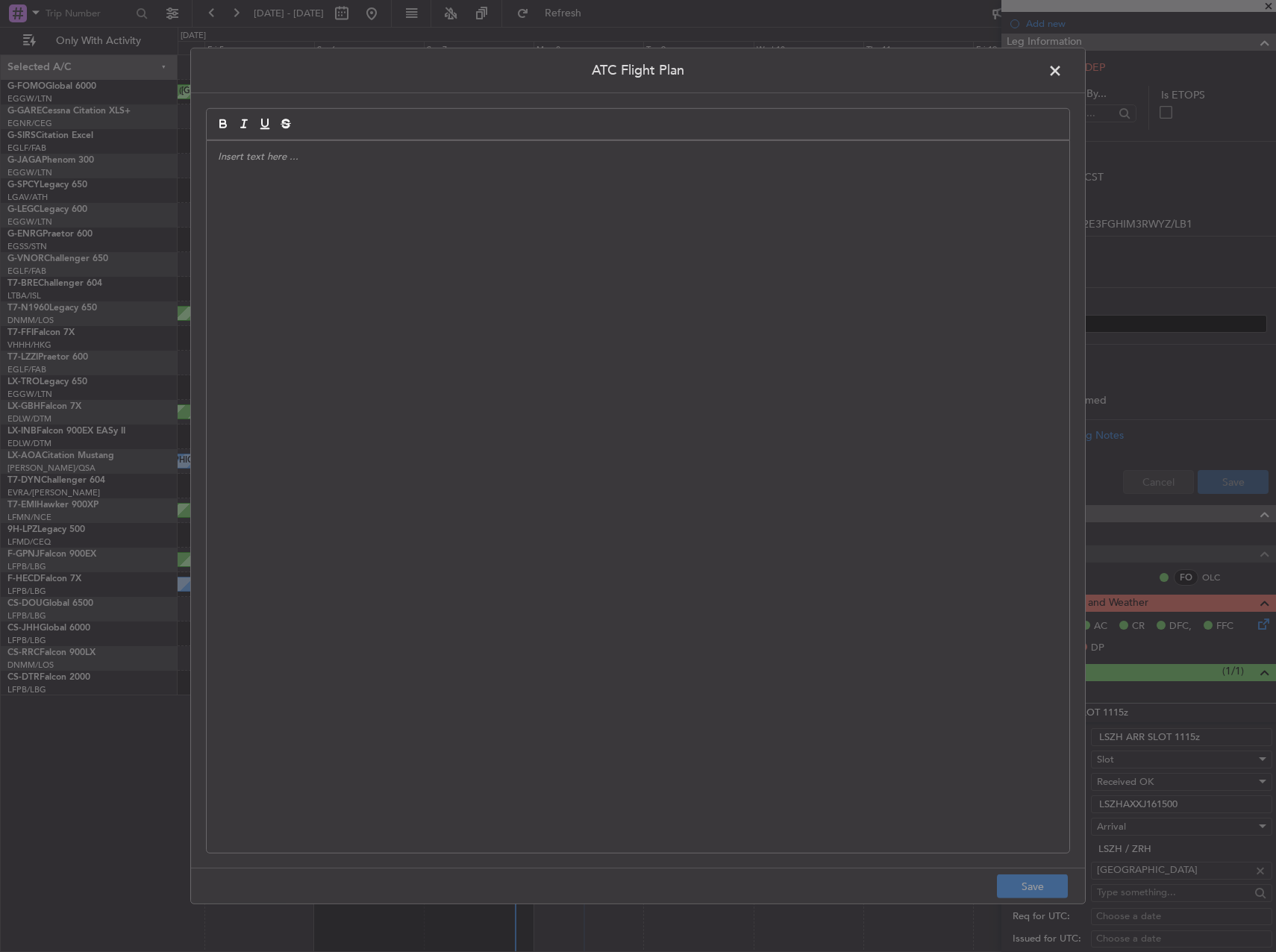
click at [476, 291] on div at bounding box center [637, 497] width 863 height 712
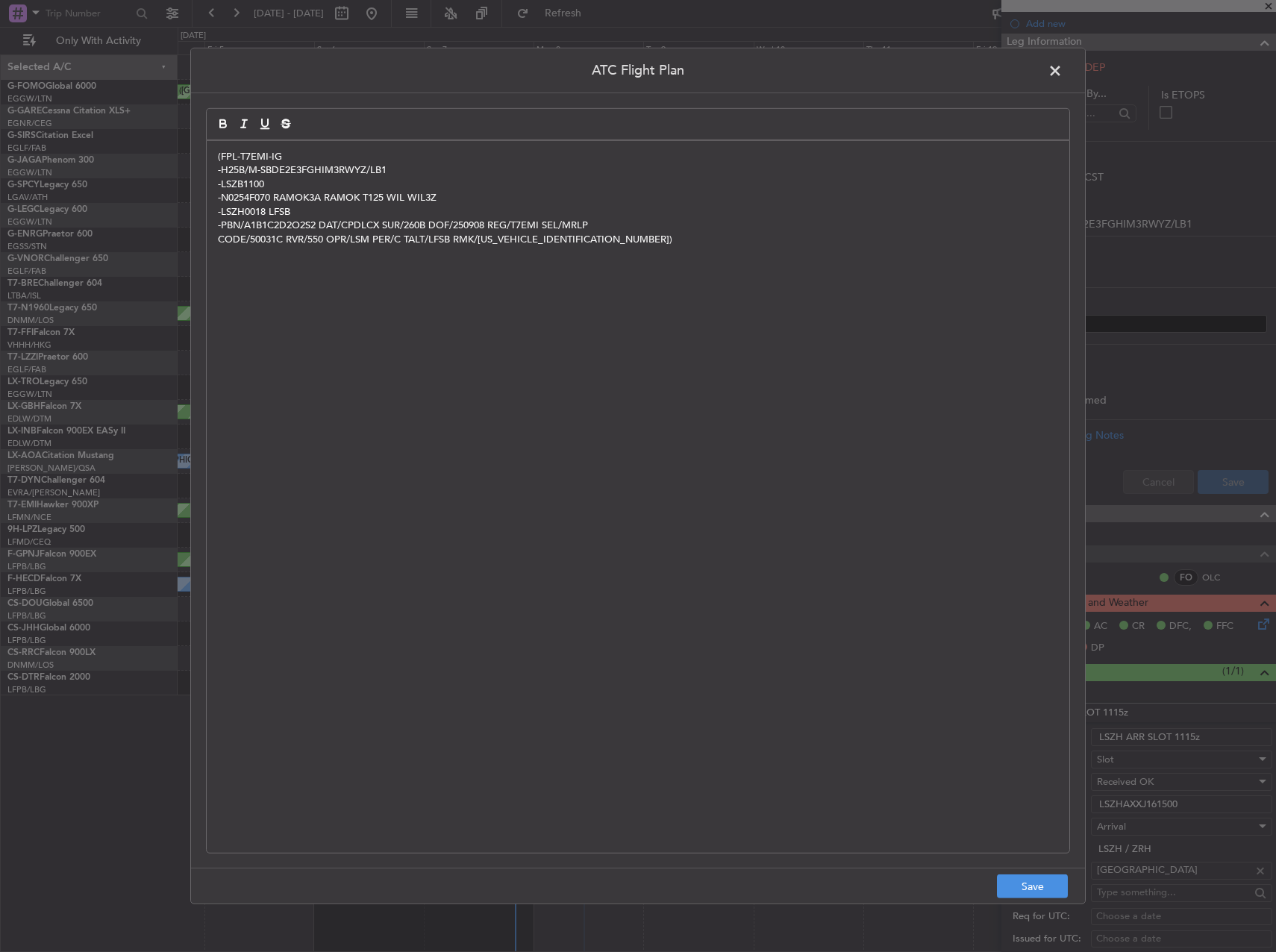
scroll to position [0, 0]
click at [1019, 881] on button "Save" at bounding box center [1032, 887] width 71 height 24
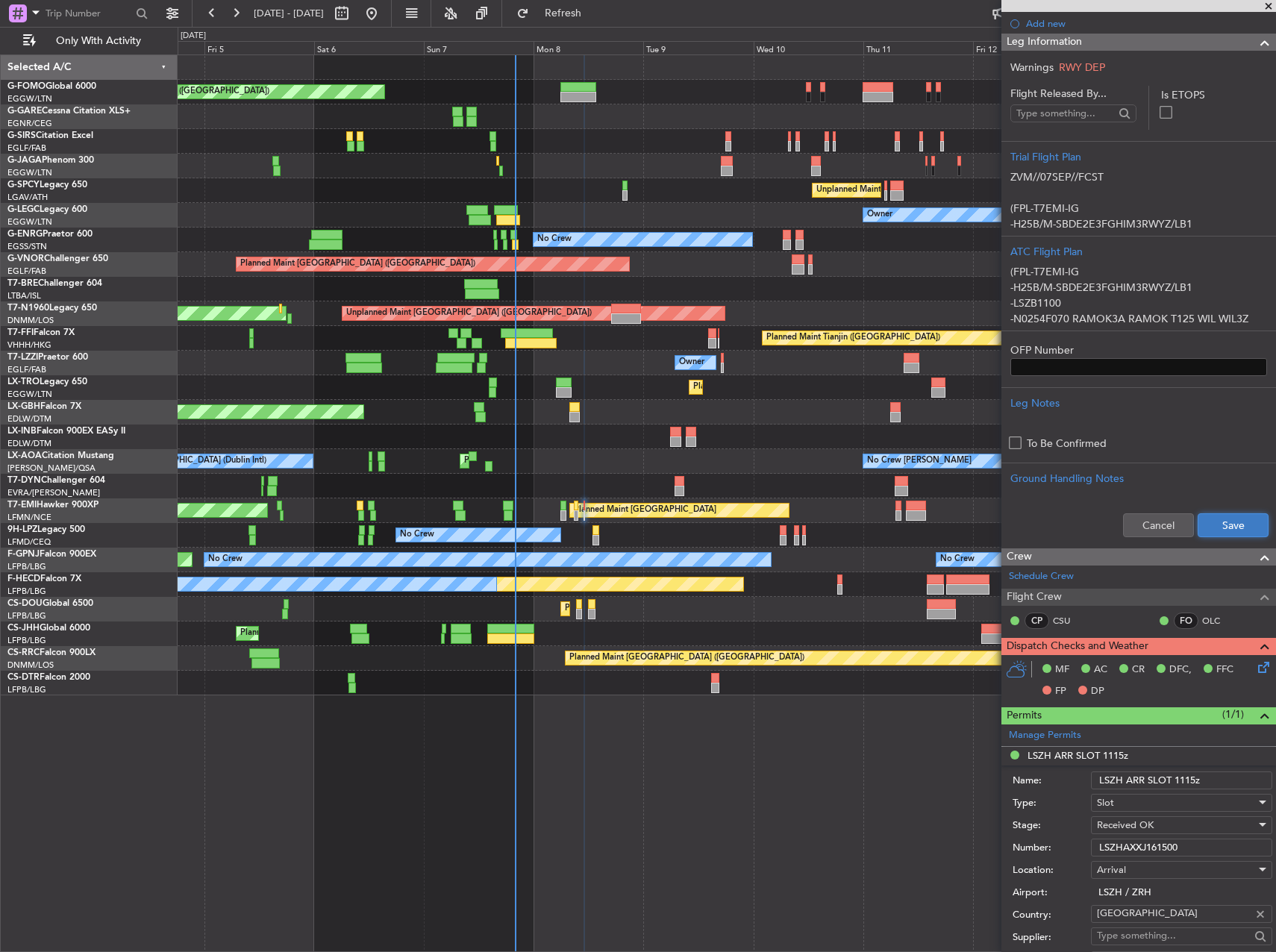
click at [1221, 529] on button "Save" at bounding box center [1233, 526] width 71 height 24
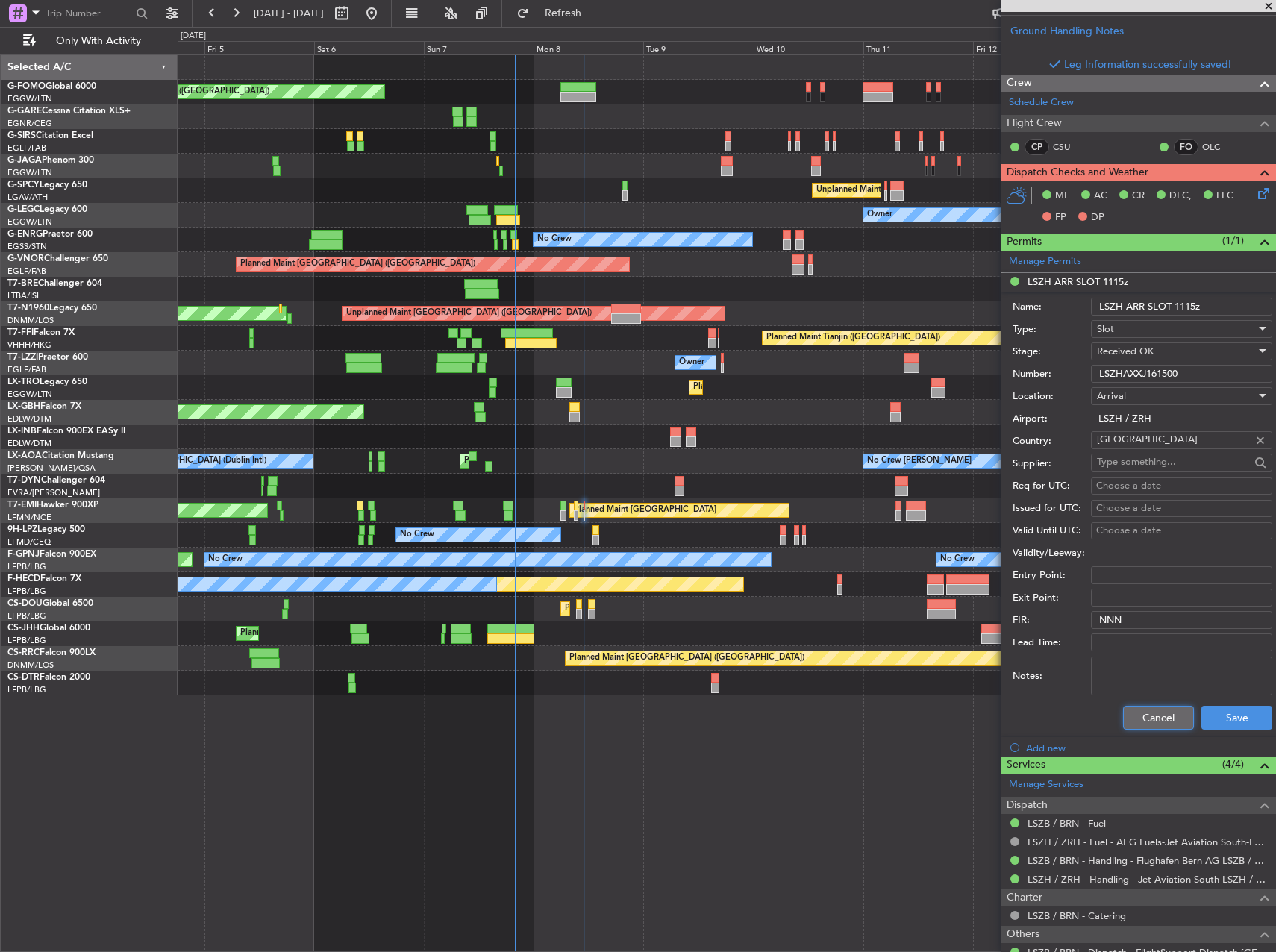
click at [1130, 719] on button "Cancel" at bounding box center [1158, 718] width 71 height 24
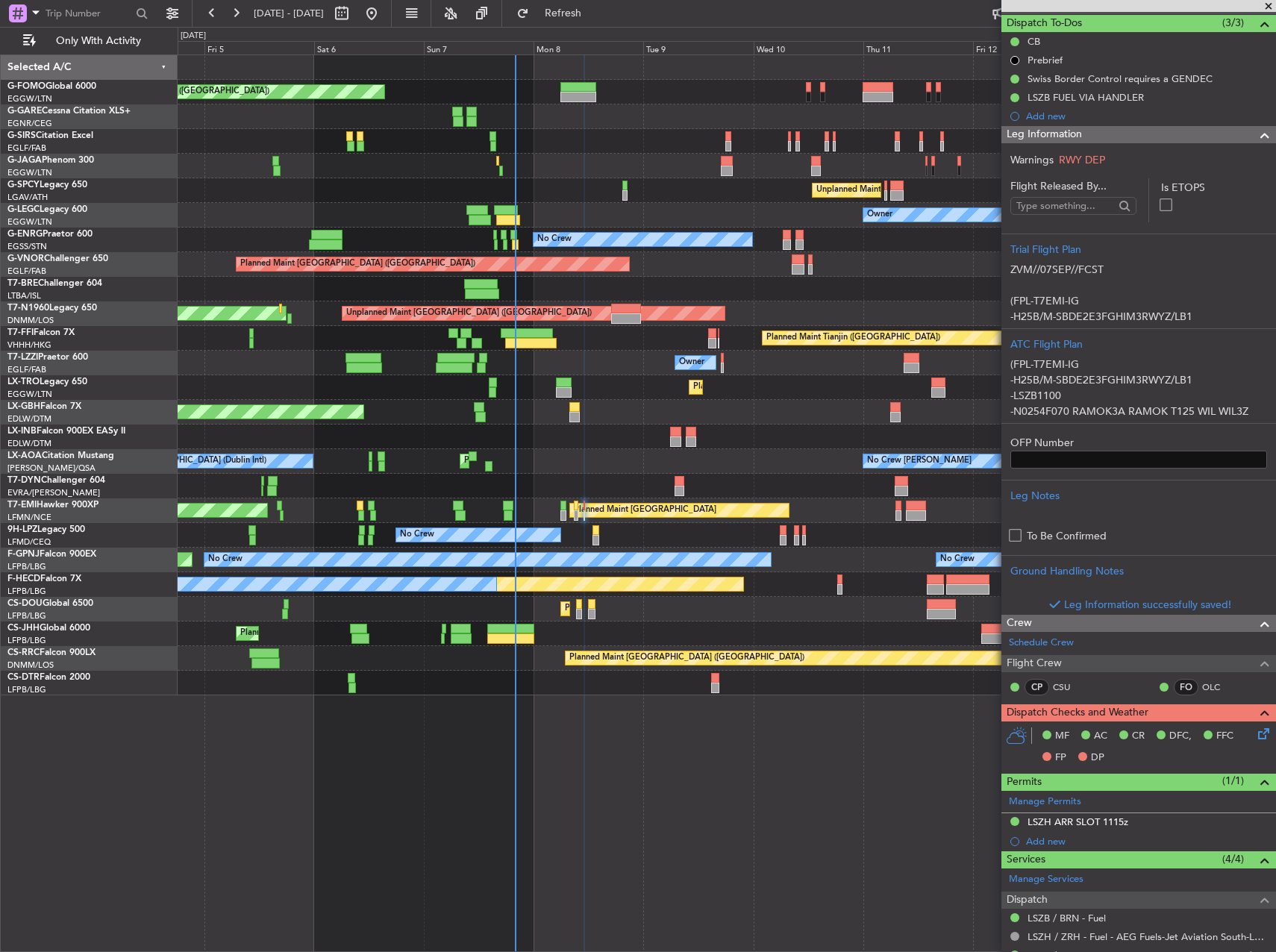
scroll to position [128, 0]
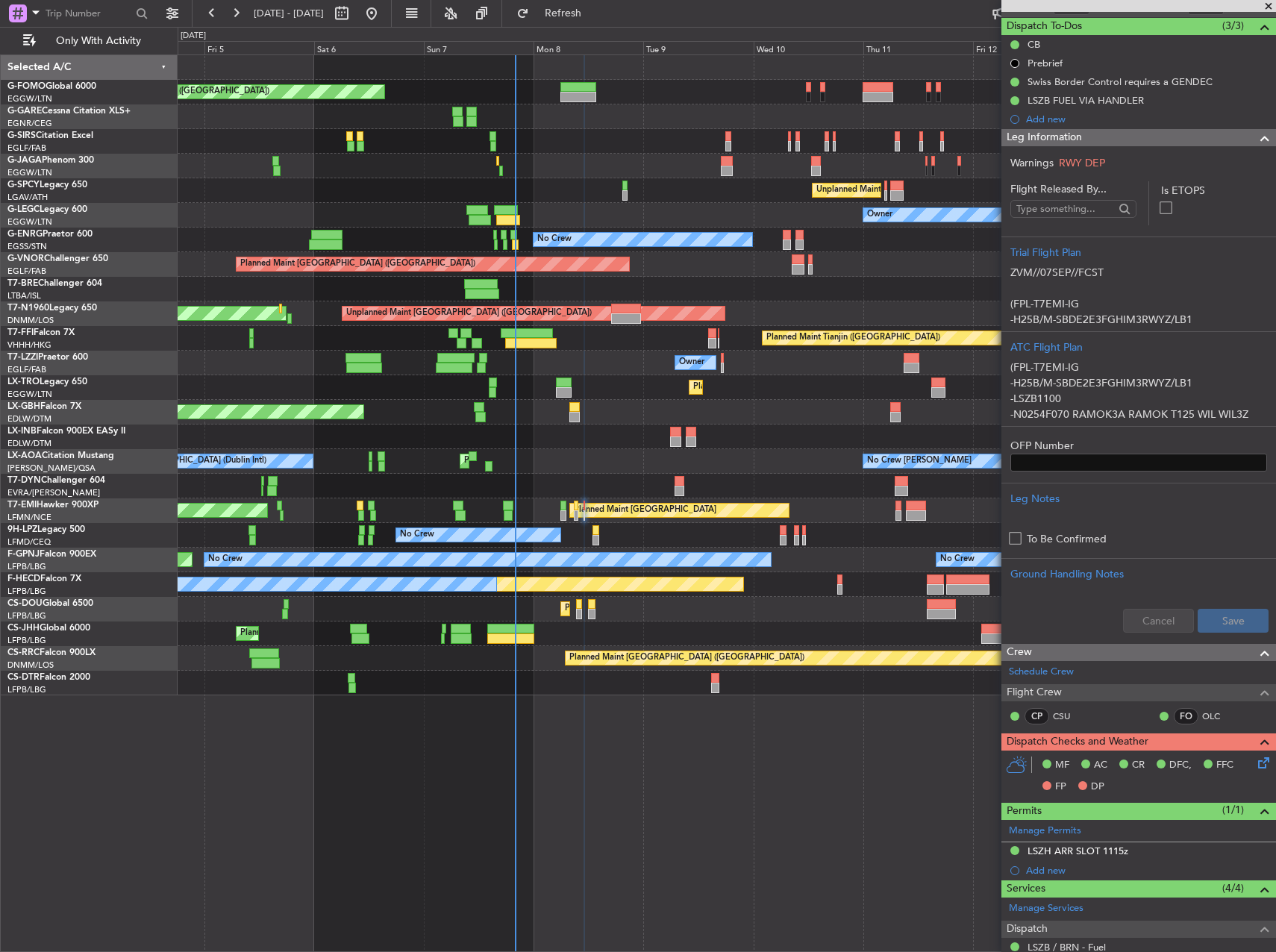
click at [1255, 762] on icon at bounding box center [1261, 760] width 12 height 12
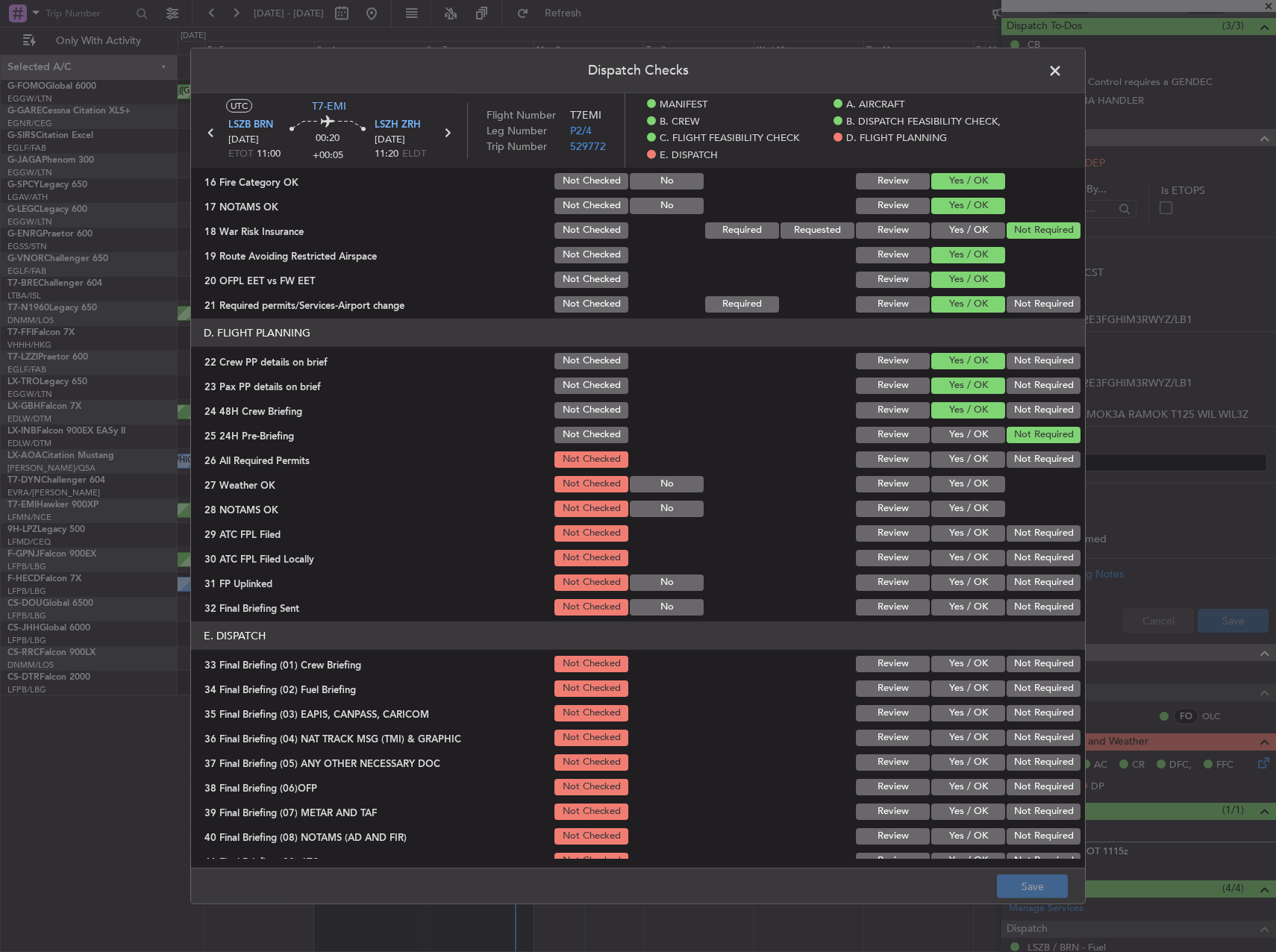
scroll to position [691, 0]
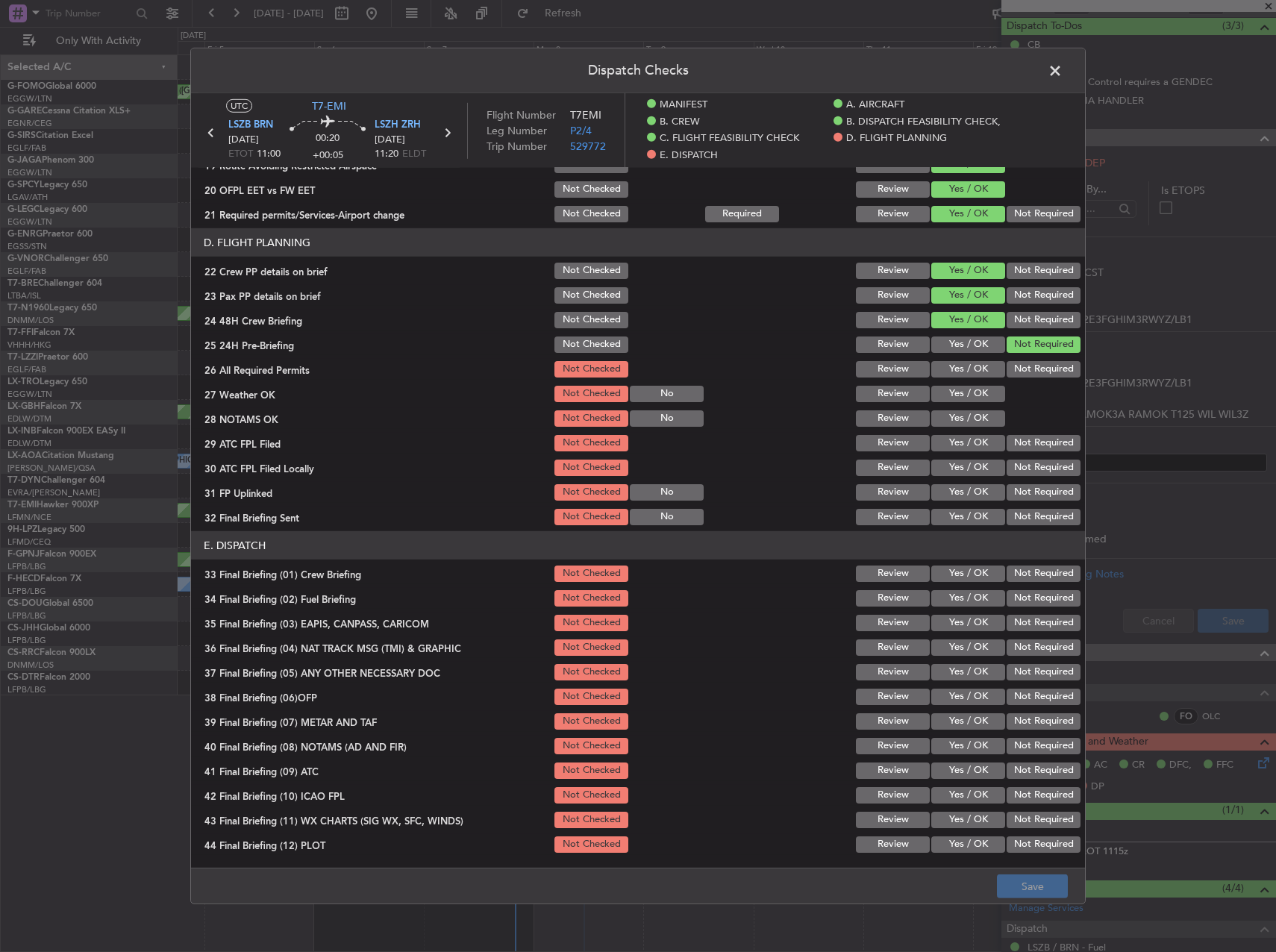
drag, startPoint x: 964, startPoint y: 368, endPoint x: 961, endPoint y: 389, distance: 21.2
click at [963, 368] on button "Yes / OK" at bounding box center [968, 369] width 74 height 17
click at [961, 390] on button "Yes / OK" at bounding box center [968, 394] width 74 height 17
click at [961, 410] on button "Yes / OK" at bounding box center [968, 418] width 74 height 17
click at [962, 430] on section "D. FLIGHT PLANNING 22 Crew PP details on brief Not Checked Review Yes / OK Not …" at bounding box center [638, 378] width 894 height 300
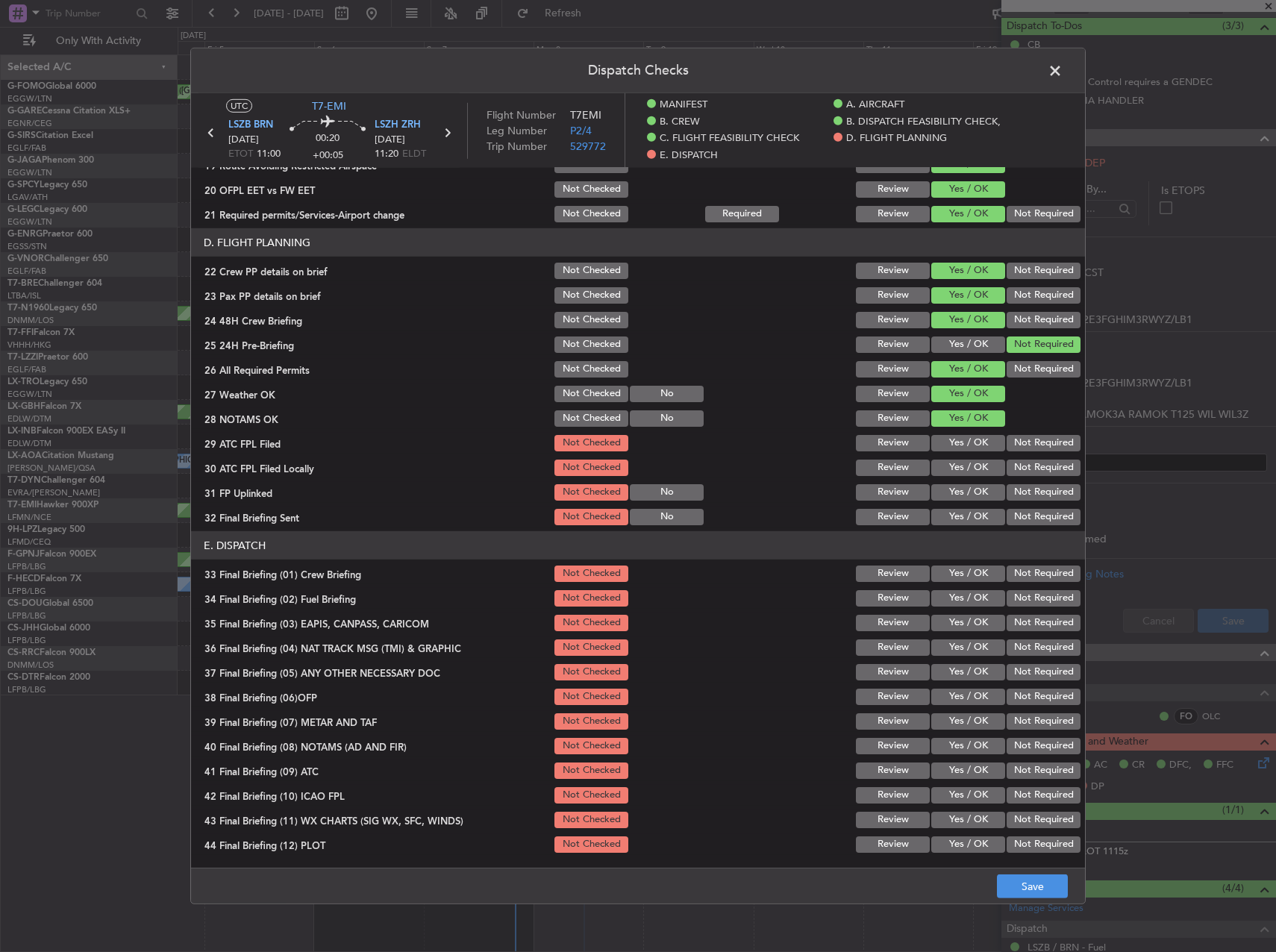
click at [964, 441] on button "Yes / OK" at bounding box center [968, 443] width 74 height 17
click at [993, 464] on button "Yes / OK" at bounding box center [968, 468] width 74 height 17
click at [1007, 471] on button "Not Required" at bounding box center [1043, 468] width 74 height 17
click at [958, 492] on button "Yes / OK" at bounding box center [968, 492] width 74 height 17
click at [1015, 509] on button "Not Required" at bounding box center [1043, 517] width 74 height 17
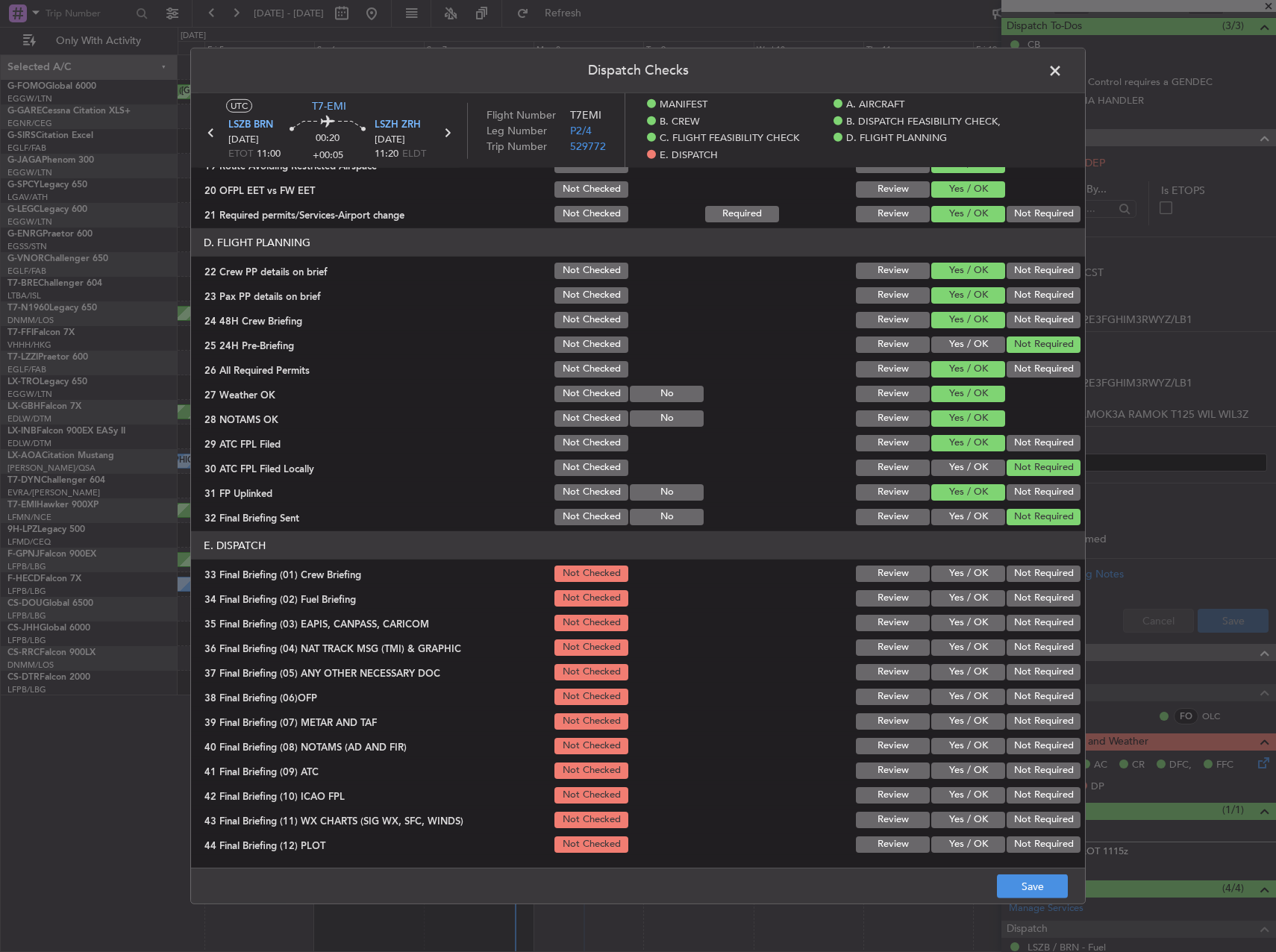
click at [973, 590] on button "Yes / OK" at bounding box center [968, 598] width 74 height 17
drag, startPoint x: 969, startPoint y: 573, endPoint x: 968, endPoint y: 597, distance: 24.0
click at [968, 573] on button "Yes / OK" at bounding box center [968, 574] width 74 height 17
drag, startPoint x: 990, startPoint y: 620, endPoint x: 999, endPoint y: 625, distance: 10.3
click at [990, 620] on button "Yes / OK" at bounding box center [968, 623] width 74 height 17
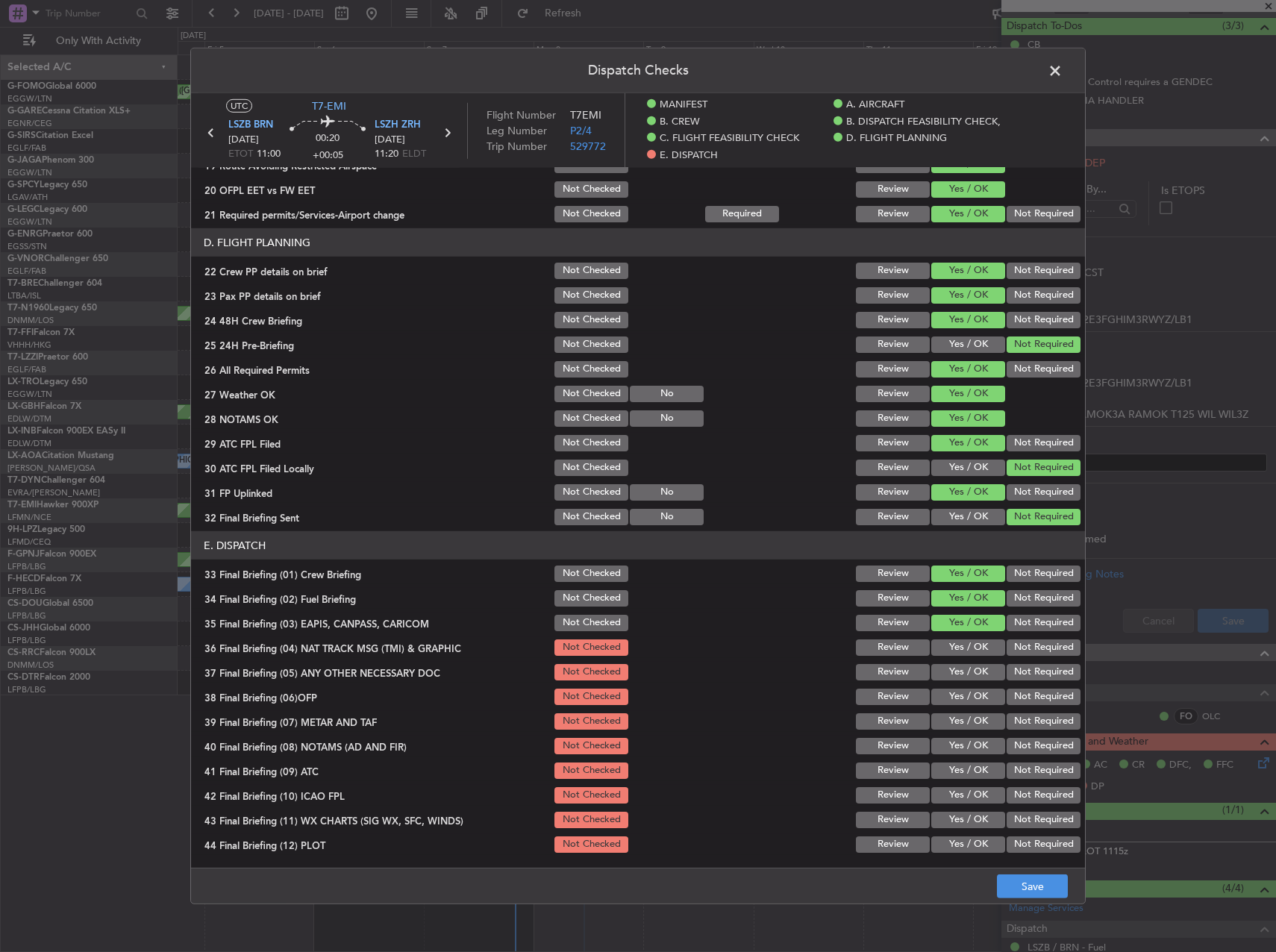
click at [1007, 625] on button "Not Required" at bounding box center [1043, 623] width 74 height 17
click at [1007, 642] on button "Not Required" at bounding box center [1043, 648] width 74 height 17
click at [1008, 671] on button "Not Required" at bounding box center [1043, 672] width 74 height 17
click at [979, 688] on div "Yes / OK" at bounding box center [966, 697] width 76 height 21
click at [977, 707] on section "E. DISPATCH 33 Final Briefing (01) Crew Briefing Not Checked Review Yes / OK No…" at bounding box center [638, 693] width 894 height 324
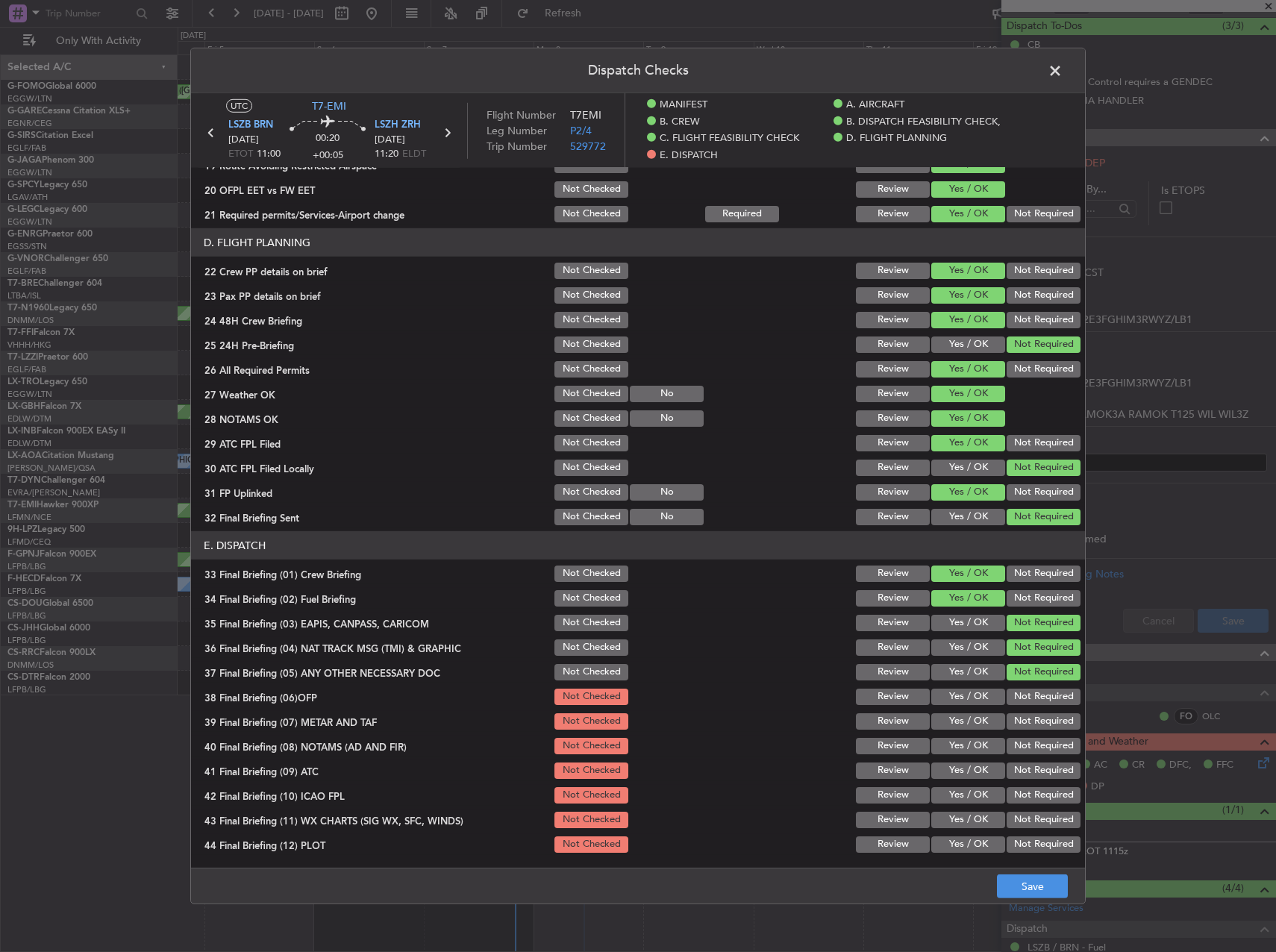
click at [969, 699] on button "Yes / OK" at bounding box center [968, 697] width 74 height 17
click at [969, 718] on button "Yes / OK" at bounding box center [968, 722] width 74 height 17
click at [969, 738] on button "Yes / OK" at bounding box center [968, 746] width 74 height 17
click at [973, 769] on button "Yes / OK" at bounding box center [968, 770] width 74 height 17
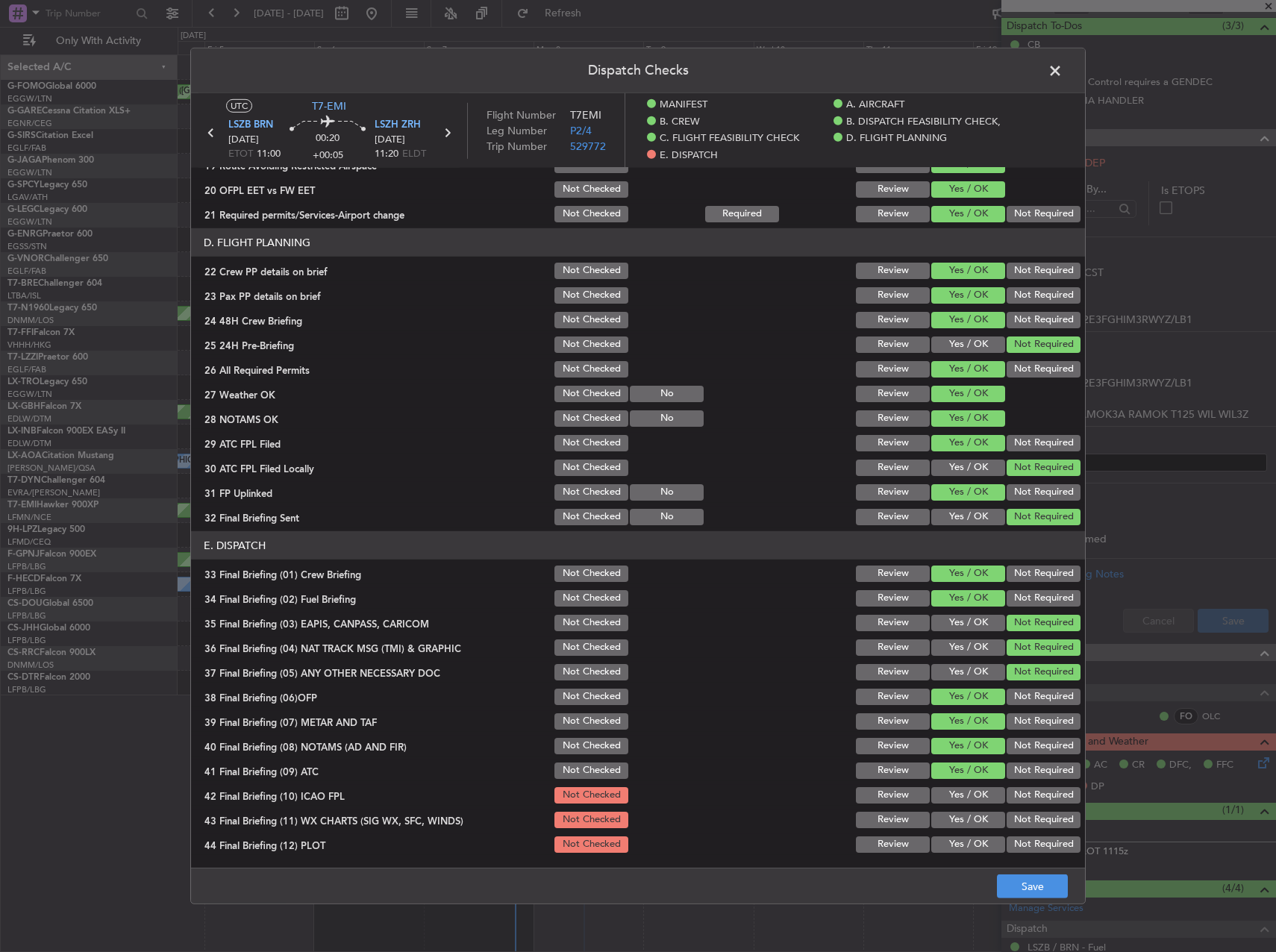
click at [1022, 785] on div "Not Required" at bounding box center [1042, 795] width 76 height 21
click at [1024, 794] on button "Not Required" at bounding box center [1043, 795] width 74 height 17
click at [974, 817] on button "Yes / OK" at bounding box center [968, 820] width 74 height 17
click at [977, 837] on button "Yes / OK" at bounding box center [968, 844] width 74 height 17
click at [1051, 885] on button "Save" at bounding box center [1032, 887] width 71 height 24
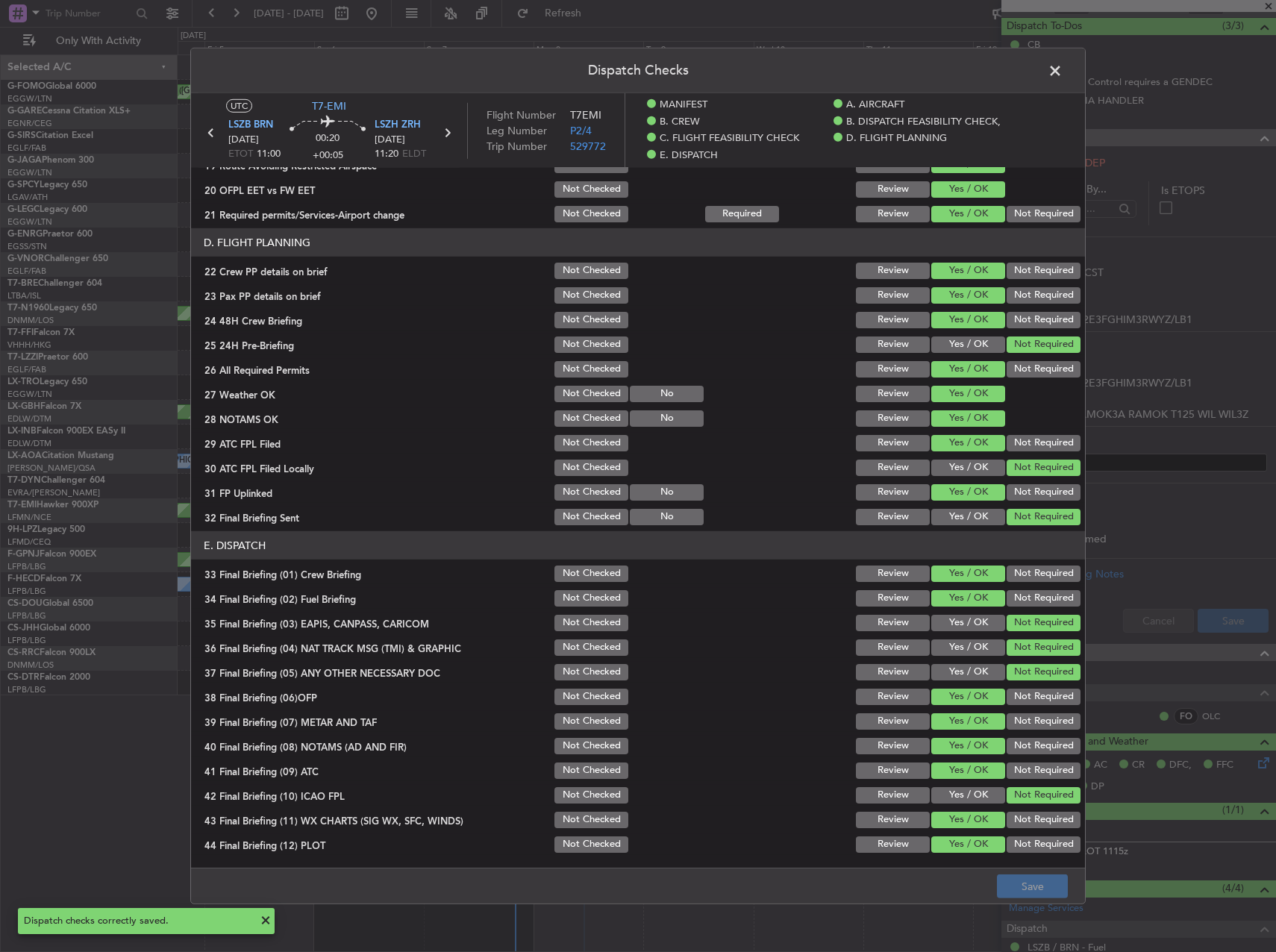
click at [1063, 70] on span at bounding box center [1063, 74] width 0 height 29
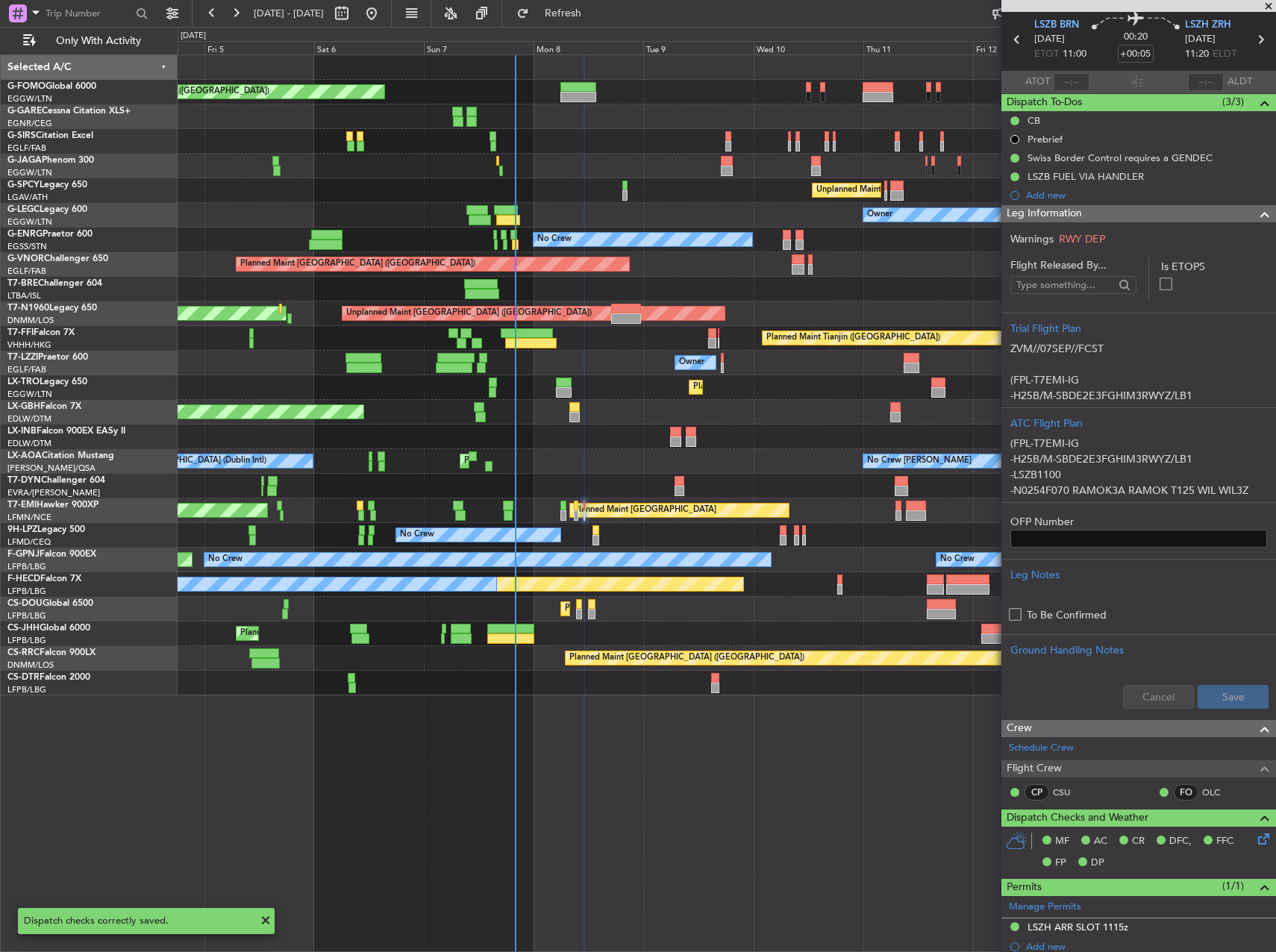
scroll to position [0, 0]
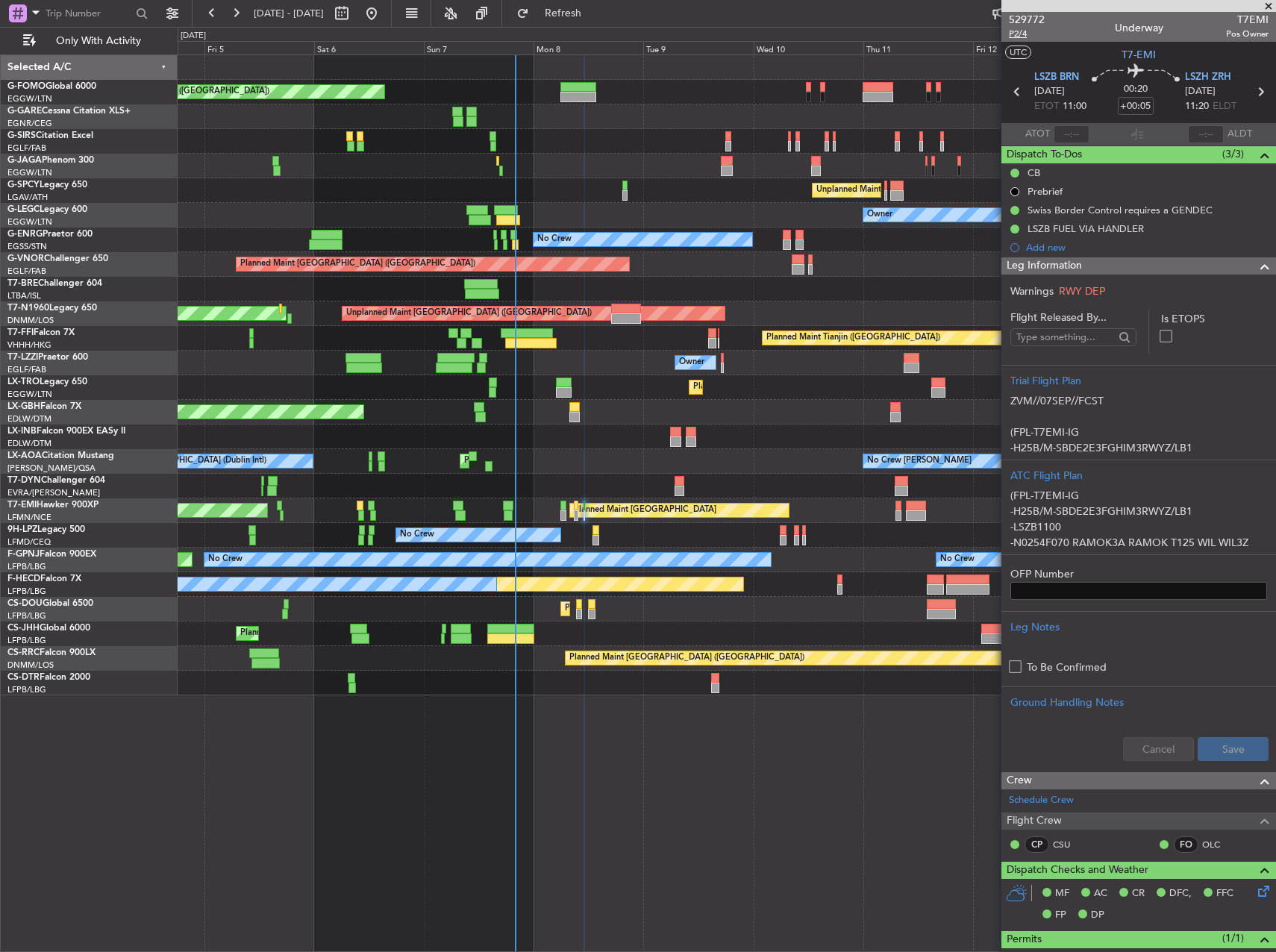
click at [1020, 33] on span "P2/4" at bounding box center [1027, 34] width 36 height 13
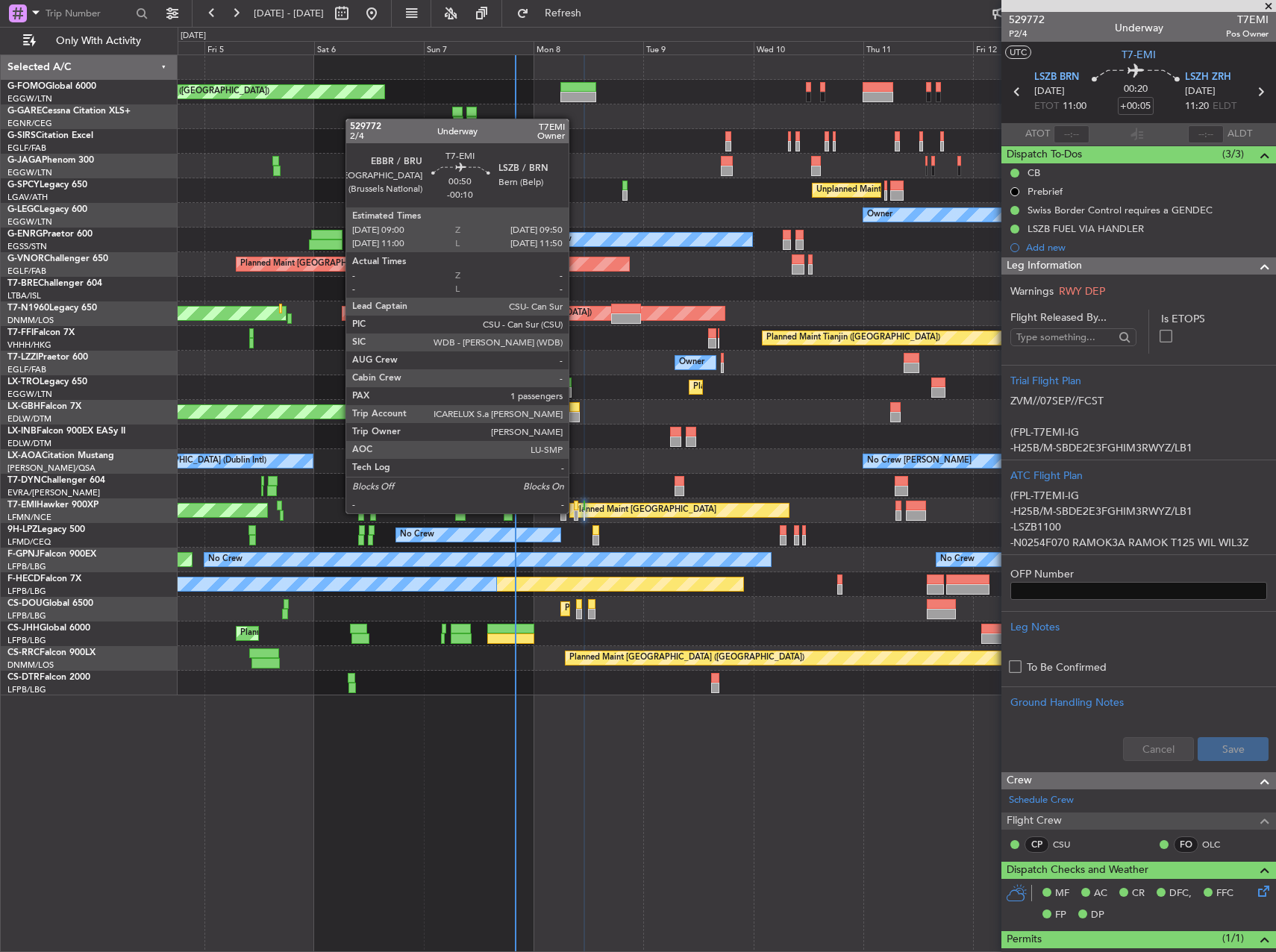
click at [575, 514] on div at bounding box center [576, 515] width 5 height 10
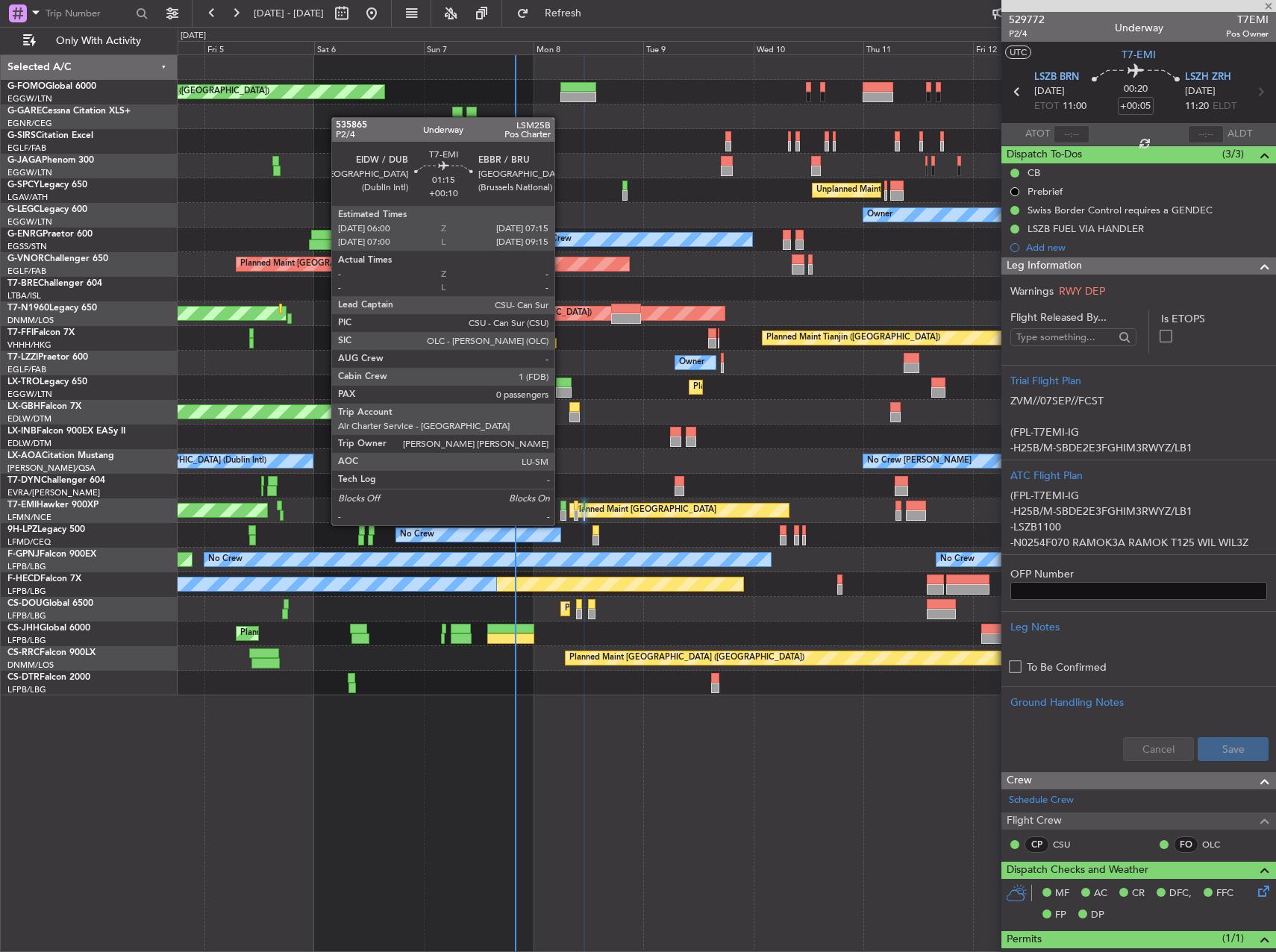
type input "-00:10"
type input "1"
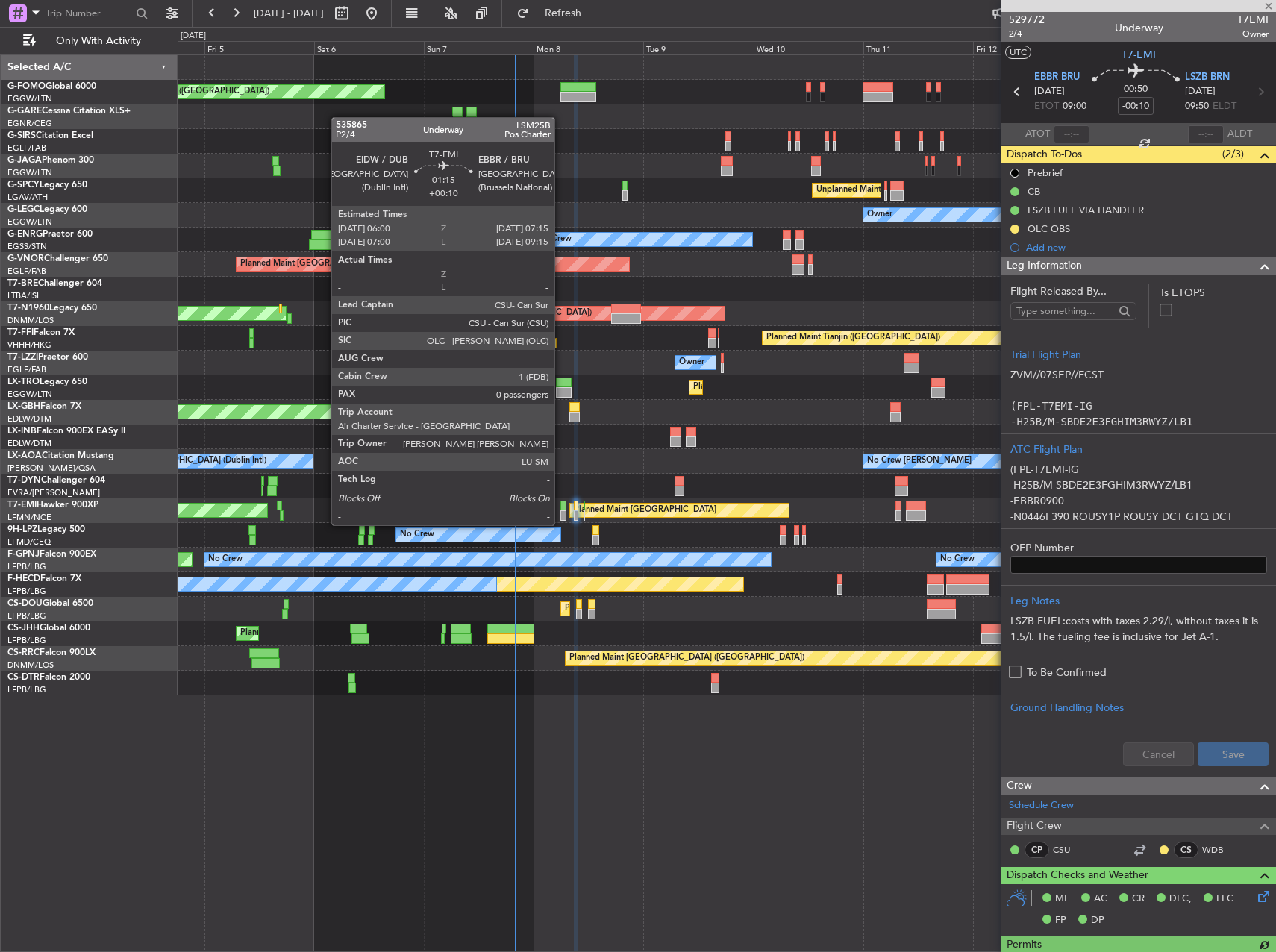
click at [561, 512] on div at bounding box center [563, 515] width 6 height 10
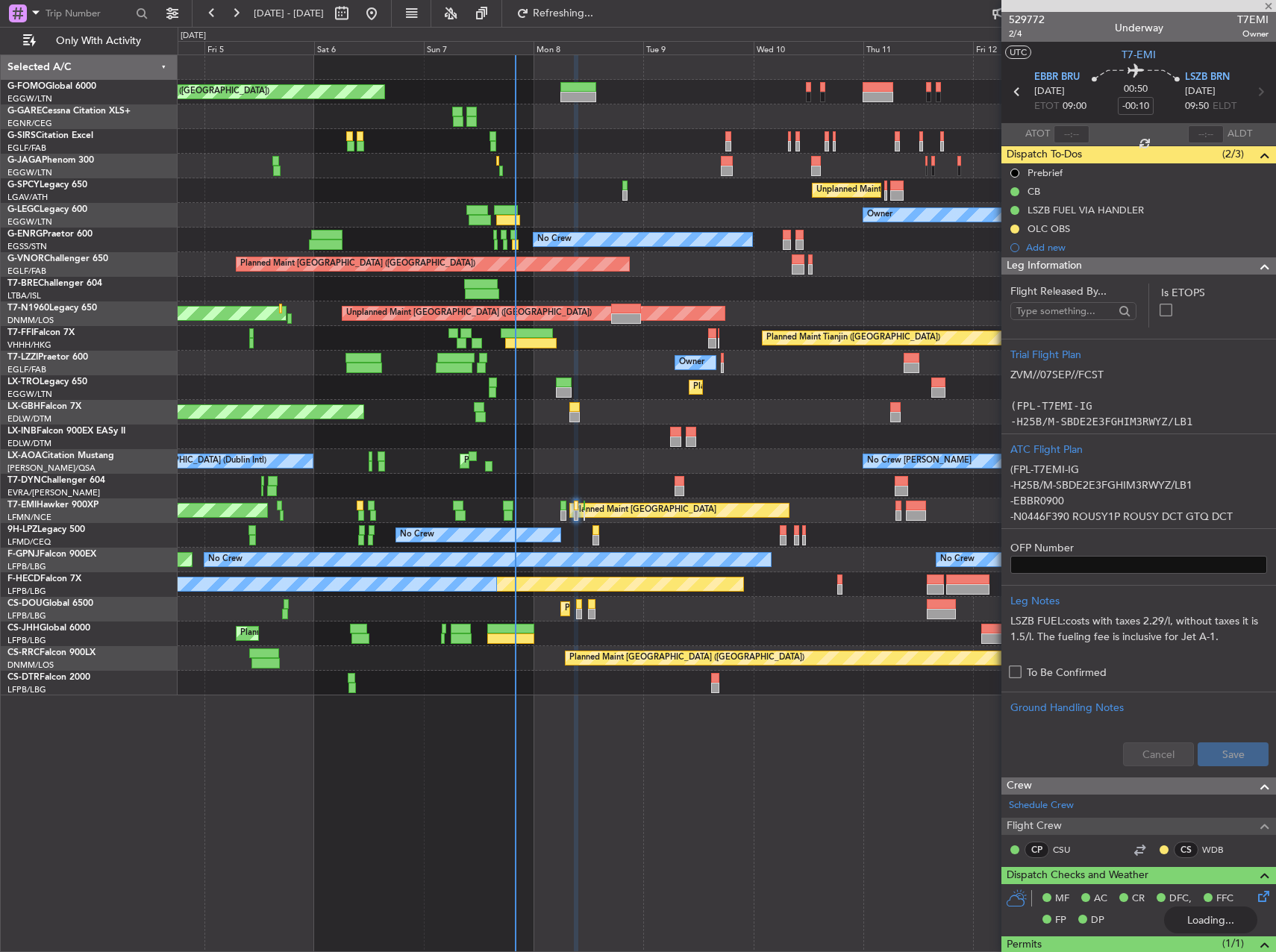
type input "+00:10"
type input "0"
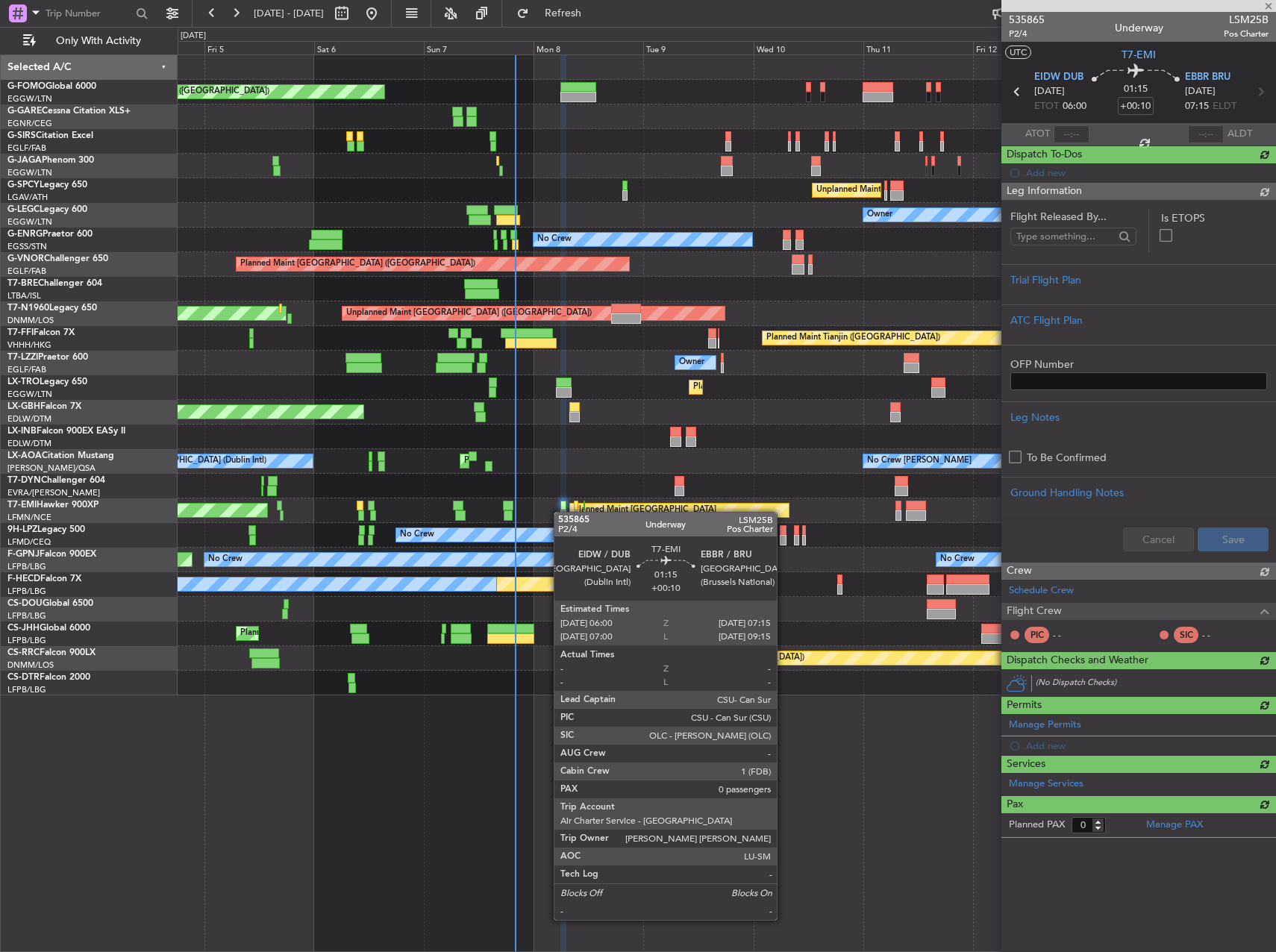
type input "-00:10"
type input "1"
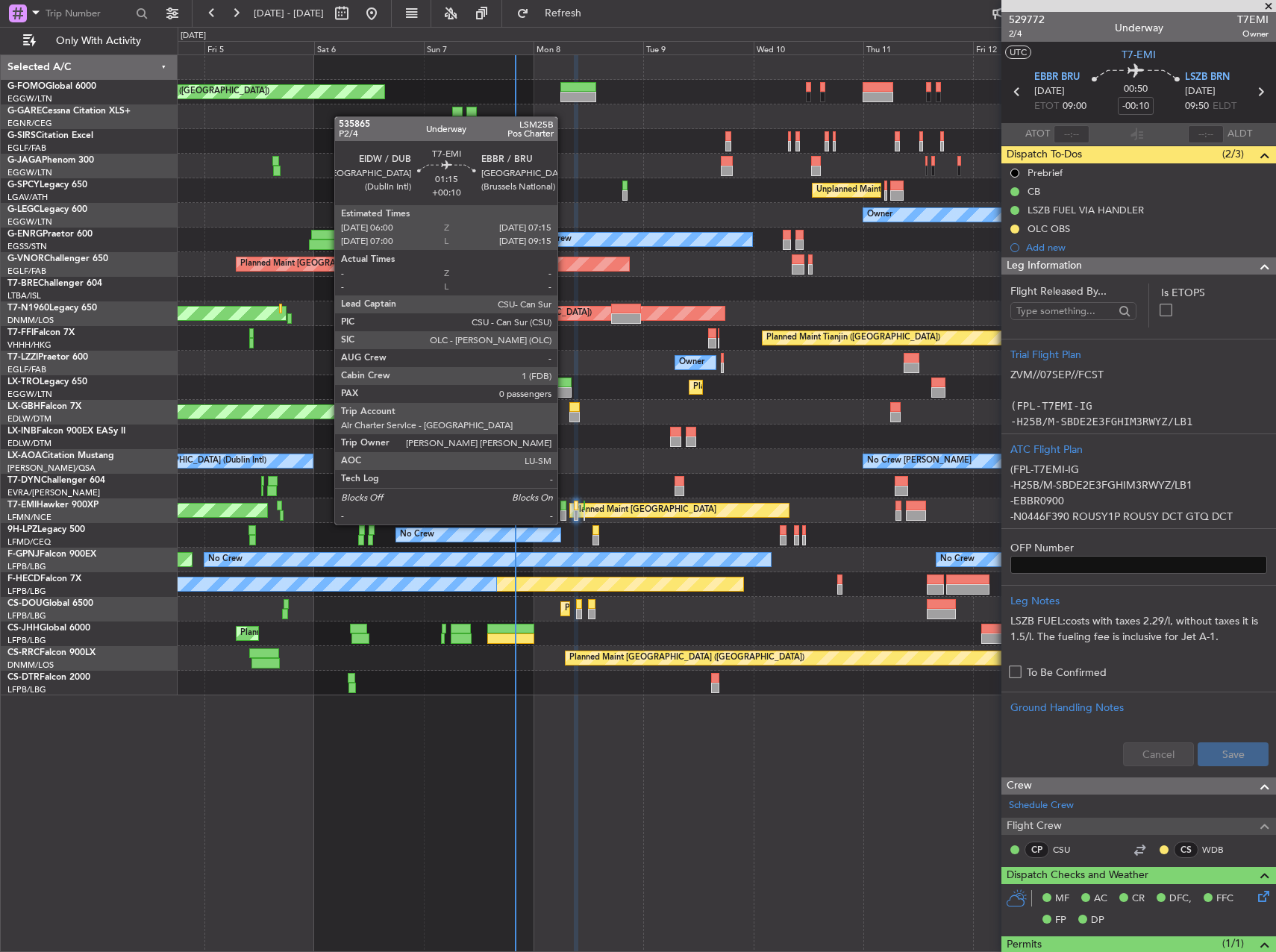
click at [564, 511] on div at bounding box center [563, 515] width 6 height 10
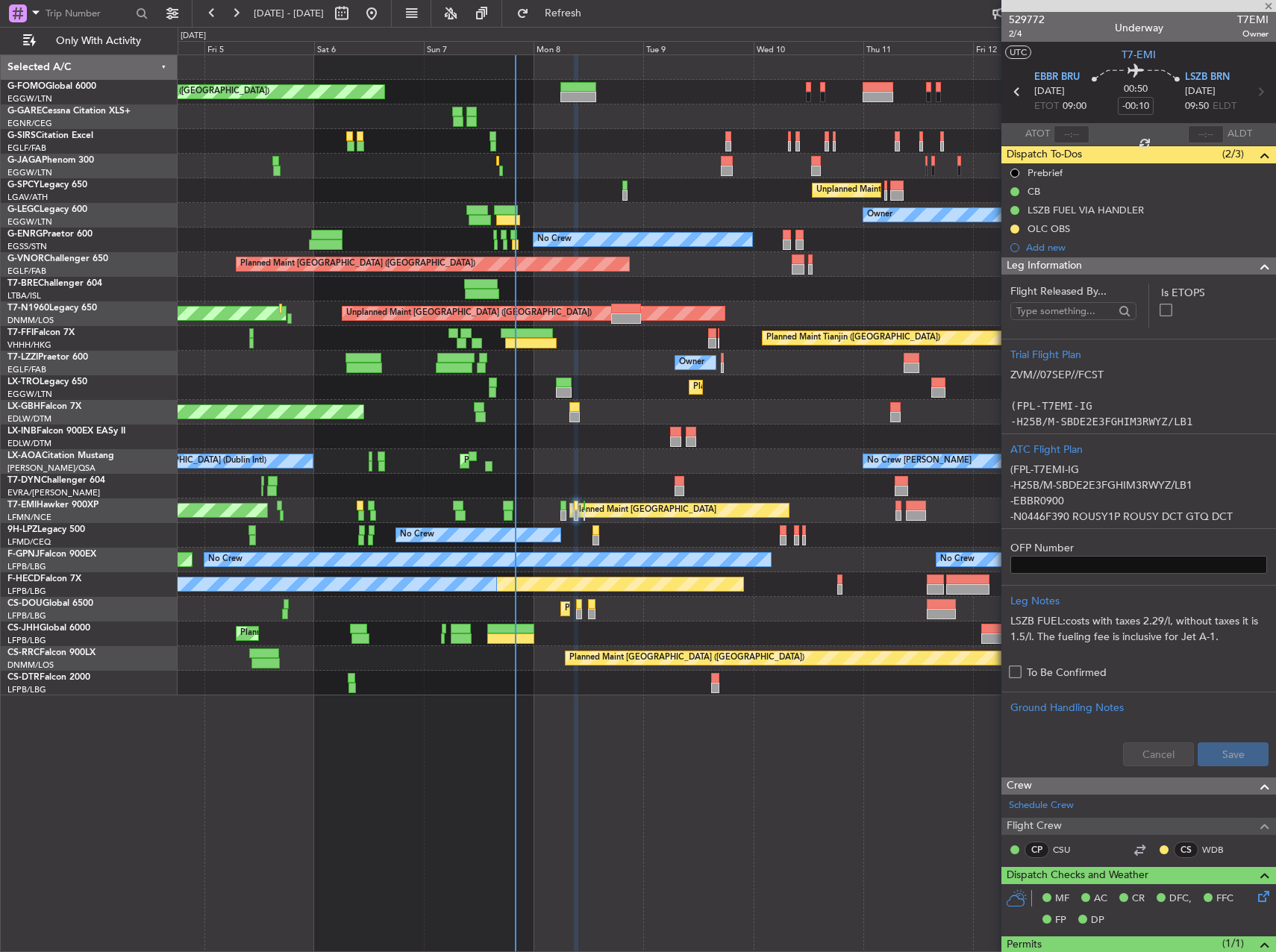
type input "+00:10"
type input "0"
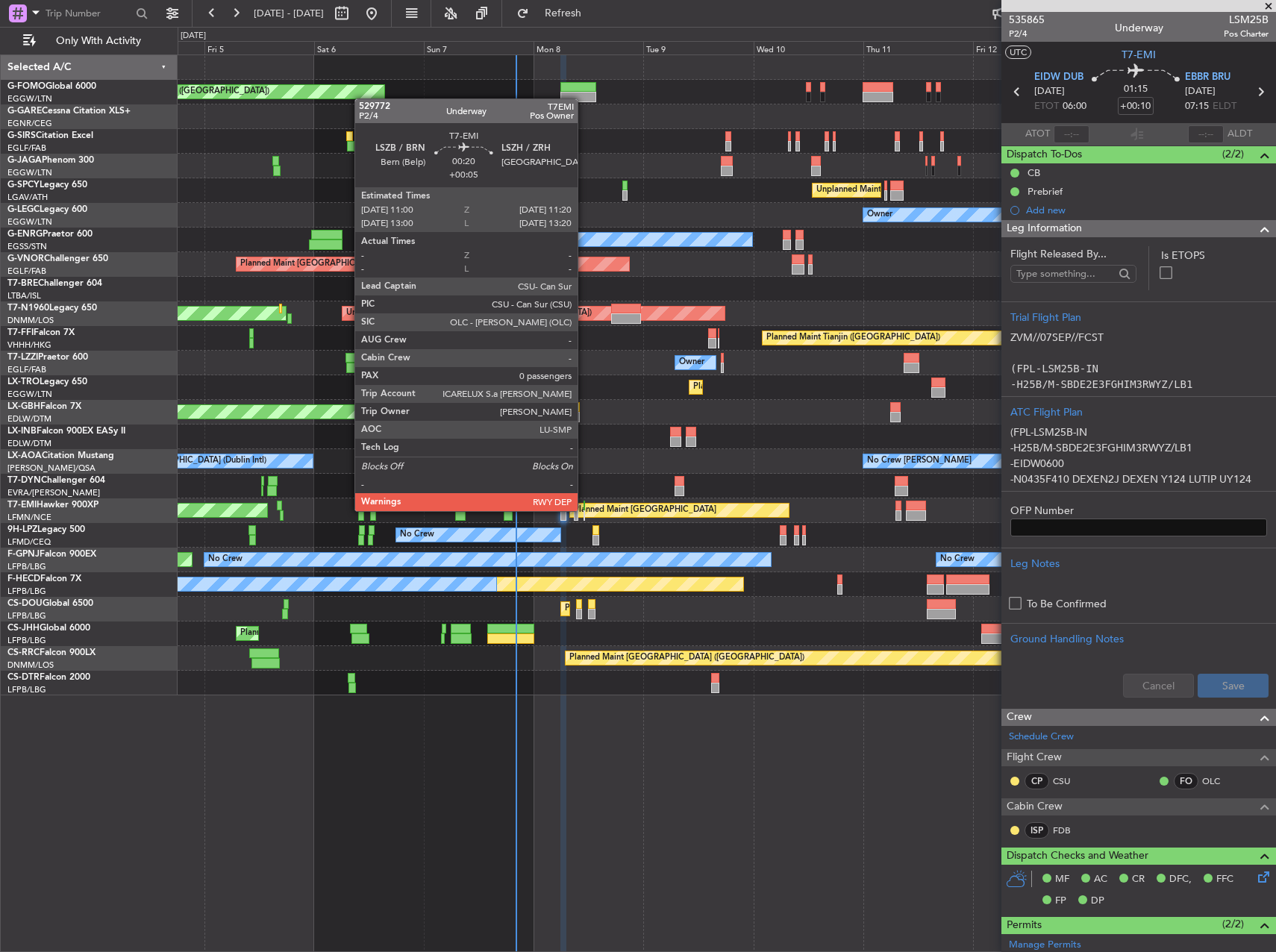
click at [585, 510] on div at bounding box center [585, 506] width 2 height 10
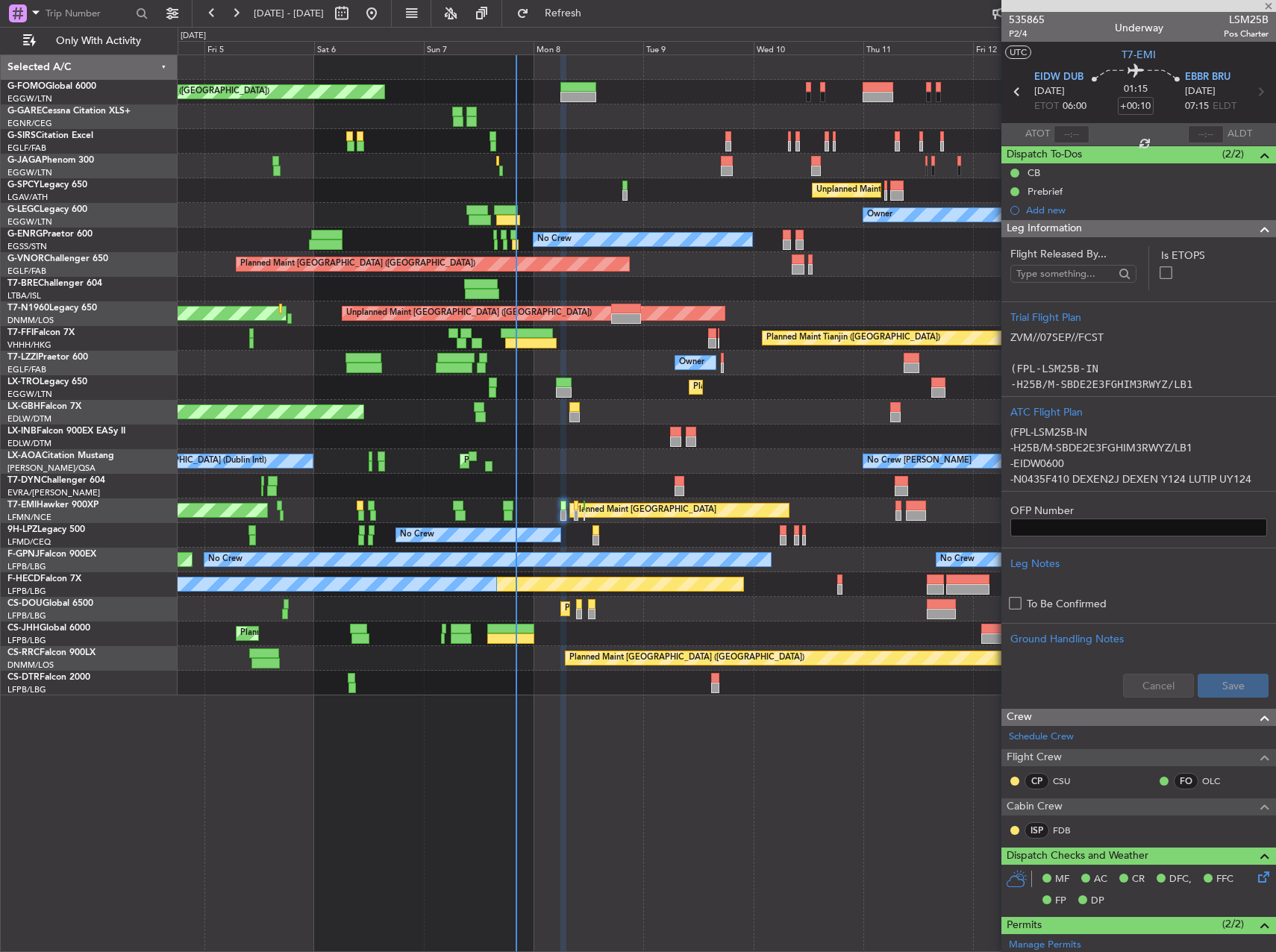
type input "+00:05"
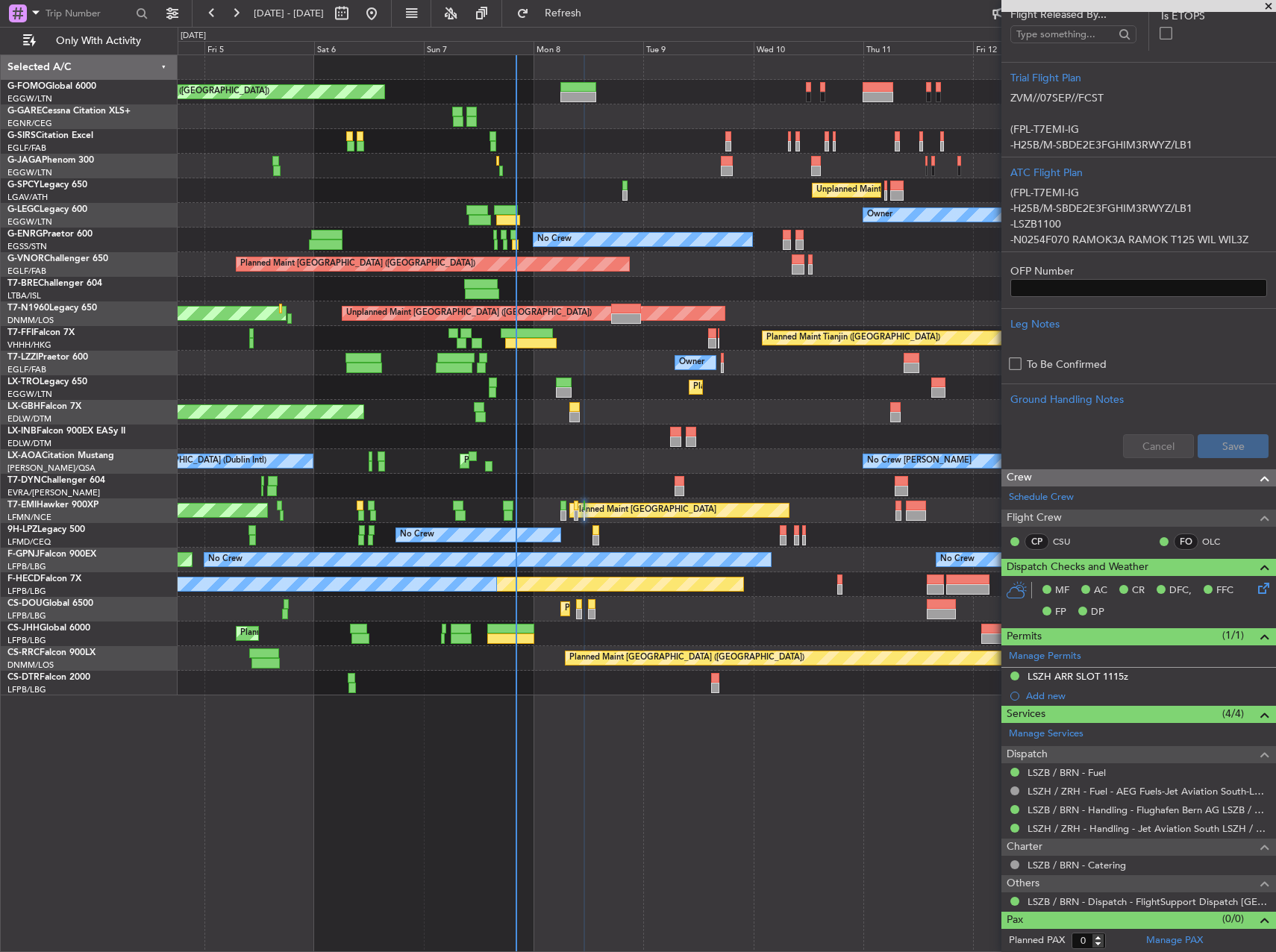
scroll to position [304, 0]
